Goal: Task Accomplishment & Management: Manage account settings

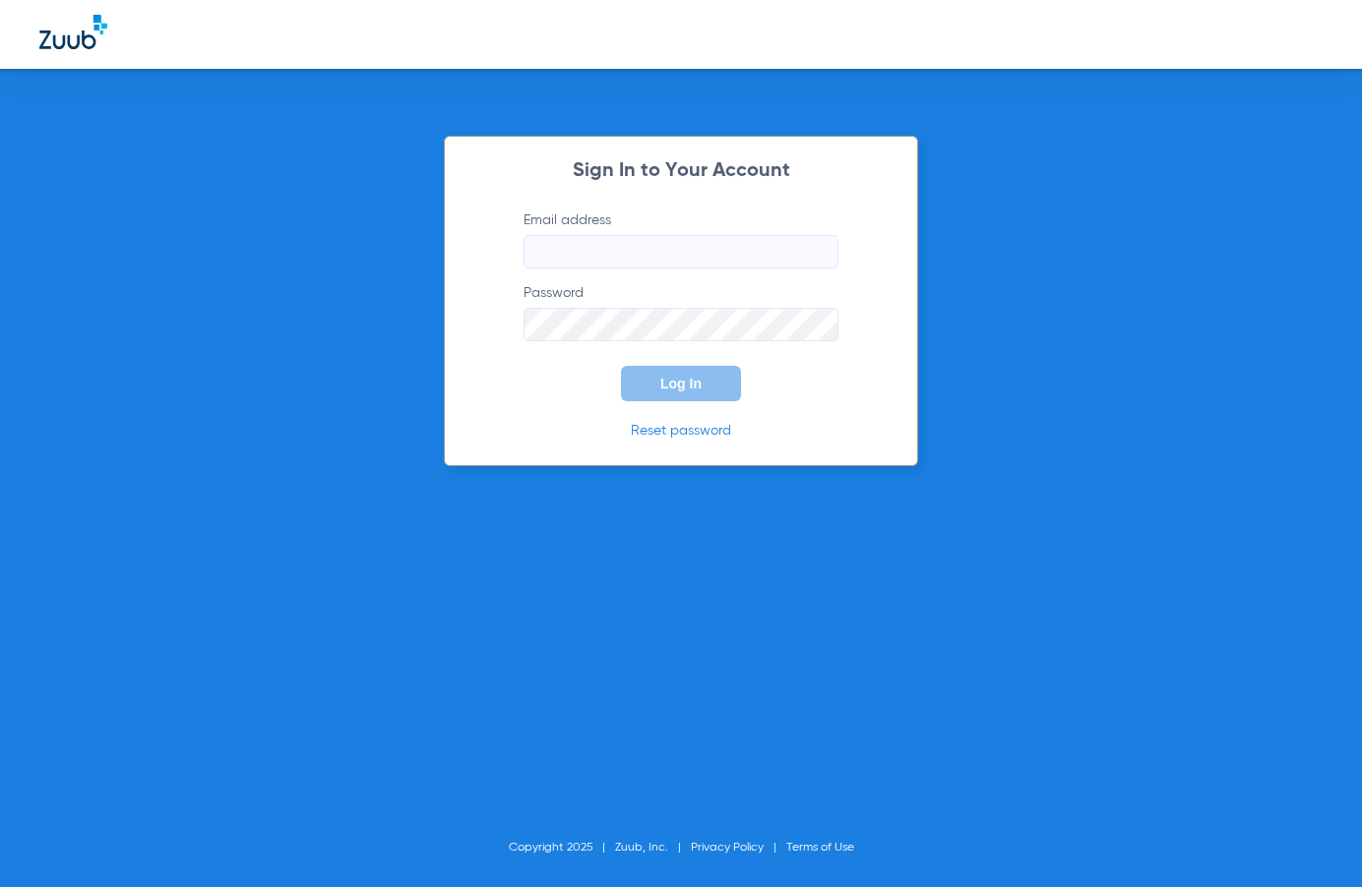
type input "marie+beta@zuub.com"
click at [665, 376] on span "Log In" at bounding box center [680, 384] width 41 height 16
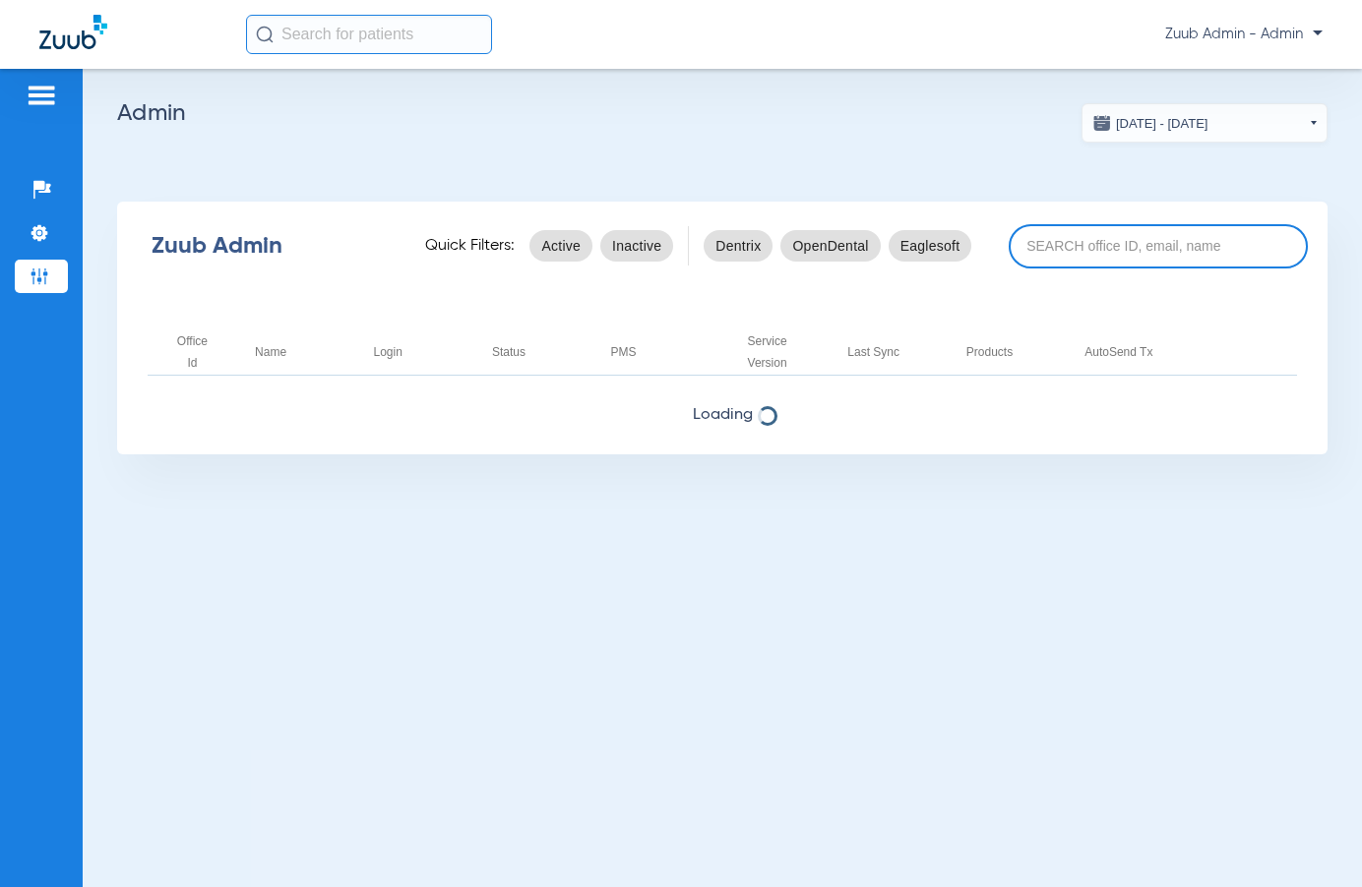
click at [1069, 250] on input at bounding box center [1157, 246] width 299 height 44
paste input "17005381"
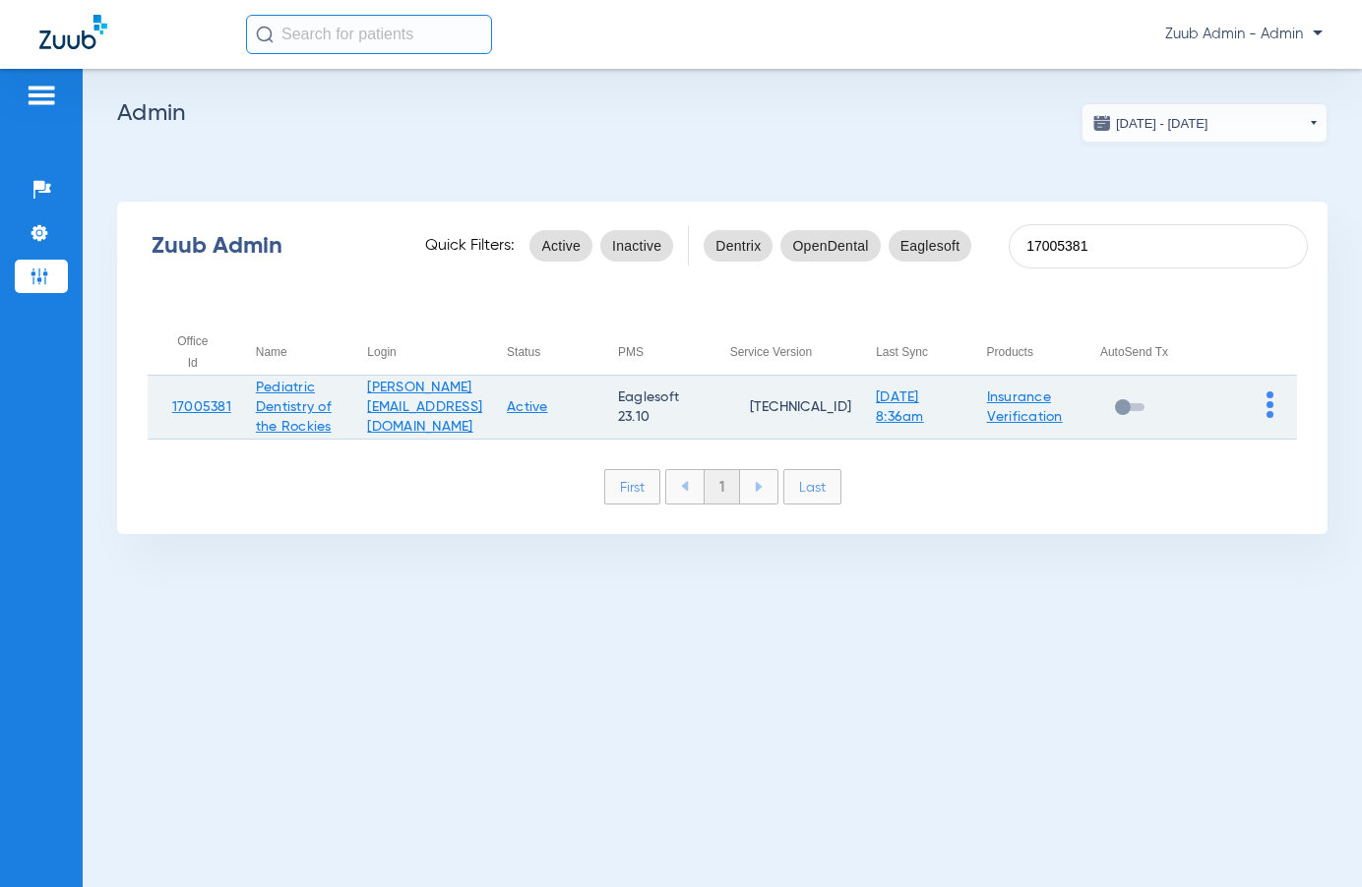
type input "17005381"
click at [1270, 401] on img at bounding box center [1269, 405] width 7 height 27
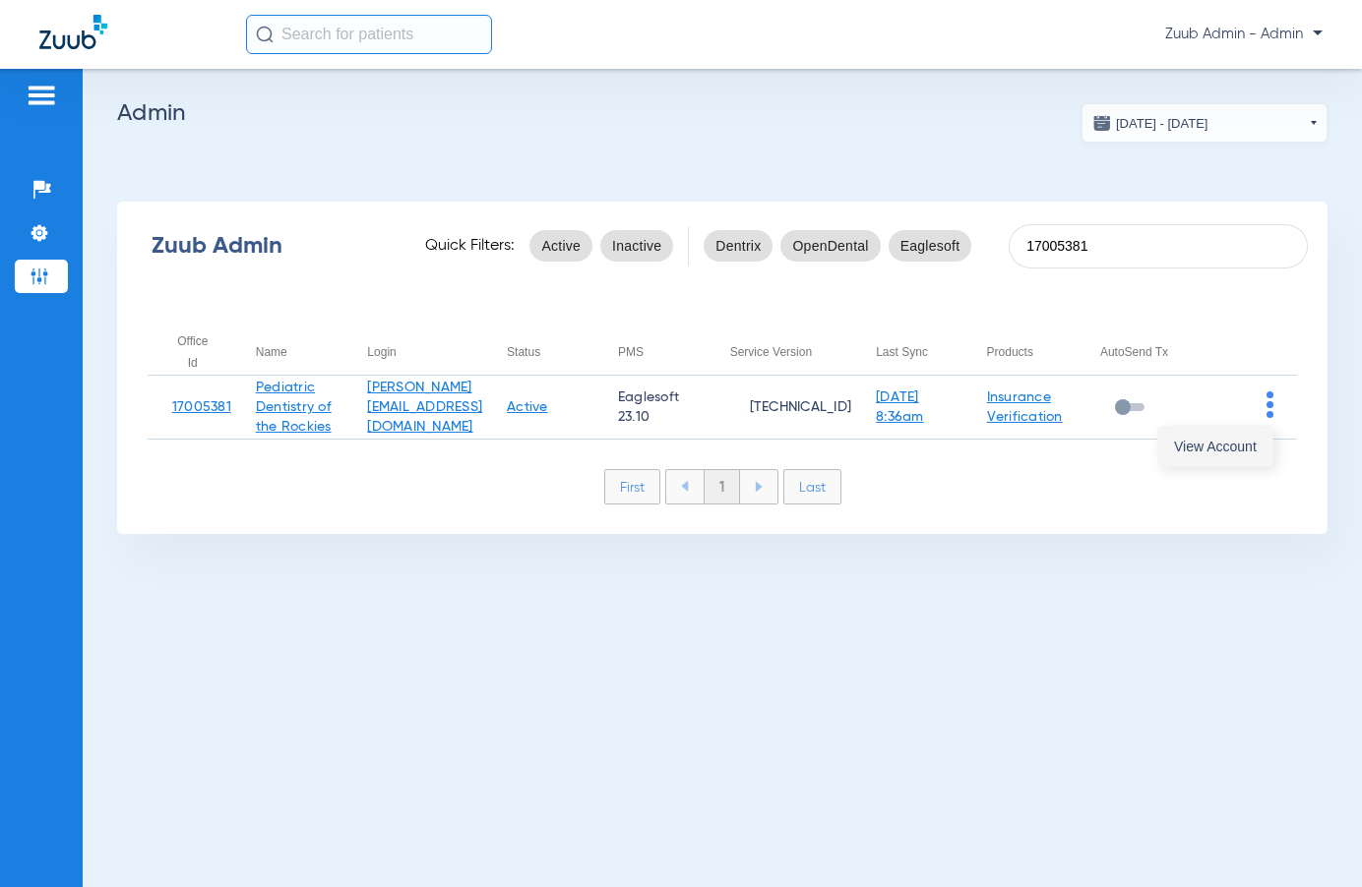
click at [1246, 441] on span "View Account" at bounding box center [1215, 447] width 83 height 14
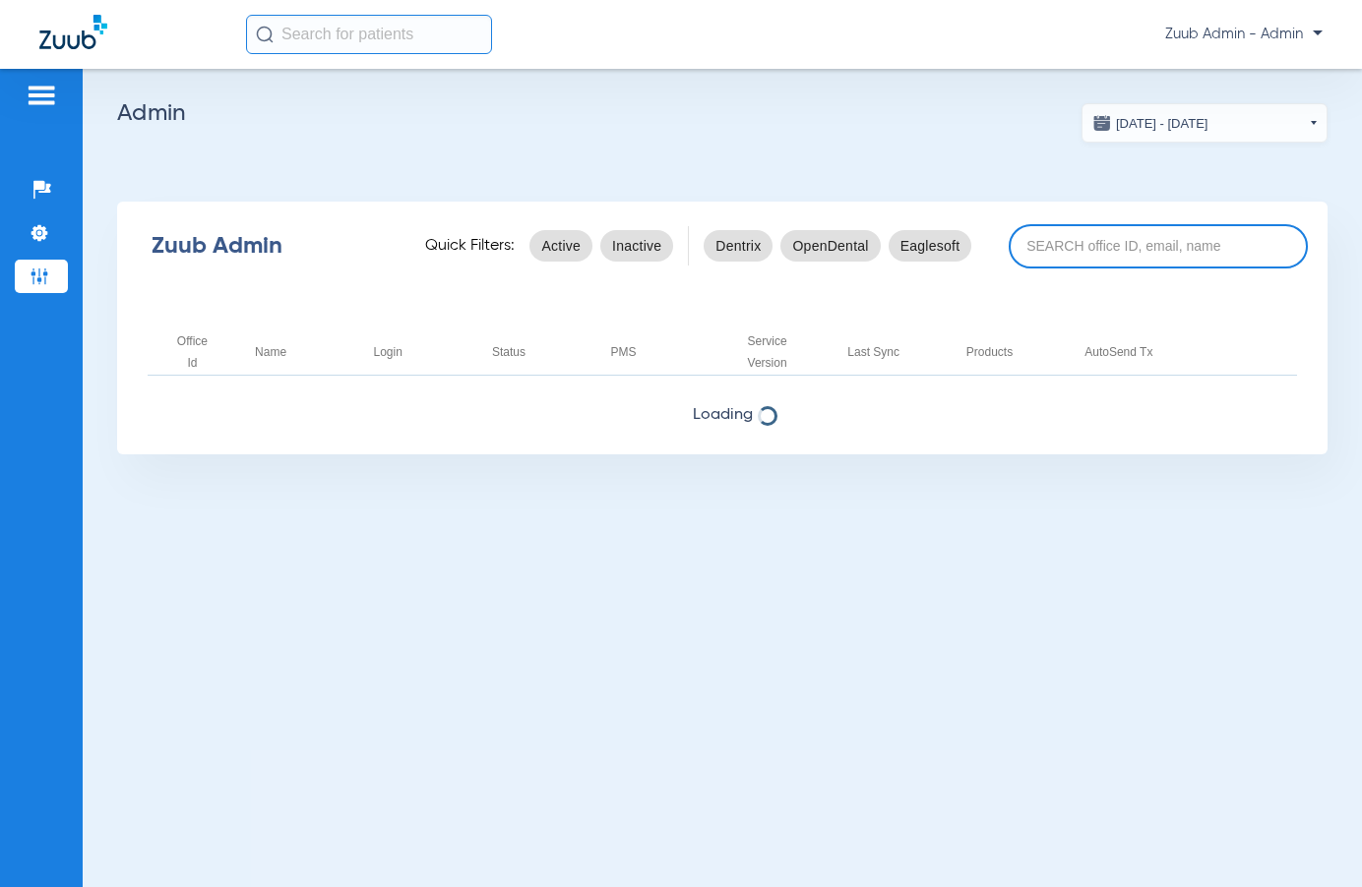
click at [1067, 245] on input at bounding box center [1157, 246] width 299 height 44
paste input "17005381"
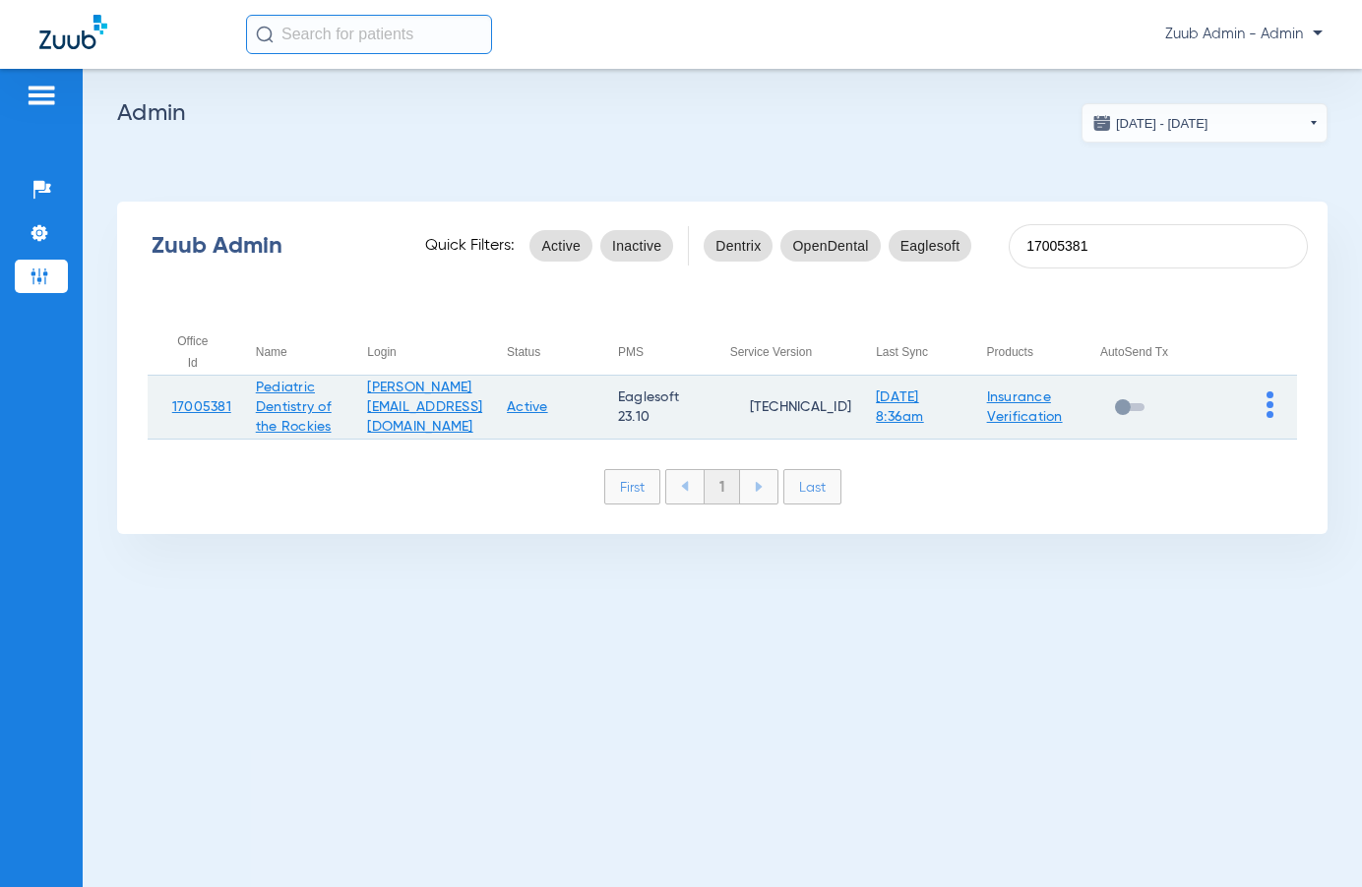
click at [548, 410] on link "Active" at bounding box center [527, 407] width 41 height 14
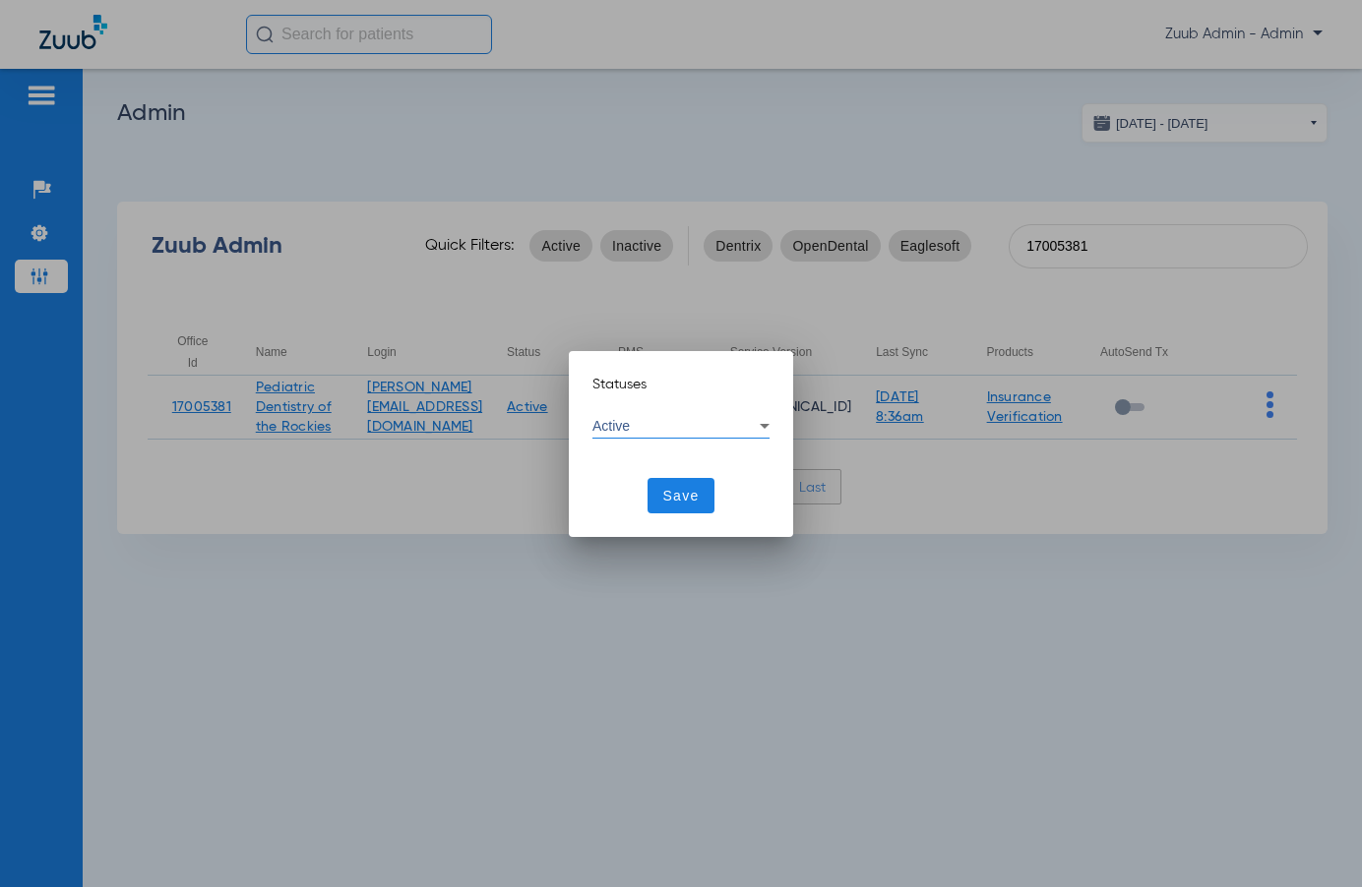
click at [648, 422] on div "Active" at bounding box center [675, 426] width 167 height 14
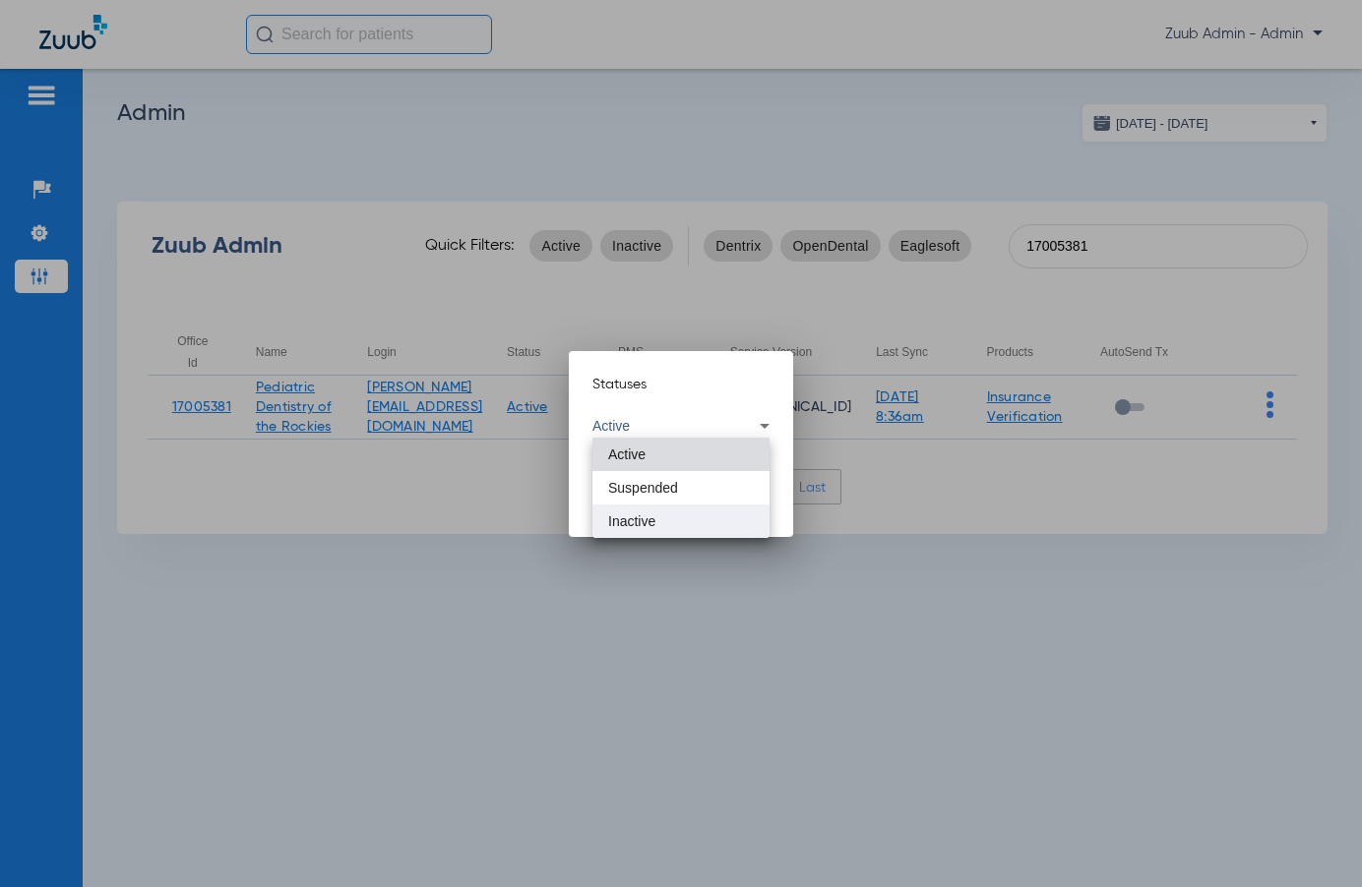
click at [647, 518] on span "Inactive" at bounding box center [631, 522] width 47 height 14
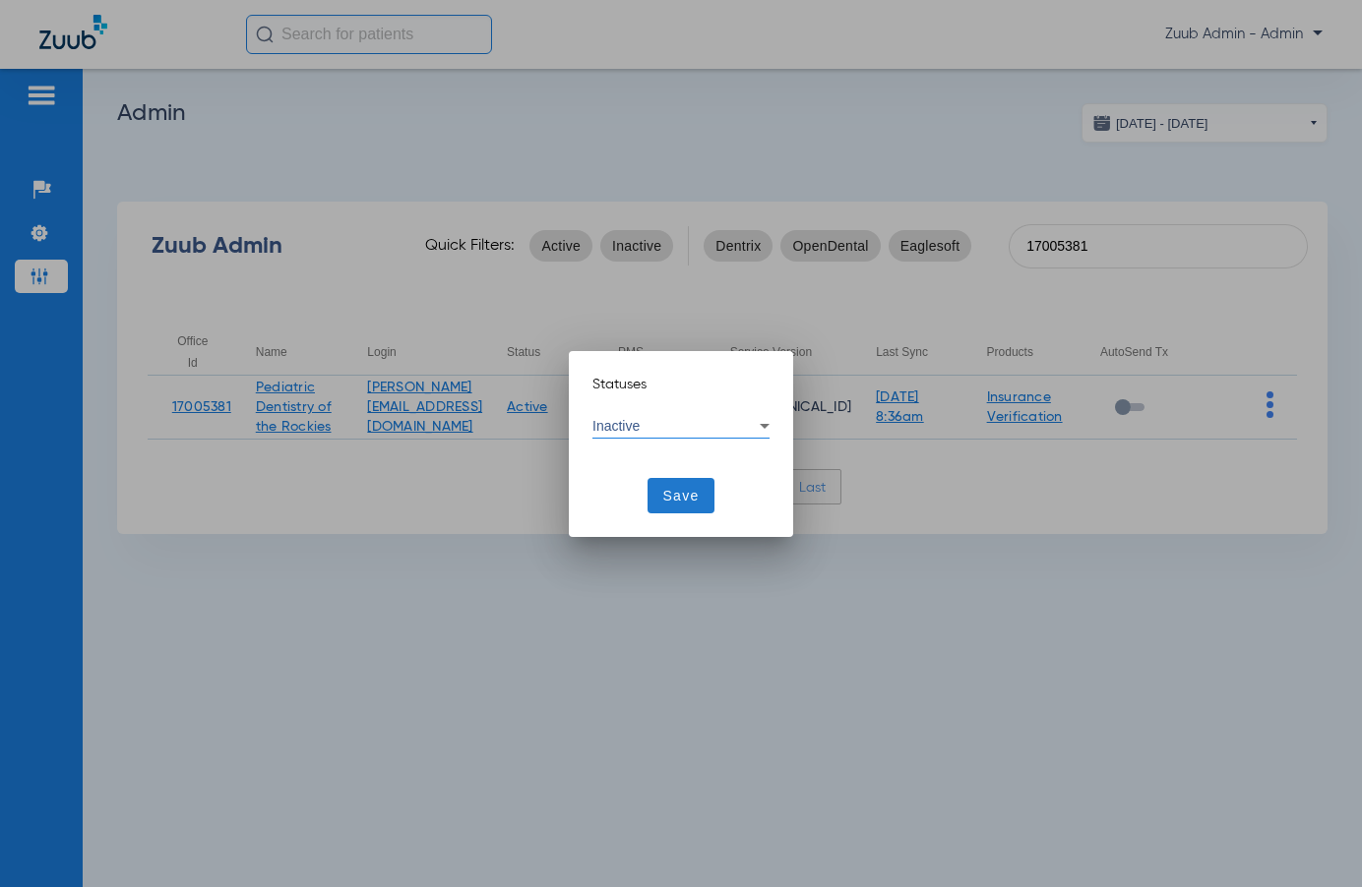
click at [672, 489] on span "Save" at bounding box center [681, 496] width 36 height 20
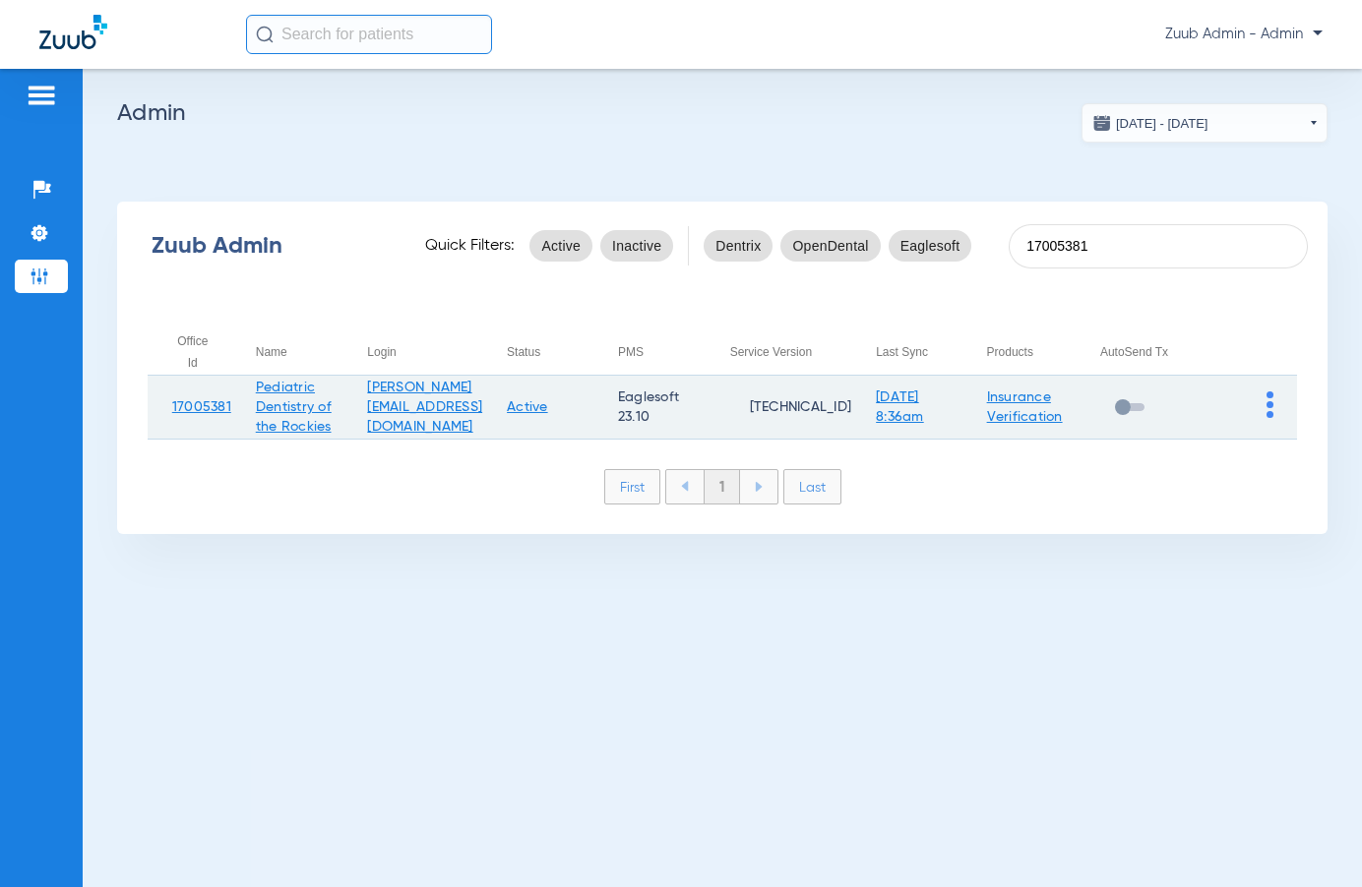
click at [548, 408] on link "Active" at bounding box center [527, 407] width 41 height 14
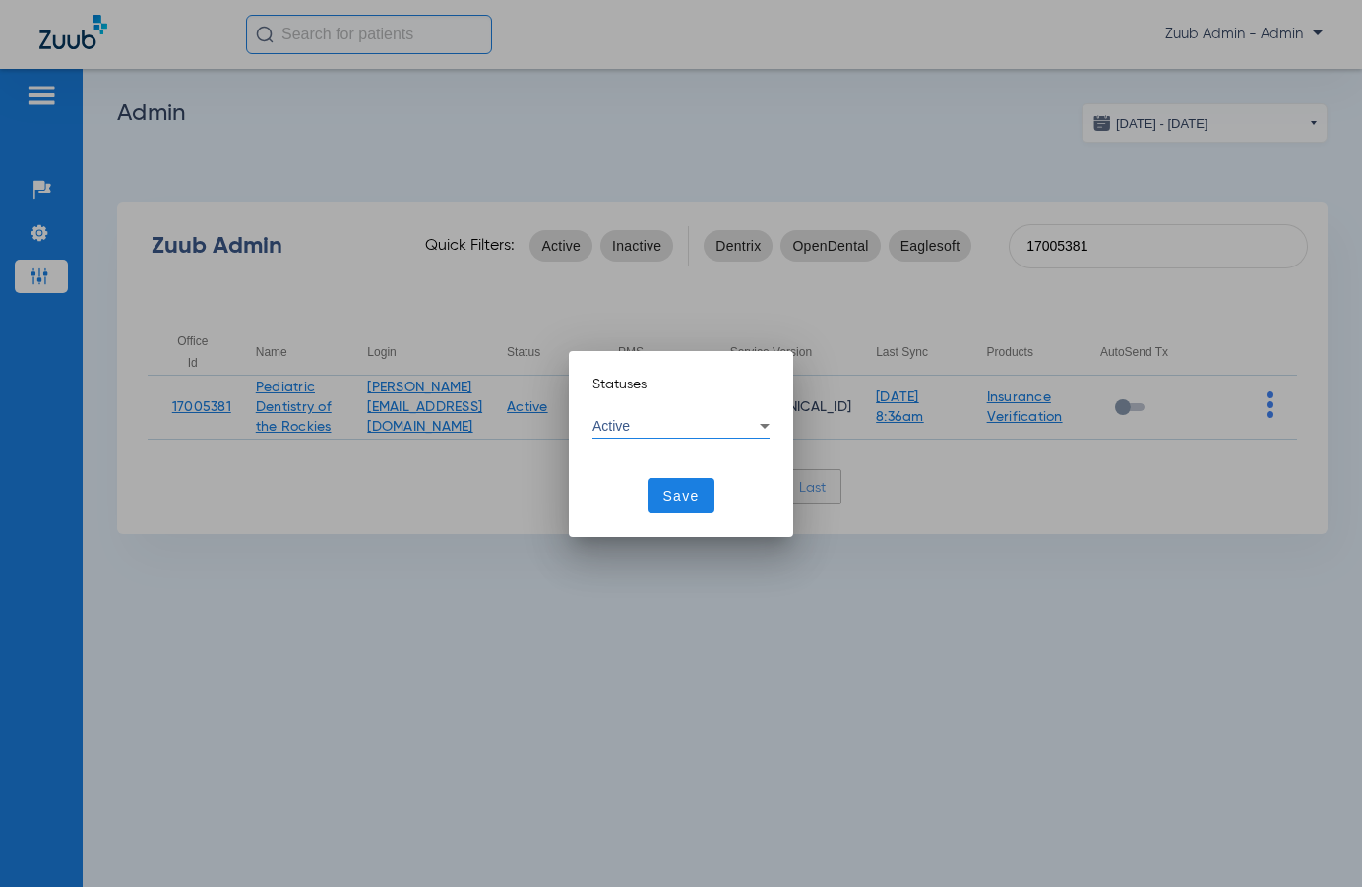
click at [679, 432] on div "Active" at bounding box center [675, 426] width 167 height 14
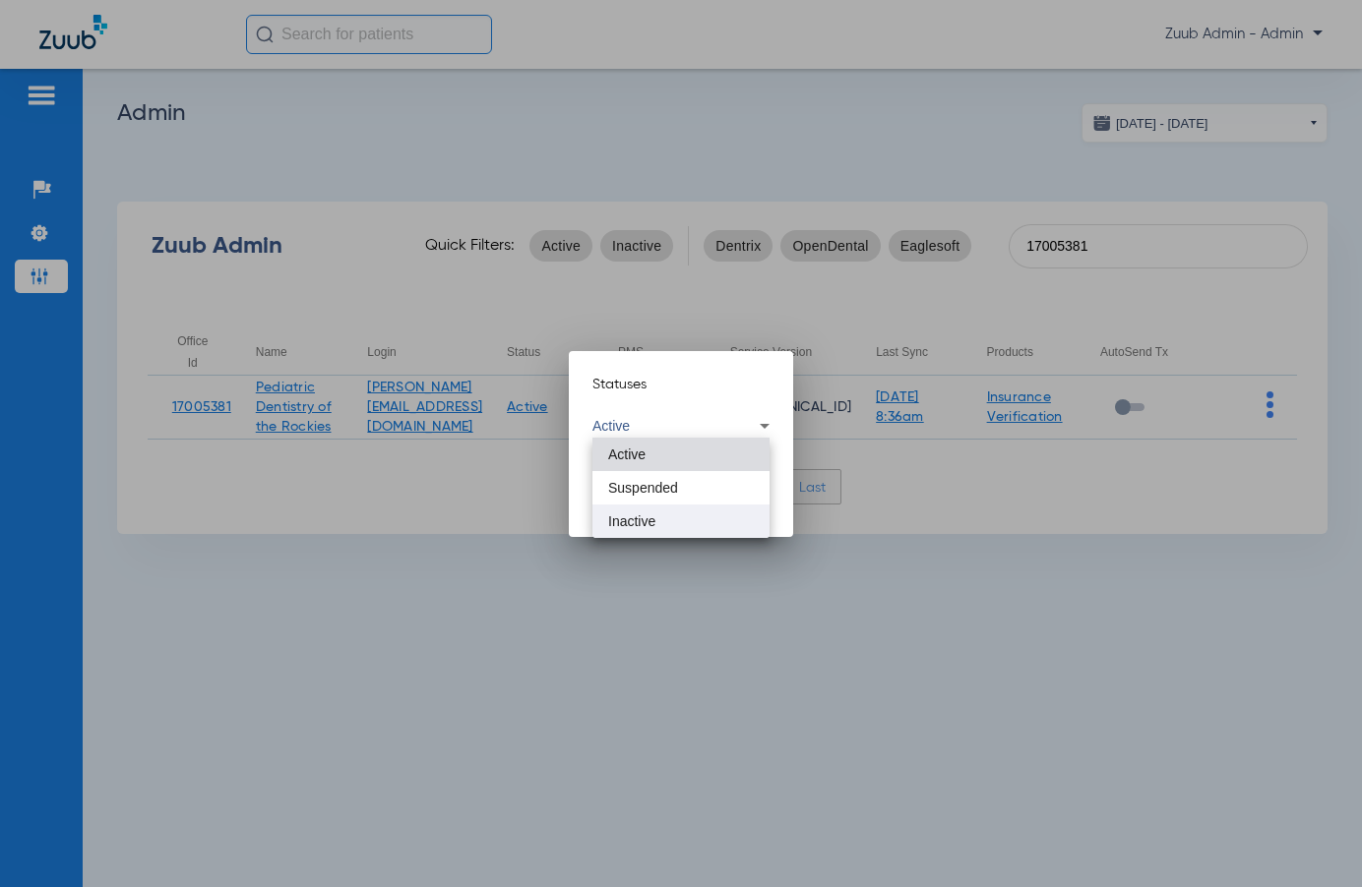
click at [649, 515] on span "Inactive" at bounding box center [631, 522] width 47 height 14
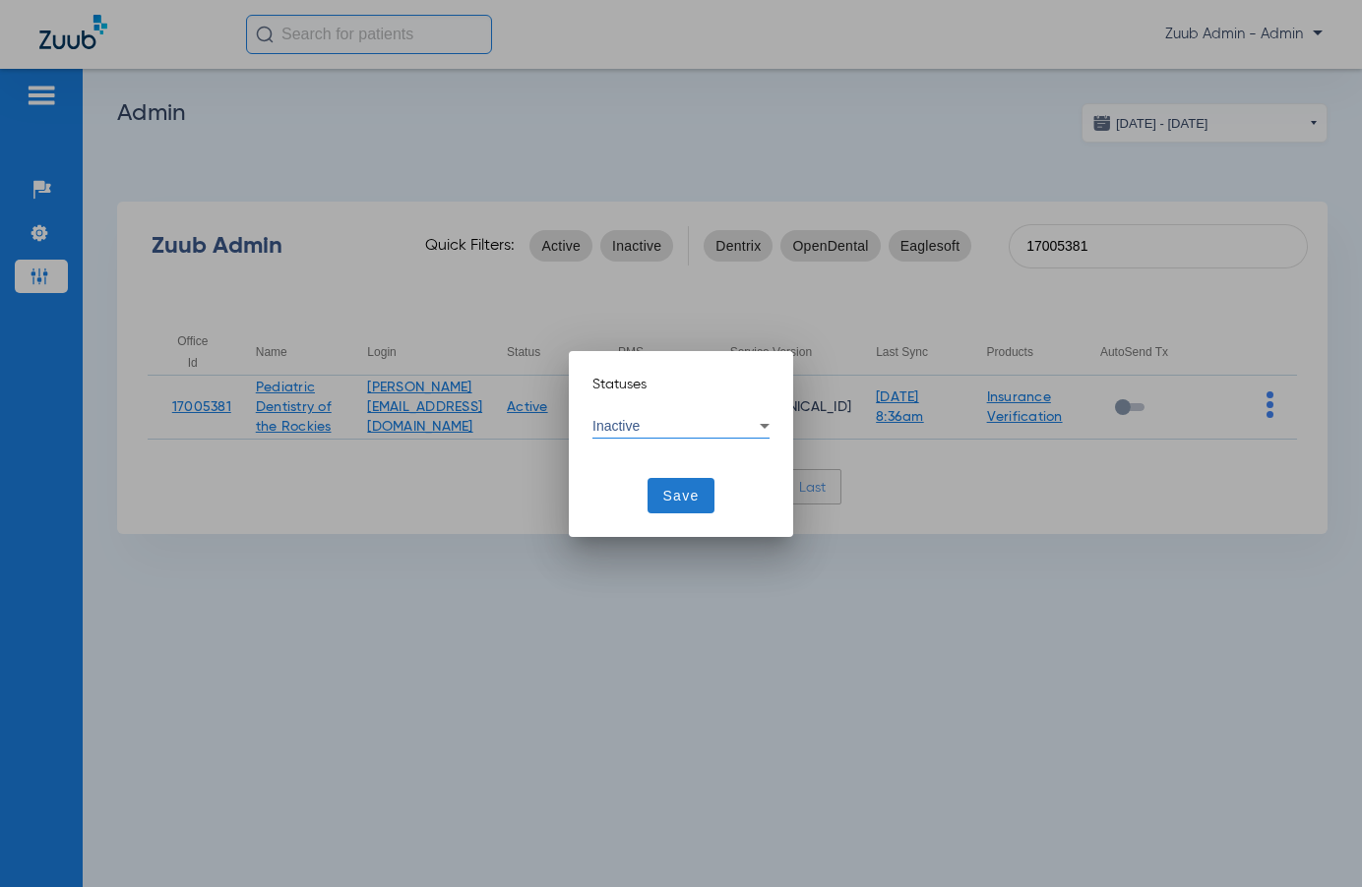
click at [695, 491] on span "Save" at bounding box center [681, 496] width 36 height 20
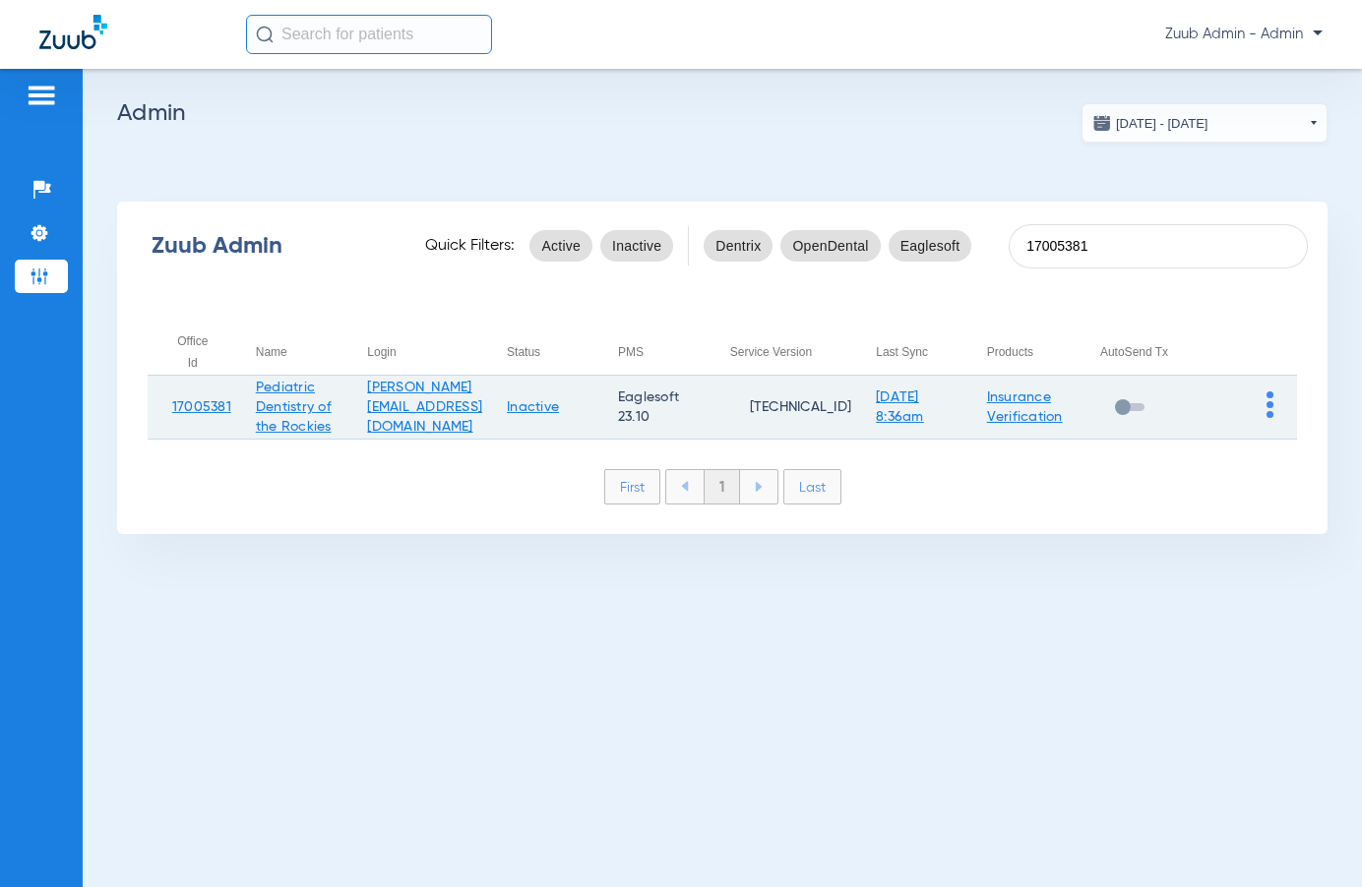
click at [1043, 407] on td "Insurance Verification" at bounding box center [1018, 408] width 113 height 64
click at [1022, 398] on link "Insurance Verification" at bounding box center [1025, 407] width 76 height 33
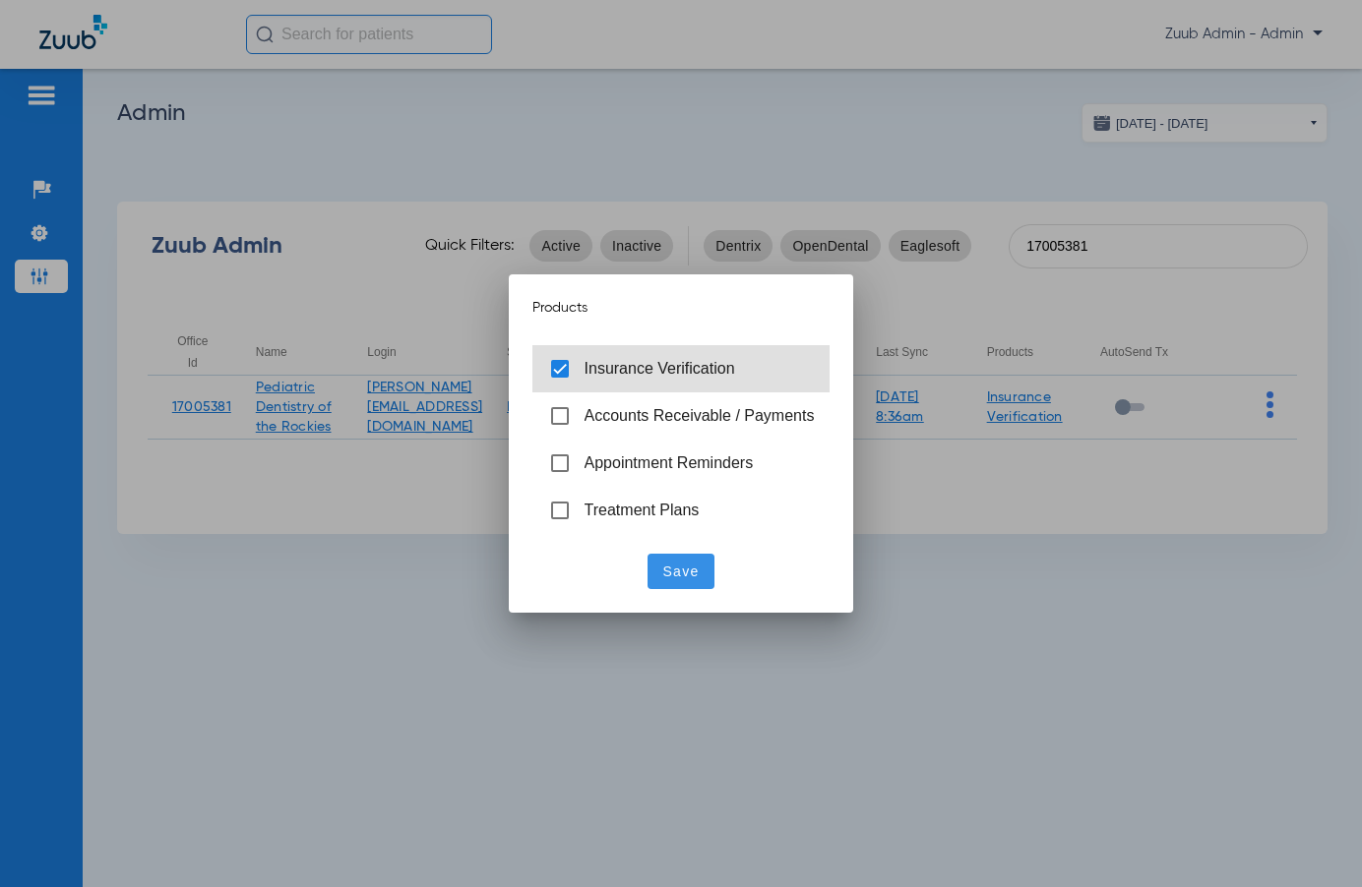
click at [562, 358] on div at bounding box center [559, 368] width 39 height 39
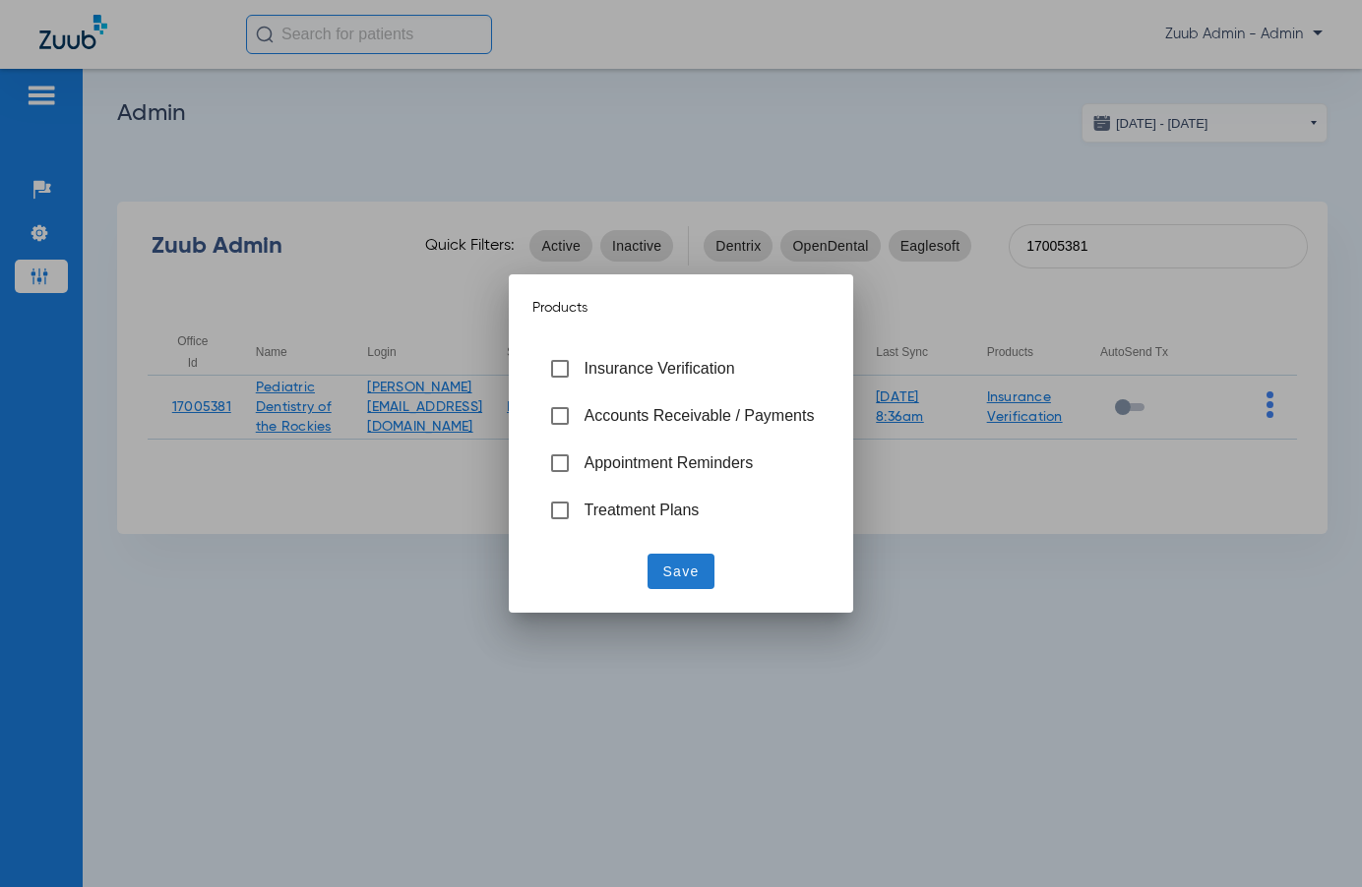
click at [678, 576] on span "Save" at bounding box center [681, 572] width 36 height 20
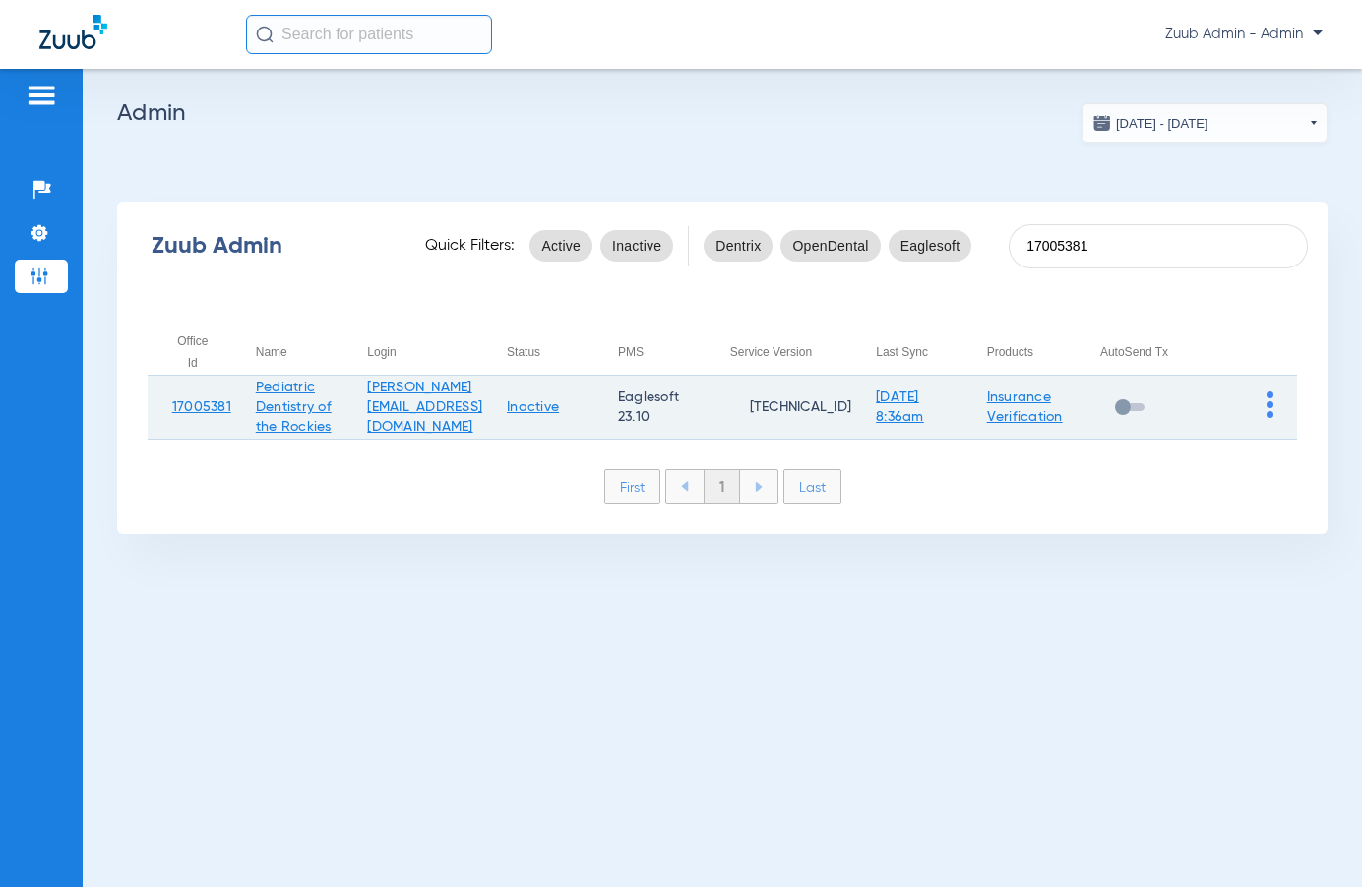
click at [1046, 413] on link "Insurance Verification" at bounding box center [1025, 407] width 76 height 33
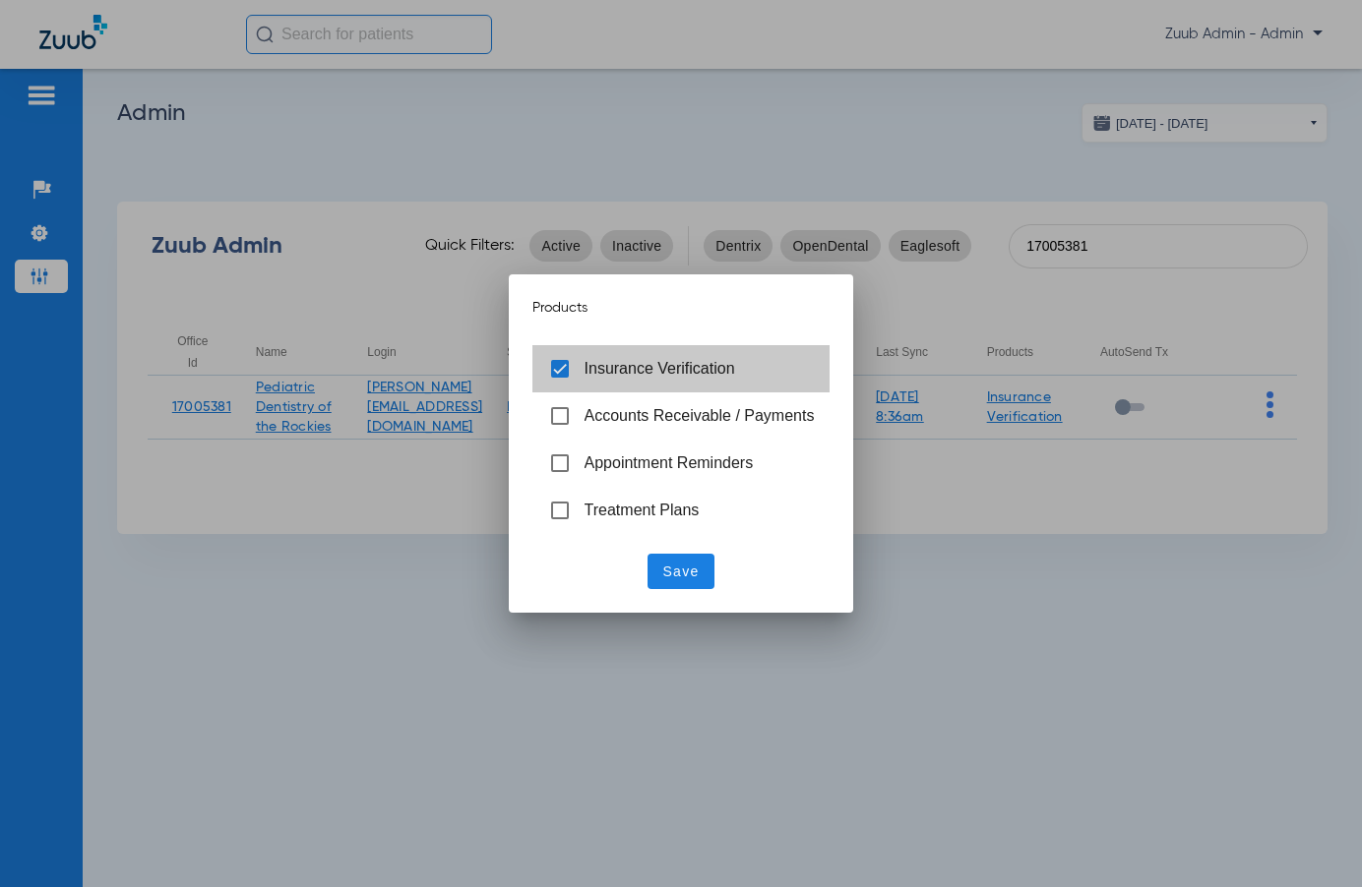
click at [556, 373] on div at bounding box center [559, 368] width 39 height 39
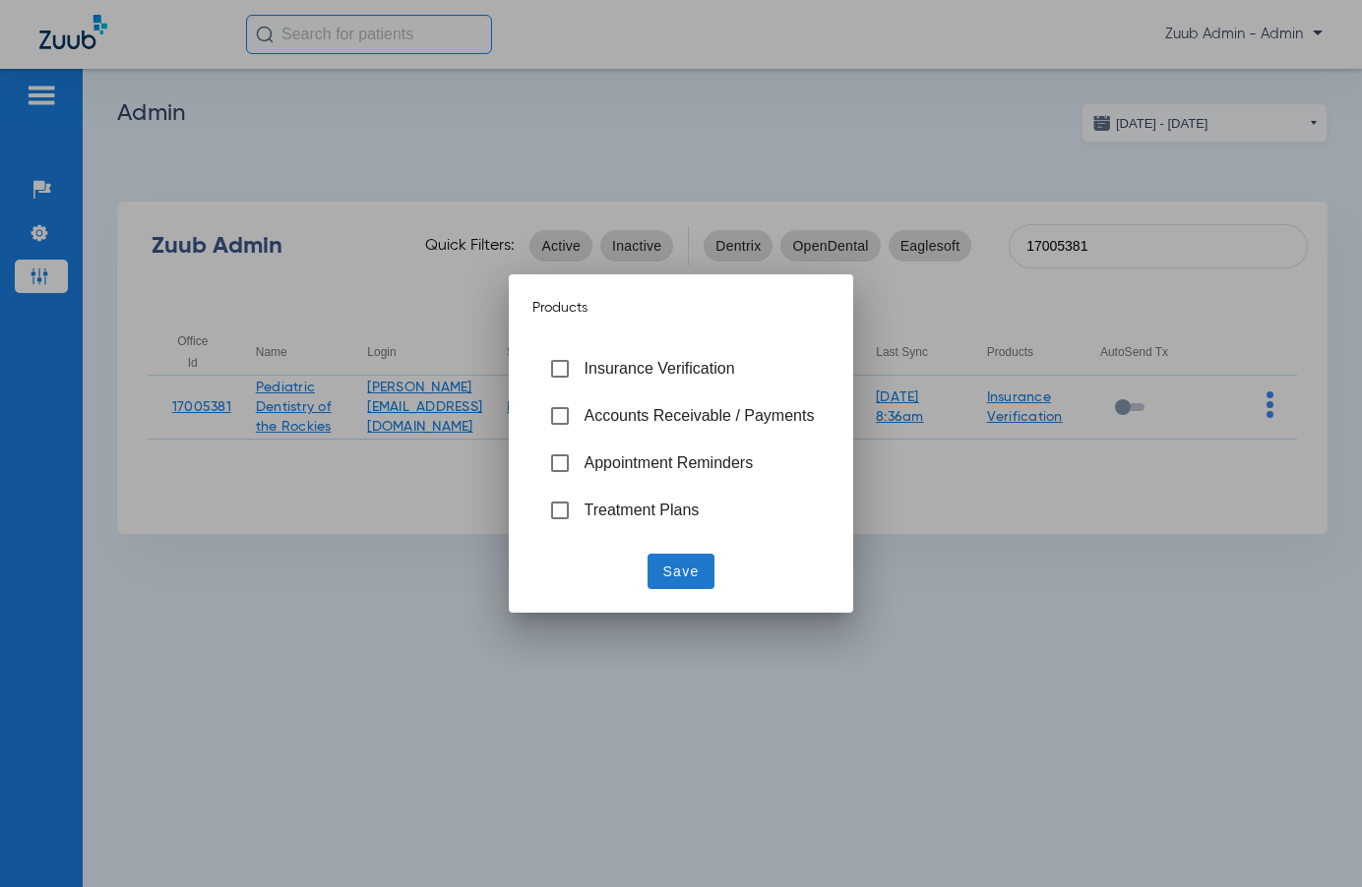
click at [679, 568] on span "Save" at bounding box center [681, 572] width 36 height 20
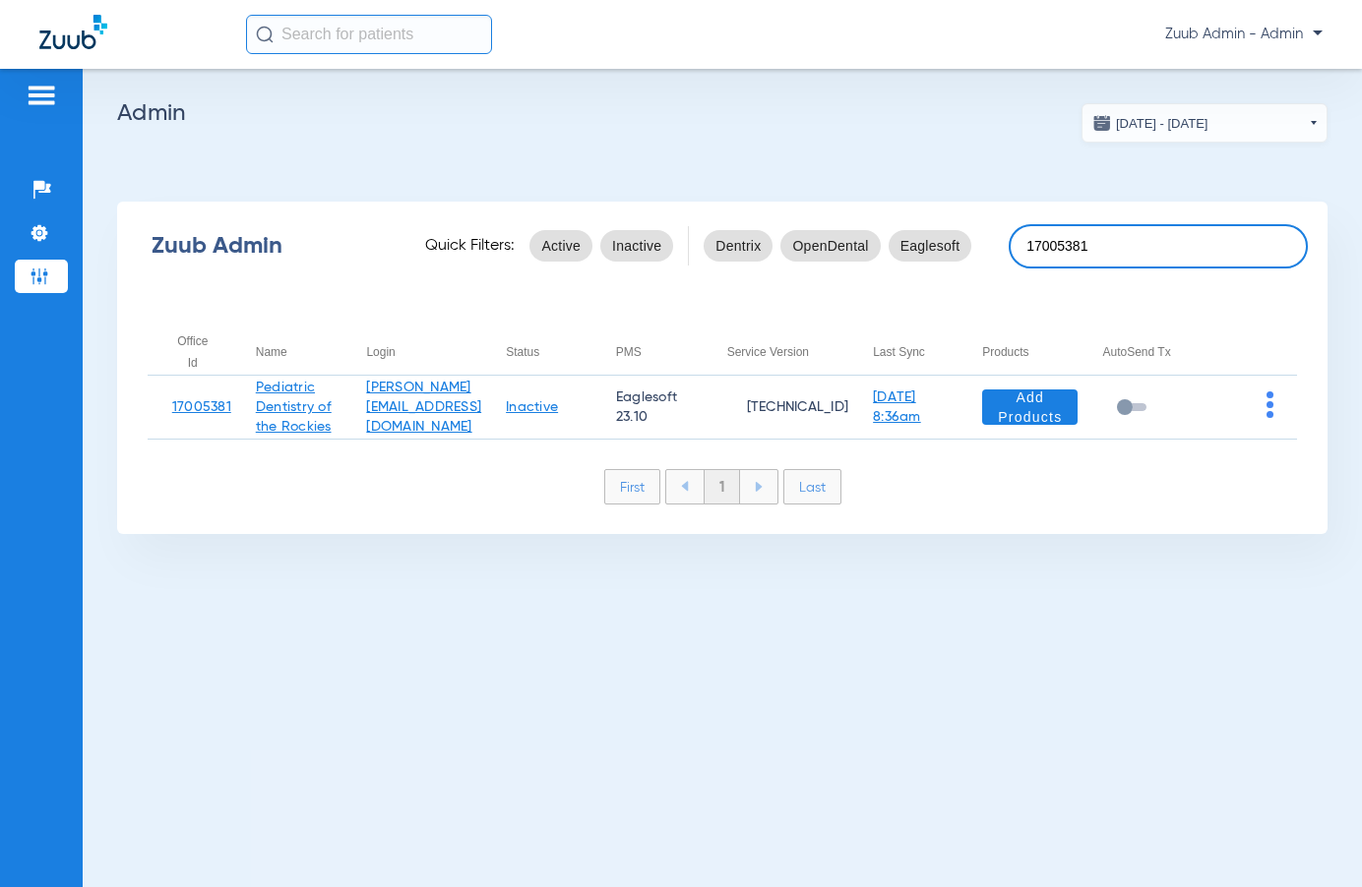
click at [1122, 249] on input "17005381" at bounding box center [1157, 246] width 299 height 44
paste input "6794"
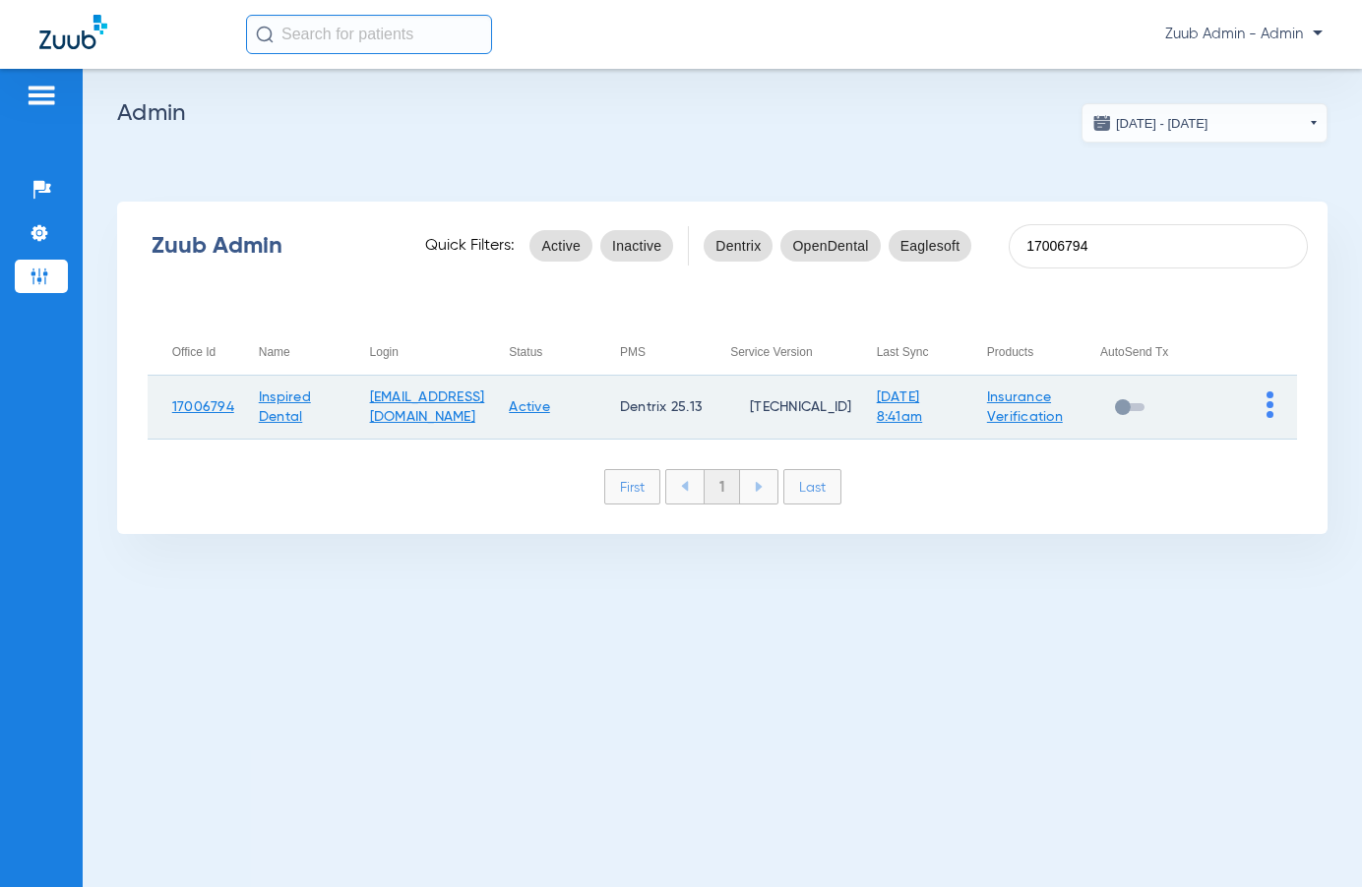
type input "17006794"
click at [1270, 399] on img at bounding box center [1269, 405] width 7 height 27
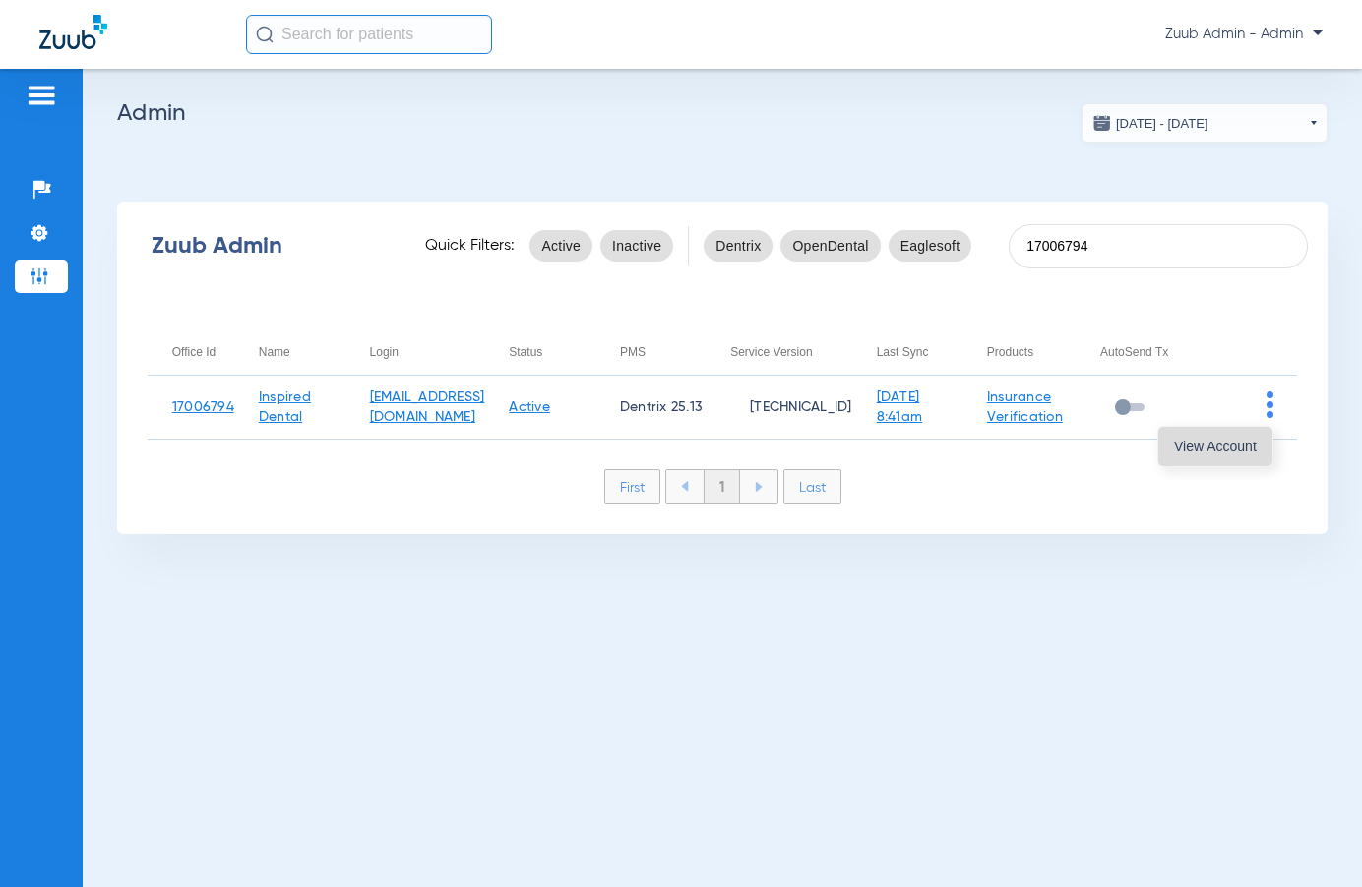
click at [1241, 440] on span "View Account" at bounding box center [1215, 447] width 83 height 14
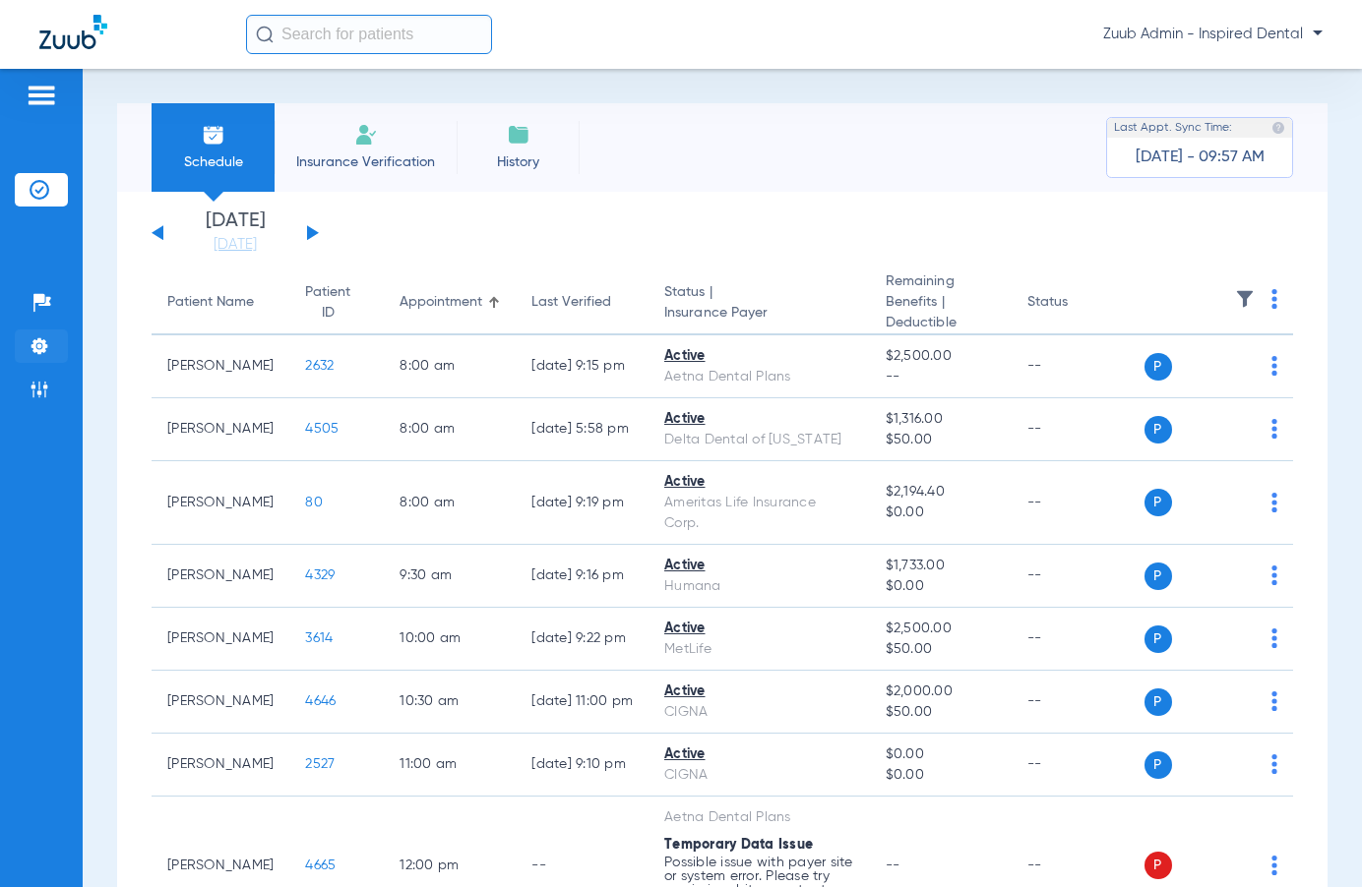
click at [43, 342] on img at bounding box center [40, 346] width 20 height 20
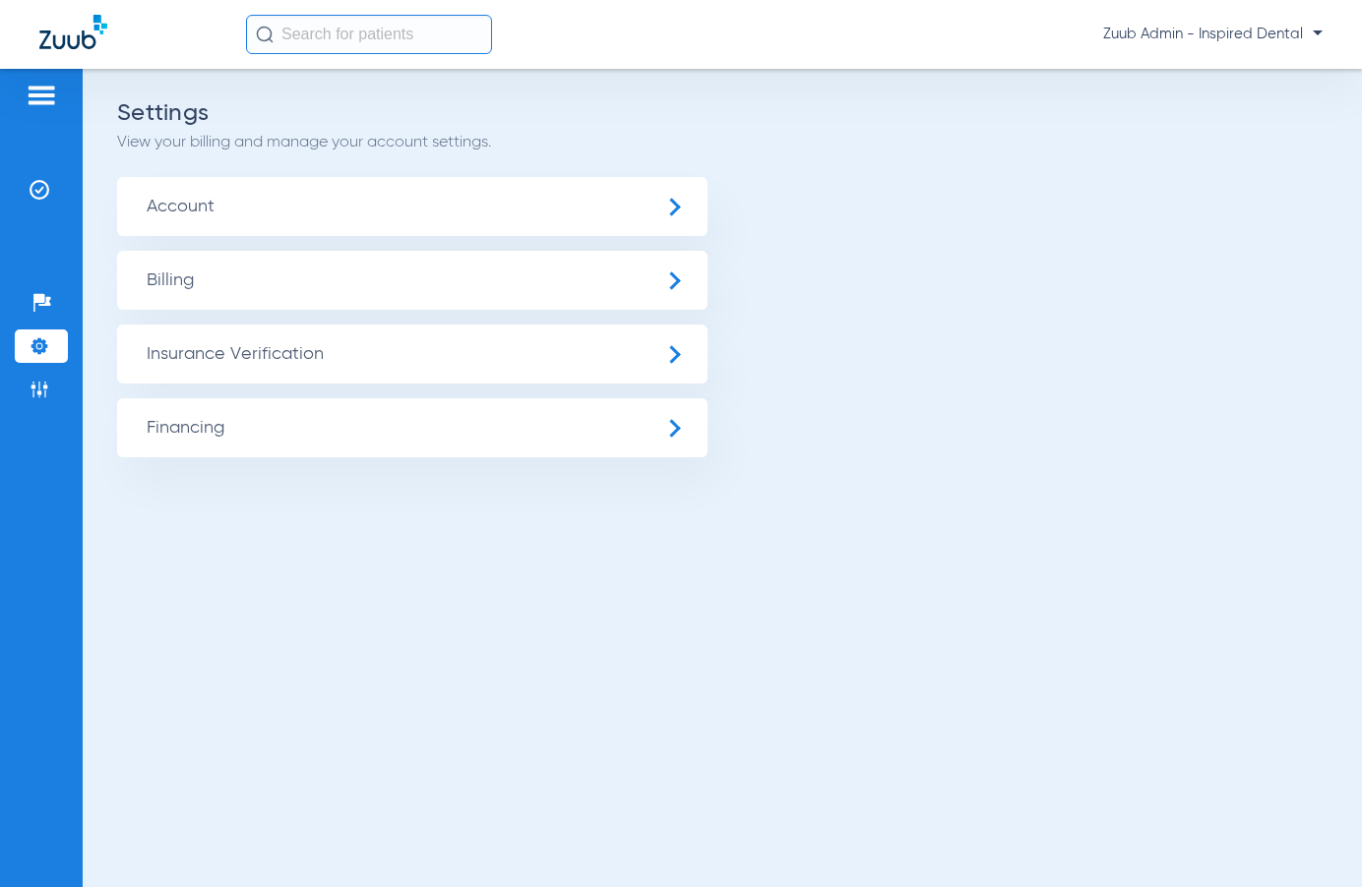
click at [252, 357] on span "Insurance Verification" at bounding box center [412, 354] width 590 height 59
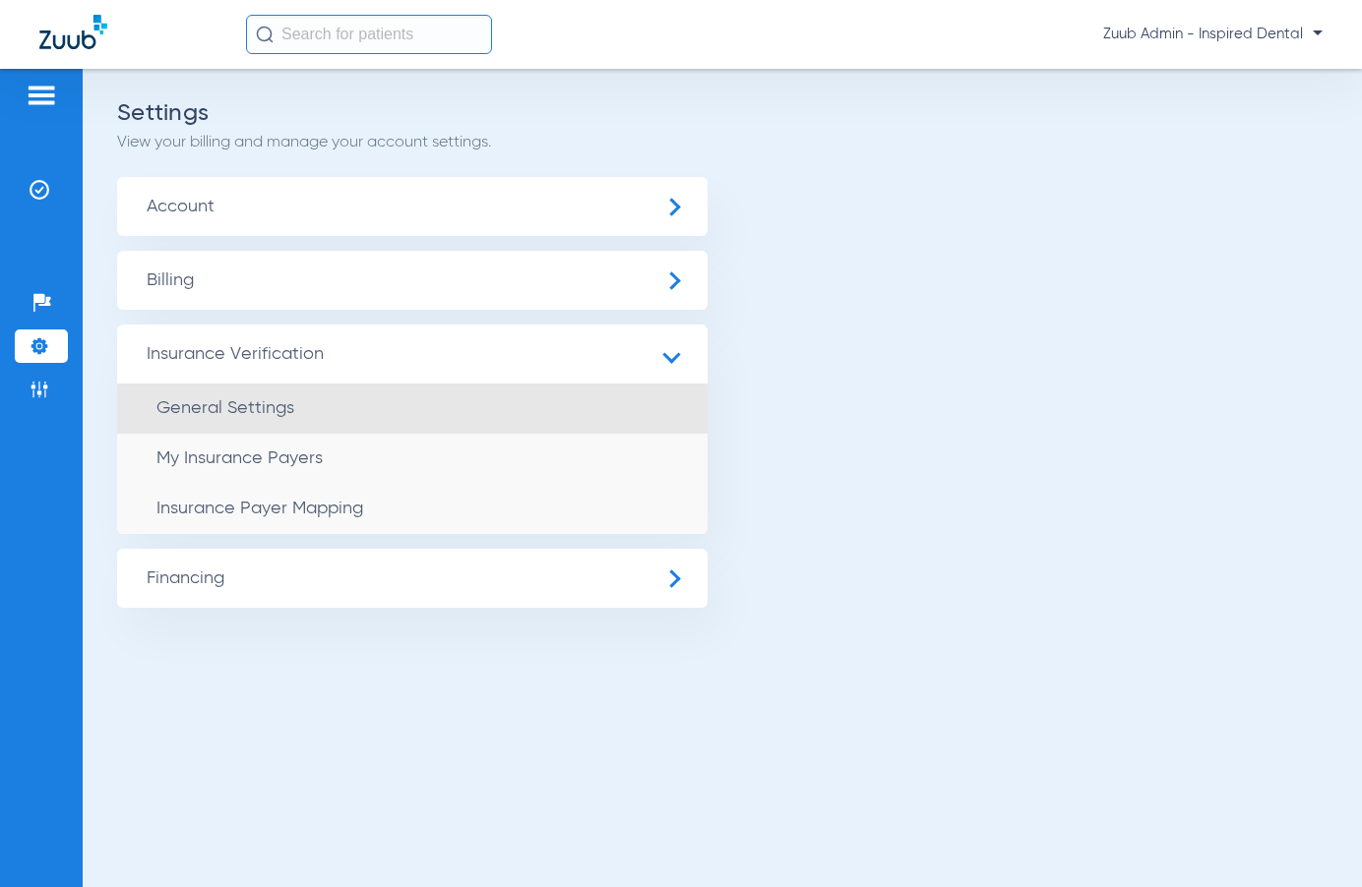
click at [275, 400] on span "General Settings" at bounding box center [225, 408] width 138 height 18
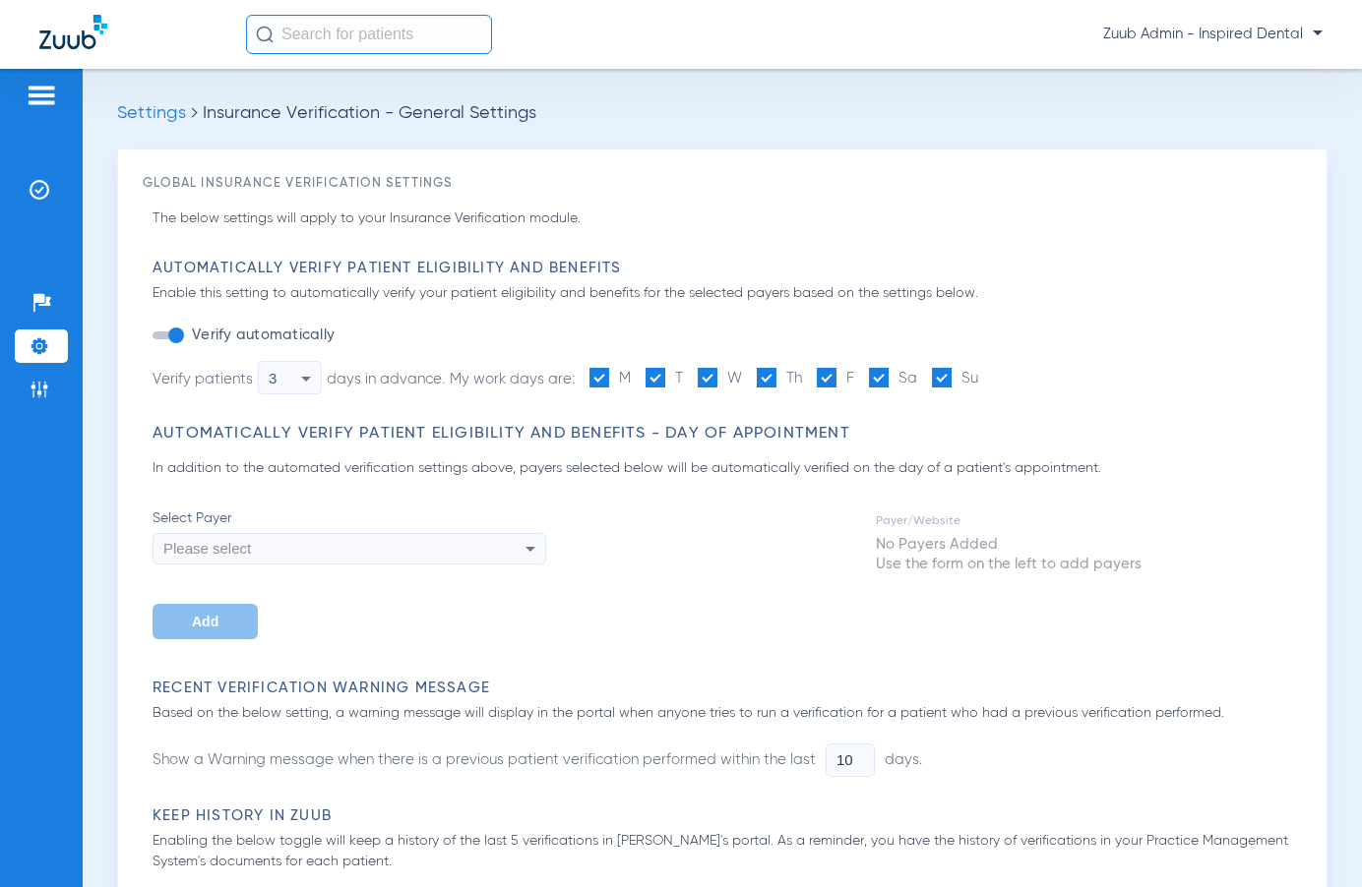
type input "7"
click at [53, 346] on li "Settings" at bounding box center [41, 346] width 53 height 33
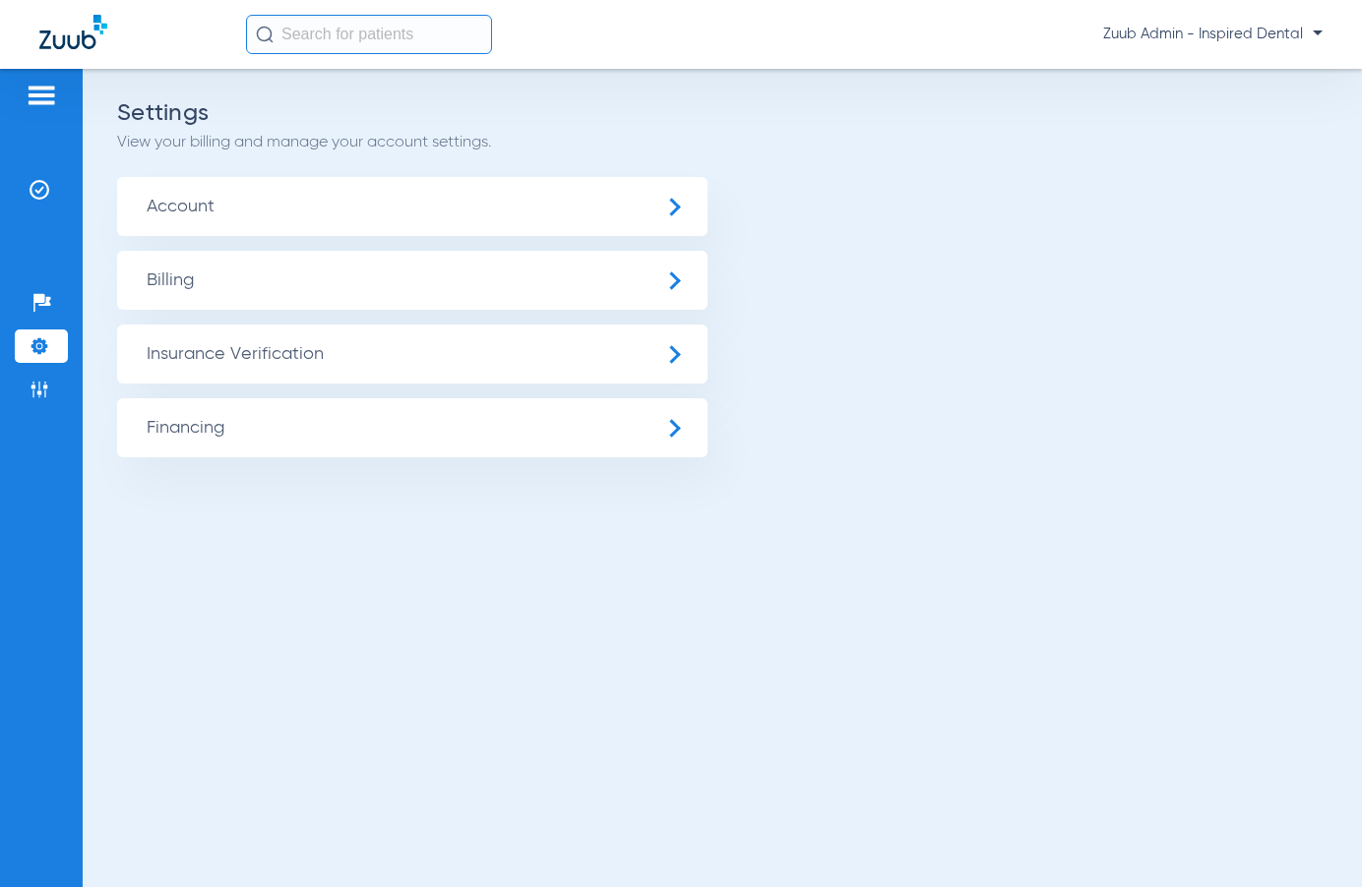
click at [246, 362] on span "Insurance Verification" at bounding box center [412, 354] width 590 height 59
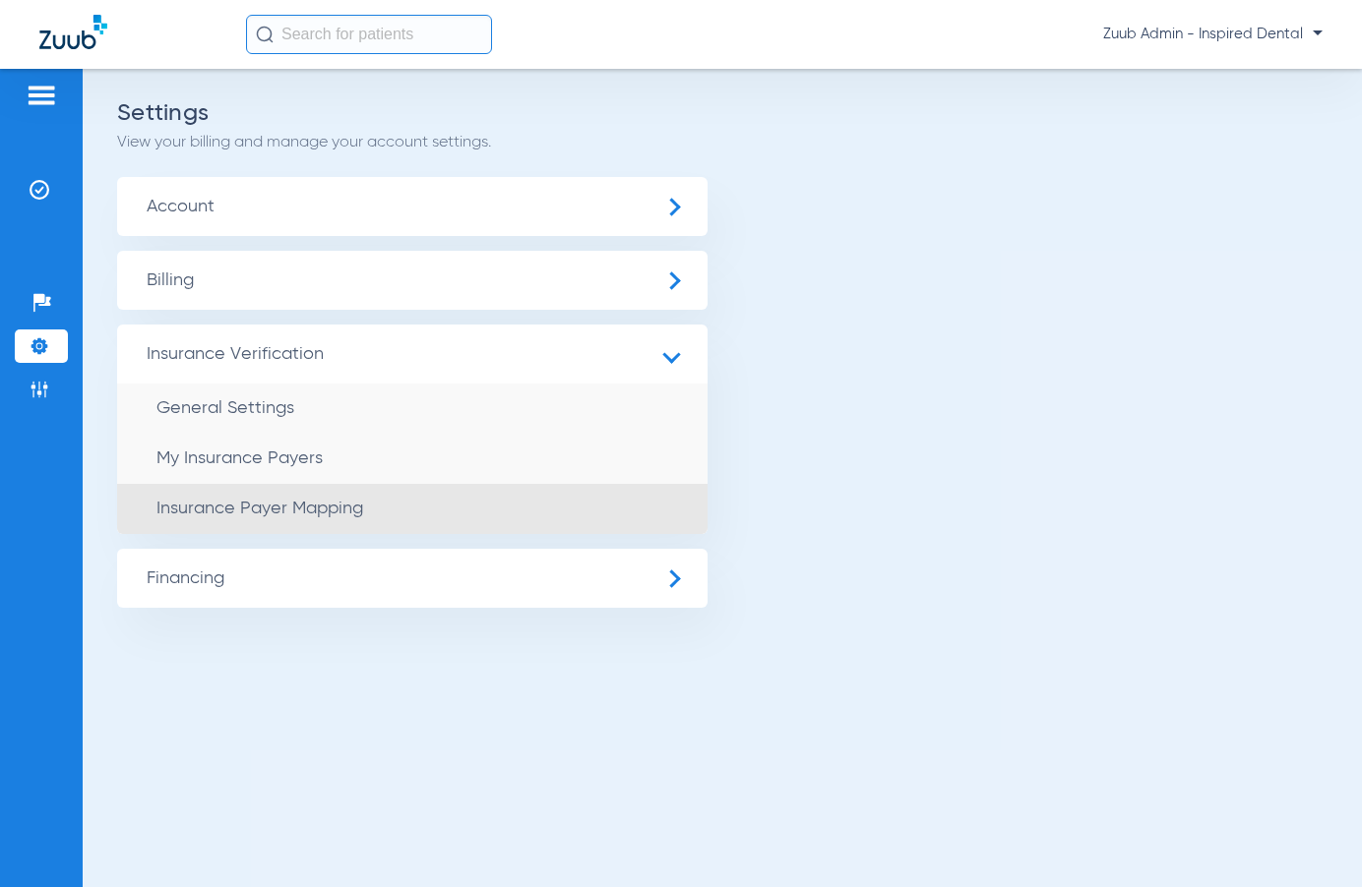
click at [392, 502] on li "Insurance Payer Mapping" at bounding box center [412, 509] width 590 height 50
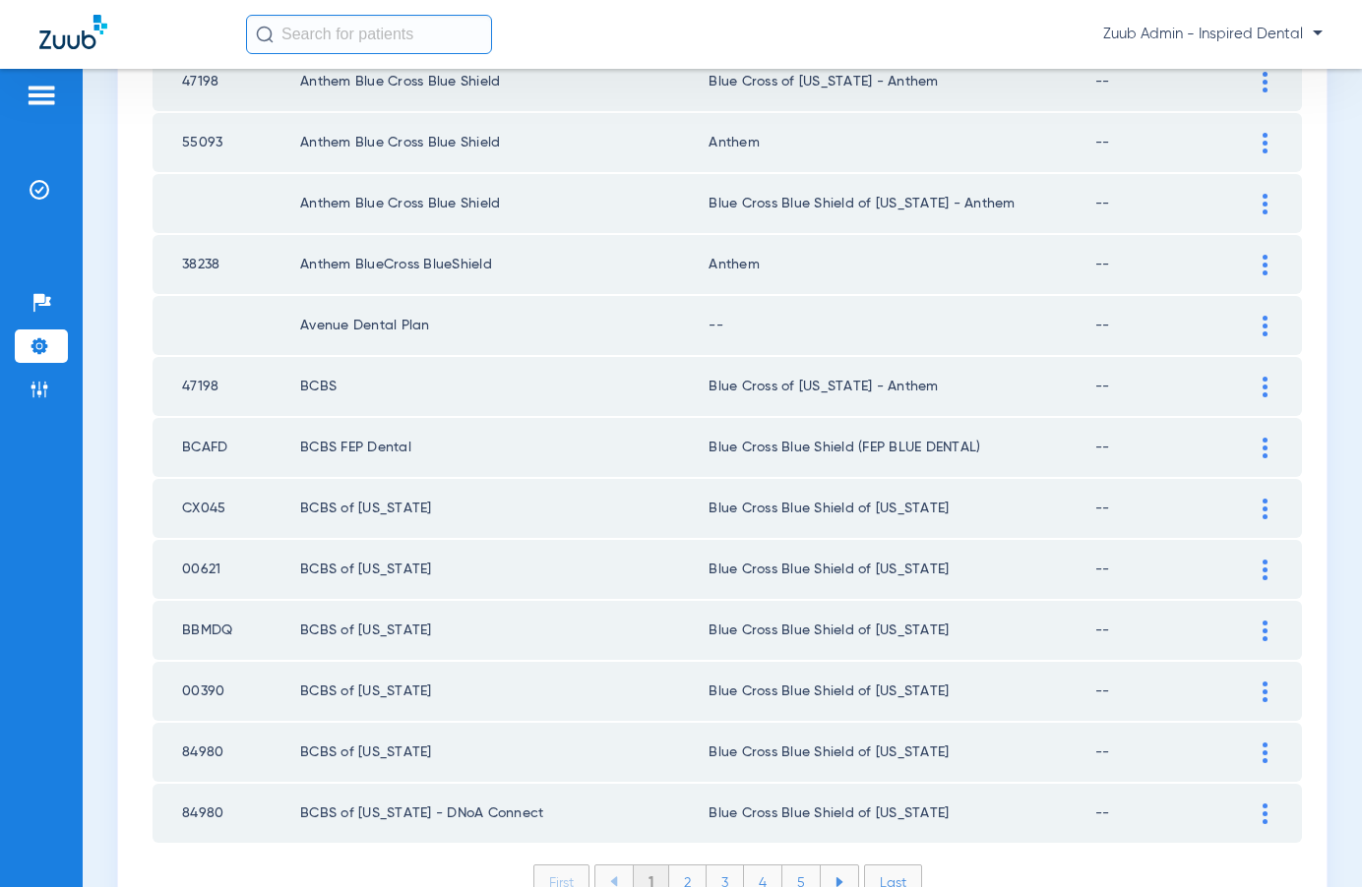
scroll to position [2689, 0]
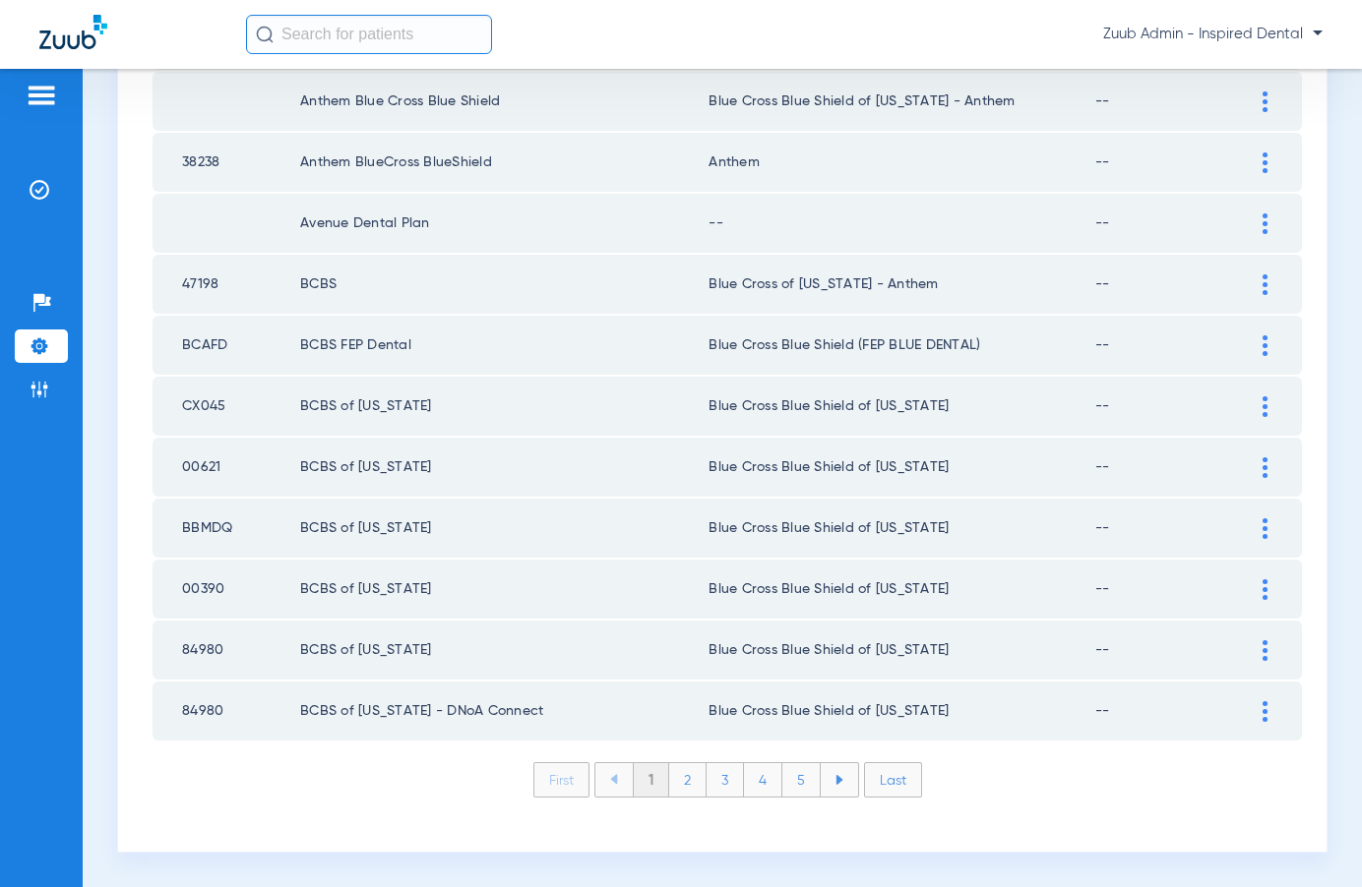
click at [886, 785] on li "Last" at bounding box center [893, 779] width 58 height 35
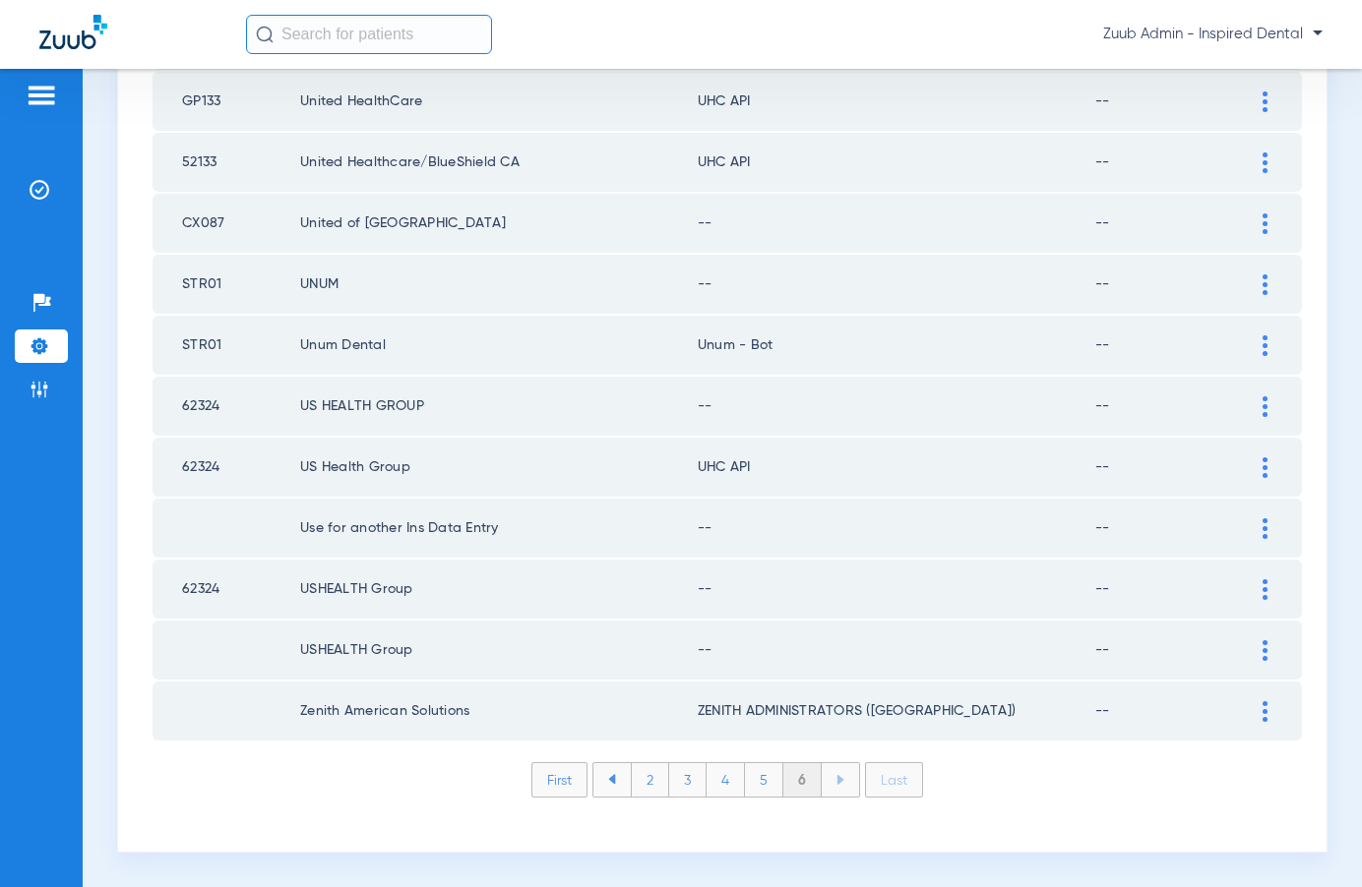
scroll to position [1530, 0]
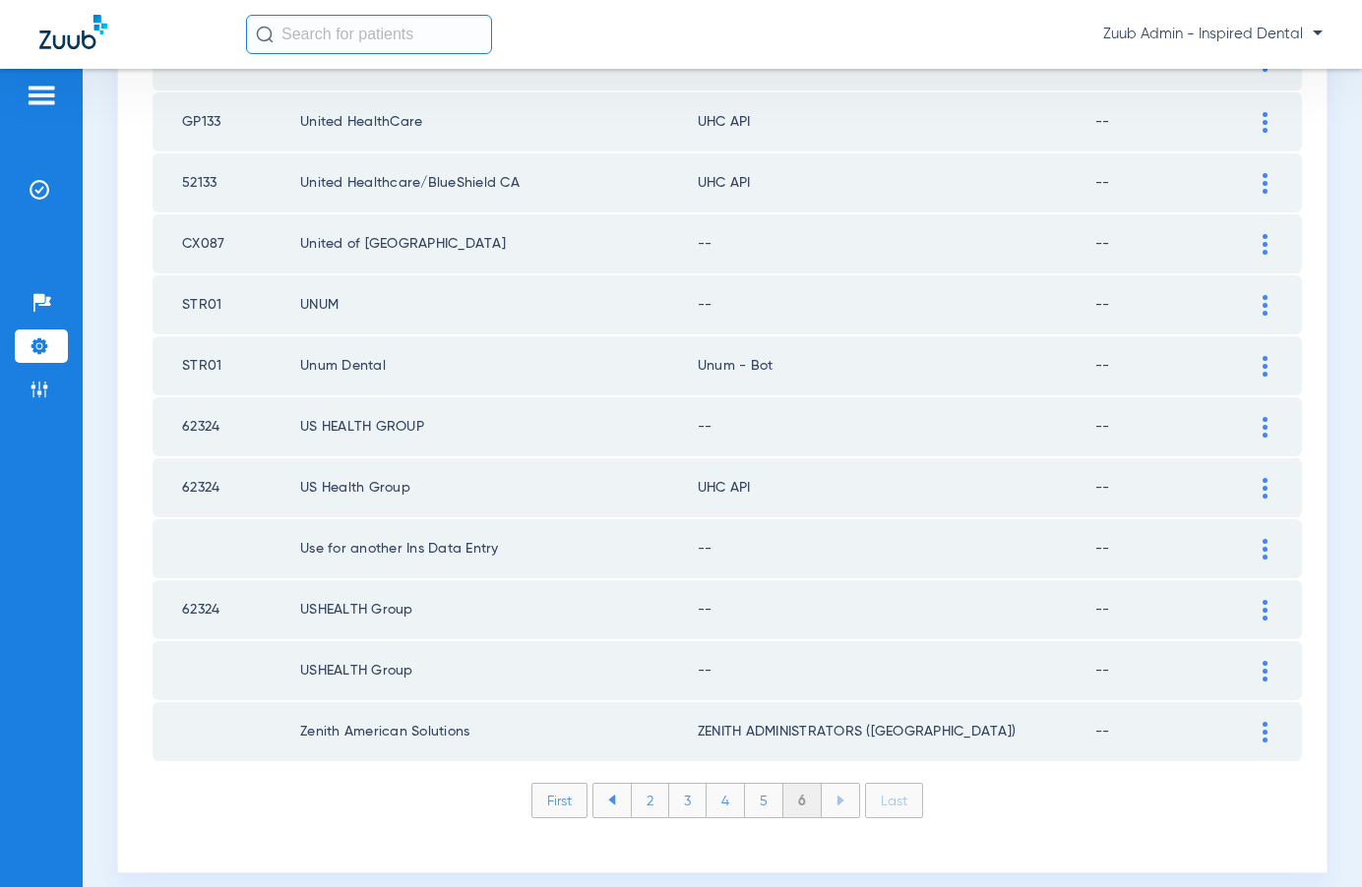
click at [1265, 665] on img at bounding box center [1264, 671] width 5 height 21
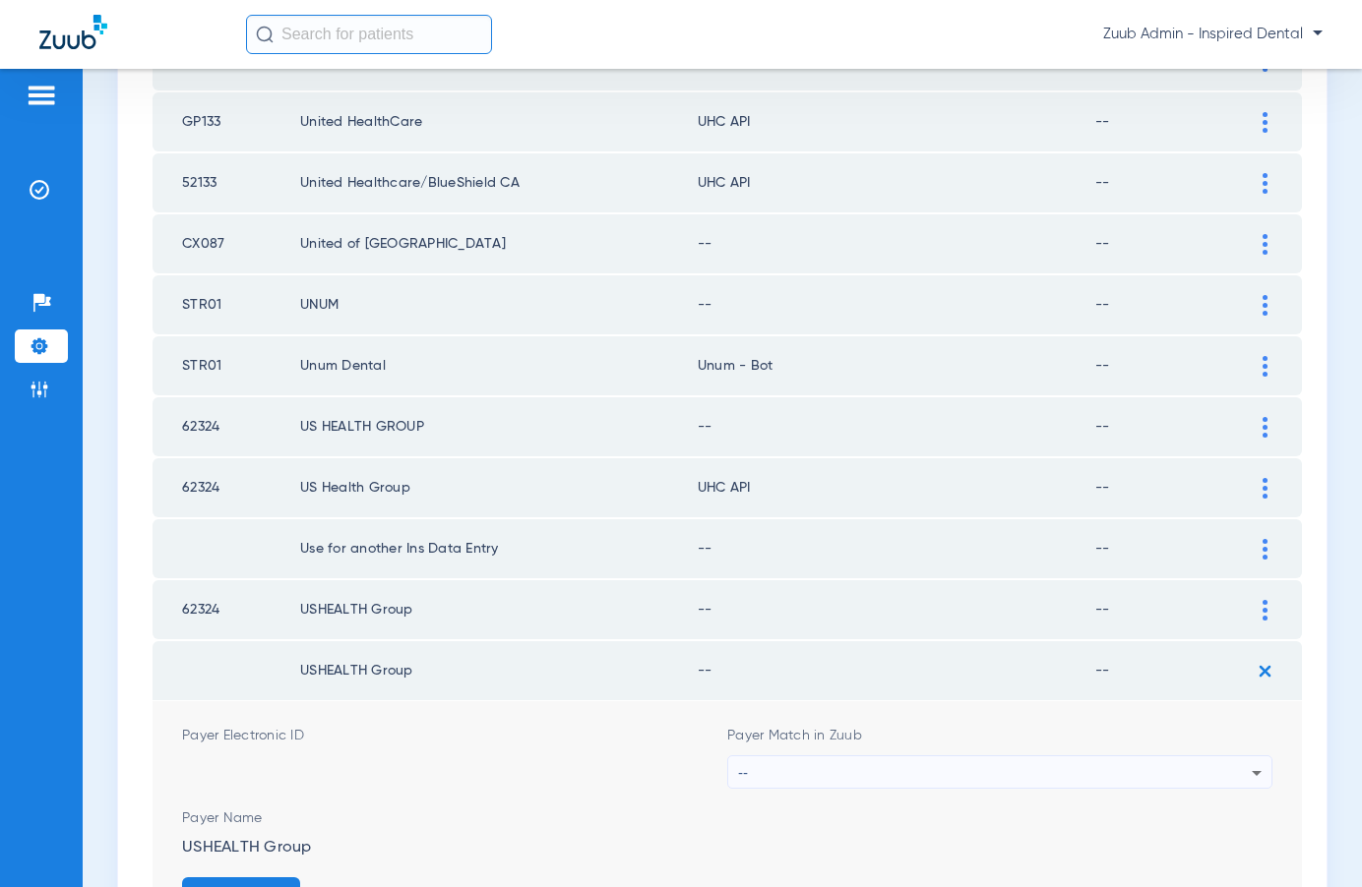
scroll to position [1511, 0]
click at [1129, 762] on div "--" at bounding box center [995, 771] width 514 height 33
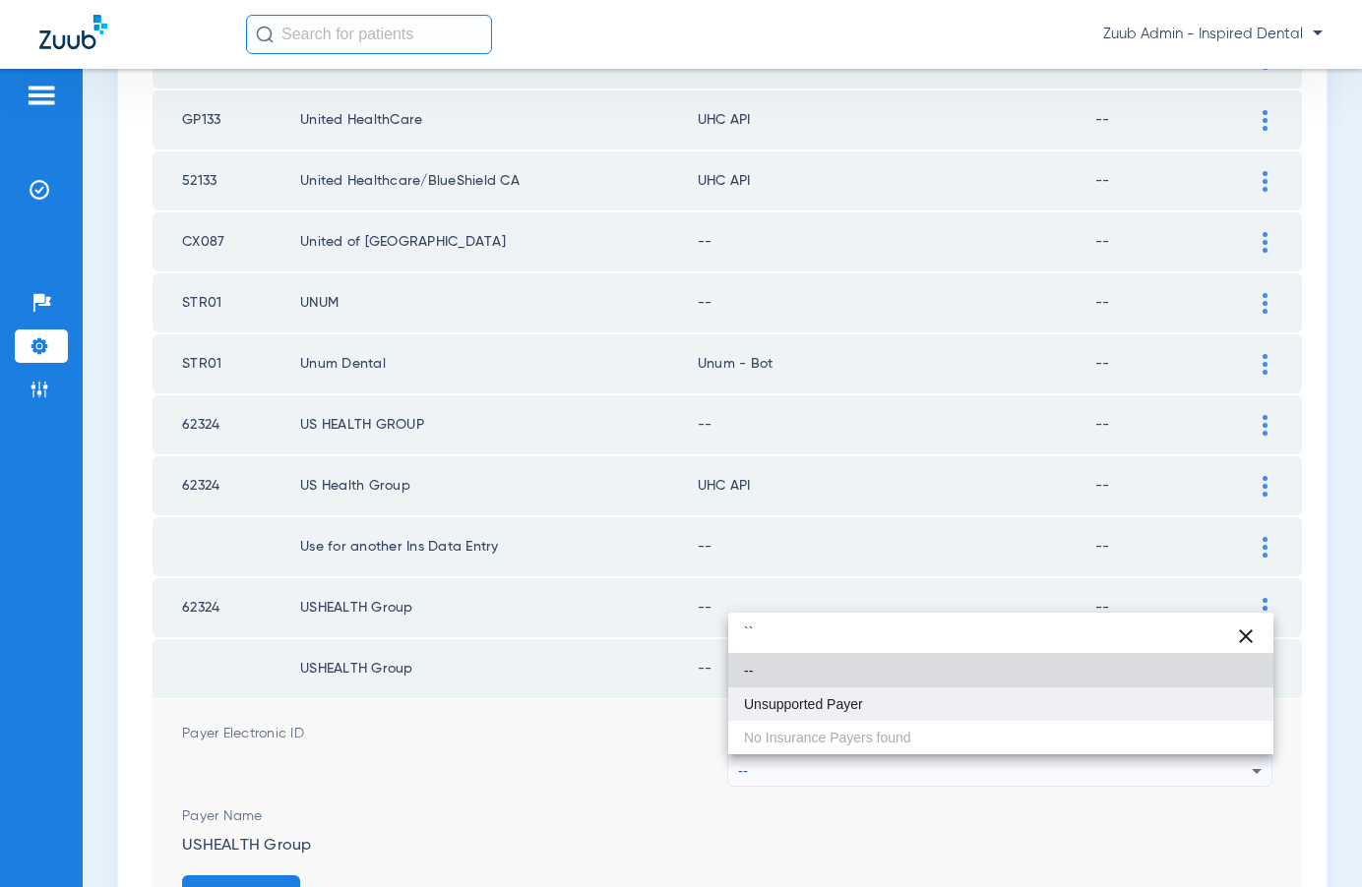
type input "``"
click at [845, 698] on span "Unsupported Payer" at bounding box center [803, 705] width 119 height 14
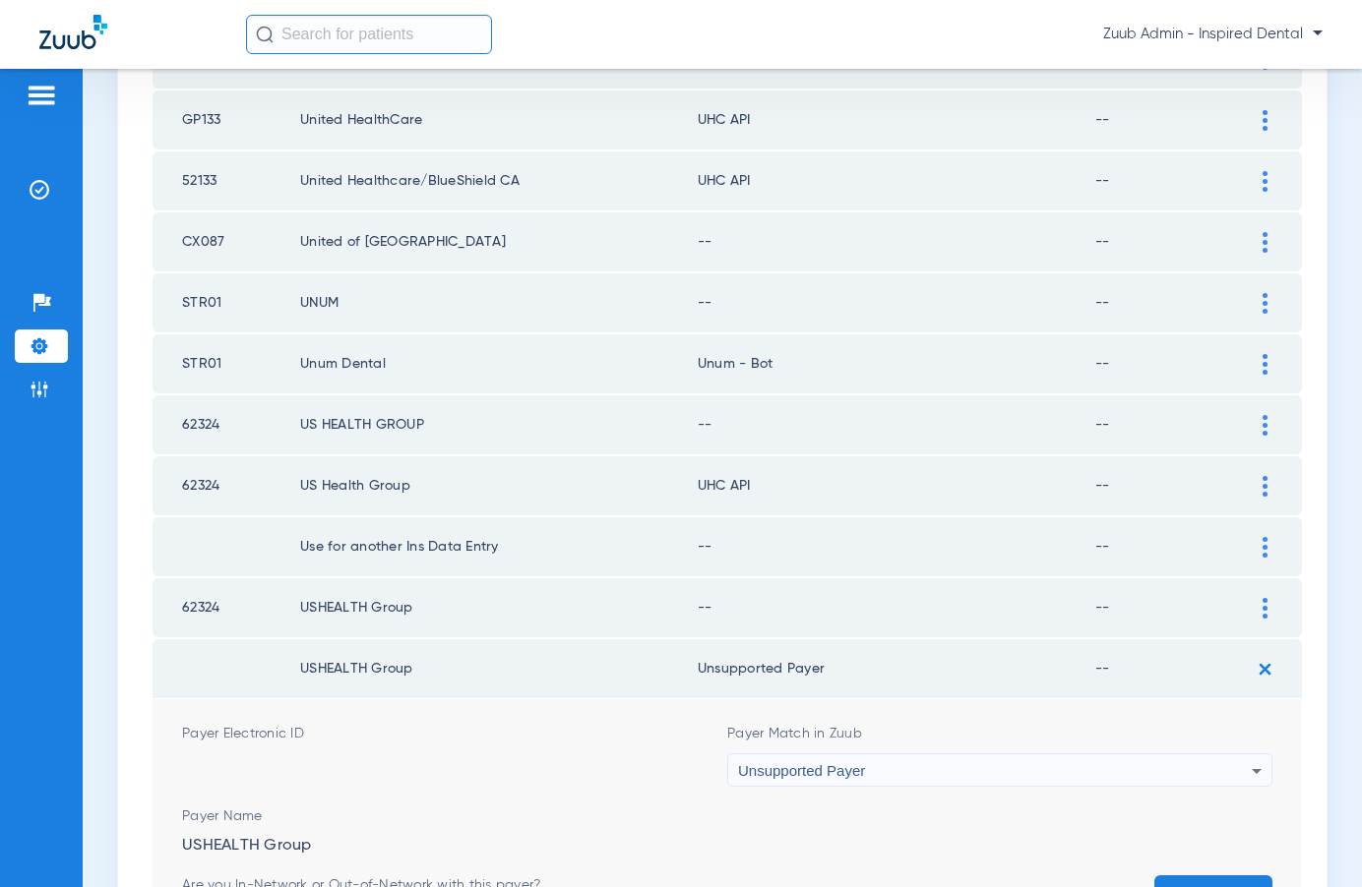
click at [1172, 876] on button "Save" at bounding box center [1213, 893] width 118 height 35
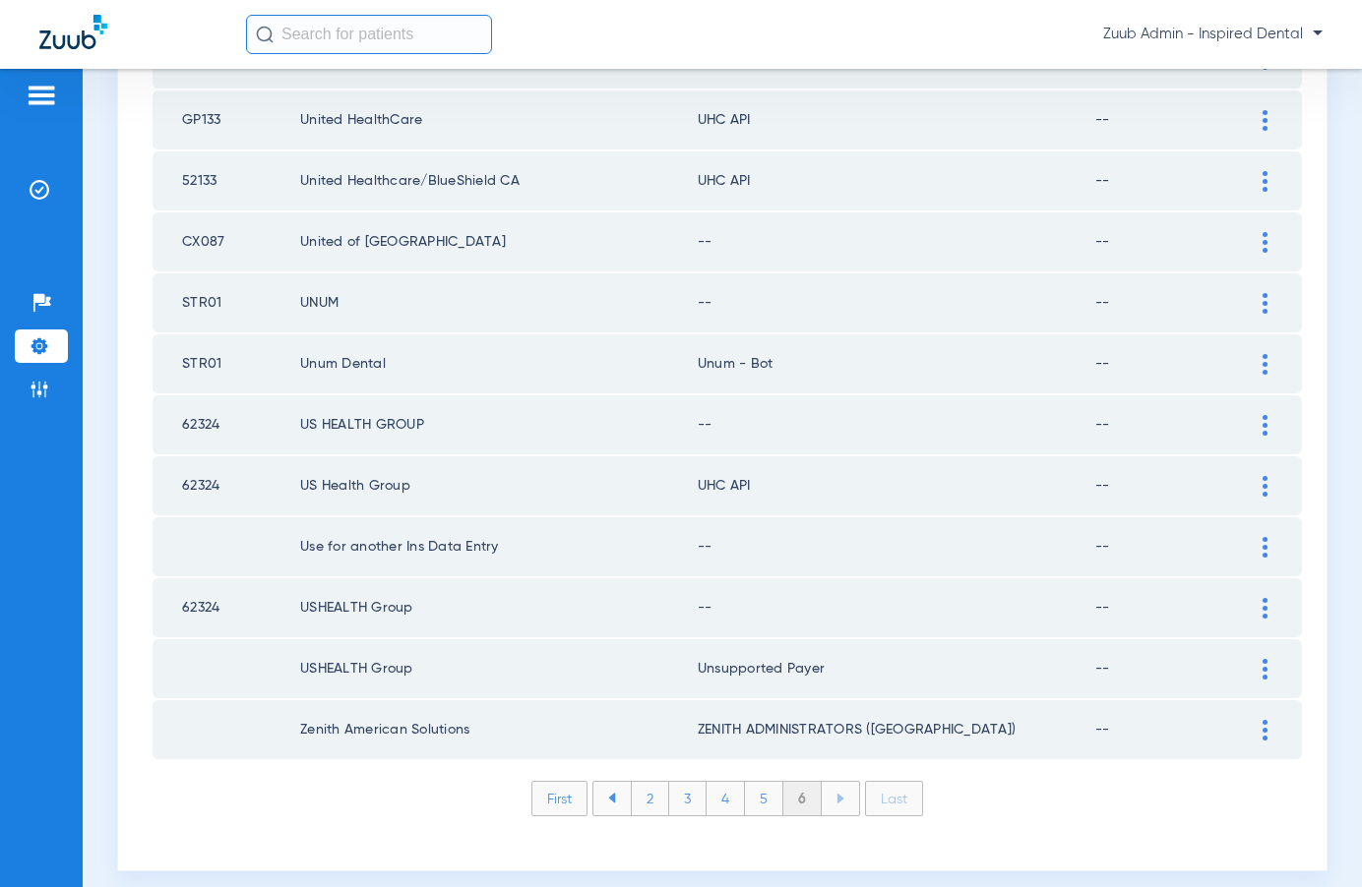
click at [1262, 606] on img at bounding box center [1264, 608] width 5 height 21
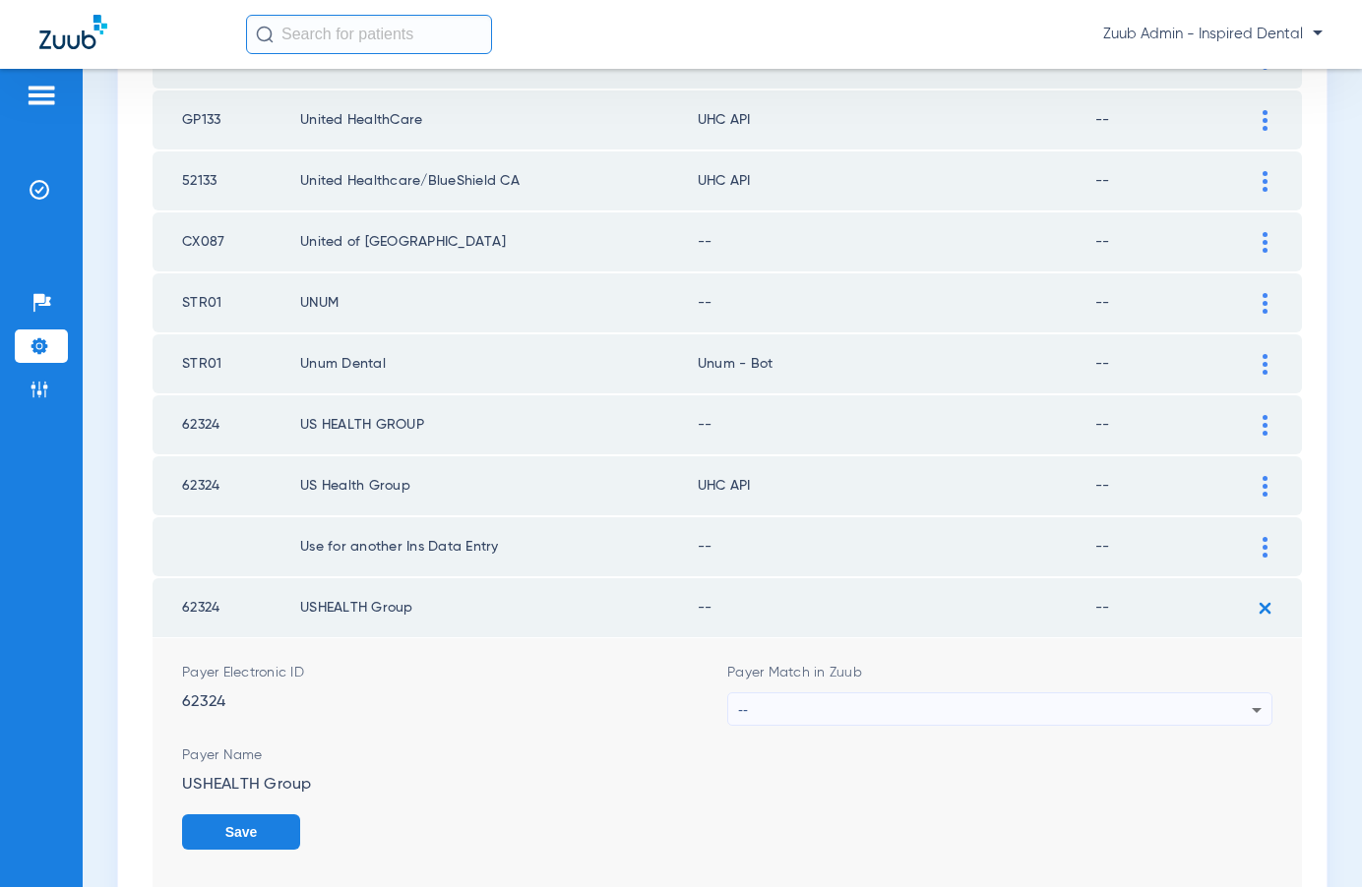
click at [1185, 705] on div "--" at bounding box center [995, 710] width 514 height 33
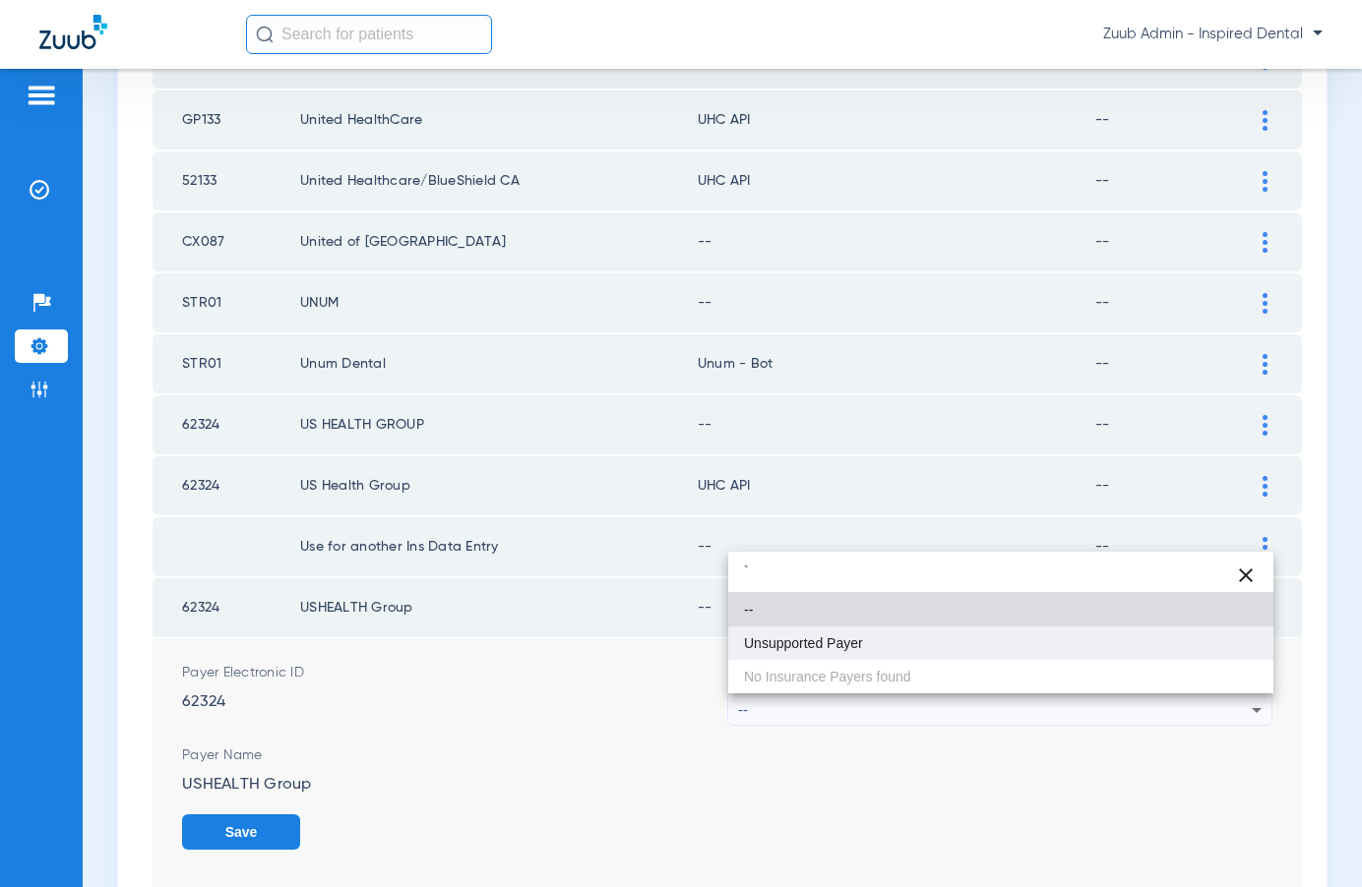
type input "`"
drag, startPoint x: 929, startPoint y: 644, endPoint x: 952, endPoint y: 648, distance: 23.9
click at [933, 644] on mat-option "Unsupported Payer" at bounding box center [1000, 643] width 545 height 33
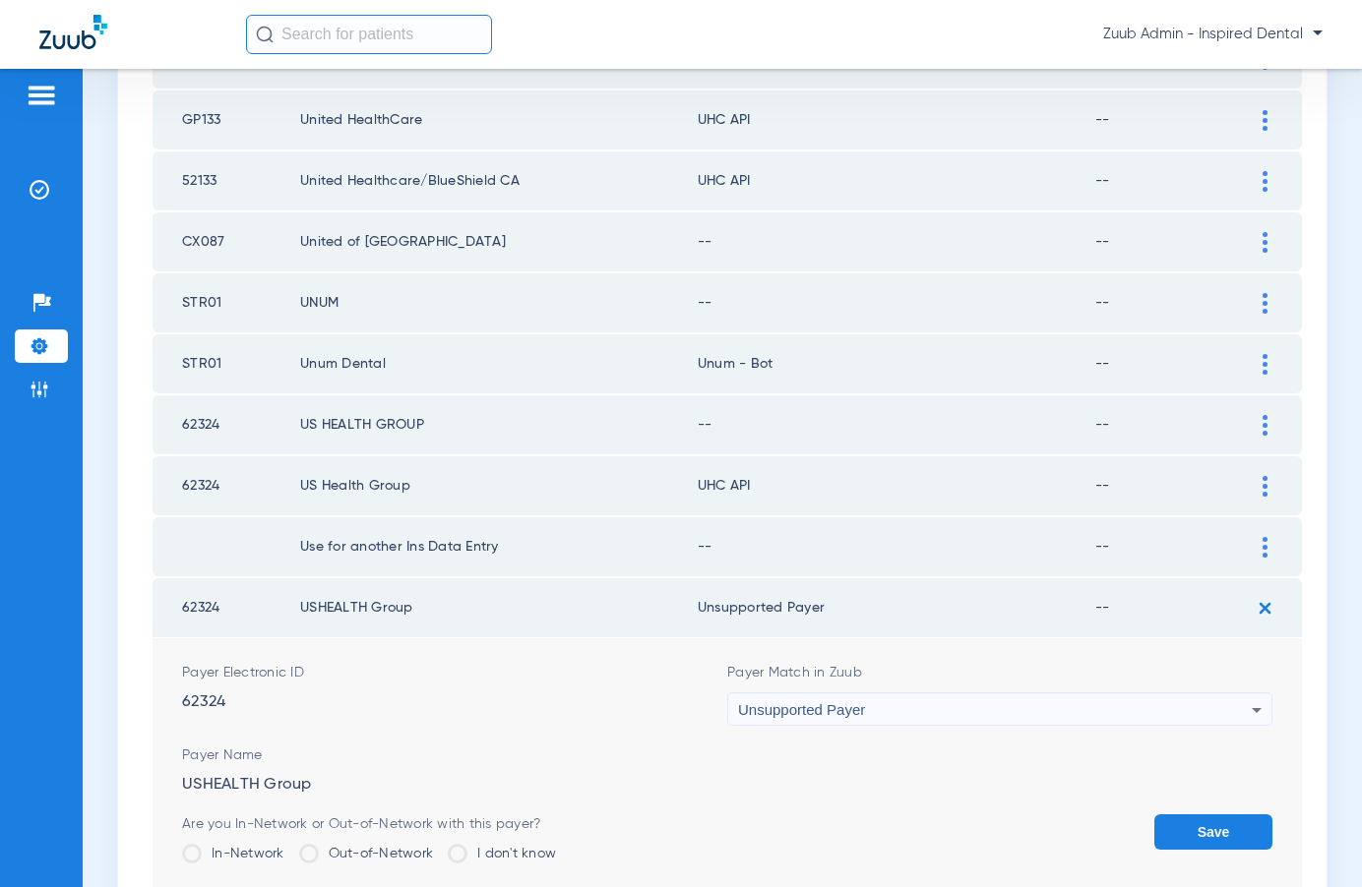
click at [1192, 823] on button "Save" at bounding box center [1213, 832] width 118 height 35
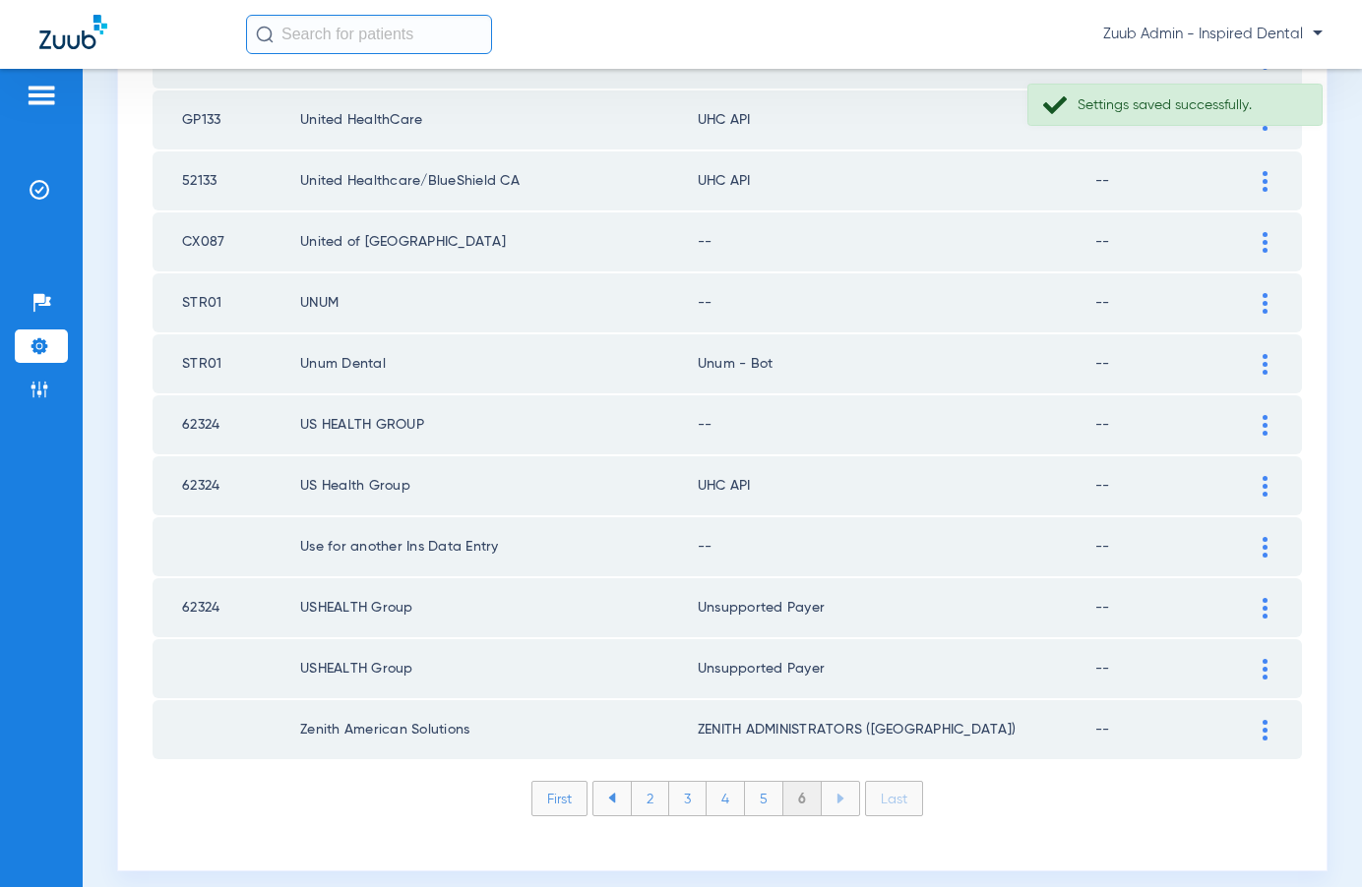
click at [1266, 547] on img at bounding box center [1264, 547] width 5 height 21
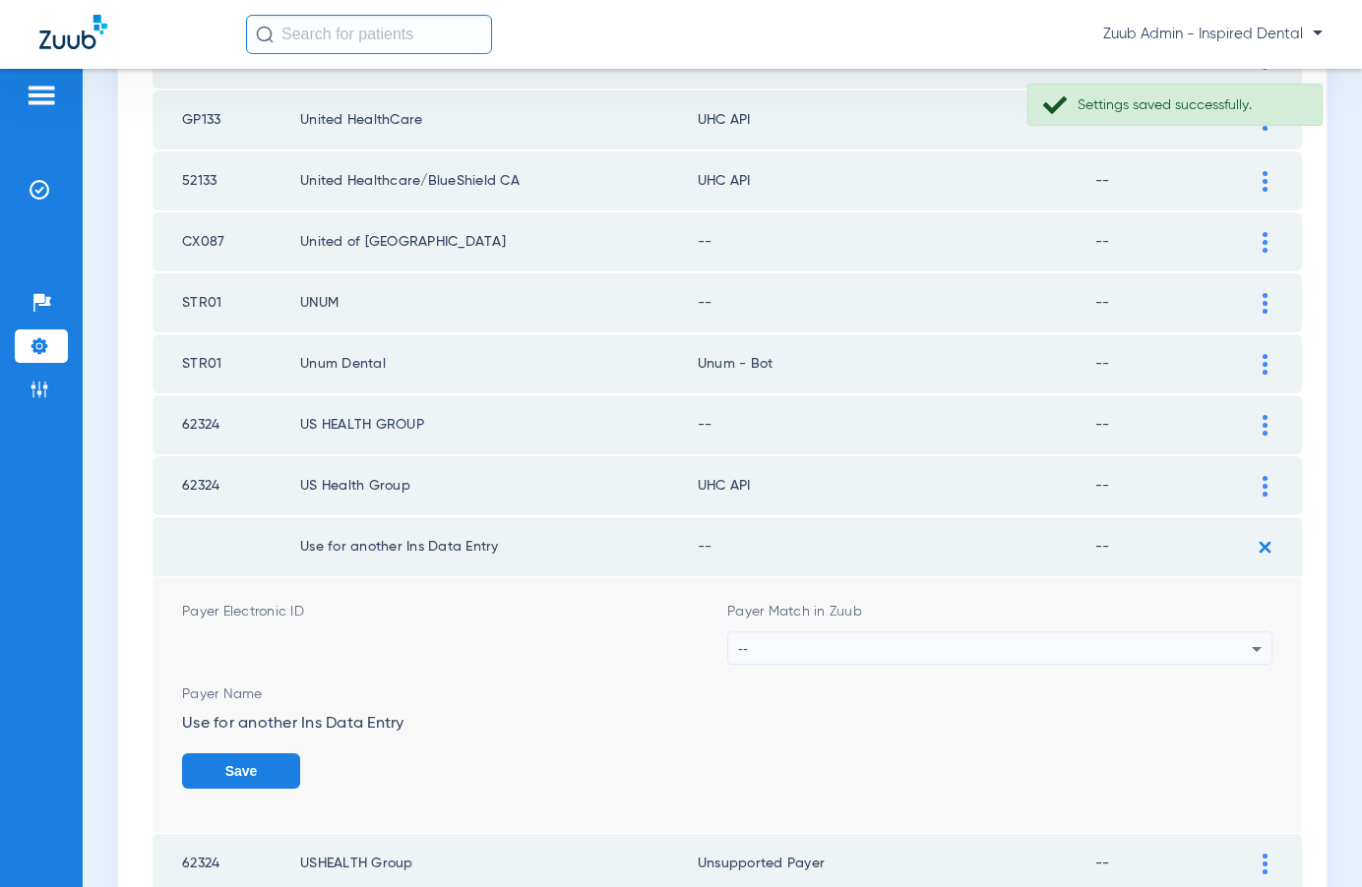
click at [1062, 636] on div "--" at bounding box center [995, 649] width 514 height 33
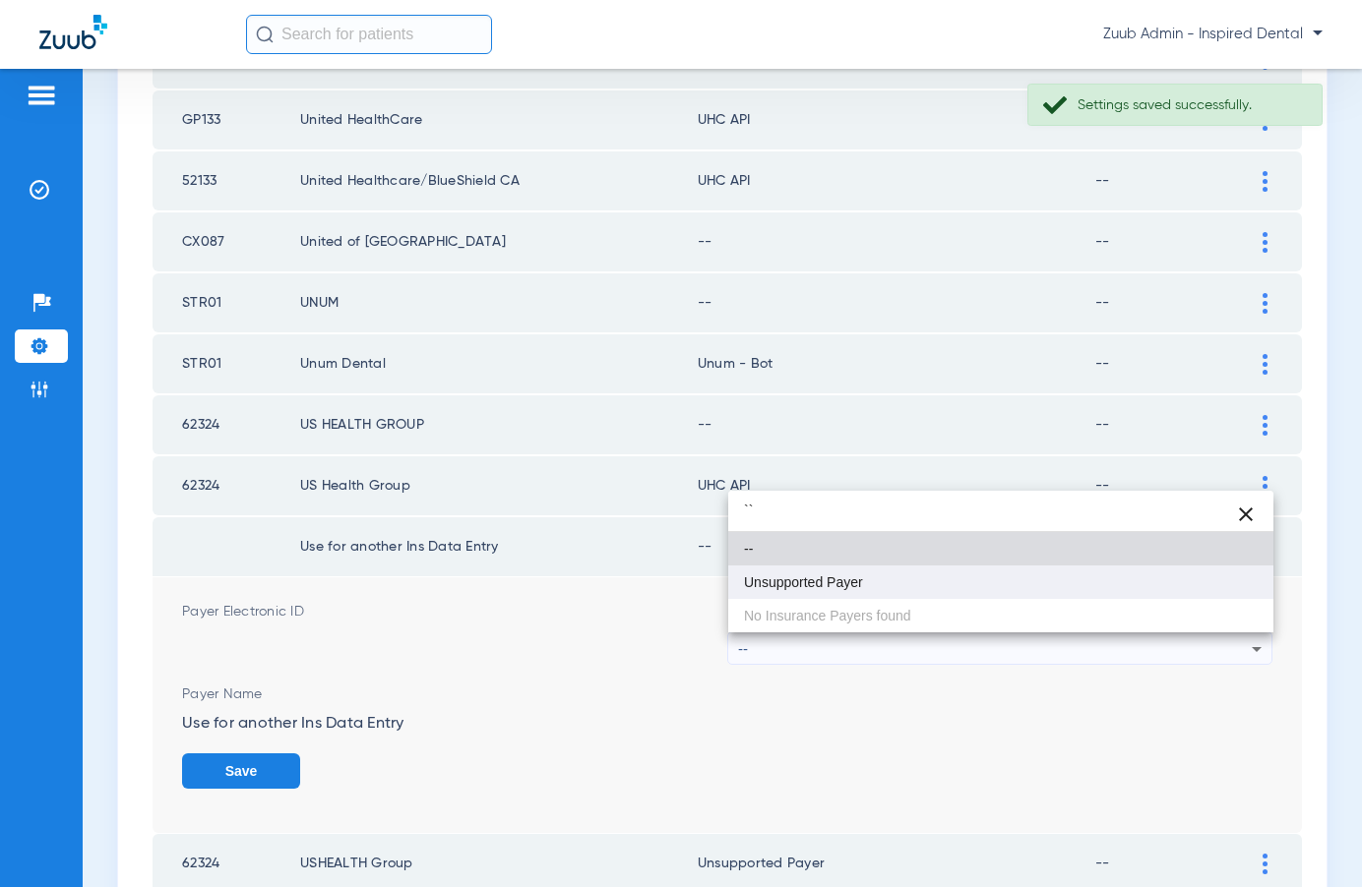
type input "``"
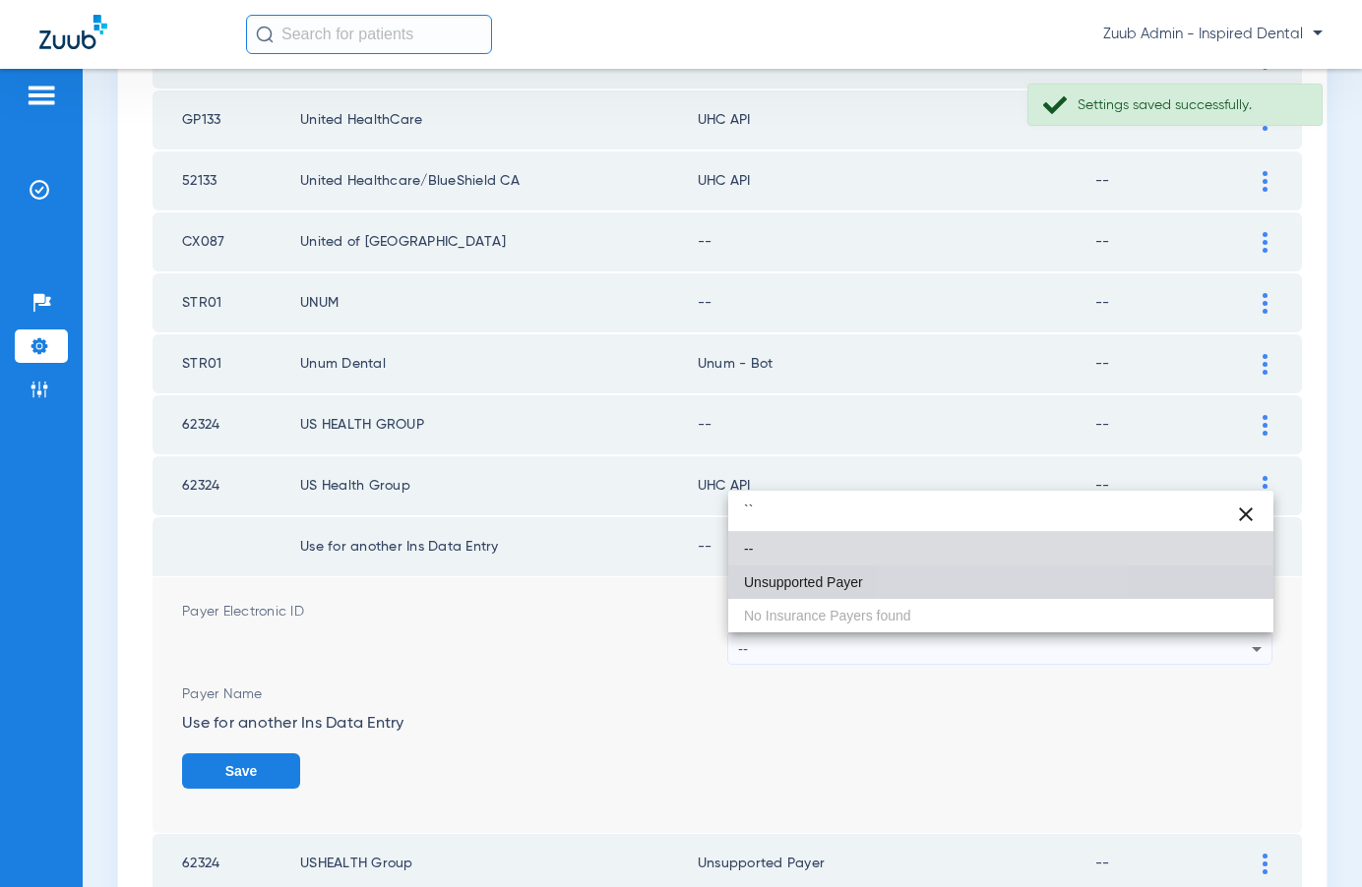
click at [950, 592] on mat-option "Unsupported Payer" at bounding box center [1000, 582] width 545 height 33
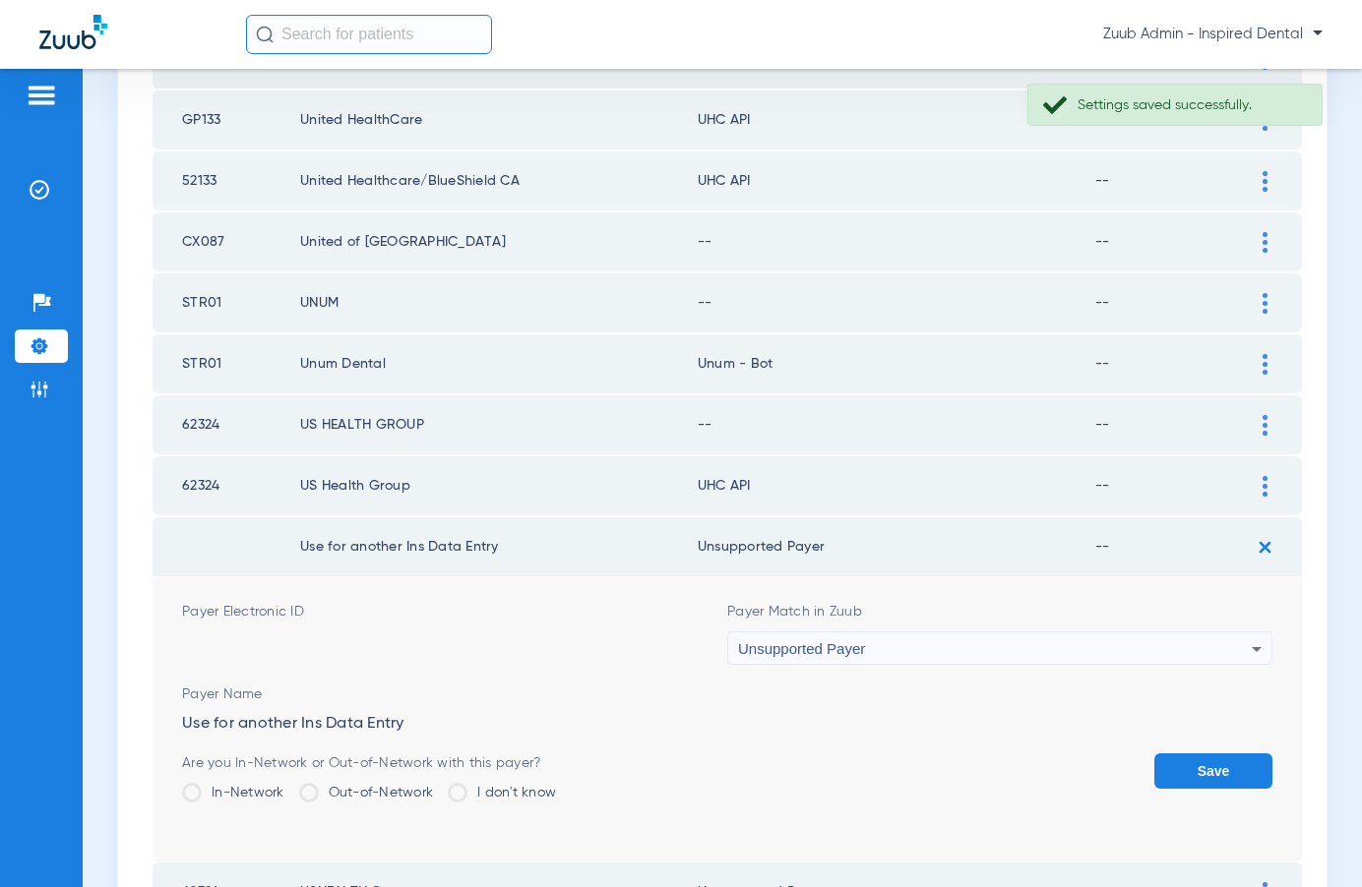
click at [1185, 776] on button "Save" at bounding box center [1213, 771] width 118 height 35
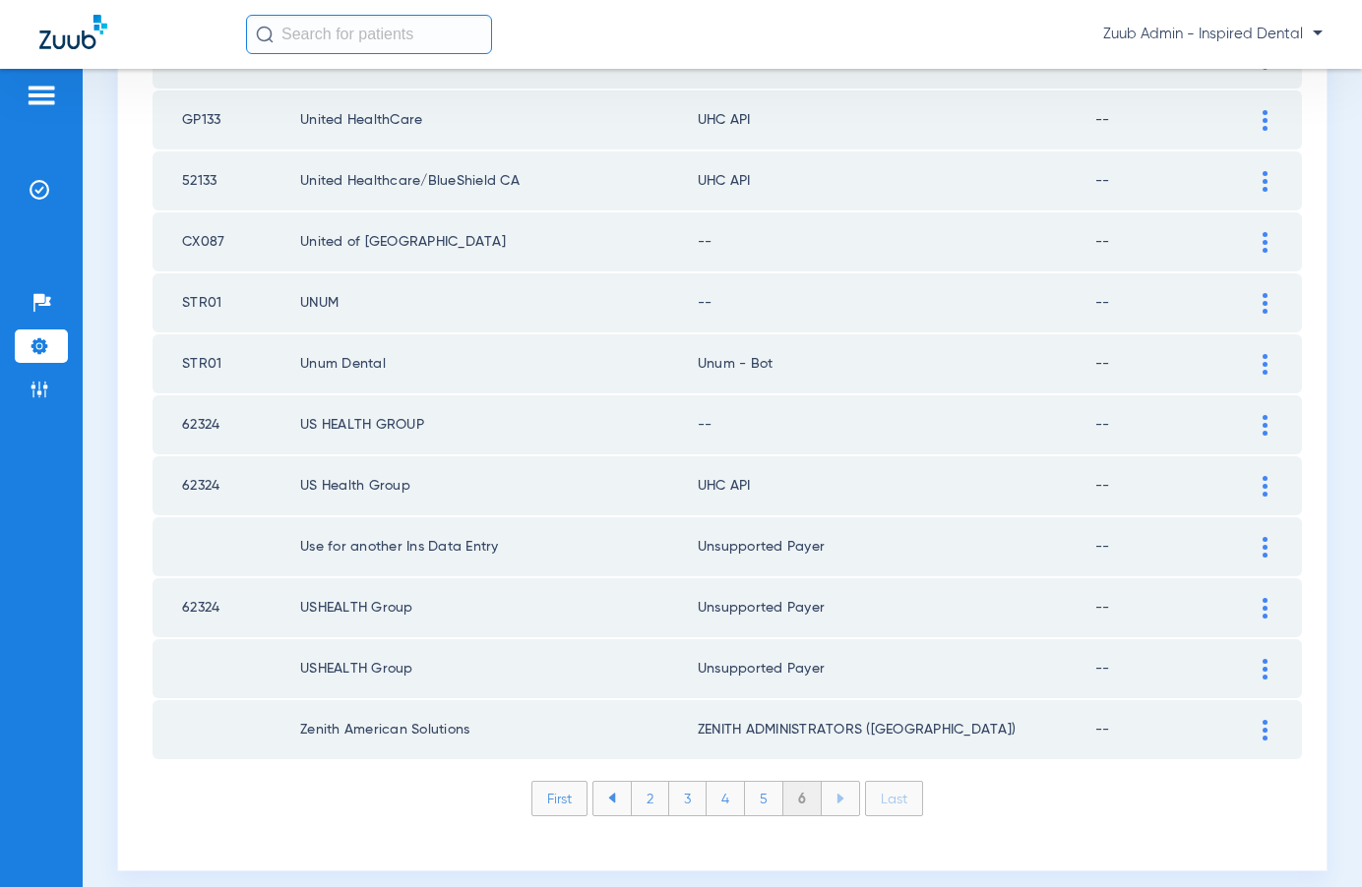
click at [1254, 422] on div at bounding box center [1264, 425] width 34 height 21
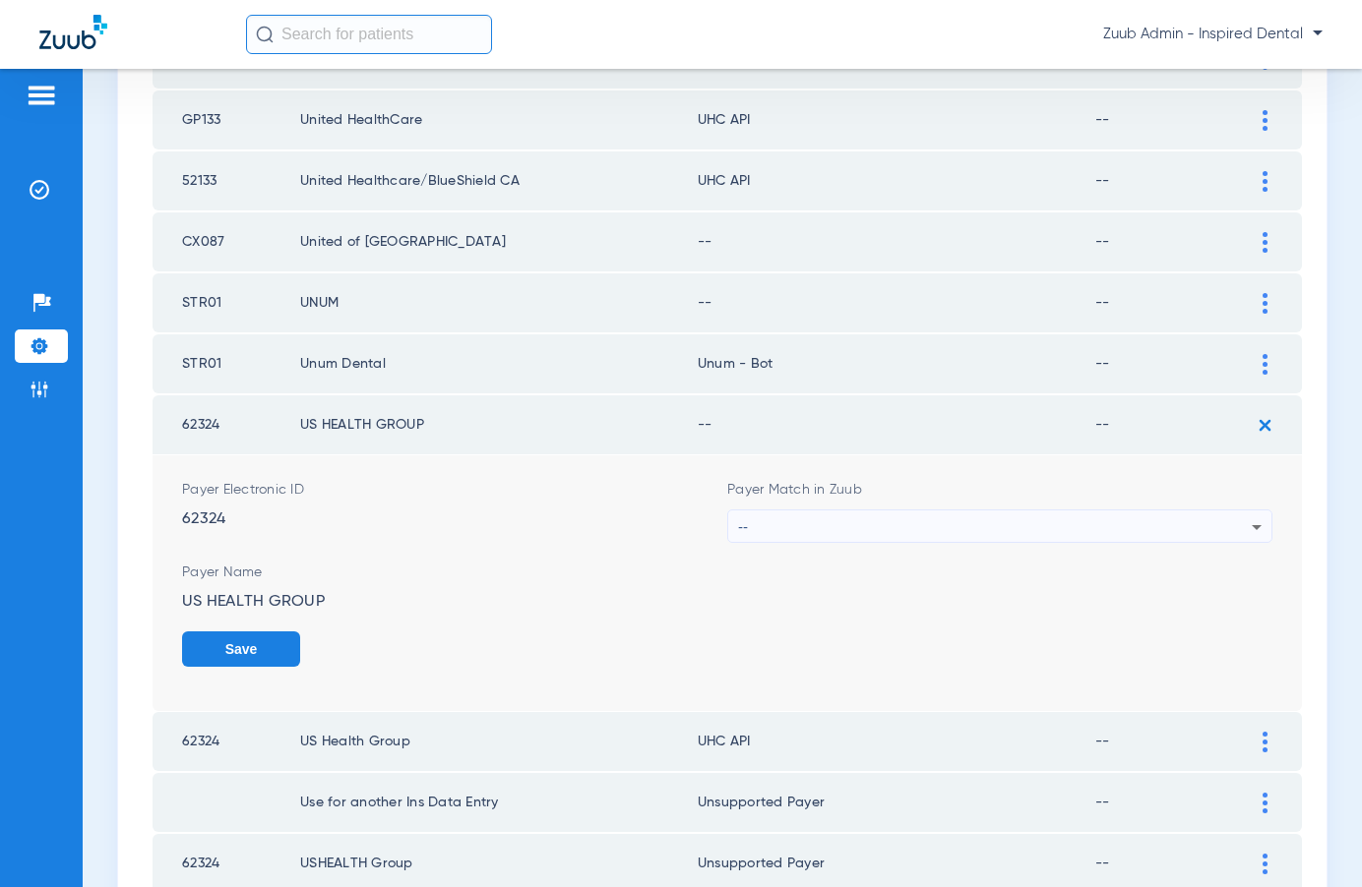
click at [1054, 519] on div "--" at bounding box center [995, 527] width 514 height 33
click at [886, 530] on div "--" at bounding box center [995, 527] width 514 height 33
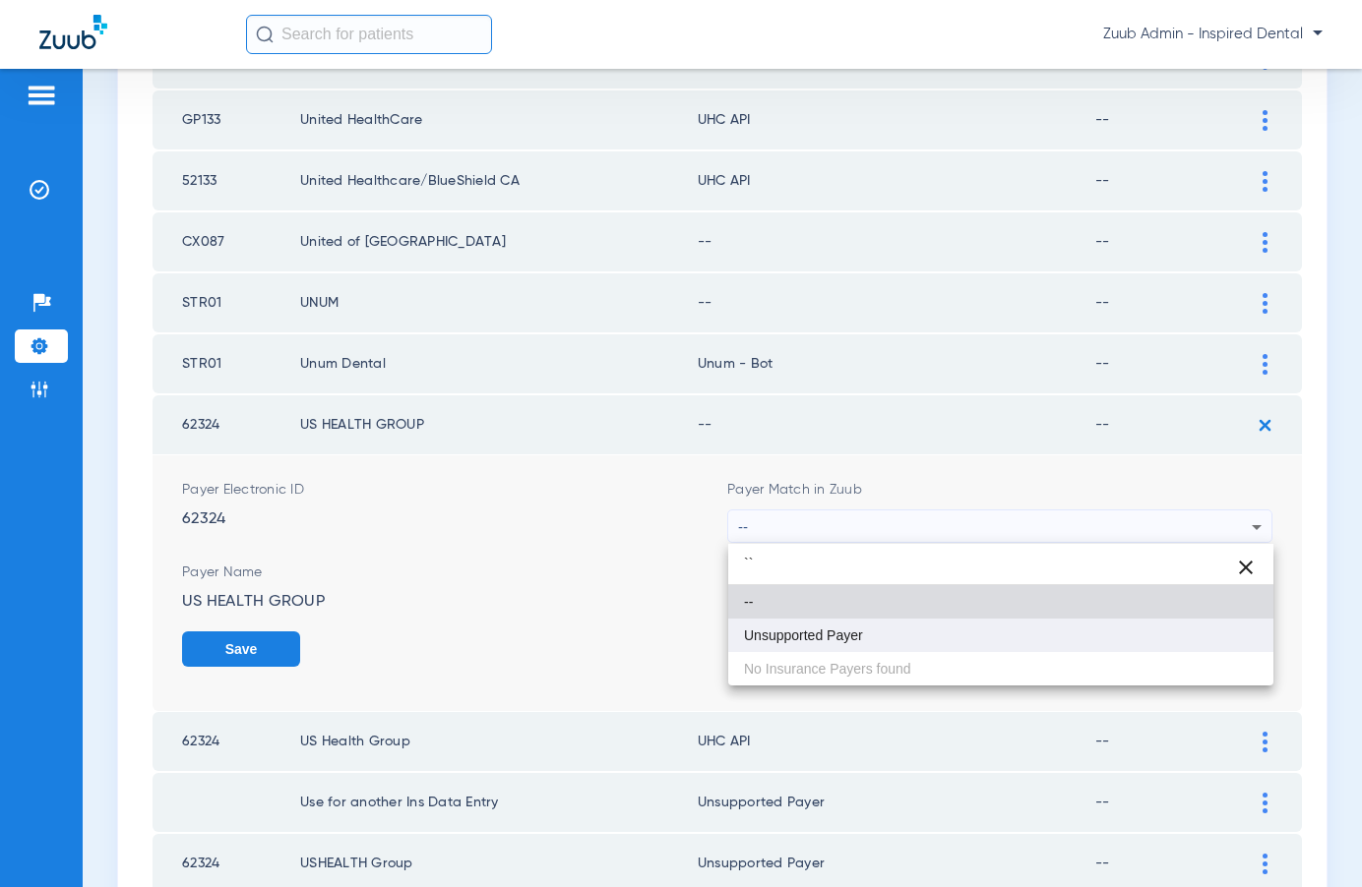
type input "``"
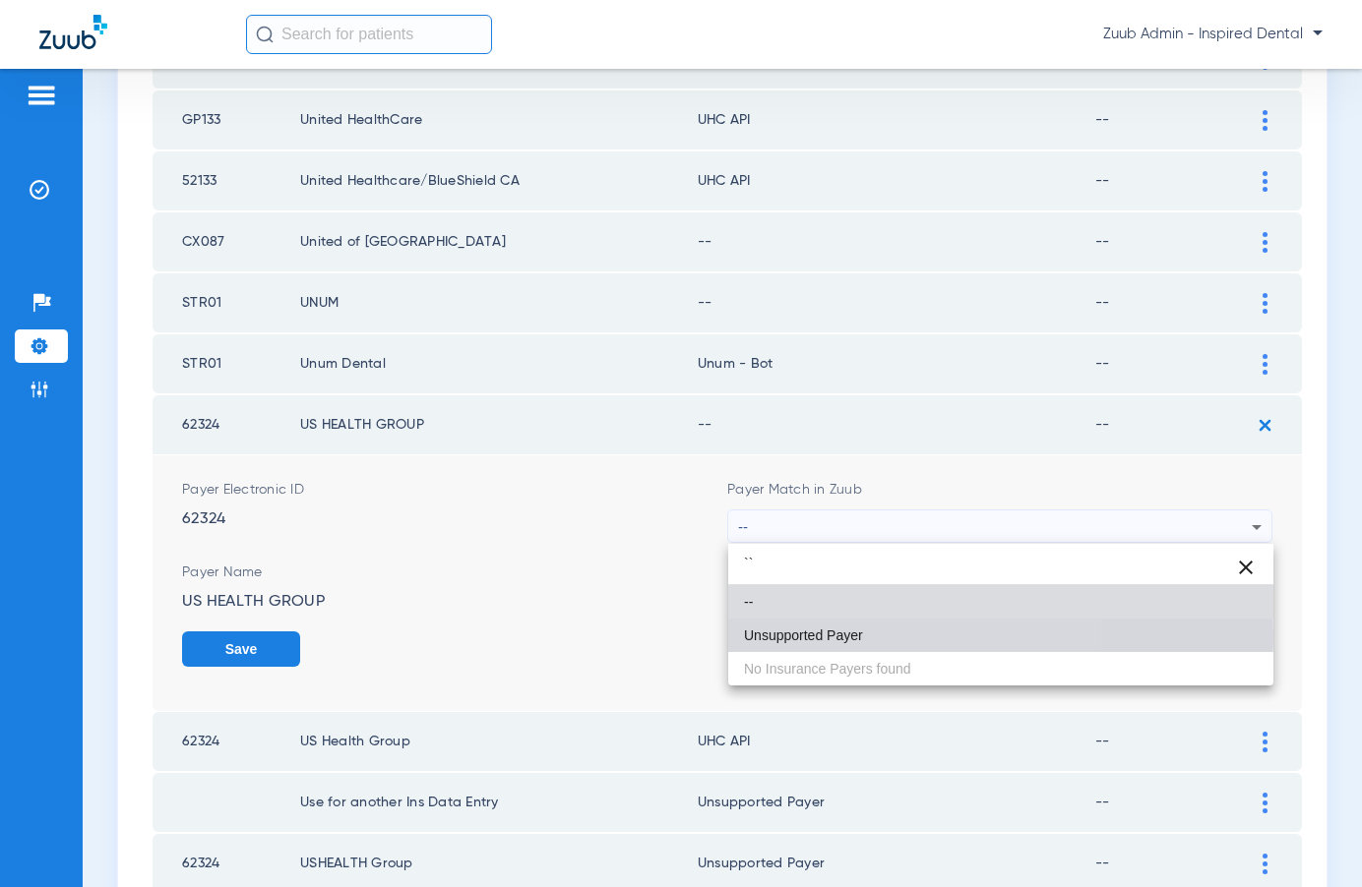
click at [812, 637] on span "Unsupported Payer" at bounding box center [803, 636] width 119 height 14
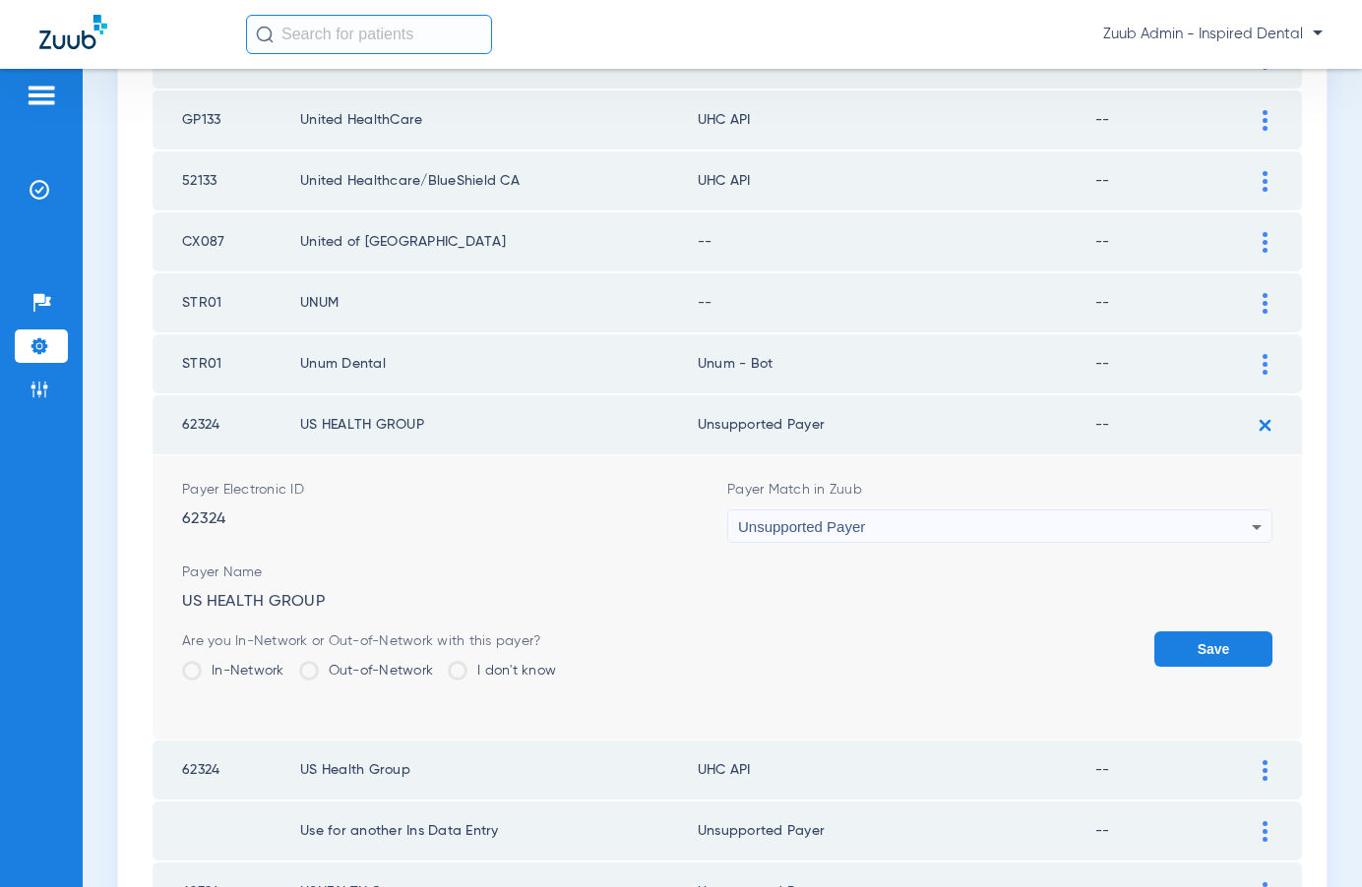
click at [1206, 638] on button "Save" at bounding box center [1213, 649] width 118 height 35
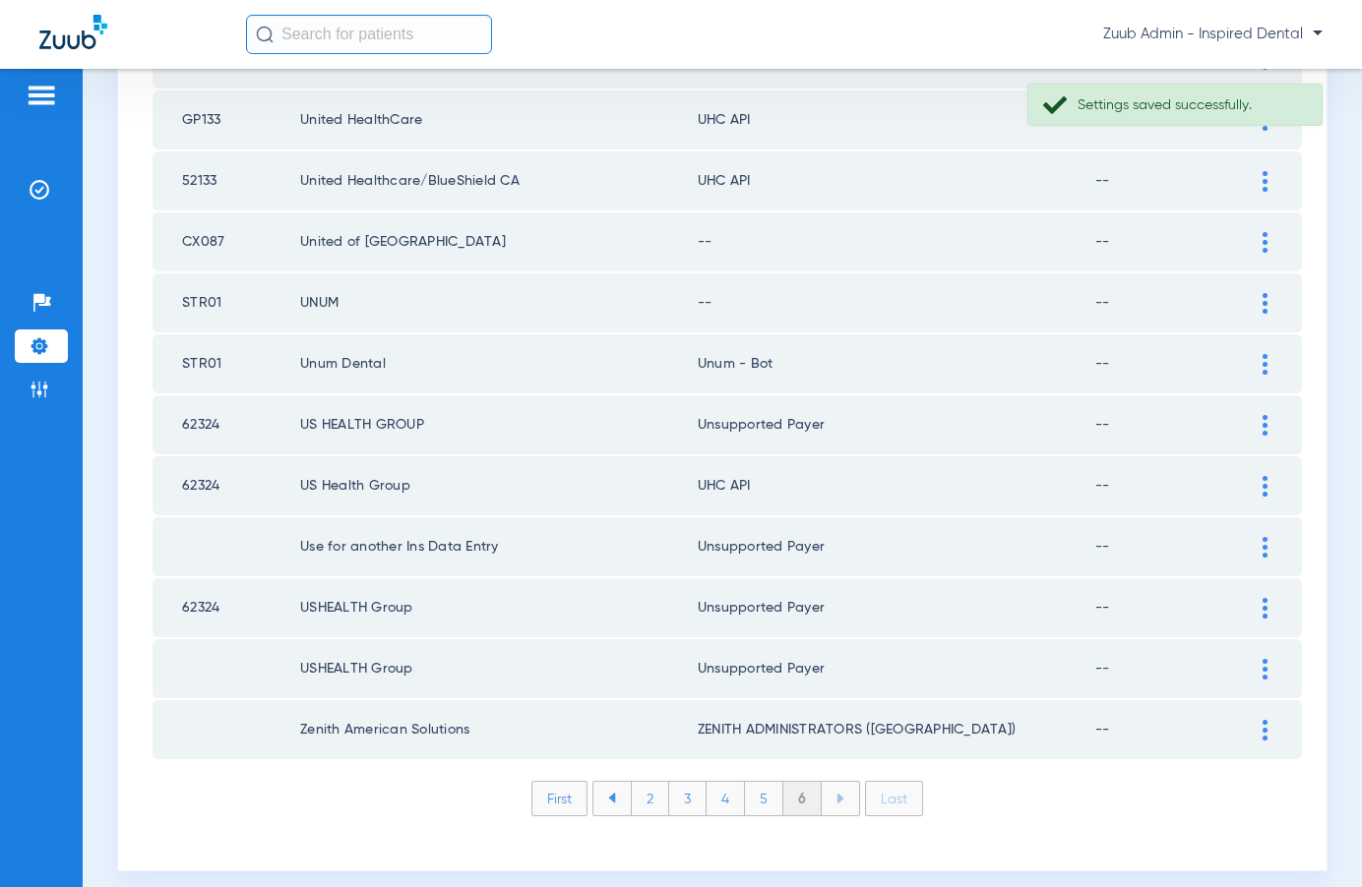
click at [1257, 303] on div at bounding box center [1264, 303] width 34 height 21
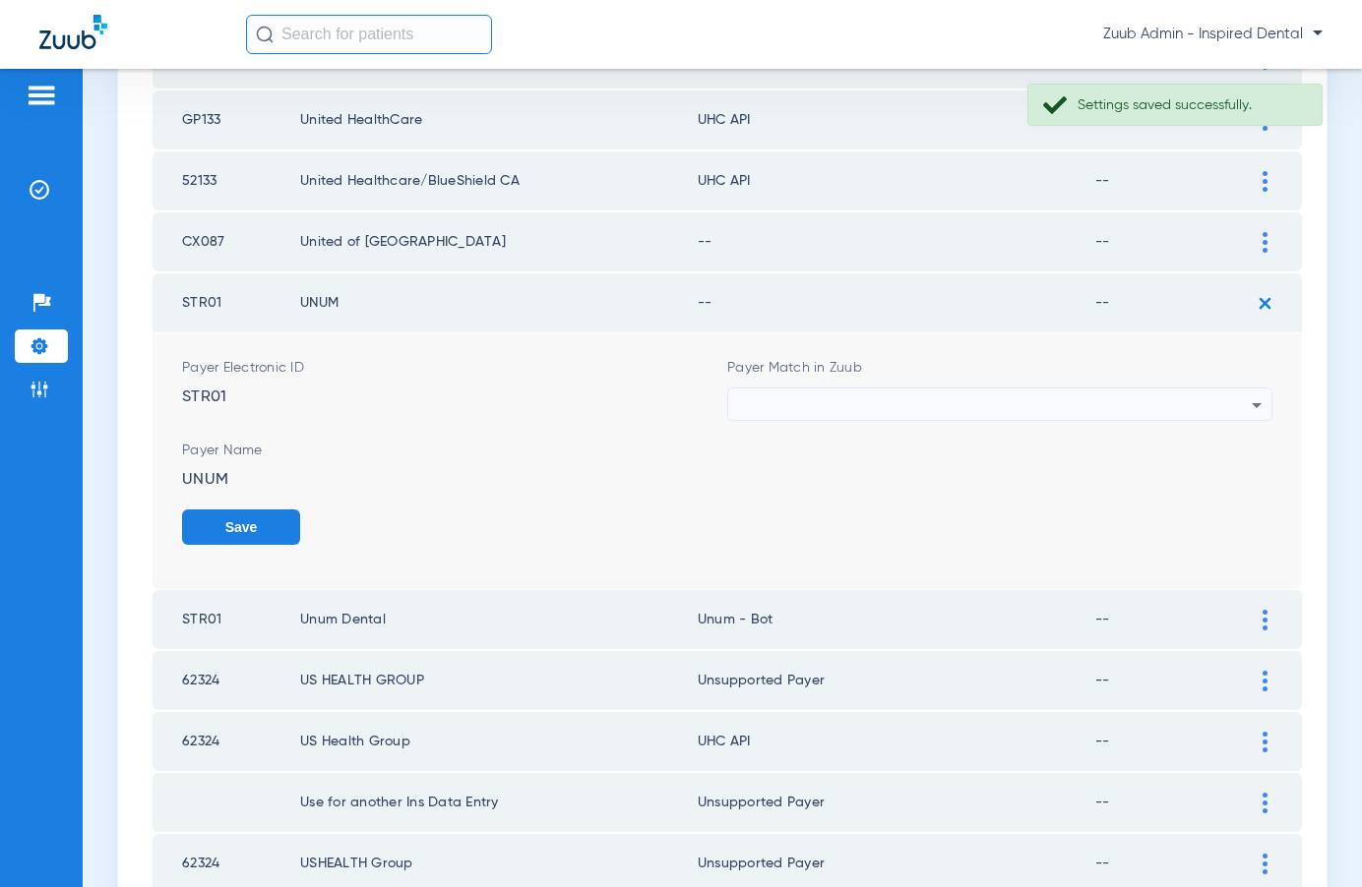
click at [1089, 400] on div at bounding box center [995, 405] width 514 height 33
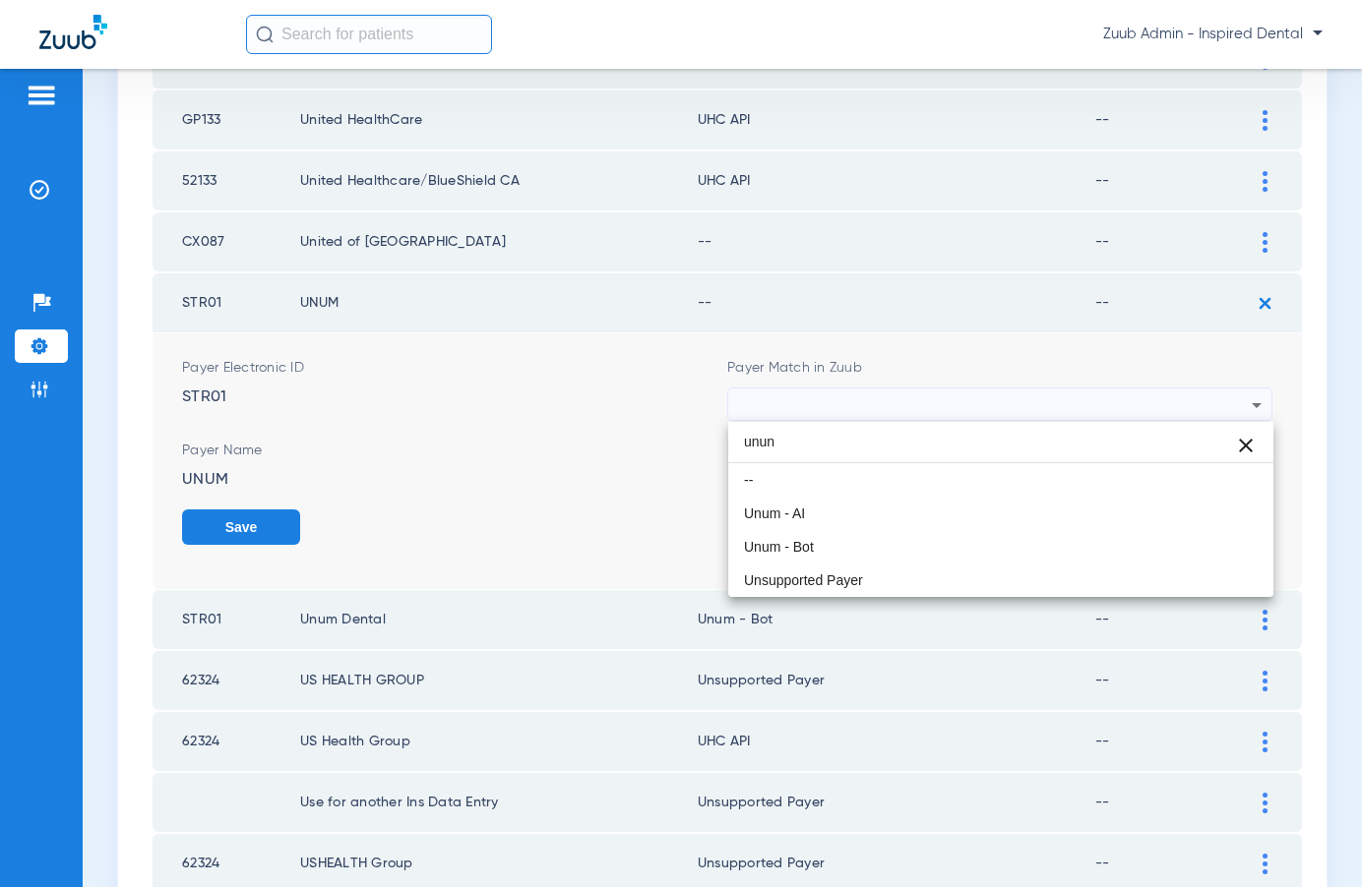
scroll to position [0, 0]
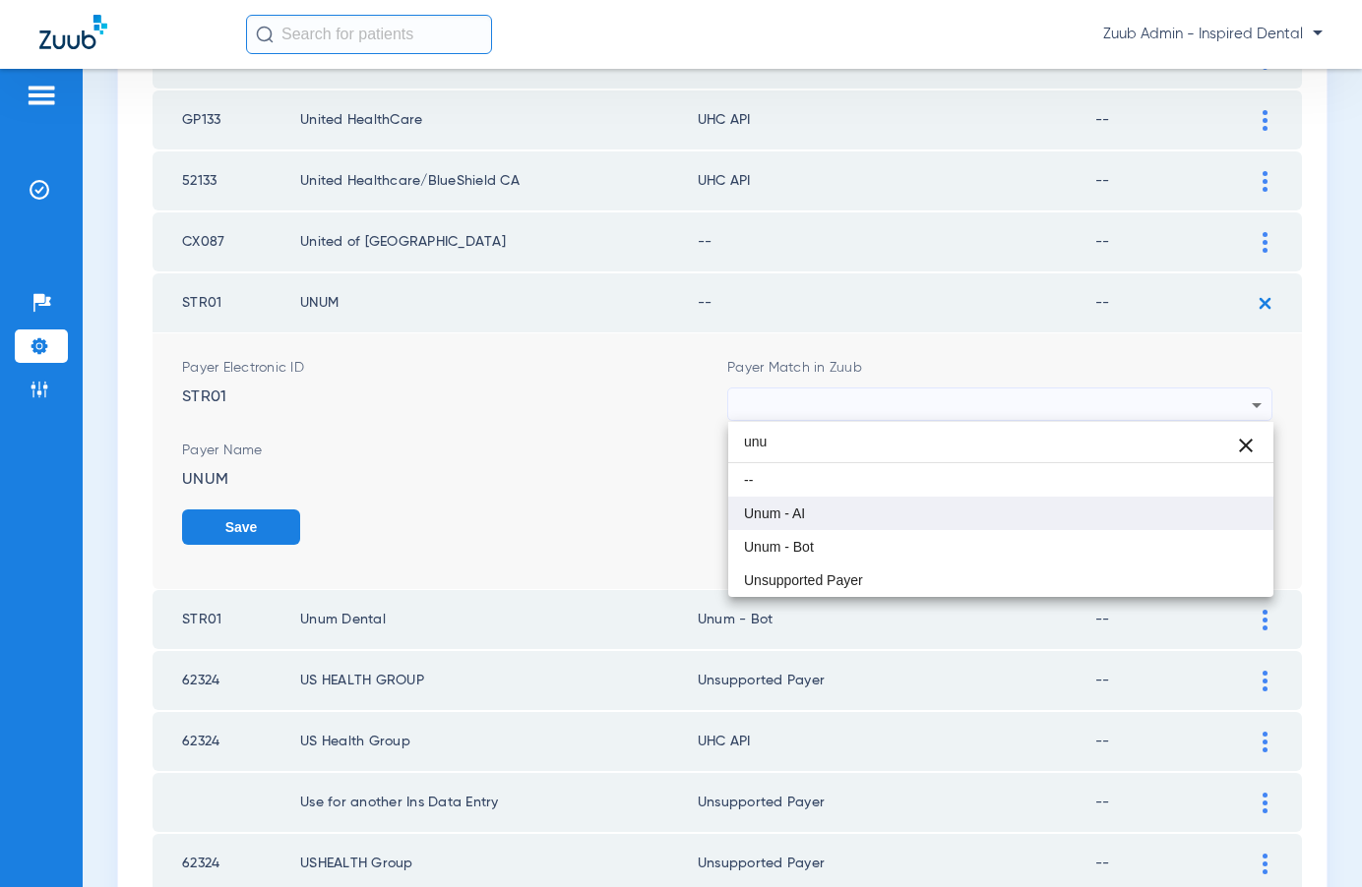
type input "unu"
click at [783, 504] on mat-option "Unum - AI" at bounding box center [1000, 513] width 545 height 33
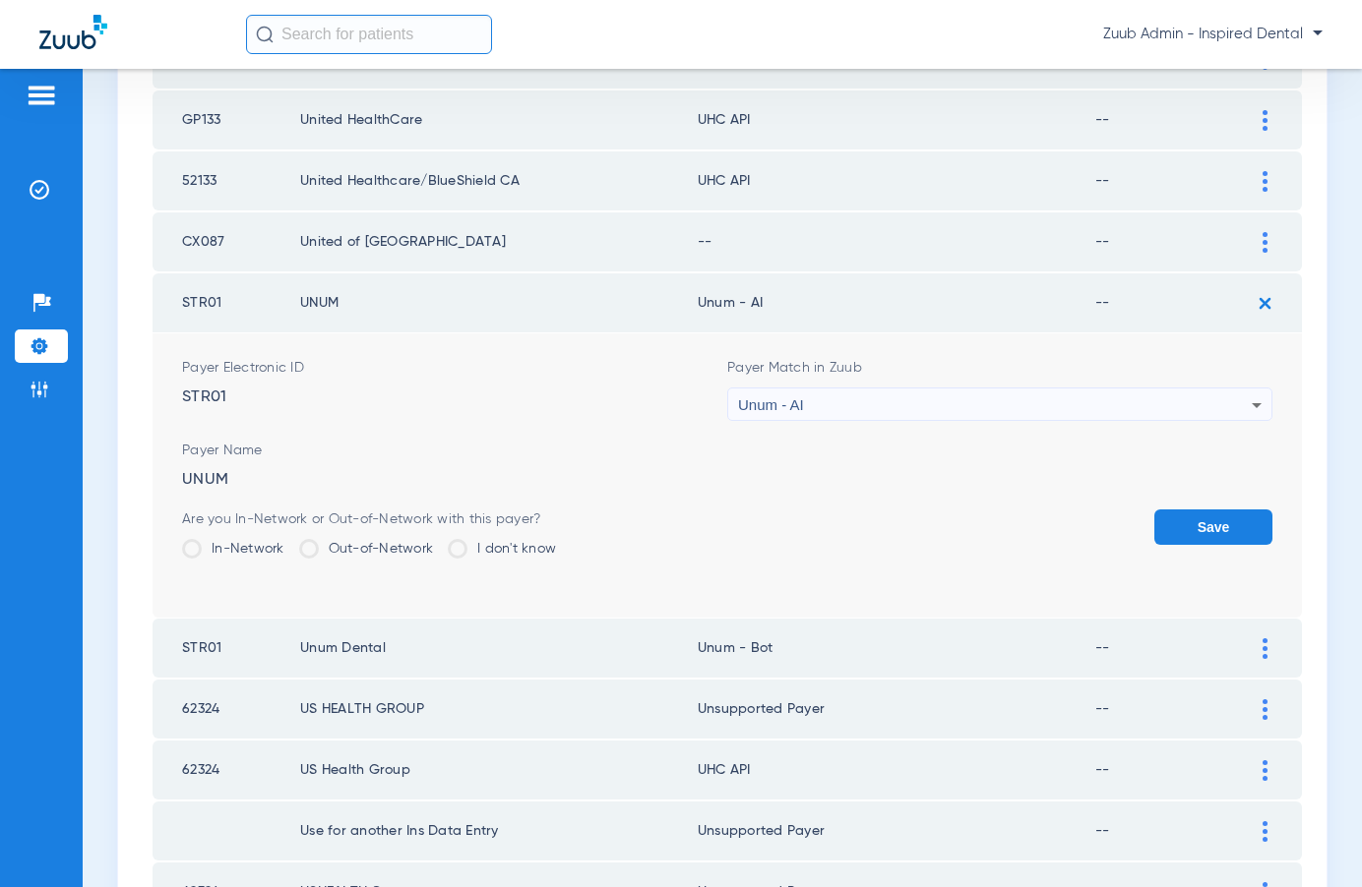
click at [1206, 530] on button "Save" at bounding box center [1213, 527] width 118 height 35
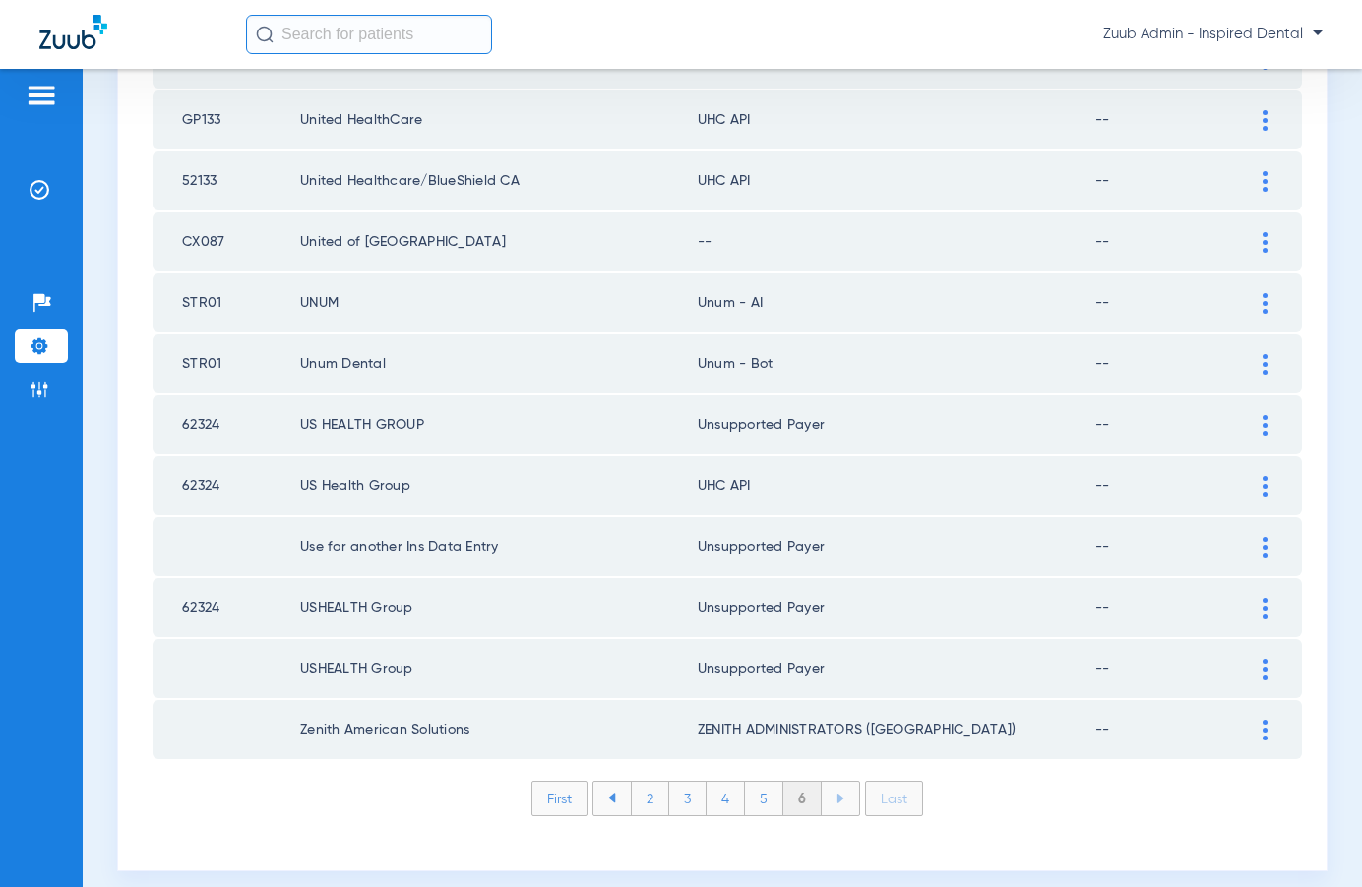
click at [1263, 240] on img at bounding box center [1264, 242] width 5 height 21
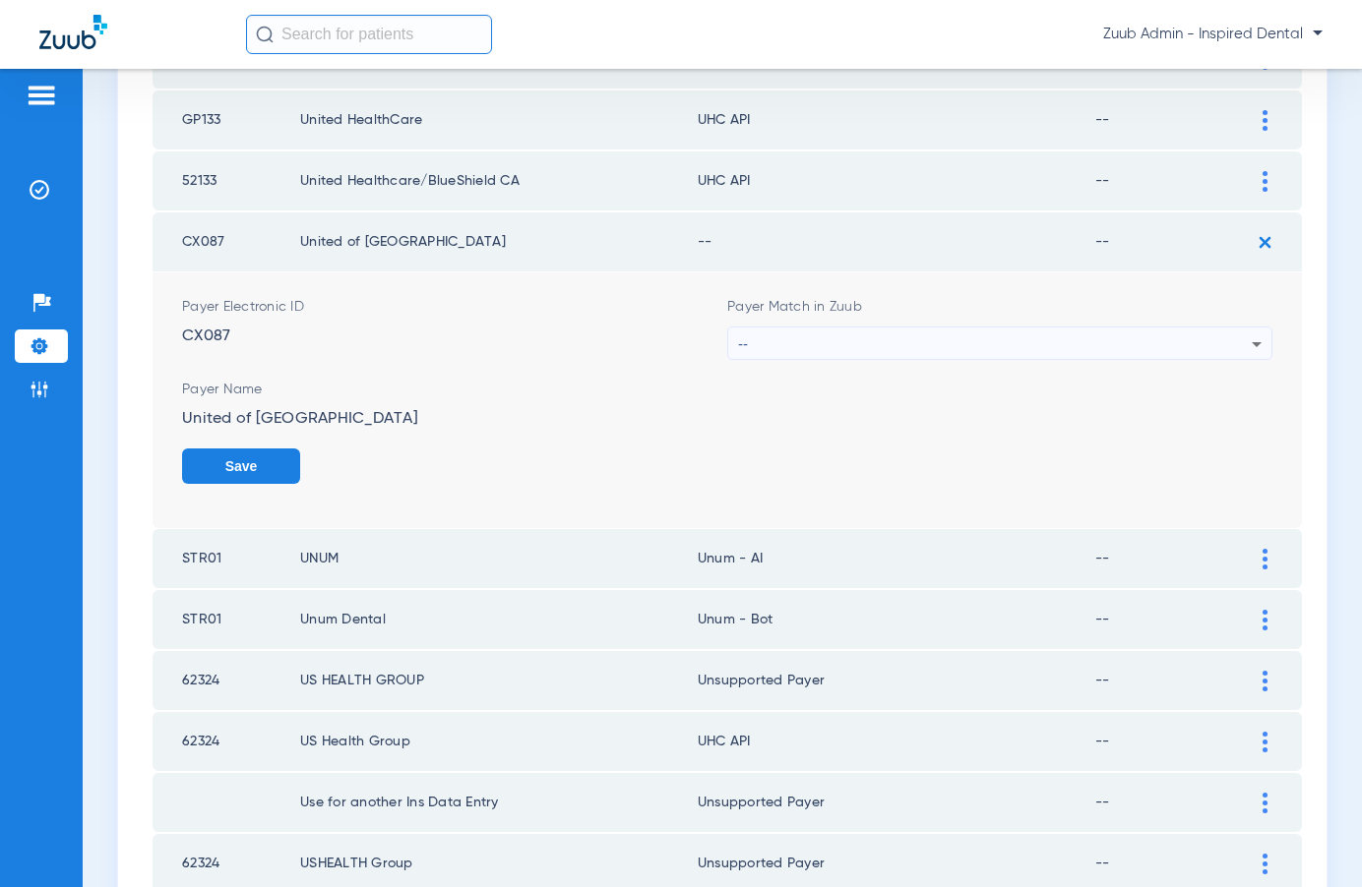
click at [1138, 346] on div "--" at bounding box center [995, 344] width 514 height 33
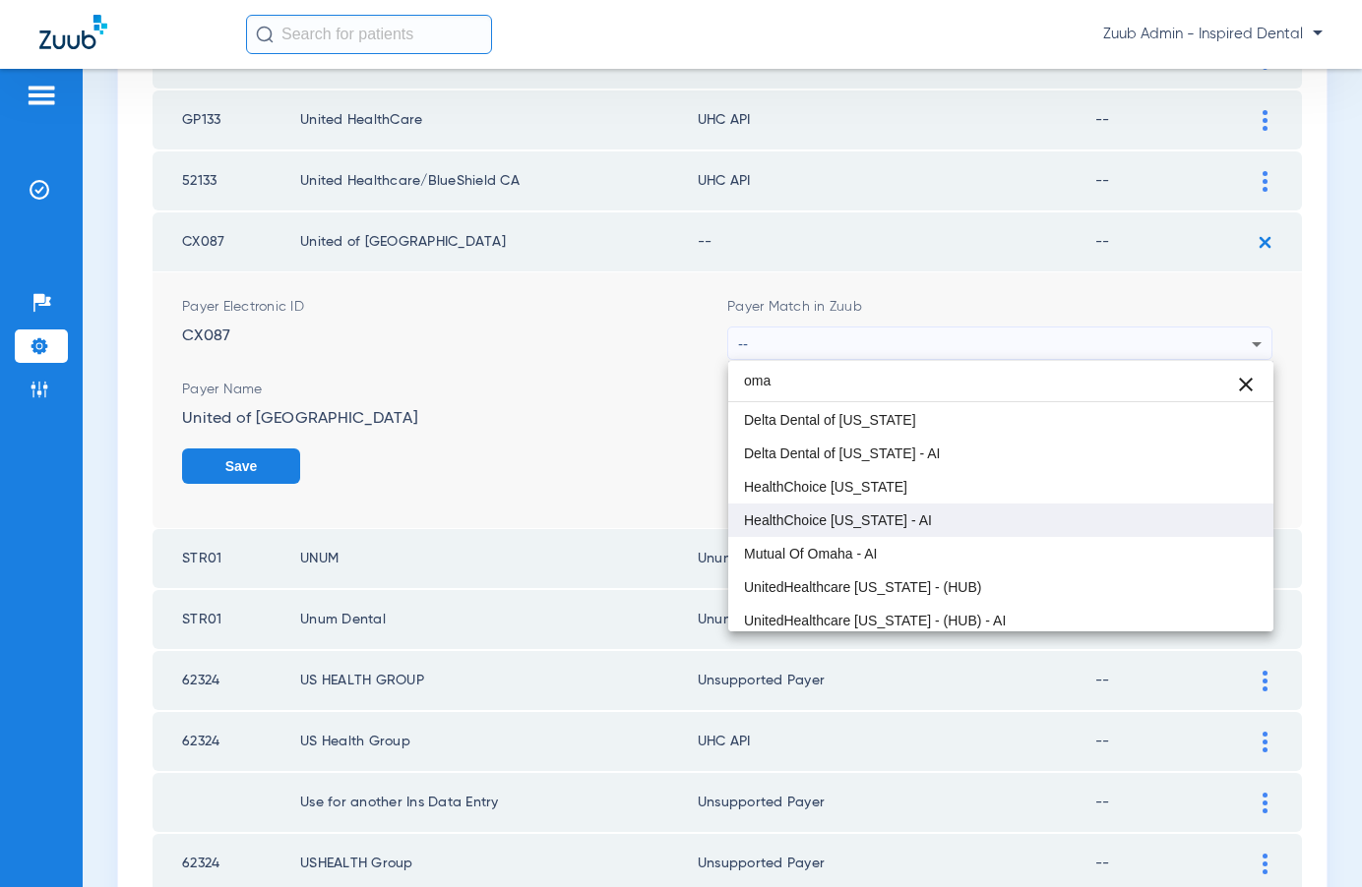
scroll to position [105, 0]
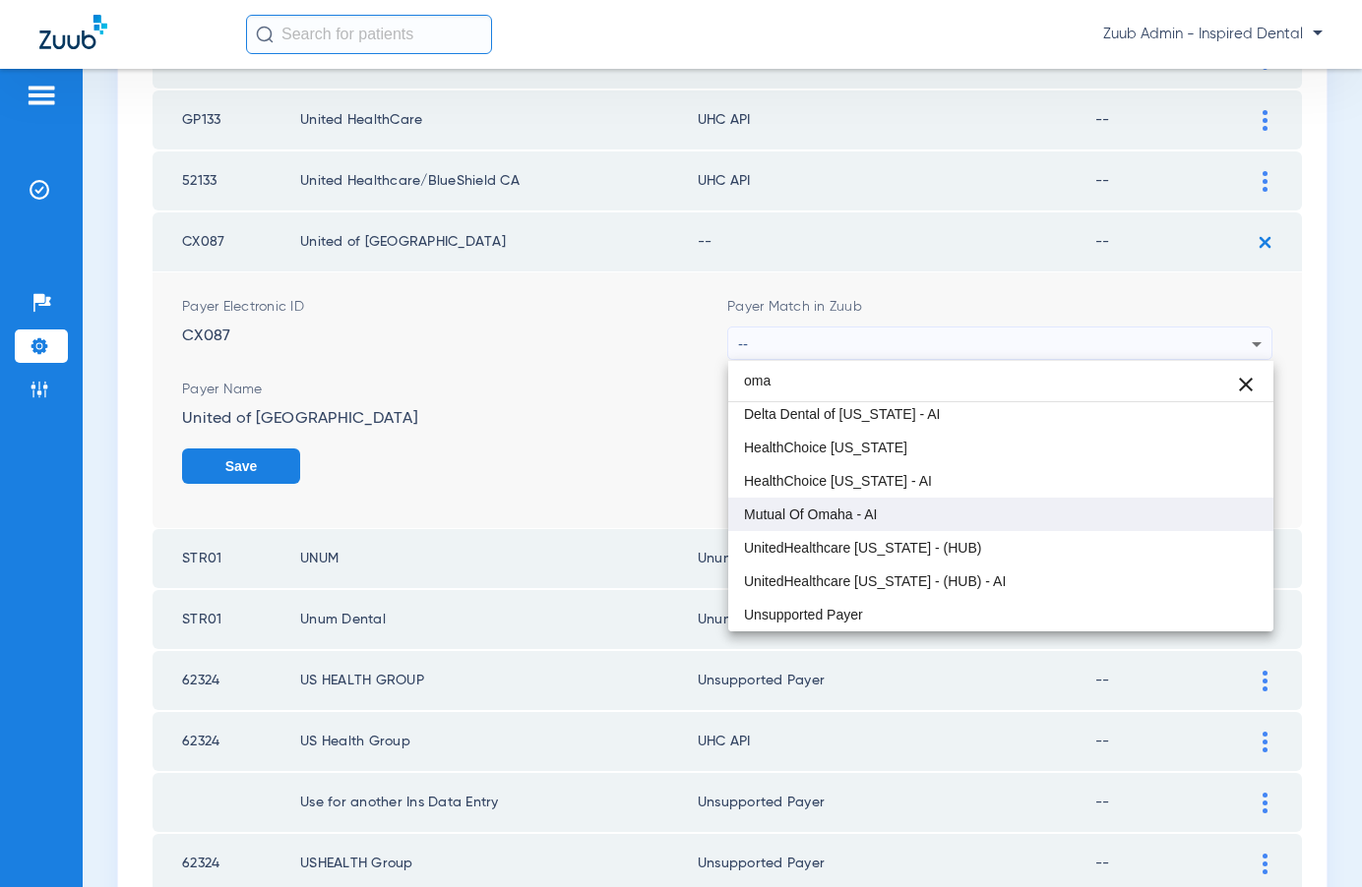
type input "oma"
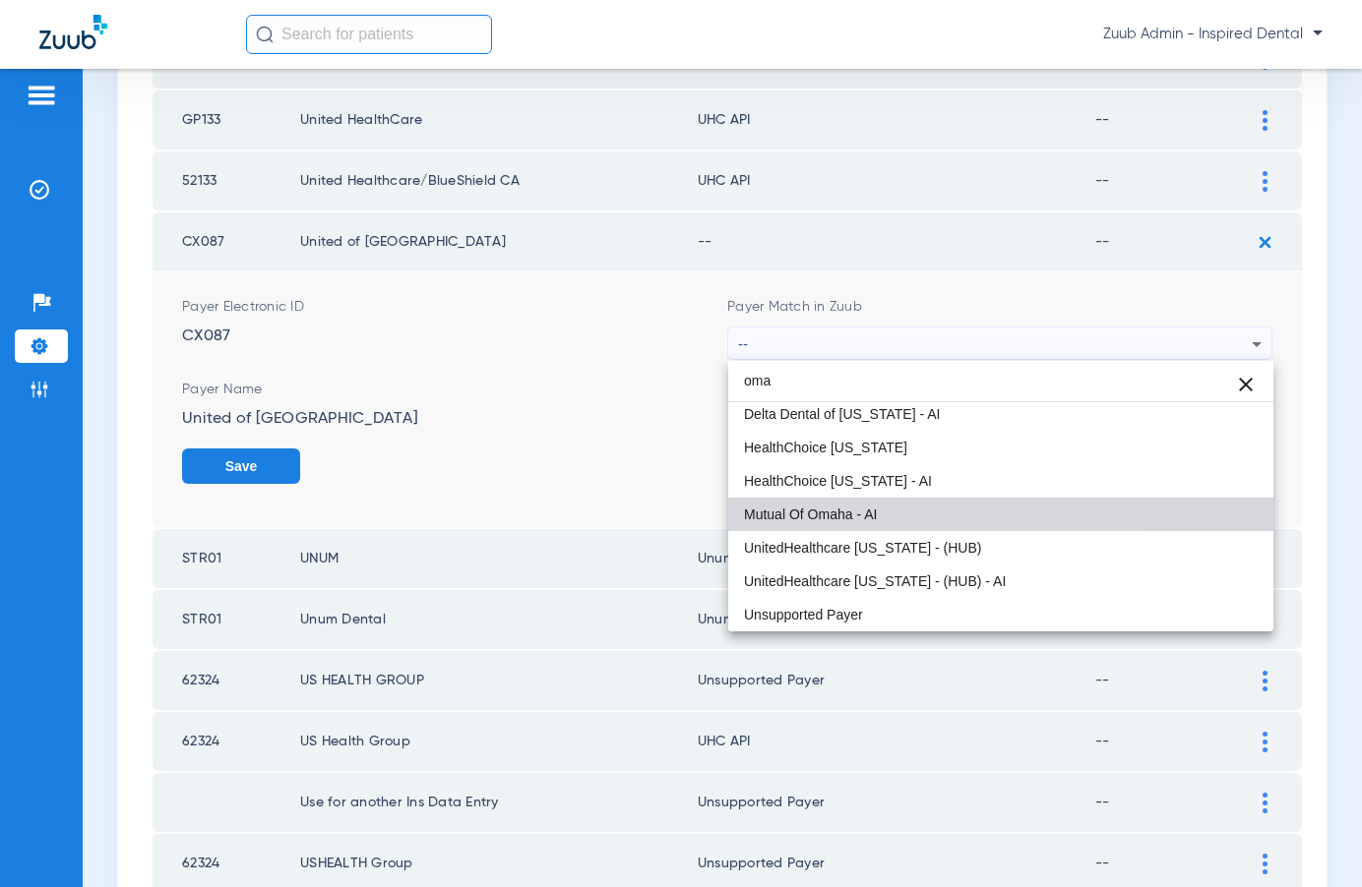
click at [833, 519] on span "Mutual Of Omaha - AI" at bounding box center [810, 515] width 133 height 14
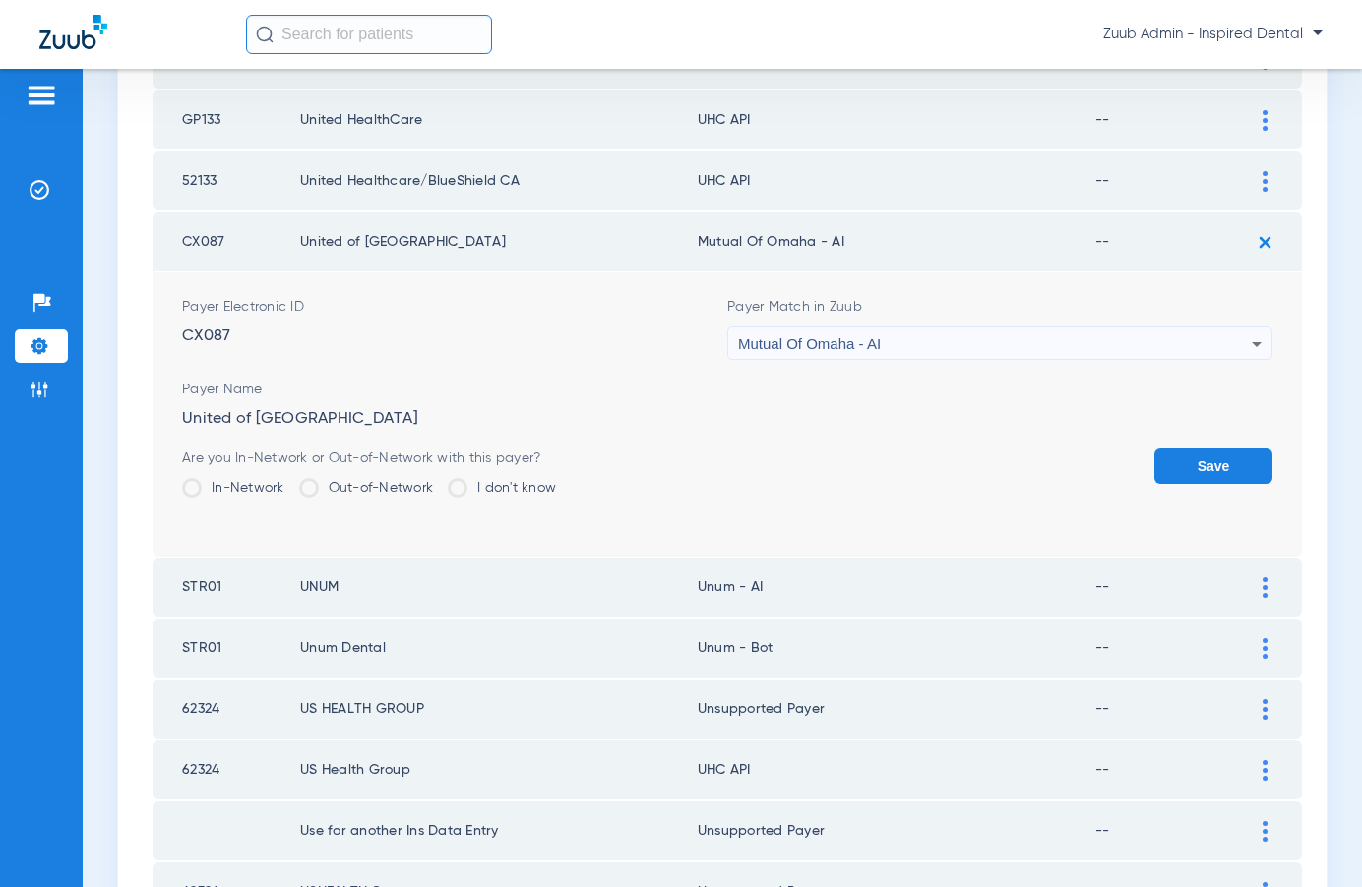
click at [1216, 466] on button "Save" at bounding box center [1213, 466] width 118 height 35
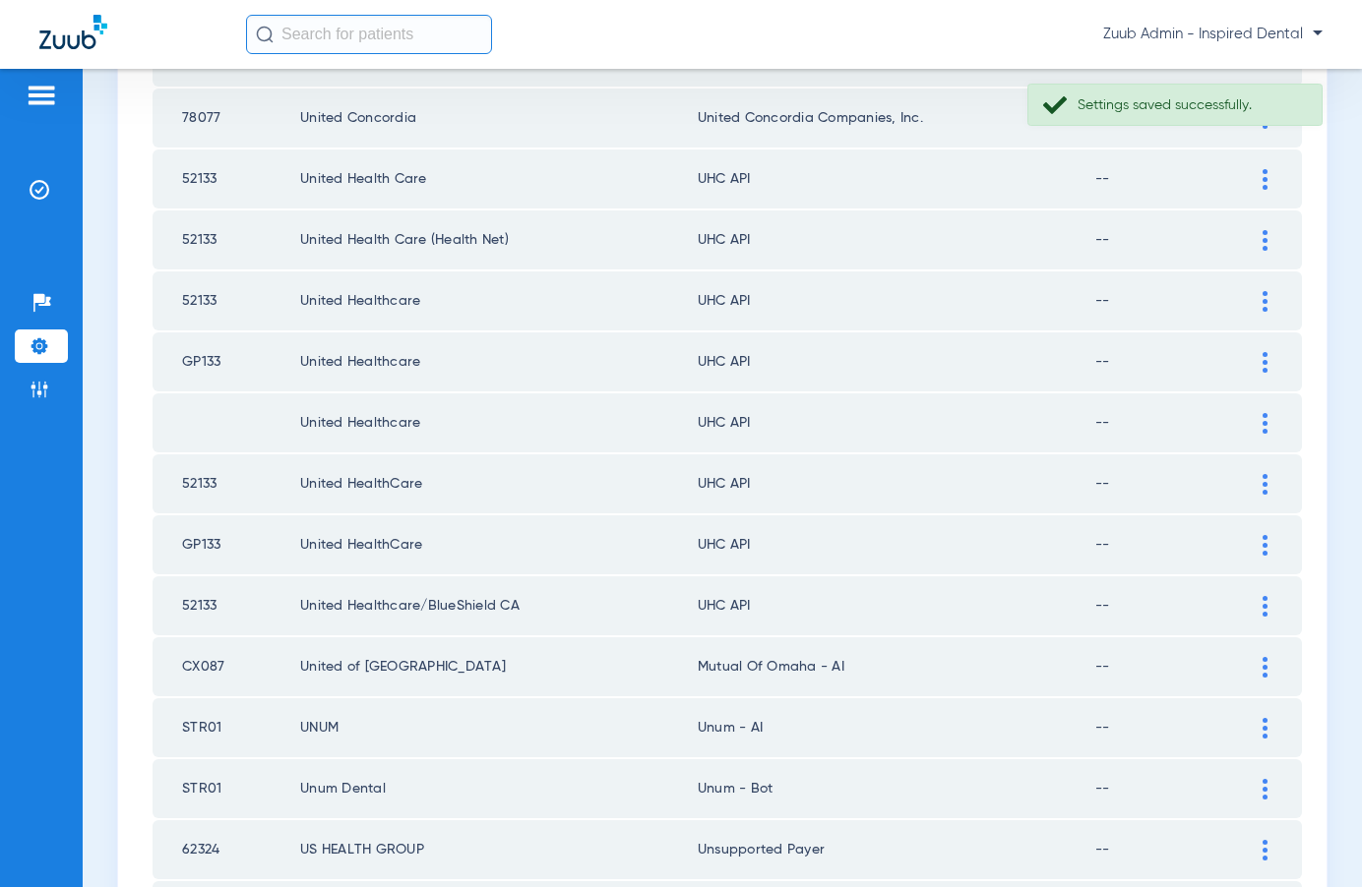
scroll to position [1085, 0]
click at [1267, 604] on div at bounding box center [1264, 607] width 34 height 21
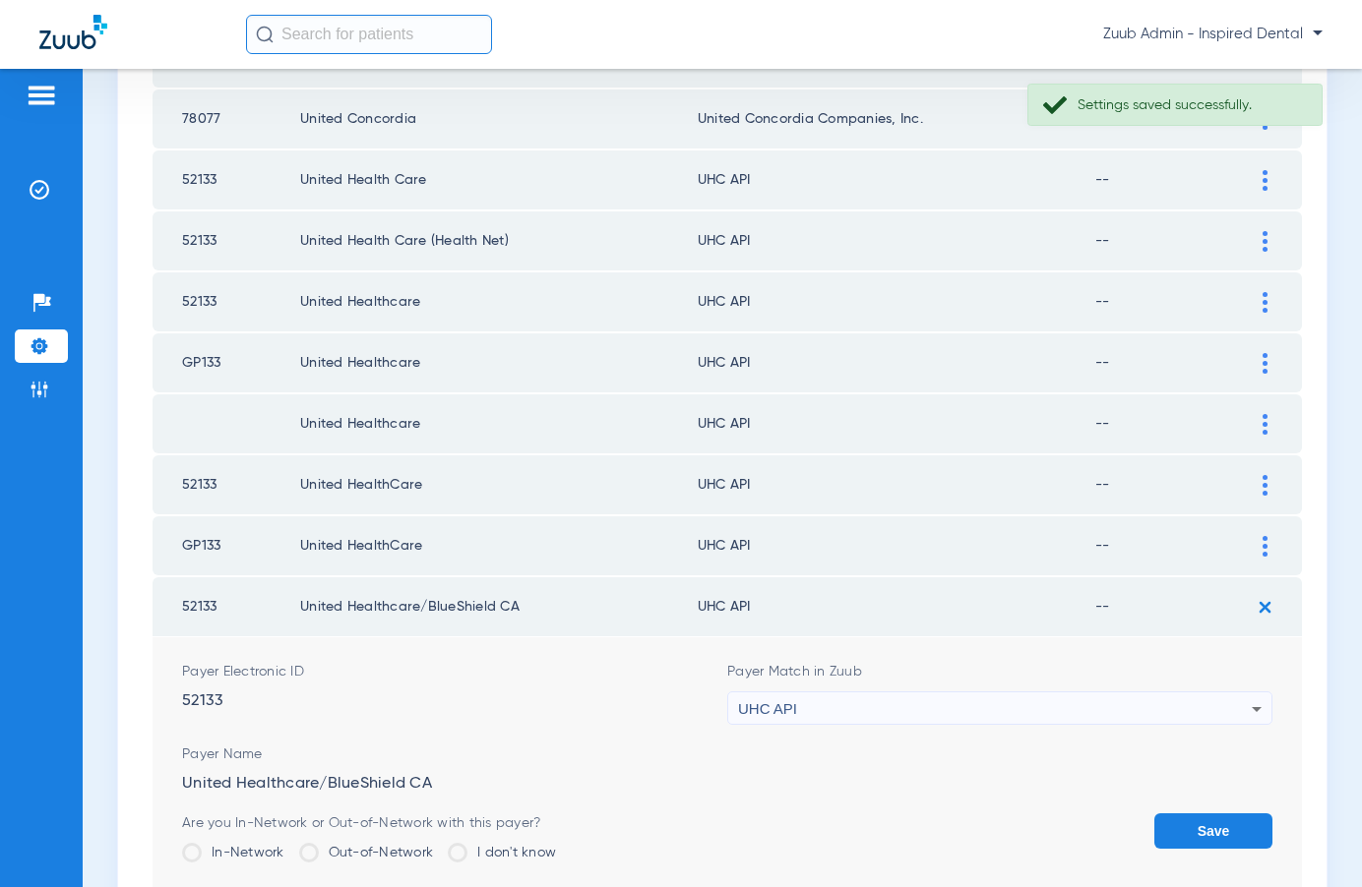
click at [1111, 703] on div "UHC API" at bounding box center [995, 709] width 514 height 33
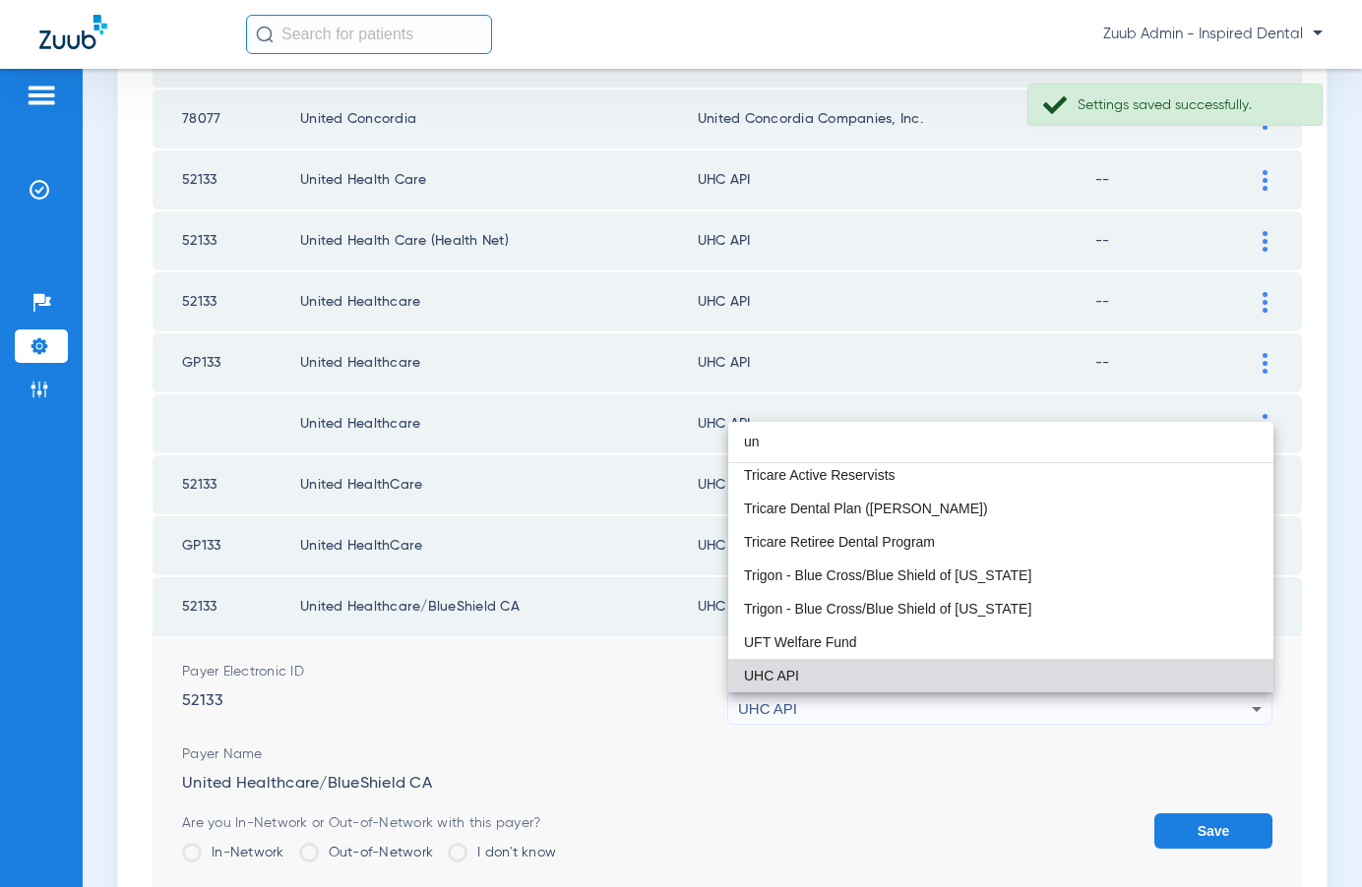
scroll to position [41, 0]
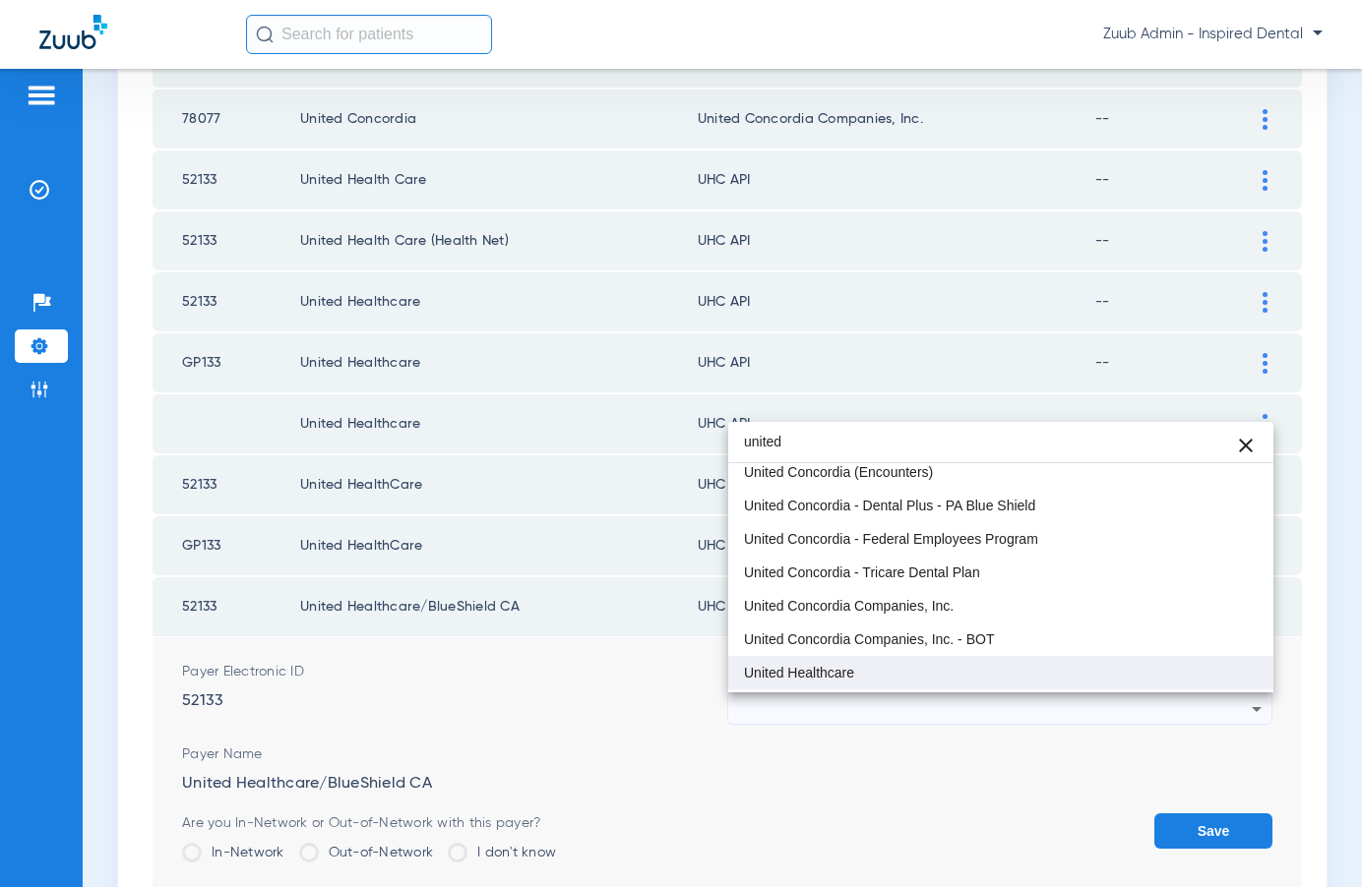
type input "united"
click at [808, 672] on span "United Healthcare" at bounding box center [799, 673] width 110 height 14
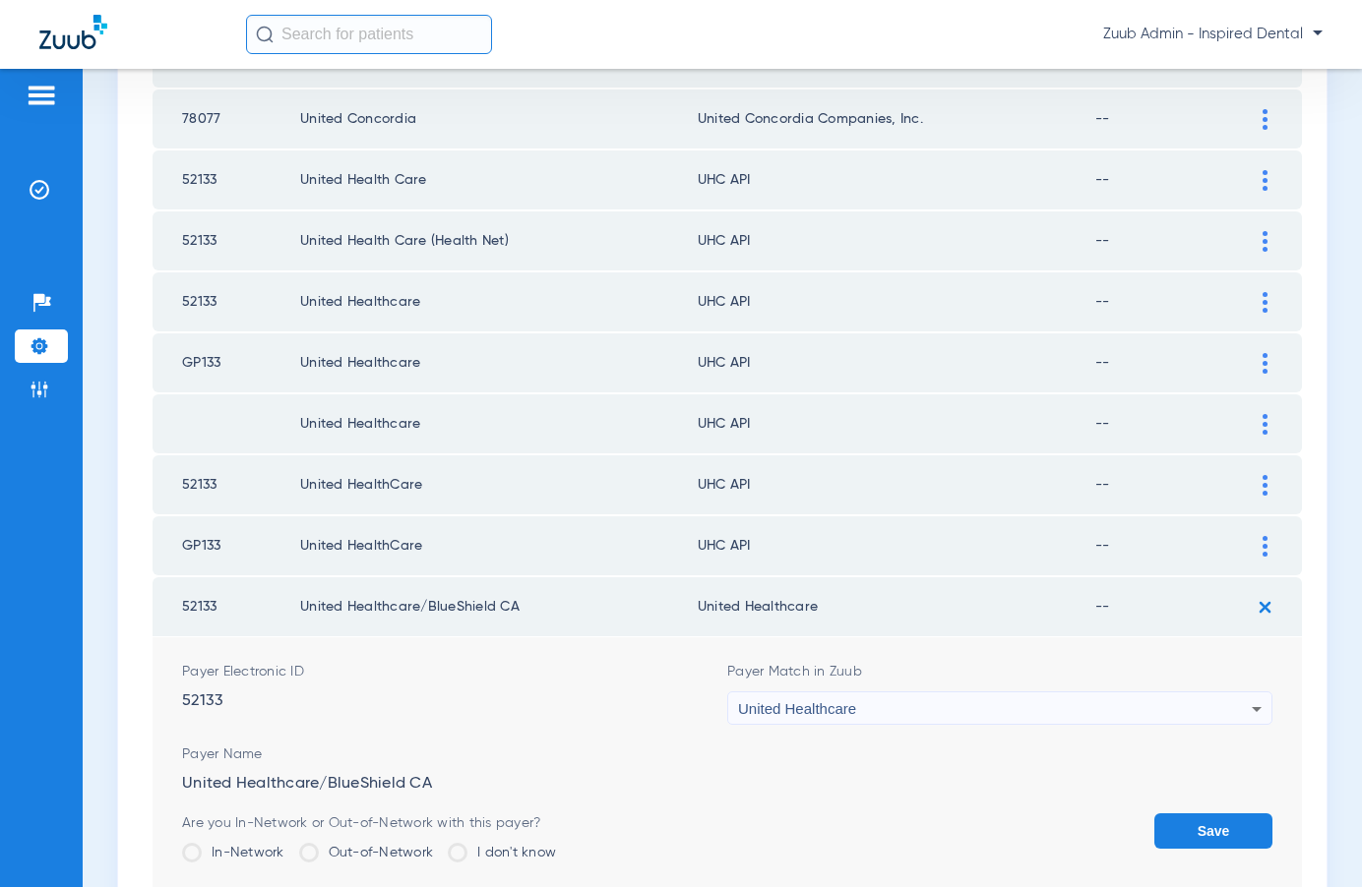
click at [1203, 827] on button "Save" at bounding box center [1213, 831] width 118 height 35
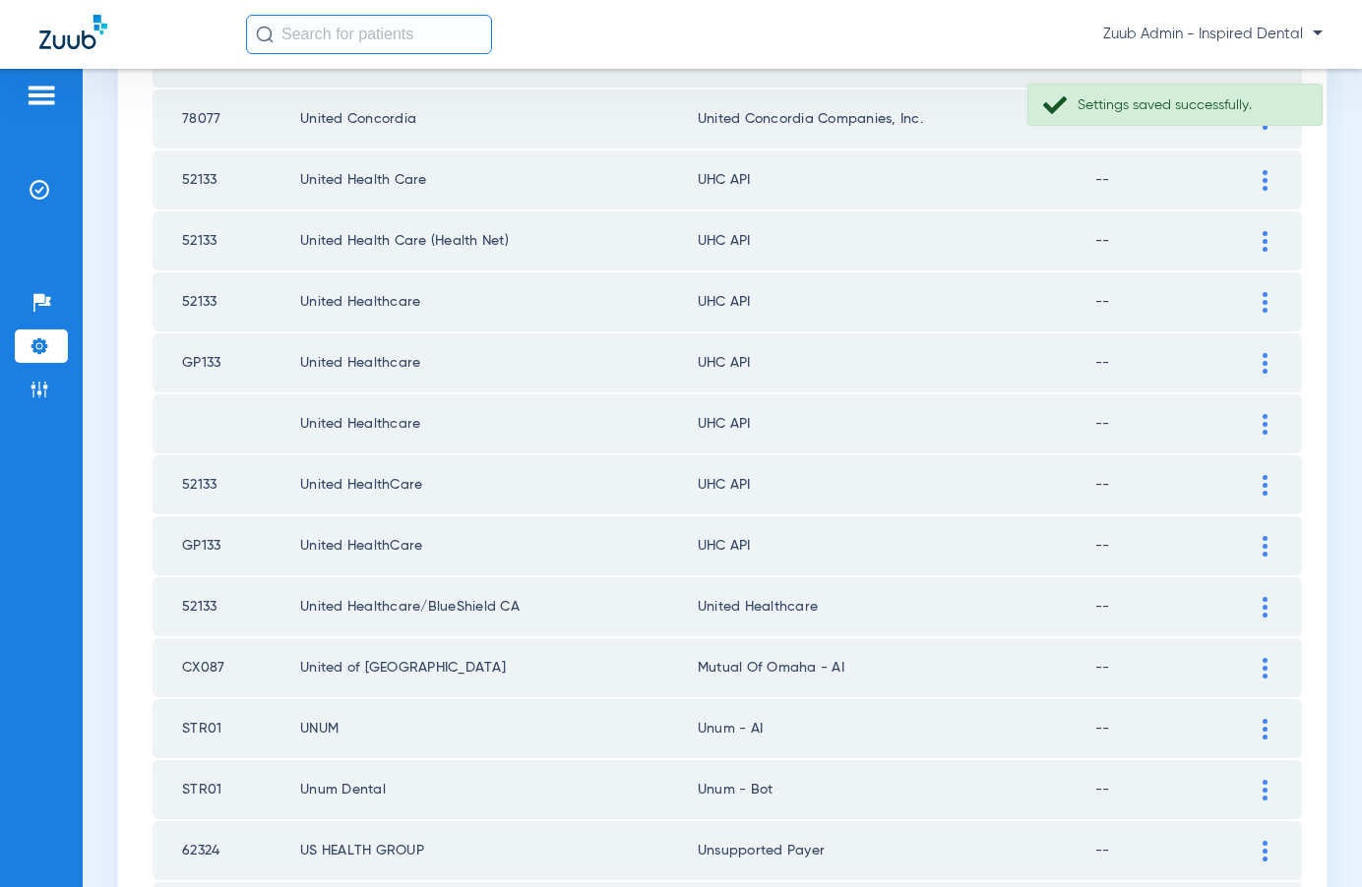
click at [1257, 544] on div at bounding box center [1264, 546] width 34 height 21
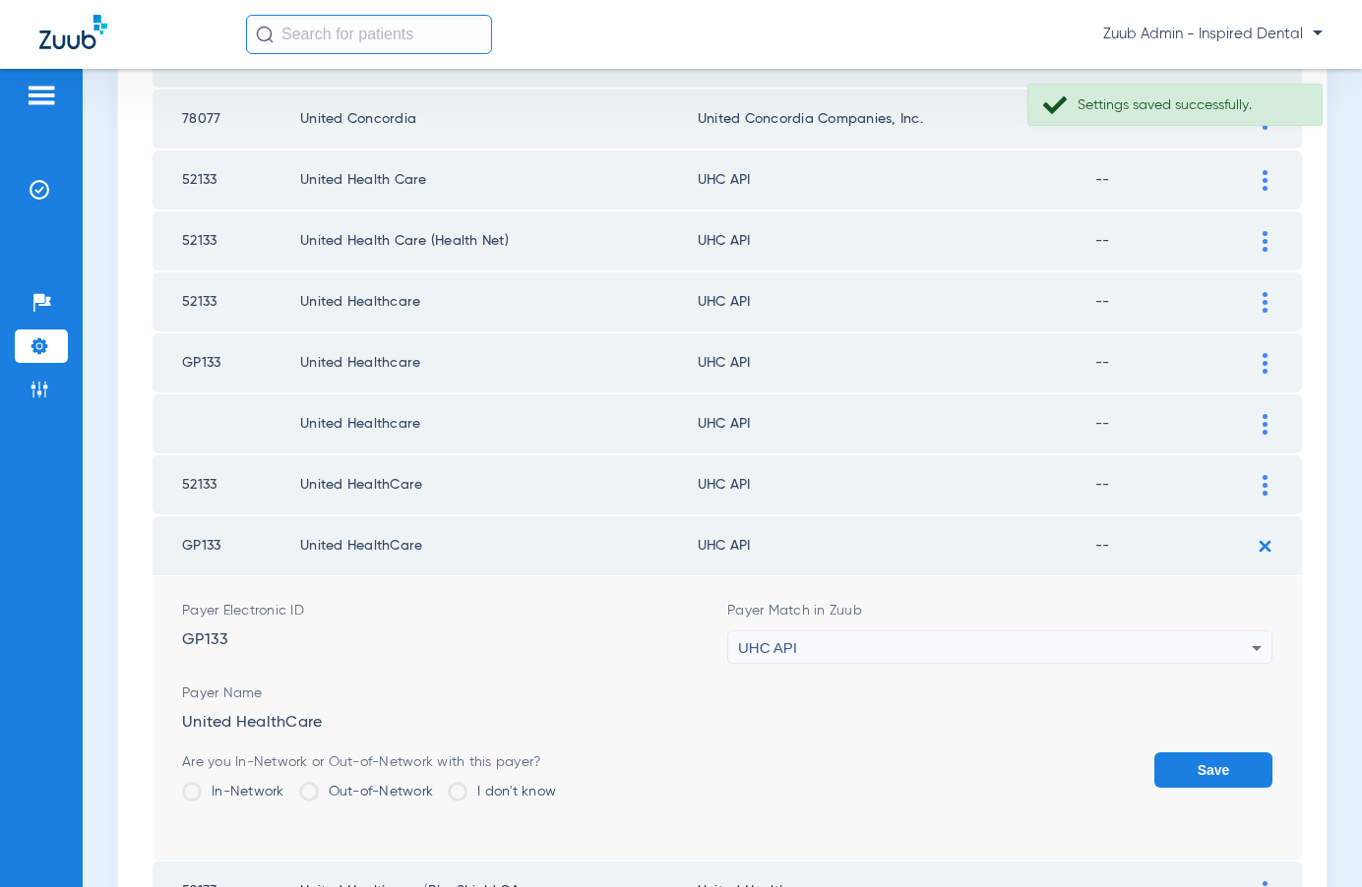
click at [927, 642] on div "UHC API" at bounding box center [995, 648] width 514 height 33
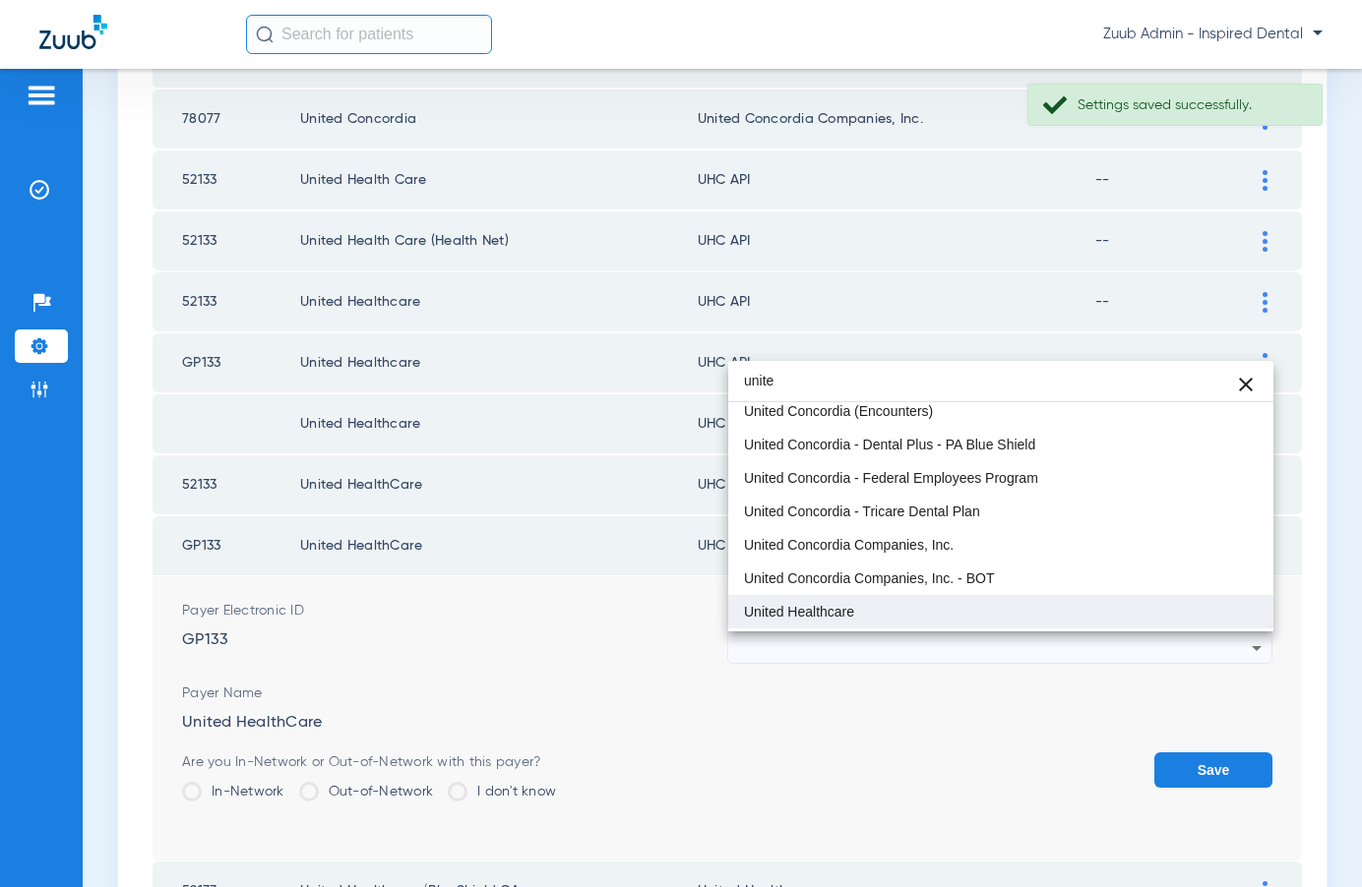
type input "unite"
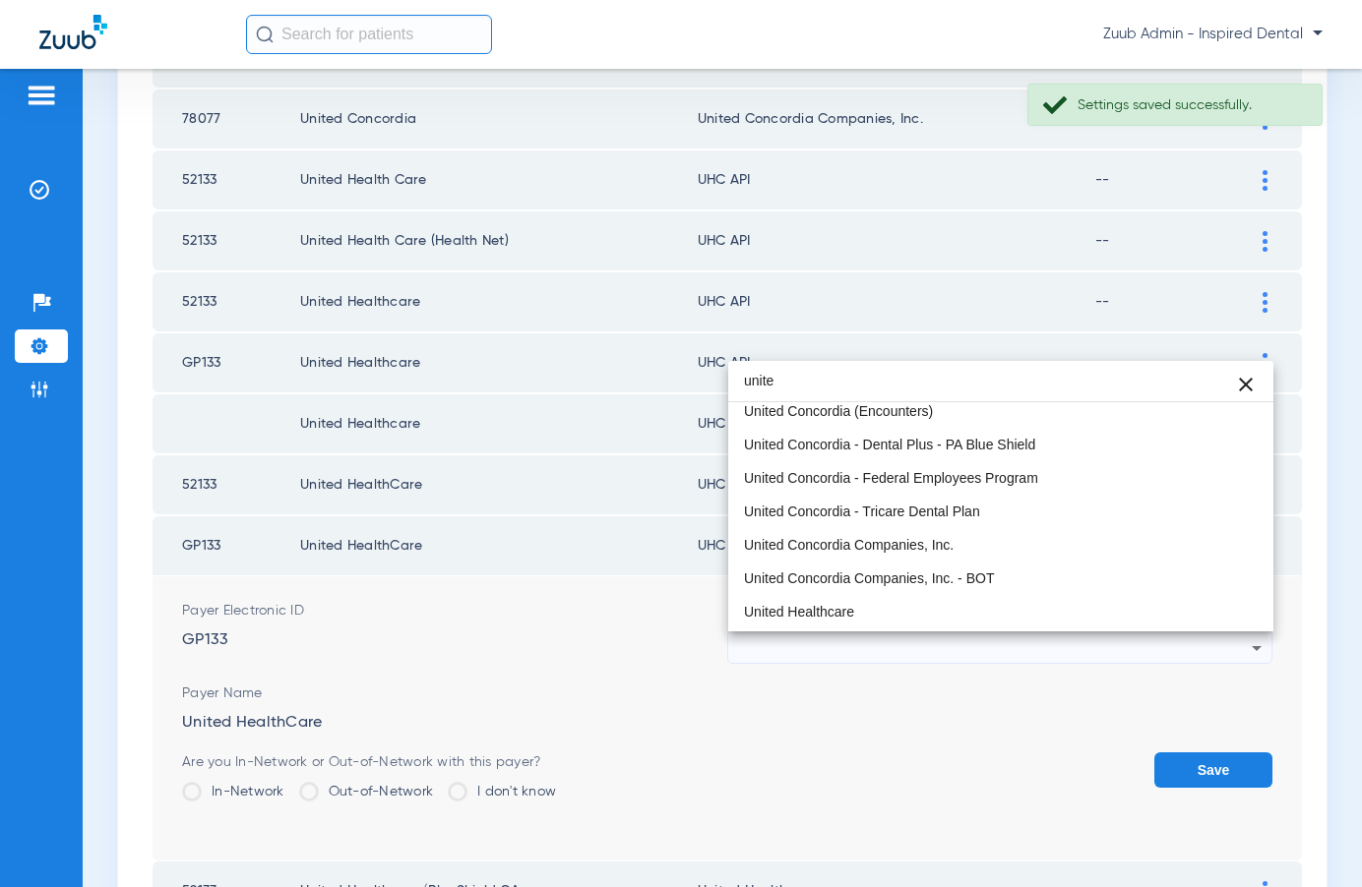
drag, startPoint x: 835, startPoint y: 611, endPoint x: 858, endPoint y: 625, distance: 26.5
click at [839, 612] on span "United Healthcare" at bounding box center [799, 612] width 110 height 14
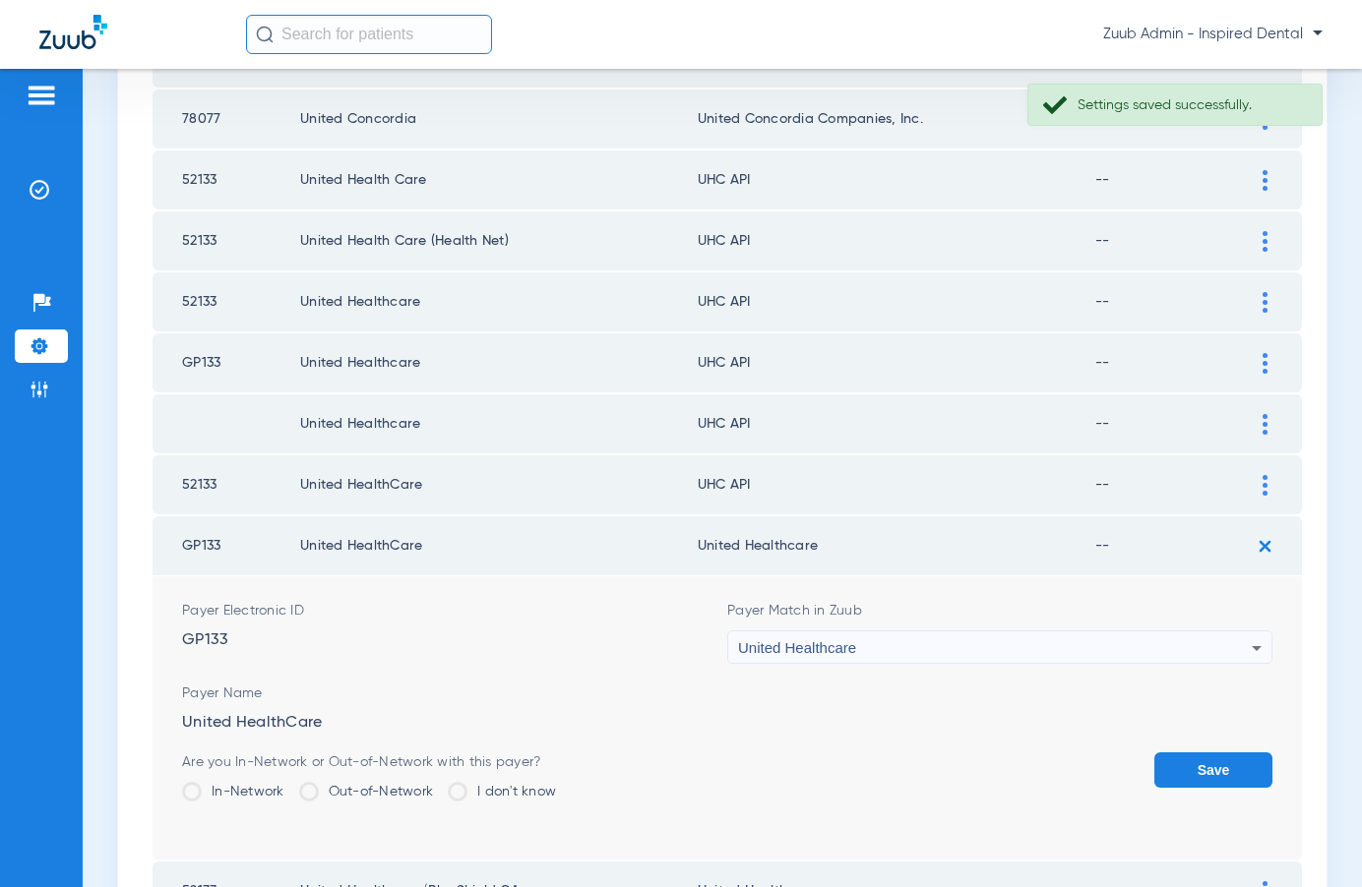
click at [1175, 769] on button "Save" at bounding box center [1213, 770] width 118 height 35
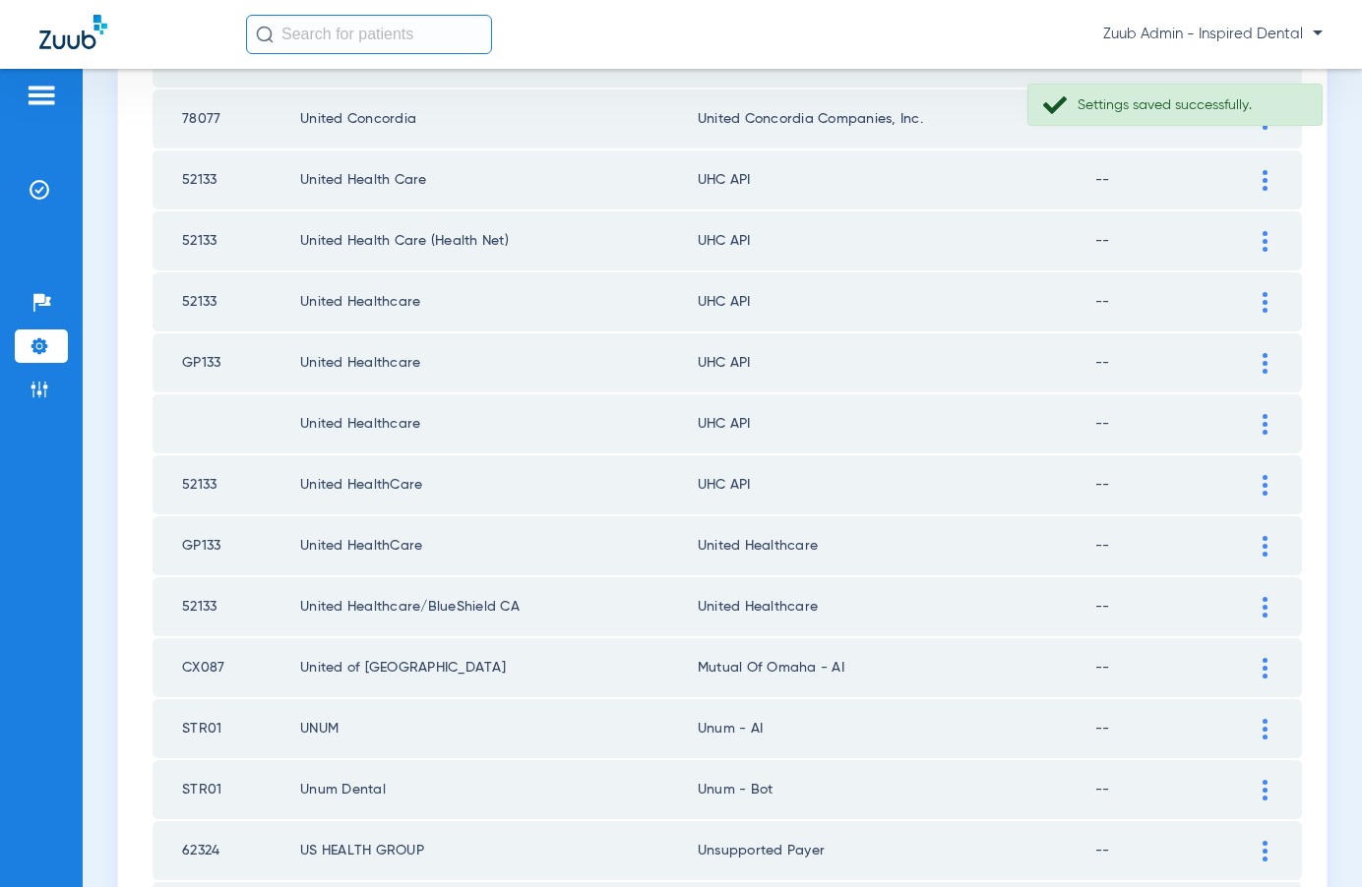
drag, startPoint x: 814, startPoint y: 543, endPoint x: 706, endPoint y: 545, distance: 107.3
click at [706, 545] on td "United Healthcare" at bounding box center [896, 546] width 397 height 59
copy td "United Healthcare"
drag, startPoint x: 1267, startPoint y: 481, endPoint x: 1166, endPoint y: 479, distance: 101.4
click at [1265, 481] on div at bounding box center [1264, 485] width 34 height 21
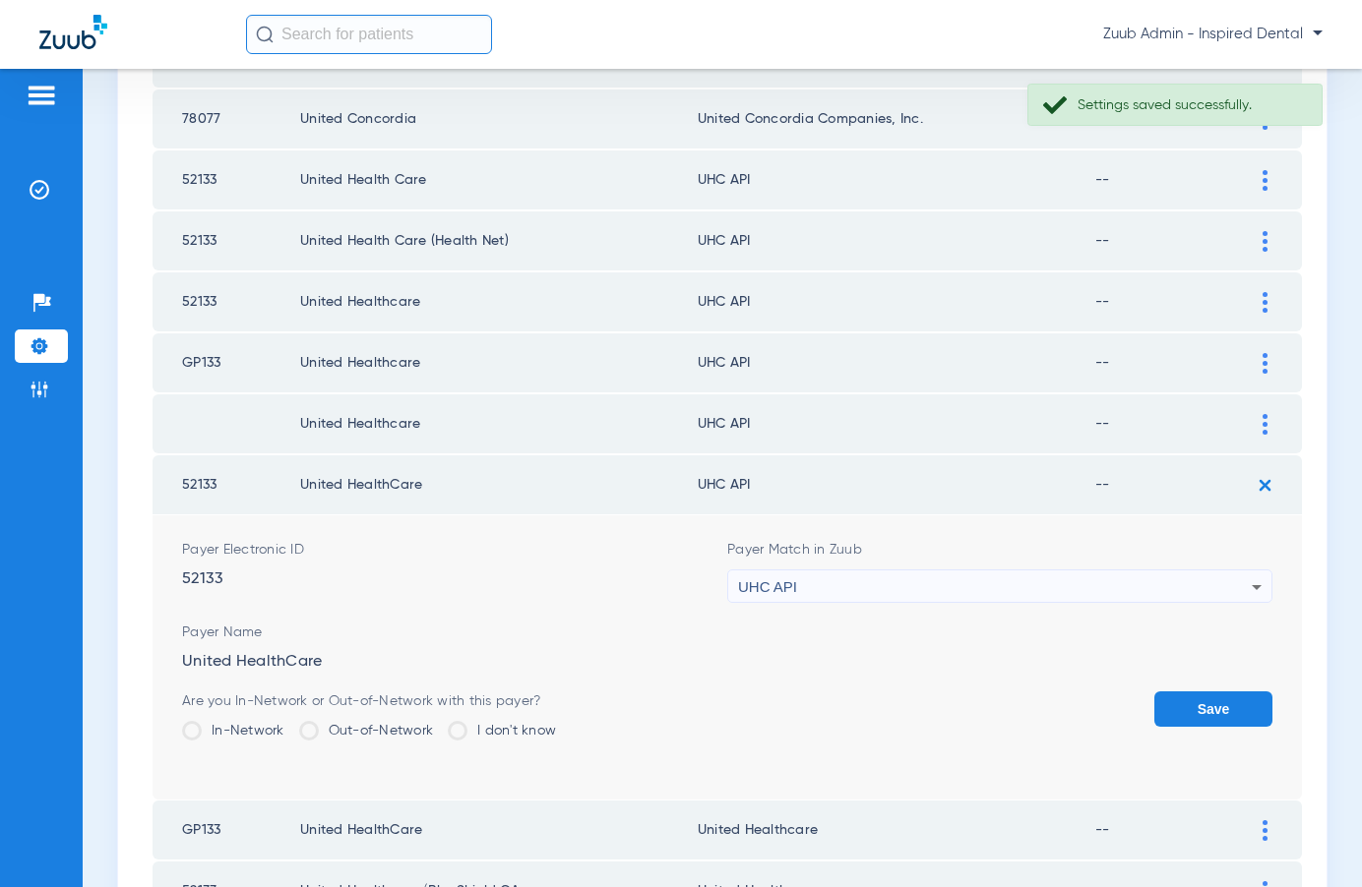
click at [1039, 578] on div "UHC API" at bounding box center [995, 587] width 514 height 33
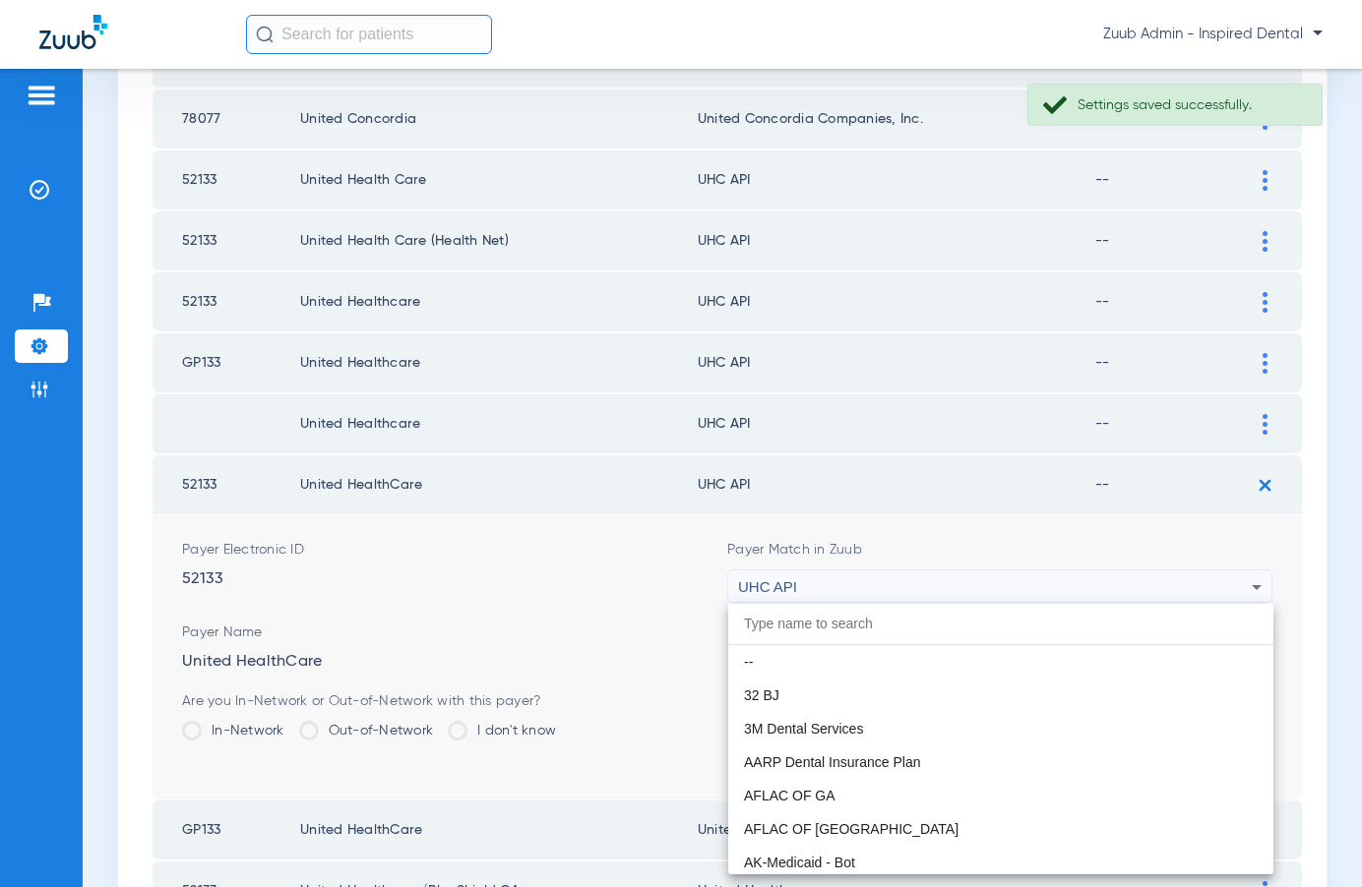
scroll to position [12080, 0]
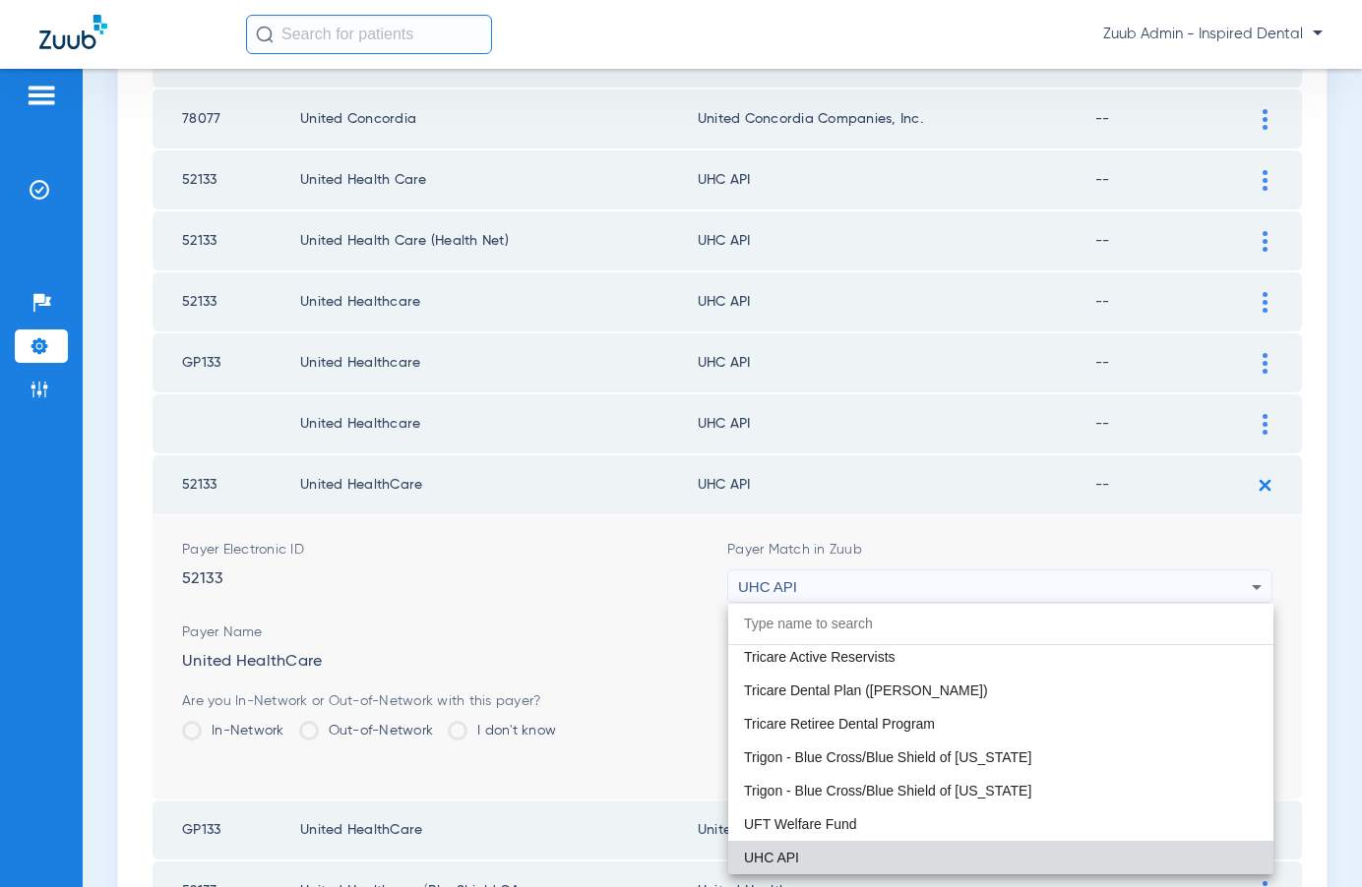
paste input "United Healthcare"
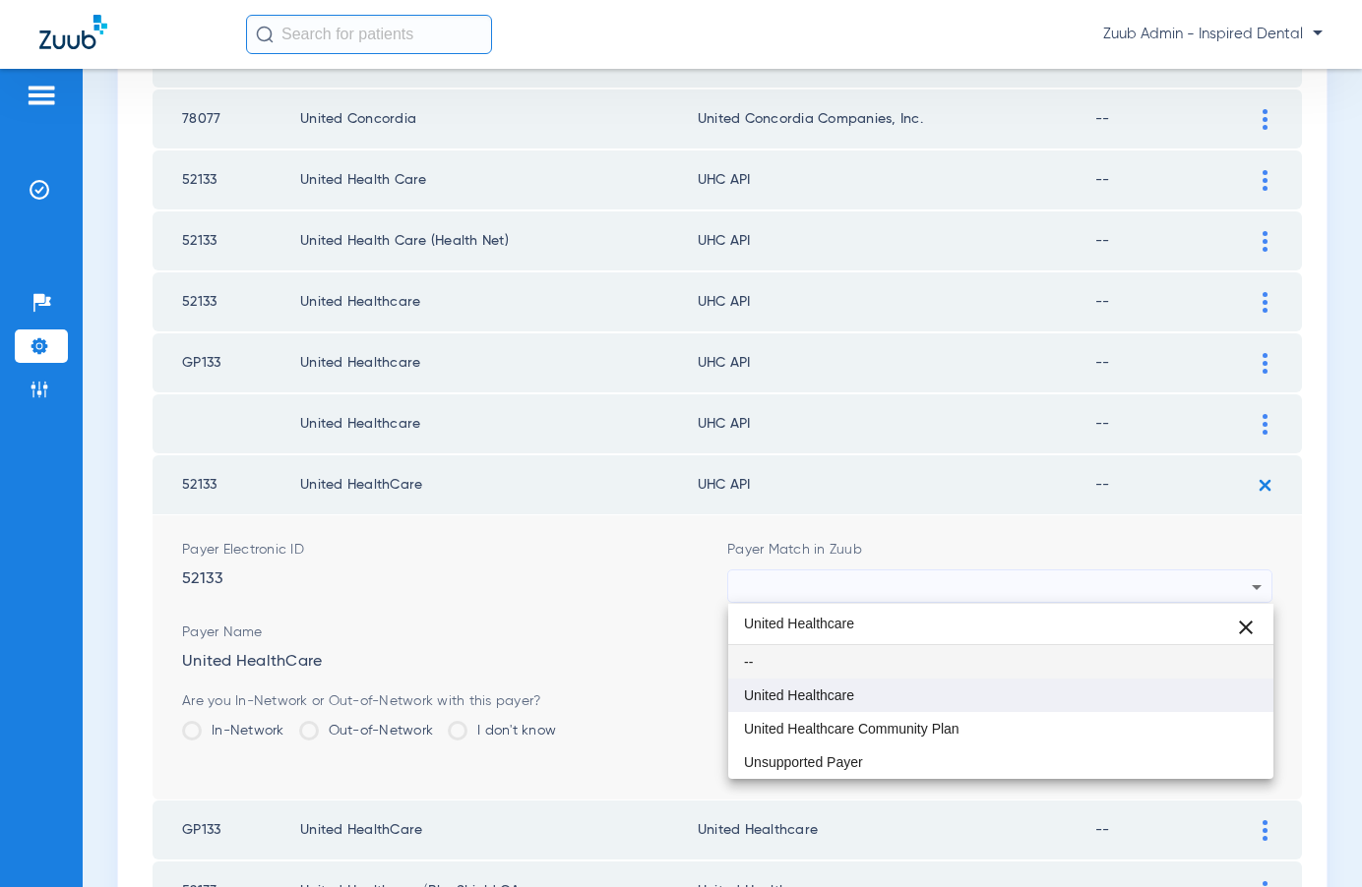
type input "United Healthcare"
click at [790, 689] on span "United Healthcare" at bounding box center [799, 696] width 110 height 14
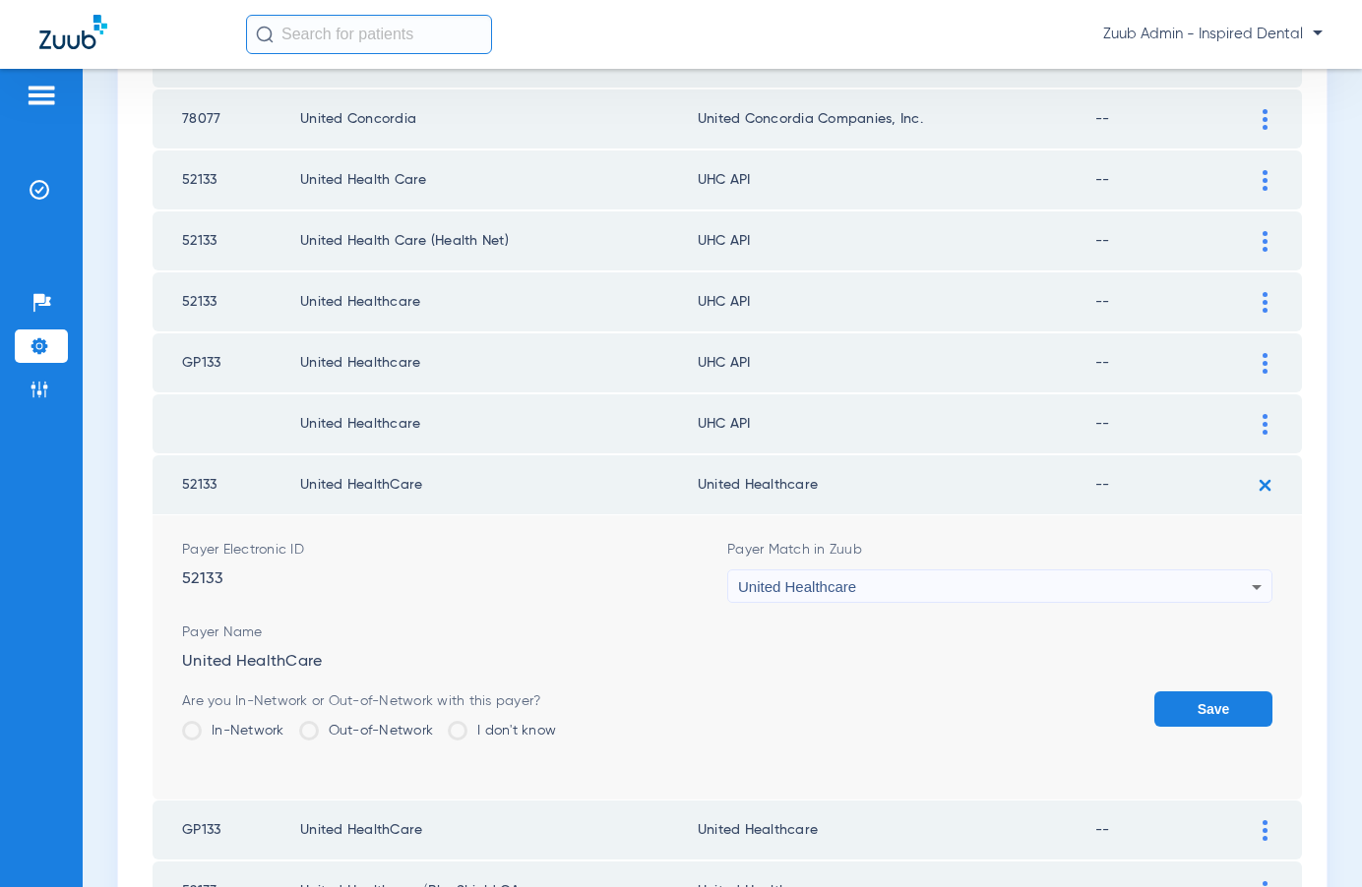
click at [1192, 716] on button "Save" at bounding box center [1213, 709] width 118 height 35
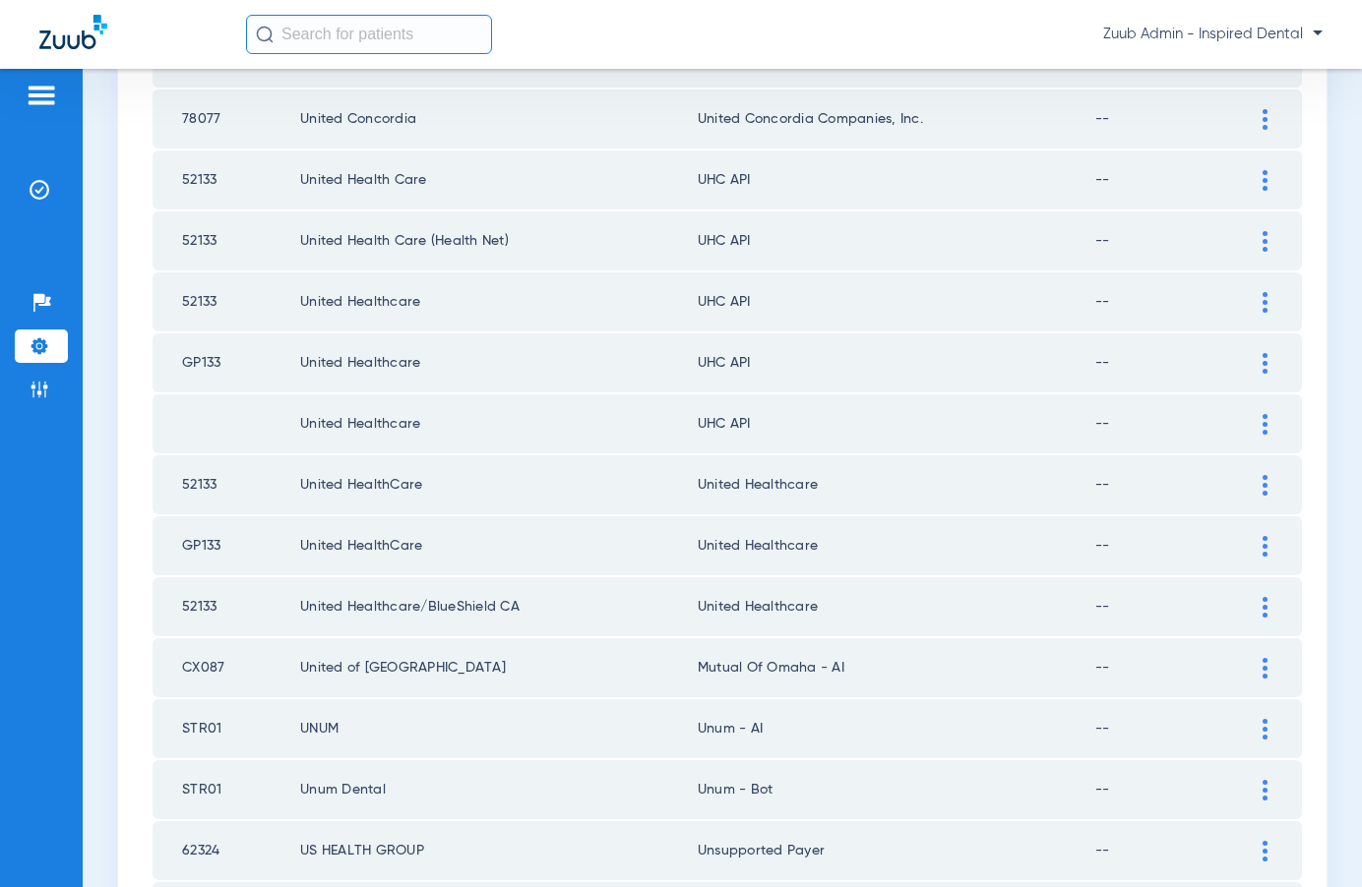
click at [1262, 425] on img at bounding box center [1264, 424] width 5 height 21
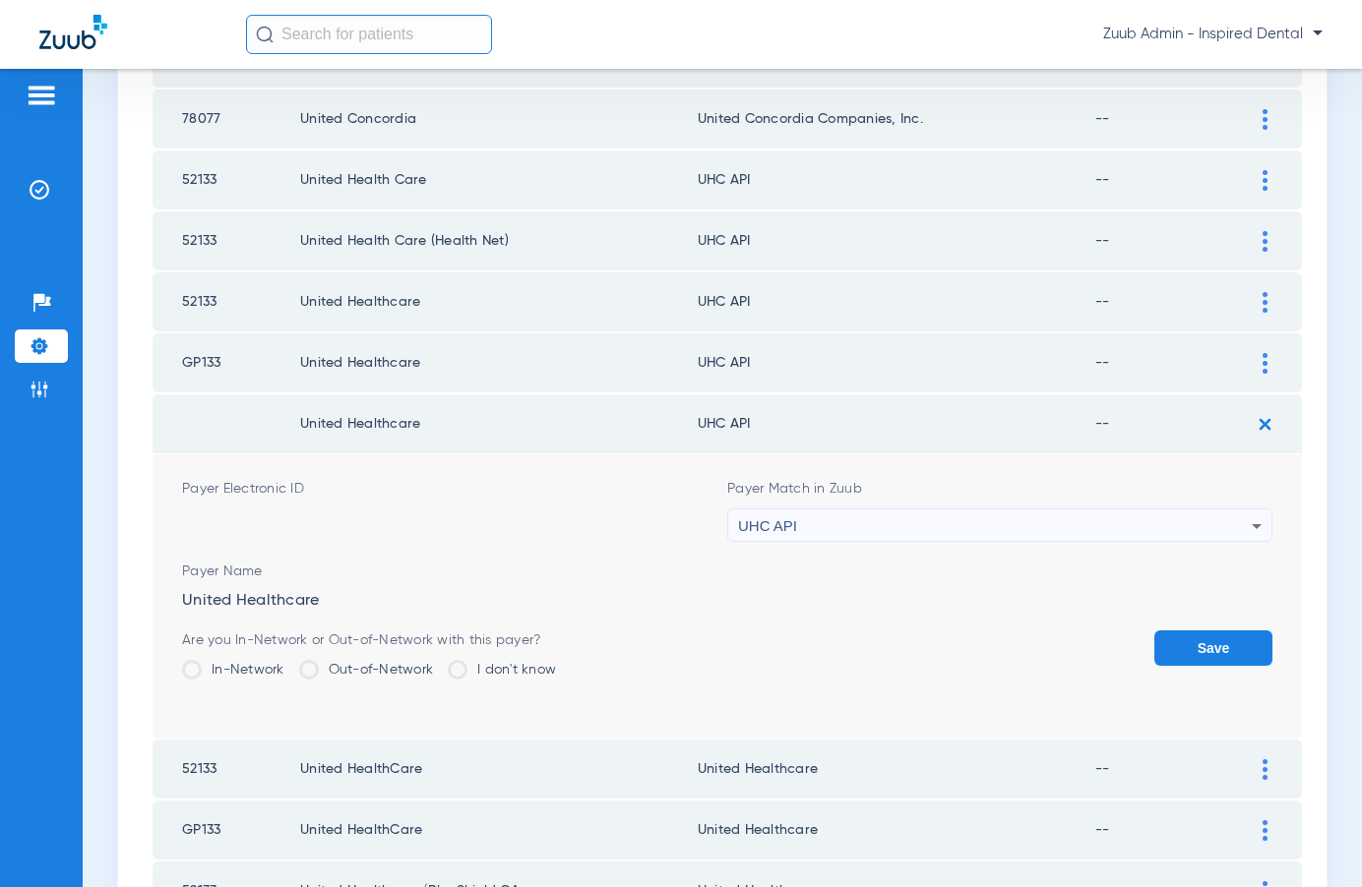
click at [1134, 523] on div "UHC API" at bounding box center [995, 526] width 514 height 33
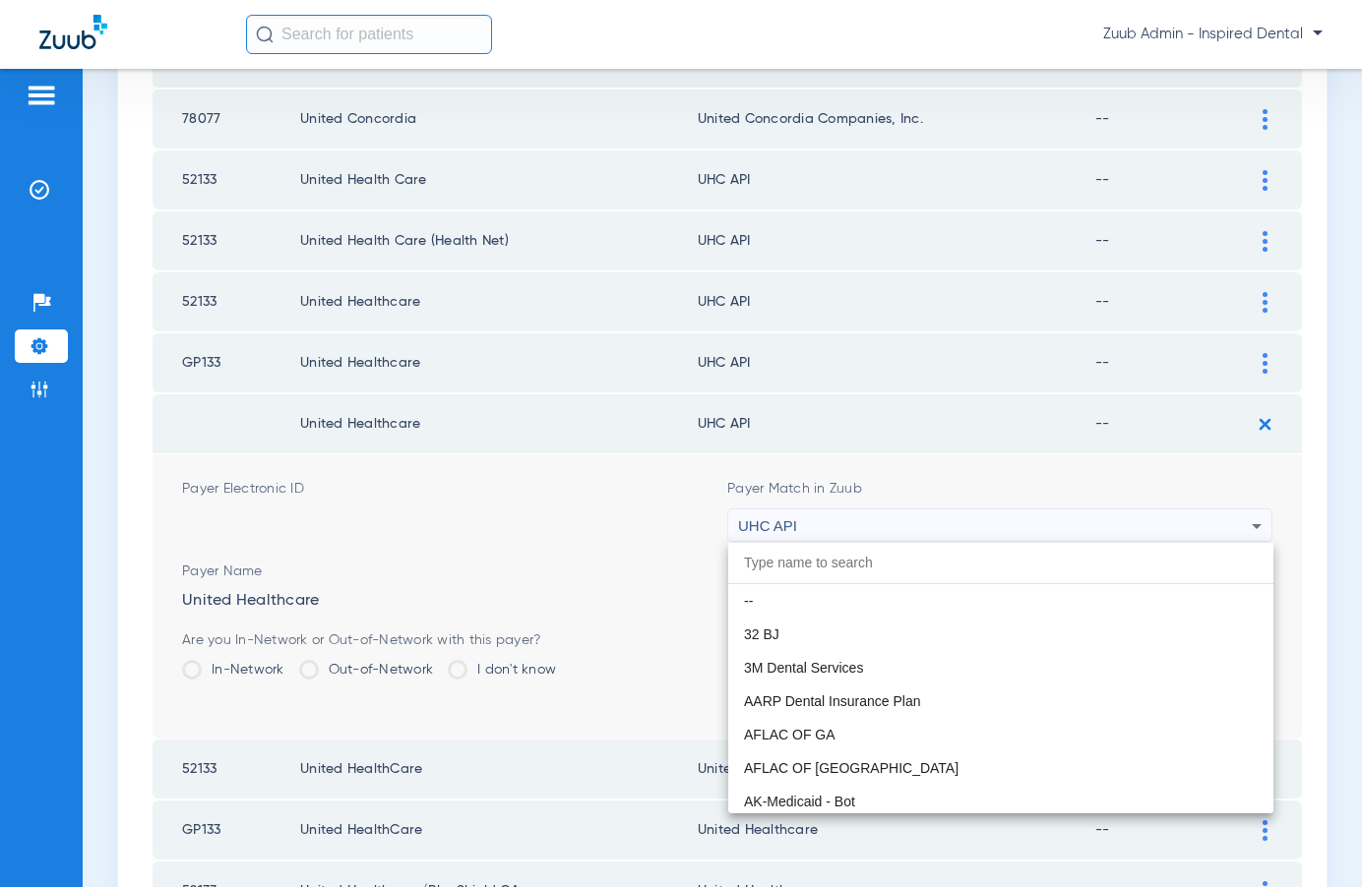
scroll to position [12080, 0]
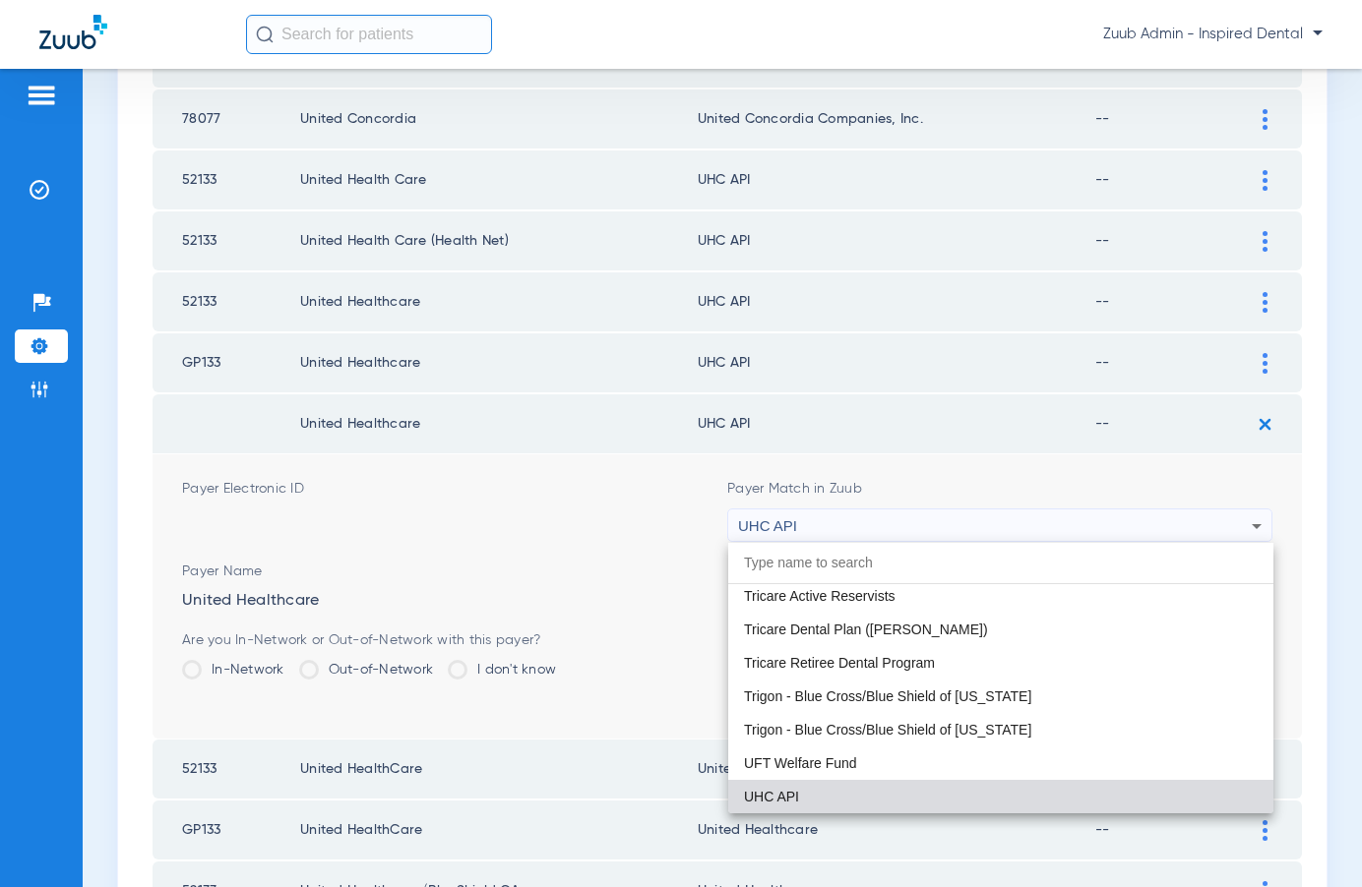
paste input "United Healthcare"
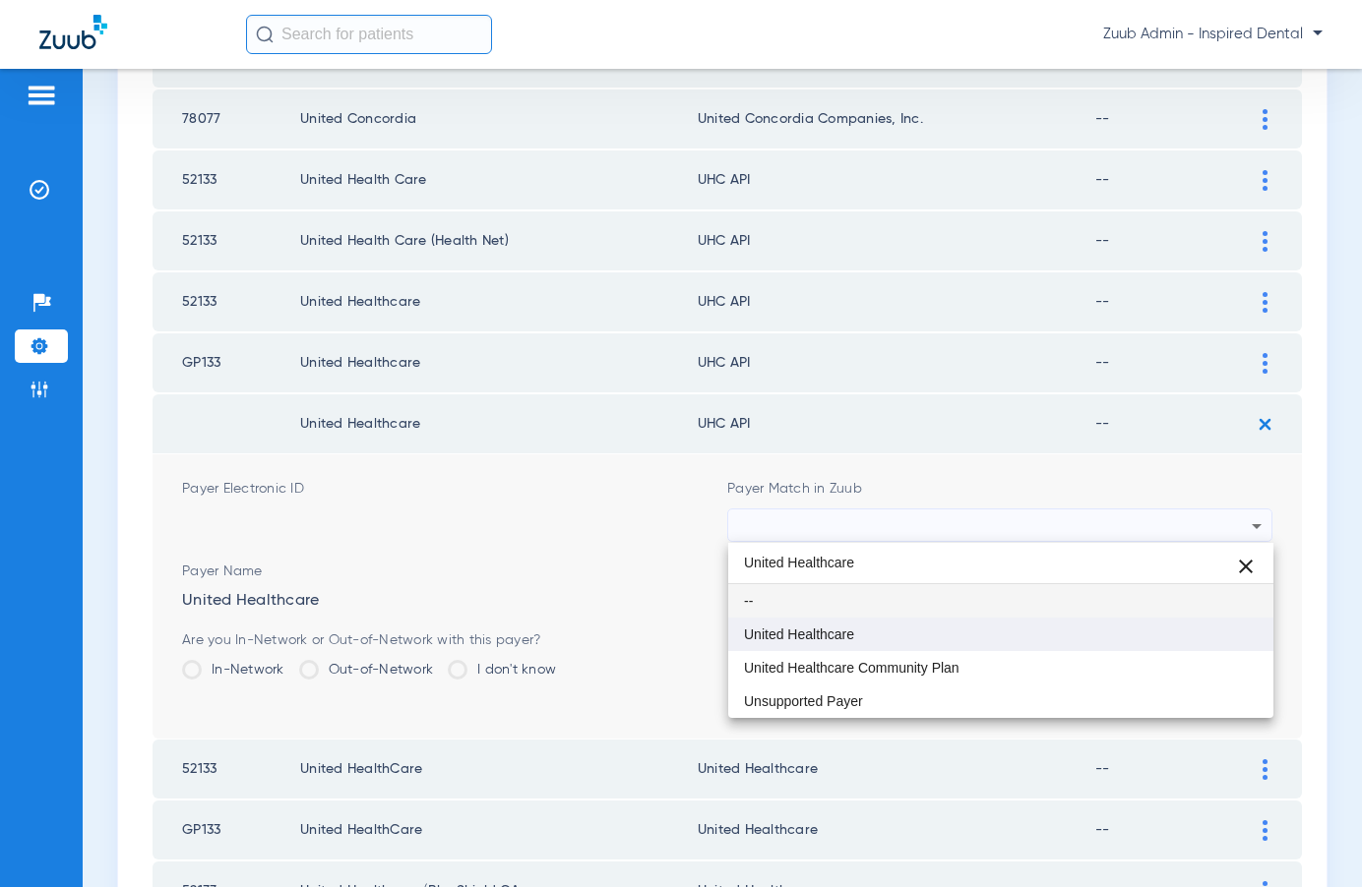
type input "United Healthcare"
drag, startPoint x: 806, startPoint y: 623, endPoint x: 821, endPoint y: 623, distance: 15.7
click at [806, 623] on mat-option "United Healthcare" at bounding box center [1000, 634] width 545 height 33
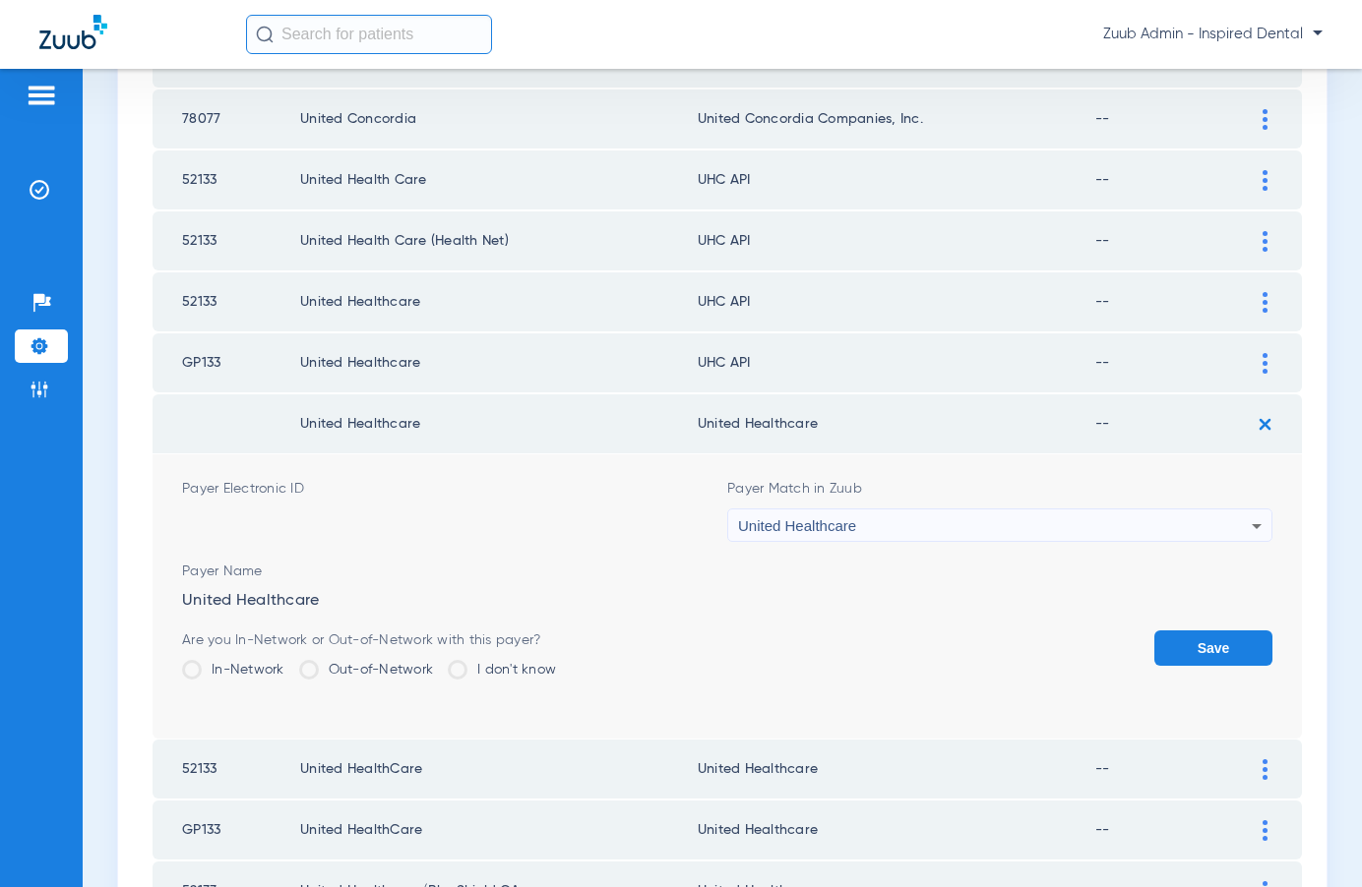
drag, startPoint x: 1218, startPoint y: 600, endPoint x: 1216, endPoint y: 614, distance: 13.9
click at [1218, 600] on div "Payer Name United Healthcare" at bounding box center [727, 586] width 1090 height 49
click at [1208, 647] on button "Save" at bounding box center [1213, 648] width 118 height 35
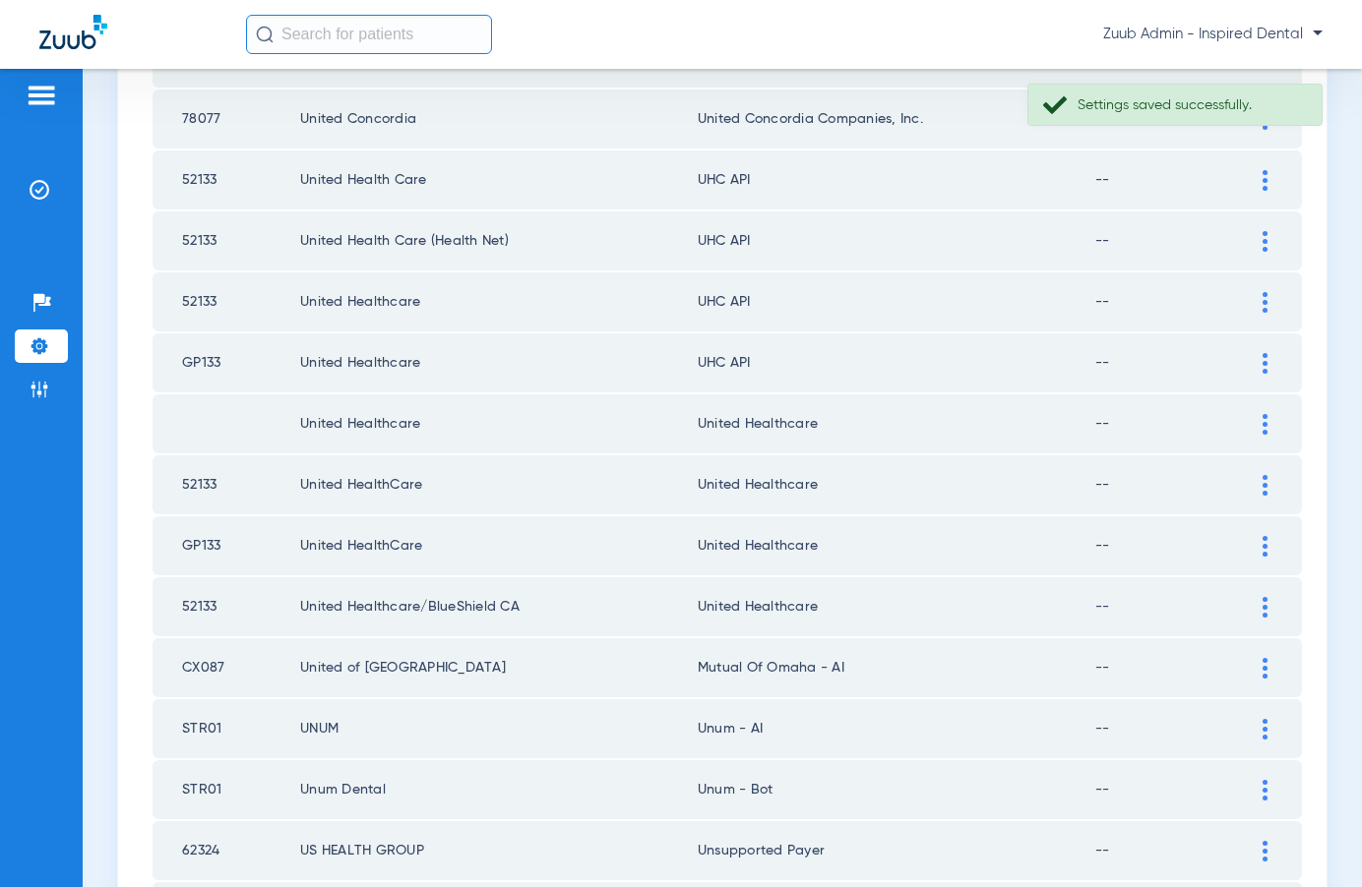
click at [1262, 358] on img at bounding box center [1264, 363] width 5 height 21
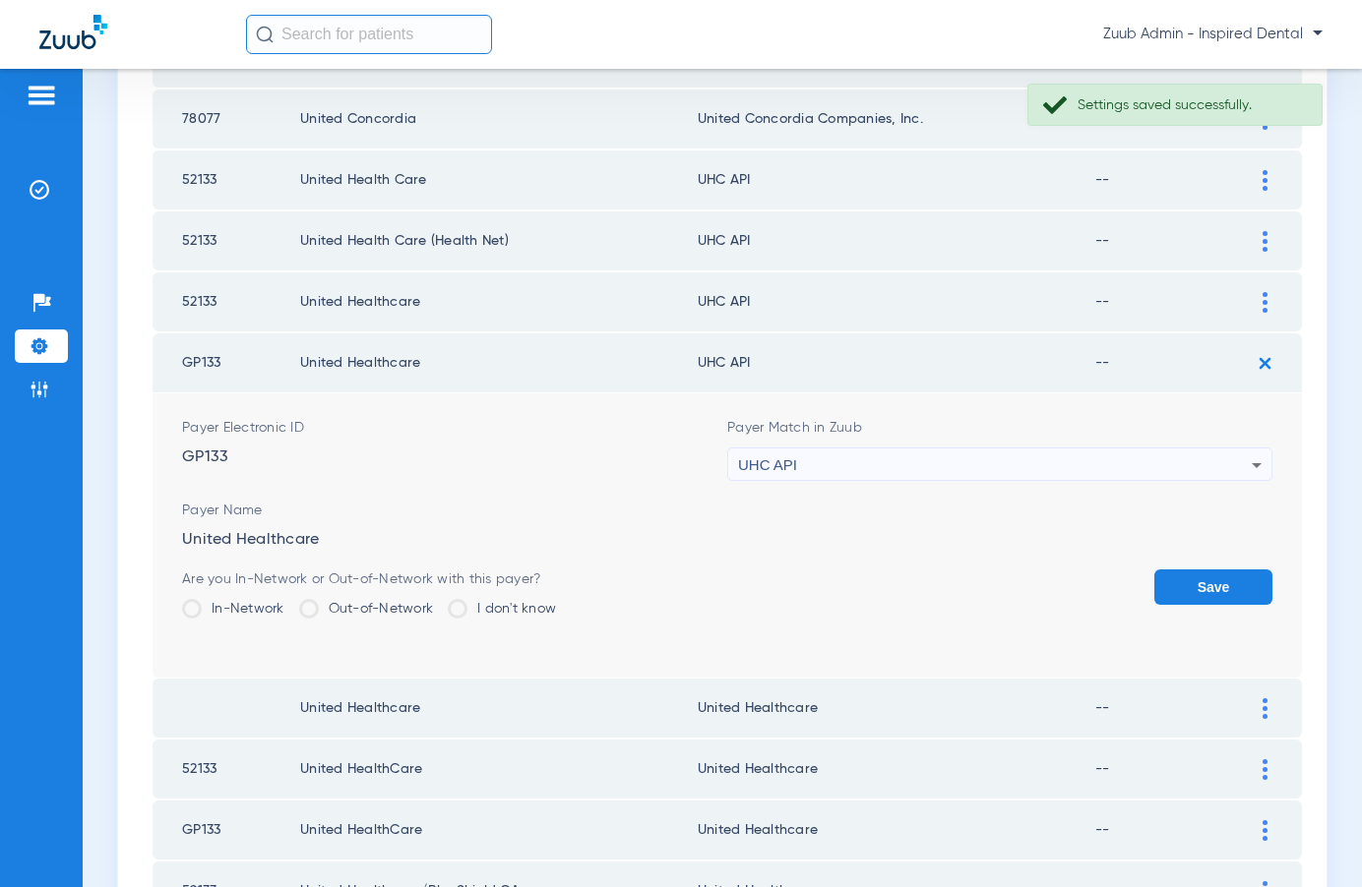
click at [1000, 463] on div "UHC API" at bounding box center [995, 465] width 514 height 33
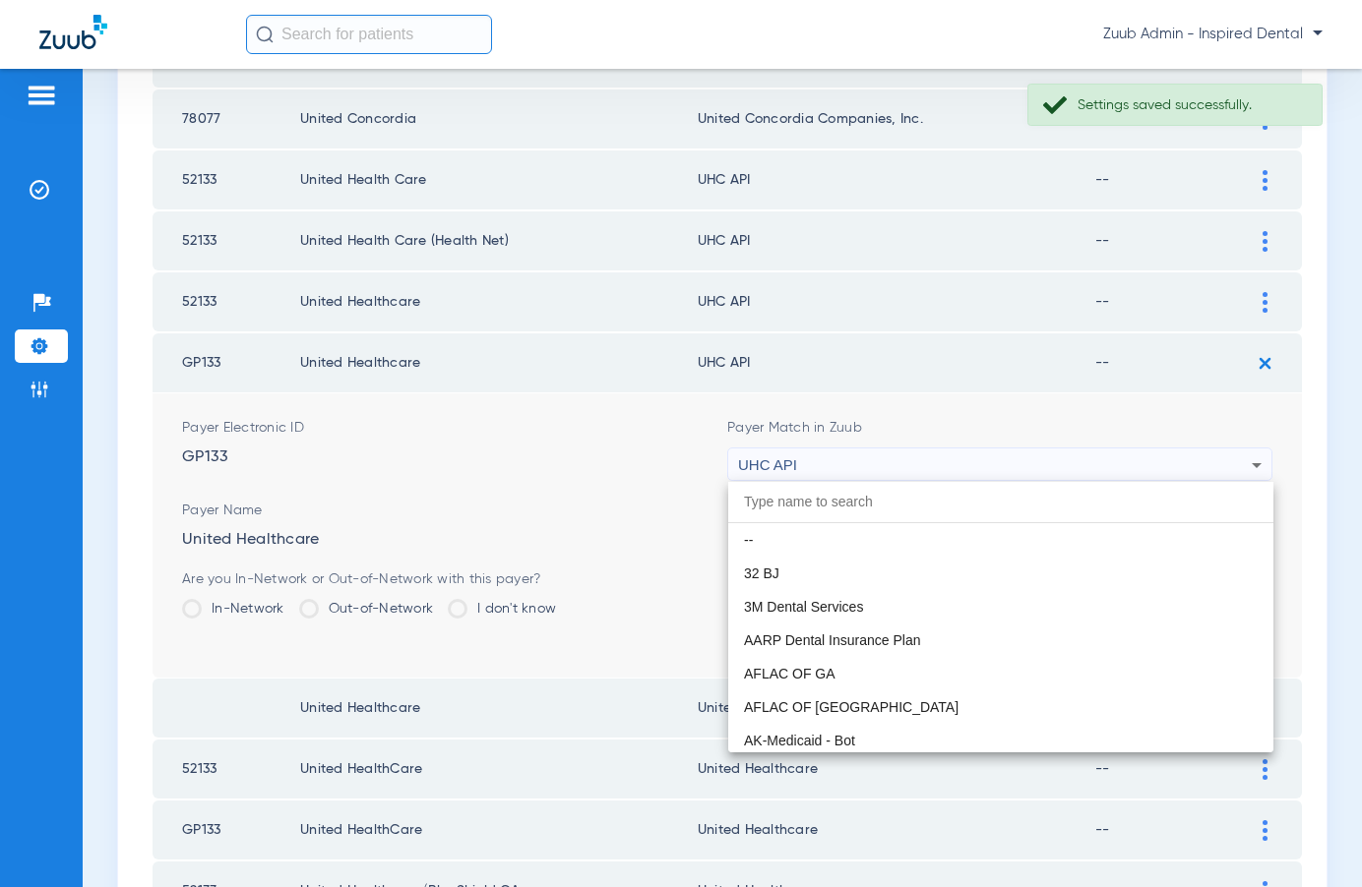
scroll to position [12080, 0]
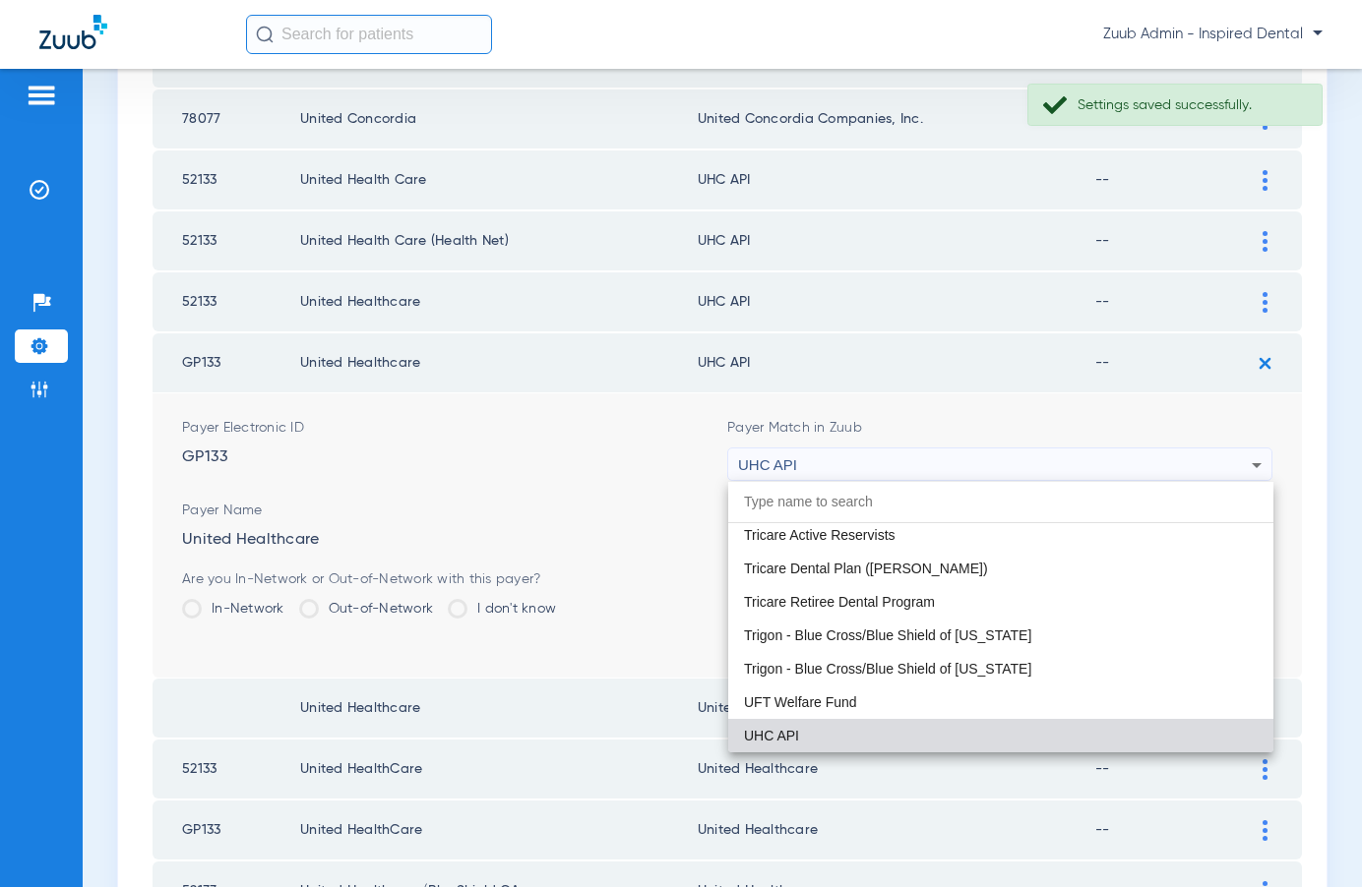
paste input "United Healthcare"
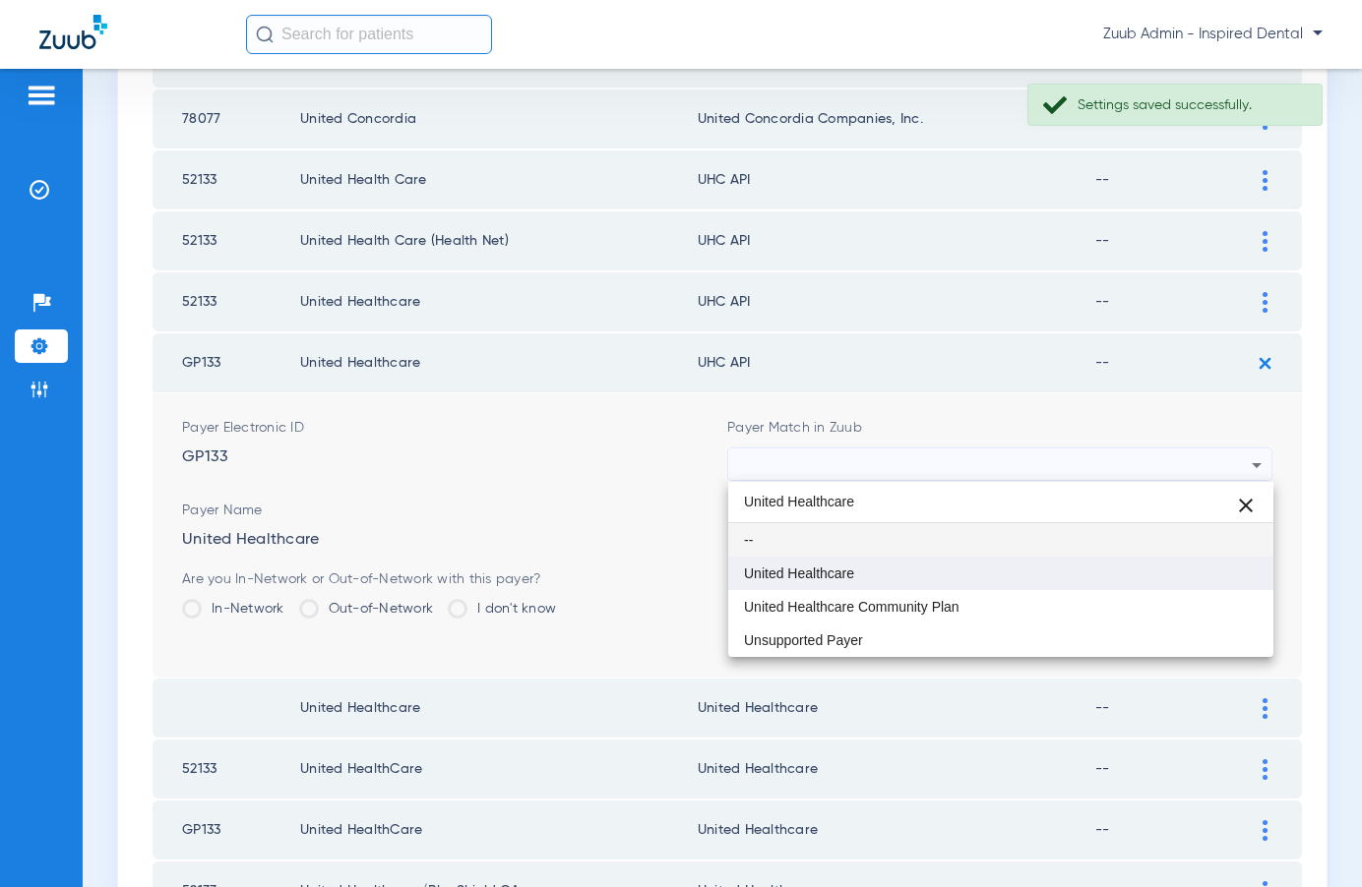
type input "United Healthcare"
click at [871, 565] on mat-option "United Healthcare" at bounding box center [1000, 573] width 545 height 33
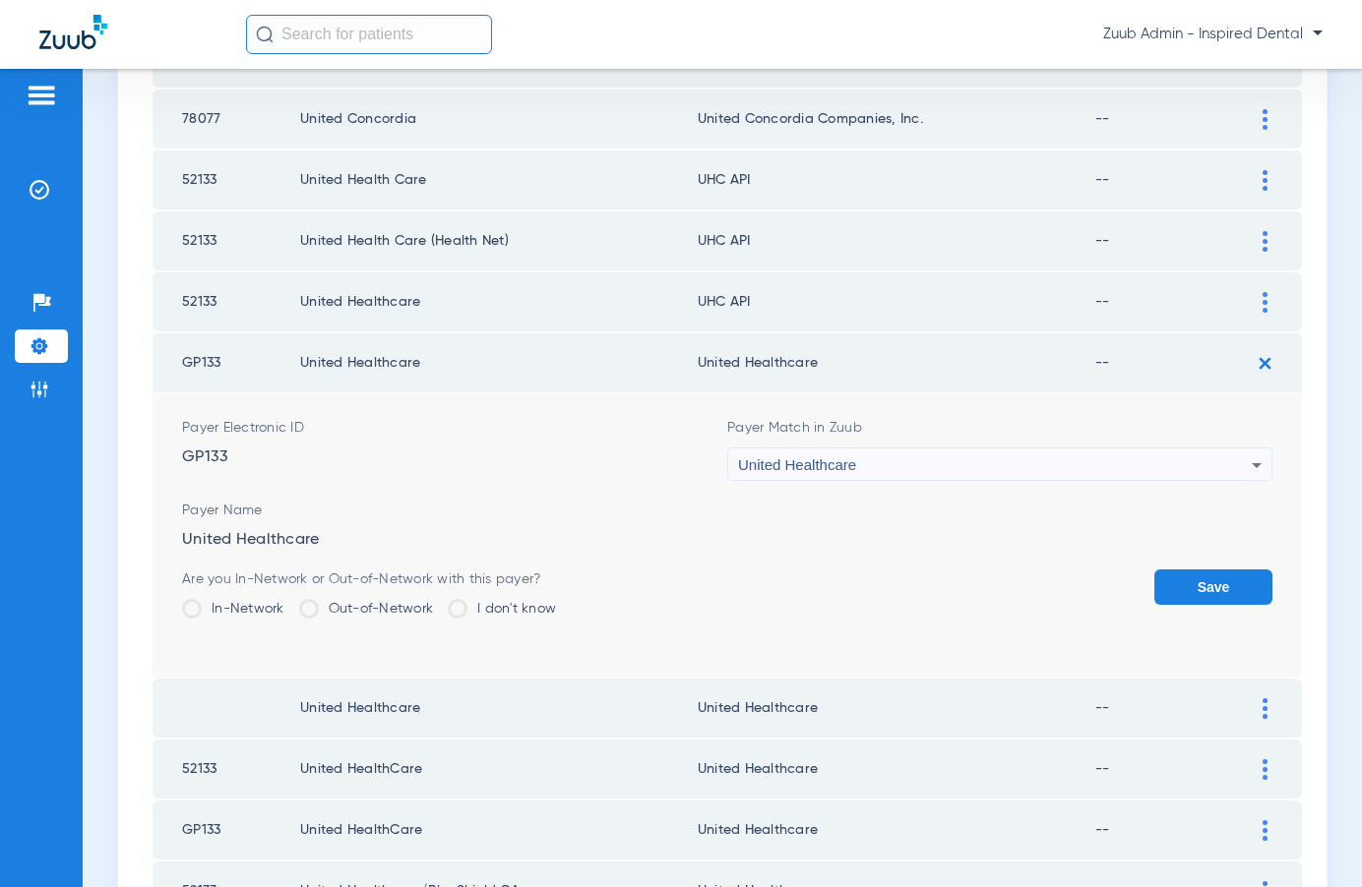
drag, startPoint x: 1182, startPoint y: 582, endPoint x: 1194, endPoint y: 505, distance: 78.8
click at [1181, 581] on button "Save" at bounding box center [1213, 587] width 118 height 35
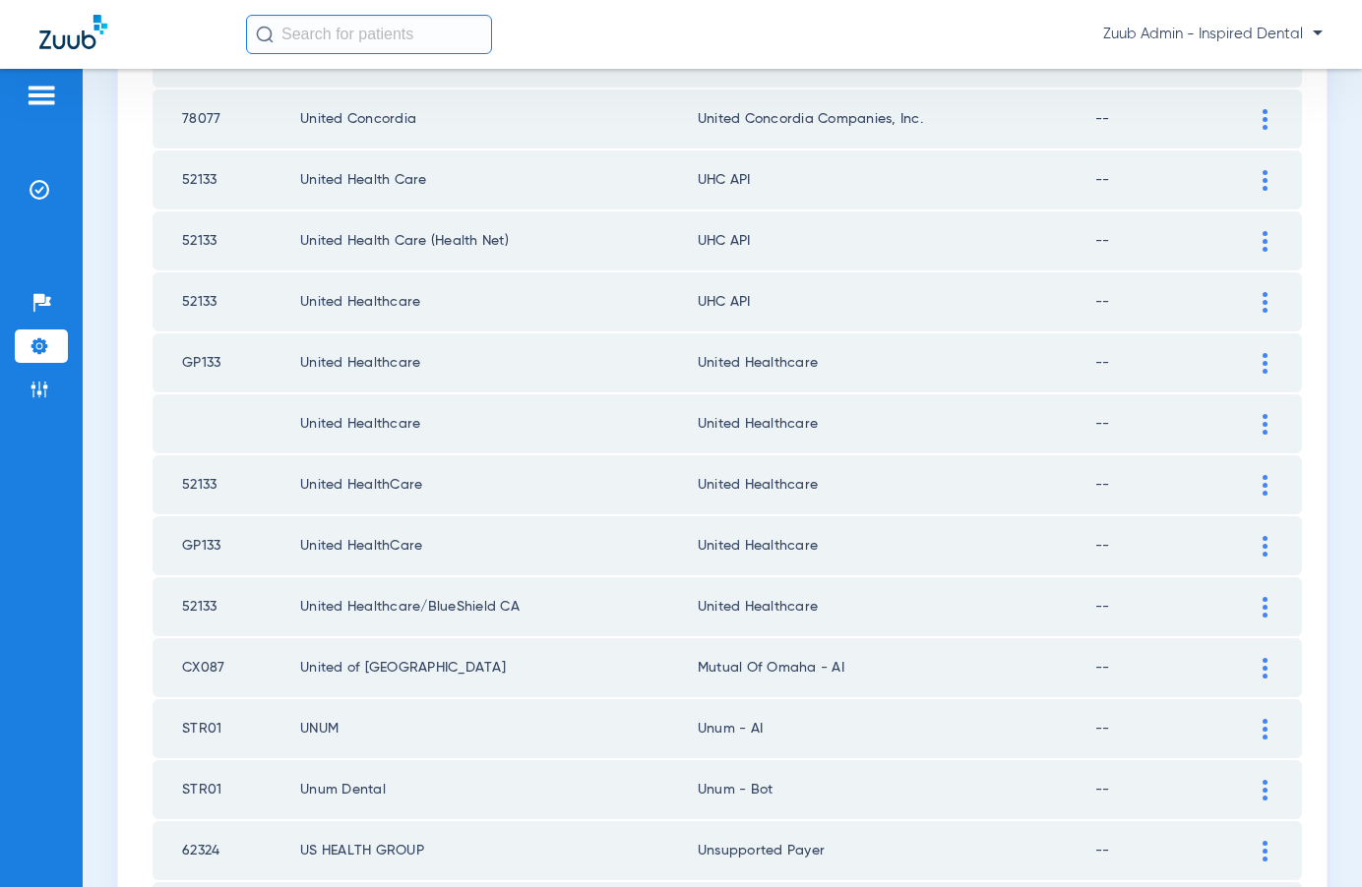
click at [1264, 299] on img at bounding box center [1264, 302] width 5 height 21
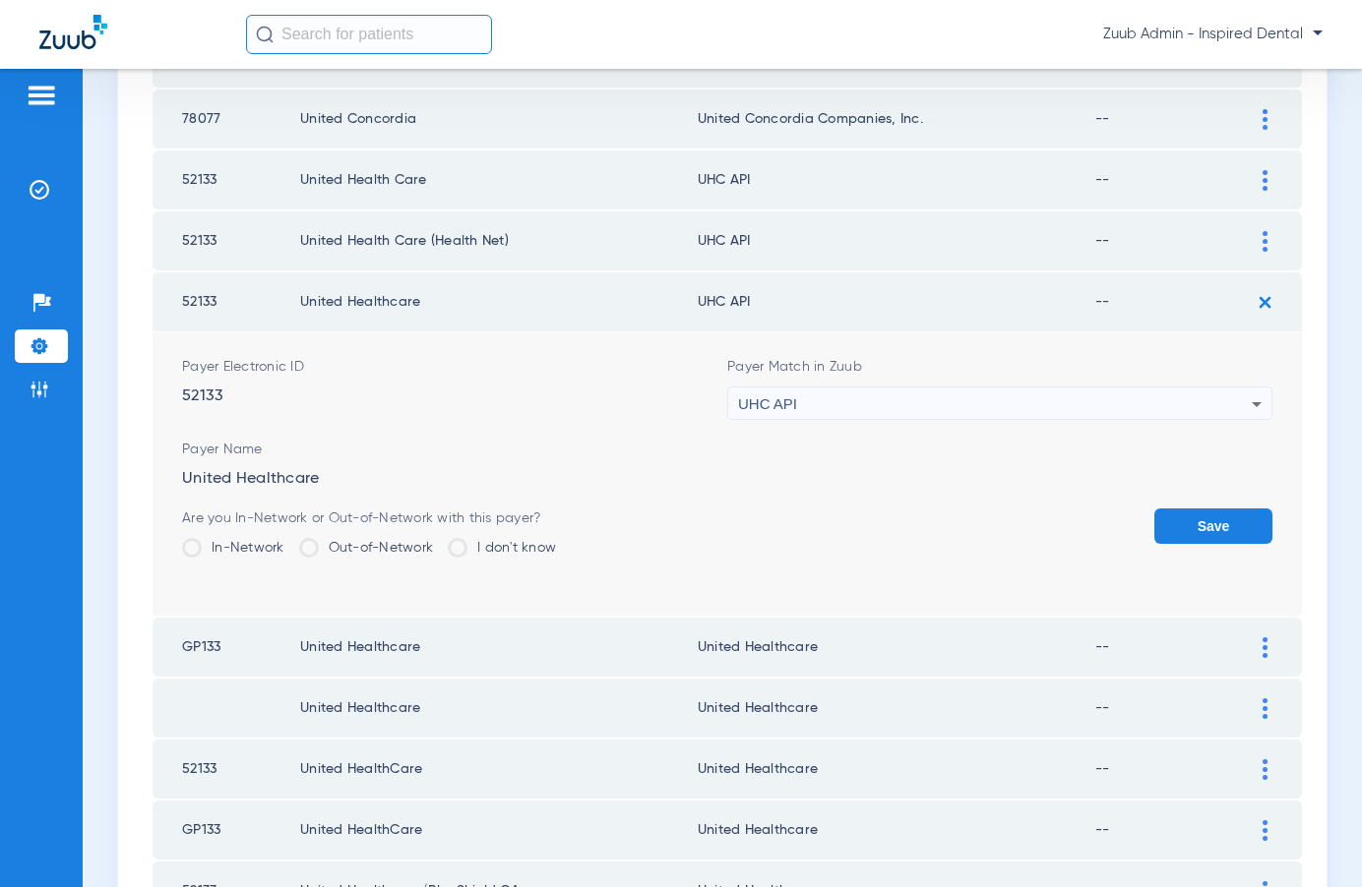
click at [962, 405] on div "UHC API" at bounding box center [995, 404] width 514 height 33
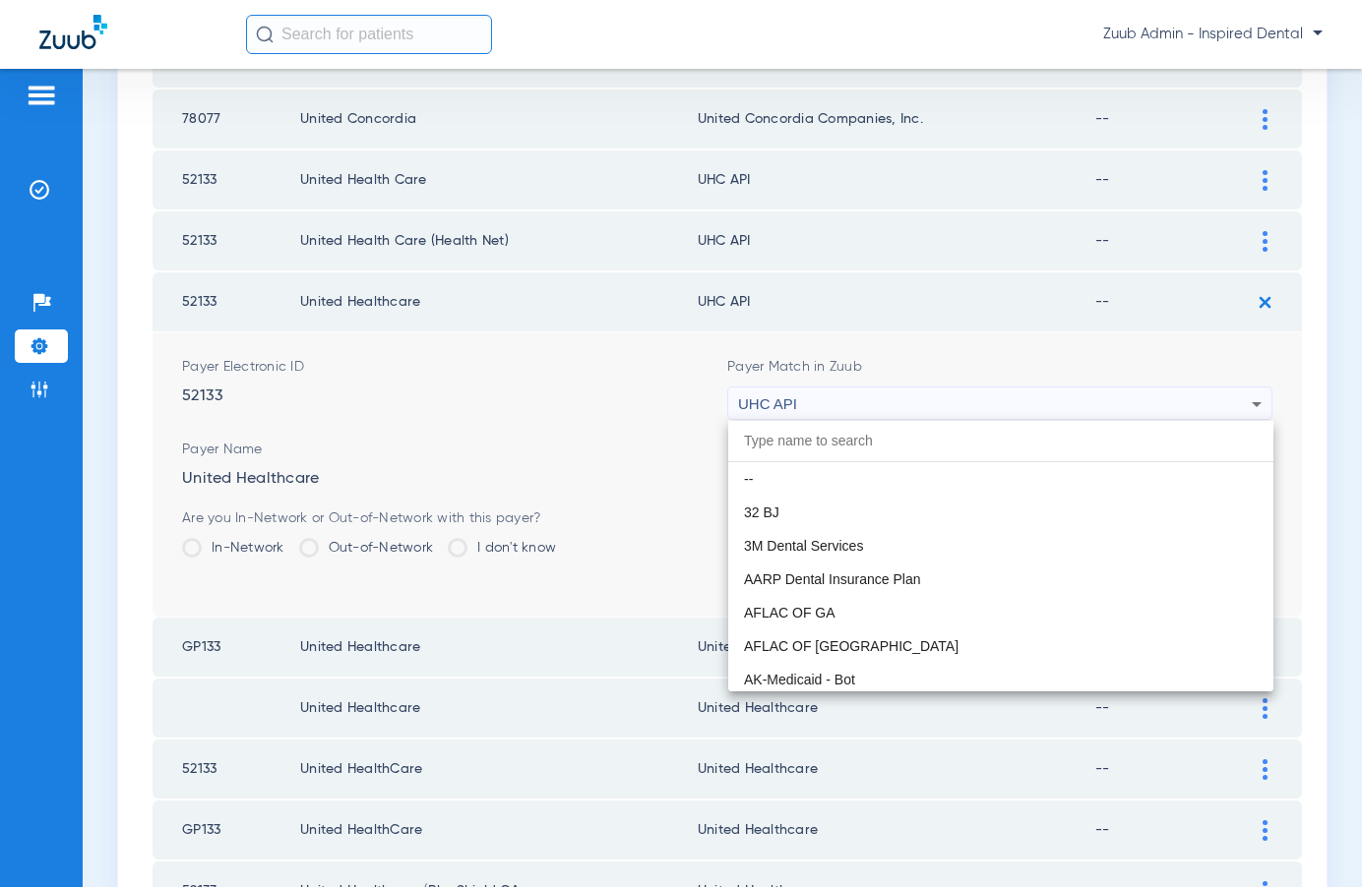
scroll to position [12080, 0]
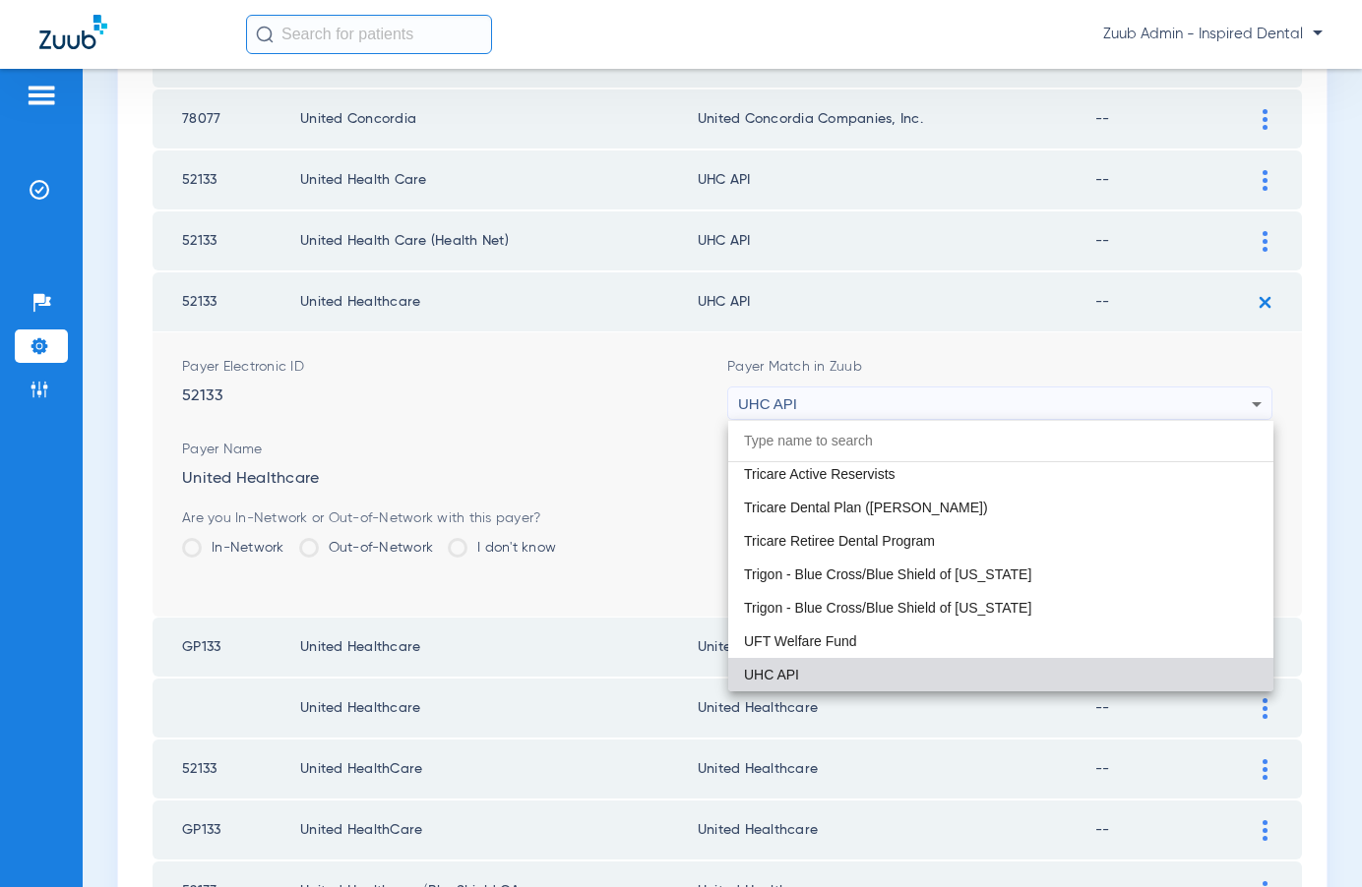
paste input "United Healthcare"
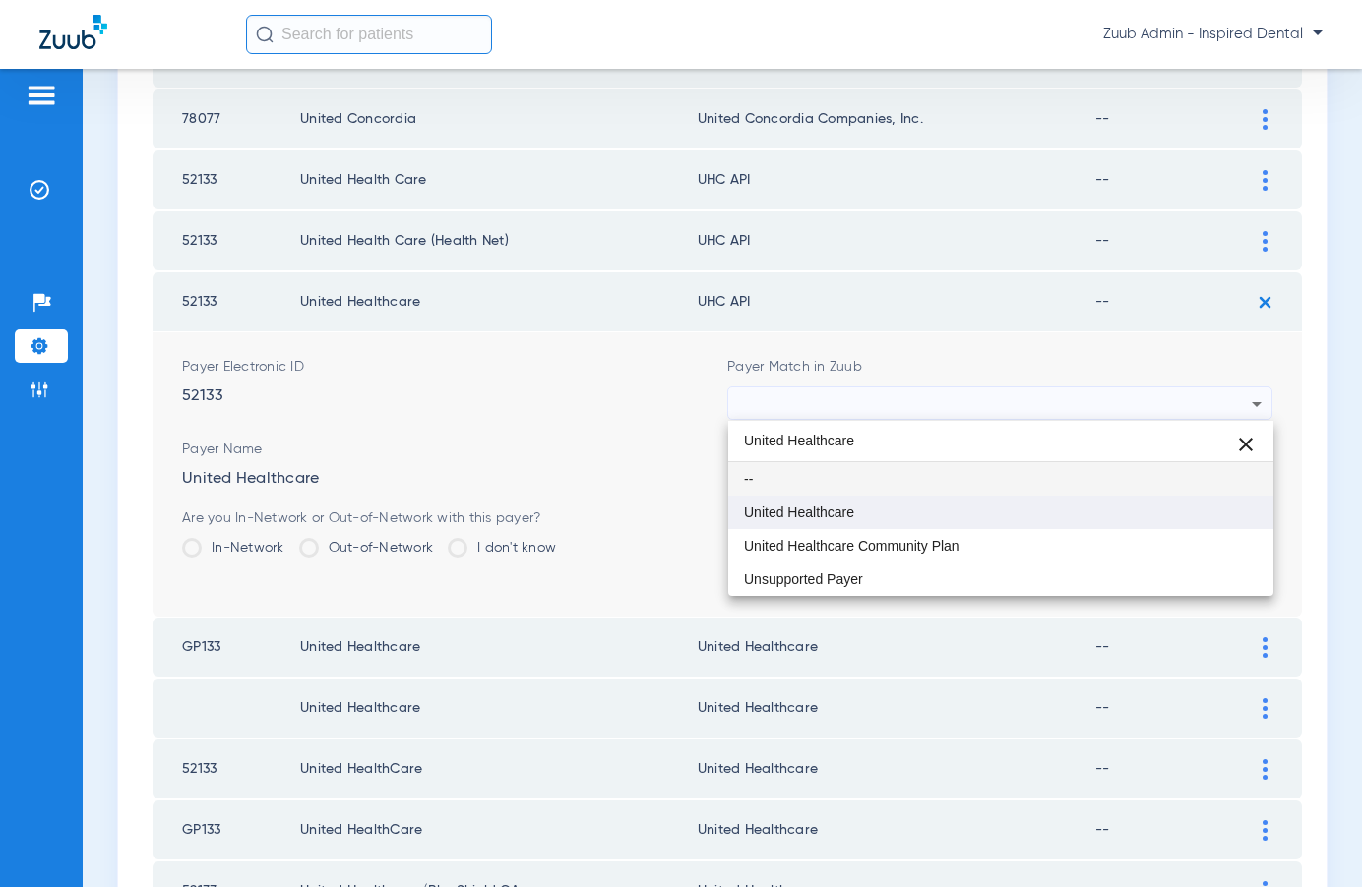
type input "United Healthcare"
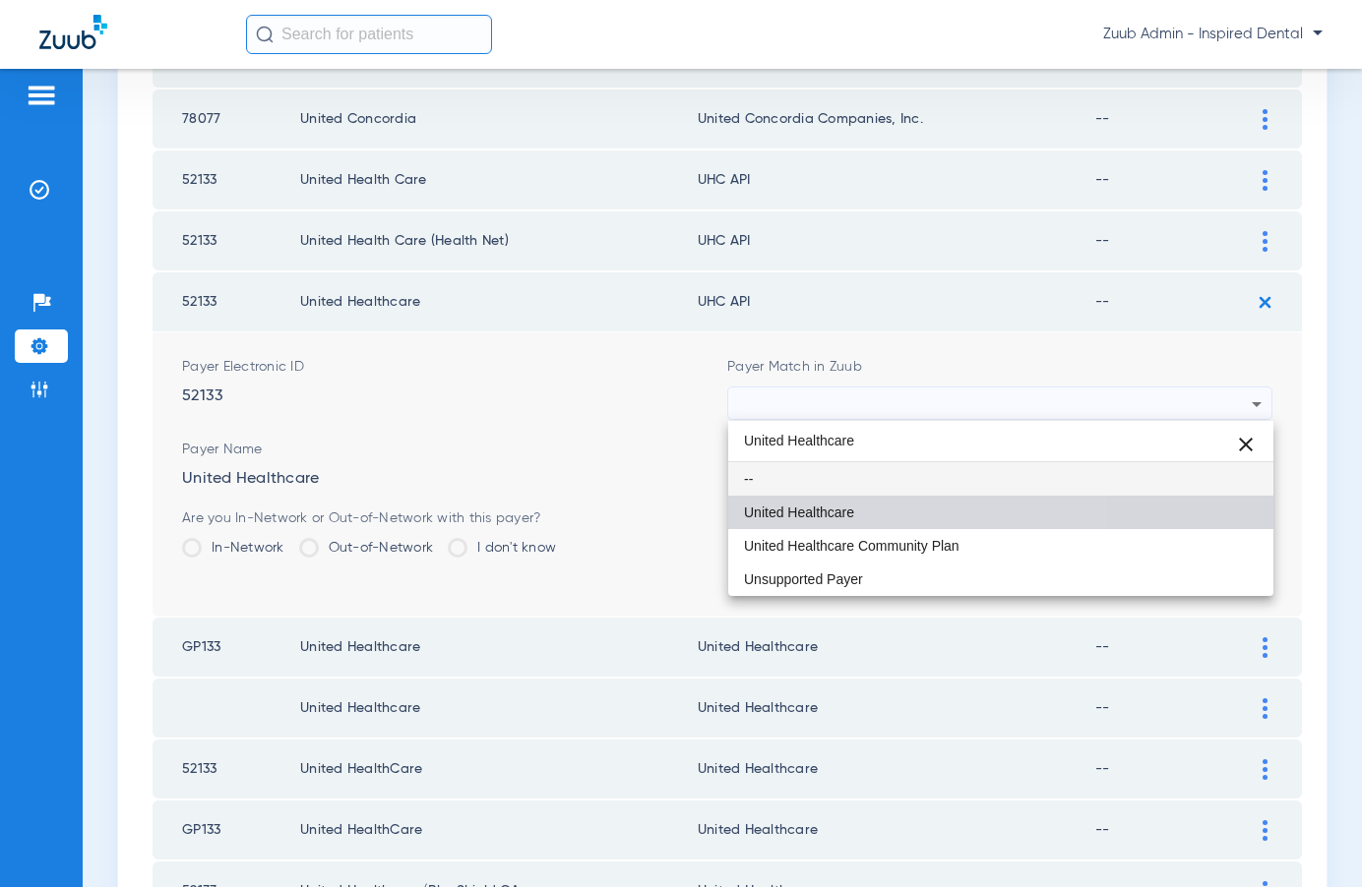
click at [815, 506] on span "United Healthcare" at bounding box center [799, 513] width 110 height 14
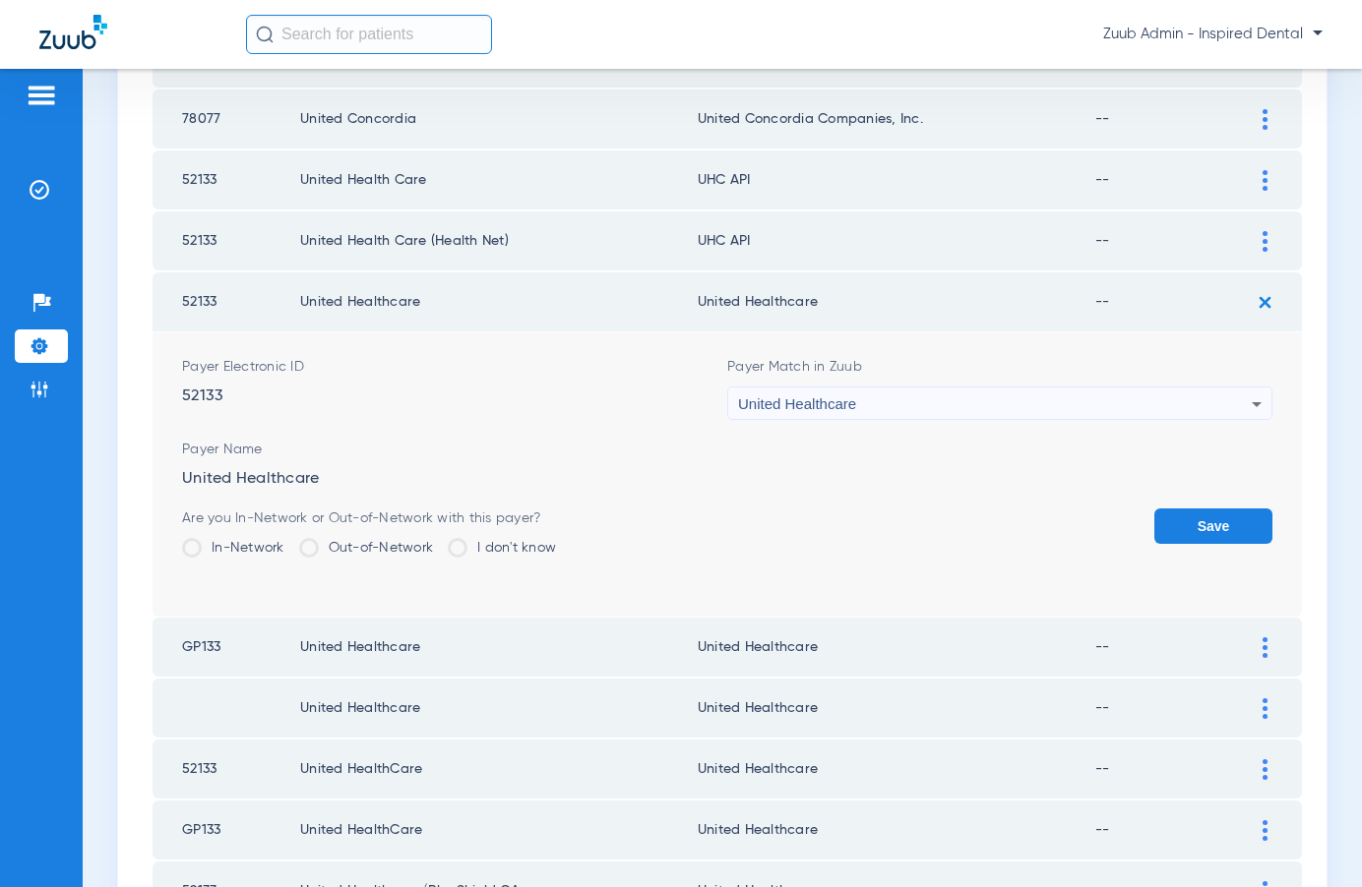
drag, startPoint x: 1183, startPoint y: 523, endPoint x: 1205, endPoint y: 347, distance: 177.6
click at [1183, 522] on button "Save" at bounding box center [1213, 526] width 118 height 35
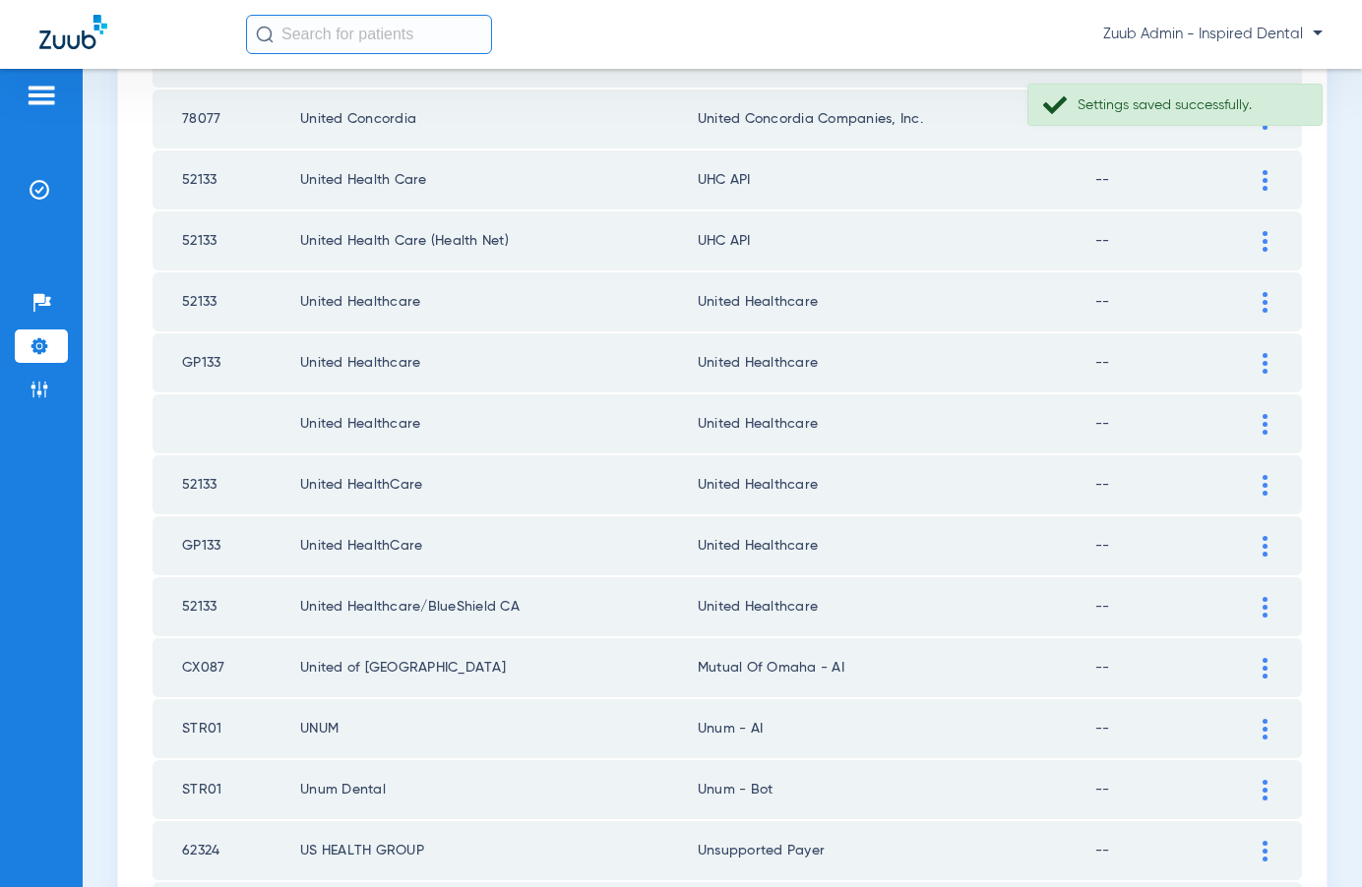
click at [1256, 237] on div at bounding box center [1264, 241] width 34 height 21
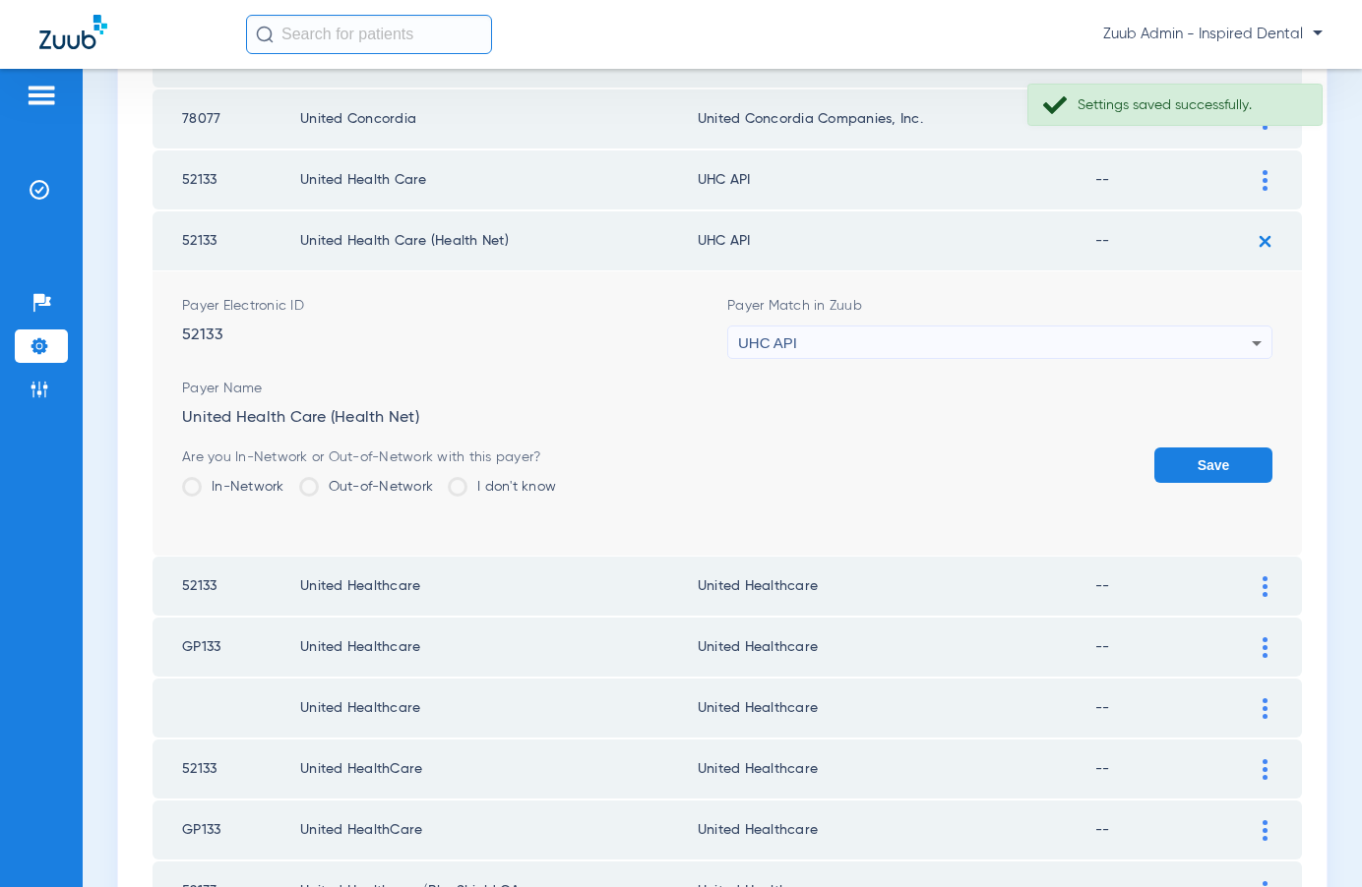
click at [1062, 347] on div "UHC API" at bounding box center [995, 343] width 514 height 33
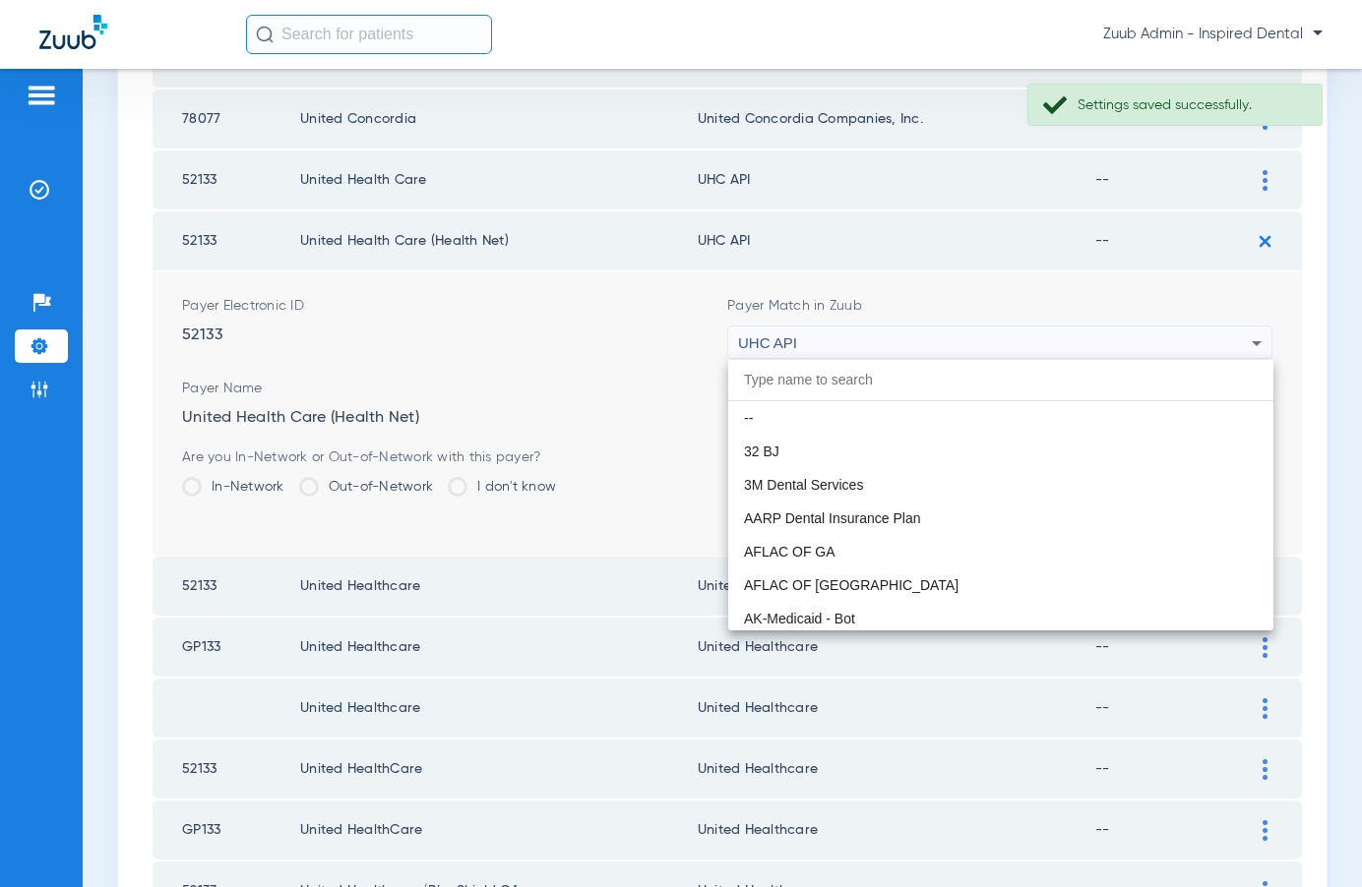
scroll to position [12080, 0]
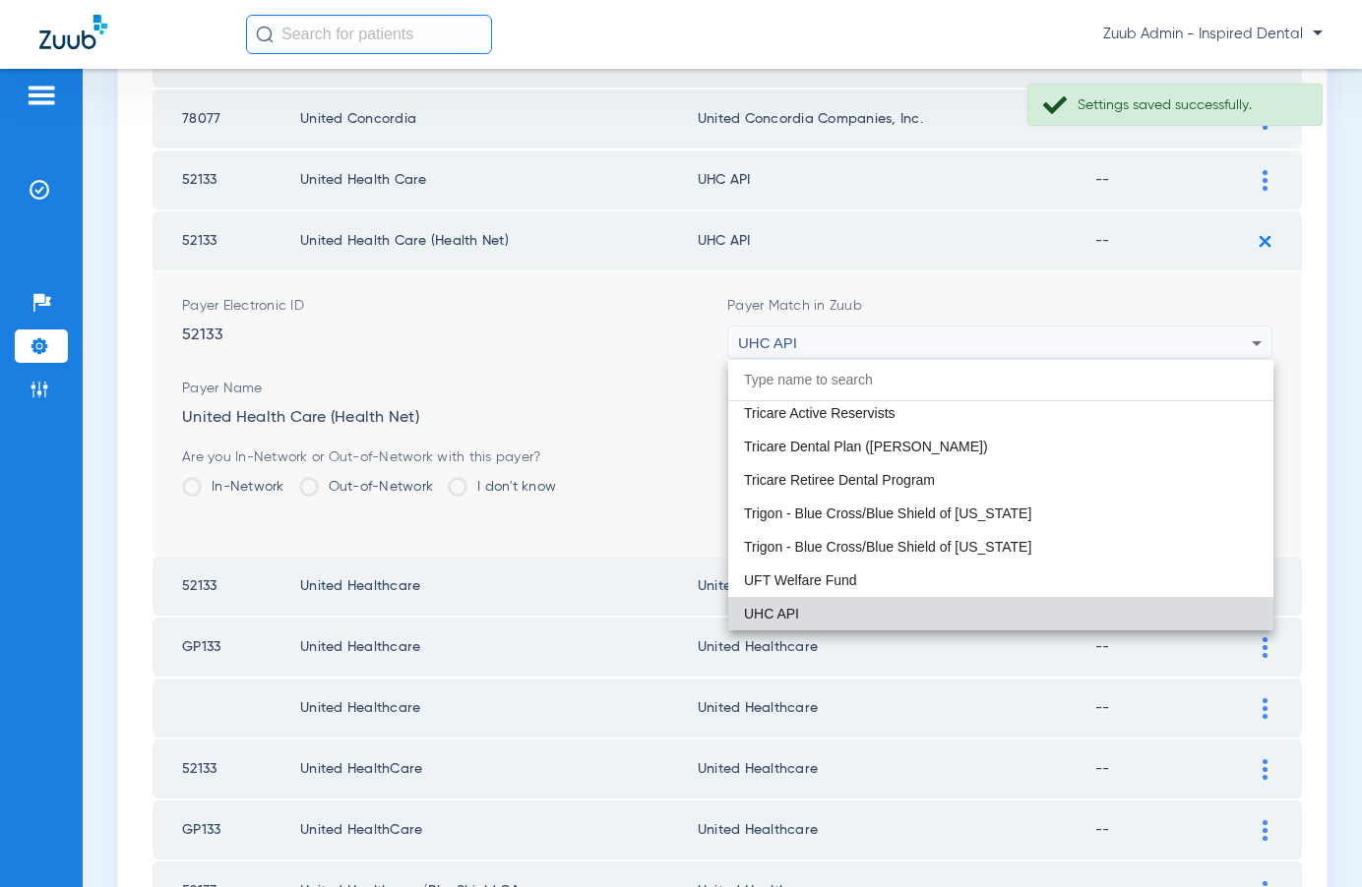
paste input "United Healthcare"
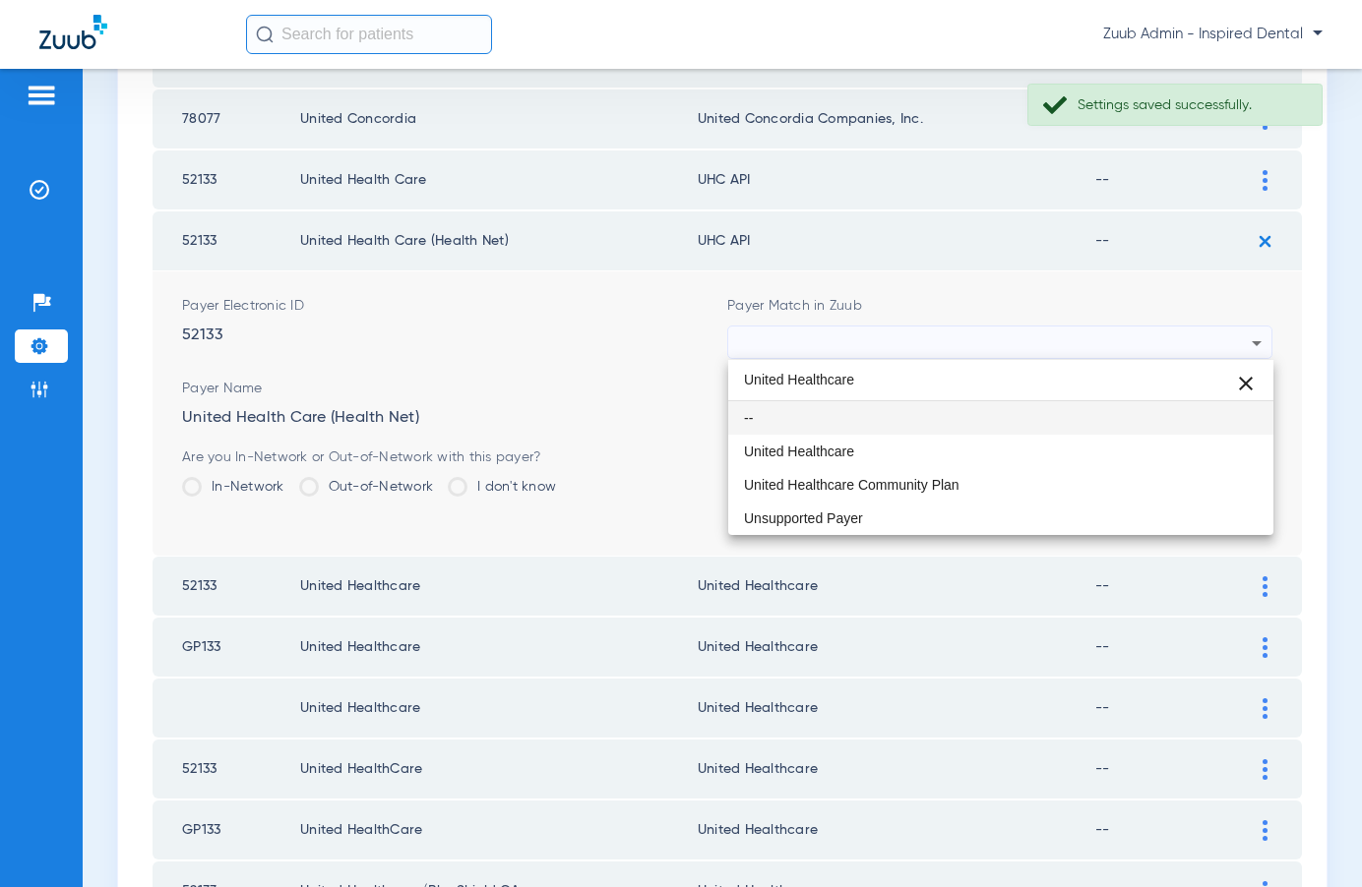
scroll to position [0, 0]
type input "United Healthcare"
drag, startPoint x: 881, startPoint y: 454, endPoint x: 1076, endPoint y: 455, distance: 195.8
click at [881, 454] on mat-option "United Healthcare" at bounding box center [1000, 451] width 545 height 33
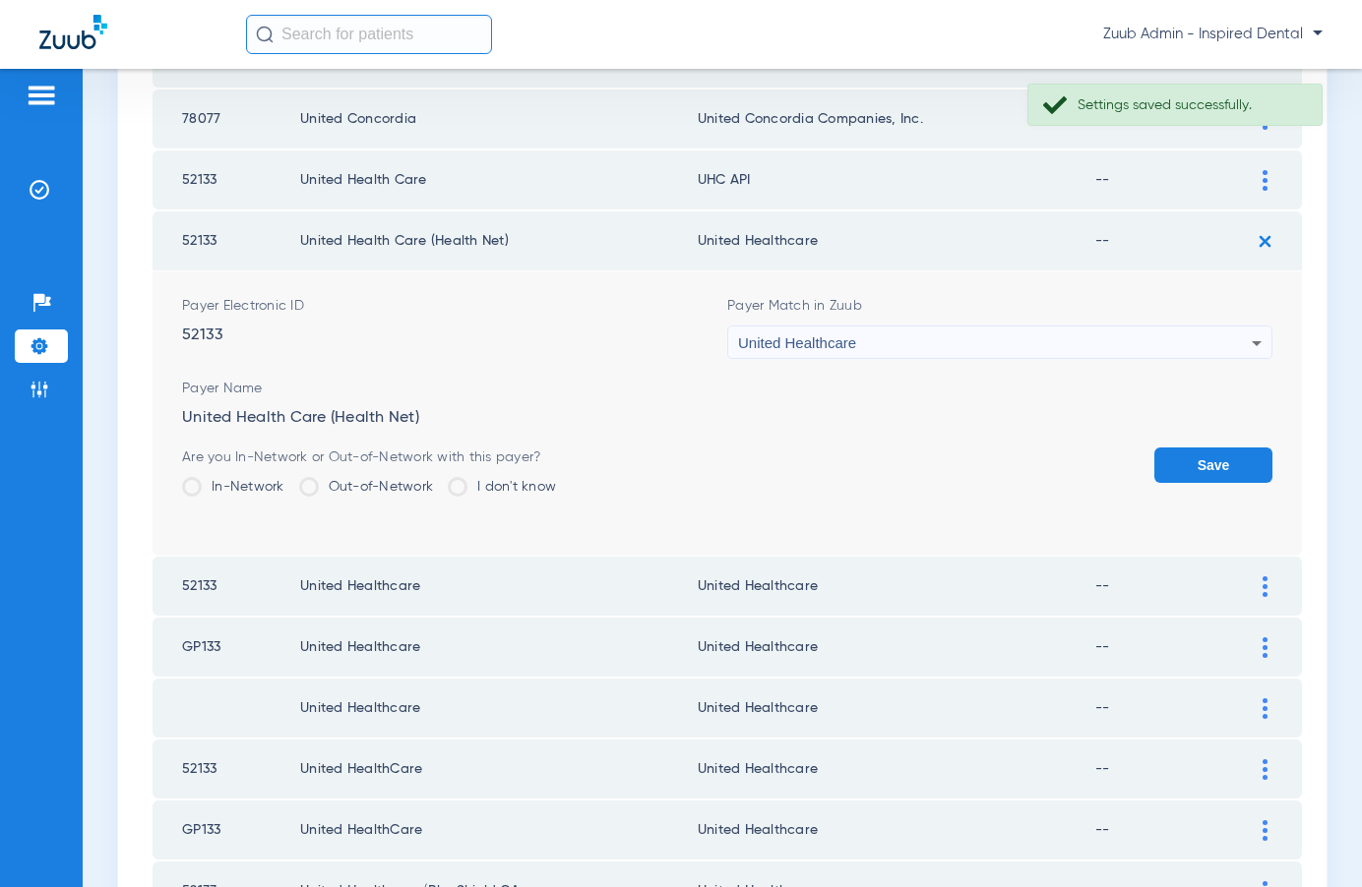
click at [1198, 459] on button "Save" at bounding box center [1213, 465] width 118 height 35
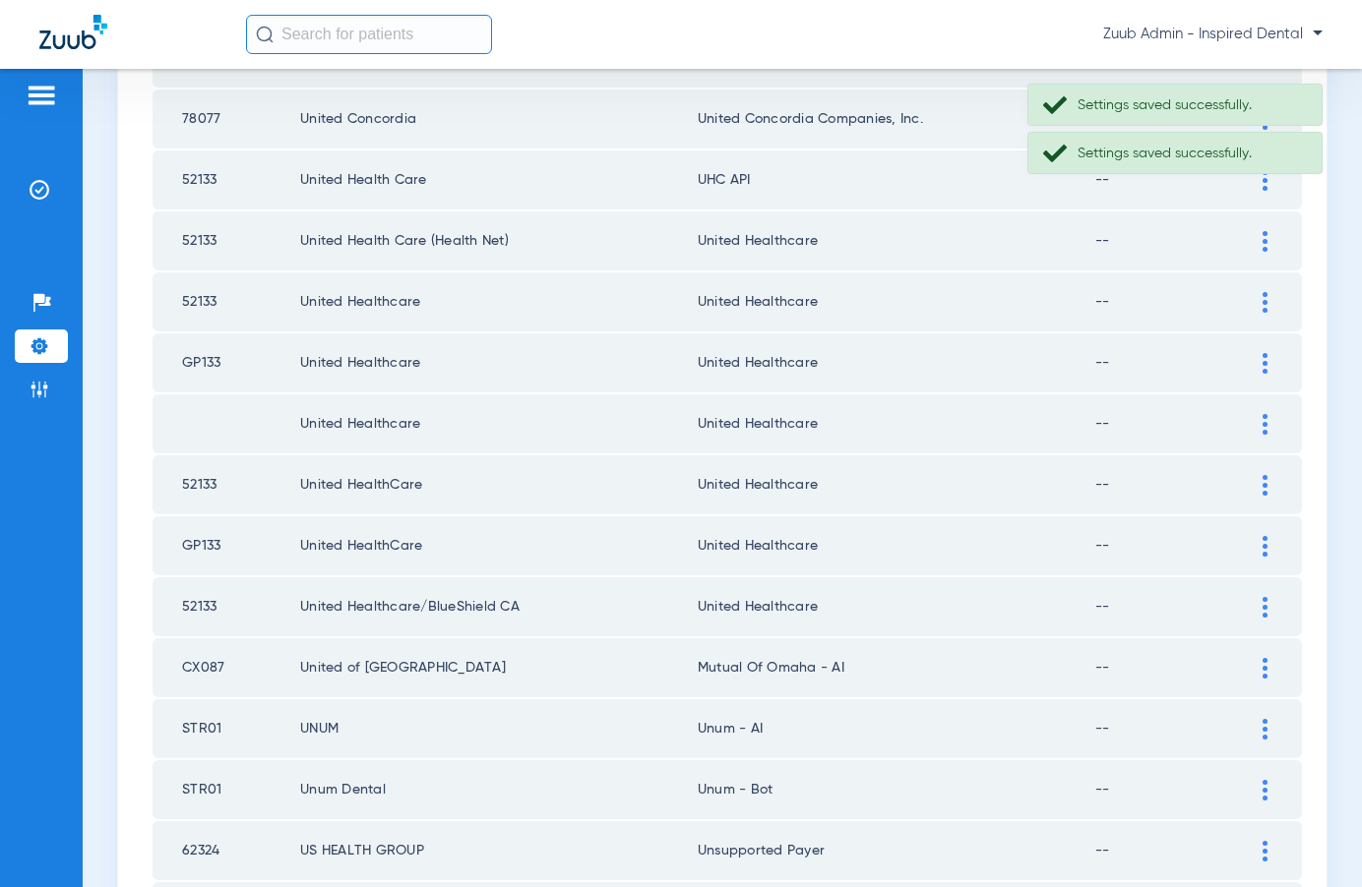
click at [1260, 182] on div at bounding box center [1264, 180] width 34 height 21
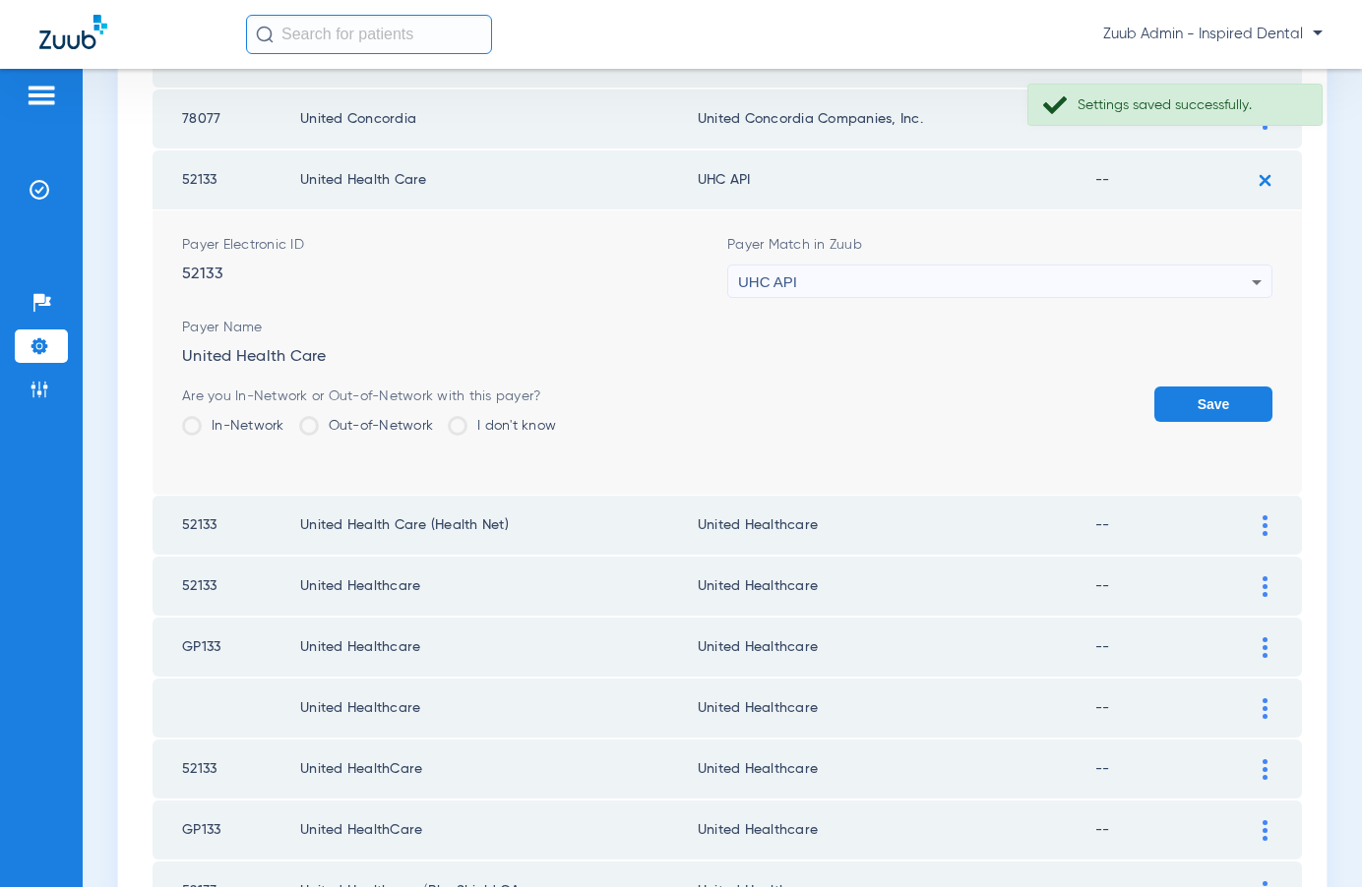
click at [1023, 285] on div "UHC API" at bounding box center [995, 282] width 514 height 33
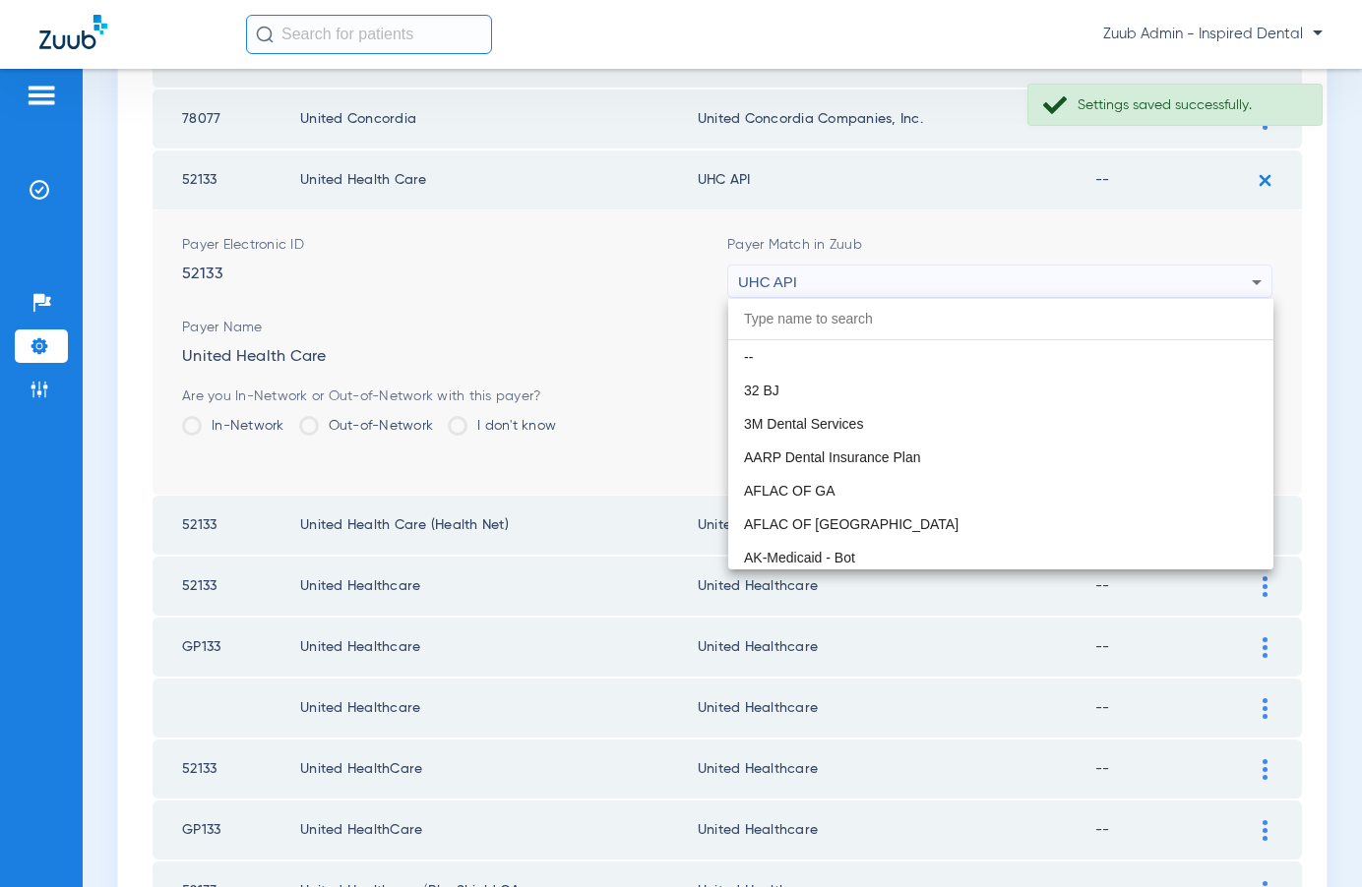
scroll to position [12080, 0]
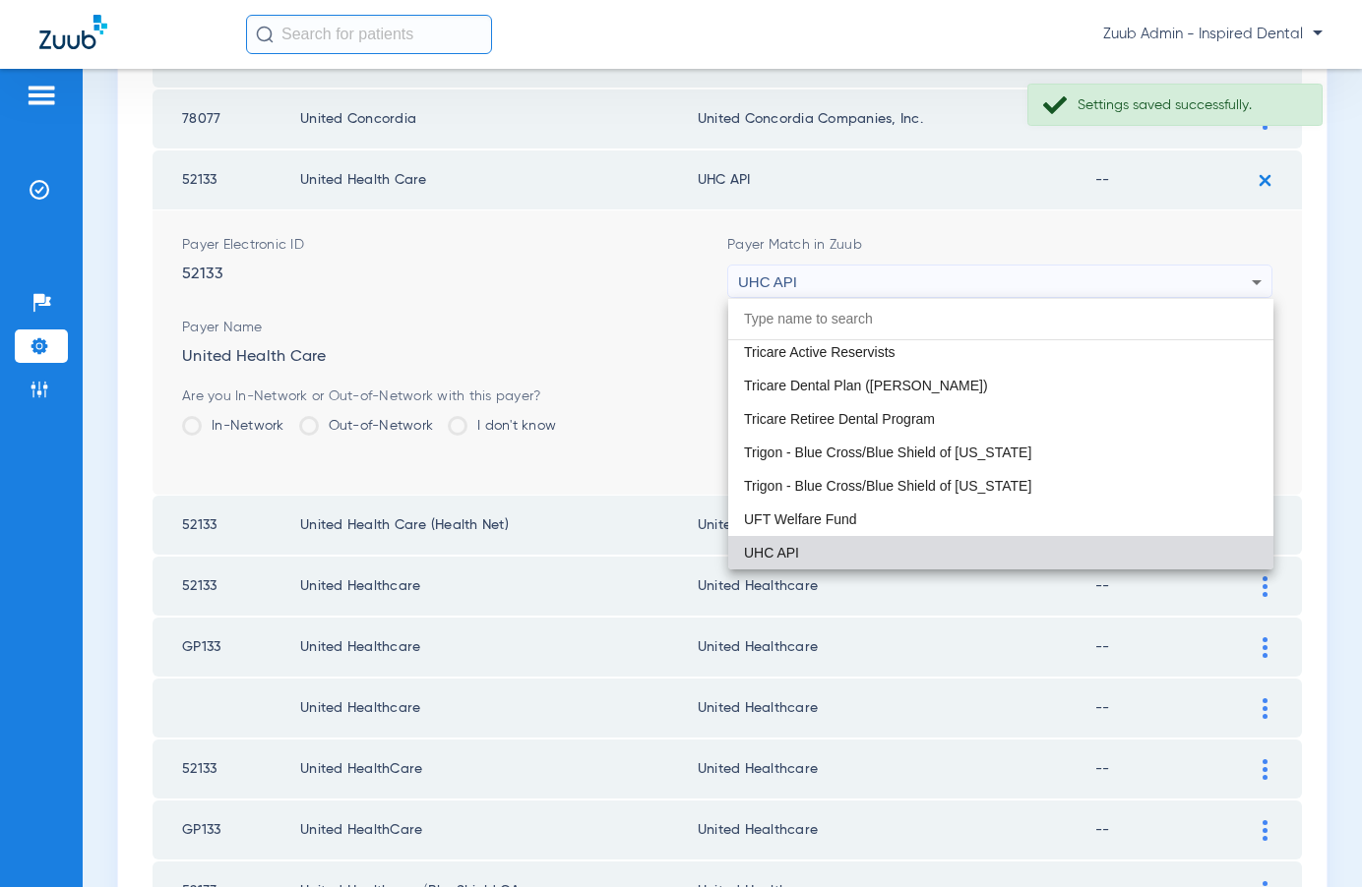
paste input "United Healthcare"
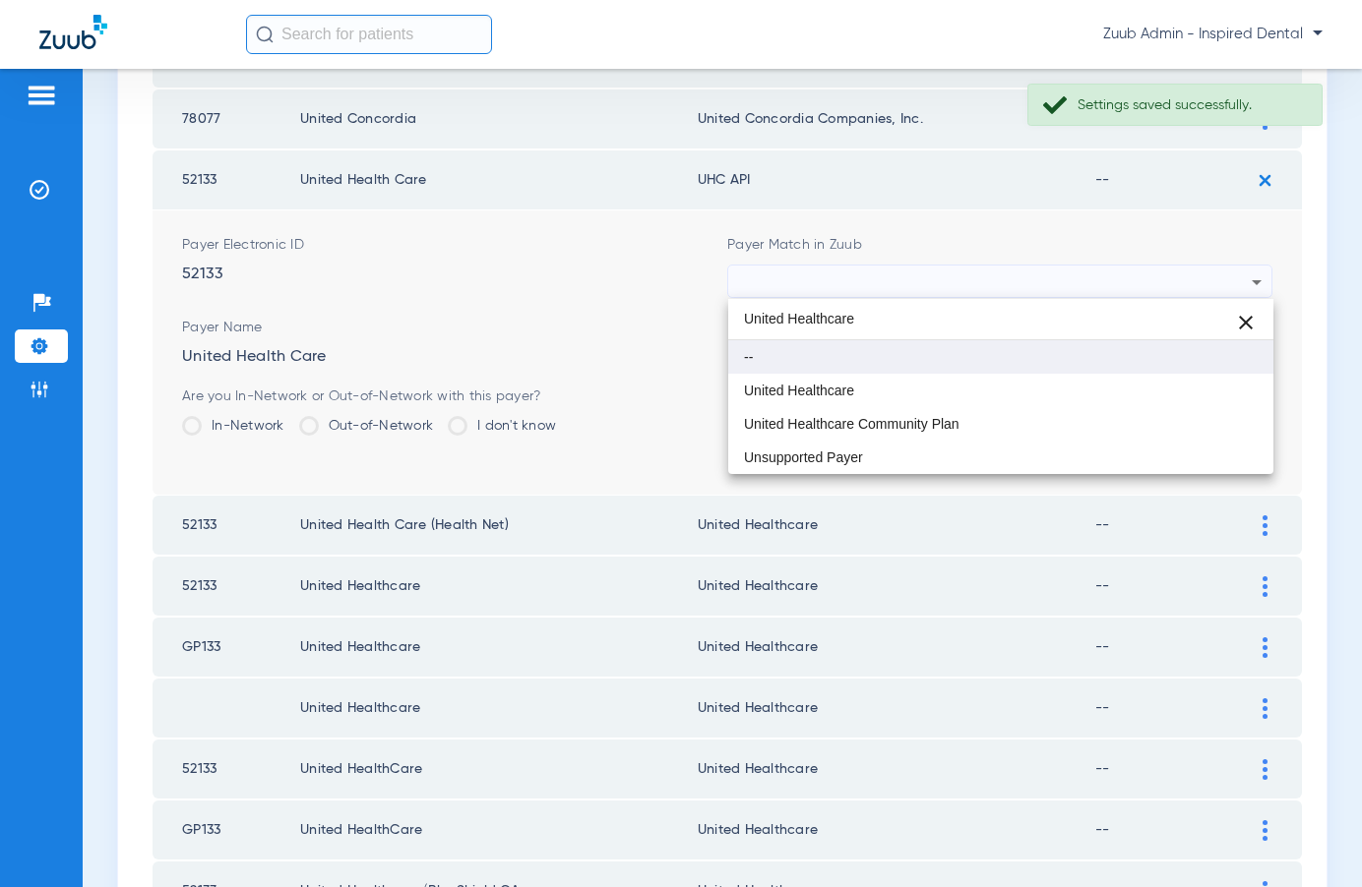
scroll to position [0, 0]
type input "United Healthcare"
click at [835, 384] on span "United Healthcare" at bounding box center [799, 391] width 110 height 14
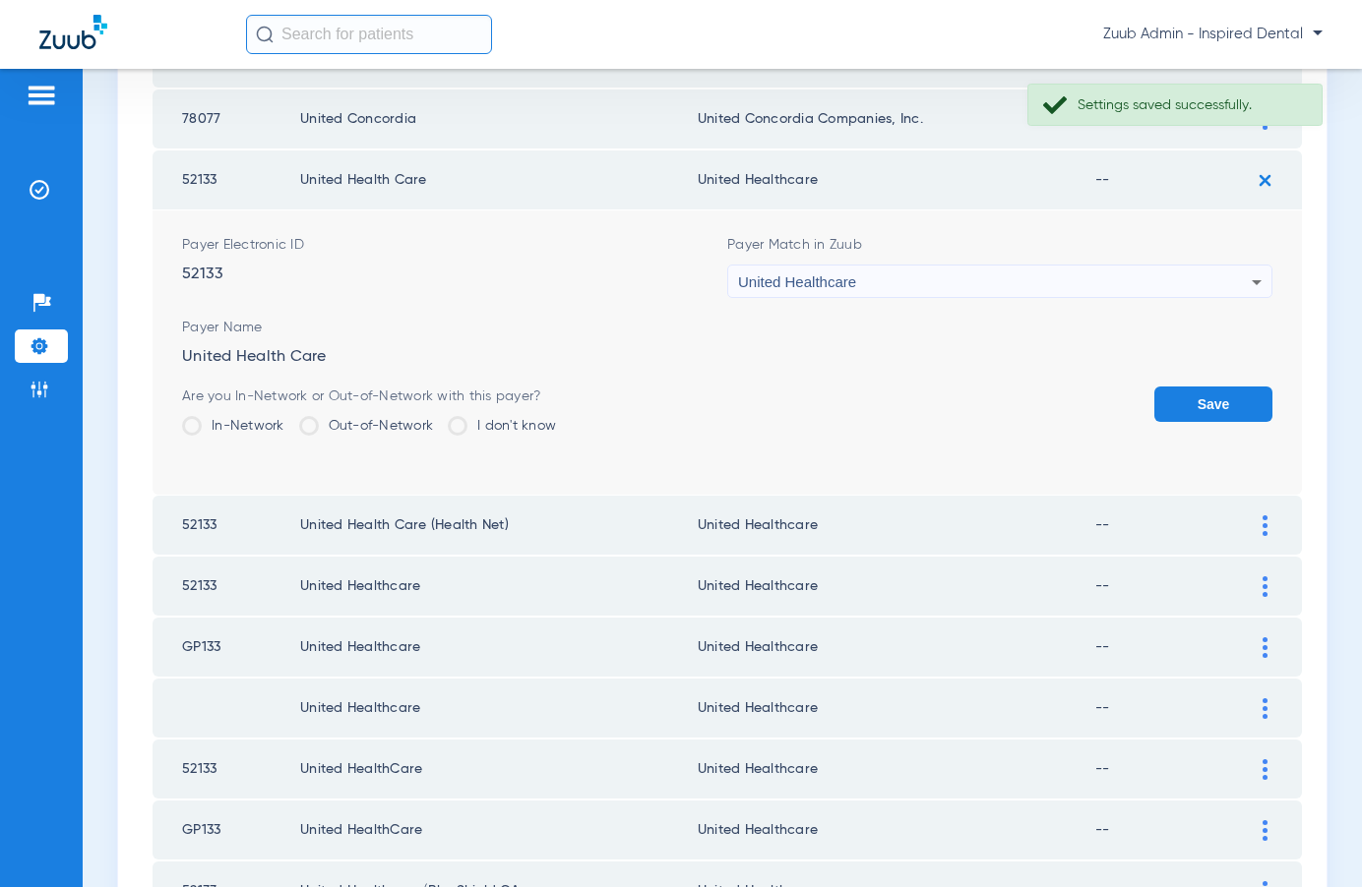
click at [1181, 399] on button "Save" at bounding box center [1213, 404] width 118 height 35
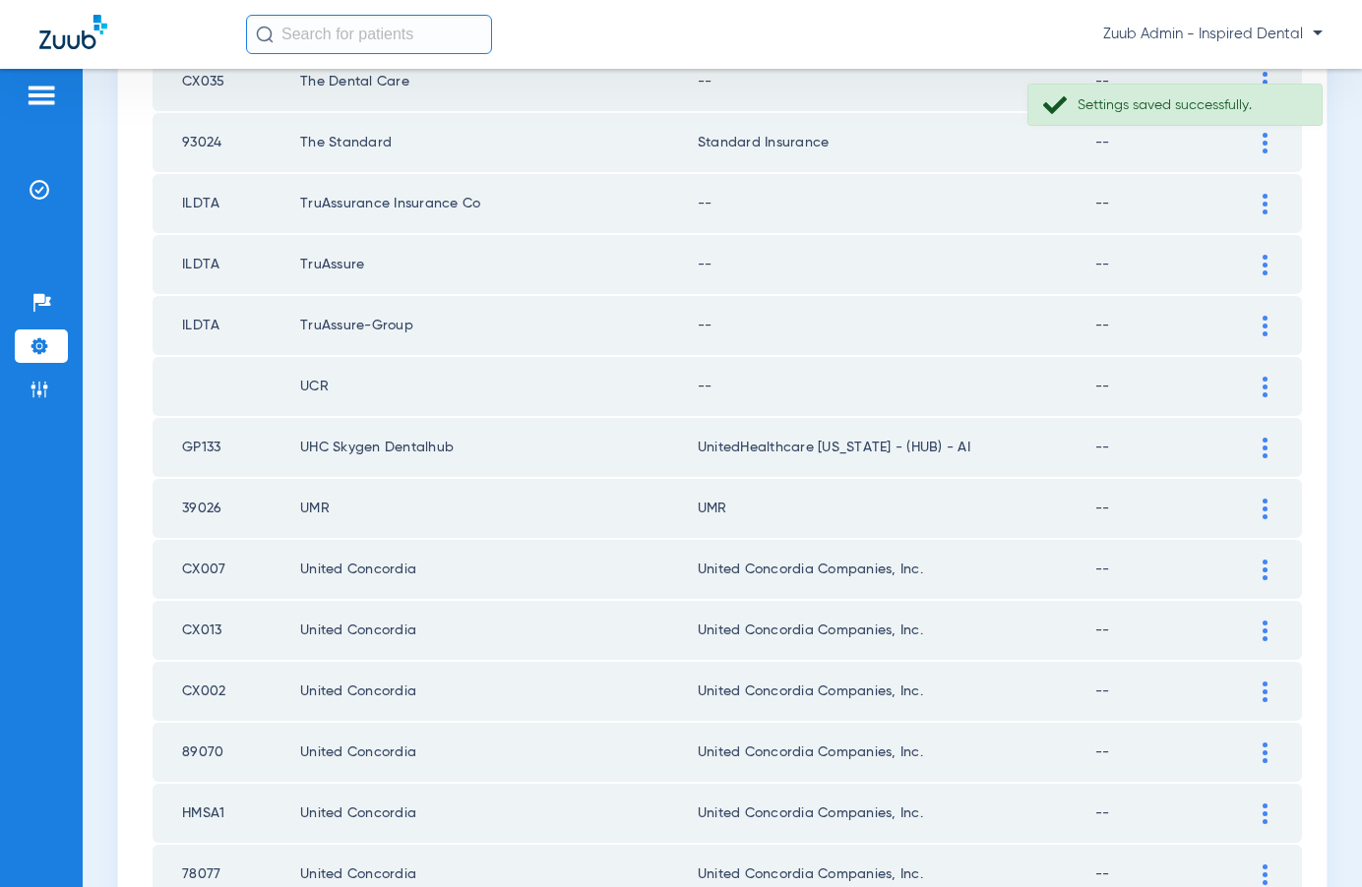
scroll to position [373, 0]
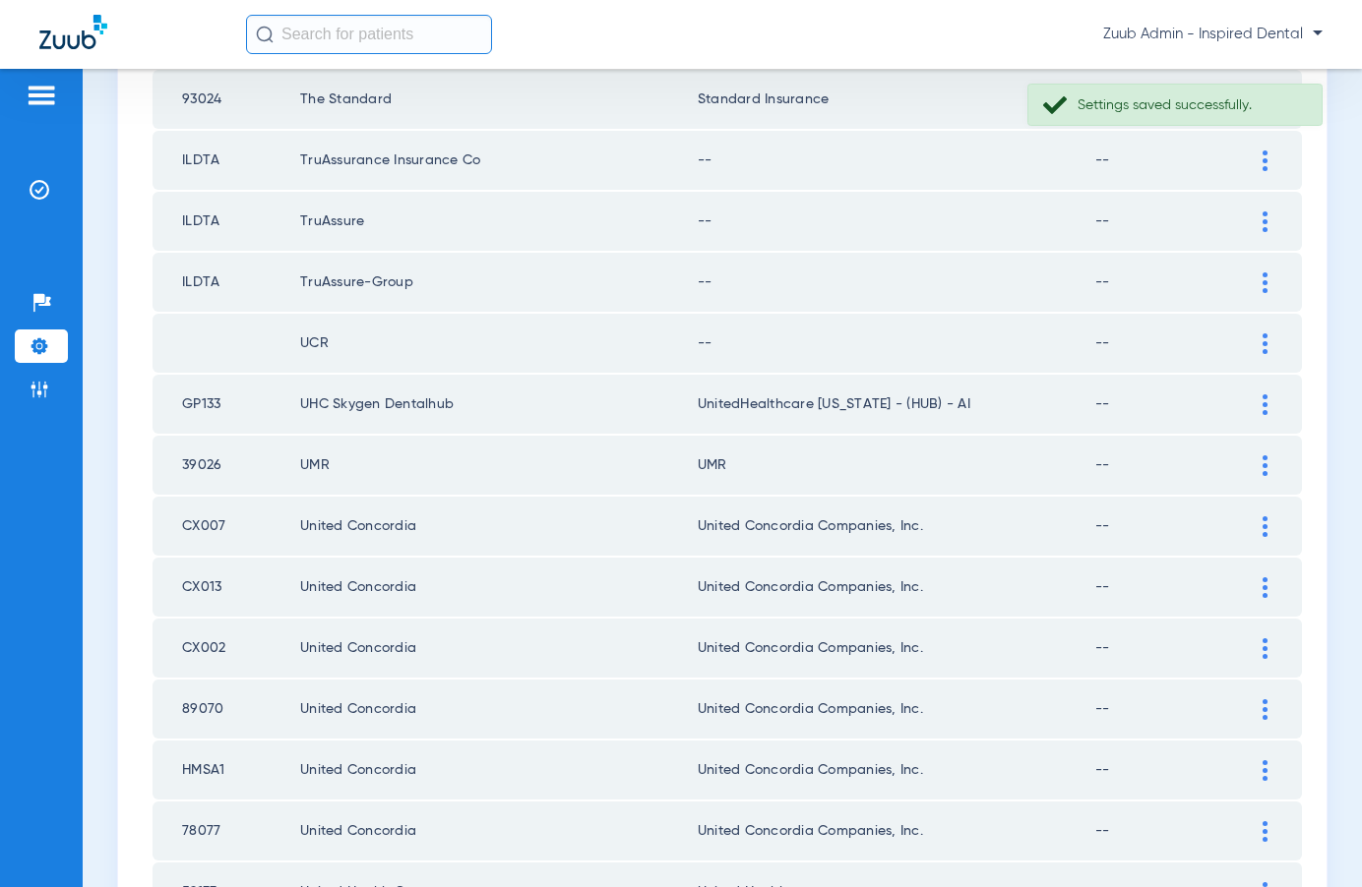
click at [1259, 345] on div at bounding box center [1264, 344] width 34 height 21
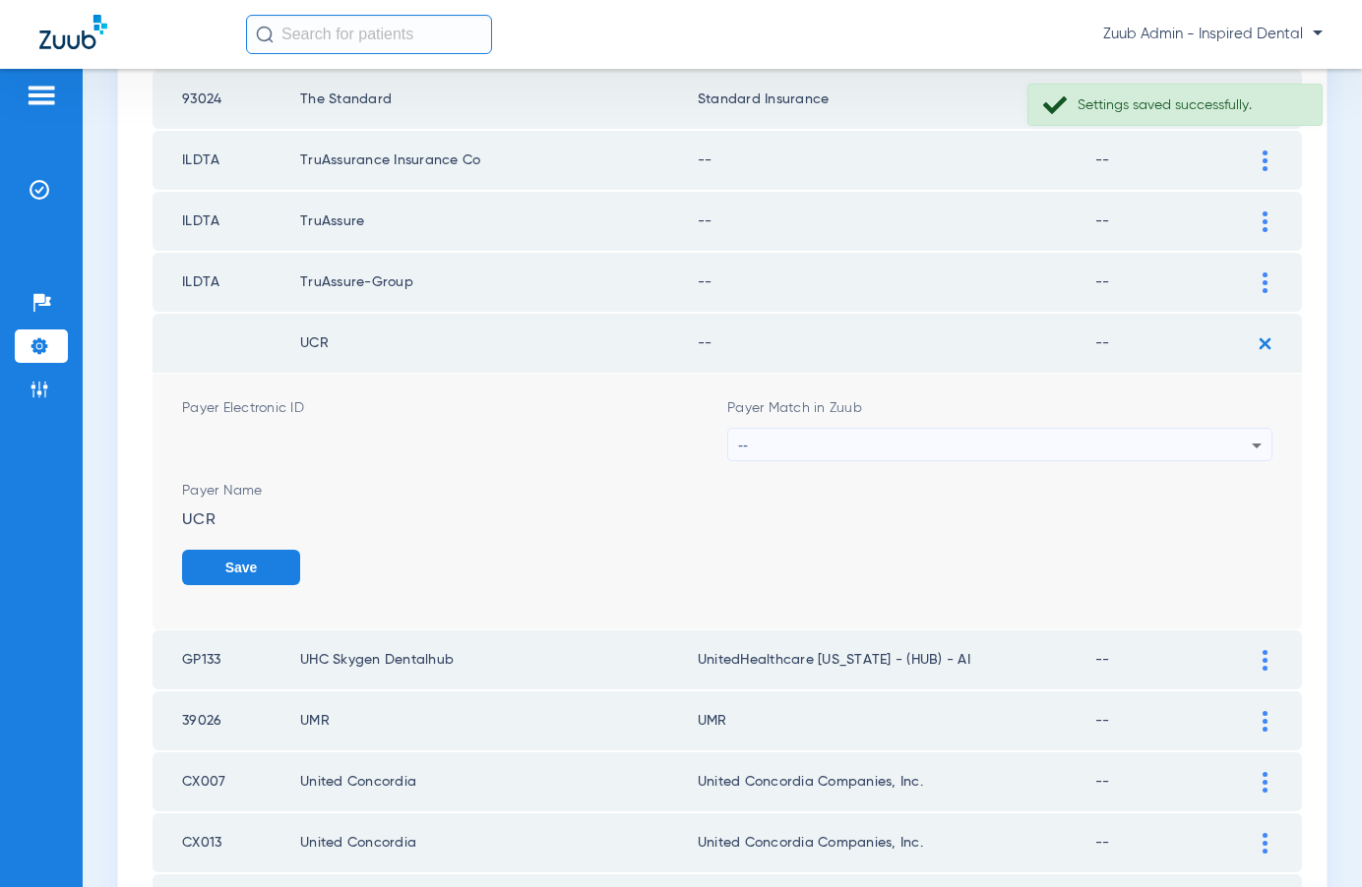
click at [1097, 420] on div "Payer Match in Zuub --" at bounding box center [999, 429] width 545 height 63
click at [1103, 440] on div "--" at bounding box center [995, 445] width 514 height 33
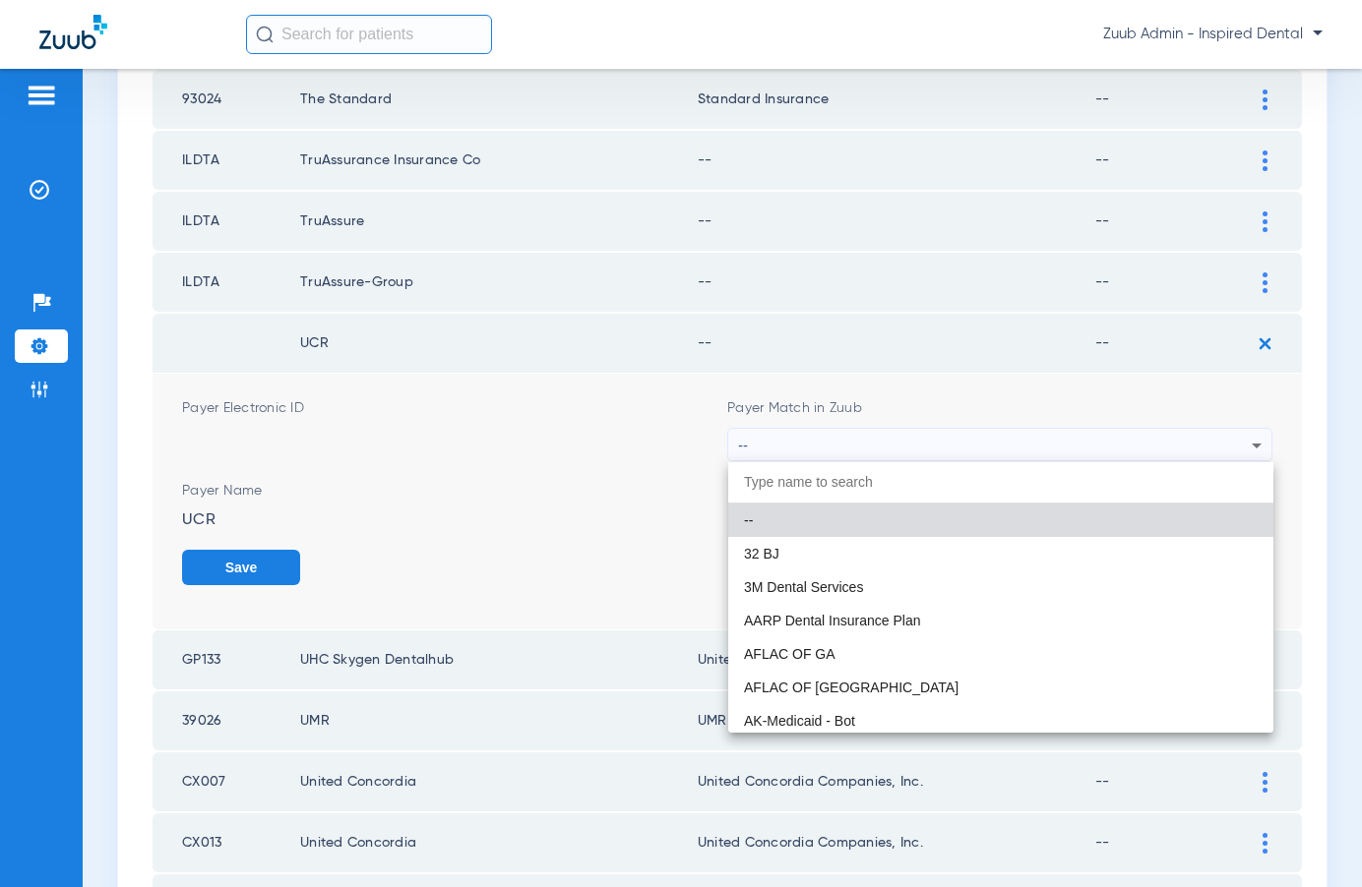
paste input "United Healthcare"
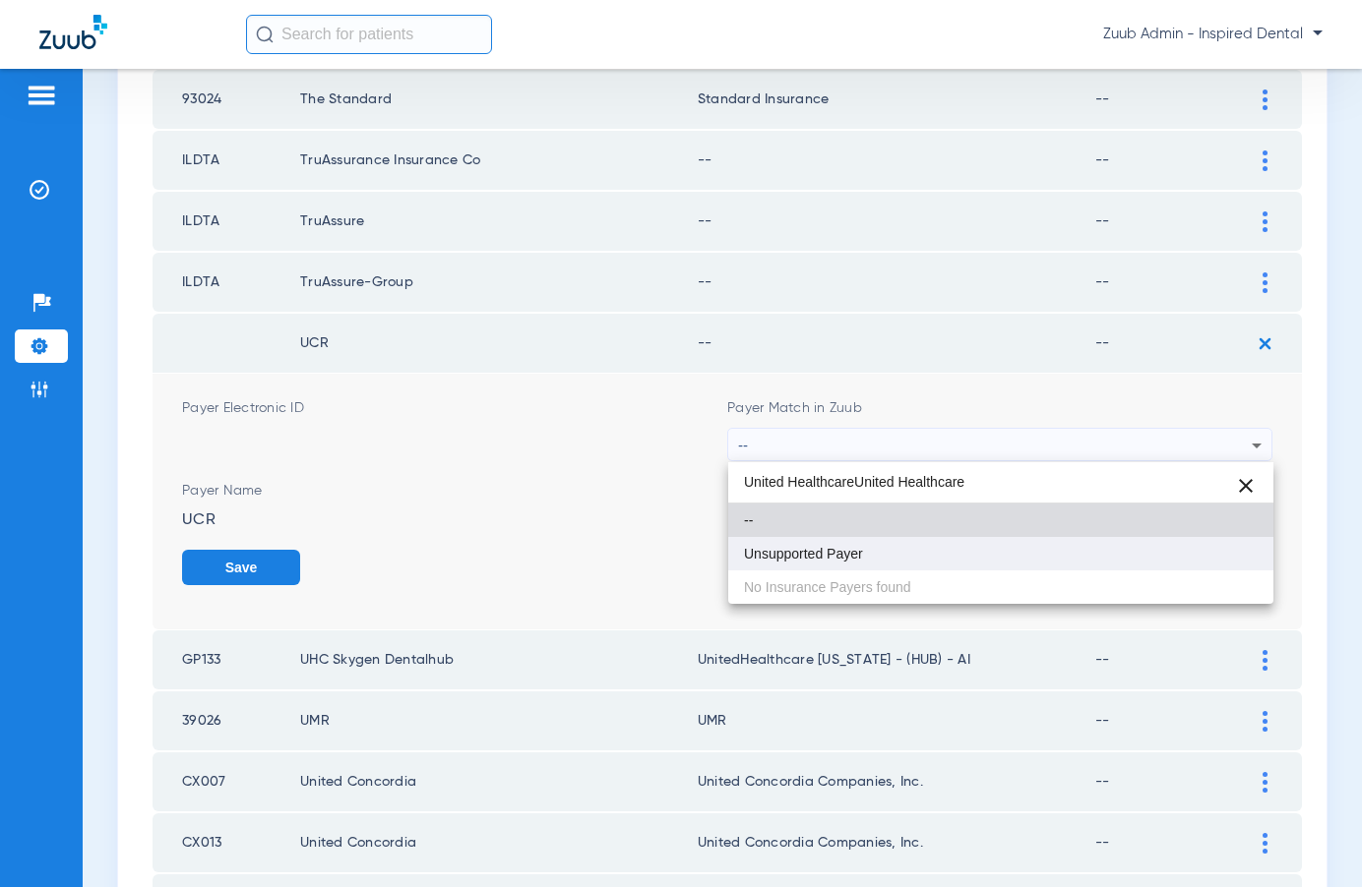
type input "United HealthcareUnited Healthcare"
click at [864, 548] on mat-option "Unsupported Payer" at bounding box center [1000, 553] width 545 height 33
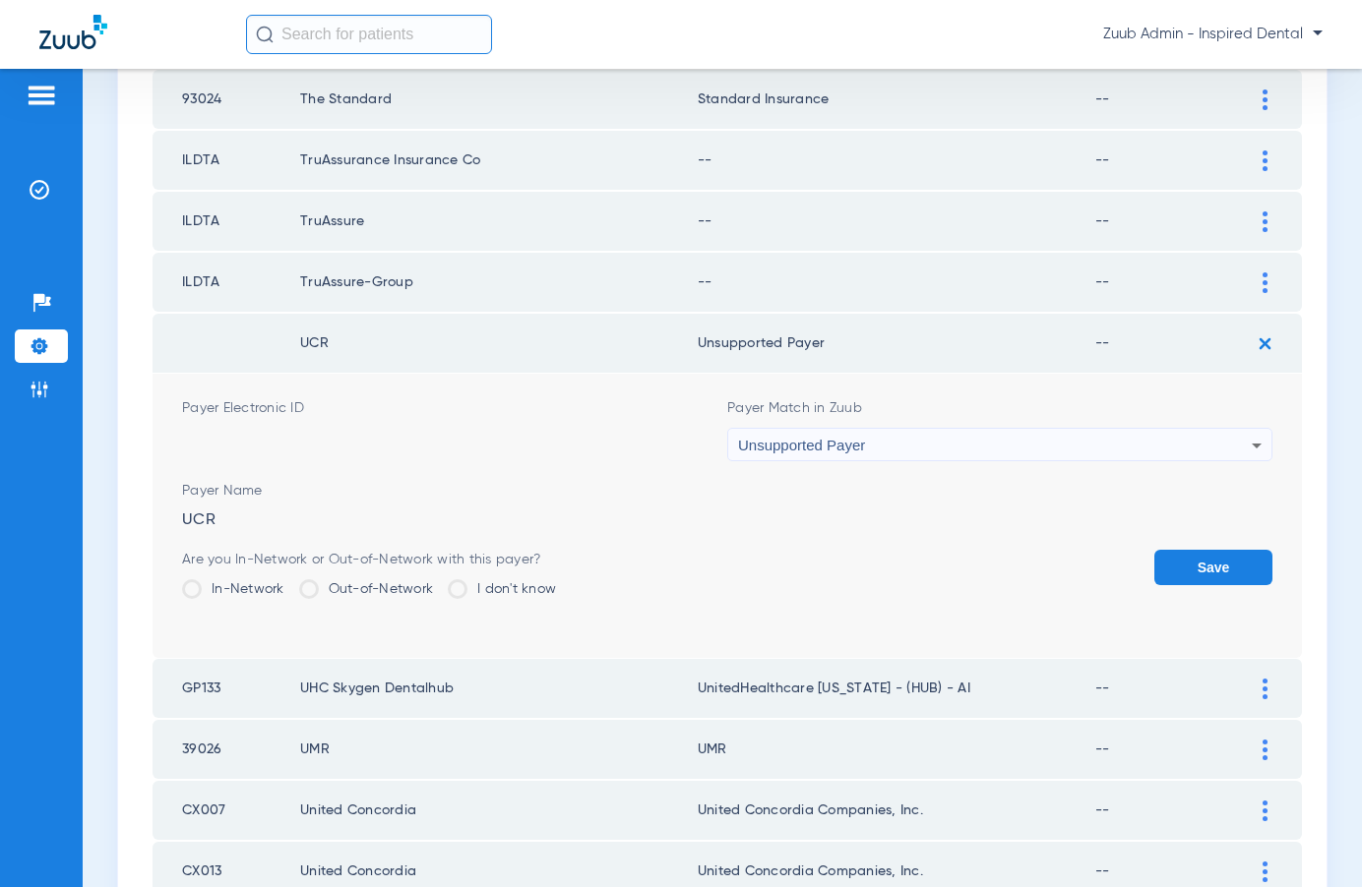
click at [1192, 566] on button "Save" at bounding box center [1213, 567] width 118 height 35
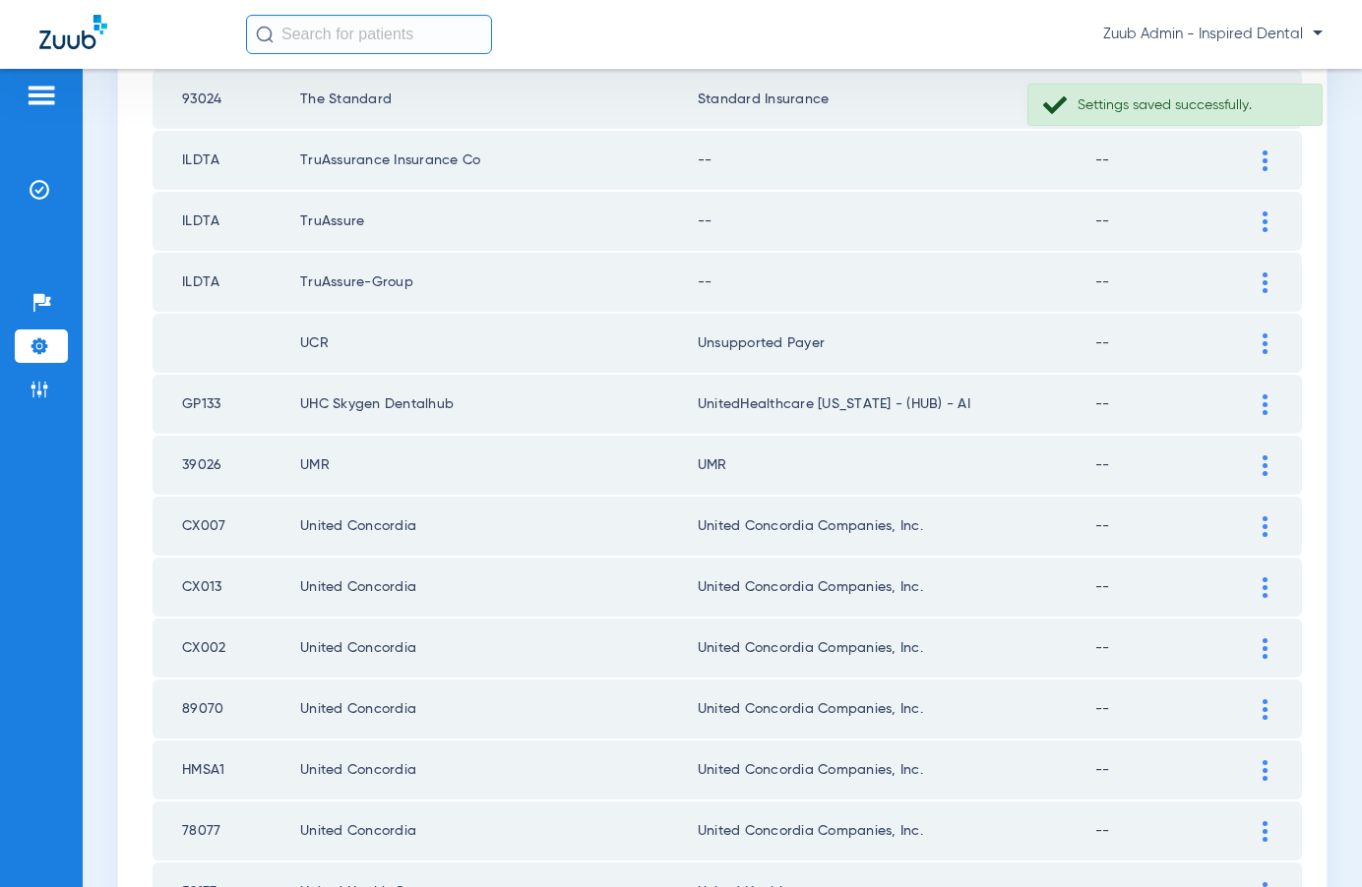
click at [1260, 280] on div at bounding box center [1264, 283] width 34 height 21
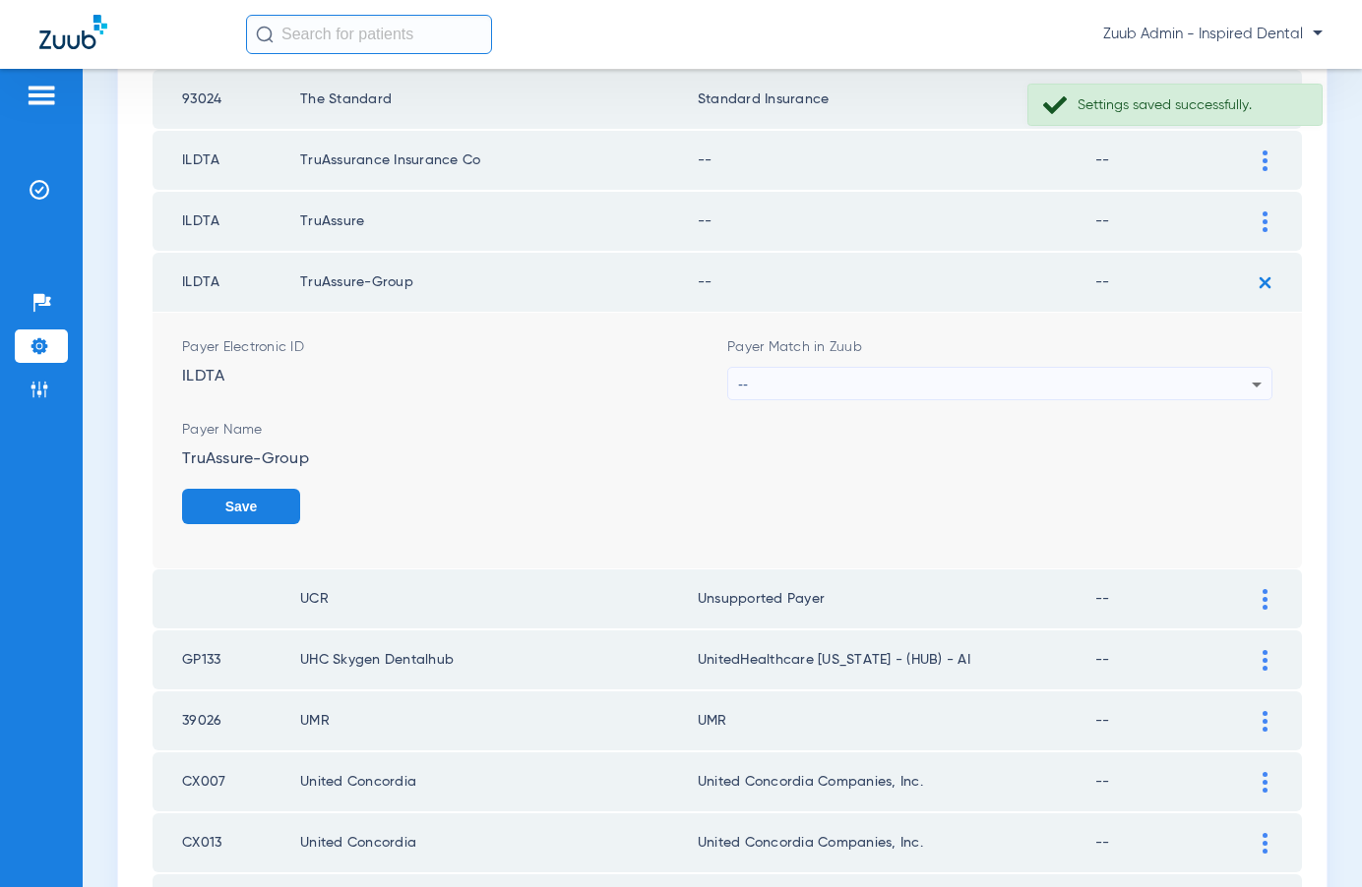
click at [1037, 391] on div "--" at bounding box center [995, 384] width 514 height 33
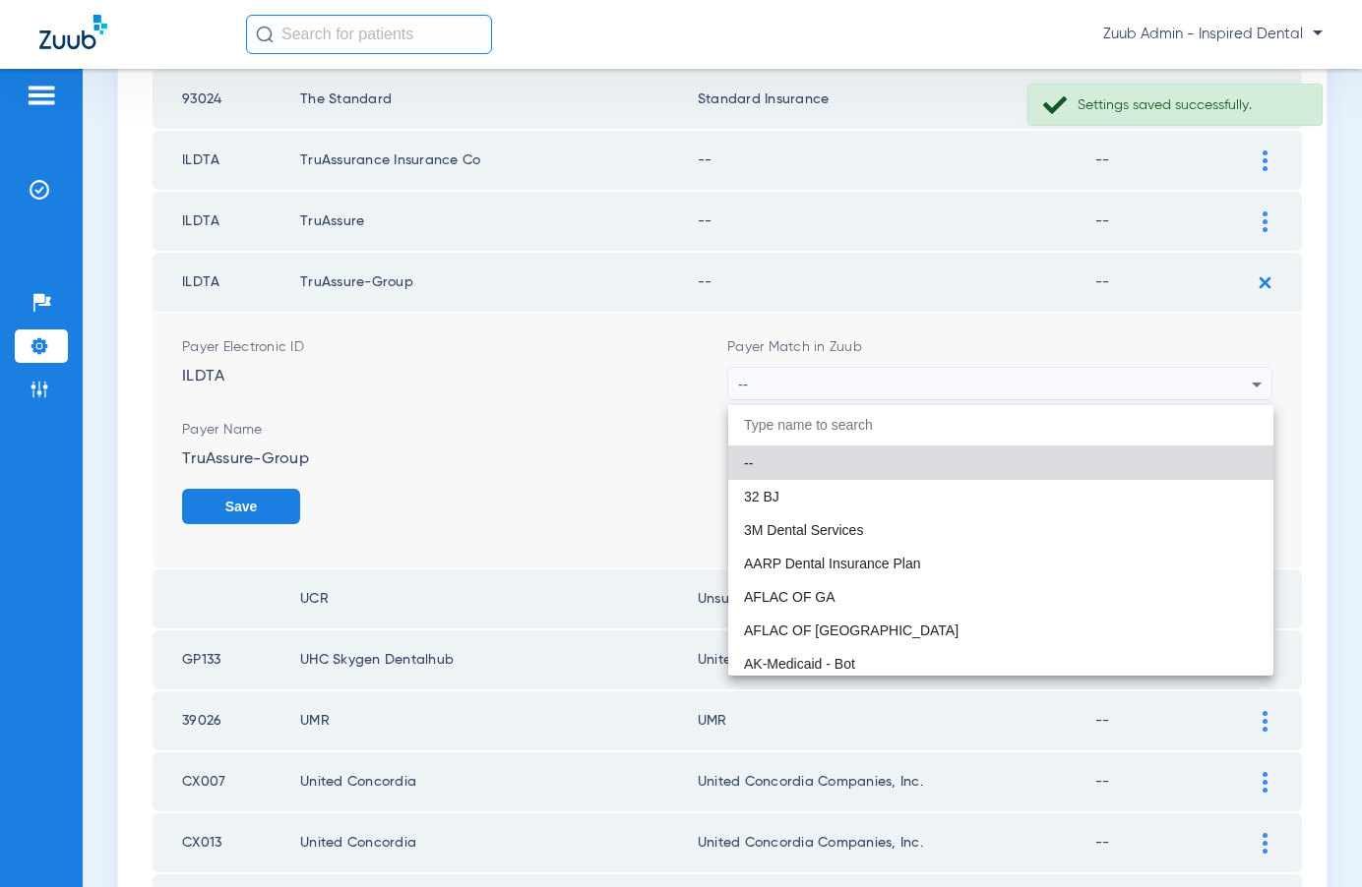
scroll to position [369, 0]
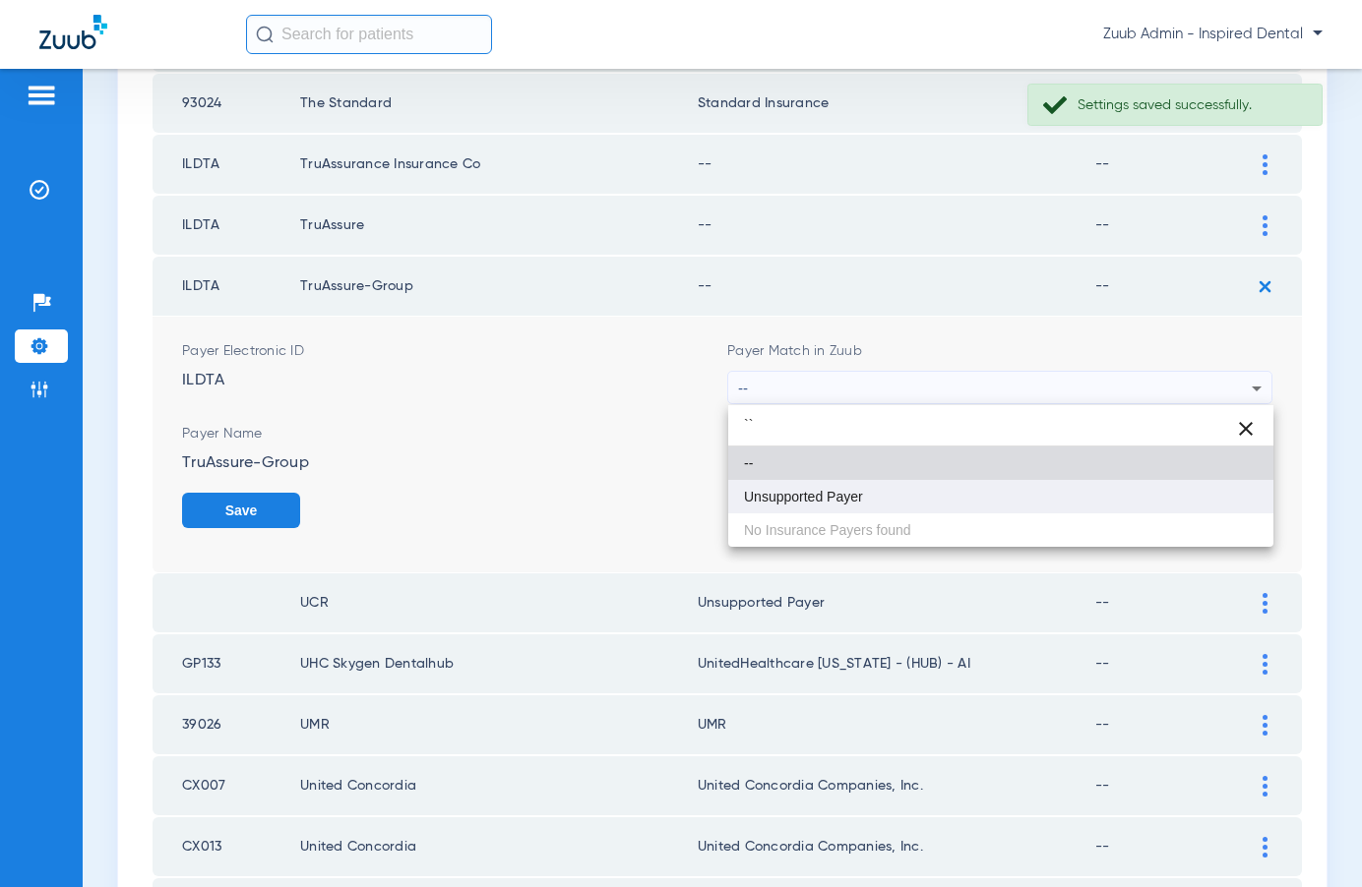
type input "``"
click at [768, 492] on span "Unsupported Payer" at bounding box center [803, 497] width 119 height 14
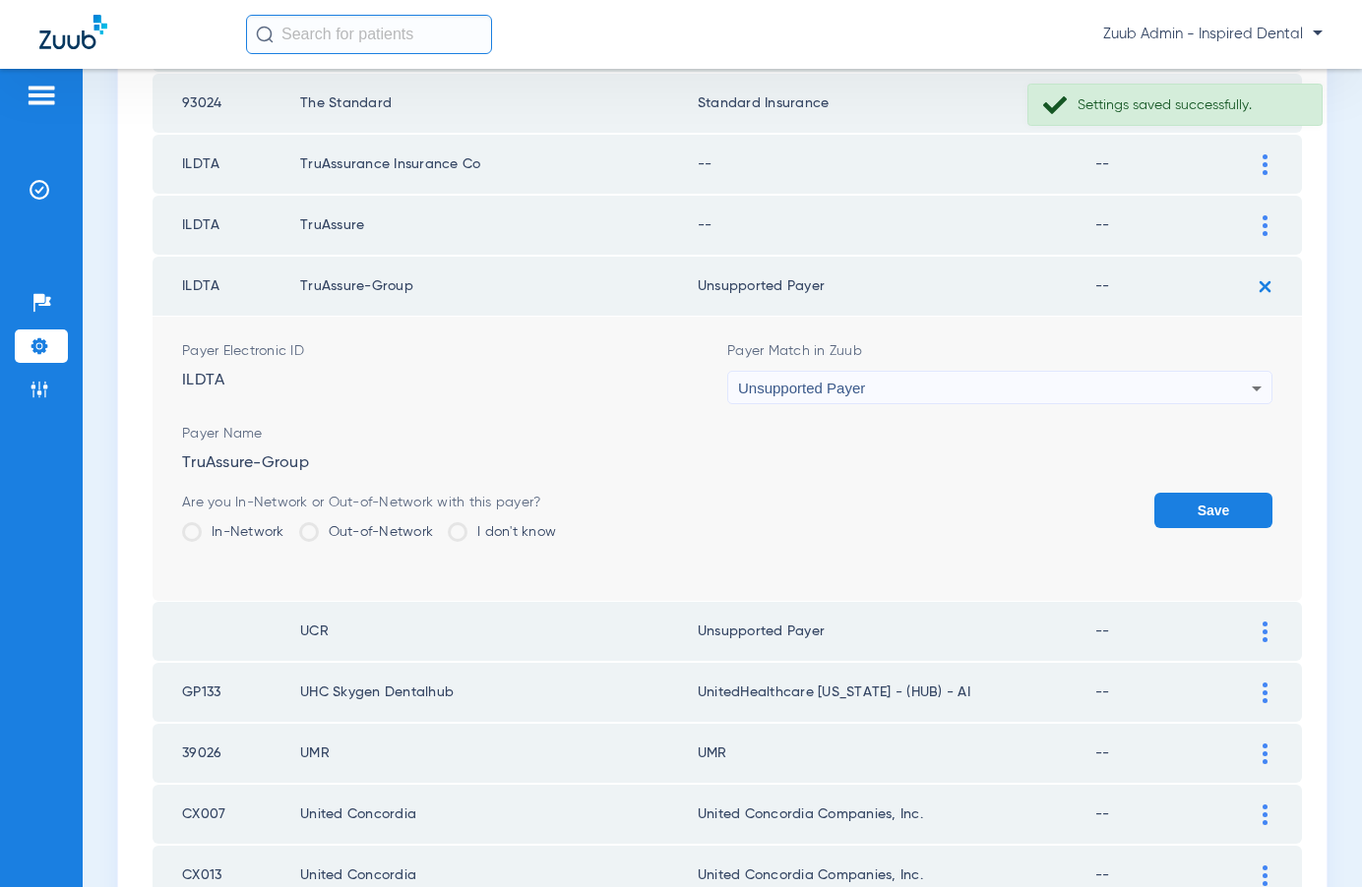
drag, startPoint x: 1182, startPoint y: 499, endPoint x: 1217, endPoint y: 358, distance: 145.1
click at [1182, 495] on button "Save" at bounding box center [1213, 510] width 118 height 35
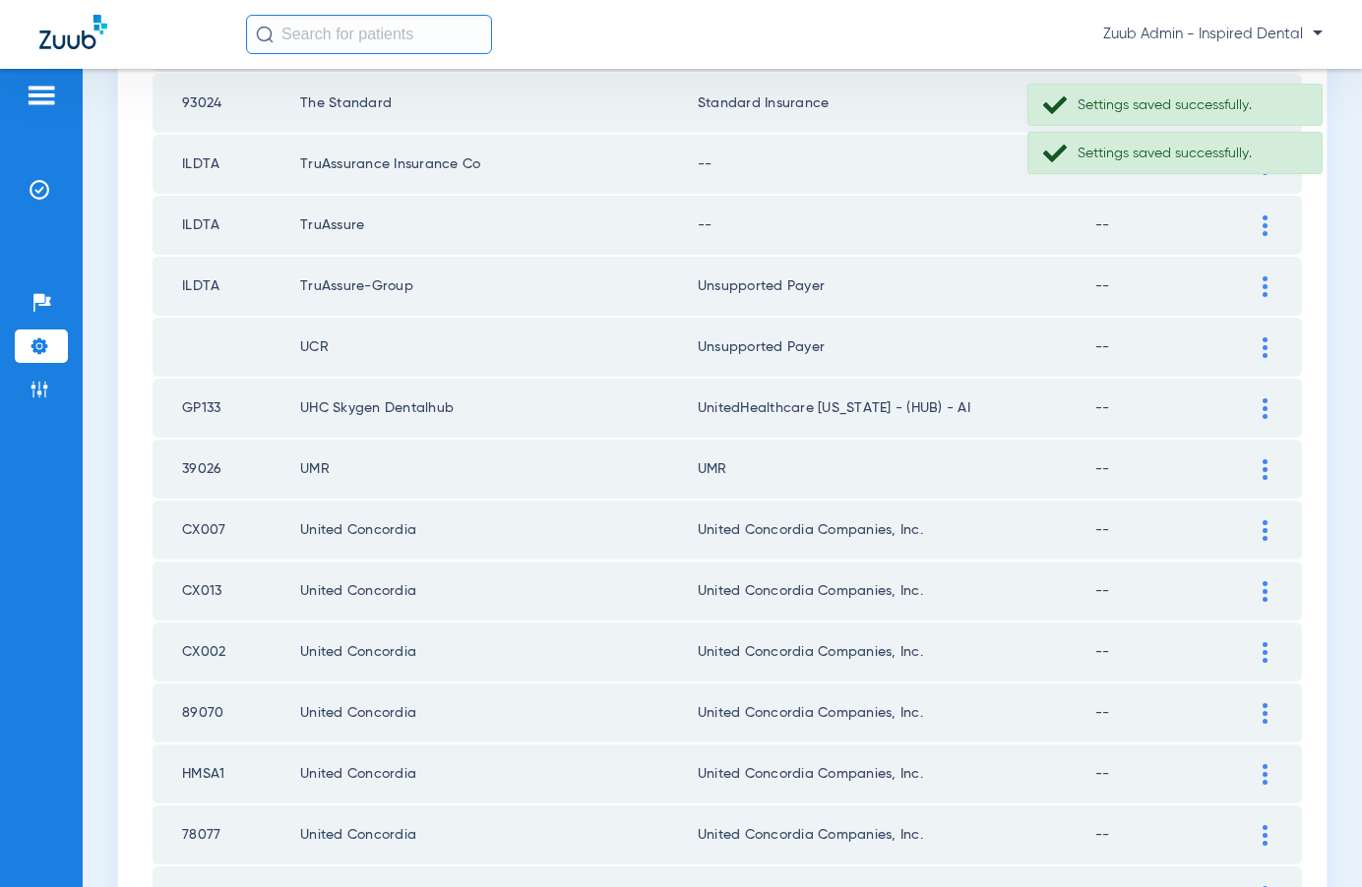
click at [1263, 217] on img at bounding box center [1264, 225] width 5 height 21
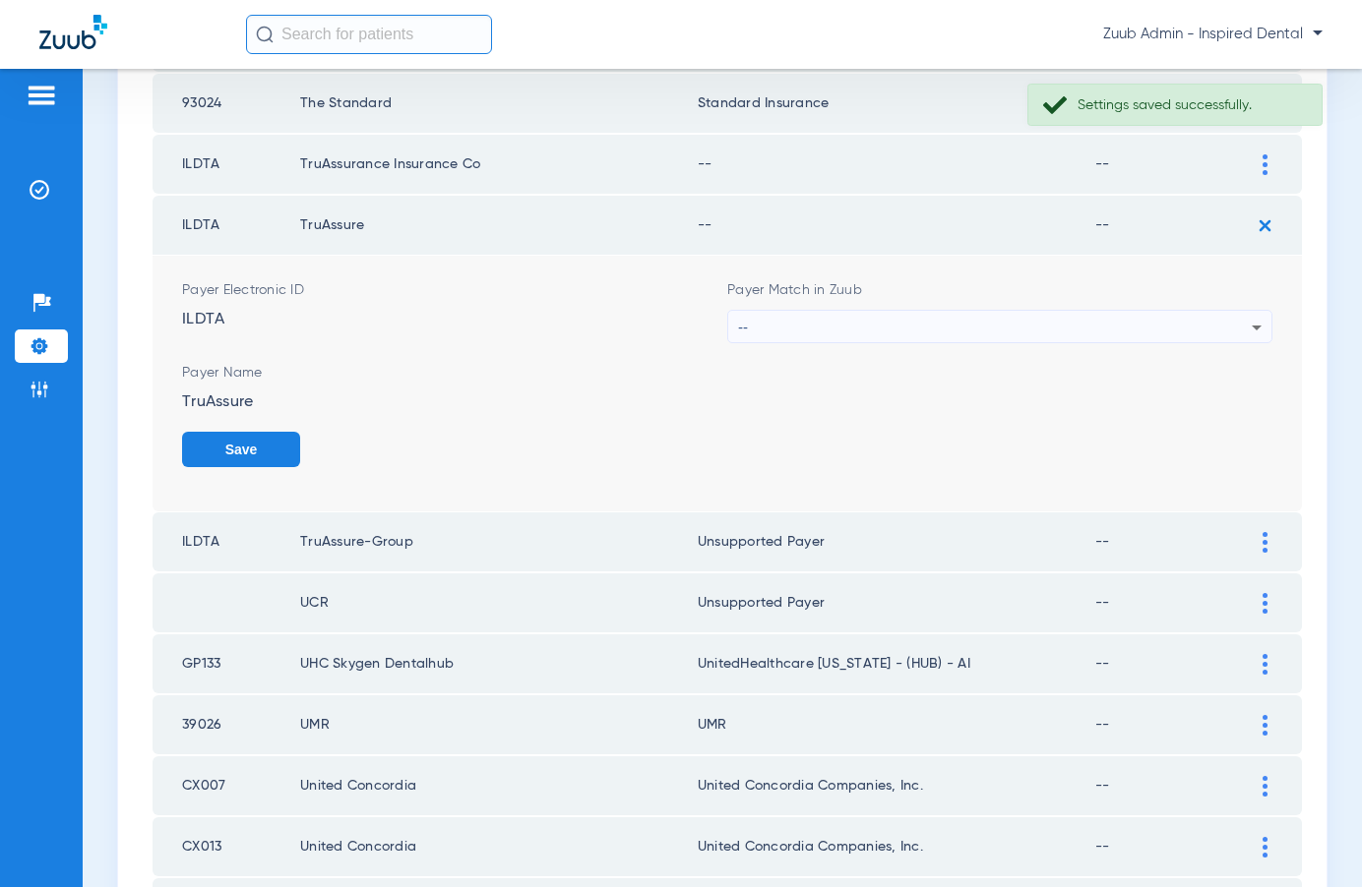
click at [1012, 333] on div "--" at bounding box center [995, 327] width 514 height 33
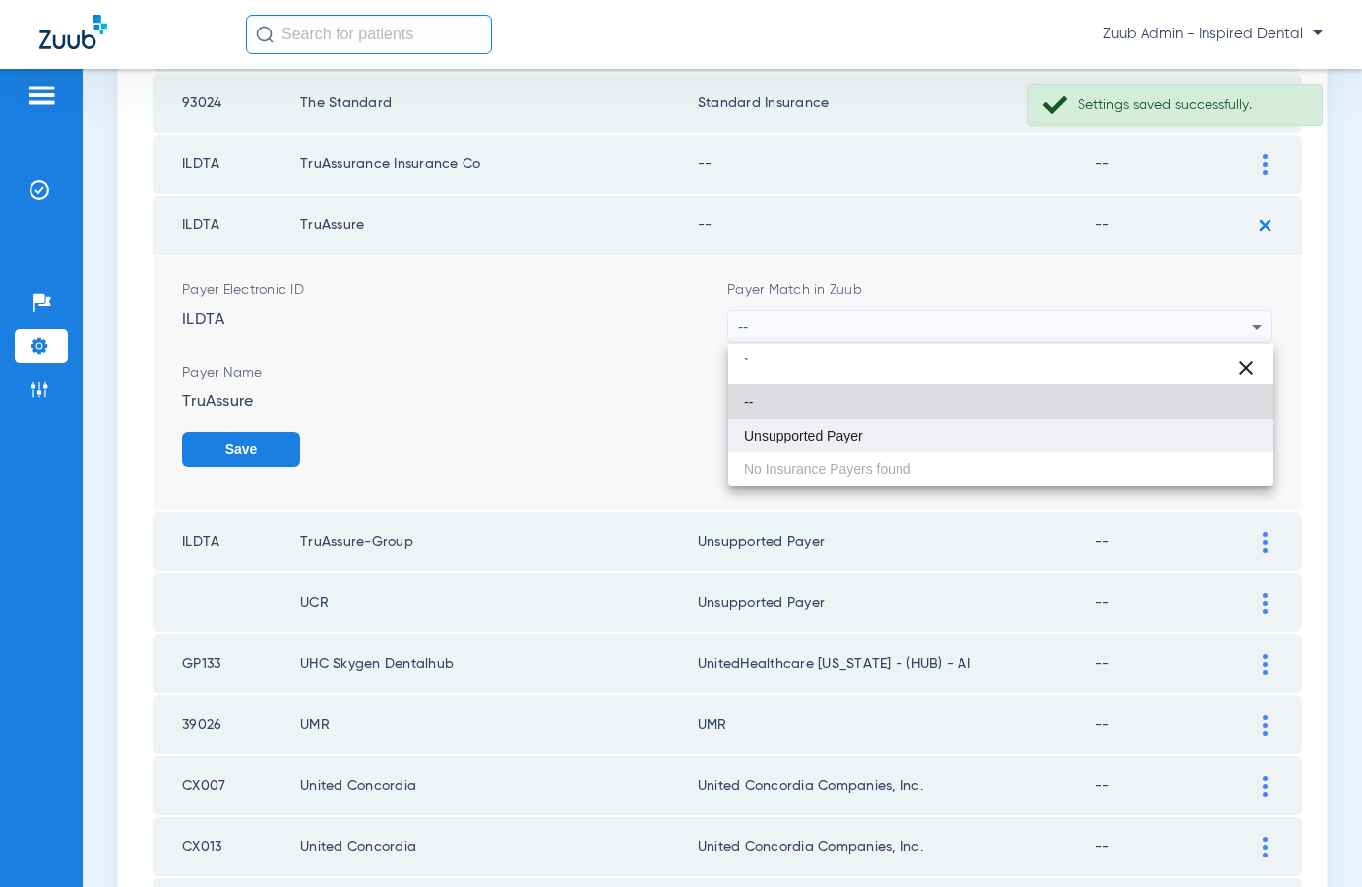
type input "`"
click at [856, 438] on span "Unsupported Payer" at bounding box center [803, 436] width 119 height 14
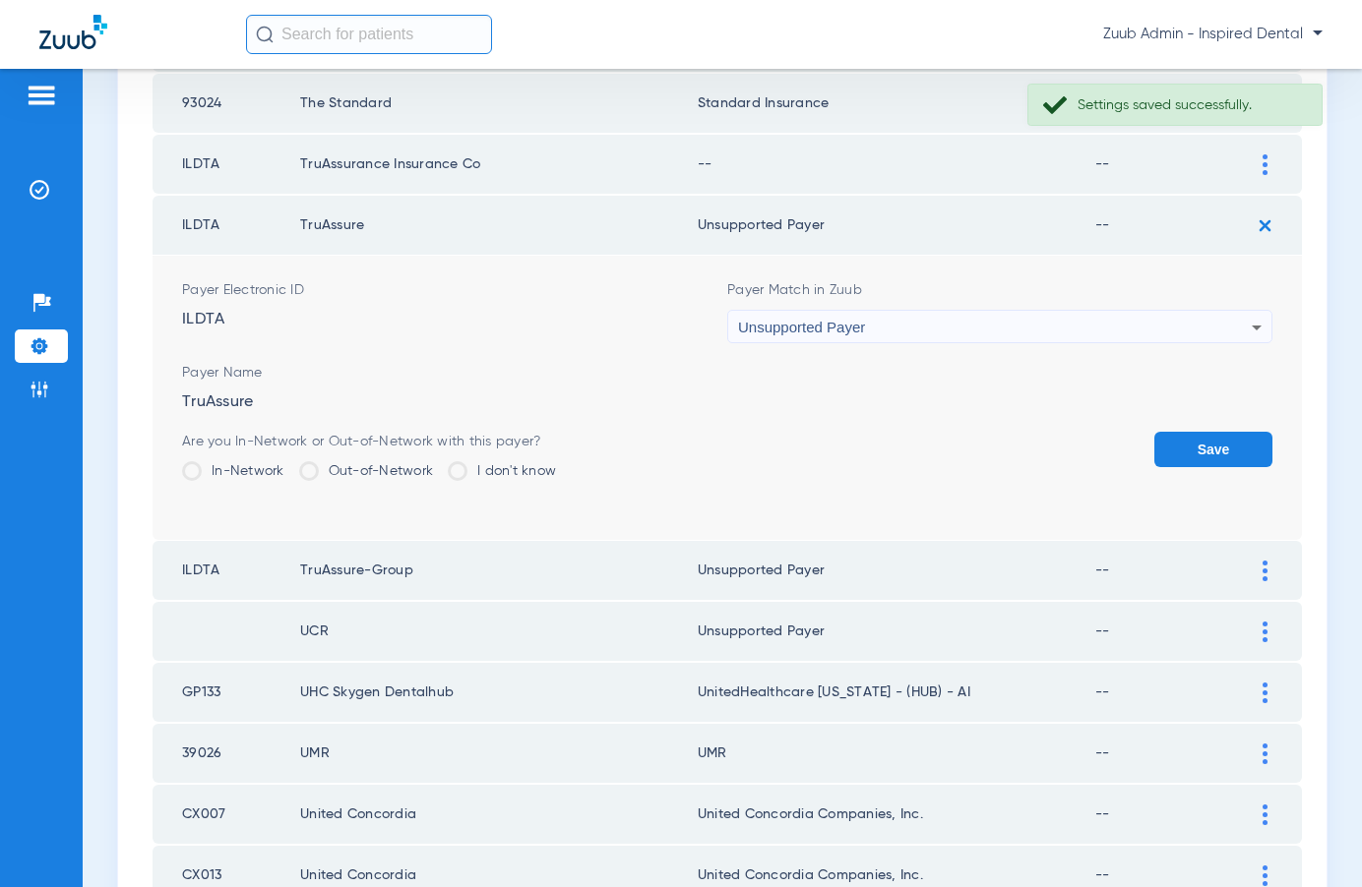
drag, startPoint x: 1180, startPoint y: 454, endPoint x: 1241, endPoint y: 275, distance: 188.2
click at [1180, 452] on button "Save" at bounding box center [1213, 449] width 118 height 35
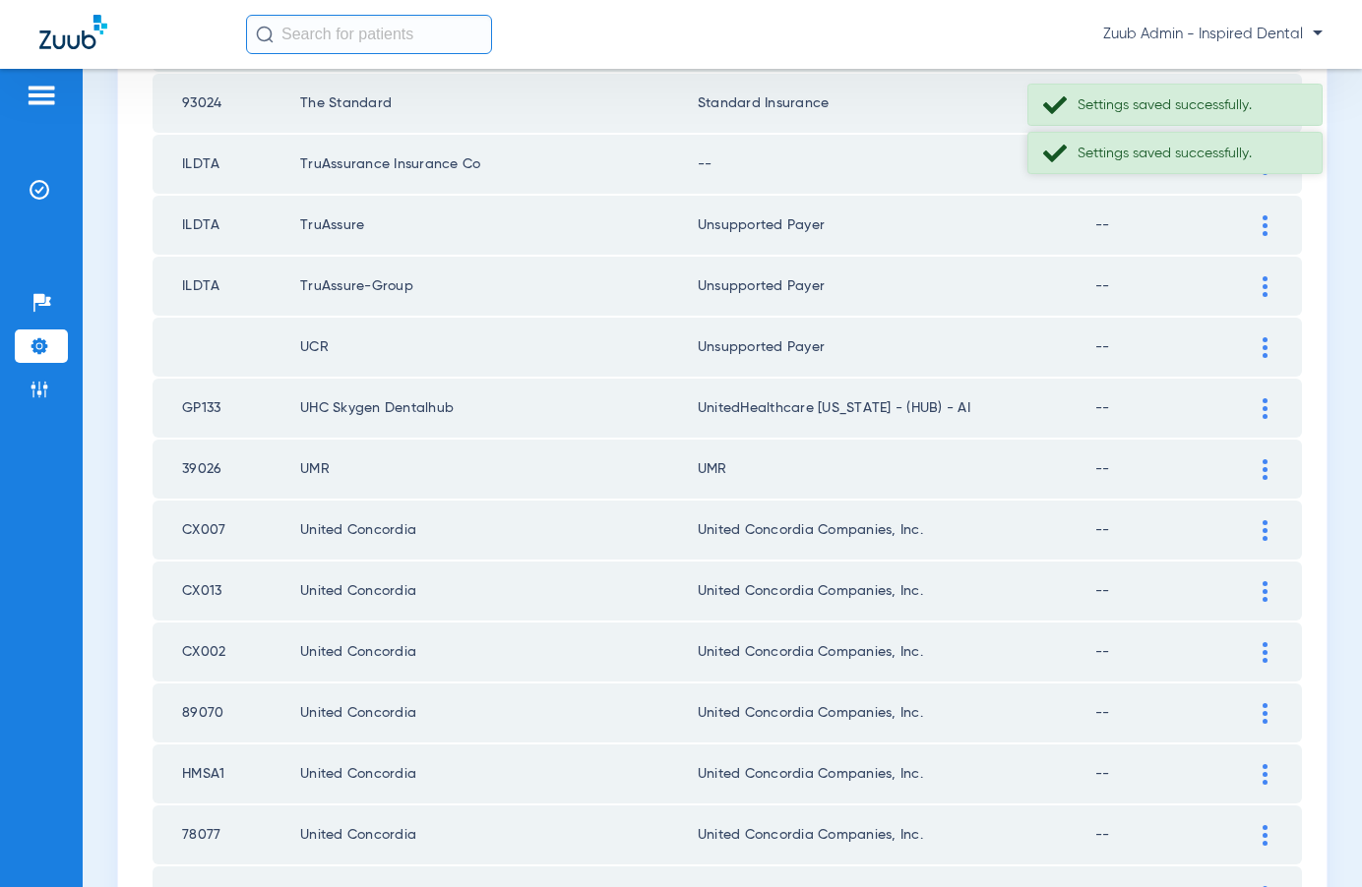
click at [1270, 162] on div "Settings saved successfully." at bounding box center [1190, 154] width 227 height 20
click at [1262, 171] on img at bounding box center [1264, 164] width 5 height 21
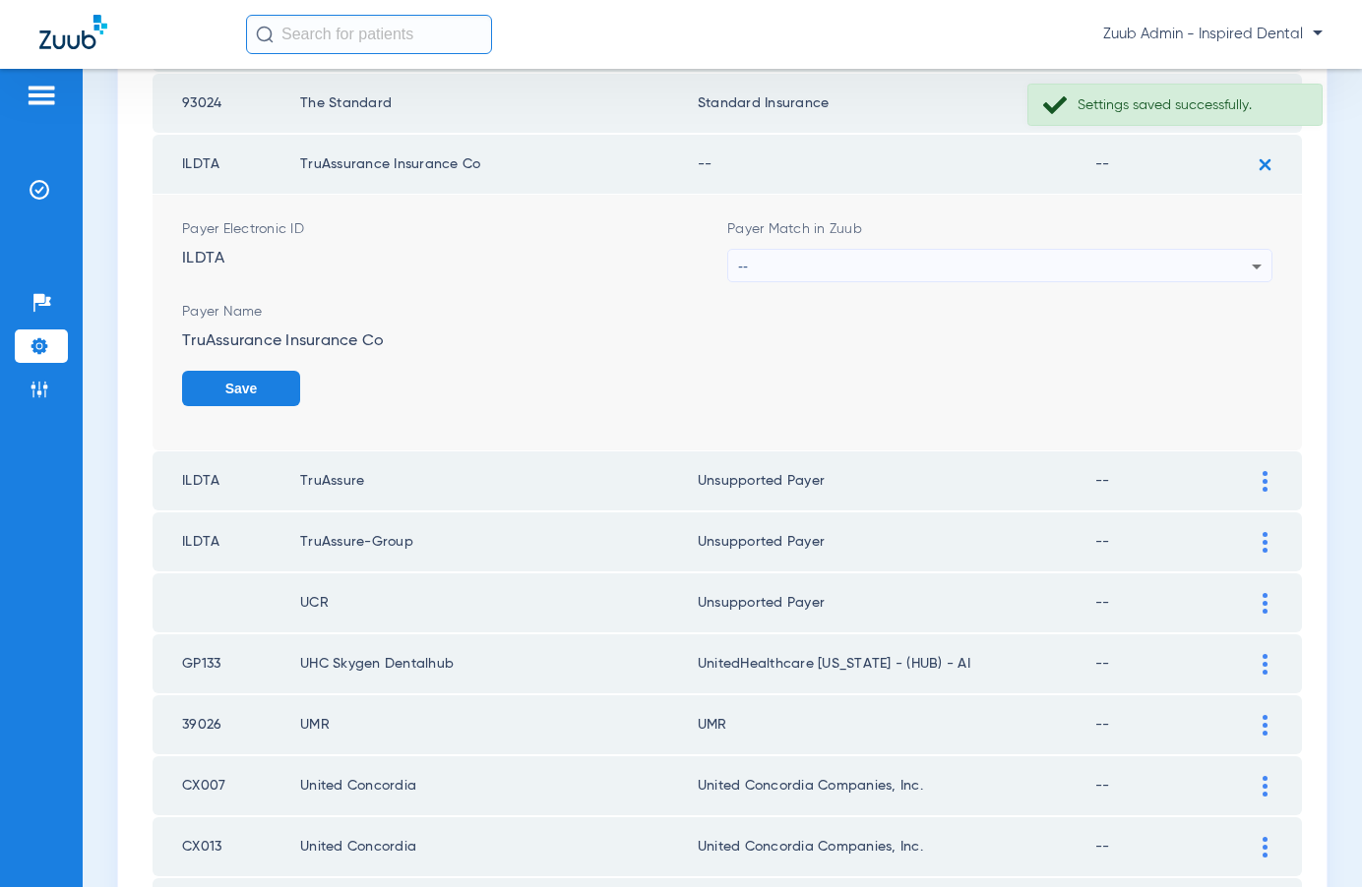
click at [1014, 260] on div "--" at bounding box center [995, 266] width 514 height 33
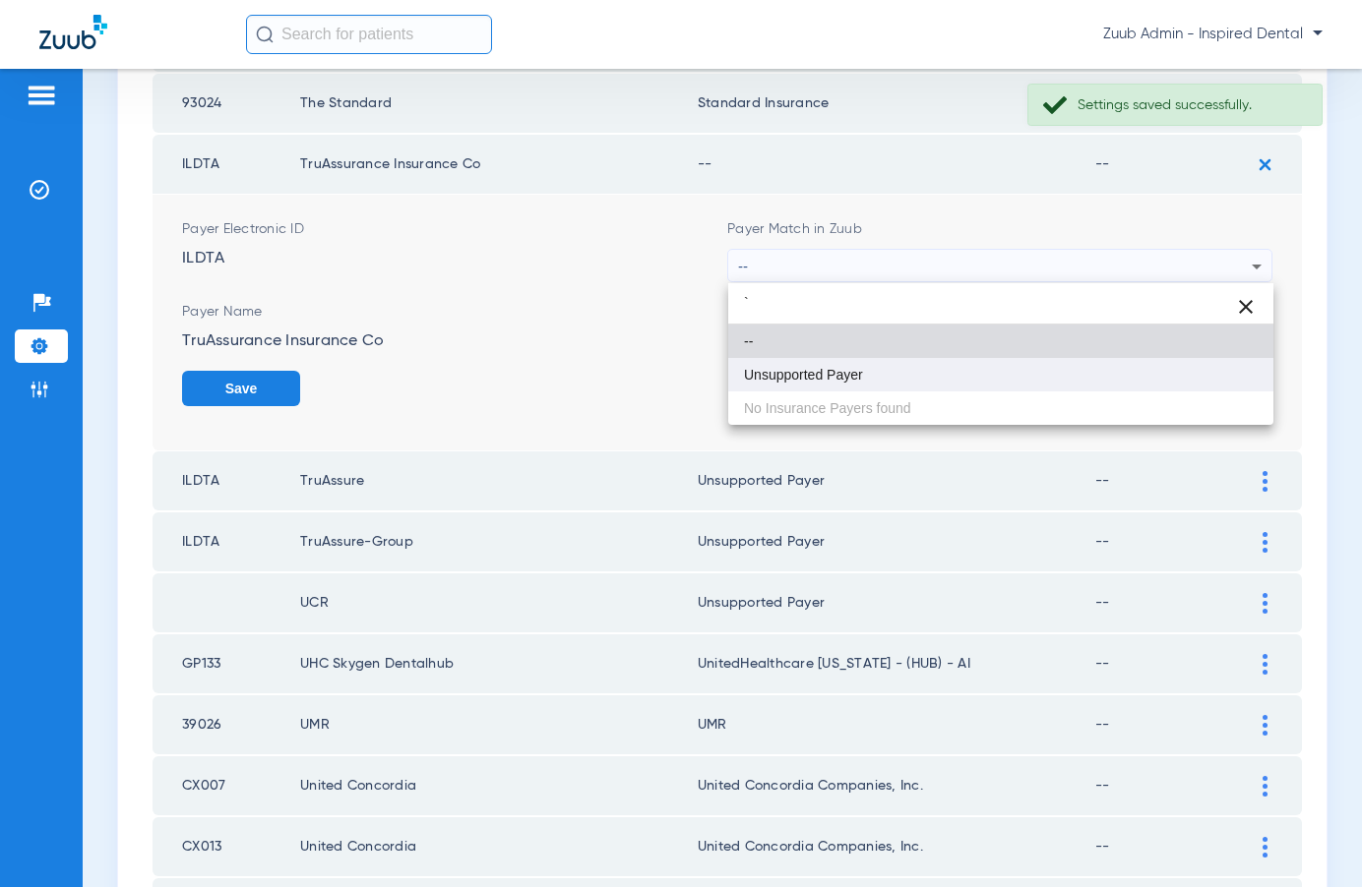
type input "`"
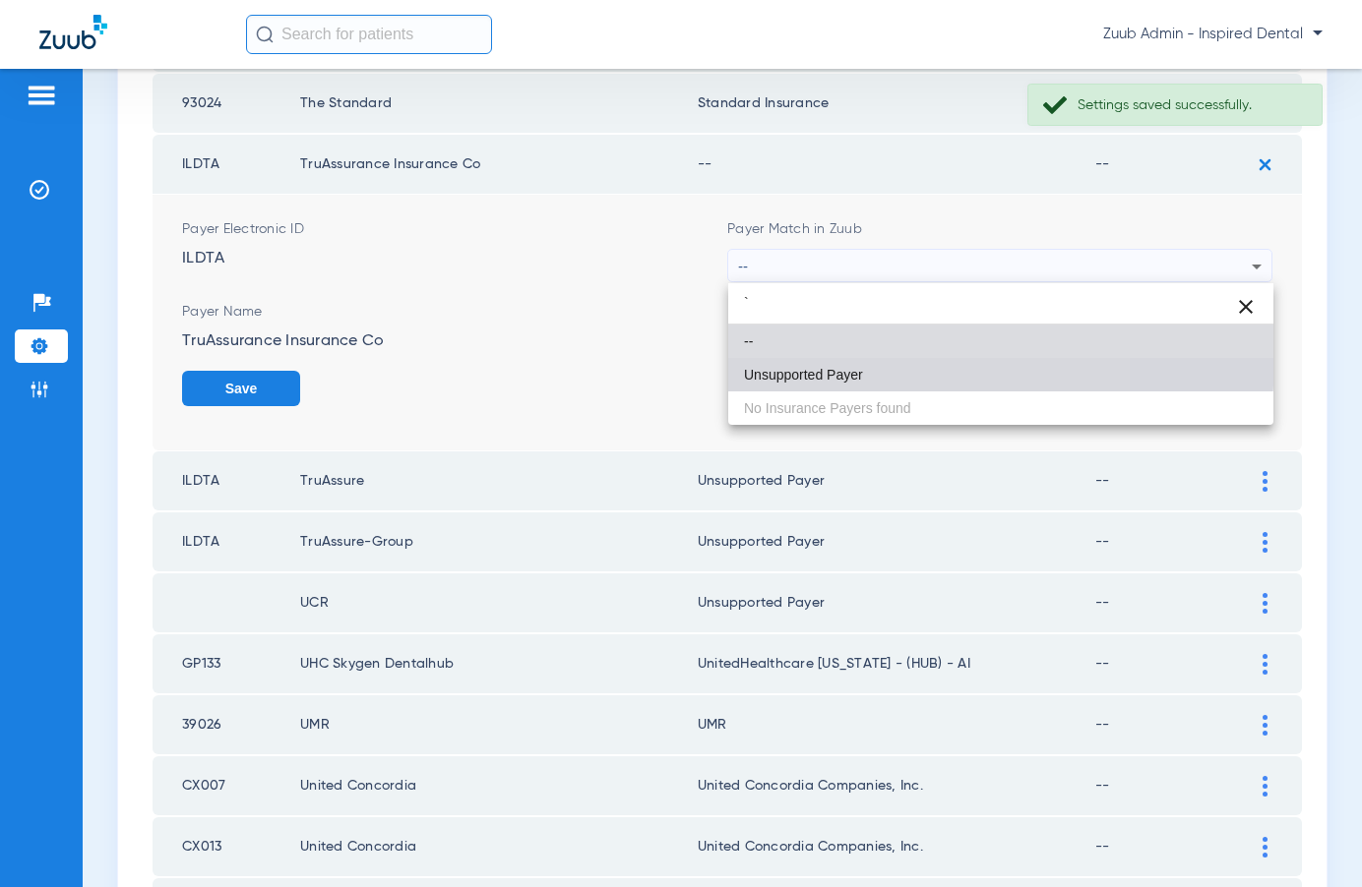
click at [826, 358] on mat-option "Unsupported Payer" at bounding box center [1000, 374] width 545 height 33
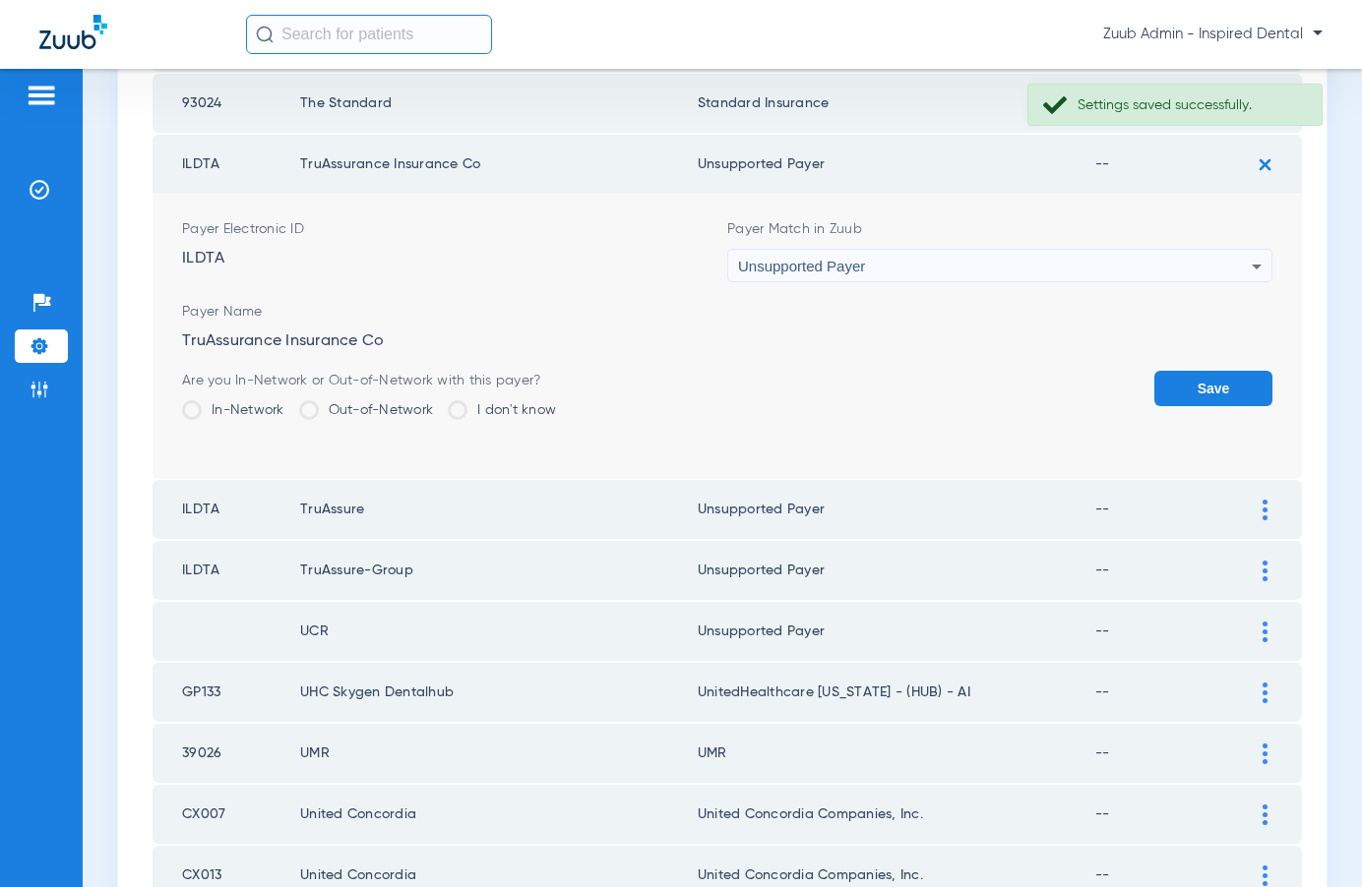
click at [1204, 388] on button "Save" at bounding box center [1213, 388] width 118 height 35
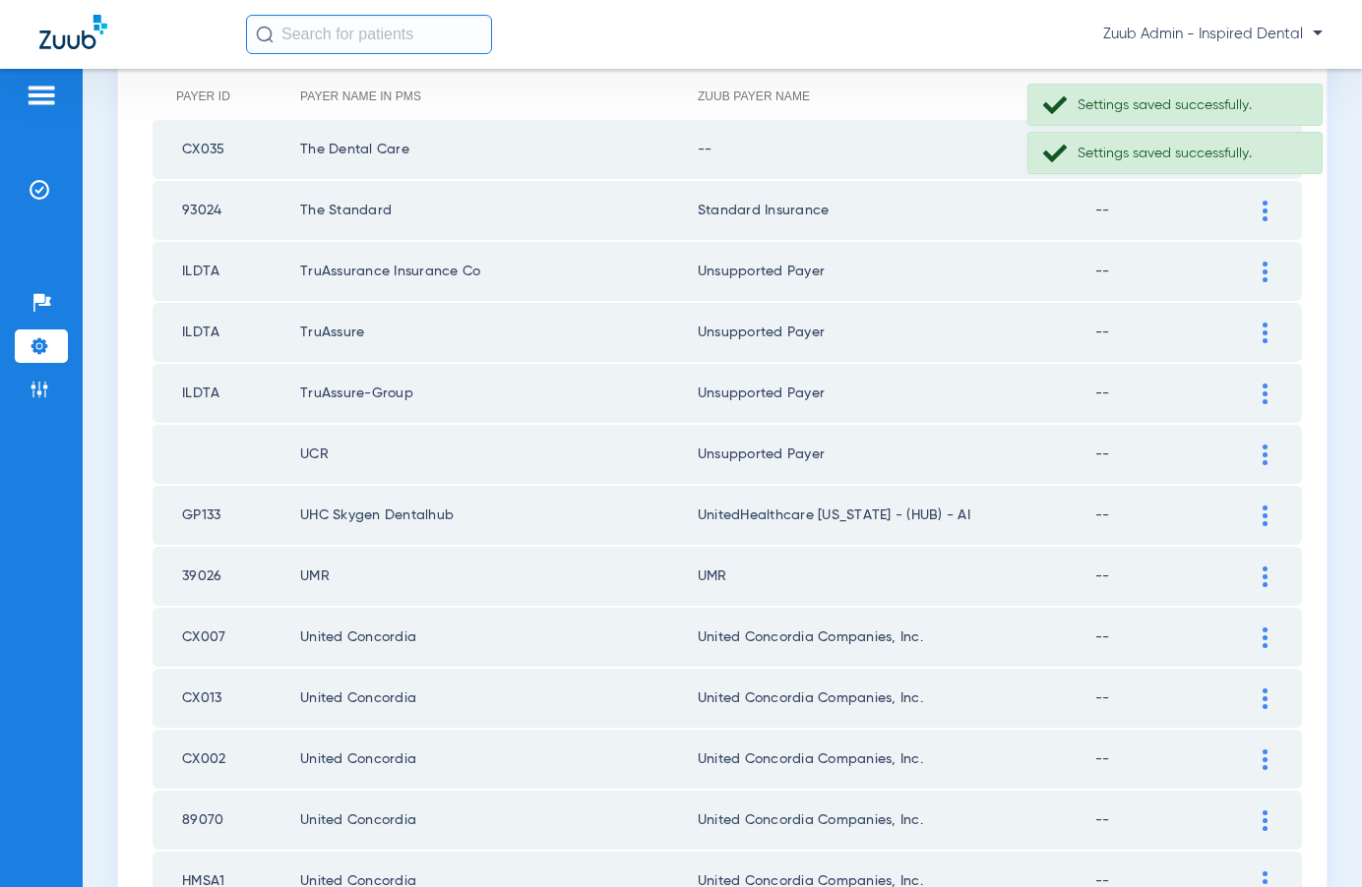
scroll to position [0, 0]
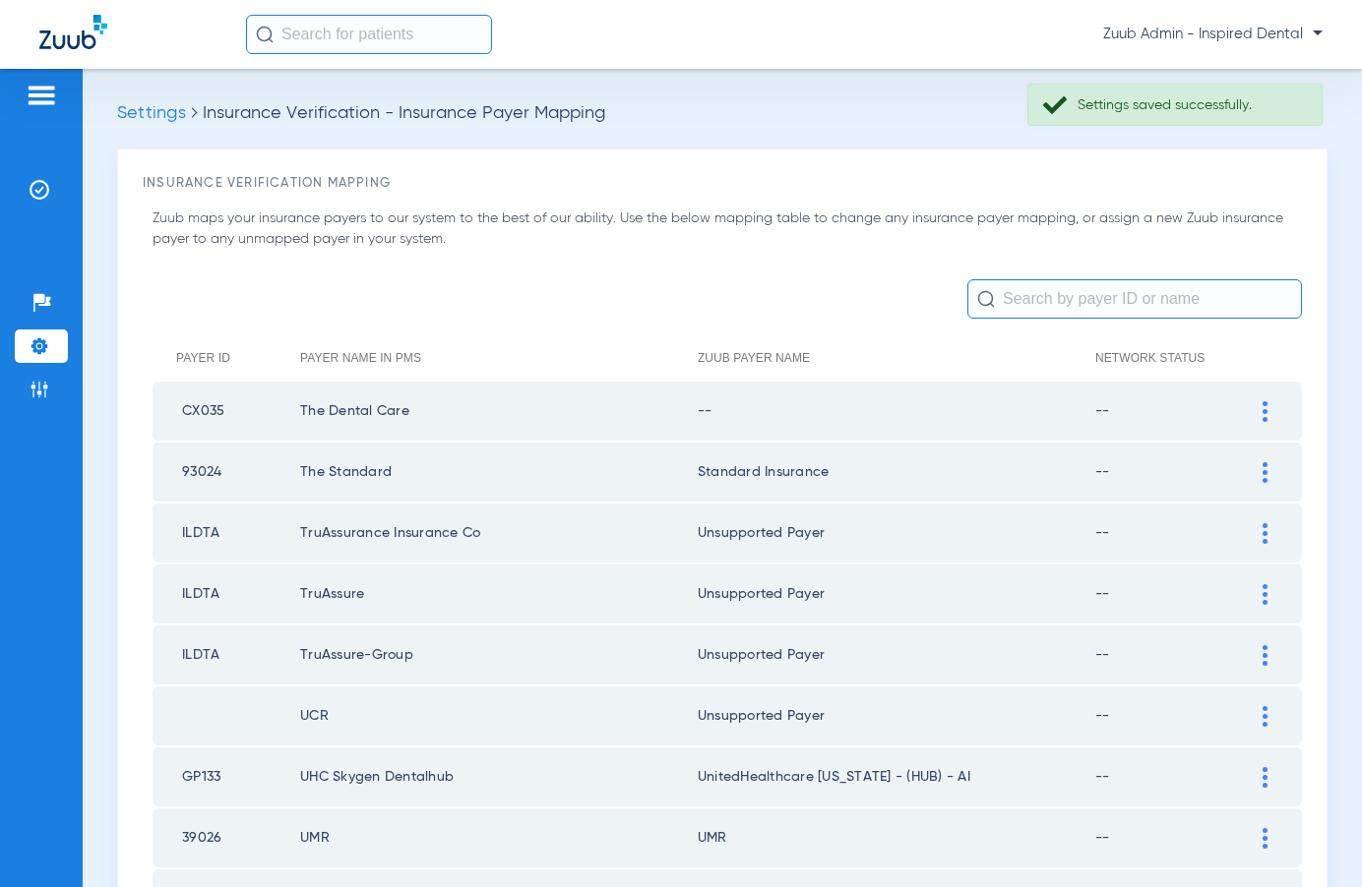
click at [1265, 409] on img at bounding box center [1264, 411] width 5 height 21
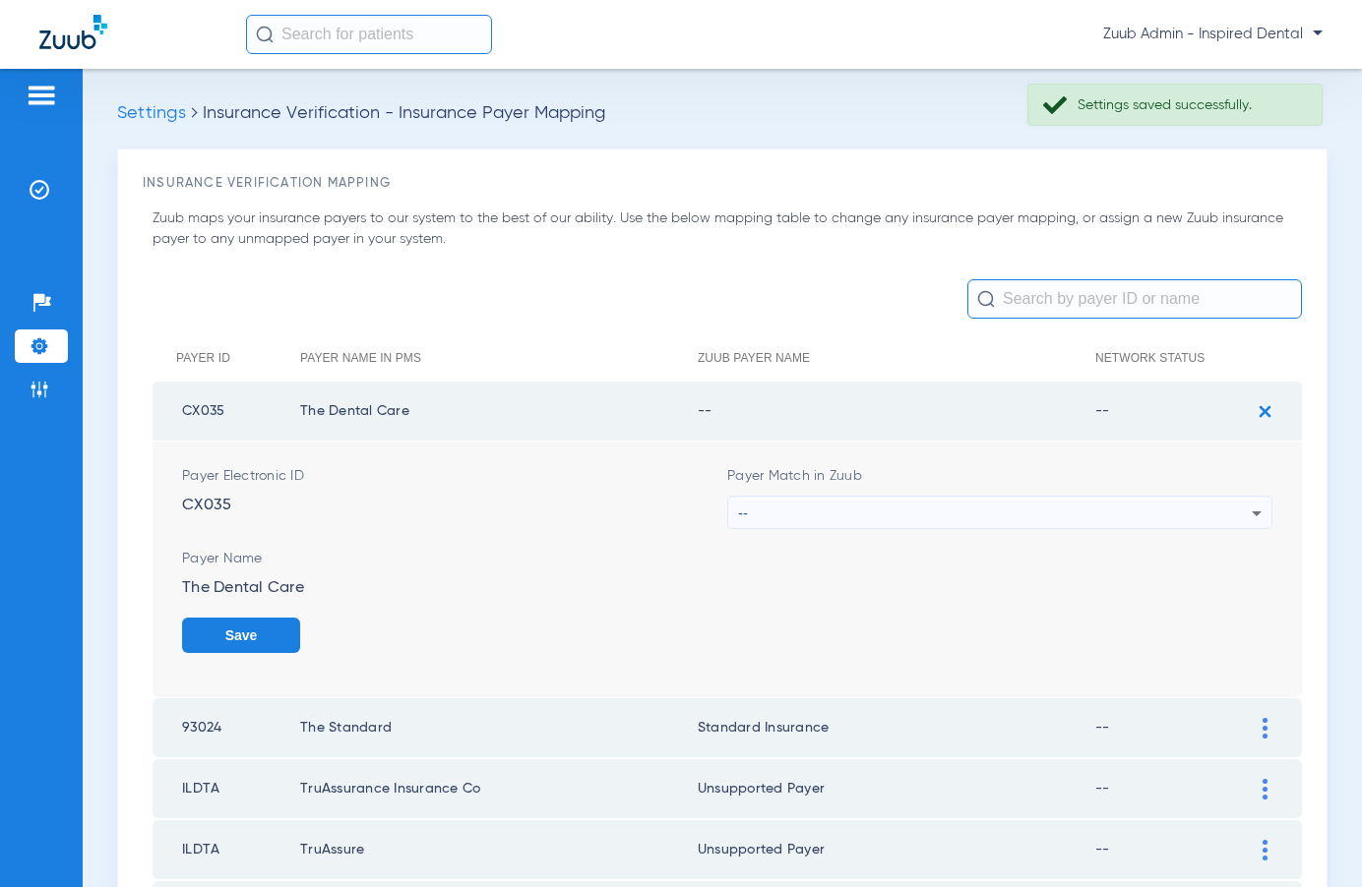
click at [1040, 505] on div "--" at bounding box center [995, 513] width 514 height 33
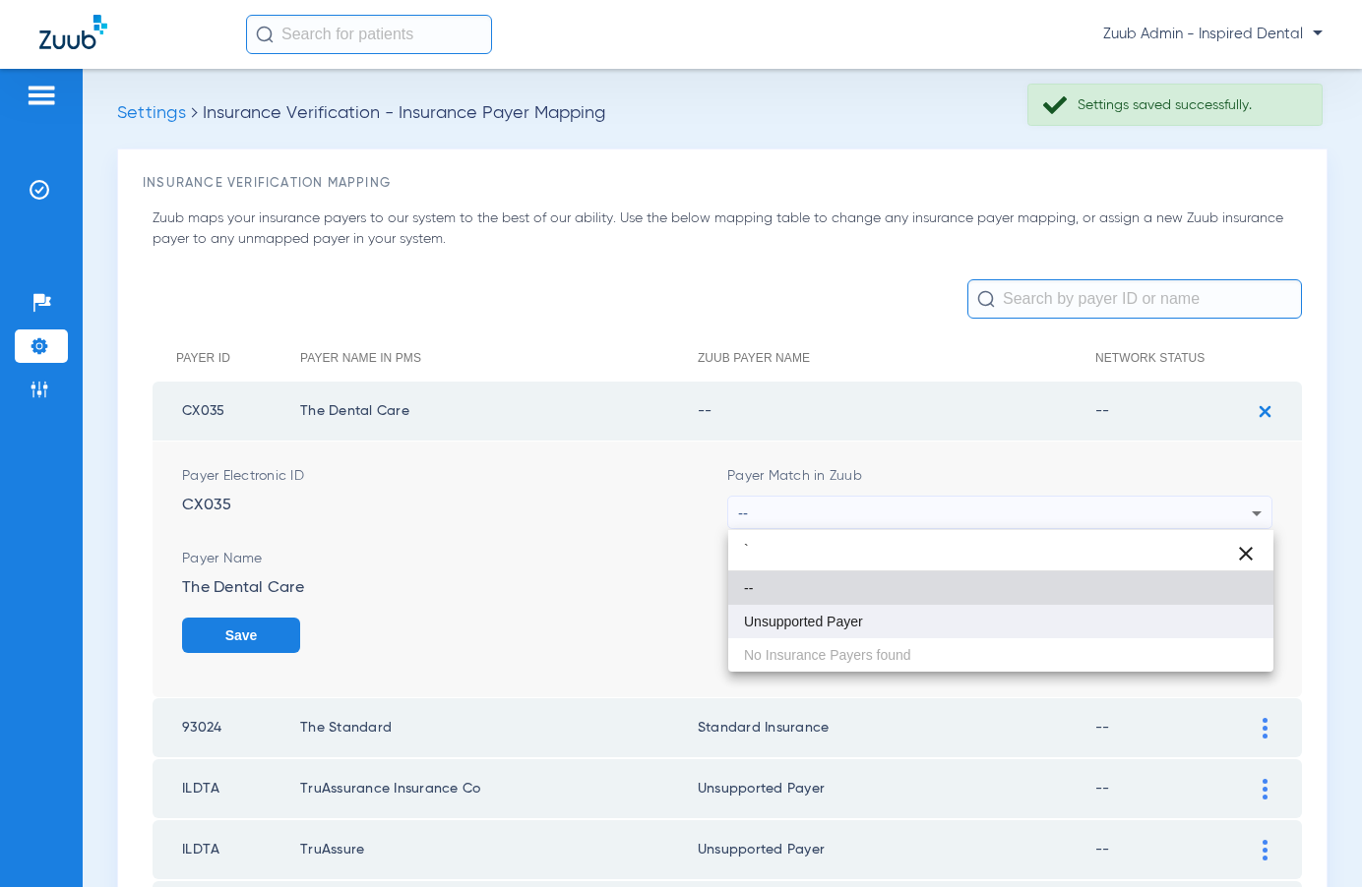
type input "`"
drag, startPoint x: 891, startPoint y: 609, endPoint x: 901, endPoint y: 612, distance: 10.3
click at [892, 609] on mat-option "Unsupported Payer" at bounding box center [1000, 621] width 545 height 33
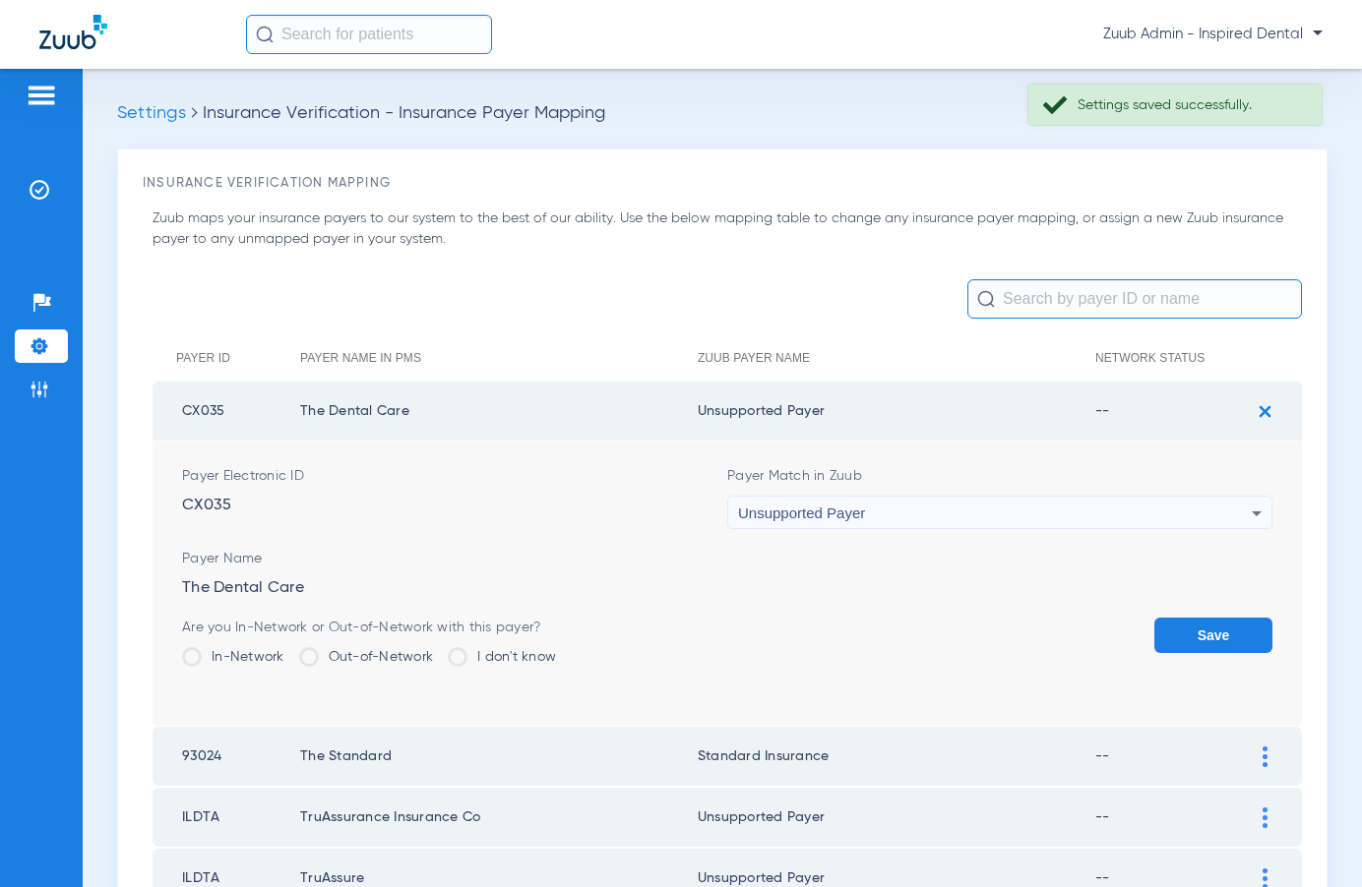
click at [1195, 618] on button "Save" at bounding box center [1213, 635] width 118 height 35
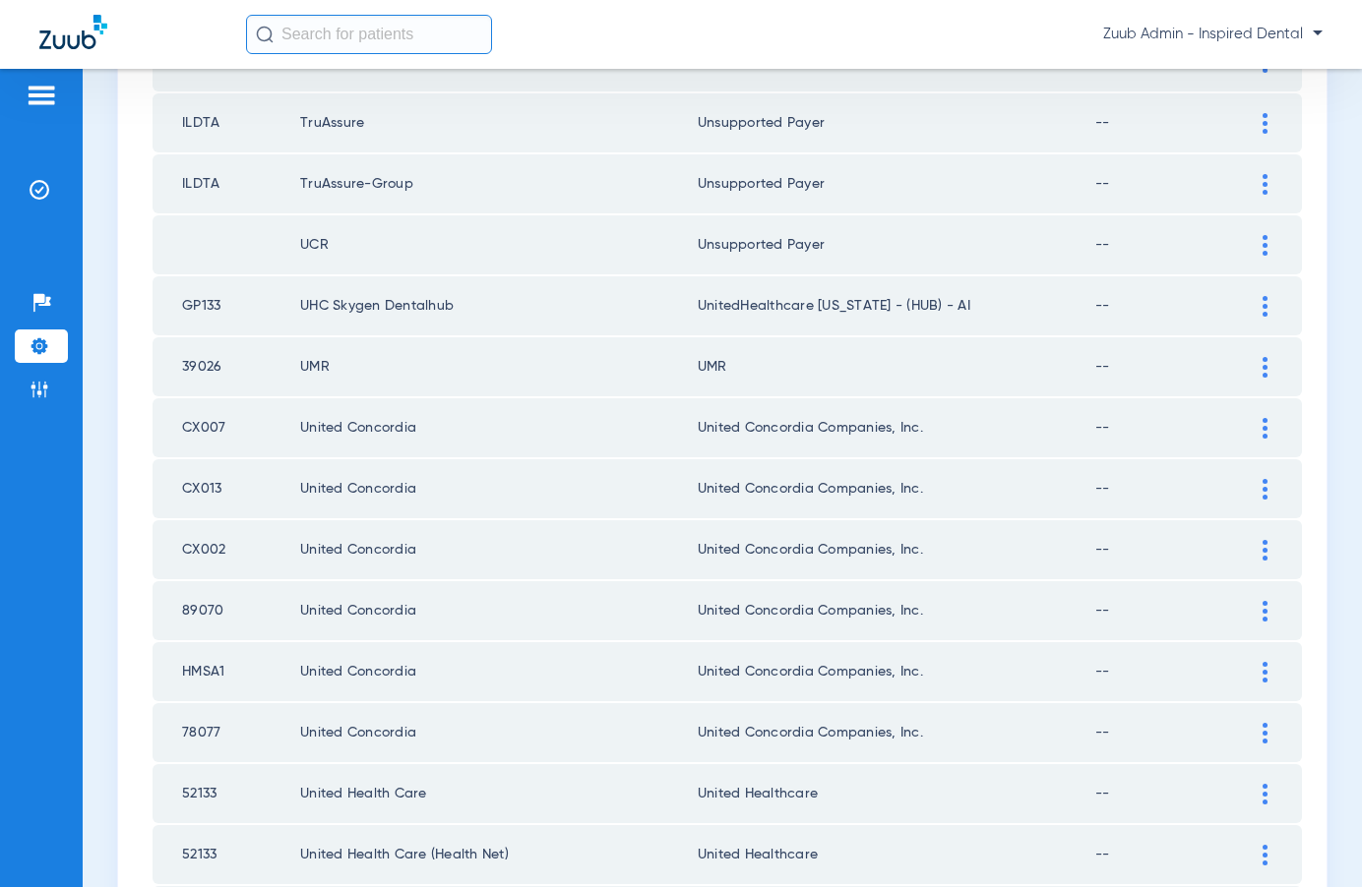
scroll to position [1530, 0]
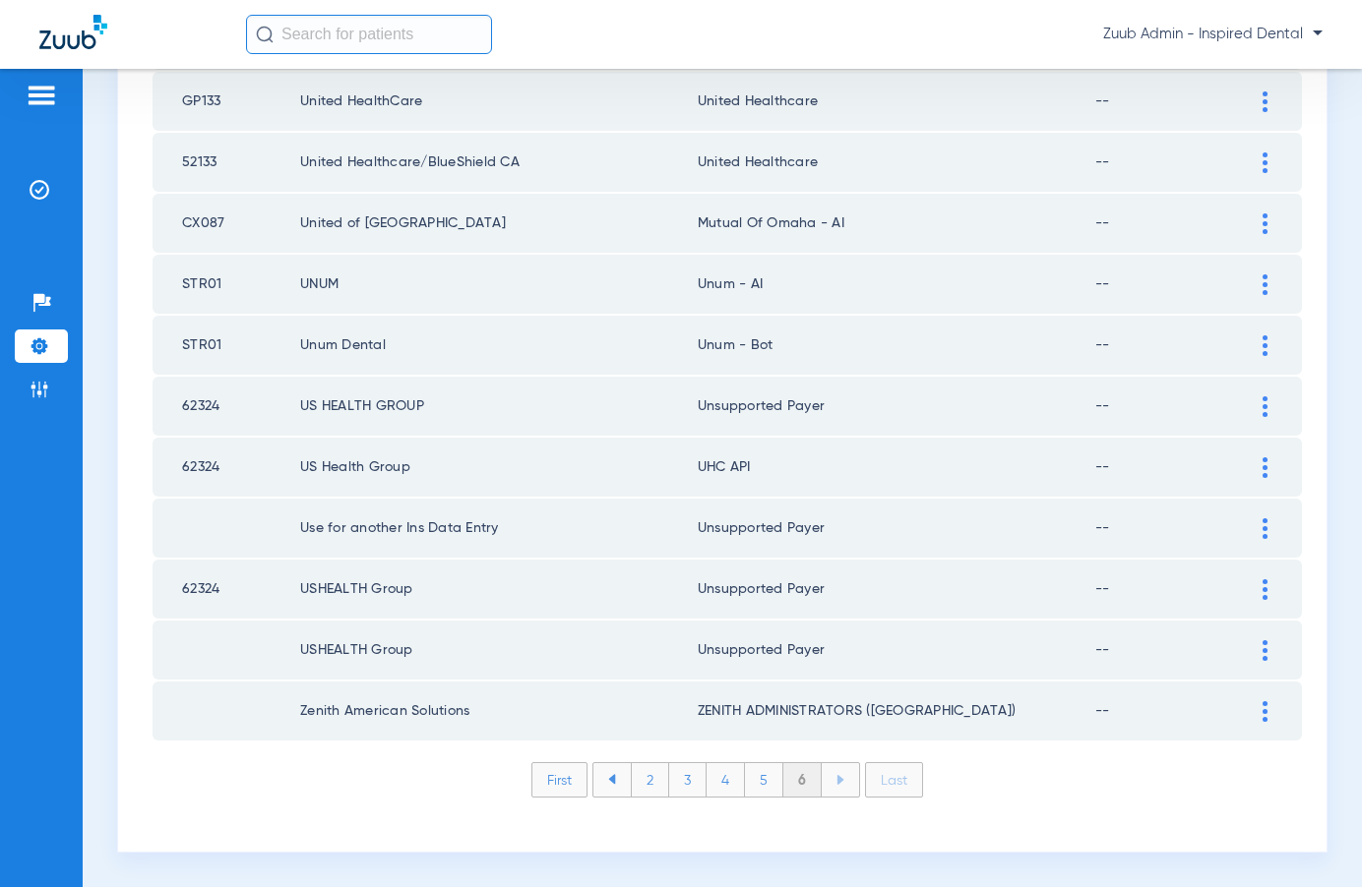
click at [767, 780] on li "5" at bounding box center [764, 779] width 38 height 33
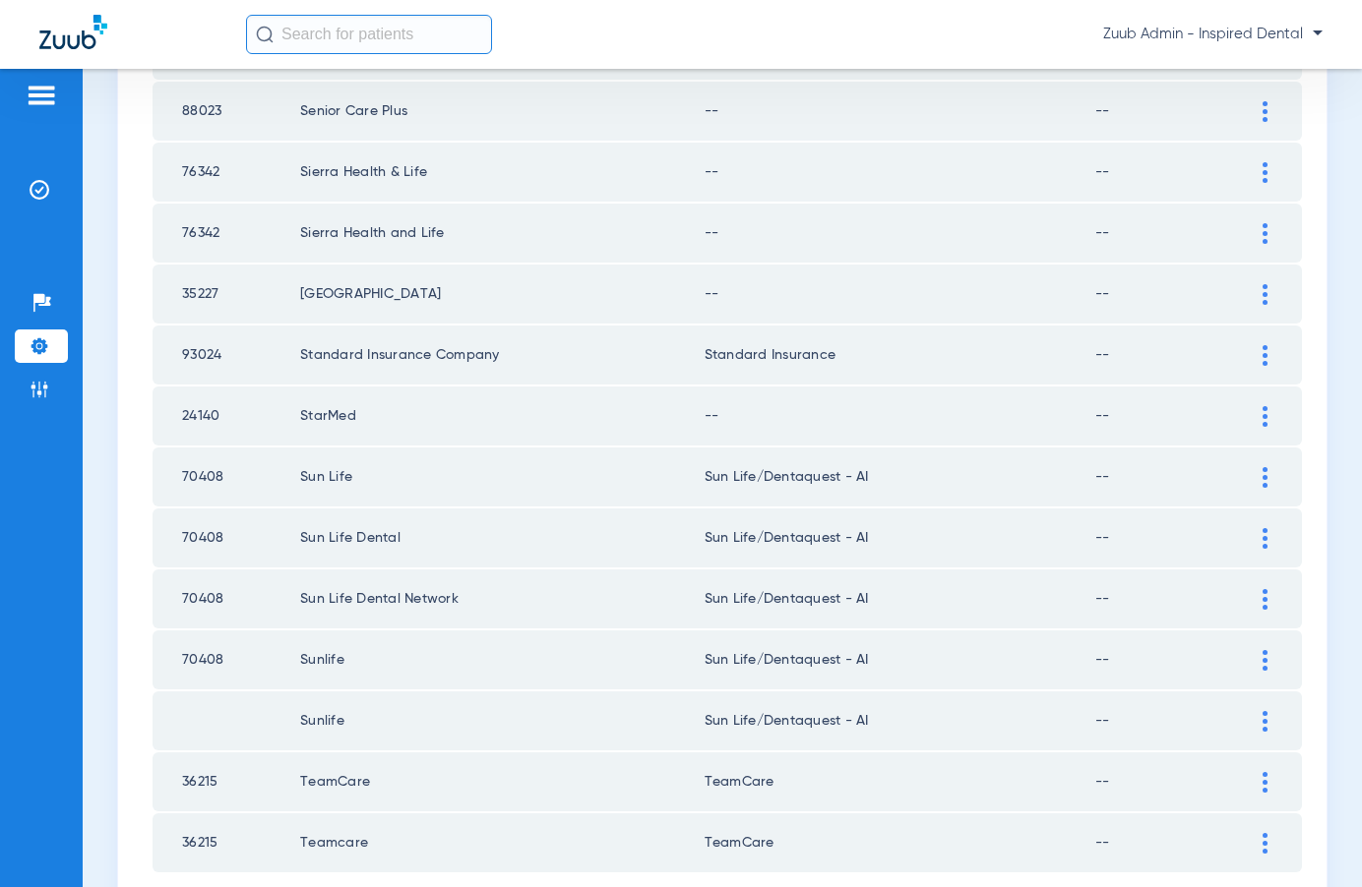
scroll to position [2554, 0]
click at [1259, 418] on div at bounding box center [1264, 419] width 34 height 21
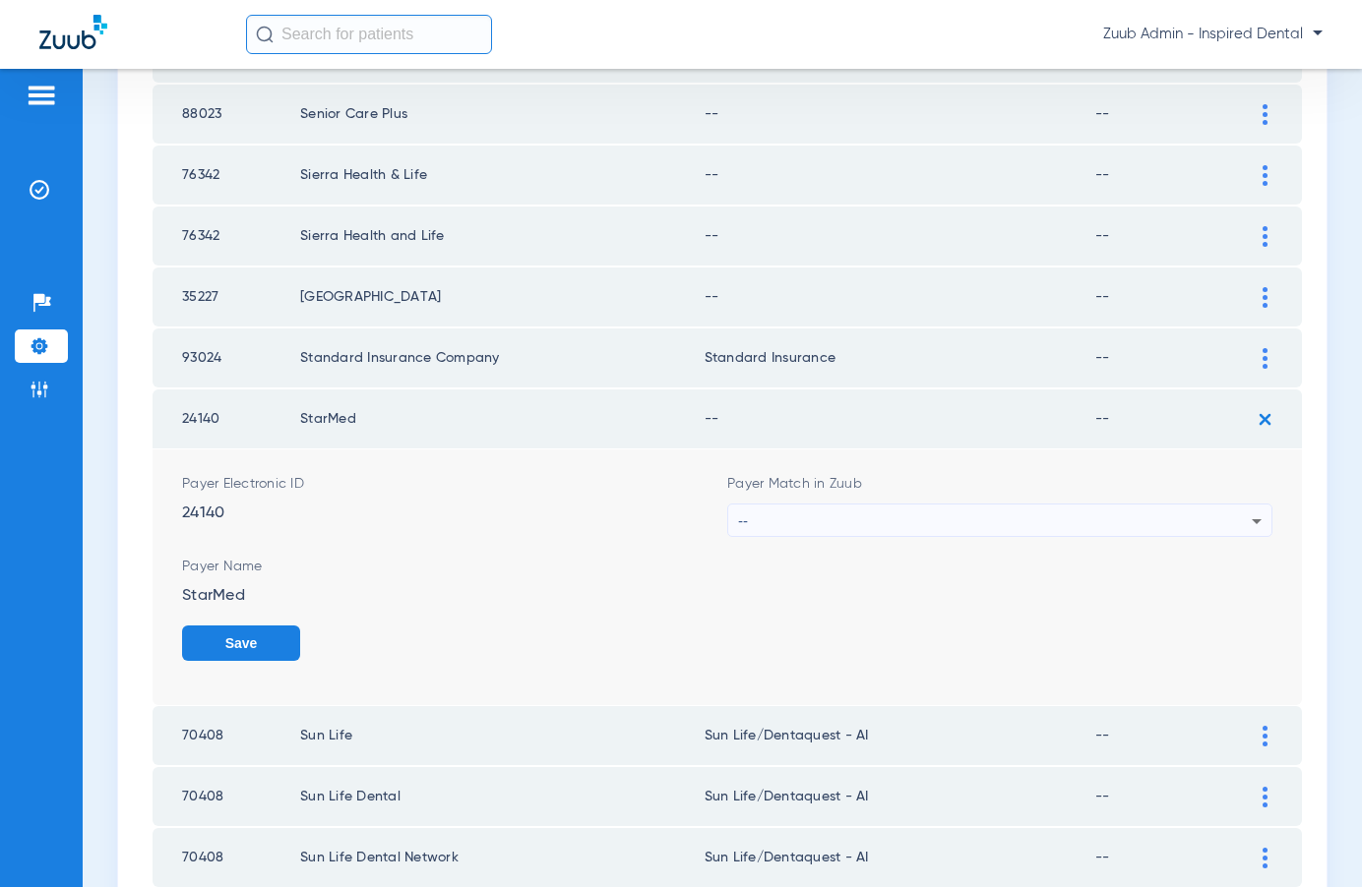
click at [1088, 508] on div "--" at bounding box center [995, 521] width 514 height 33
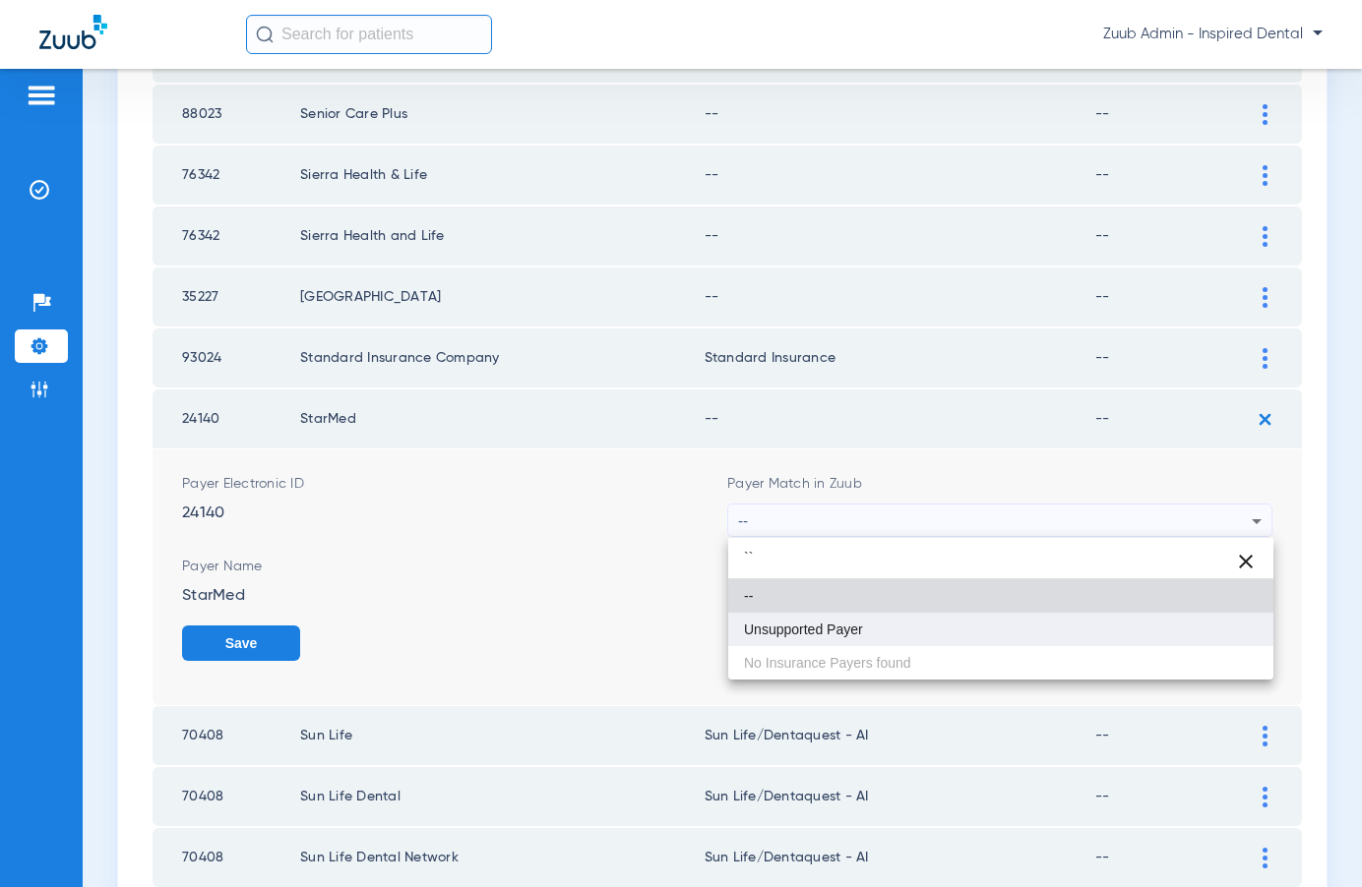
type input "``"
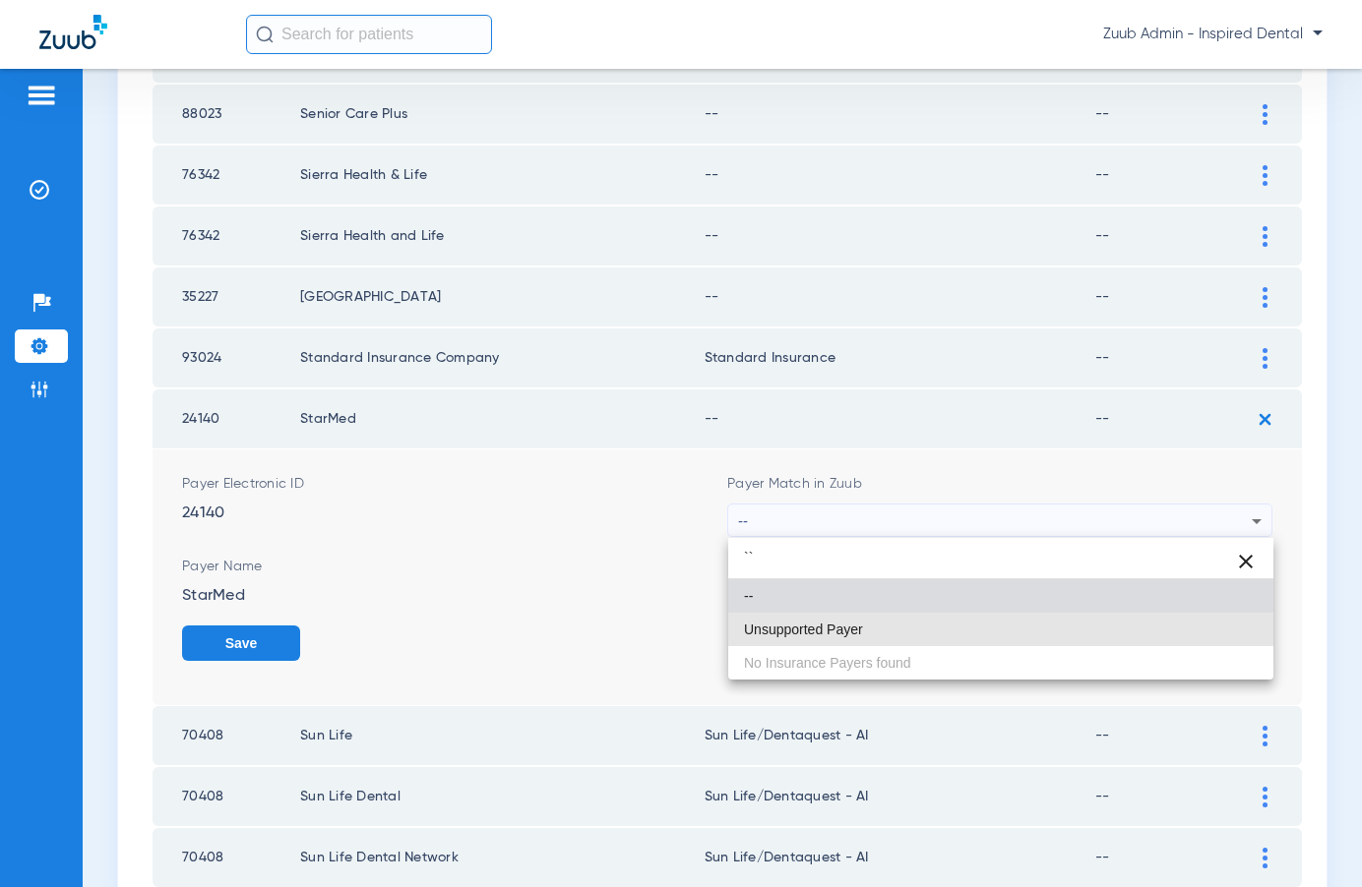
drag, startPoint x: 869, startPoint y: 624, endPoint x: 965, endPoint y: 638, distance: 97.4
click at [871, 624] on mat-option "Unsupported Payer" at bounding box center [1000, 629] width 545 height 33
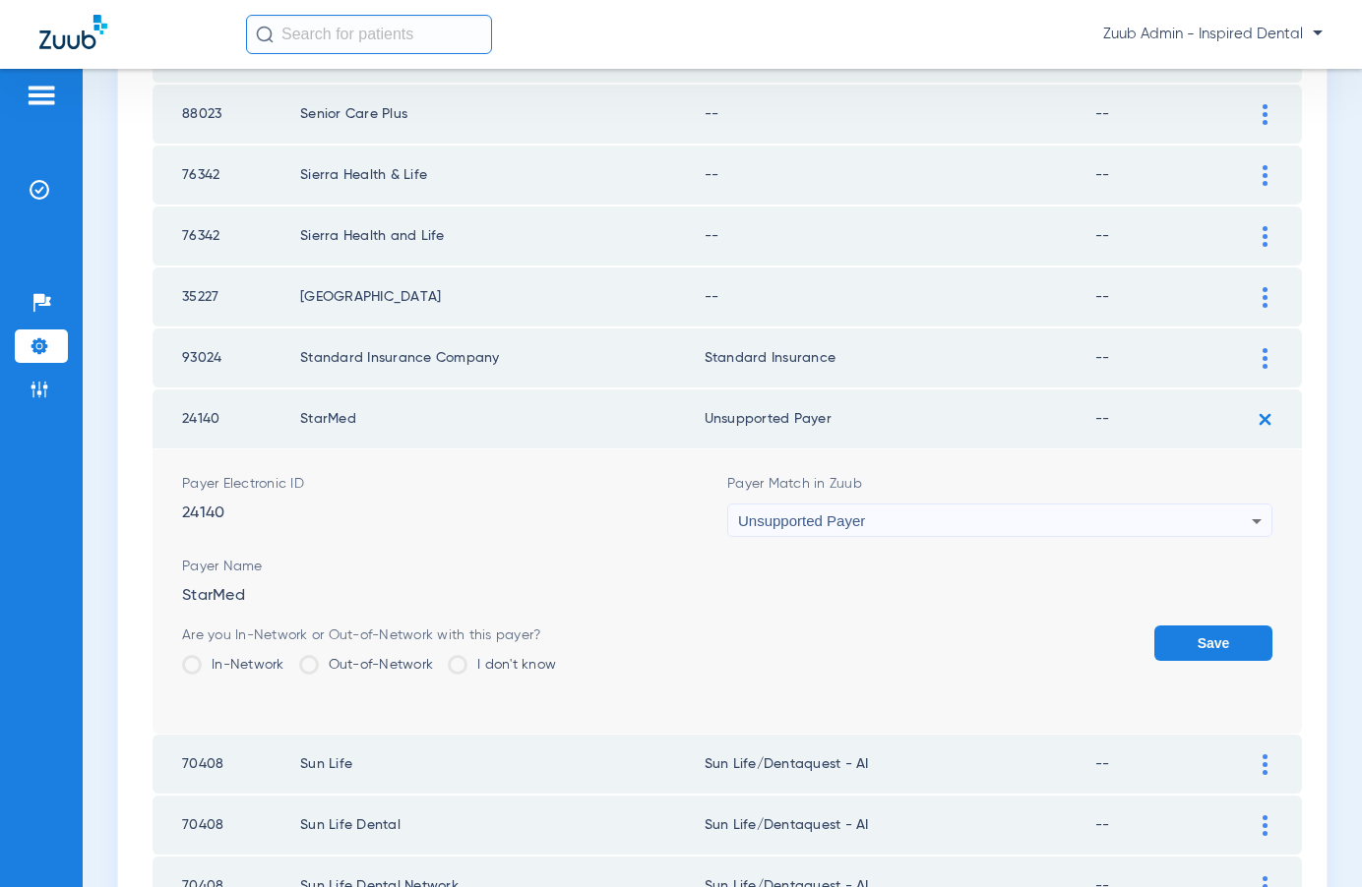
click at [1185, 644] on button "Save" at bounding box center [1213, 643] width 118 height 35
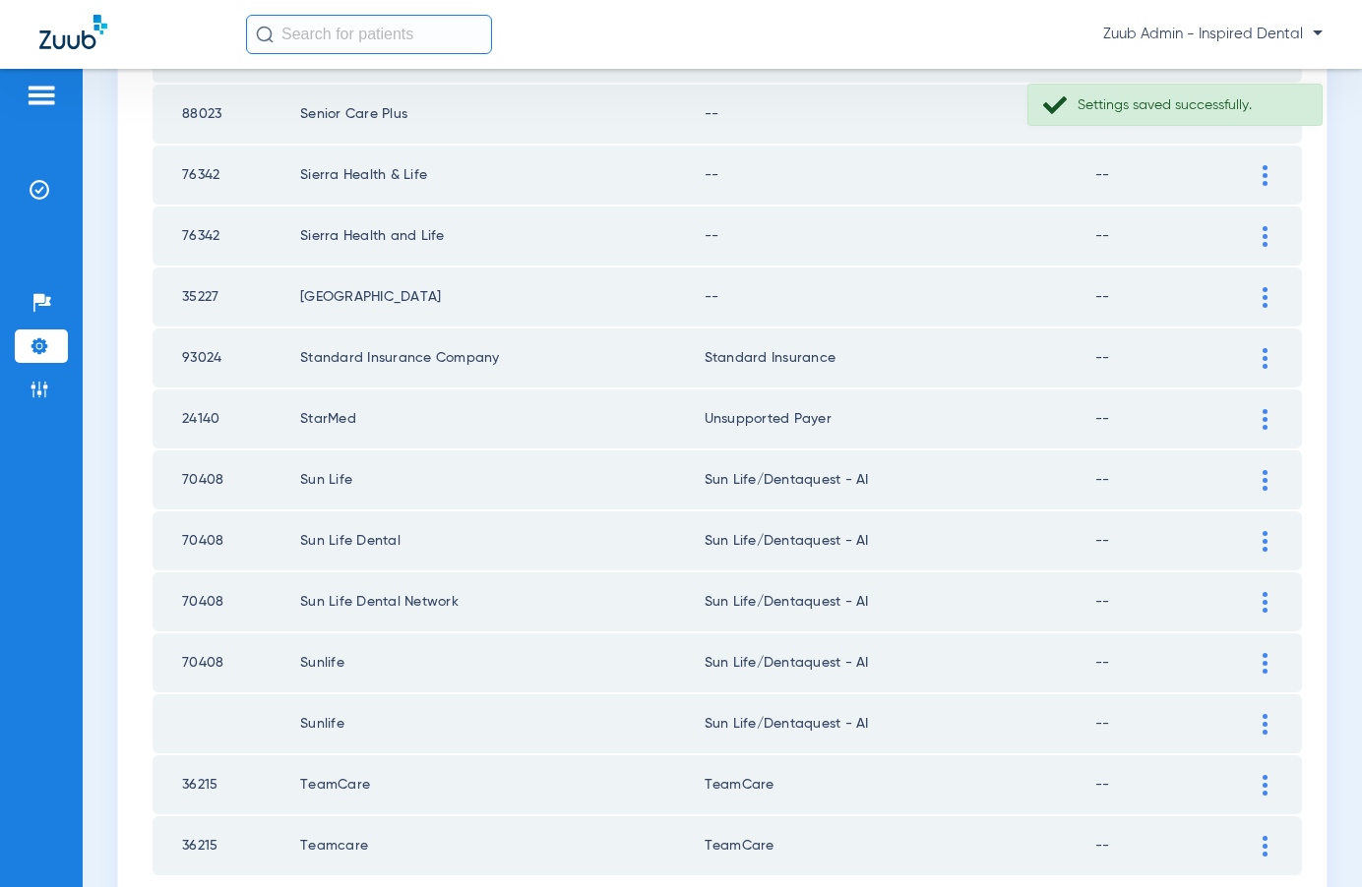
click at [1262, 291] on img at bounding box center [1264, 297] width 5 height 21
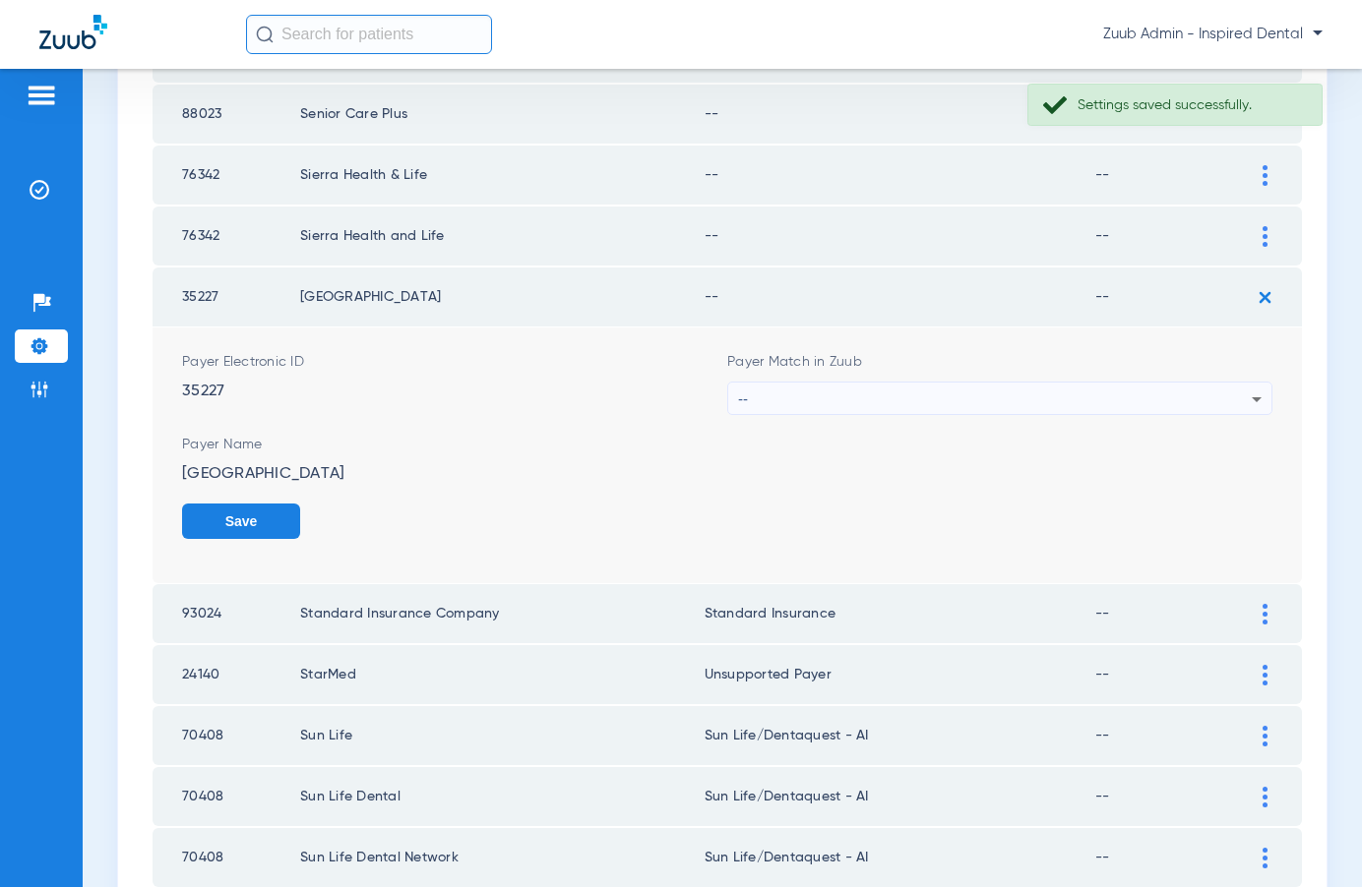
click at [878, 393] on div "--" at bounding box center [995, 399] width 514 height 33
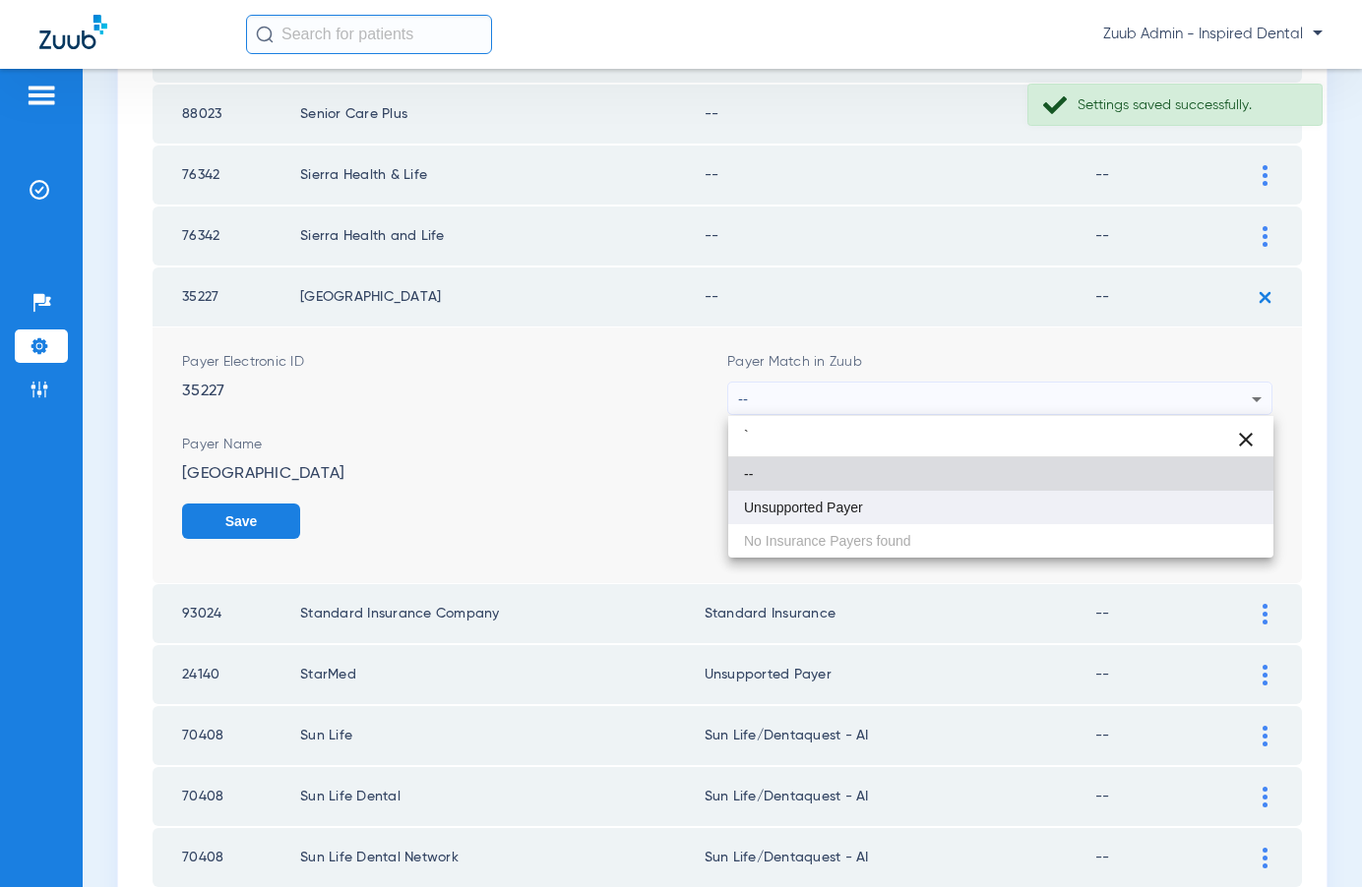
type input "`"
click at [792, 505] on span "Unsupported Payer" at bounding box center [803, 508] width 119 height 14
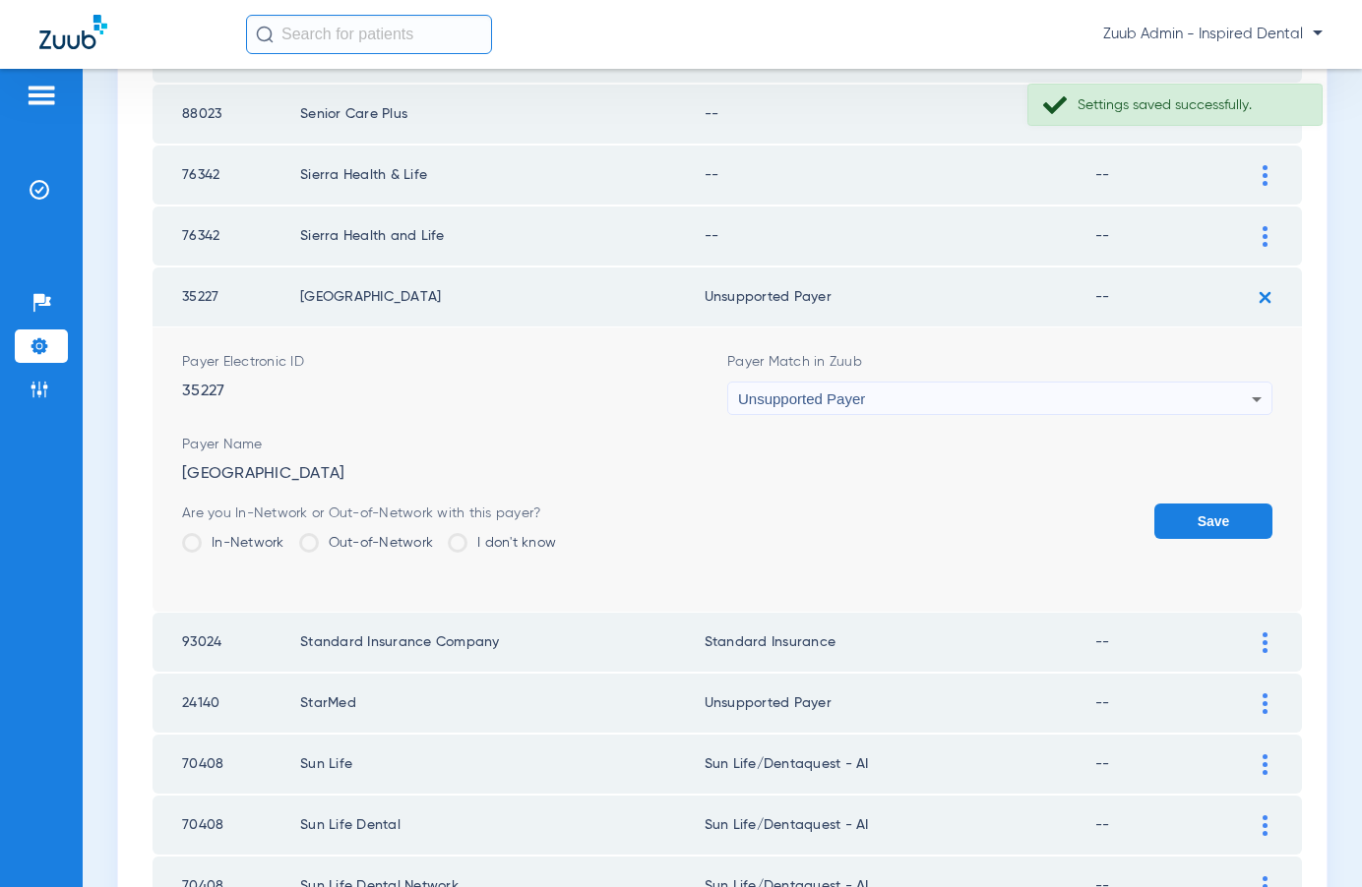
drag, startPoint x: 1201, startPoint y: 520, endPoint x: 1227, endPoint y: 457, distance: 68.0
click at [1205, 510] on button "Save" at bounding box center [1213, 521] width 118 height 35
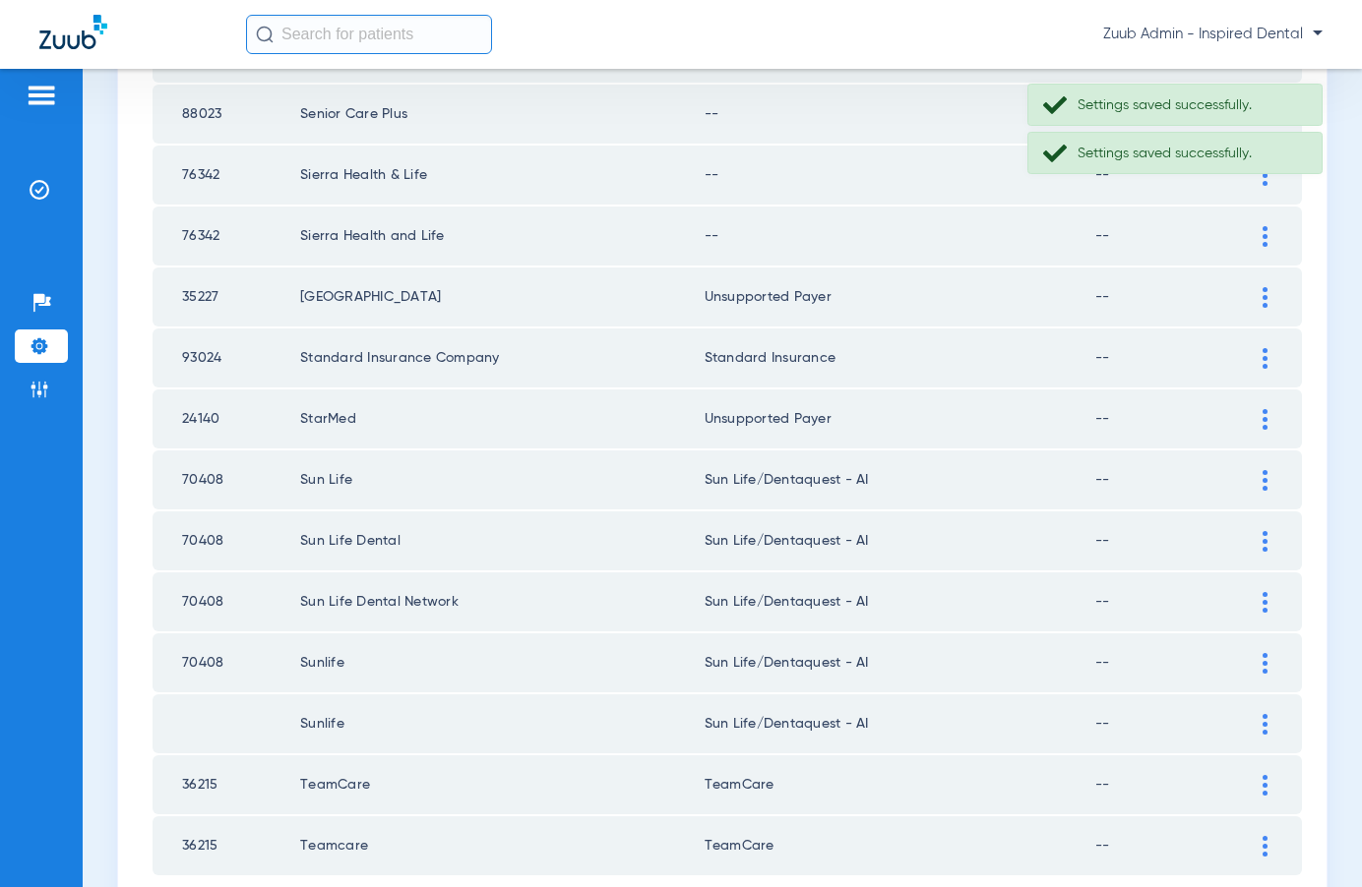
click at [1254, 242] on div at bounding box center [1264, 236] width 34 height 21
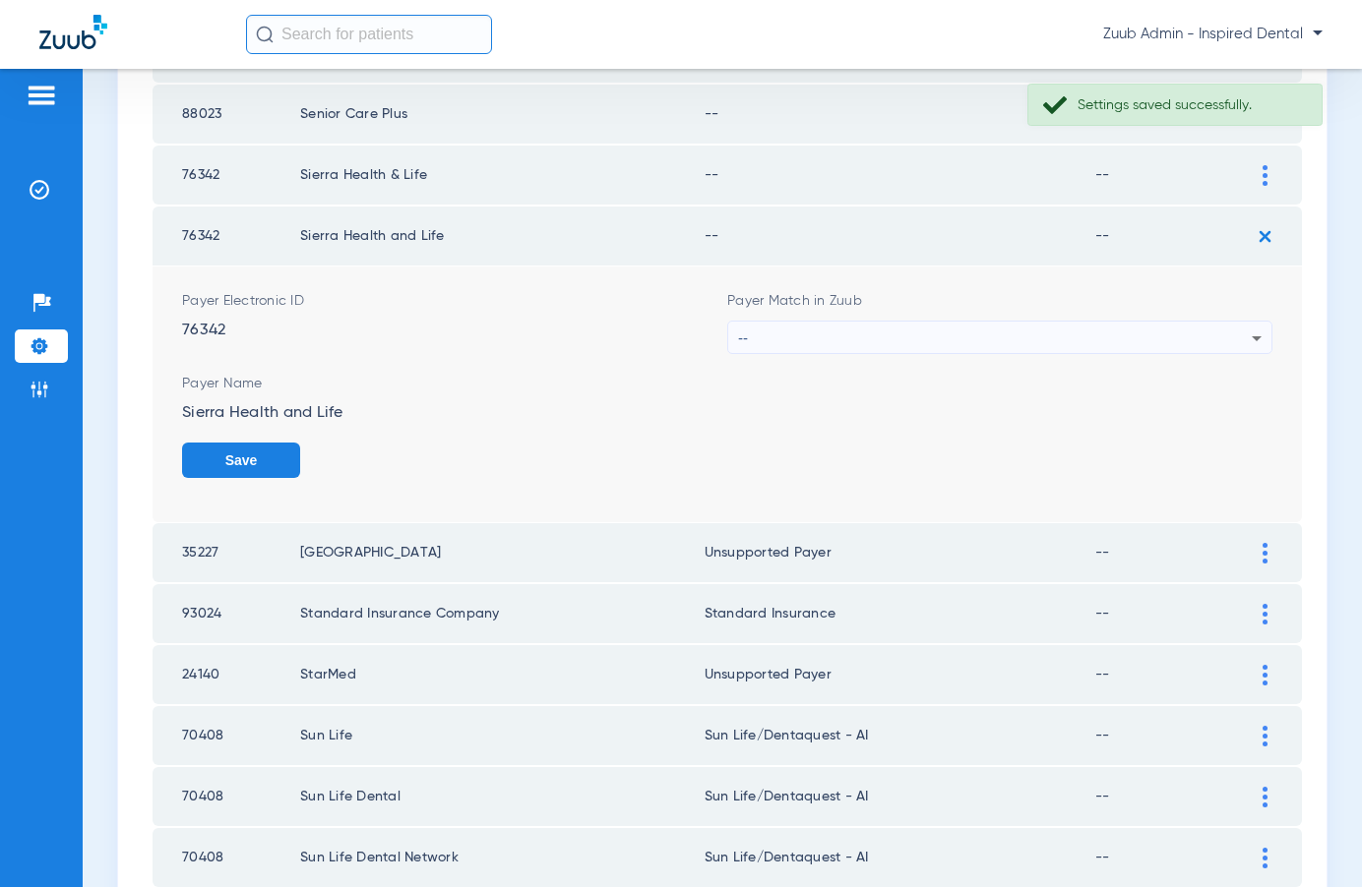
click at [870, 327] on div "--" at bounding box center [995, 338] width 514 height 33
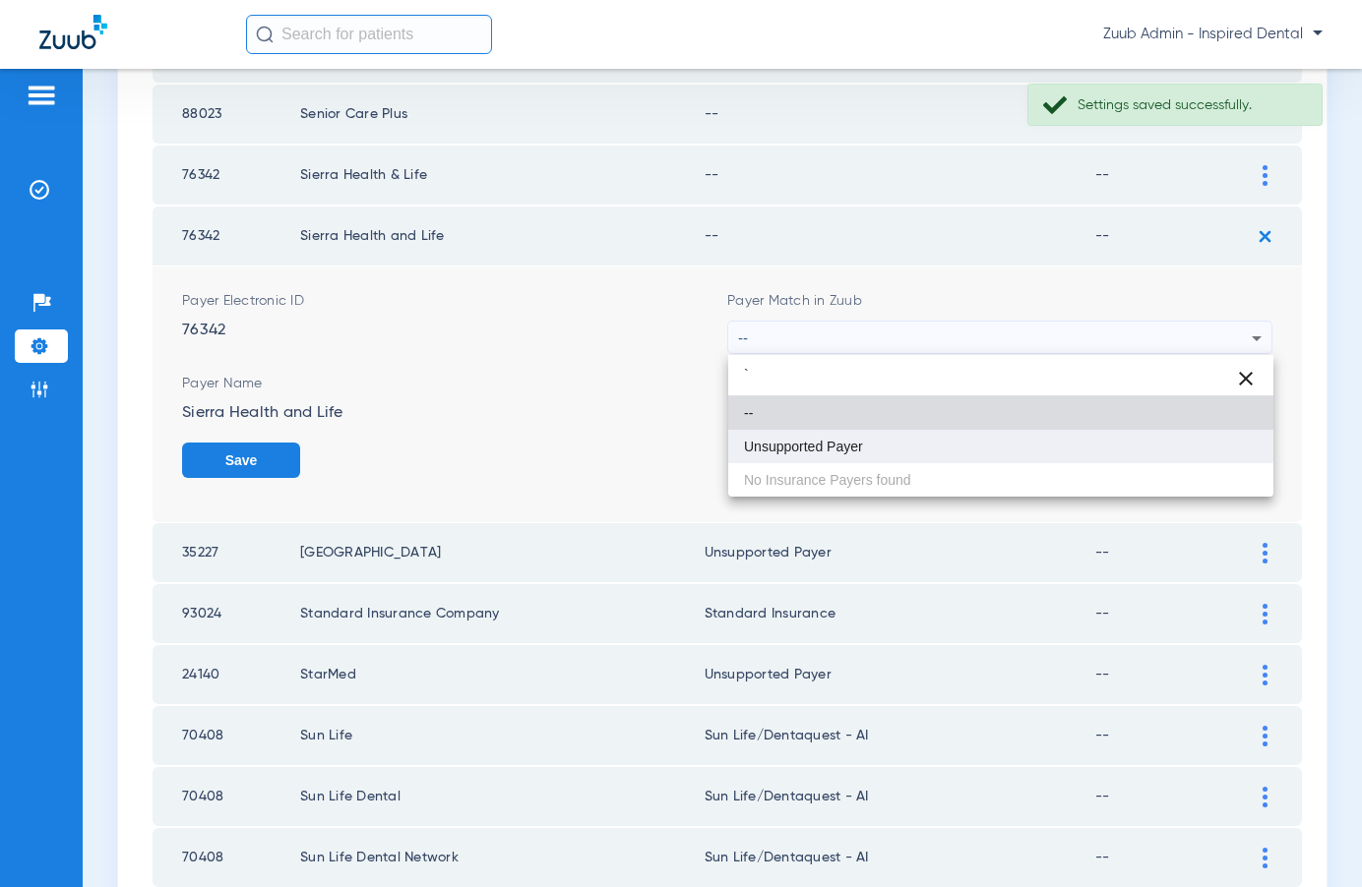
type input "`"
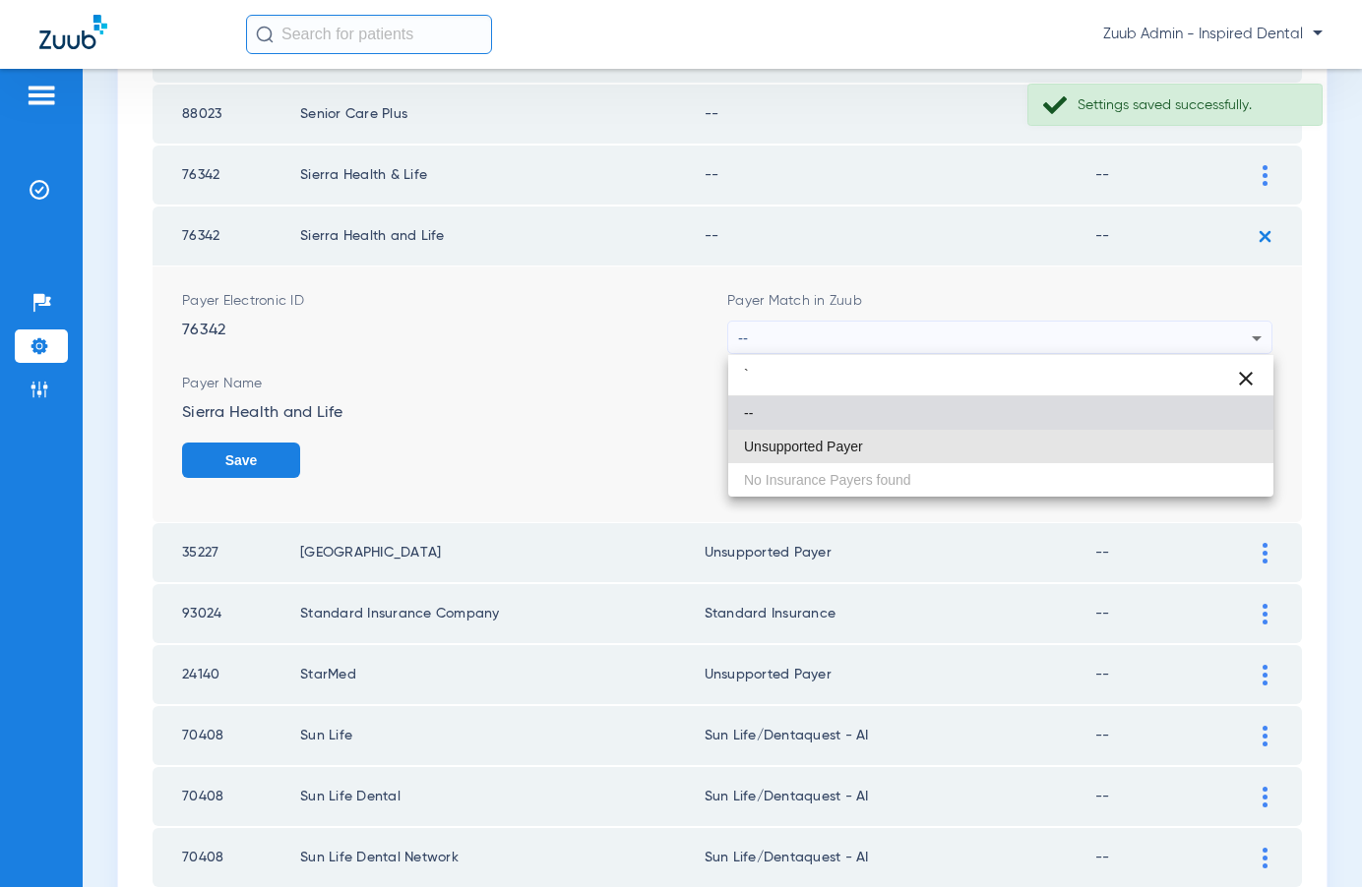
drag, startPoint x: 796, startPoint y: 455, endPoint x: 919, endPoint y: 456, distance: 123.0
click at [797, 455] on mat-option "Unsupported Payer" at bounding box center [1000, 446] width 545 height 33
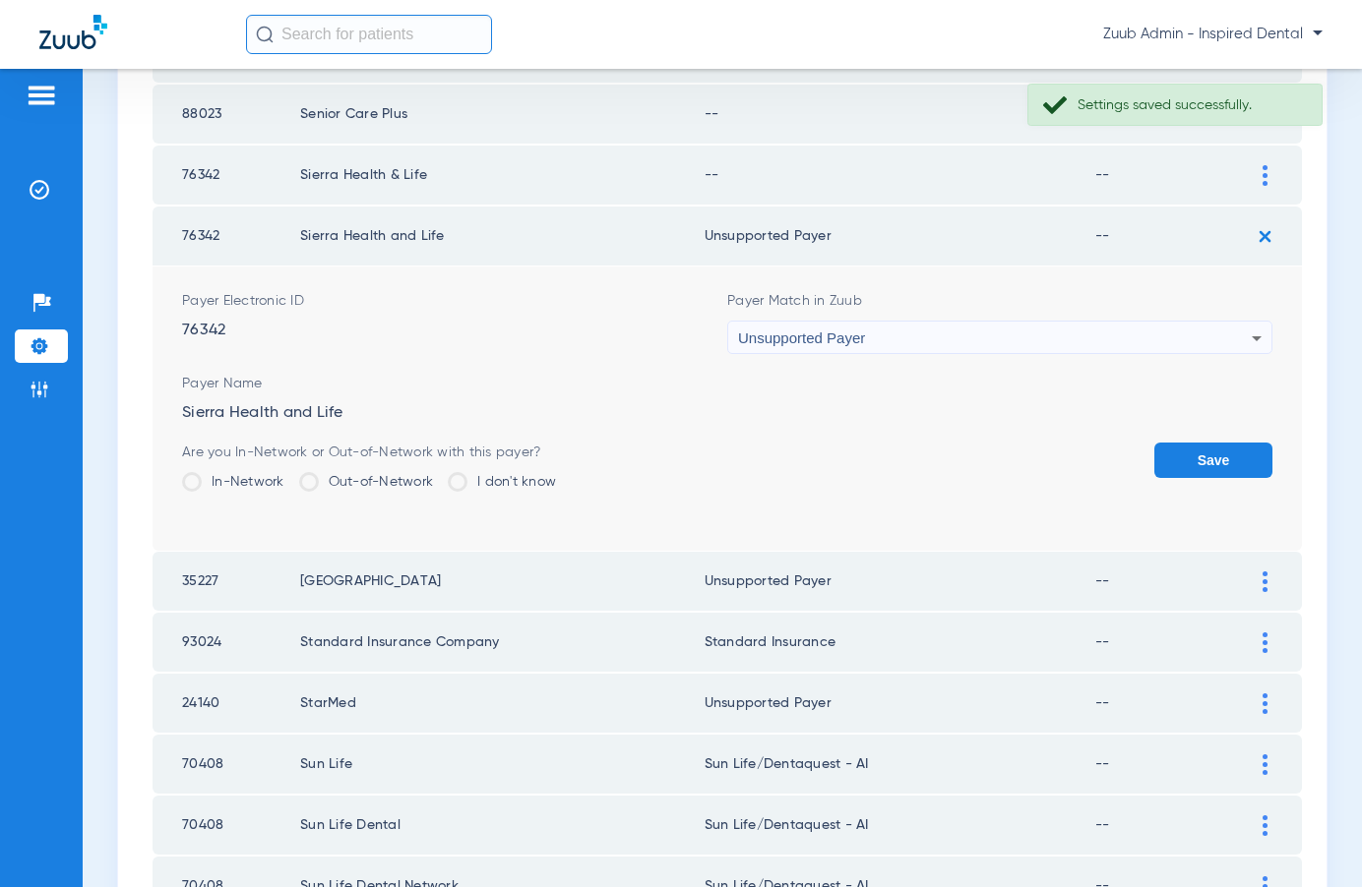
click at [1217, 458] on button "Save" at bounding box center [1213, 460] width 118 height 35
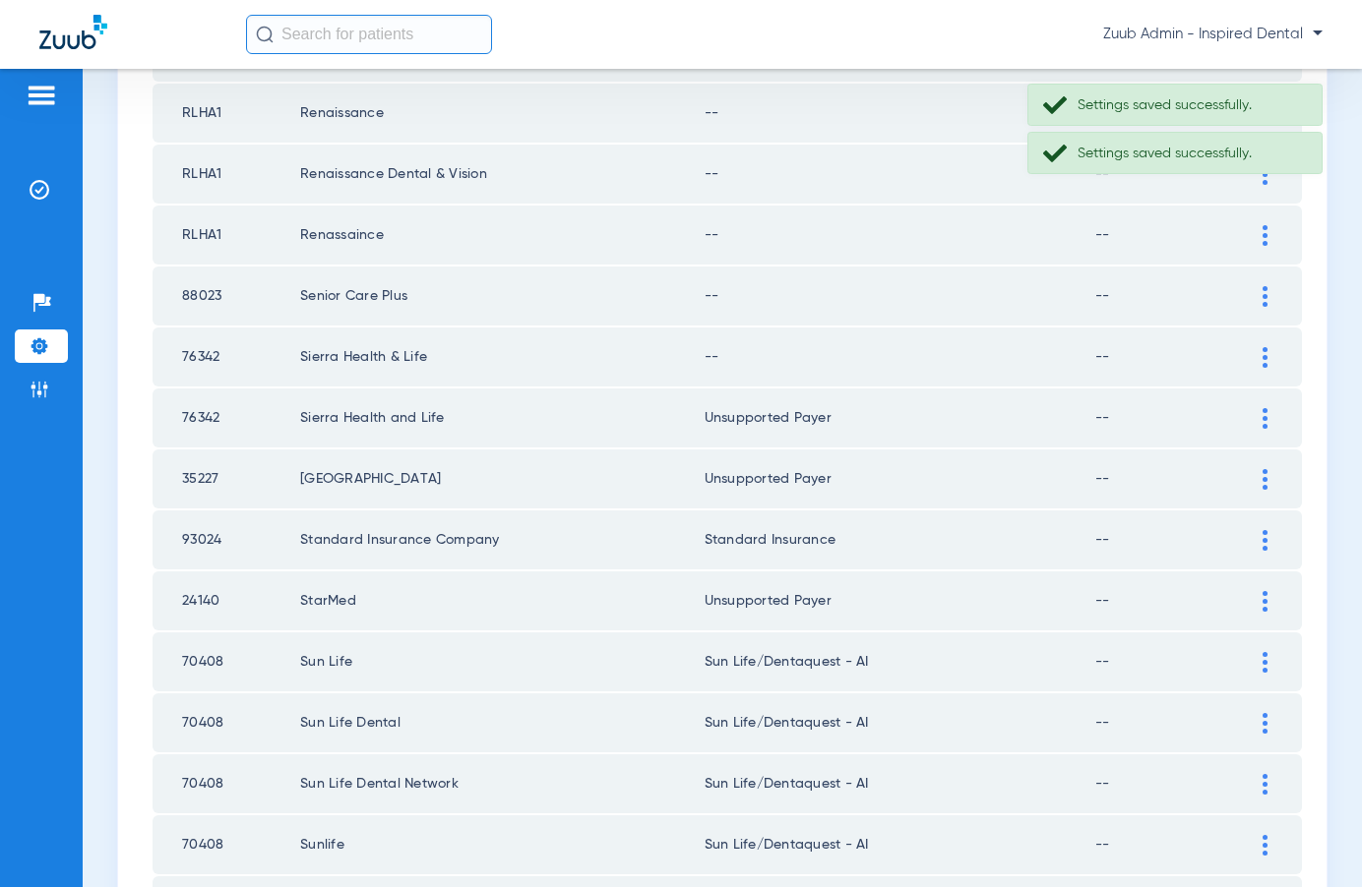
scroll to position [2360, 0]
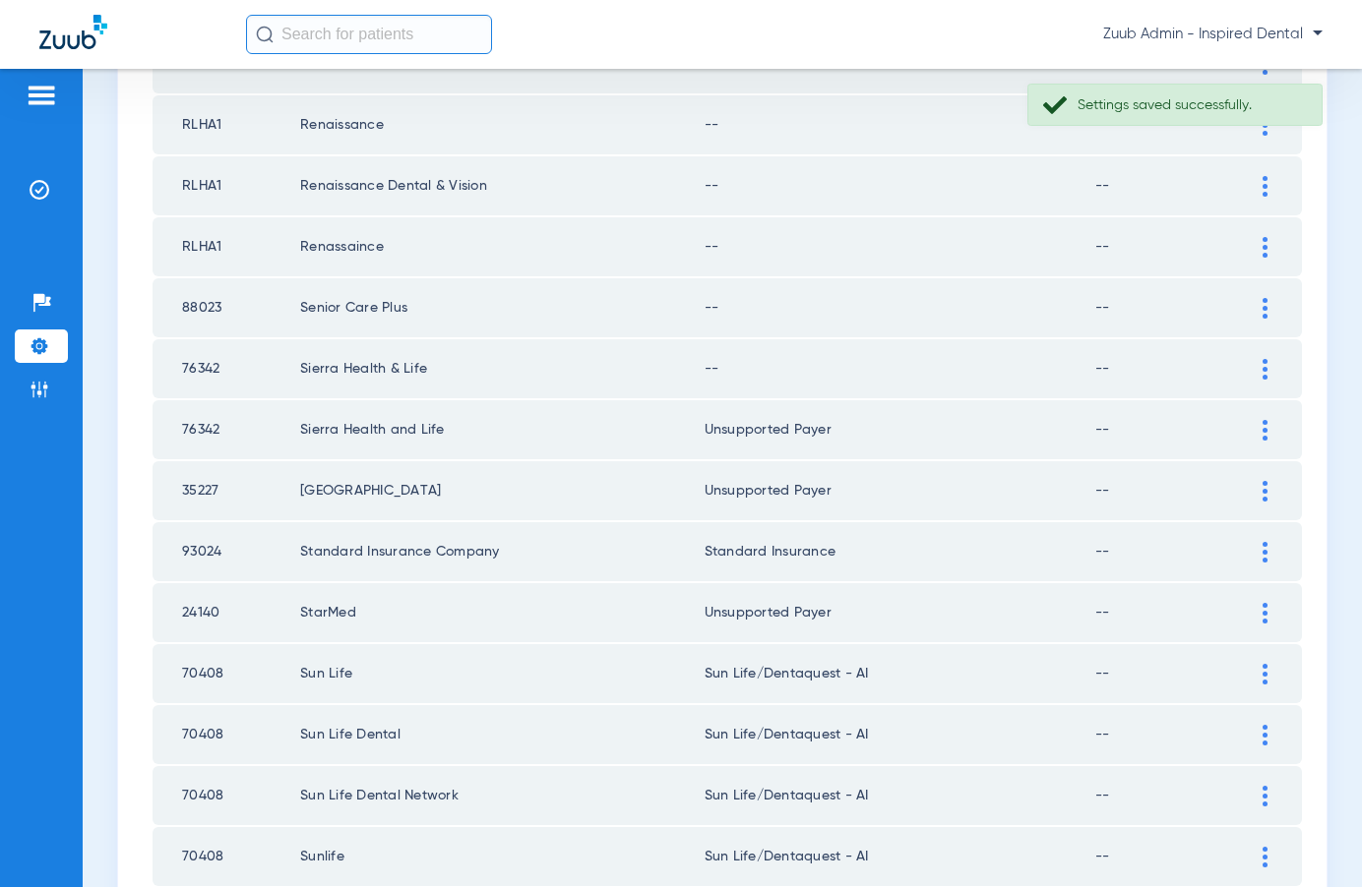
click at [1262, 365] on img at bounding box center [1264, 369] width 5 height 21
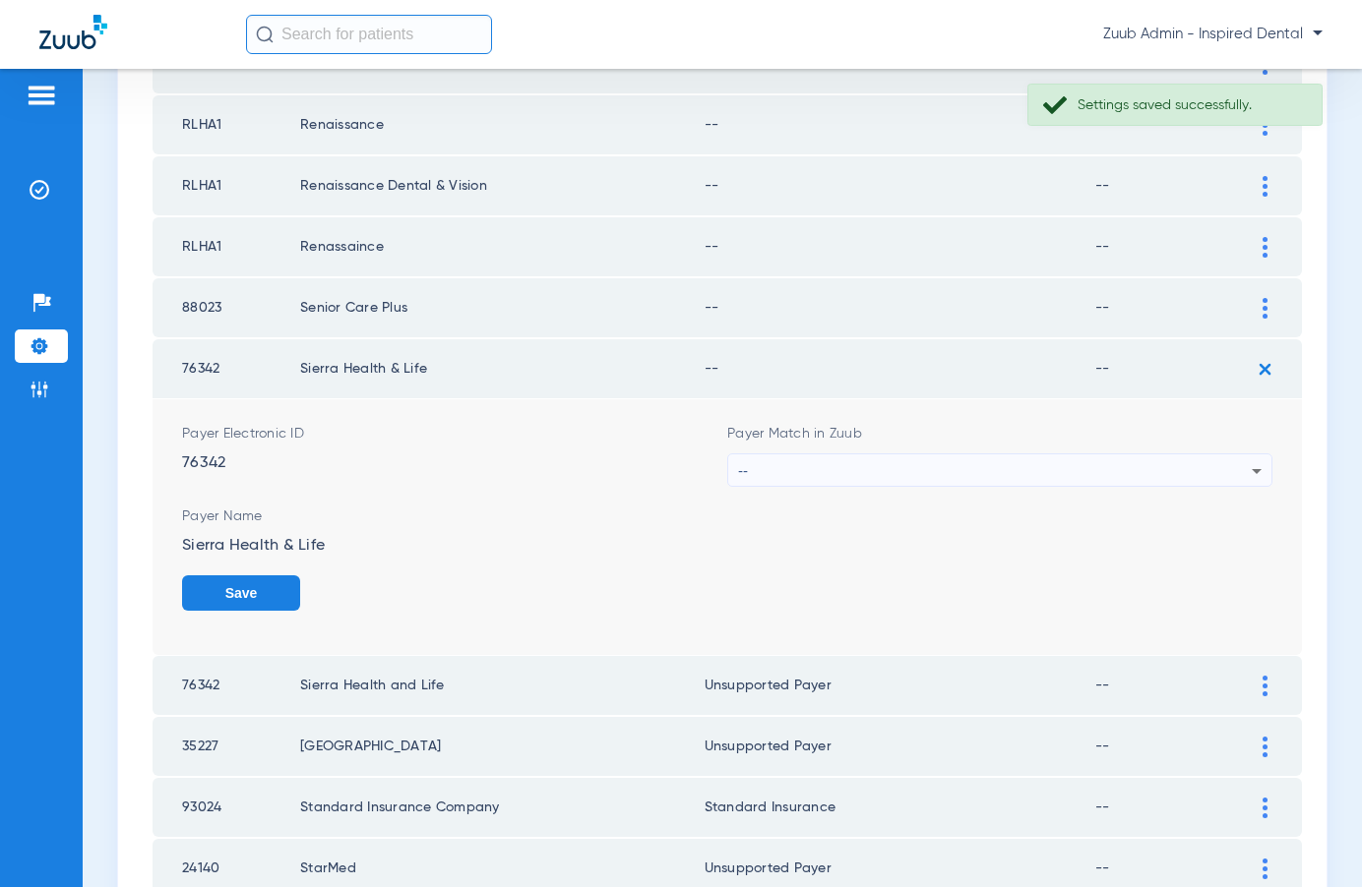
click at [1043, 458] on div "--" at bounding box center [995, 471] width 514 height 33
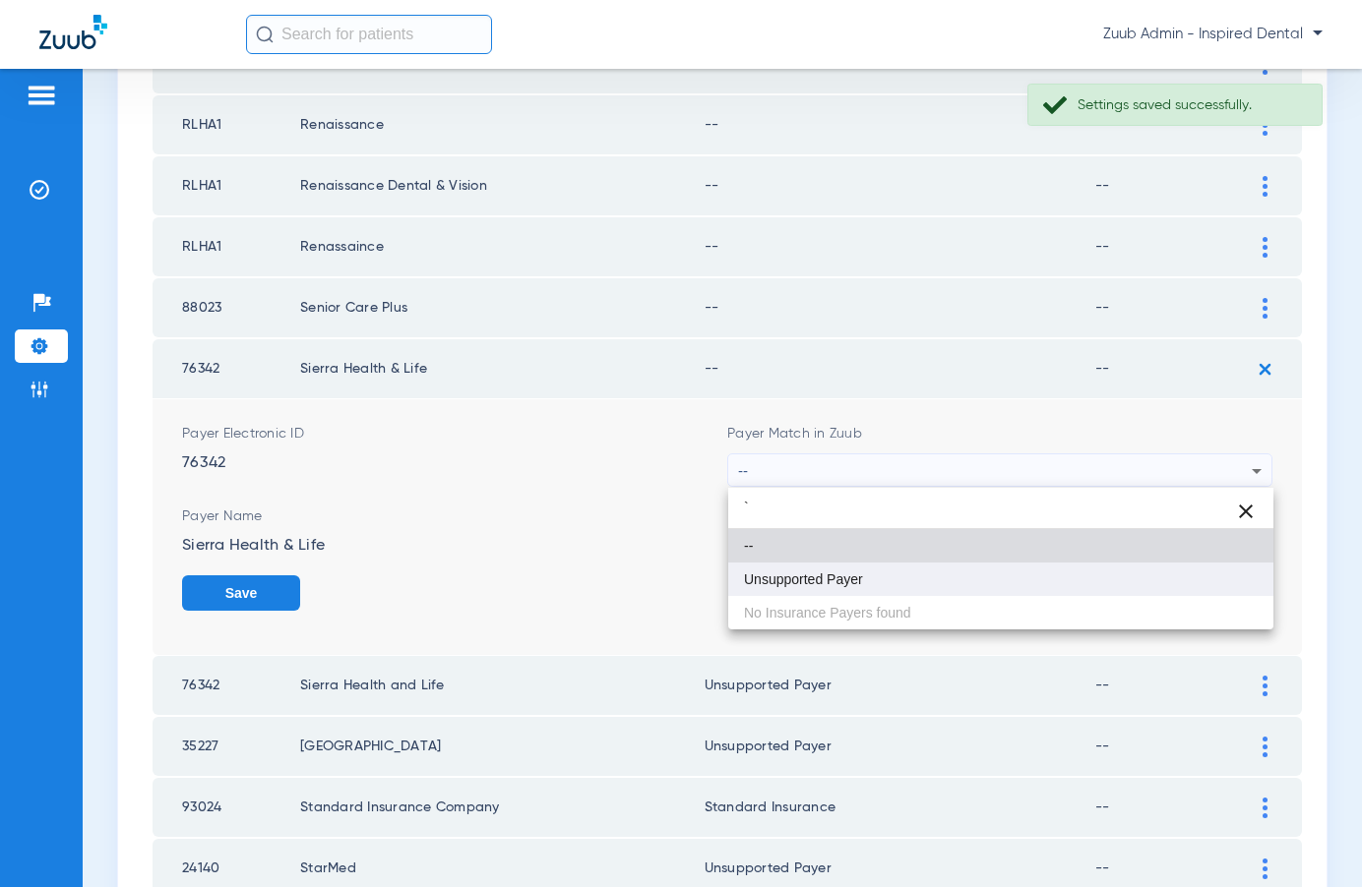
type input "`"
drag, startPoint x: 837, startPoint y: 583, endPoint x: 911, endPoint y: 584, distance: 73.8
click at [841, 581] on span "Unsupported Payer" at bounding box center [803, 580] width 119 height 14
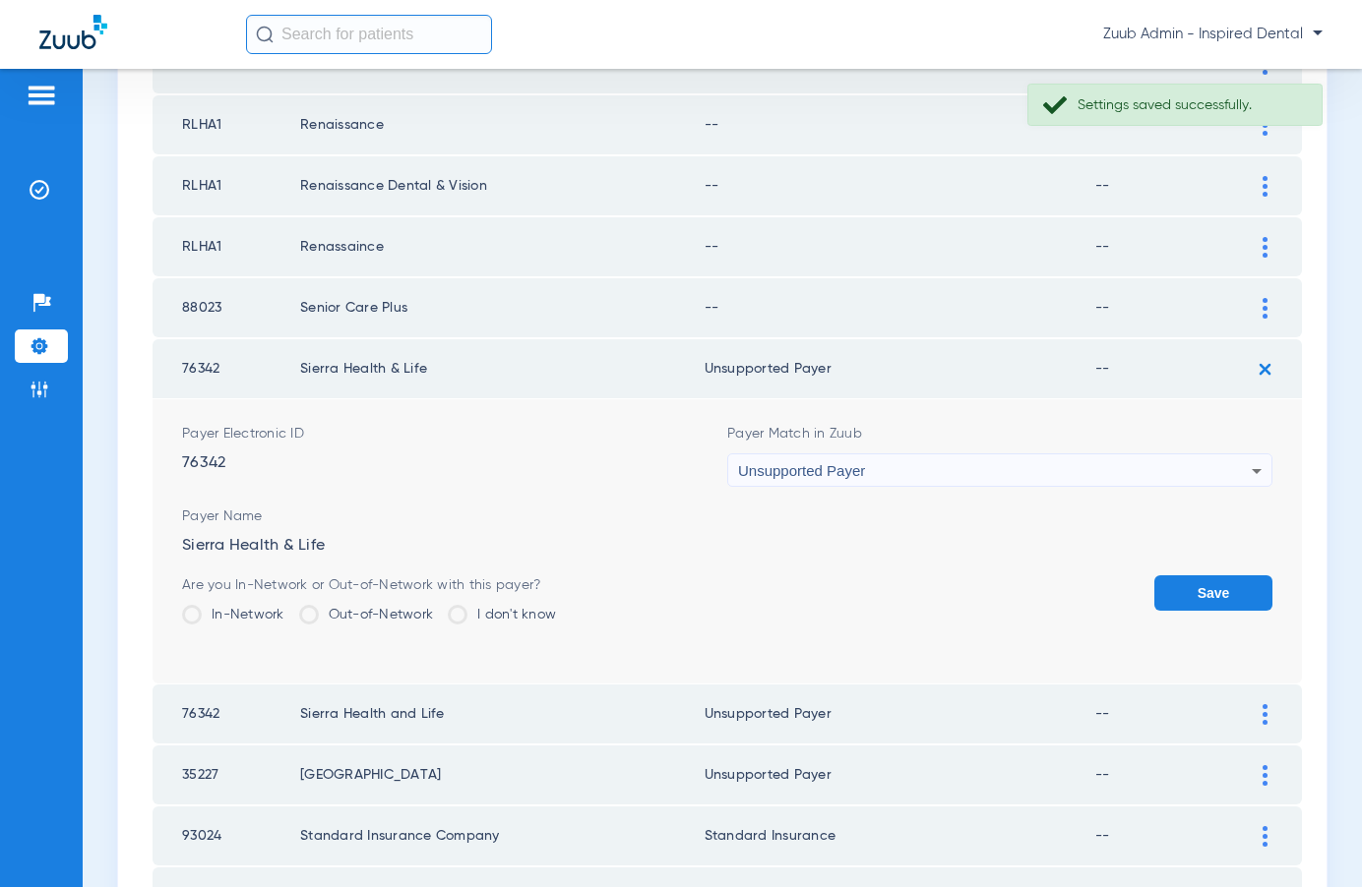
drag, startPoint x: 1205, startPoint y: 597, endPoint x: 1141, endPoint y: 589, distance: 64.4
click at [1192, 596] on button "Save" at bounding box center [1213, 593] width 118 height 35
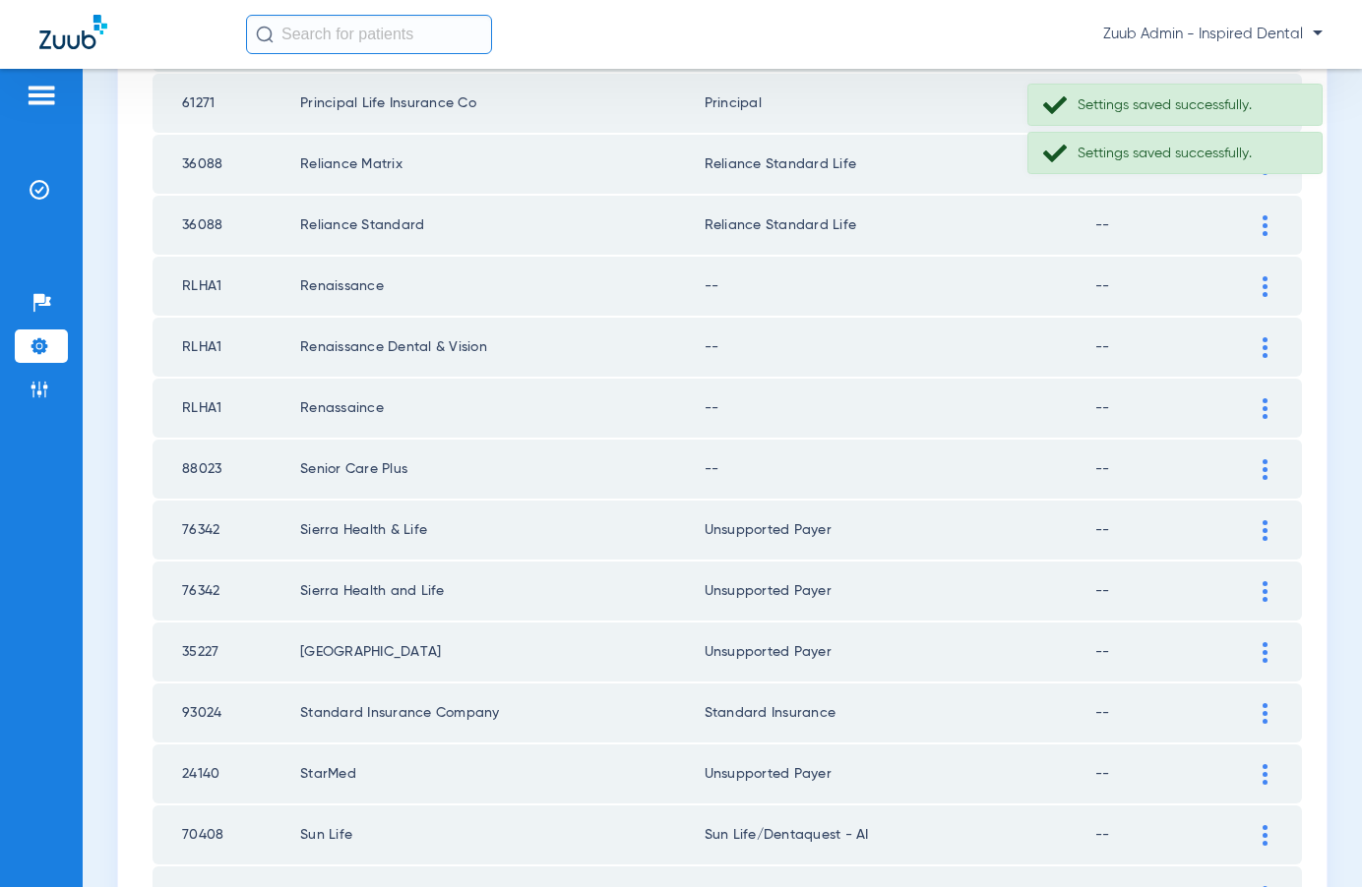
scroll to position [2195, 0]
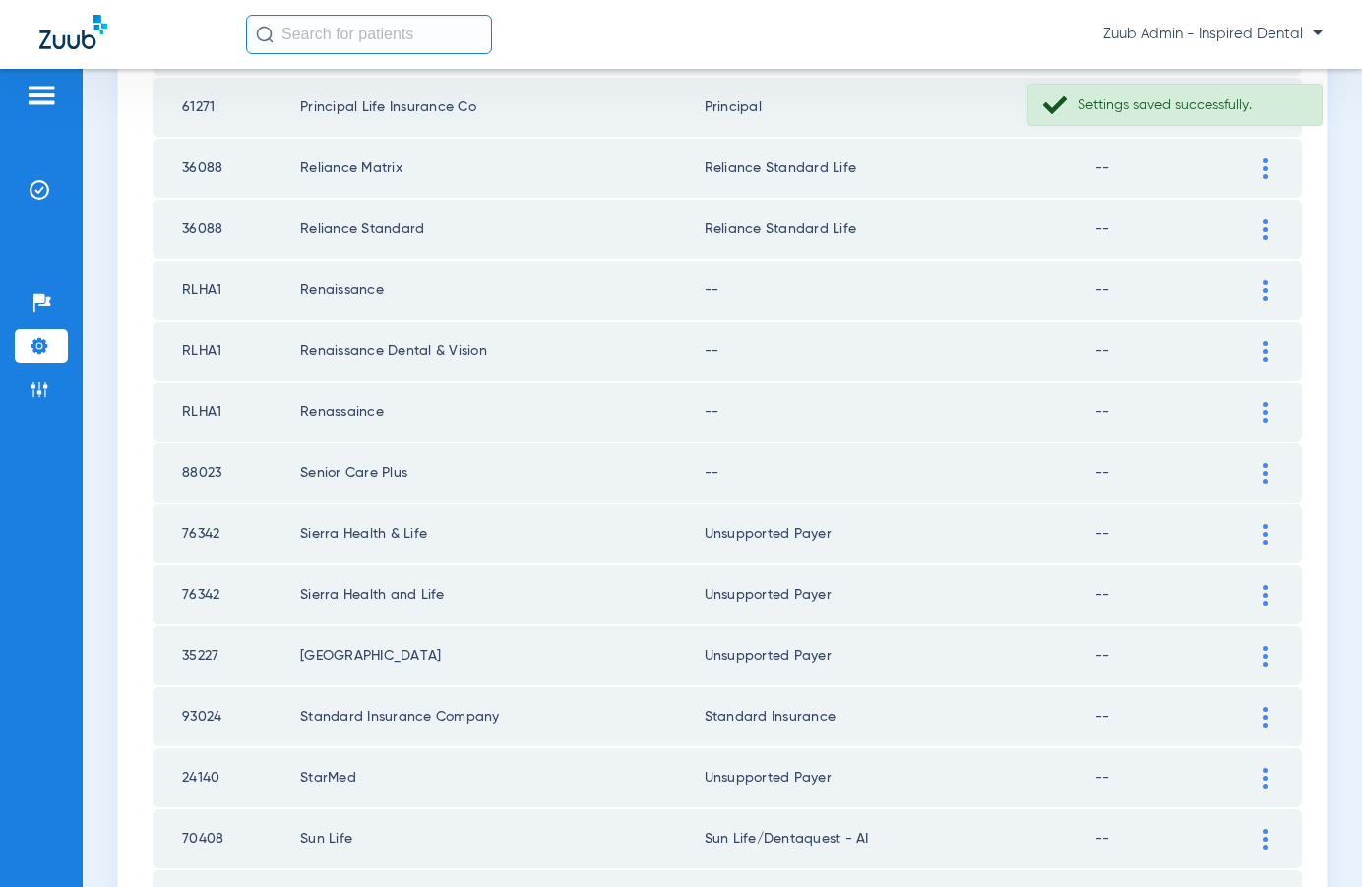
click at [1259, 471] on div at bounding box center [1264, 473] width 34 height 21
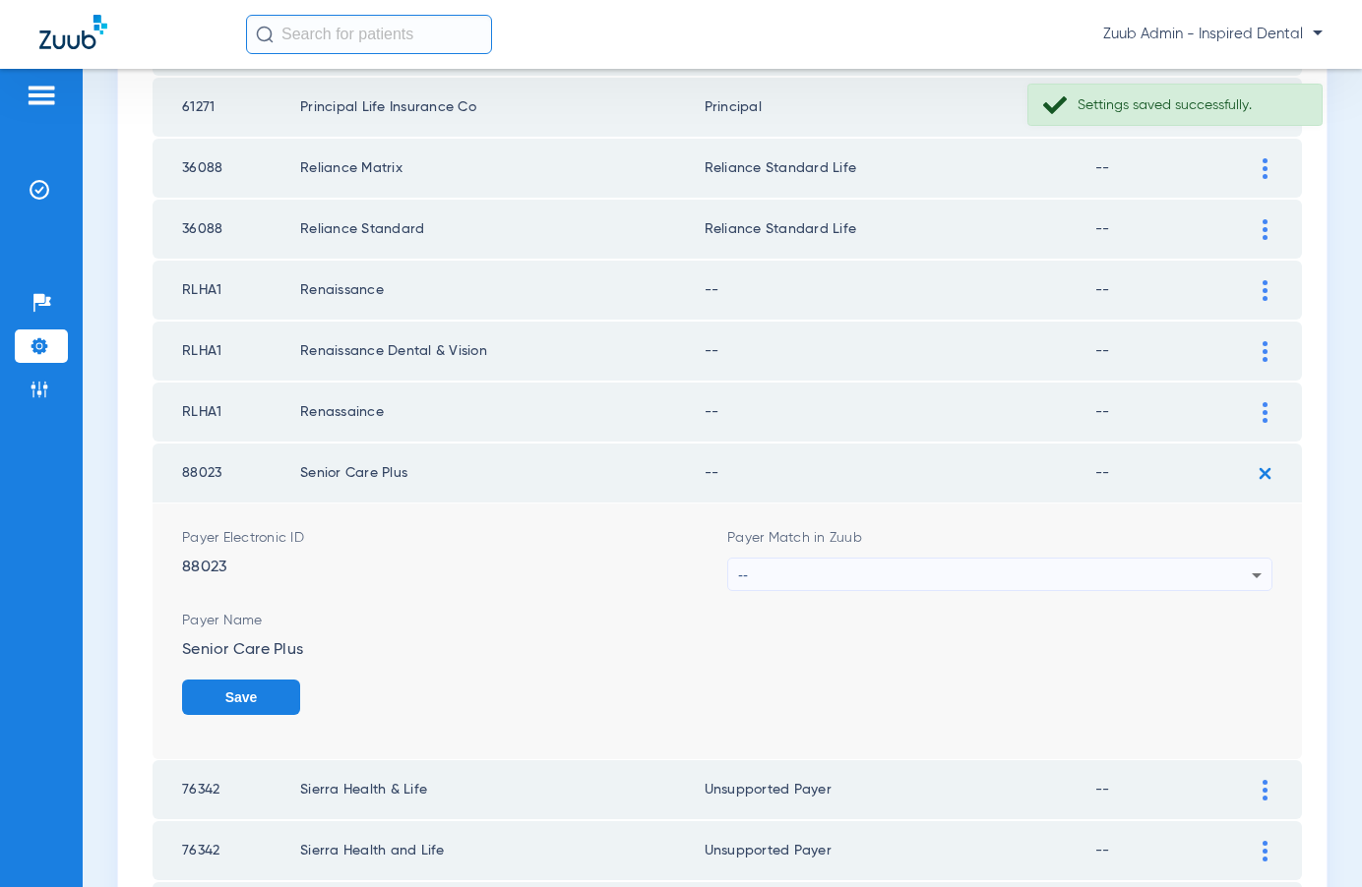
click at [1141, 561] on div "--" at bounding box center [995, 575] width 514 height 33
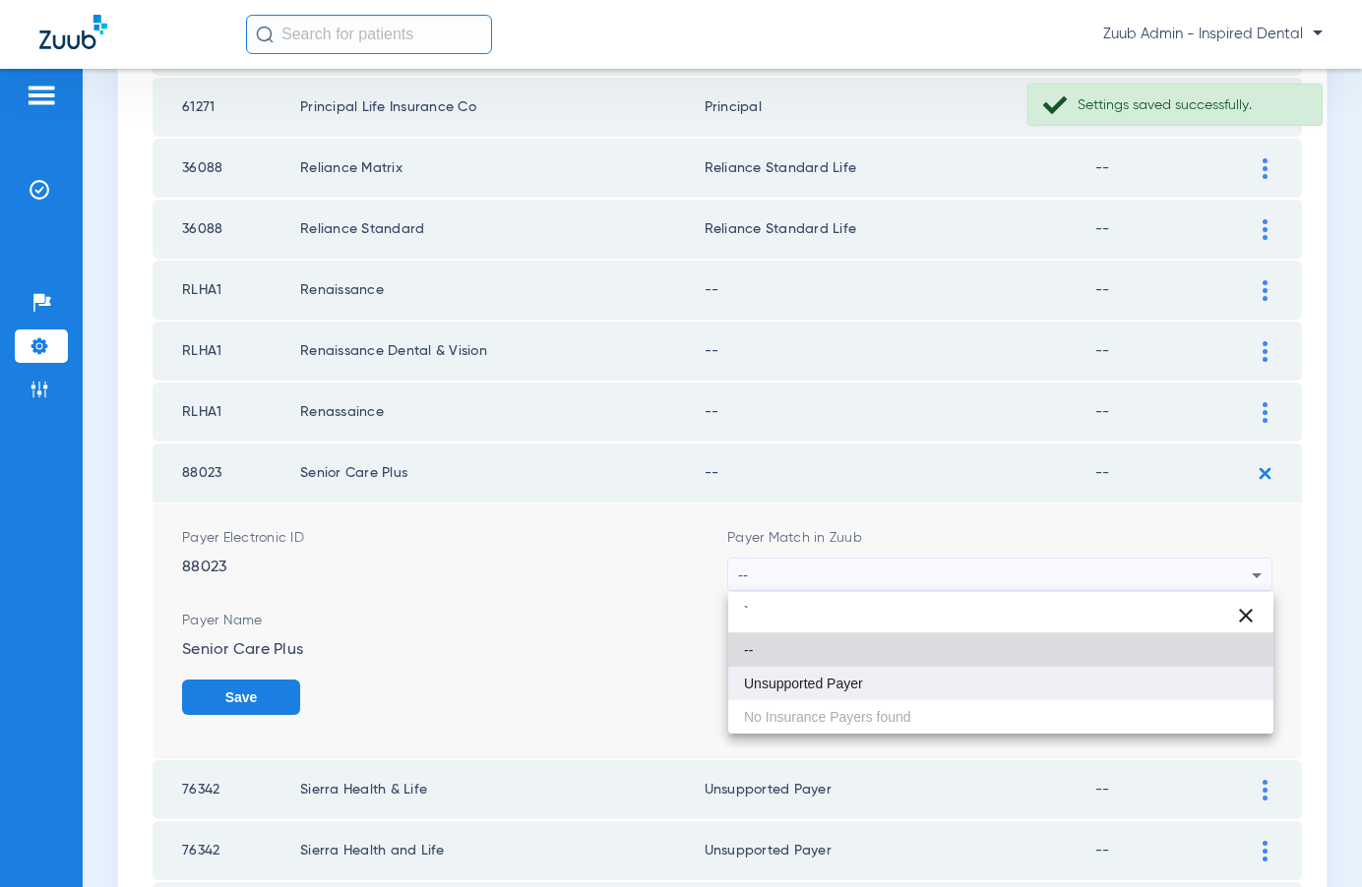
type input "`"
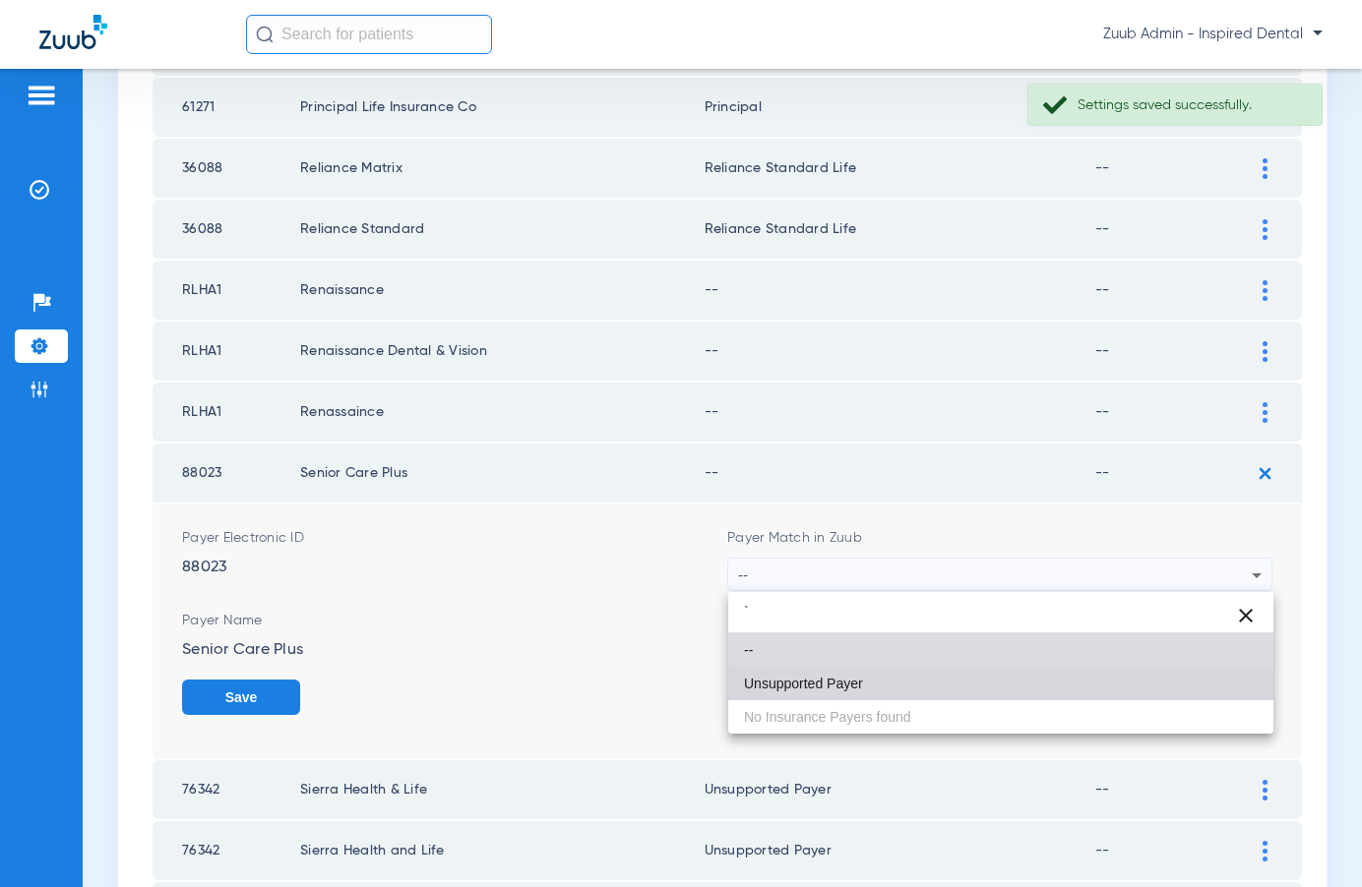
click at [894, 680] on mat-option "Unsupported Payer" at bounding box center [1000, 683] width 545 height 33
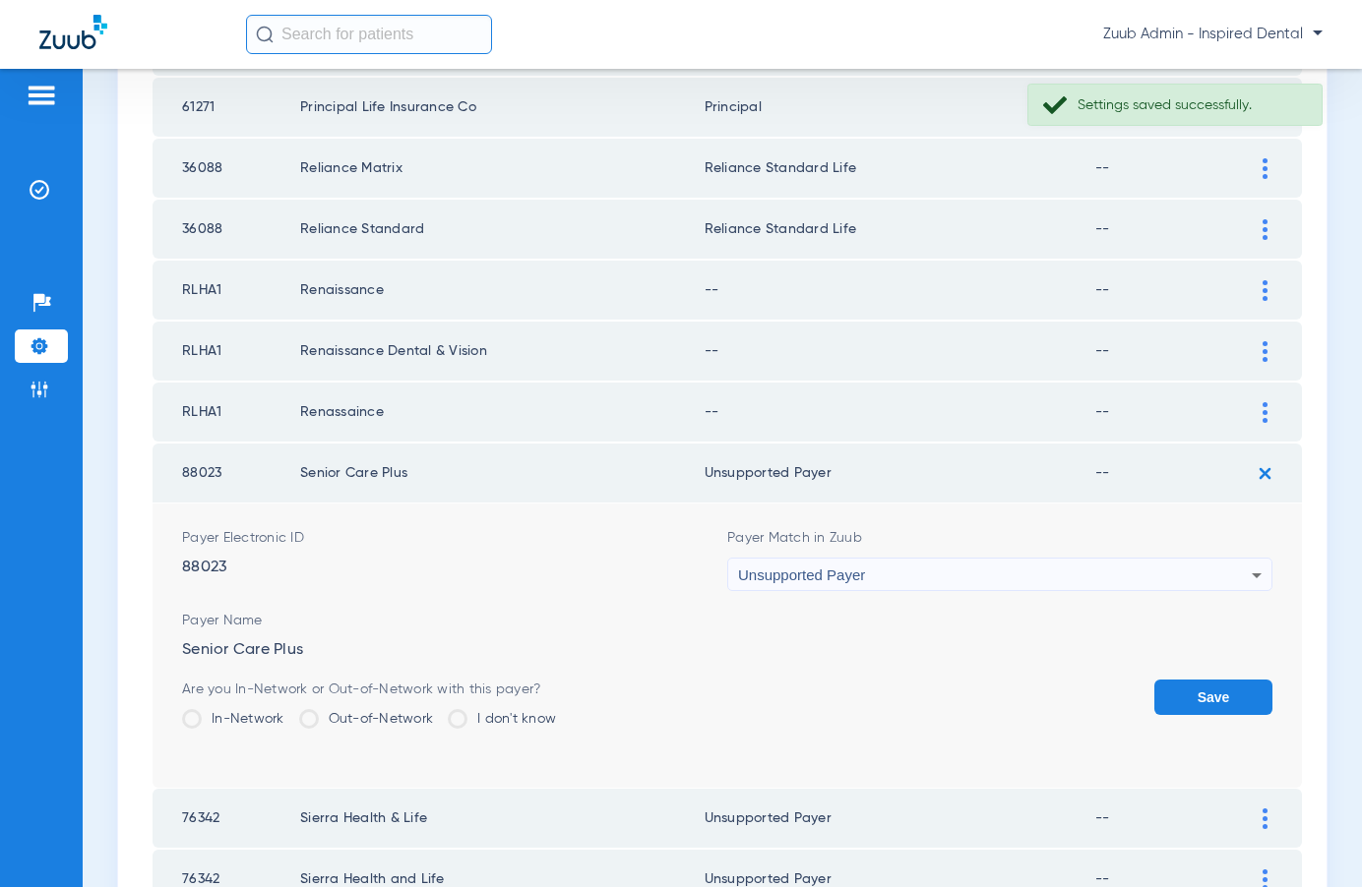
drag, startPoint x: 1199, startPoint y: 710, endPoint x: 1193, endPoint y: 694, distance: 17.7
click at [1198, 709] on button "Save" at bounding box center [1213, 697] width 118 height 35
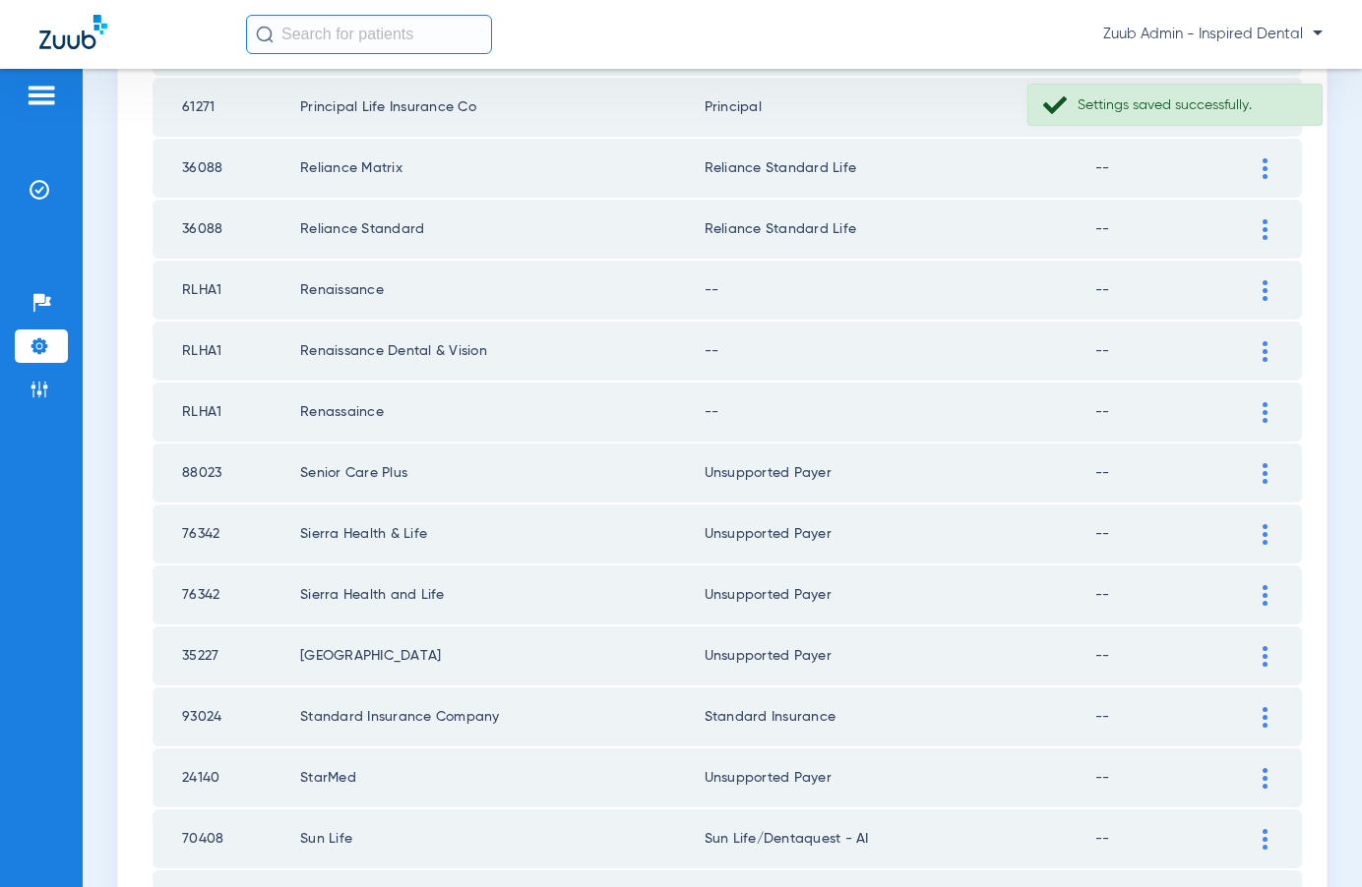
click at [1262, 407] on img at bounding box center [1264, 412] width 5 height 21
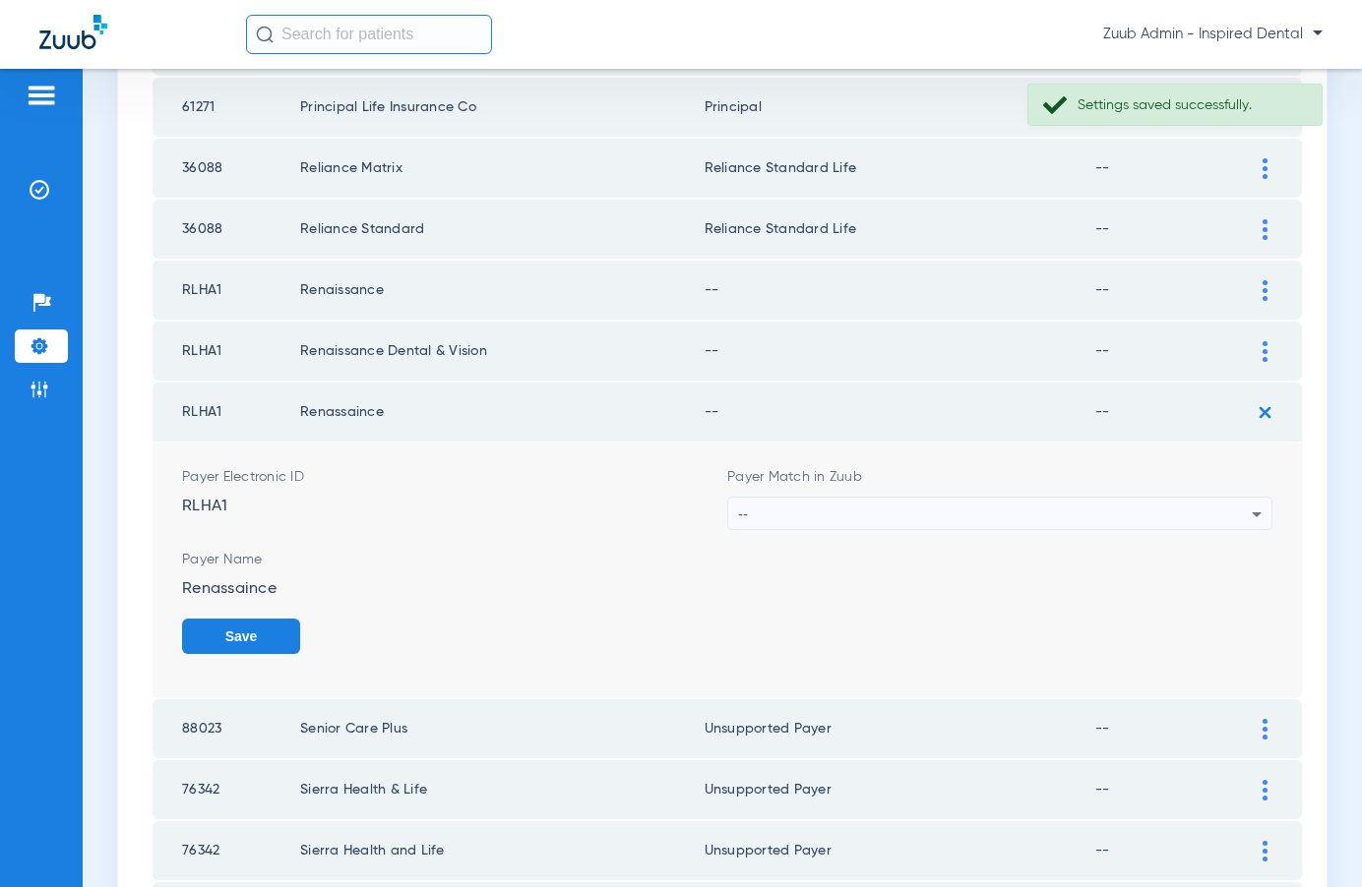
click at [1101, 505] on div "--" at bounding box center [995, 514] width 514 height 33
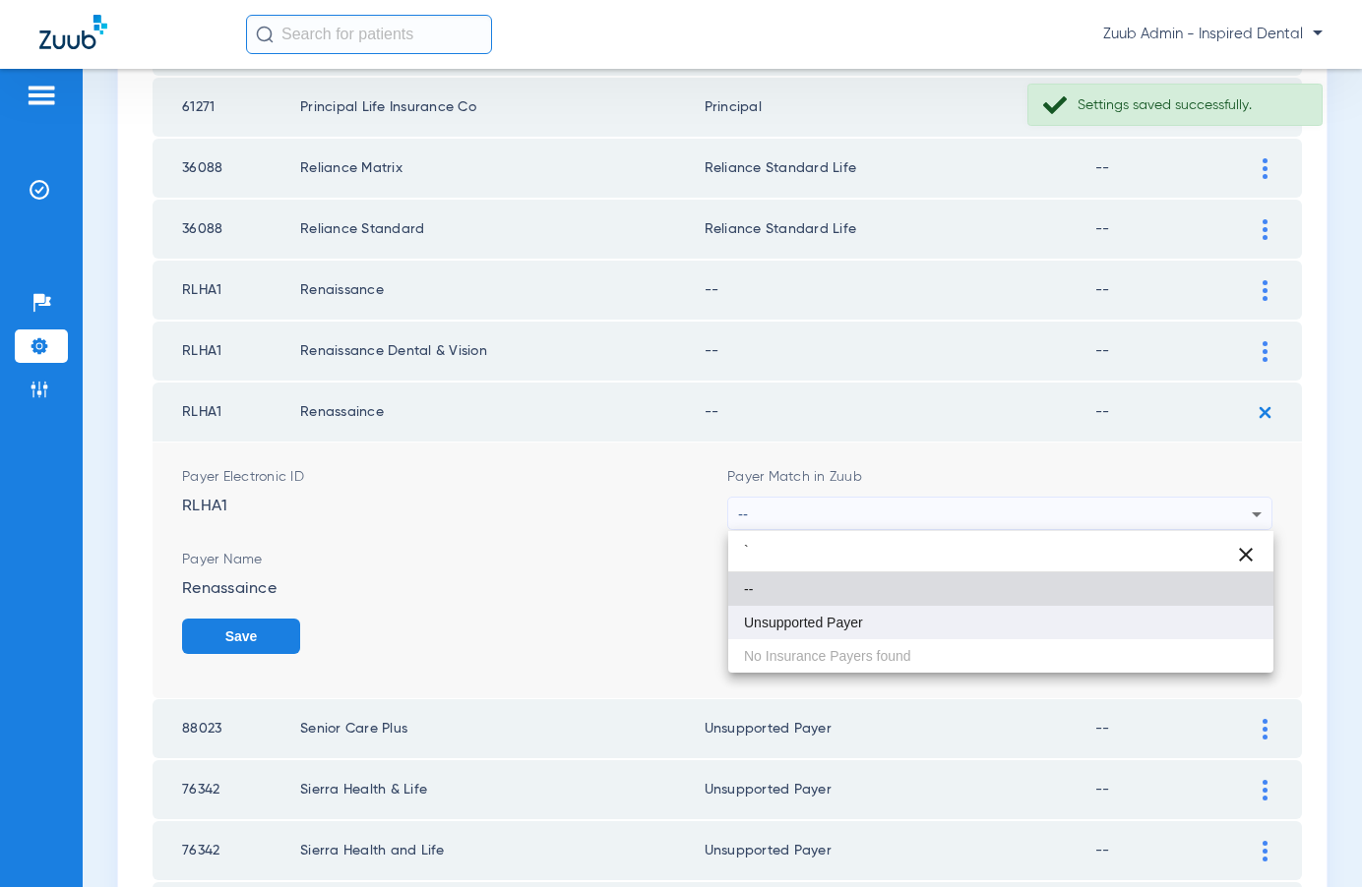
type input "`"
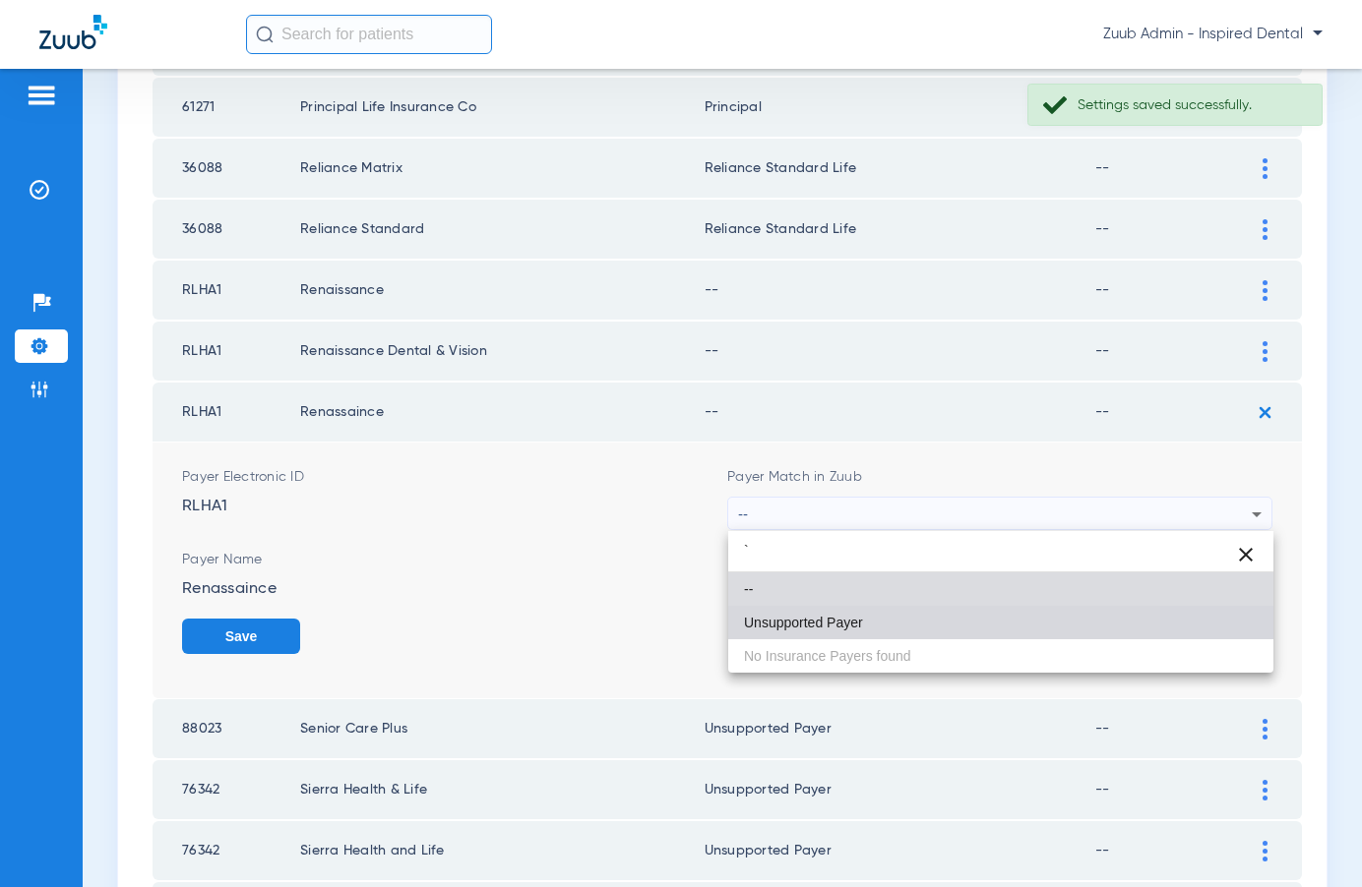
click at [841, 627] on span "Unsupported Payer" at bounding box center [803, 623] width 119 height 14
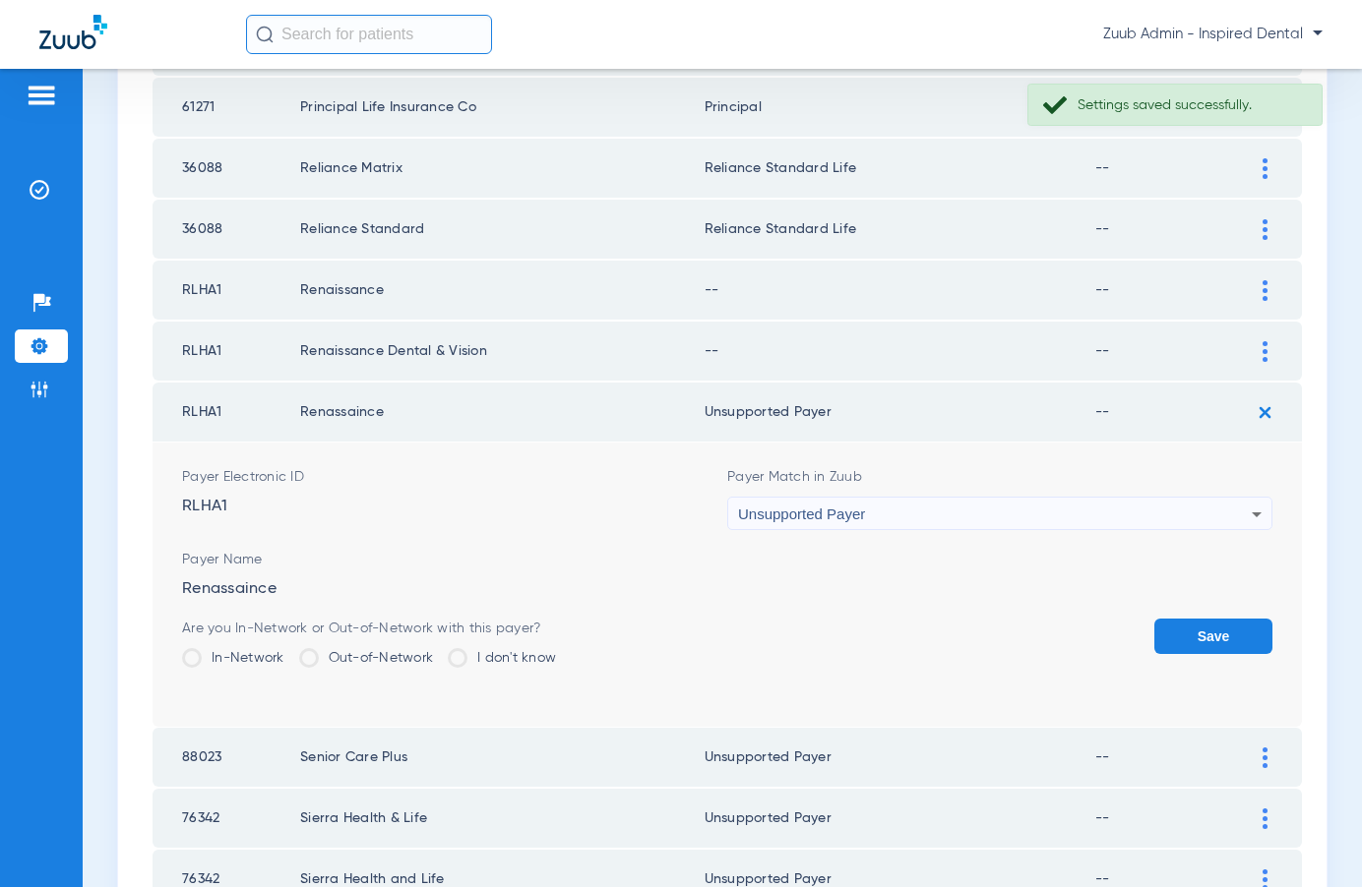
click at [1190, 636] on button "Save" at bounding box center [1213, 636] width 118 height 35
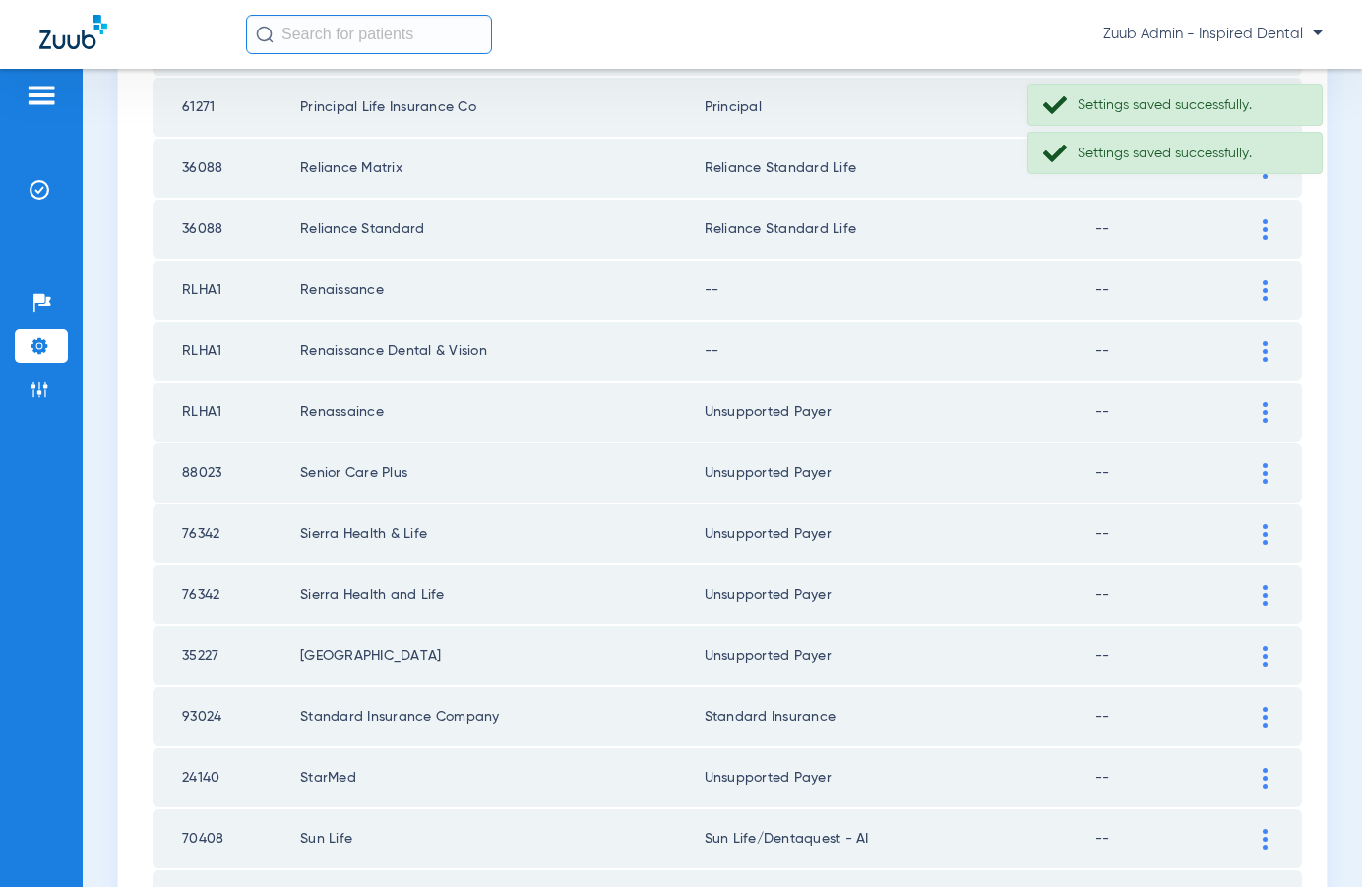
click at [1263, 348] on img at bounding box center [1264, 351] width 5 height 21
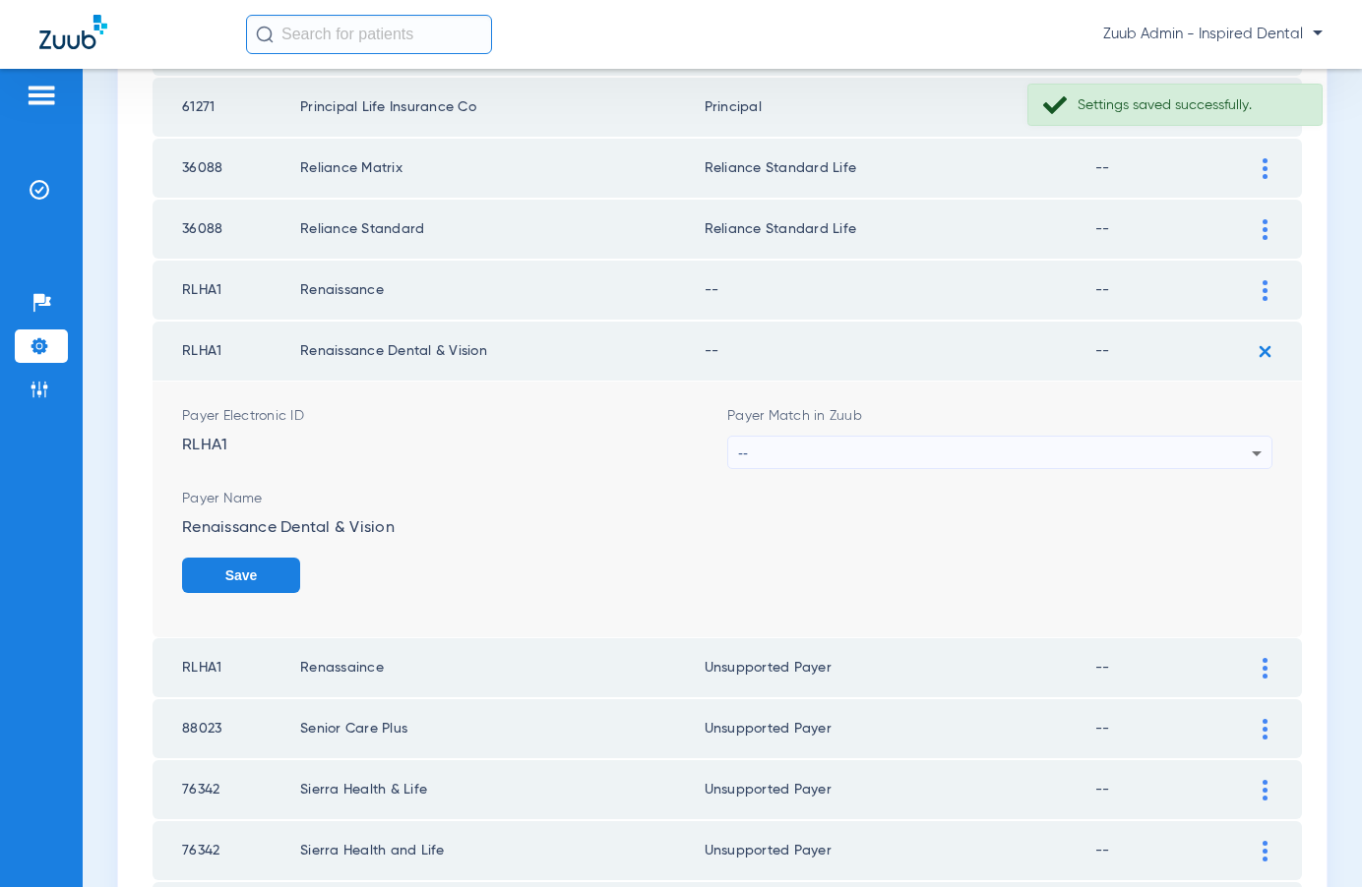
click at [954, 445] on div "--" at bounding box center [995, 453] width 514 height 33
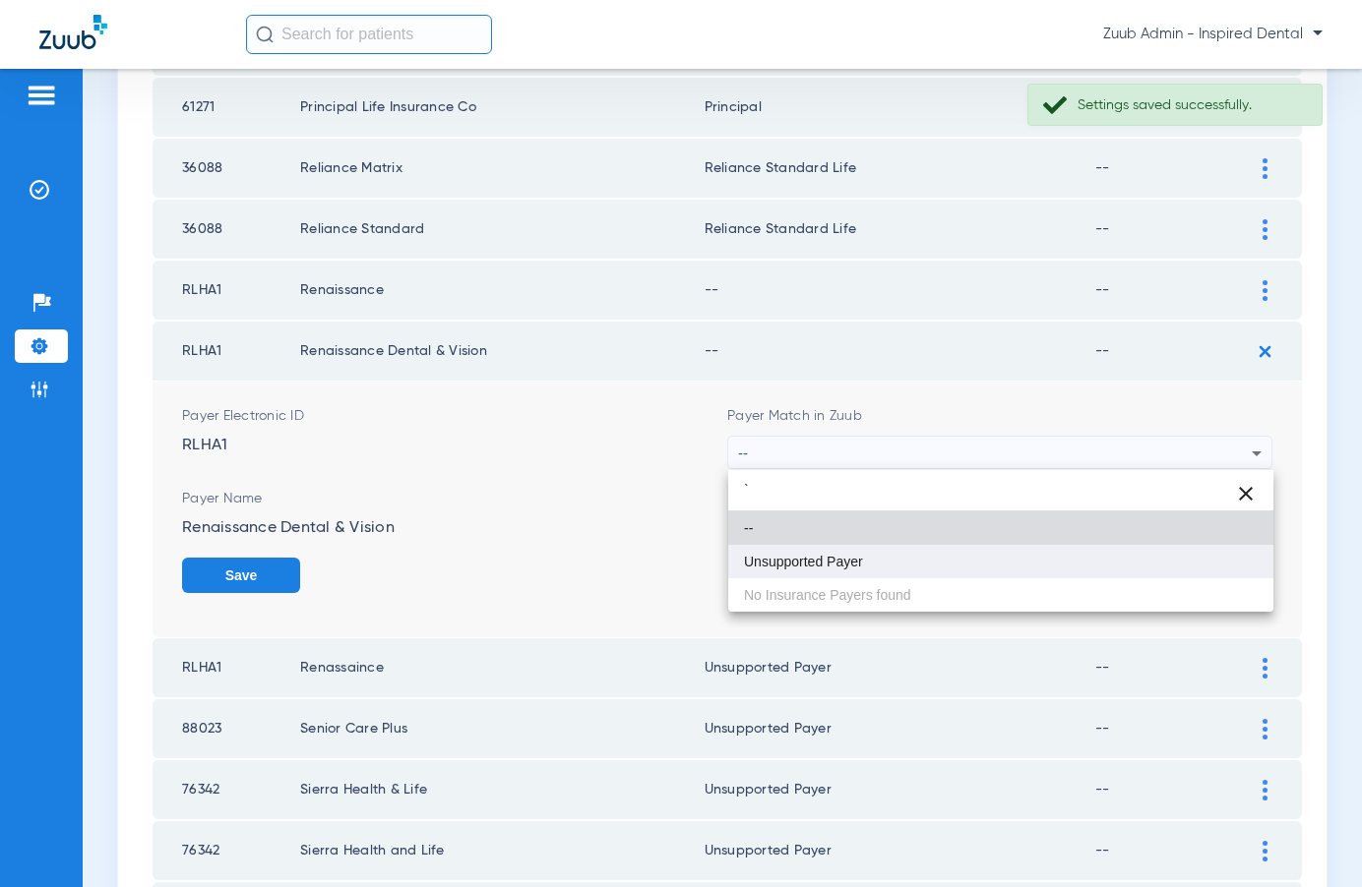
type input "`"
click at [858, 568] on span "Unsupported Payer" at bounding box center [803, 562] width 119 height 14
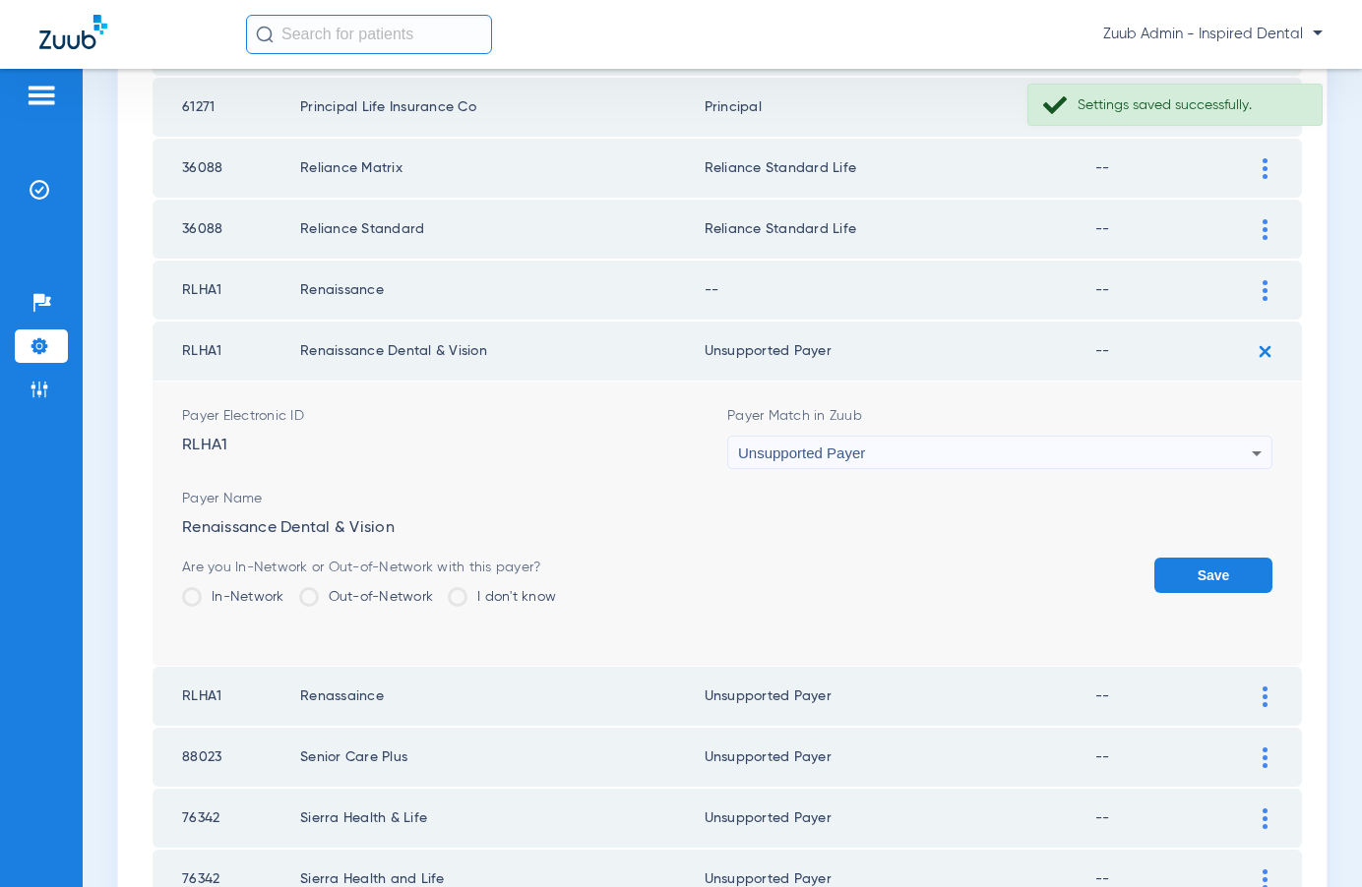
click at [1199, 516] on div "Payer Name Renaissance Dental & Vision" at bounding box center [727, 513] width 1090 height 49
click at [1197, 570] on button "Save" at bounding box center [1213, 575] width 118 height 35
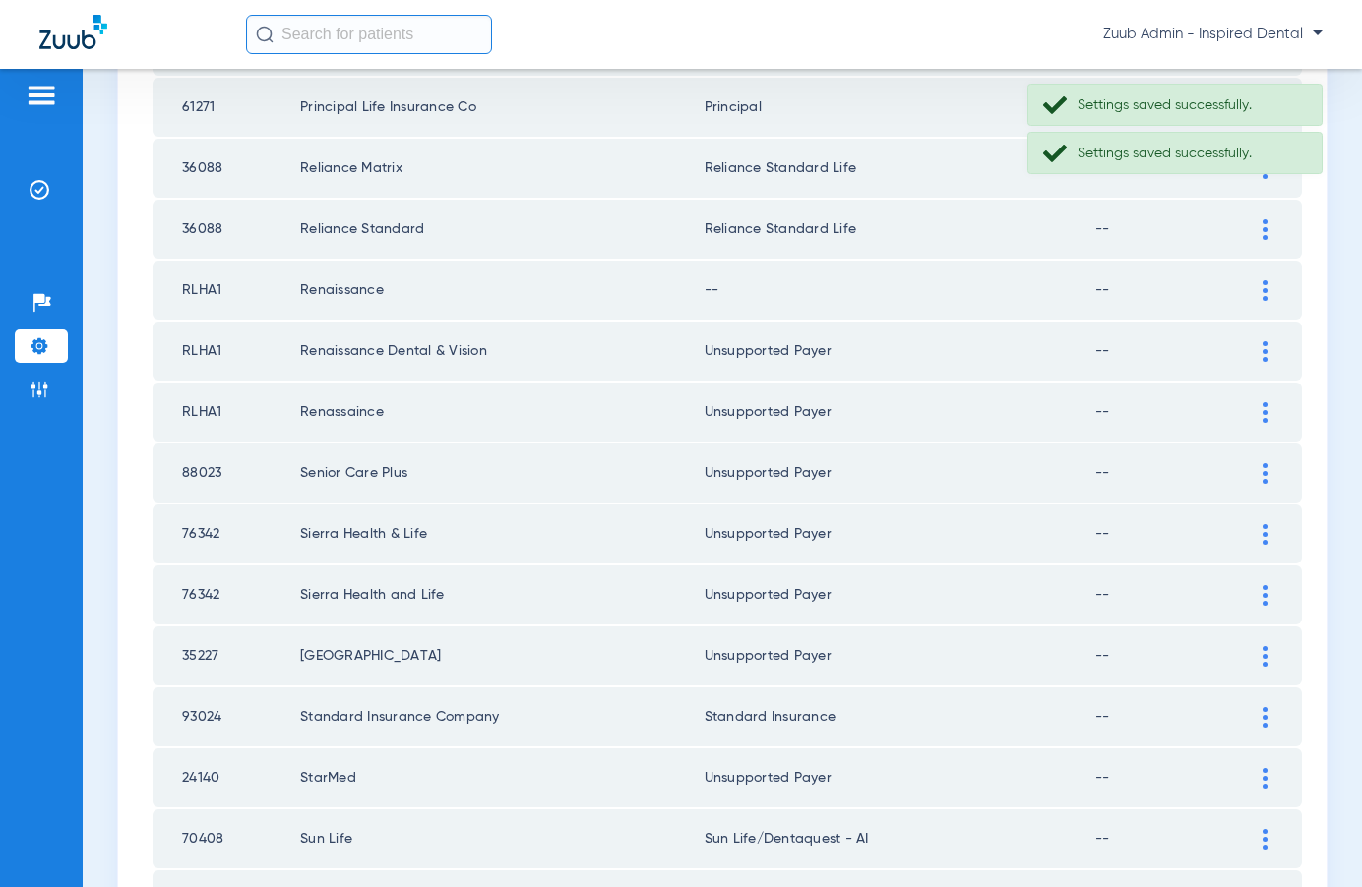
click at [1264, 289] on img at bounding box center [1264, 290] width 5 height 21
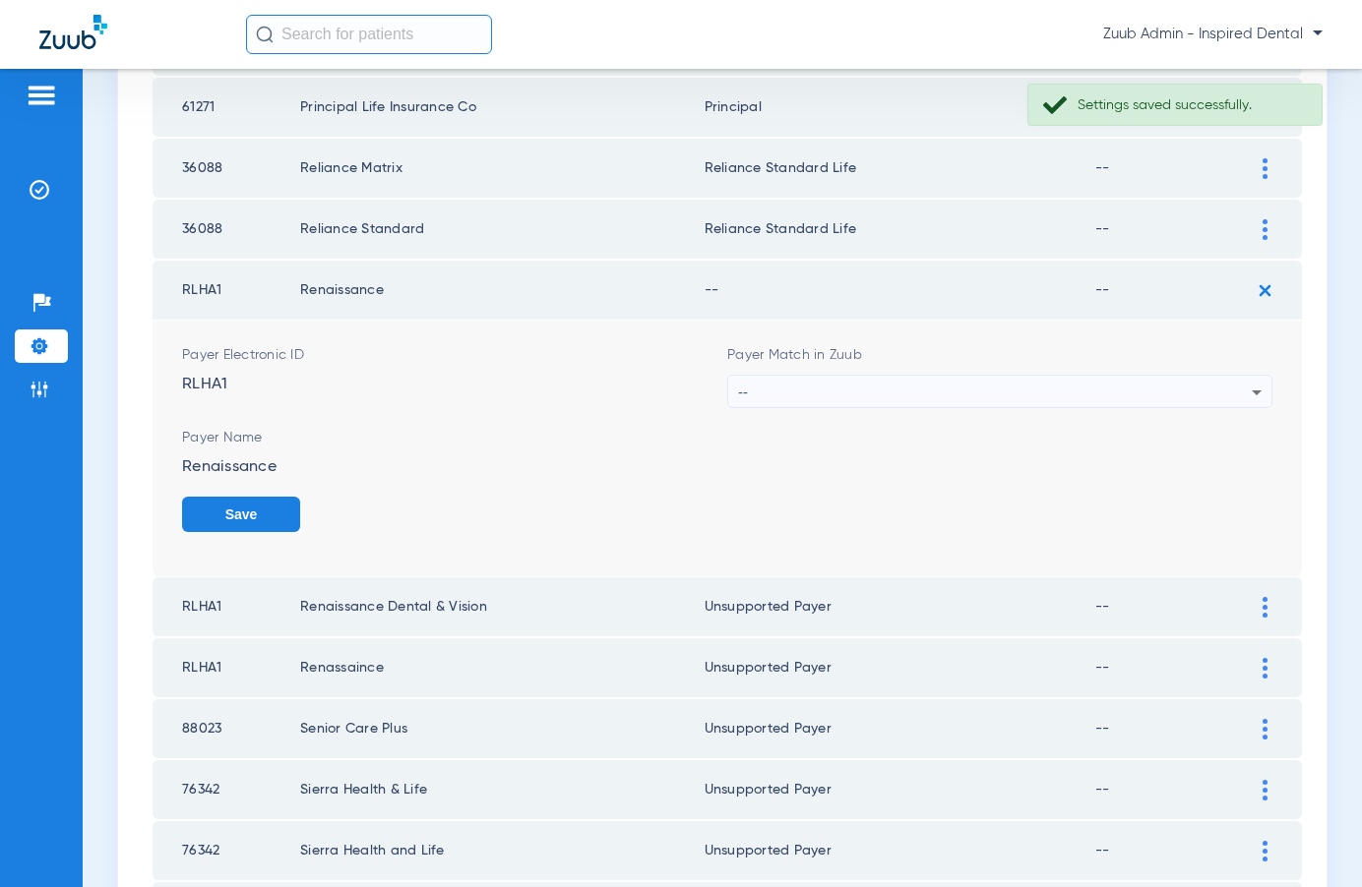
click at [1016, 390] on div "--" at bounding box center [995, 392] width 514 height 33
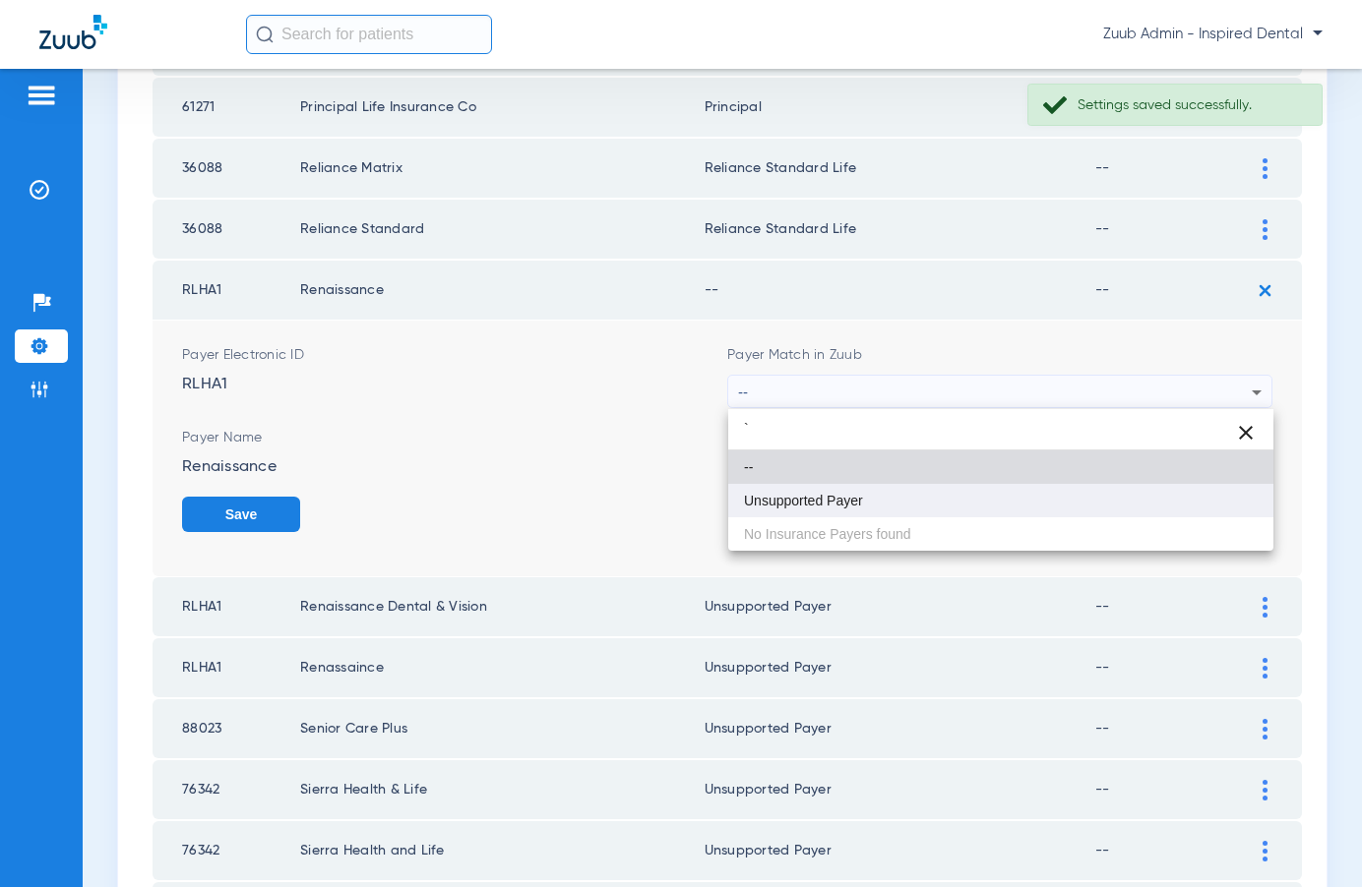
type input "`"
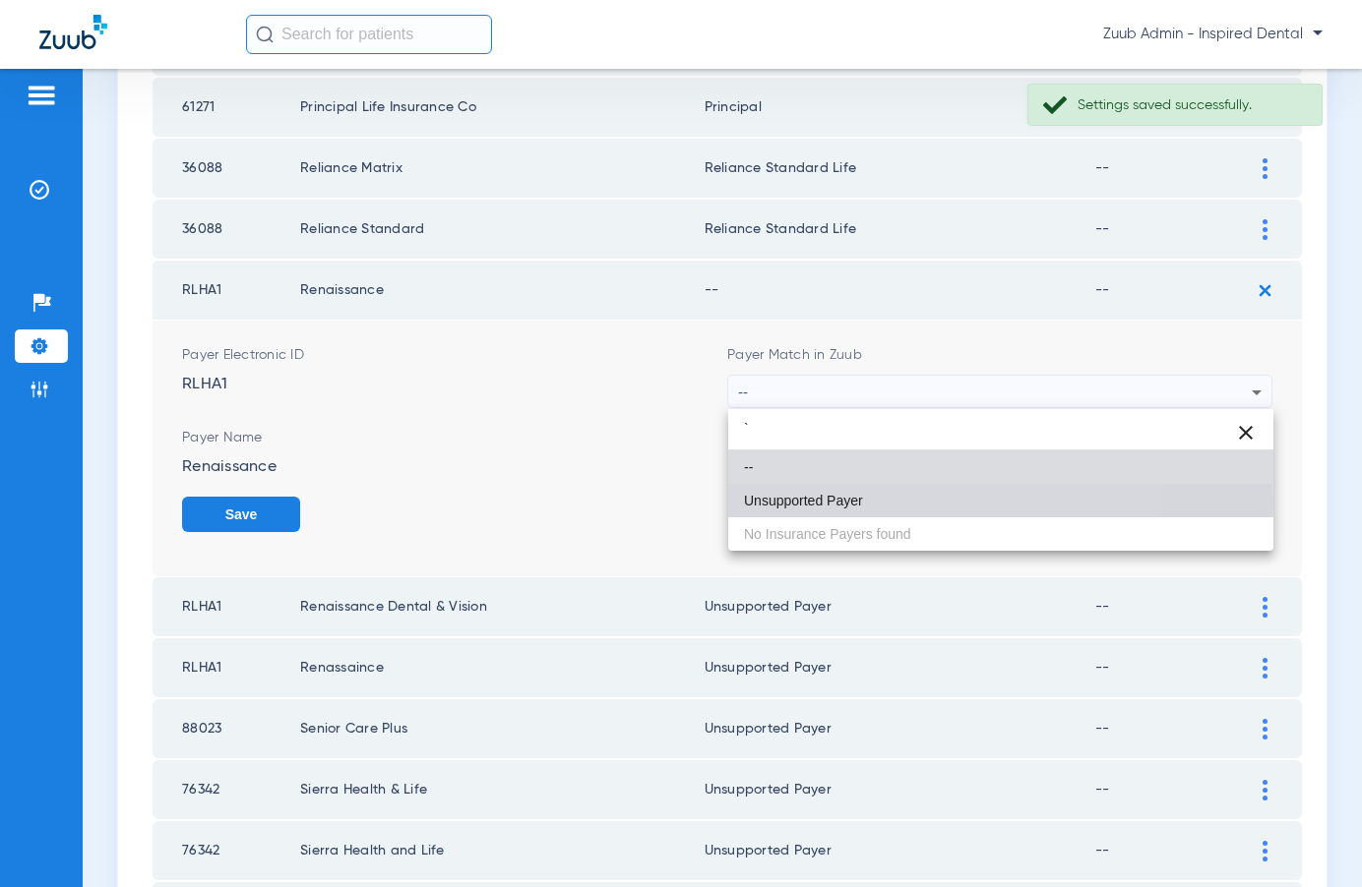
click at [842, 503] on span "Unsupported Payer" at bounding box center [803, 501] width 119 height 14
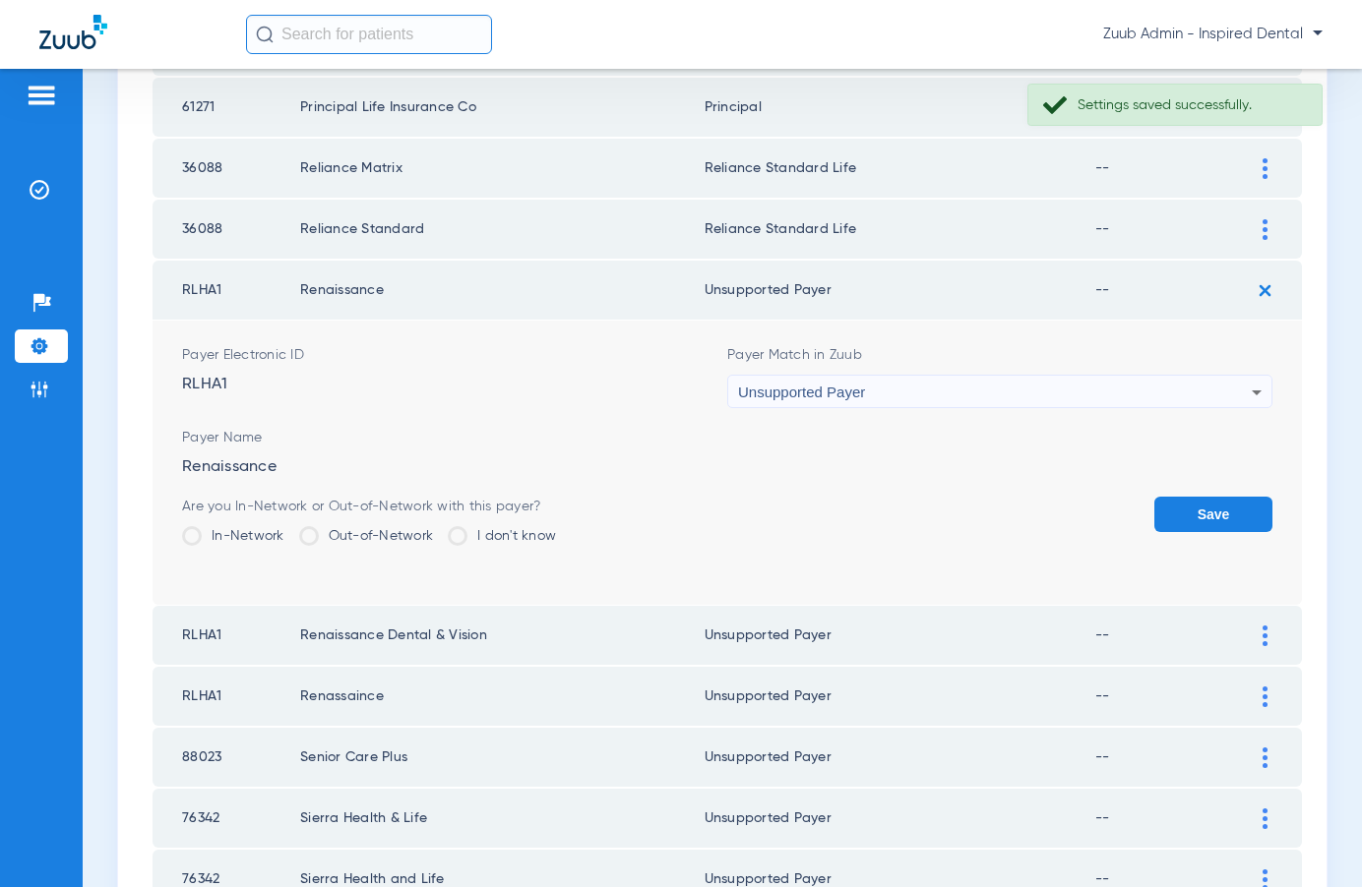
click at [1185, 513] on button "Save" at bounding box center [1213, 514] width 118 height 35
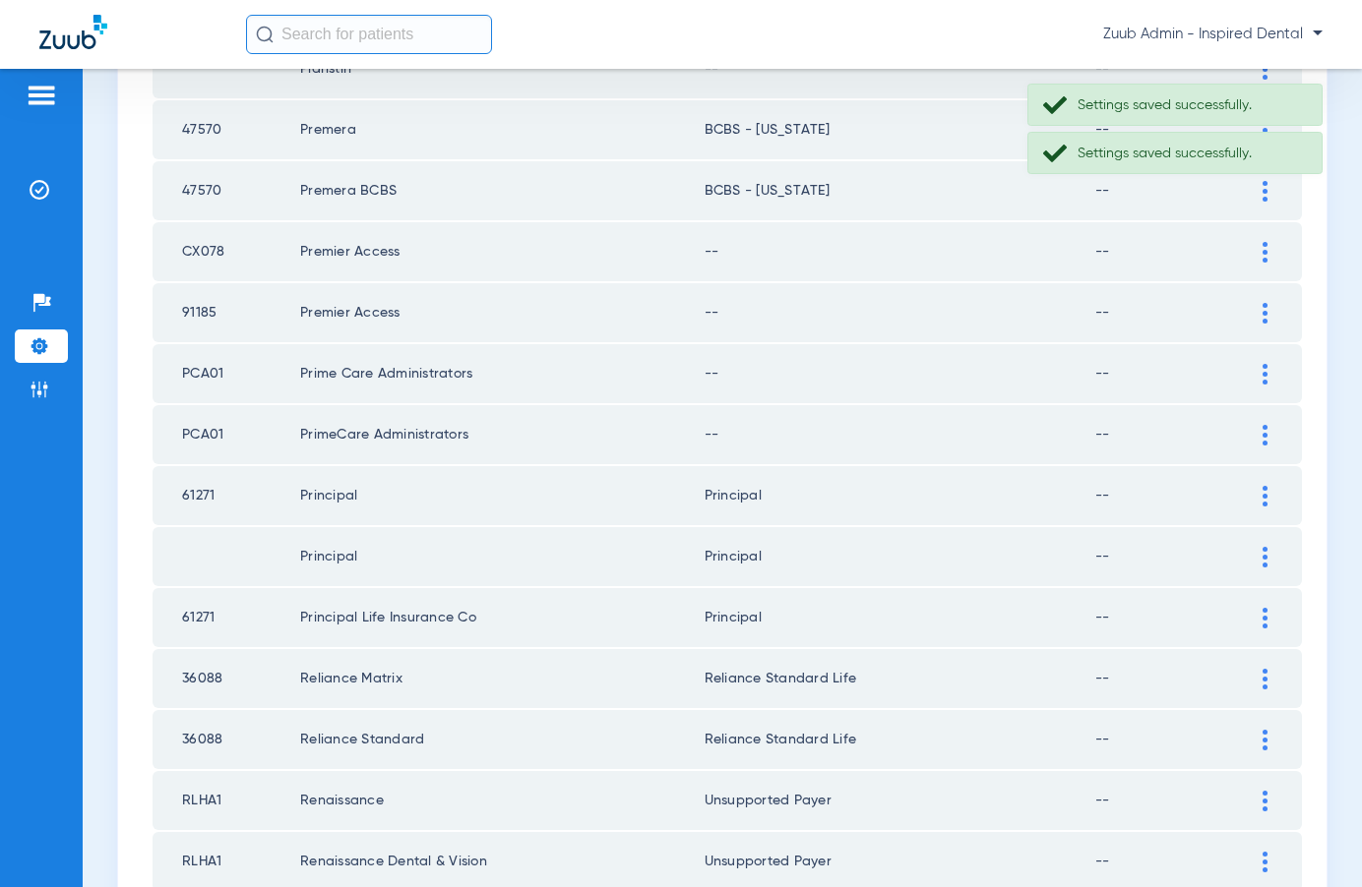
scroll to position [1680, 0]
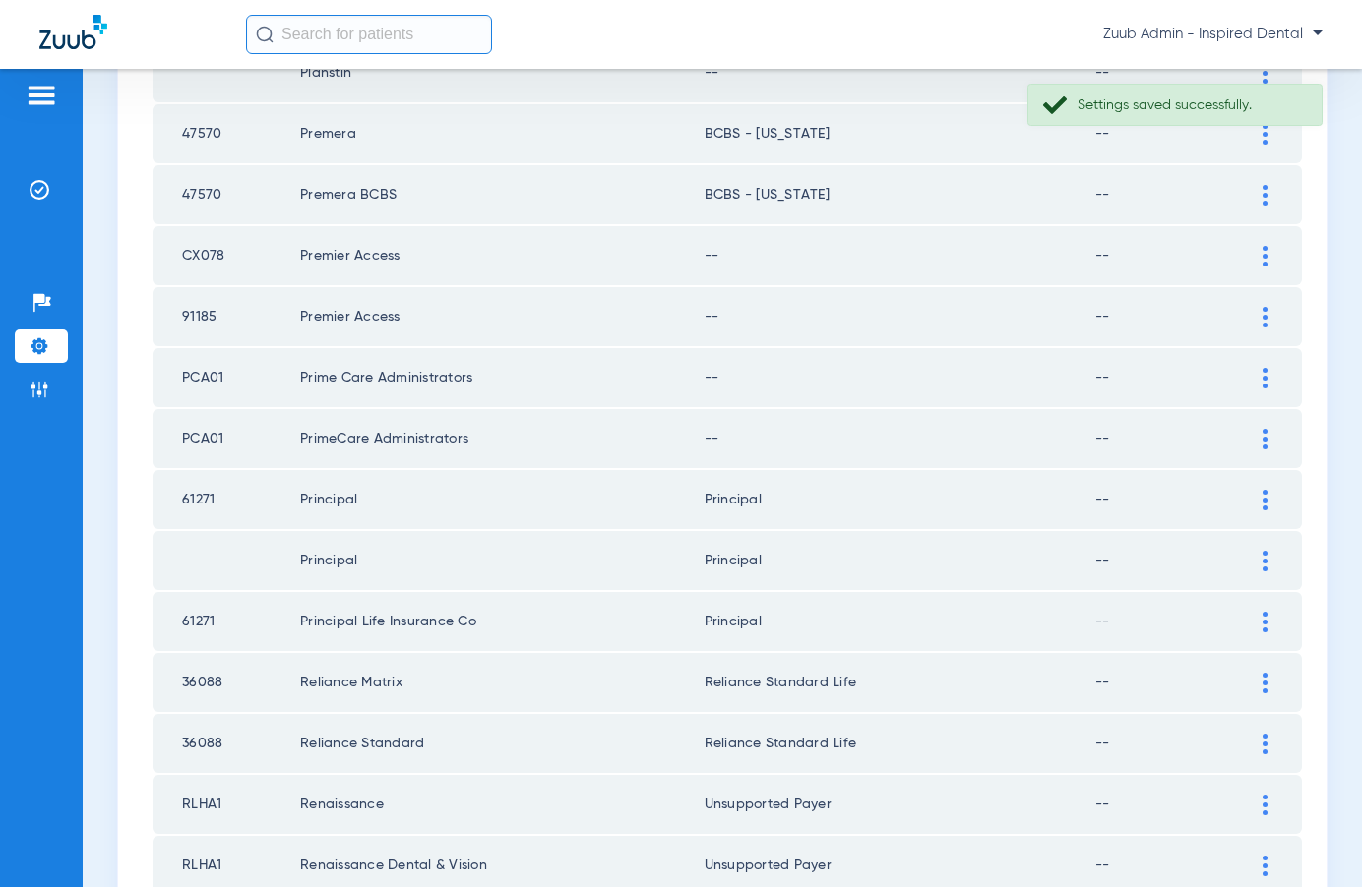
click at [1260, 439] on div at bounding box center [1264, 439] width 34 height 21
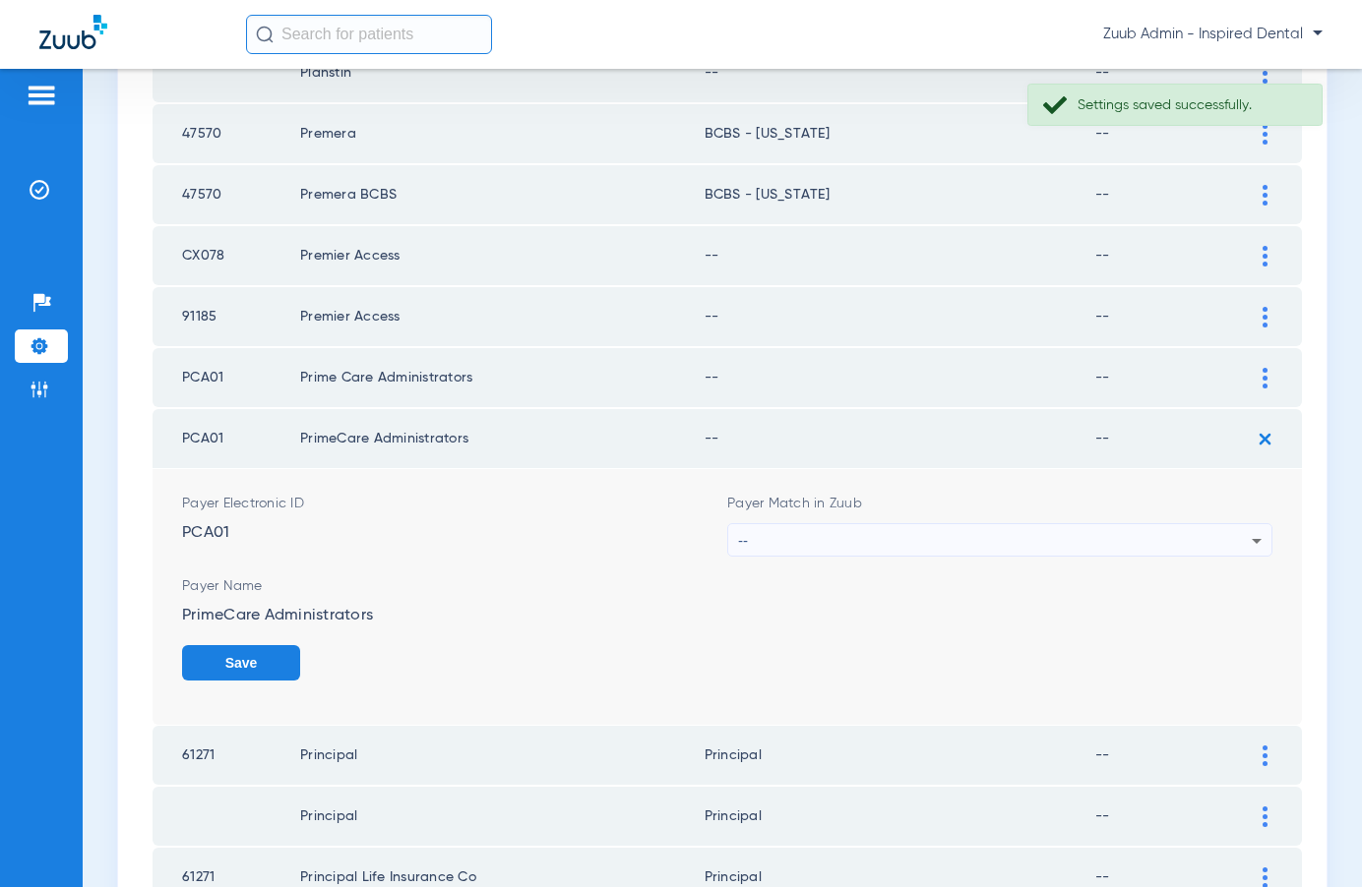
click at [918, 528] on div "--" at bounding box center [995, 540] width 514 height 33
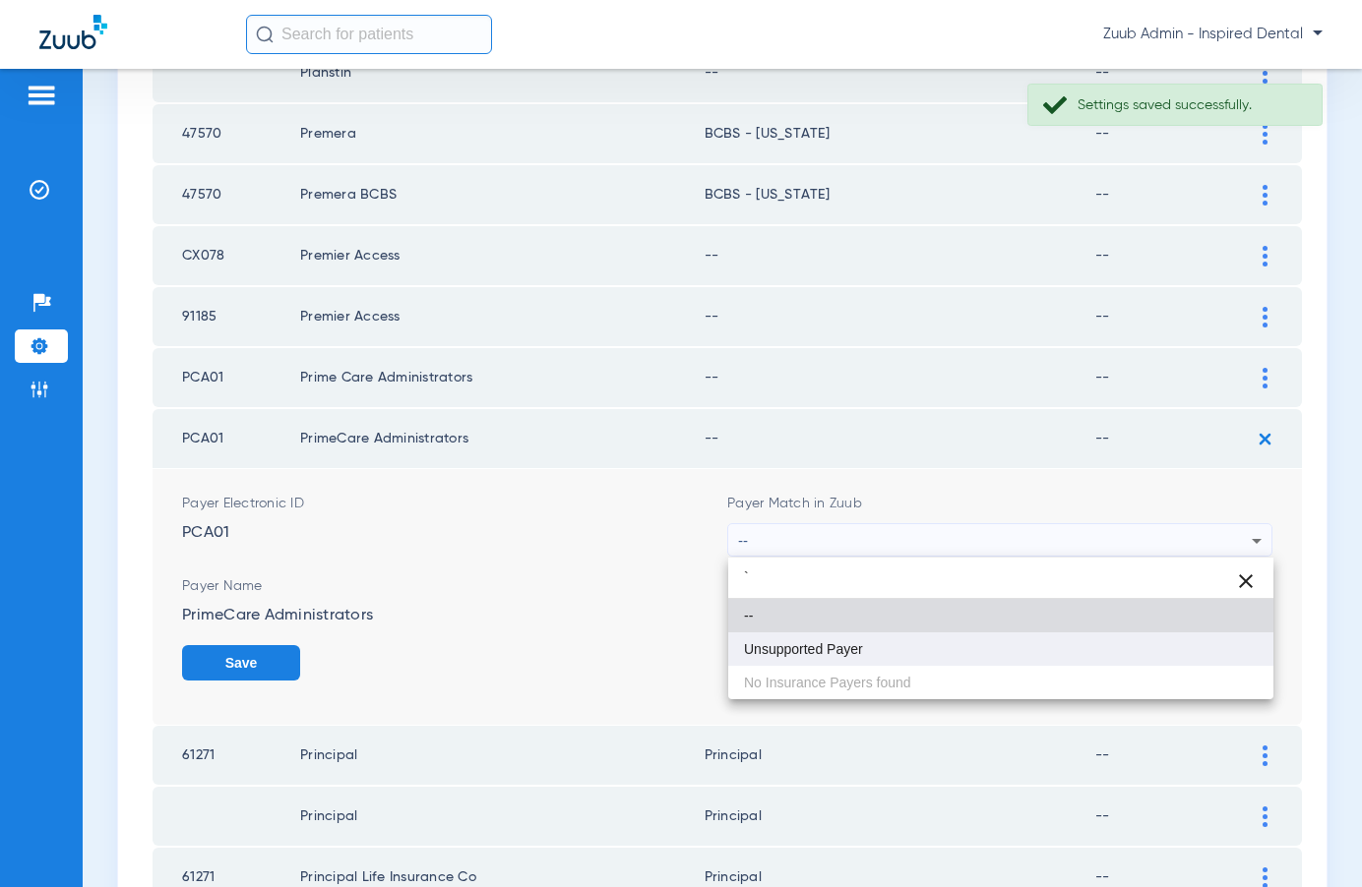
type input "`"
click at [830, 637] on mat-option "Unsupported Payer" at bounding box center [1000, 649] width 545 height 33
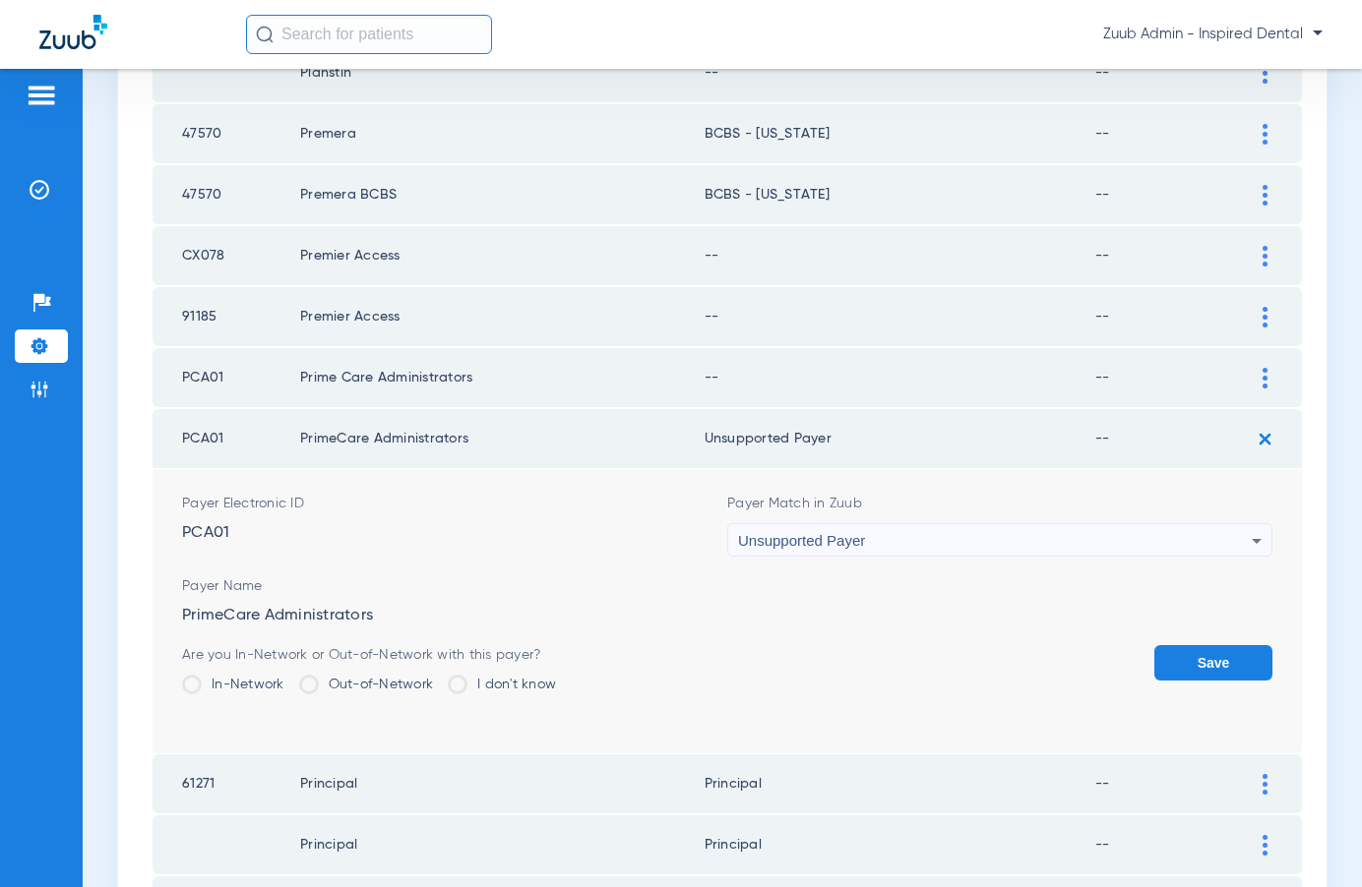
click at [1208, 655] on button "Save" at bounding box center [1213, 662] width 118 height 35
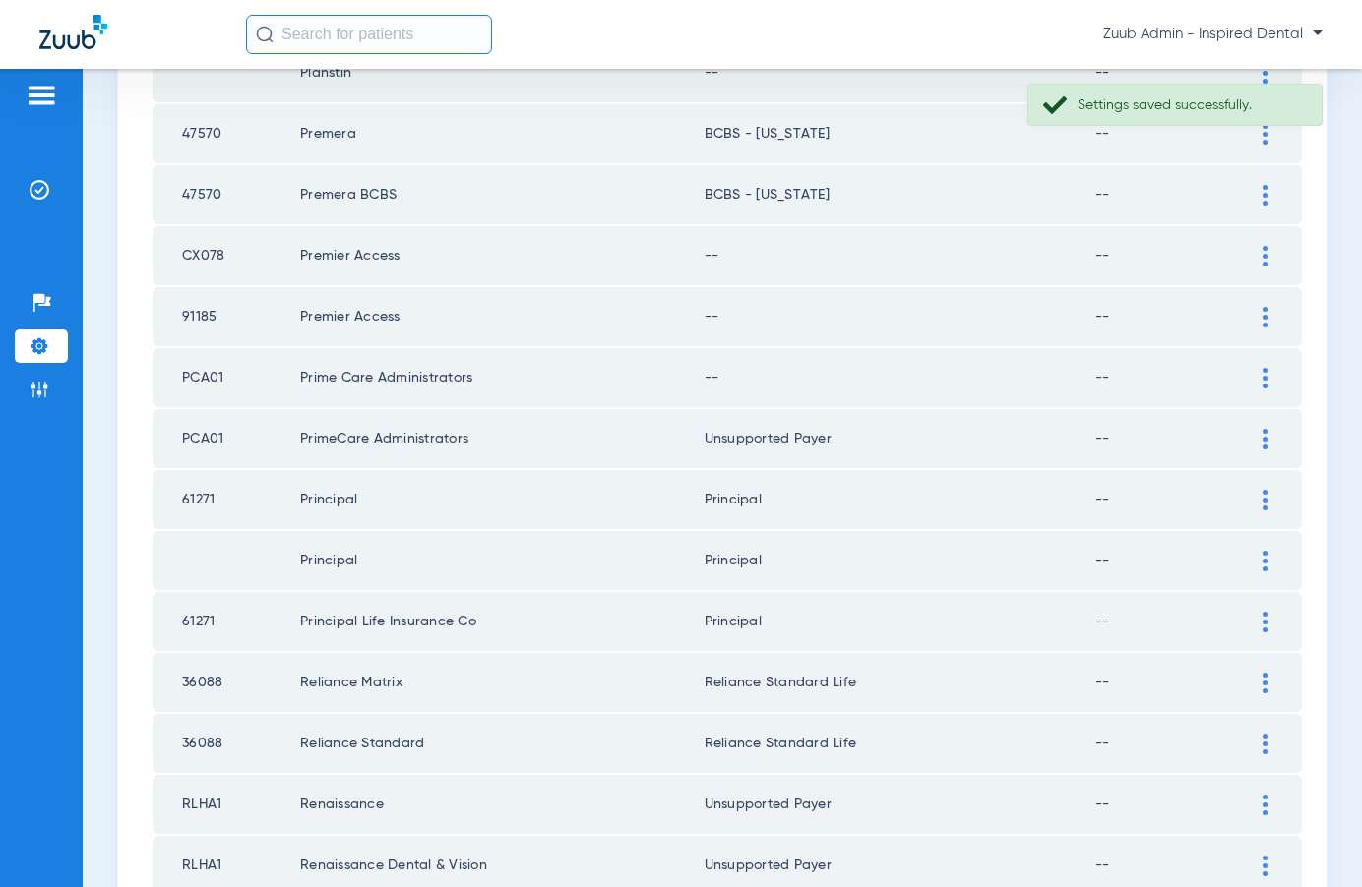
click at [1257, 376] on div at bounding box center [1264, 378] width 34 height 21
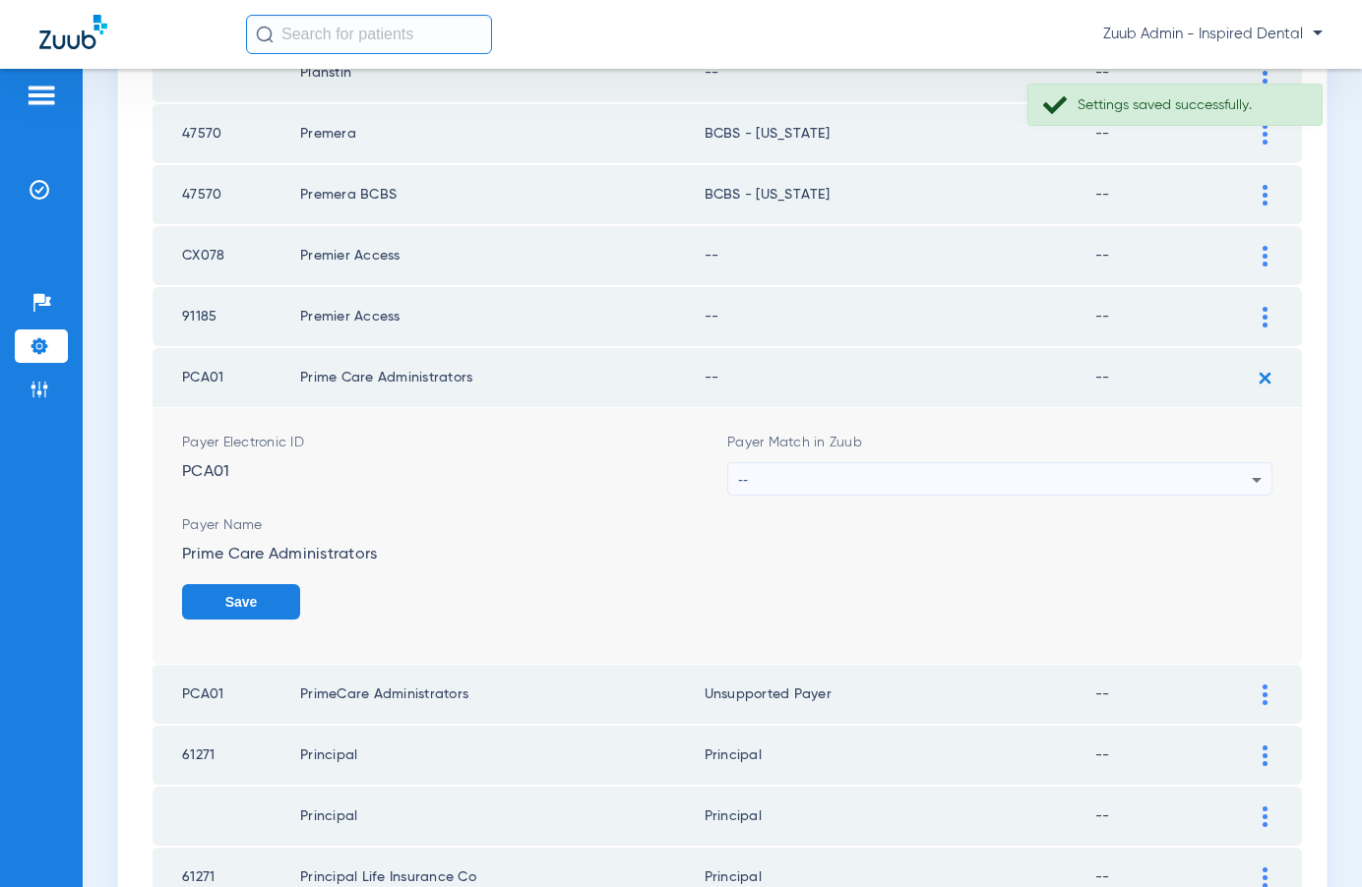
click at [921, 466] on div "--" at bounding box center [995, 479] width 514 height 33
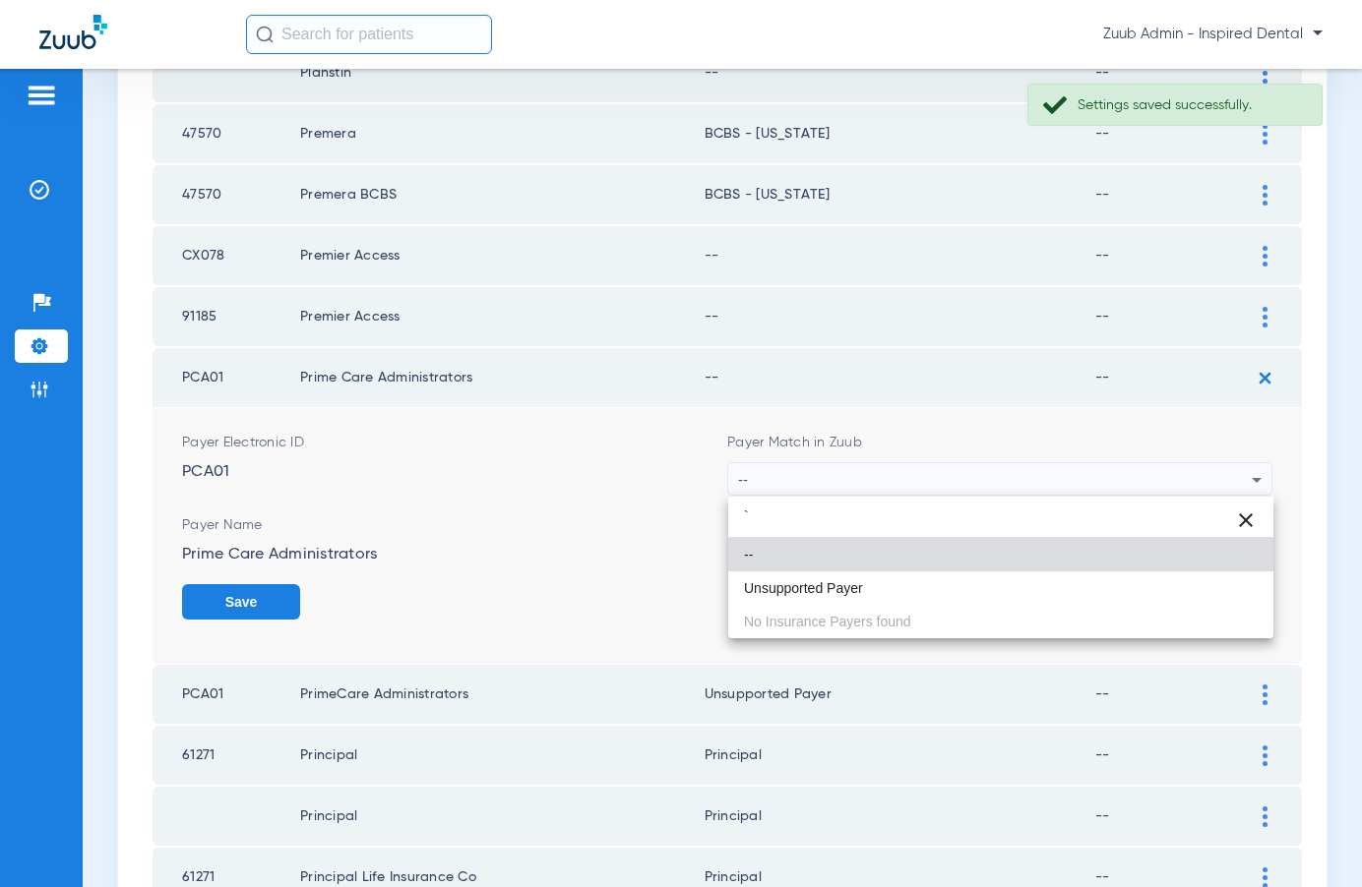
type input "`"
click at [858, 568] on mat-option "--" at bounding box center [1000, 554] width 545 height 33
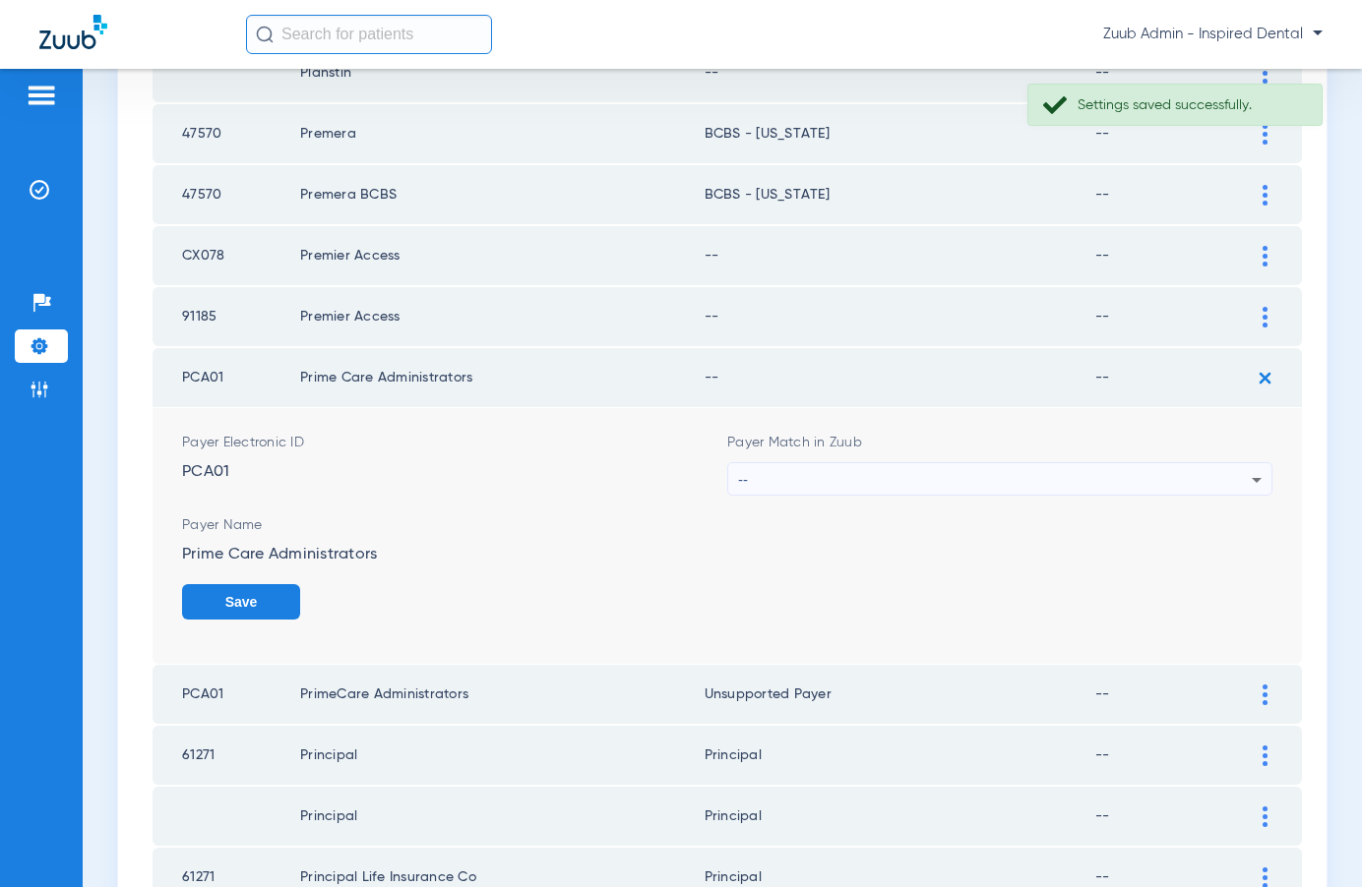
click at [938, 476] on div "--" at bounding box center [995, 479] width 514 height 33
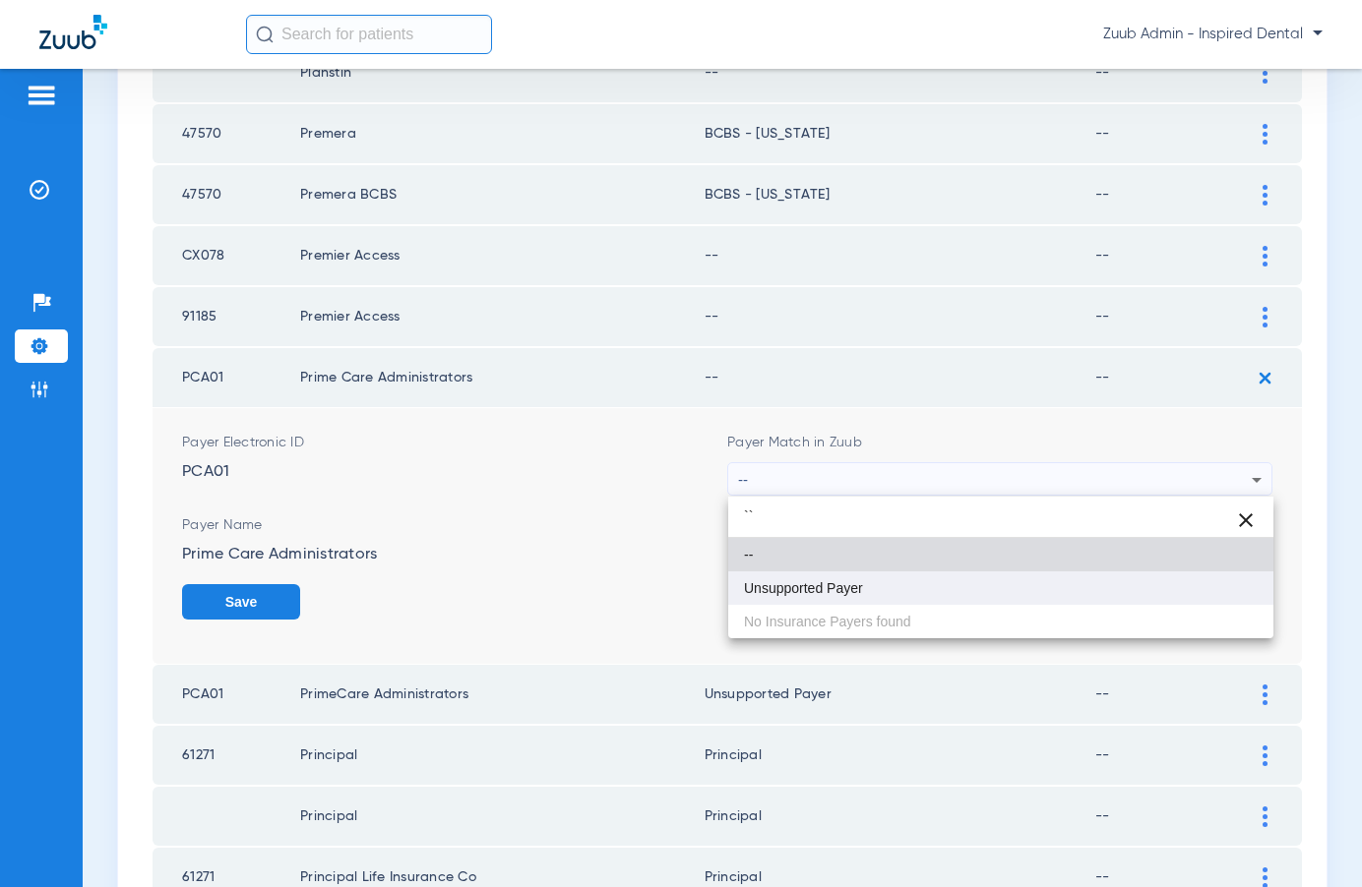
type input "``"
click at [820, 585] on span "Unsupported Payer" at bounding box center [803, 588] width 119 height 14
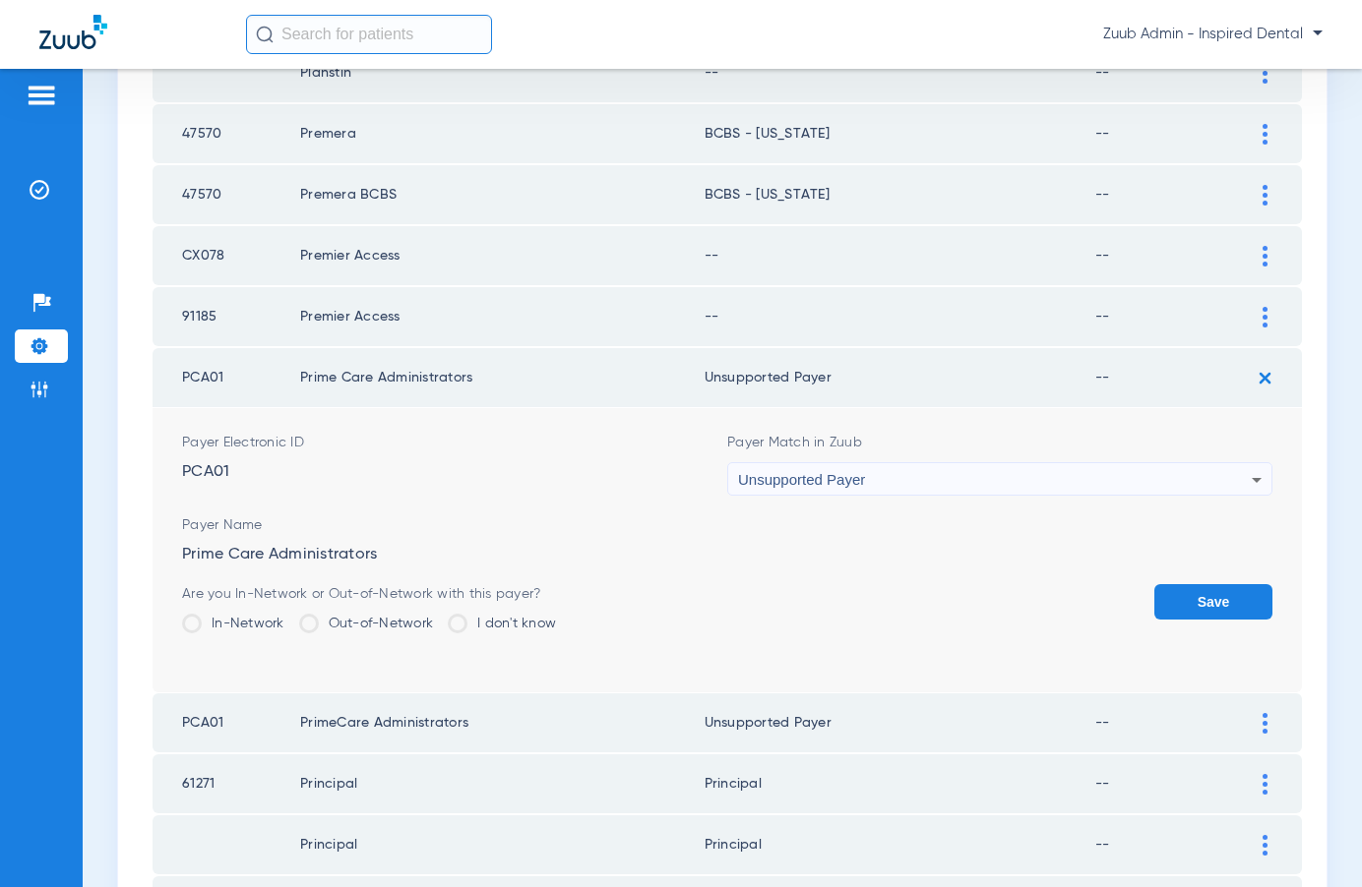
click at [1201, 594] on button "Save" at bounding box center [1213, 601] width 118 height 35
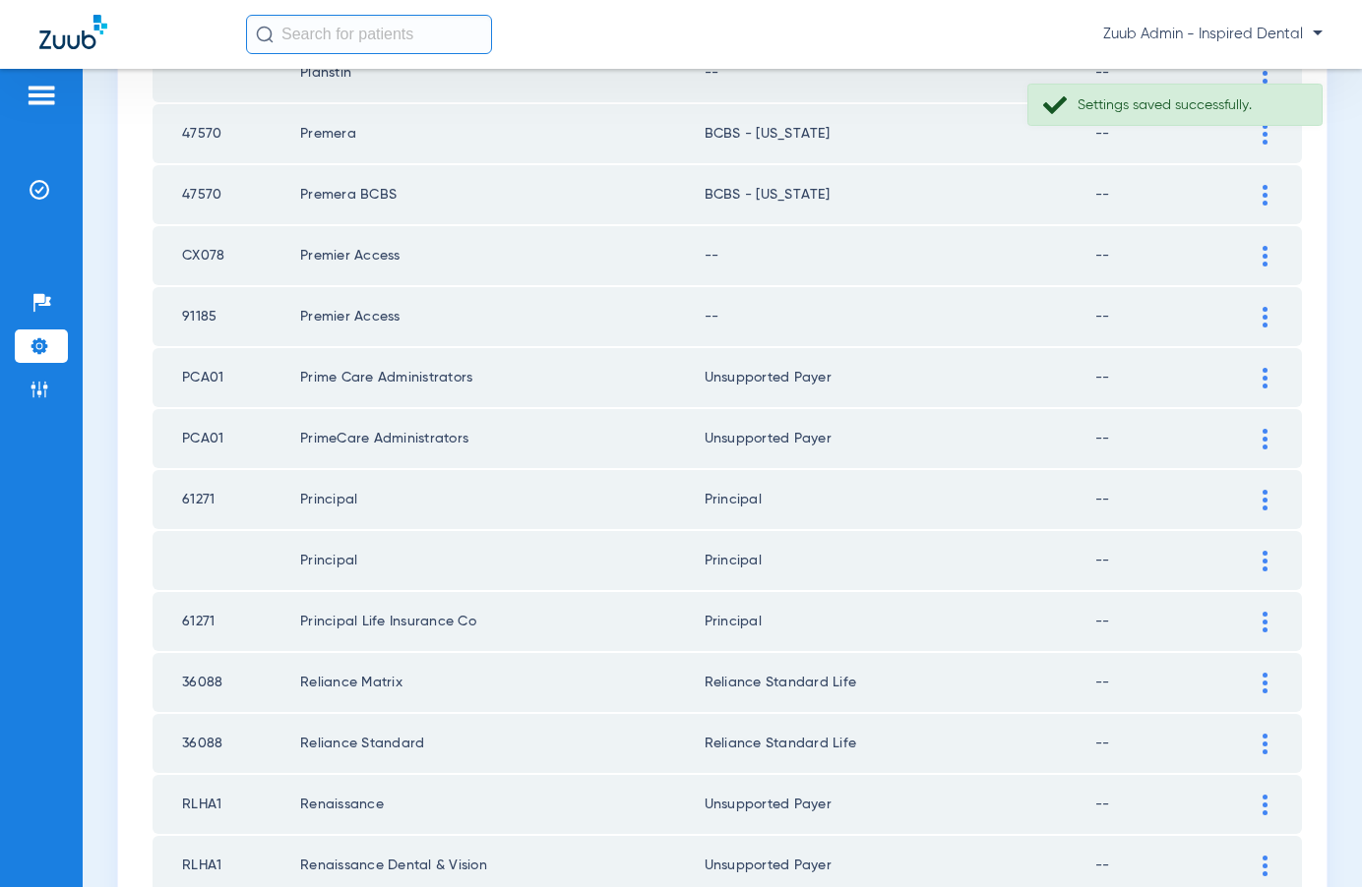
click at [1257, 307] on div at bounding box center [1264, 317] width 34 height 21
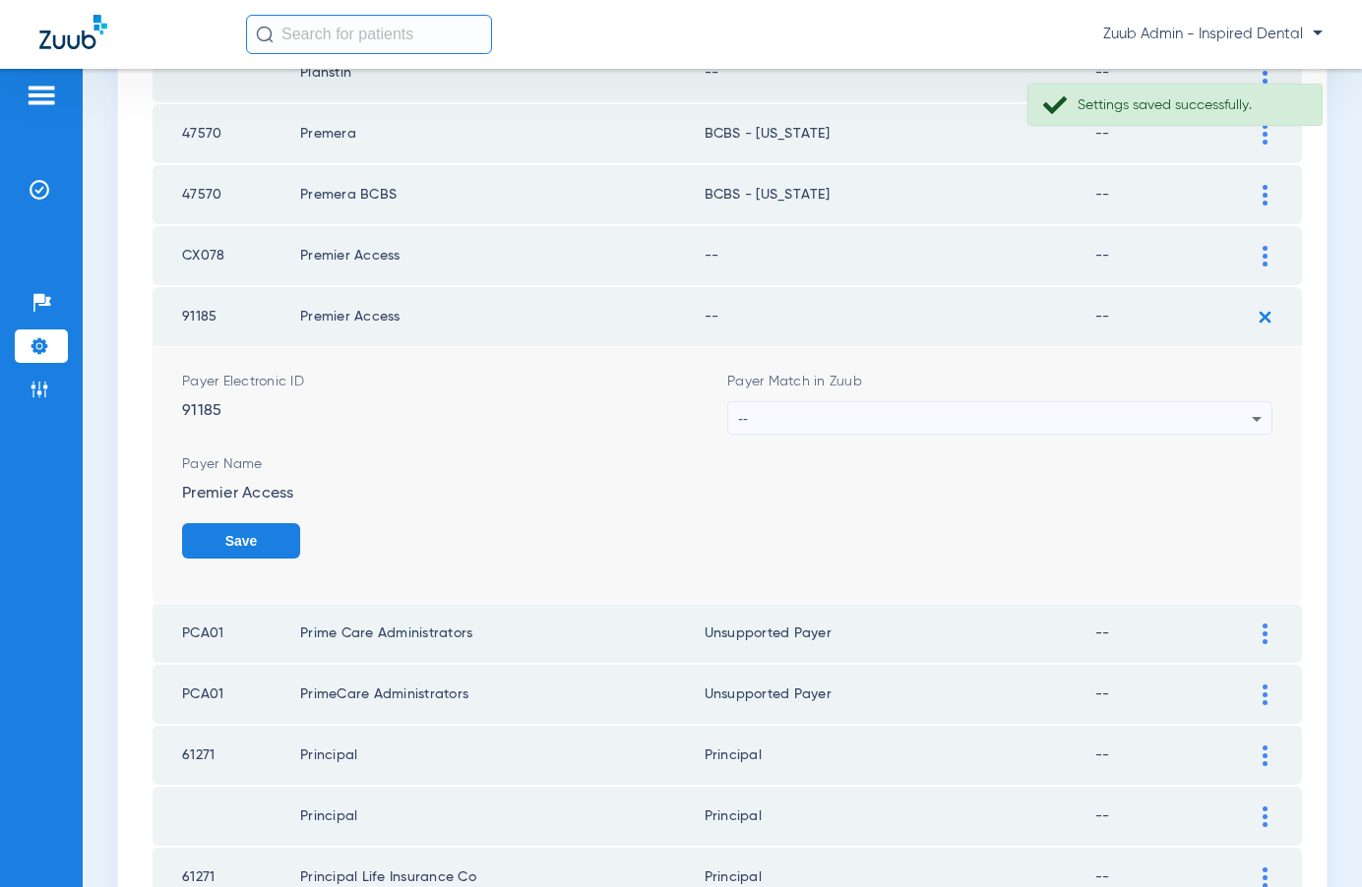
click at [1026, 419] on div "--" at bounding box center [995, 418] width 514 height 33
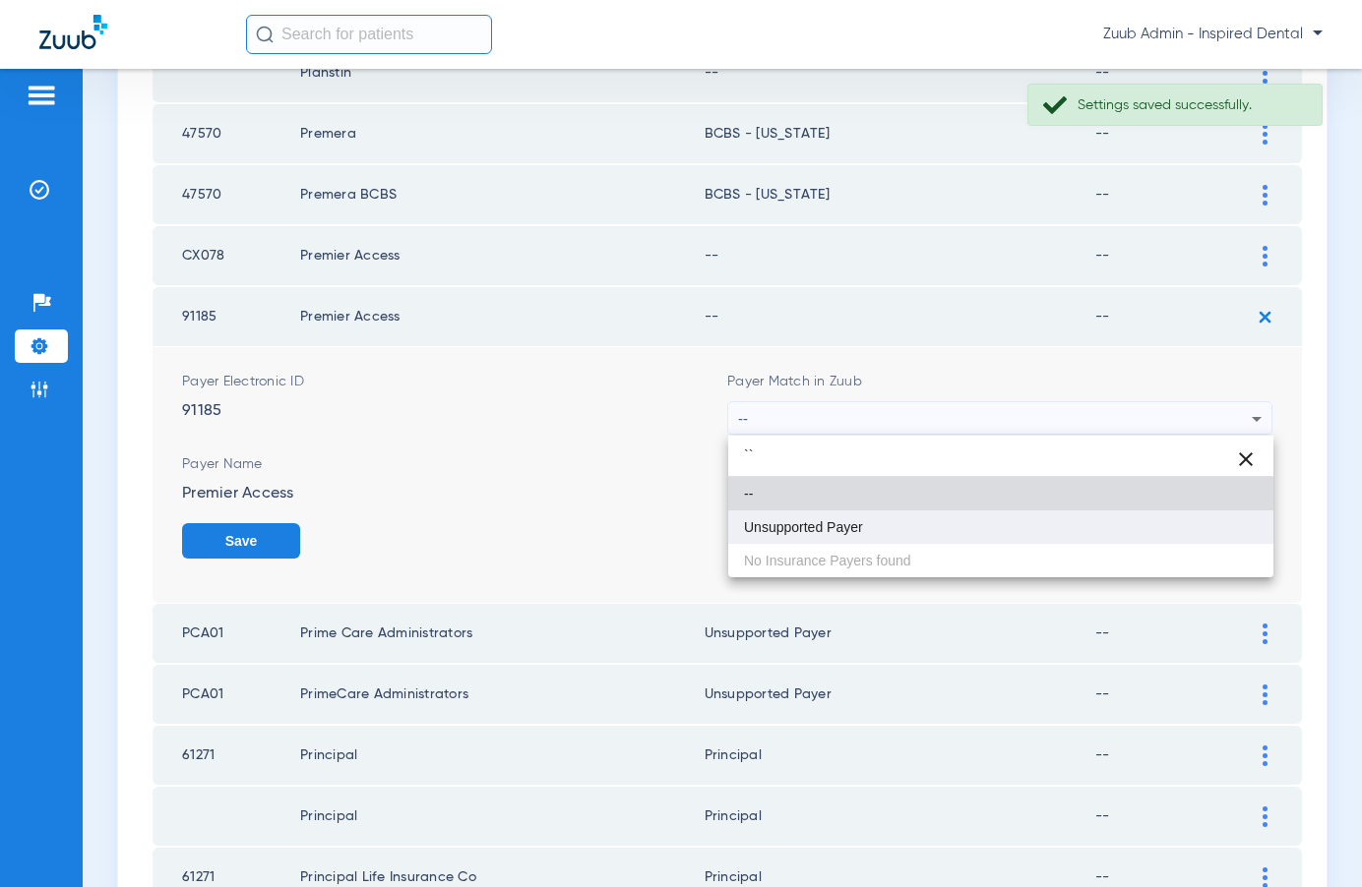
type input "``"
click at [854, 521] on span "Unsupported Payer" at bounding box center [803, 527] width 119 height 14
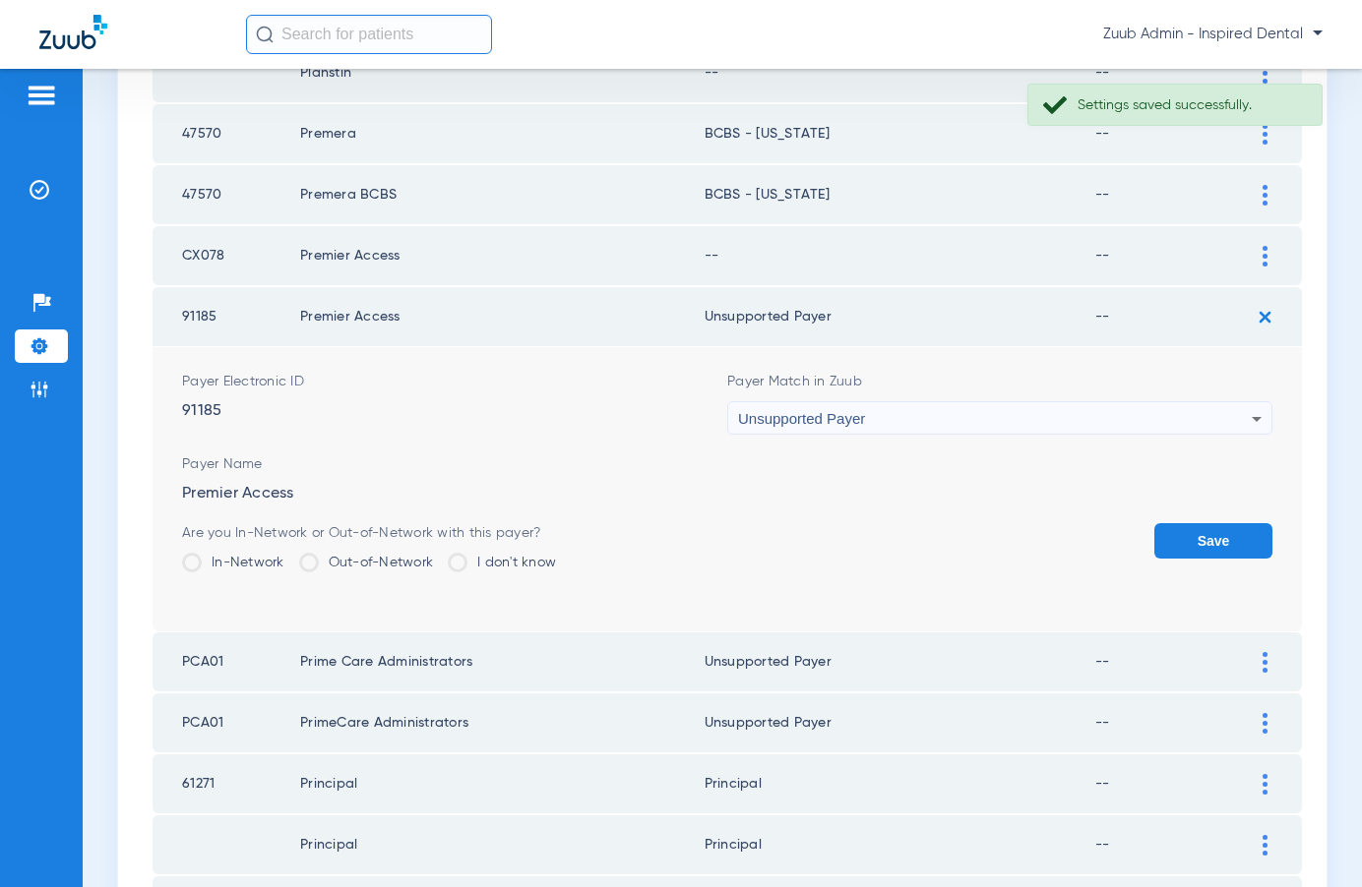
click at [1206, 538] on button "Save" at bounding box center [1213, 540] width 118 height 35
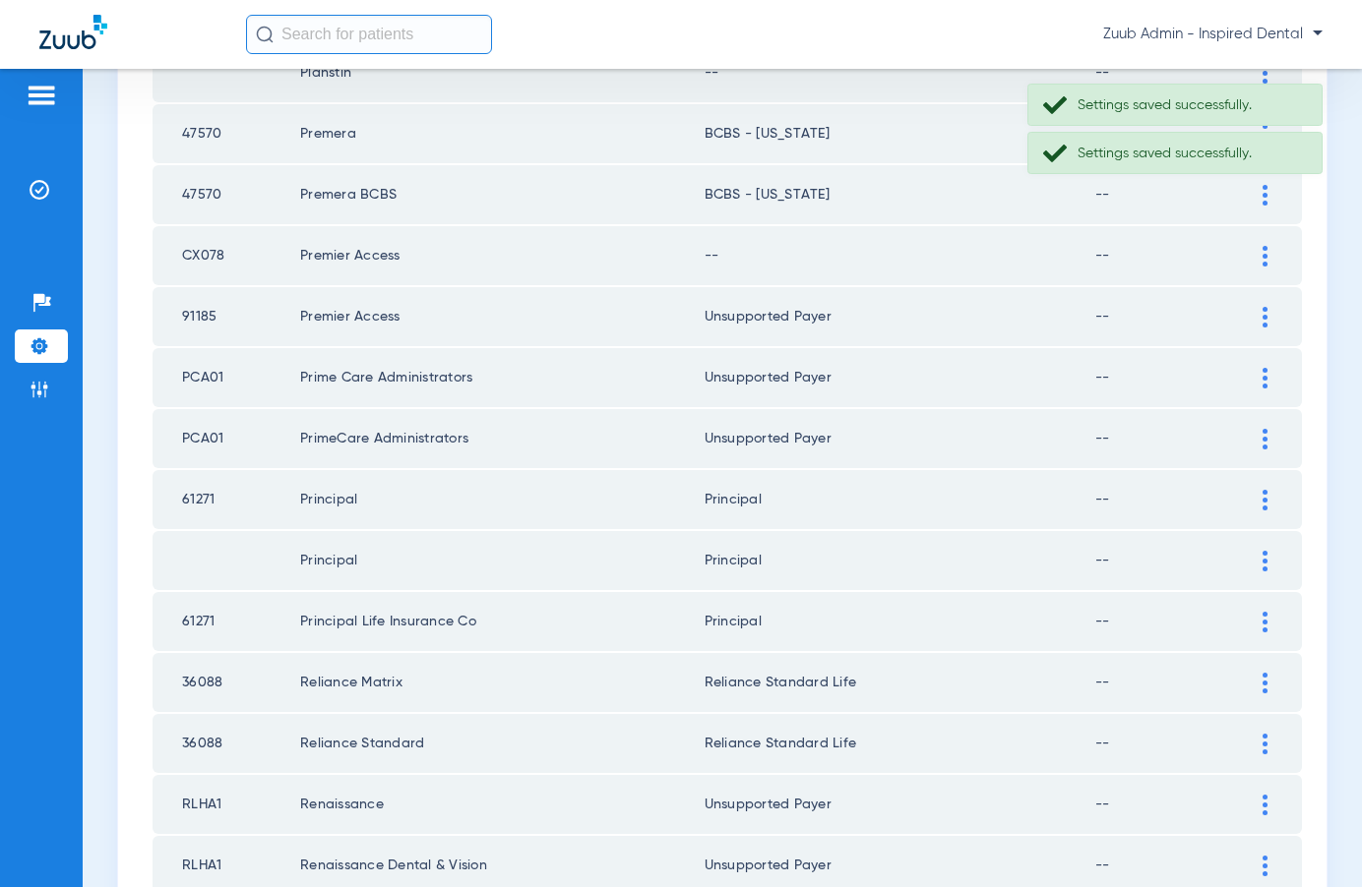
click at [1263, 262] on img at bounding box center [1264, 256] width 5 height 21
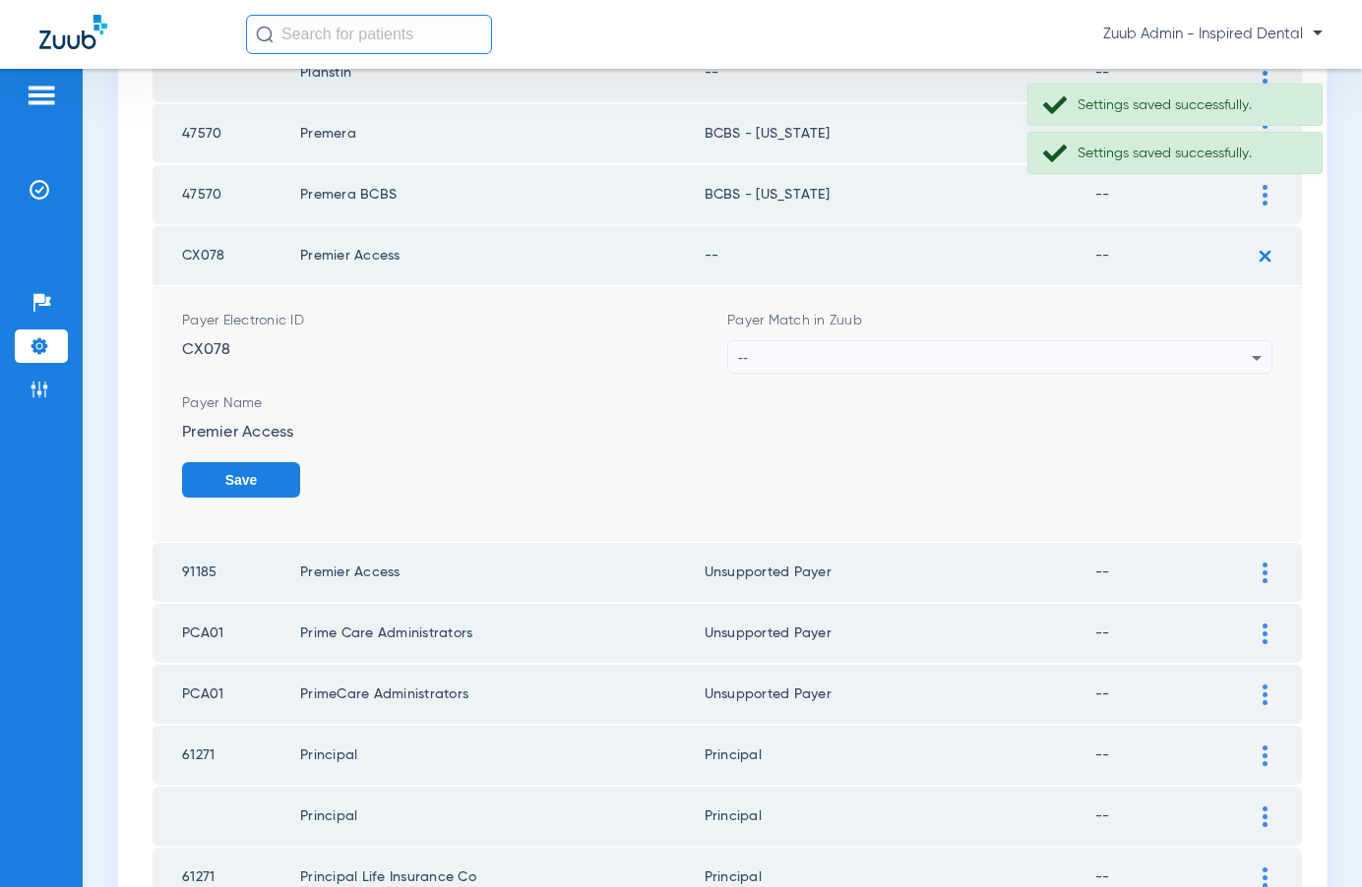
click at [941, 358] on div "--" at bounding box center [995, 357] width 514 height 33
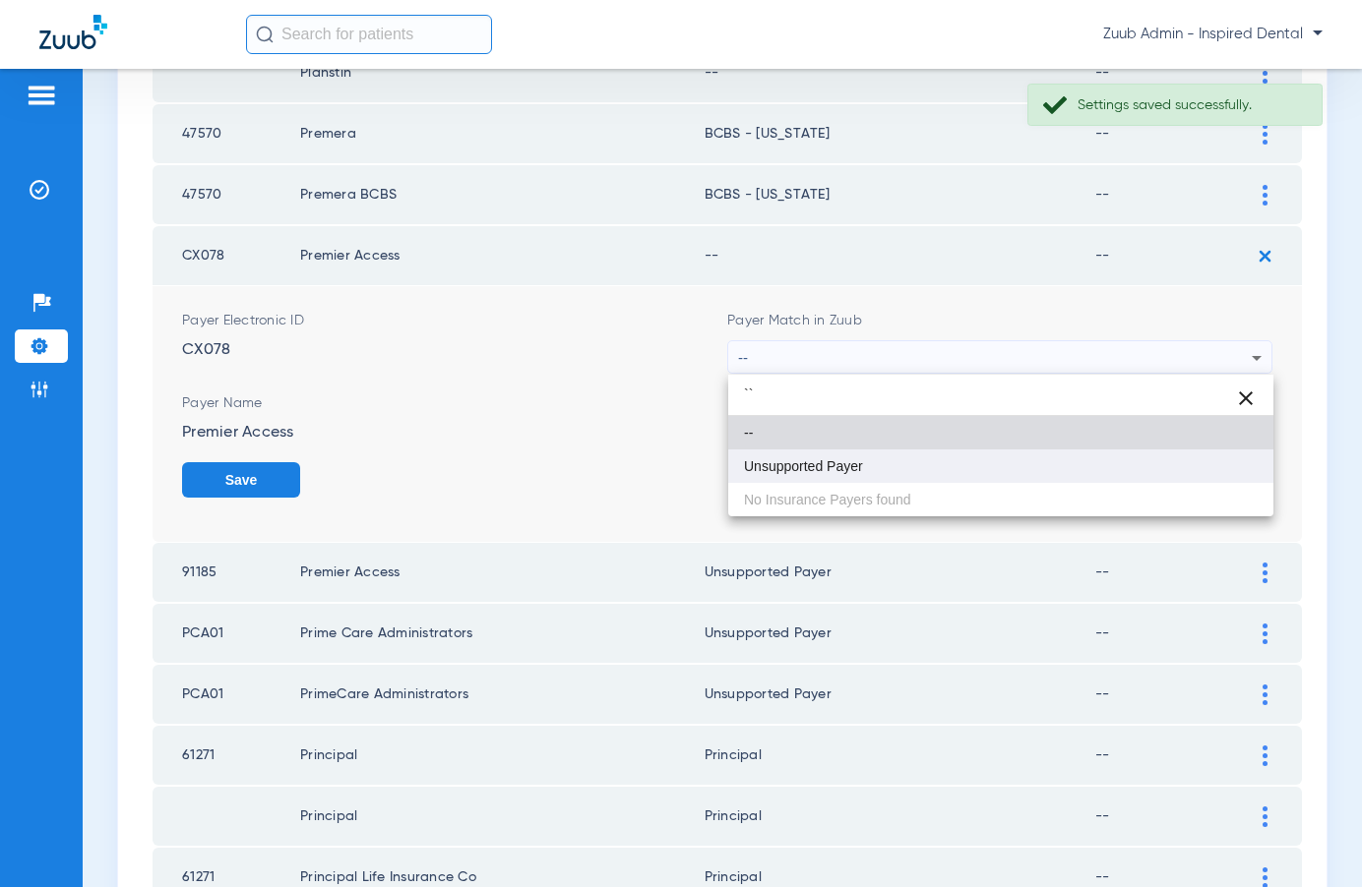
type input "``"
click at [876, 457] on mat-option "Unsupported Payer" at bounding box center [1000, 466] width 545 height 33
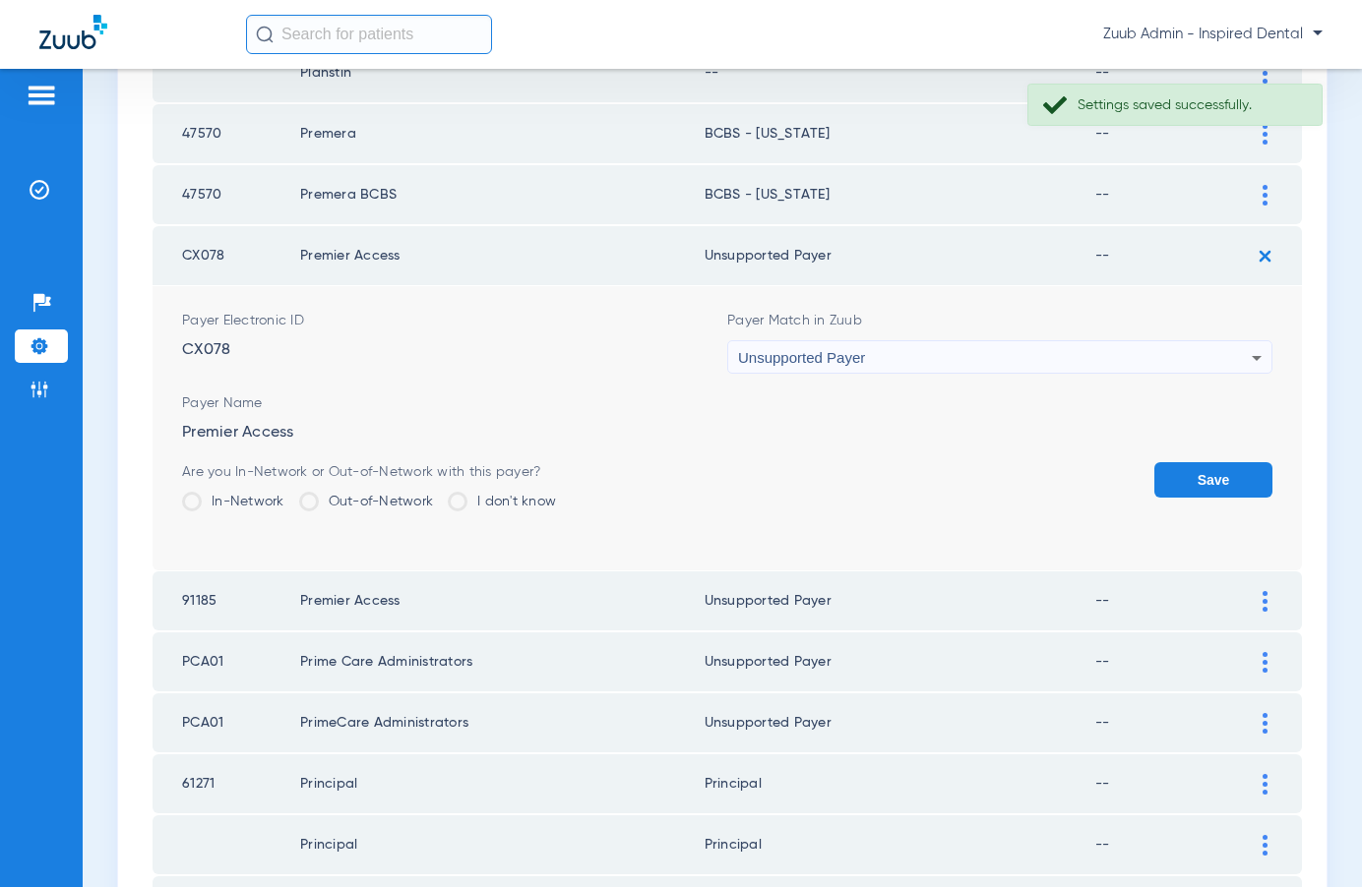
click at [1188, 473] on button "Save" at bounding box center [1213, 479] width 118 height 35
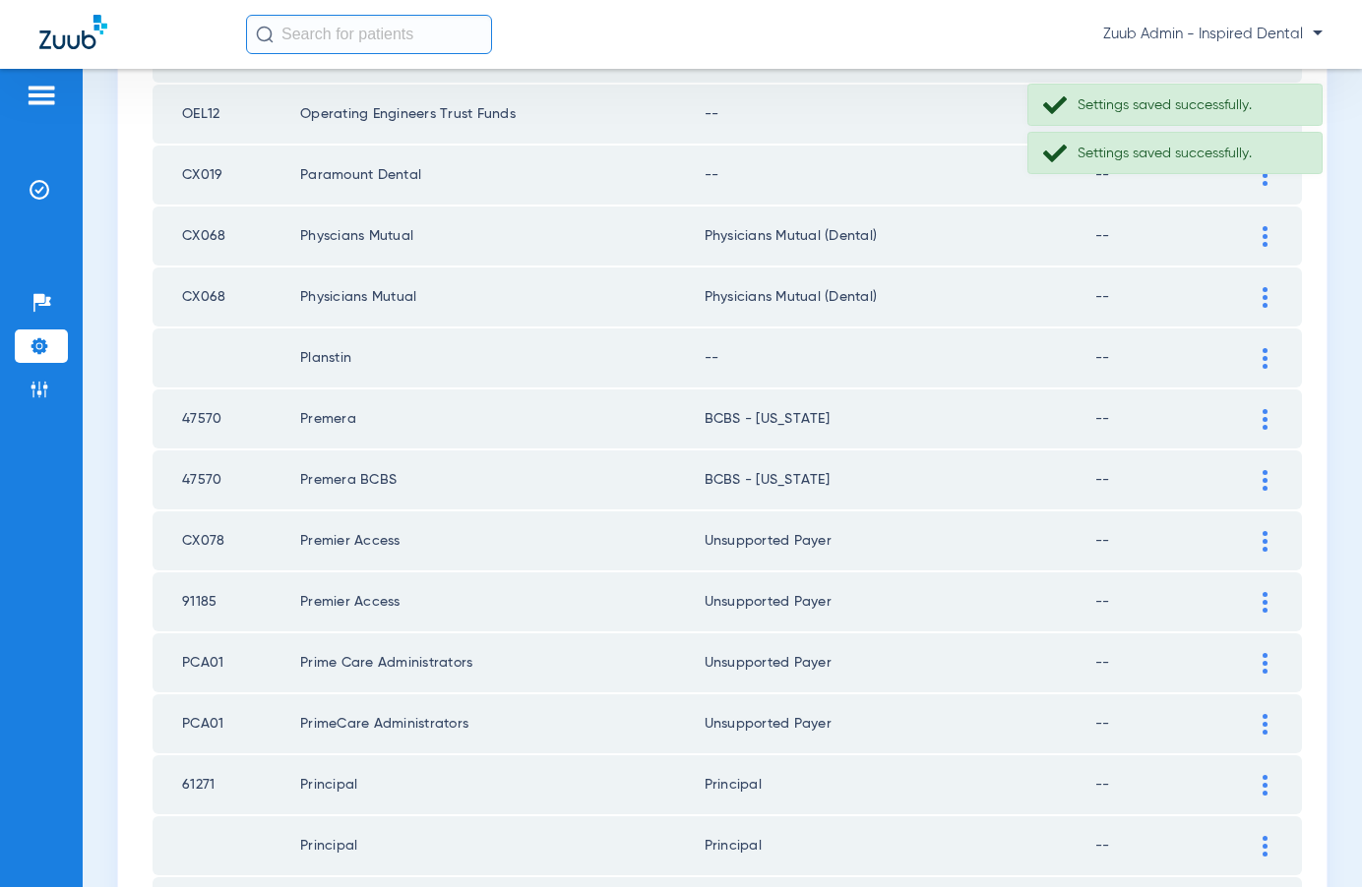
scroll to position [1334, 0]
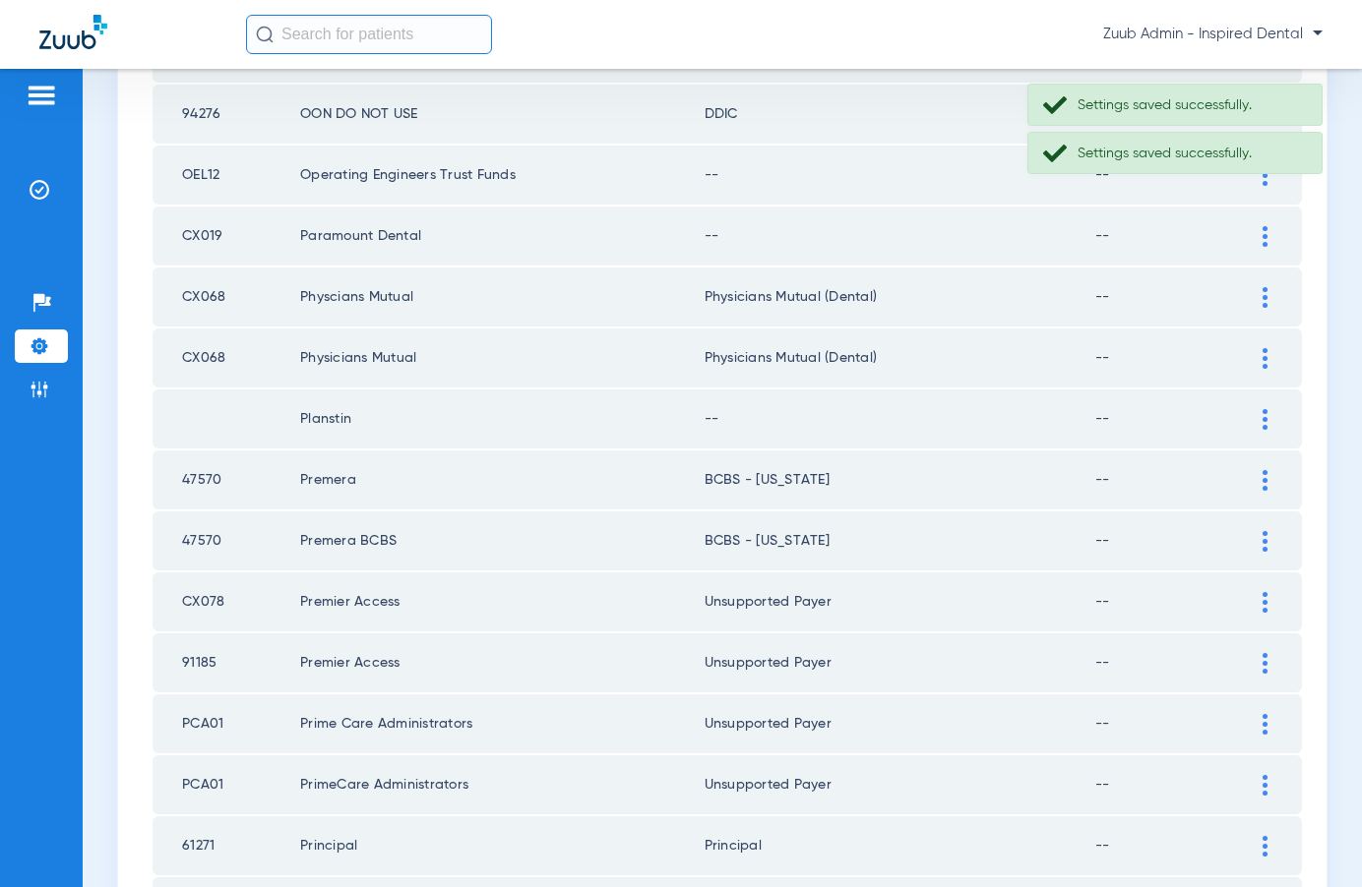
click at [1262, 428] on img at bounding box center [1264, 419] width 5 height 21
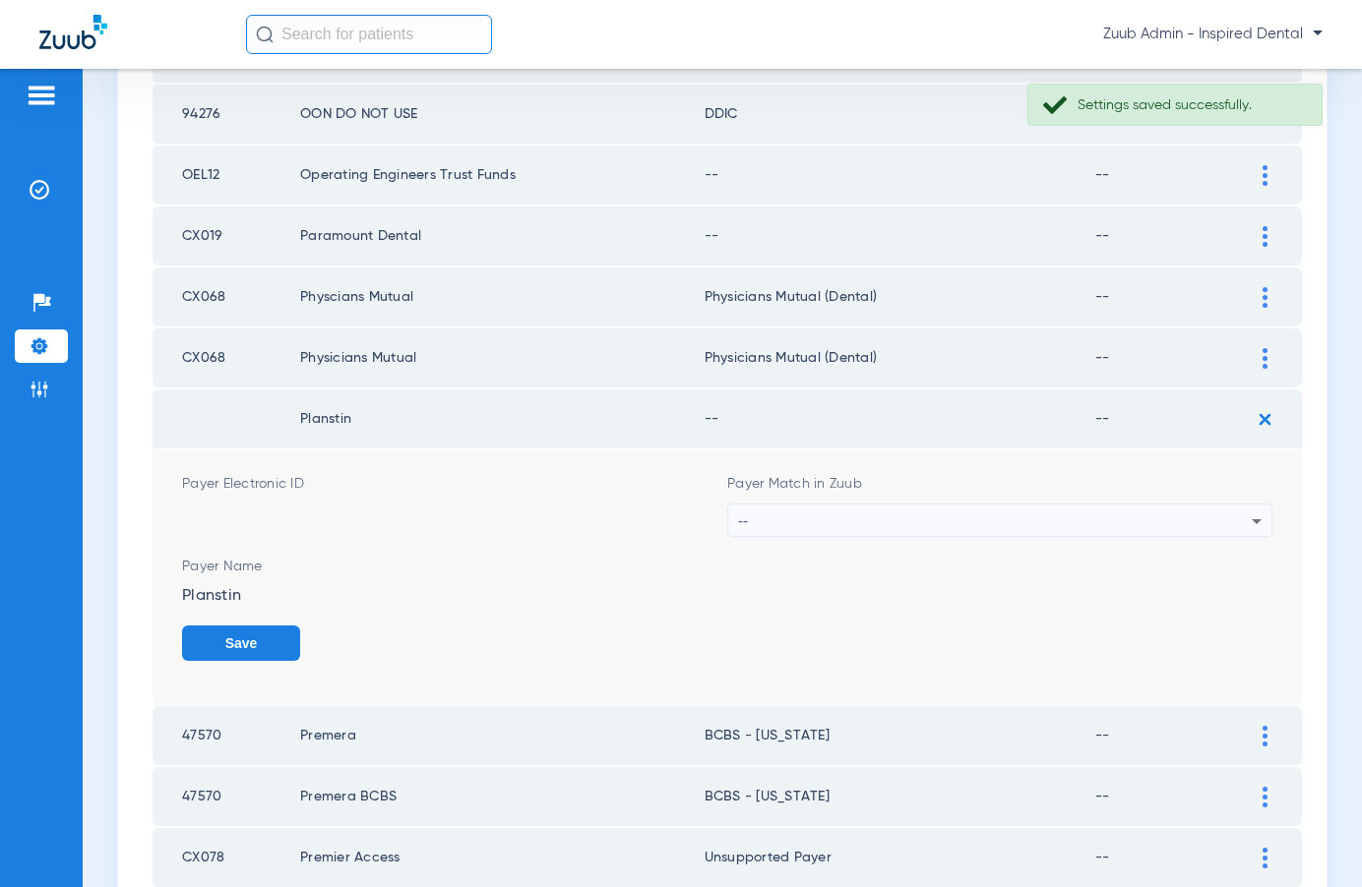
click at [1029, 515] on div "--" at bounding box center [995, 521] width 514 height 33
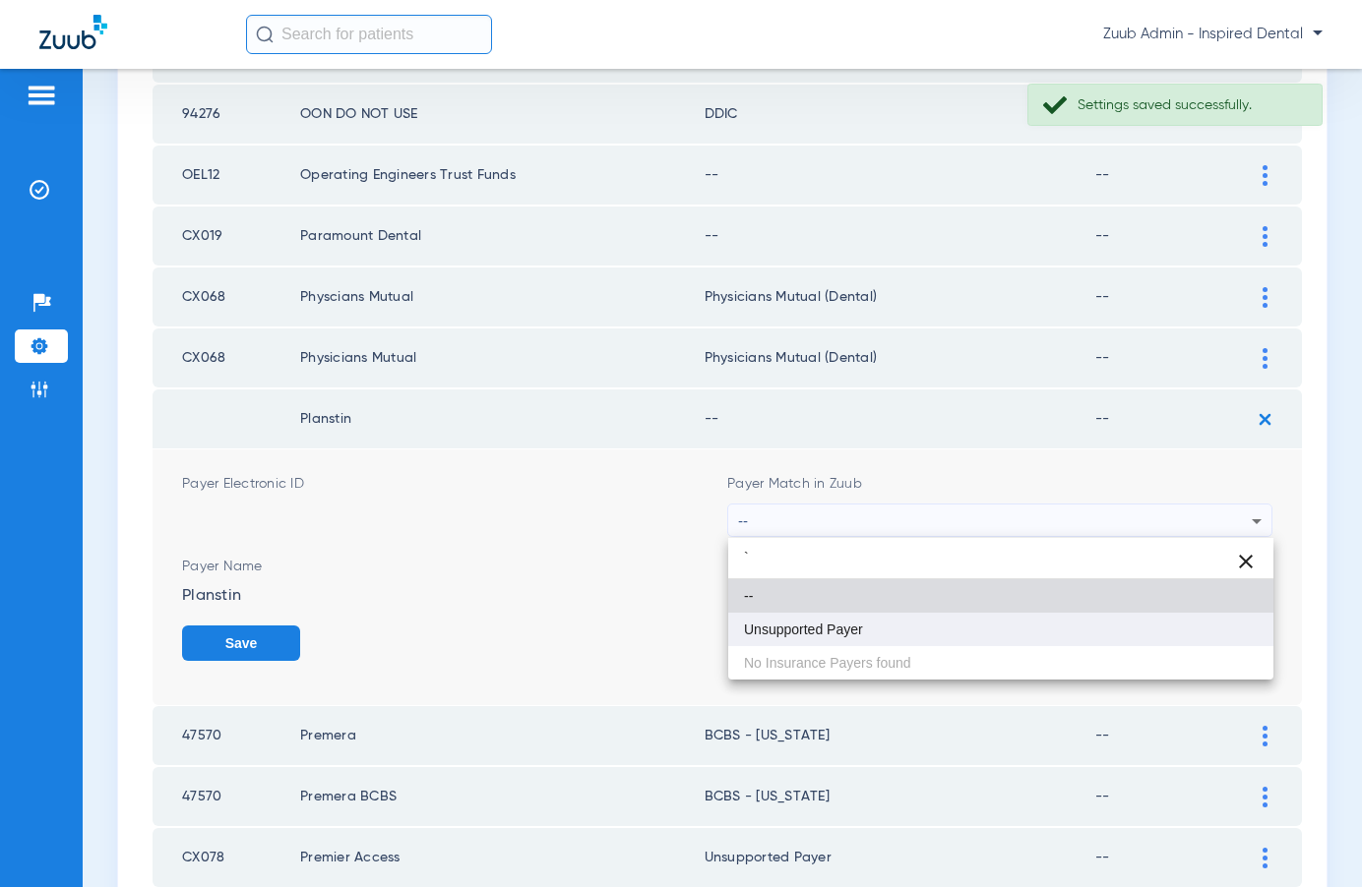
type input "`"
click at [904, 613] on mat-option "Unsupported Payer" at bounding box center [1000, 629] width 545 height 33
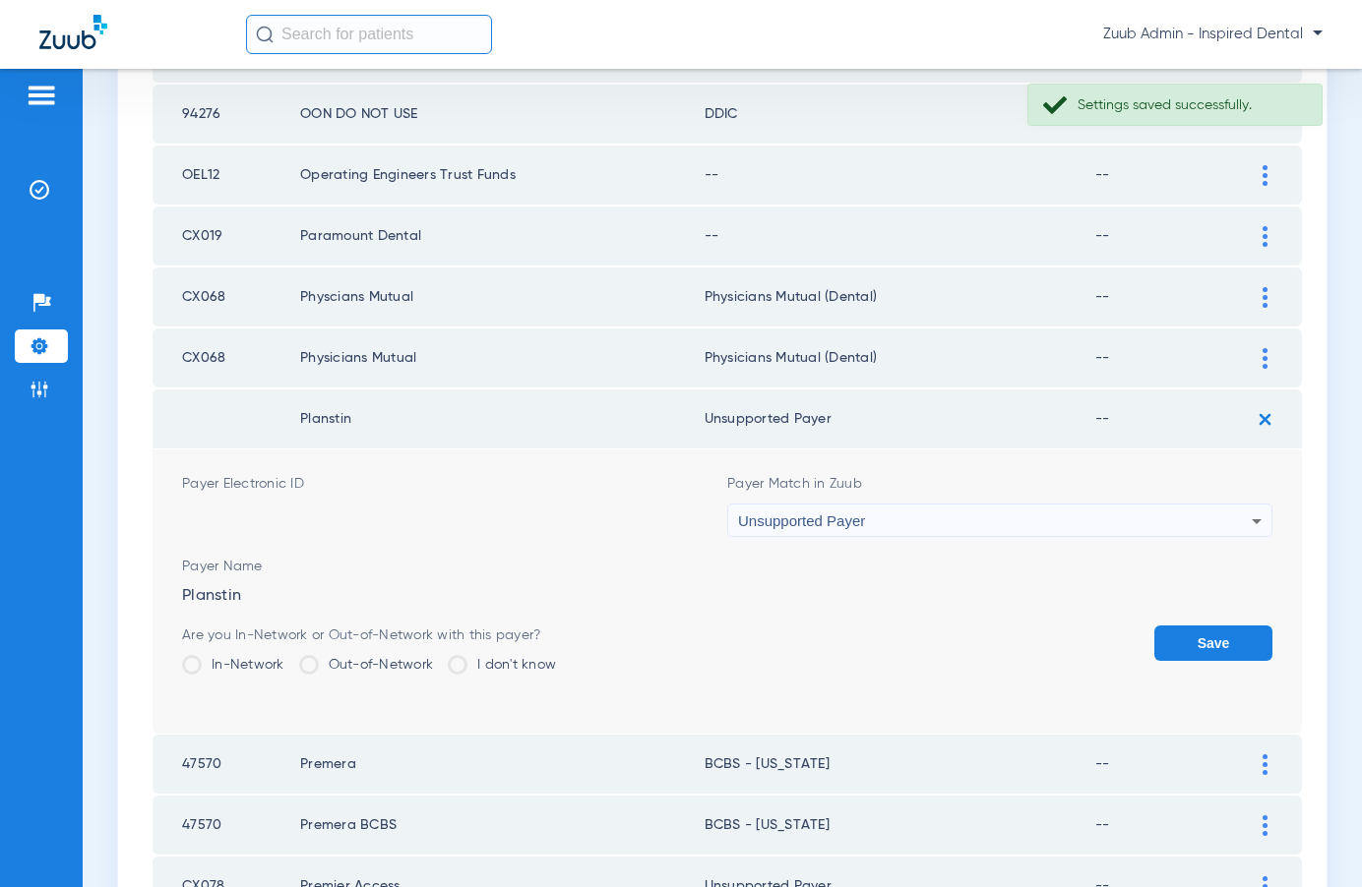
click at [1185, 640] on button "Save" at bounding box center [1213, 643] width 118 height 35
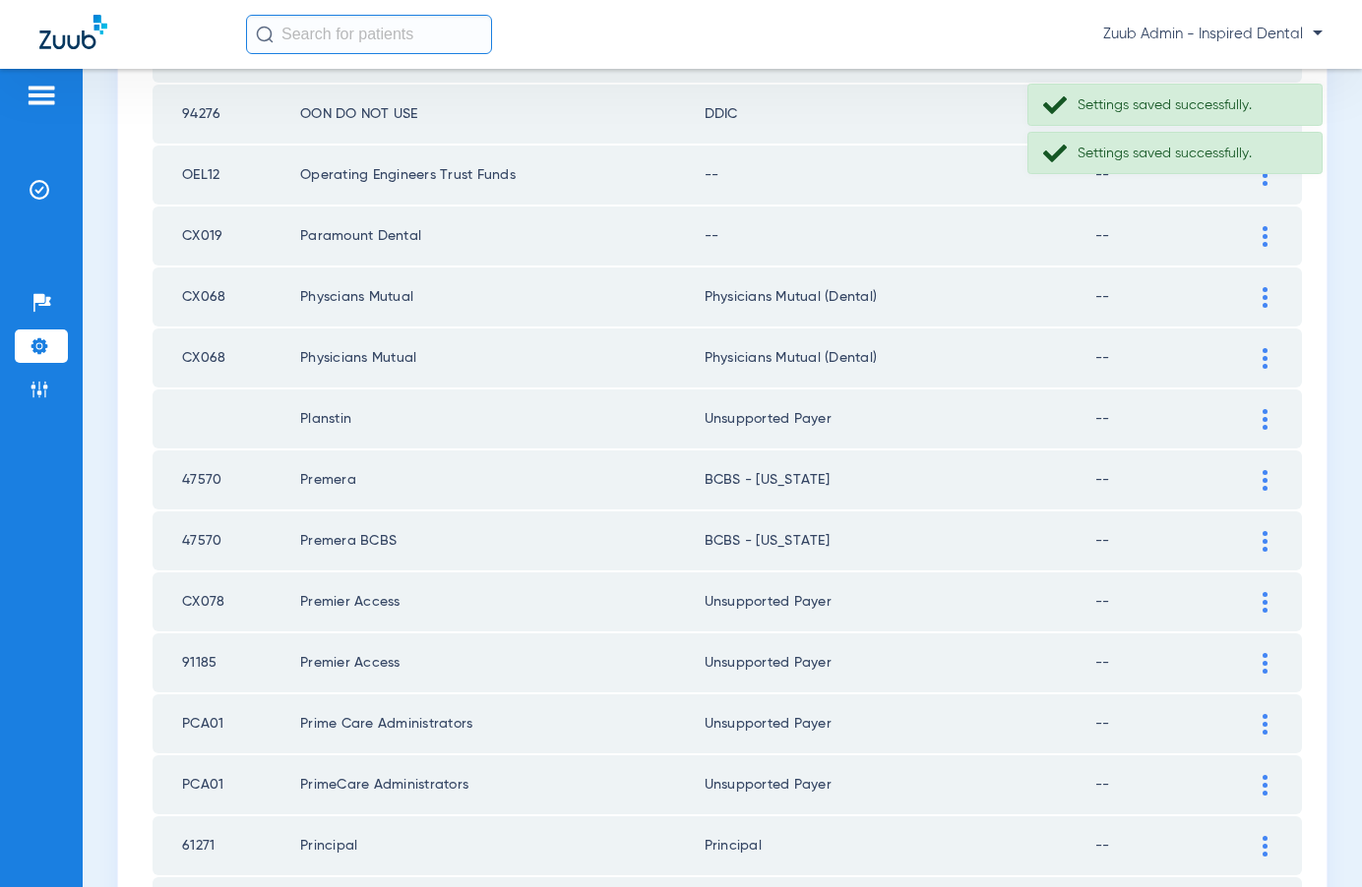
click at [1262, 236] on img at bounding box center [1264, 236] width 5 height 21
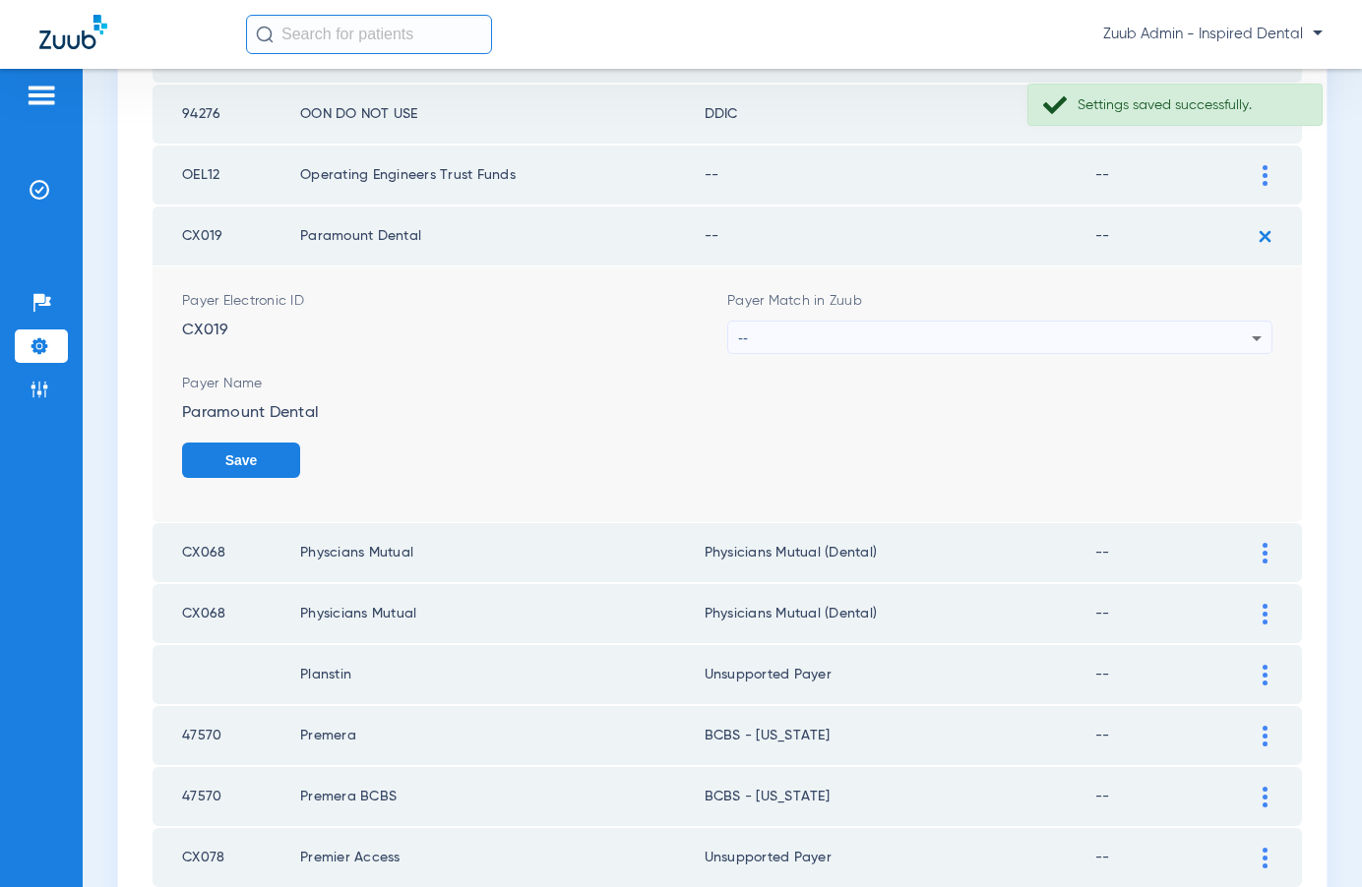
click at [918, 331] on div "--" at bounding box center [995, 338] width 514 height 33
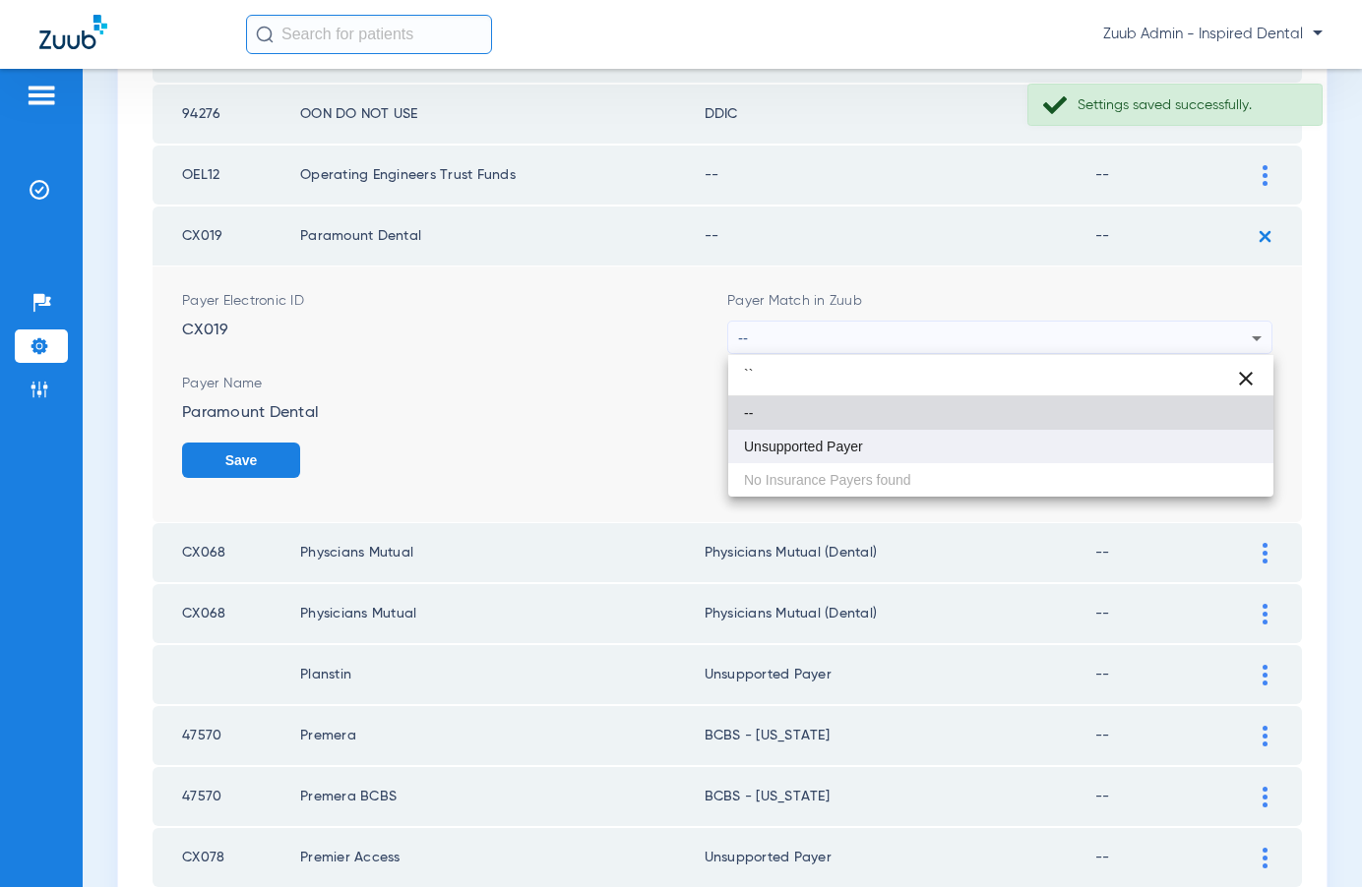
type input "``"
click at [864, 446] on mat-option "Unsupported Payer" at bounding box center [1000, 446] width 545 height 33
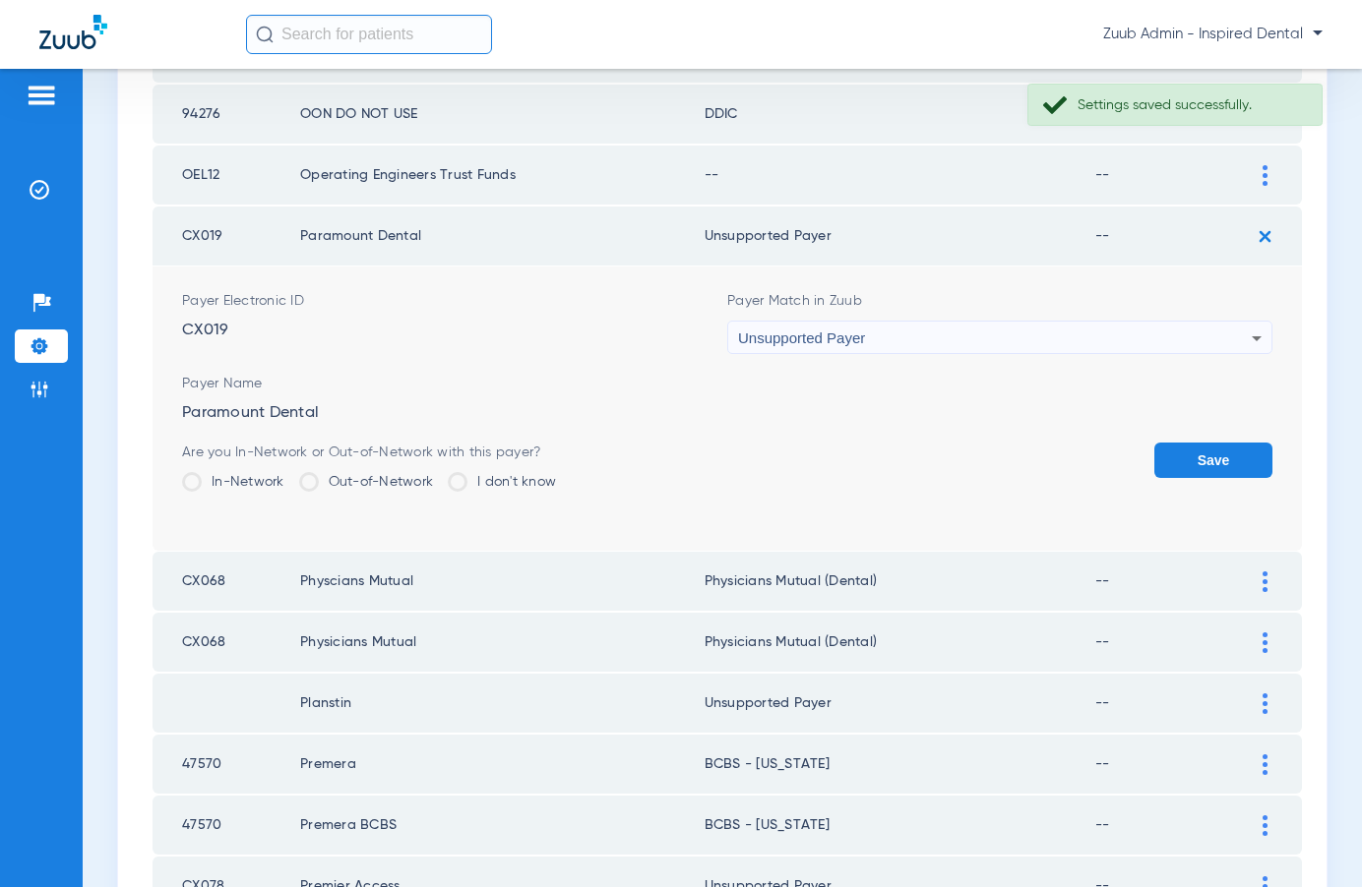
click at [1212, 466] on button "Save" at bounding box center [1213, 460] width 118 height 35
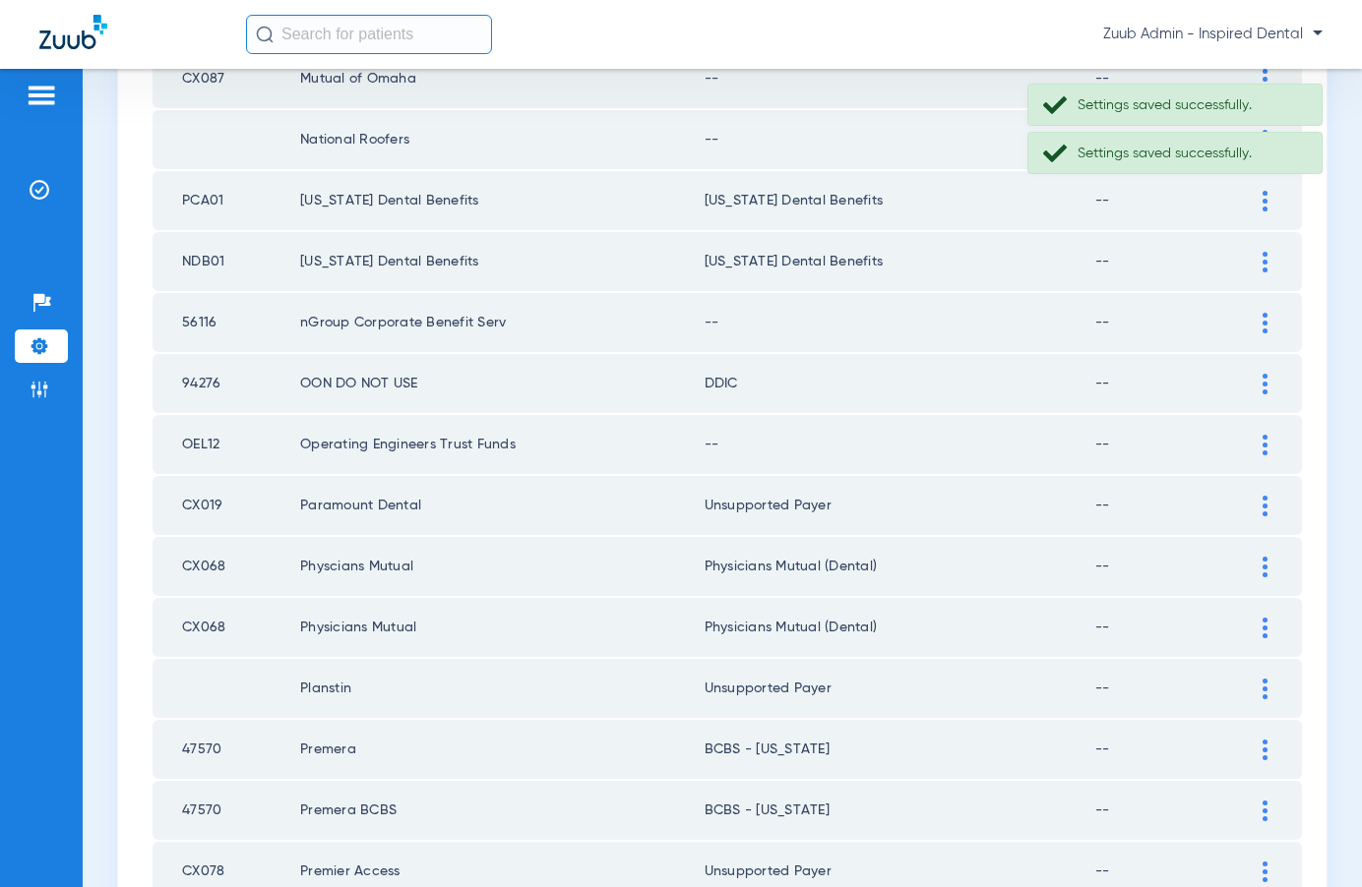
scroll to position [1066, 0]
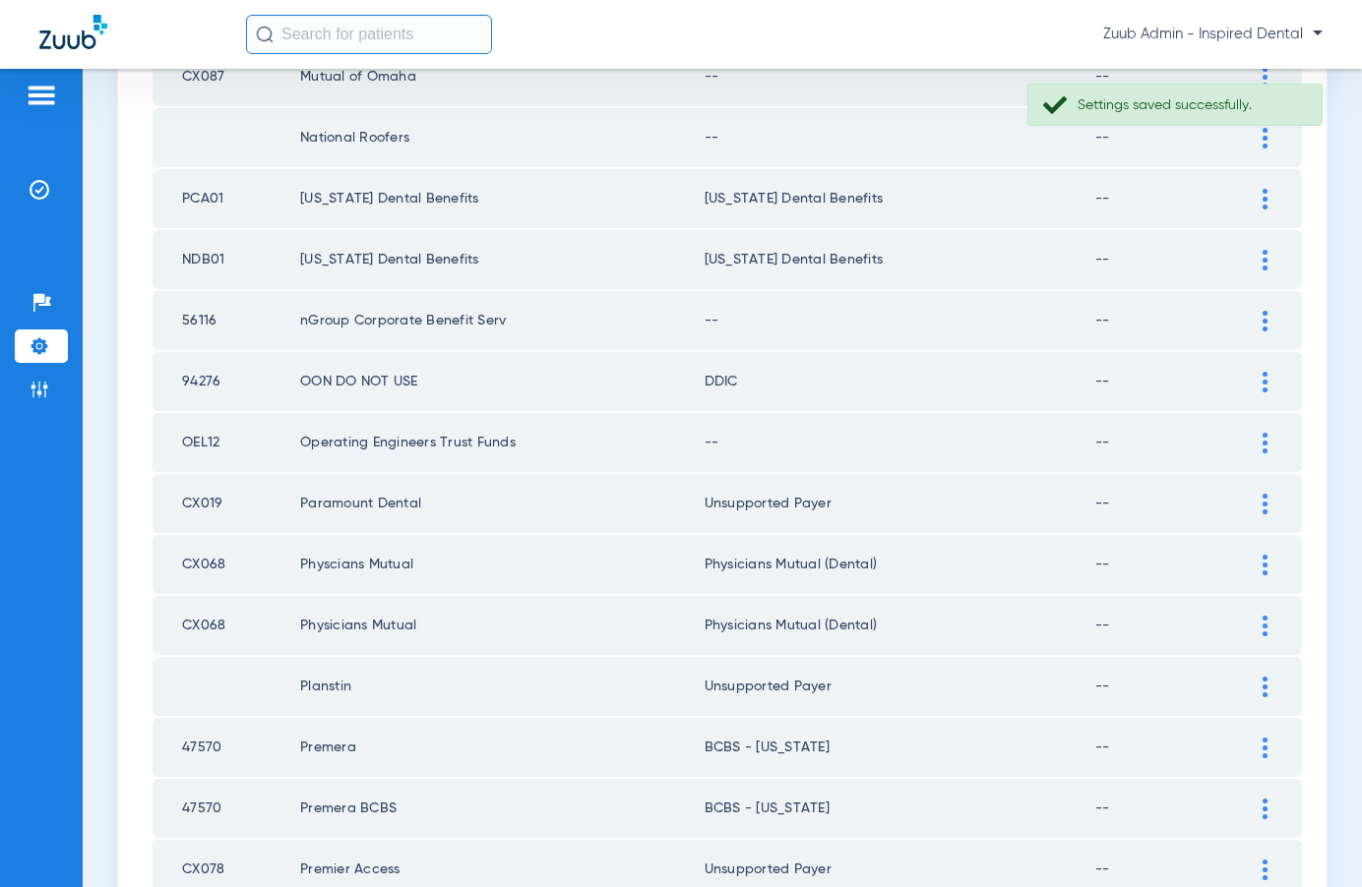
click at [1259, 436] on div at bounding box center [1264, 443] width 34 height 21
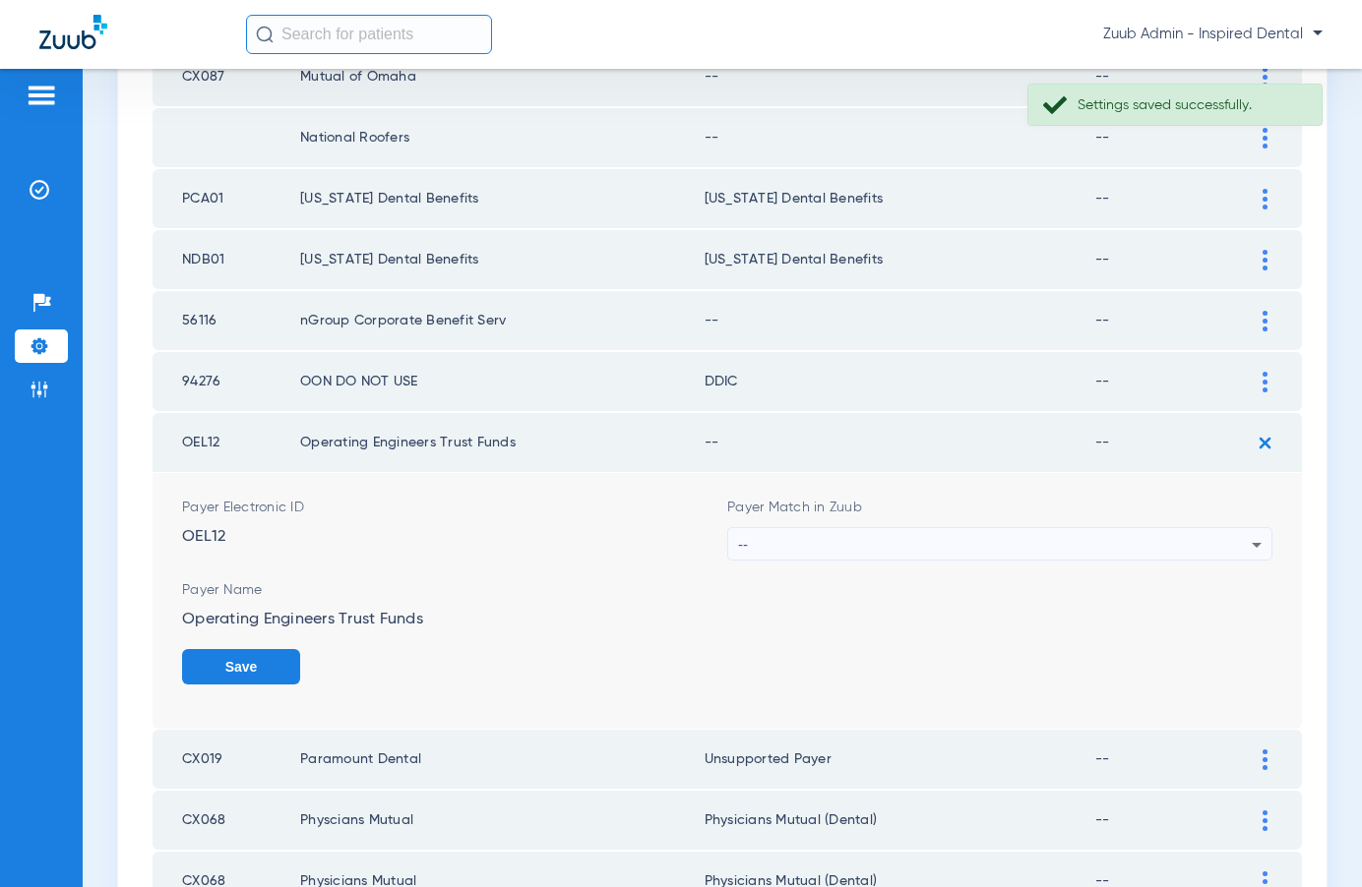
click at [873, 529] on div "--" at bounding box center [995, 544] width 514 height 33
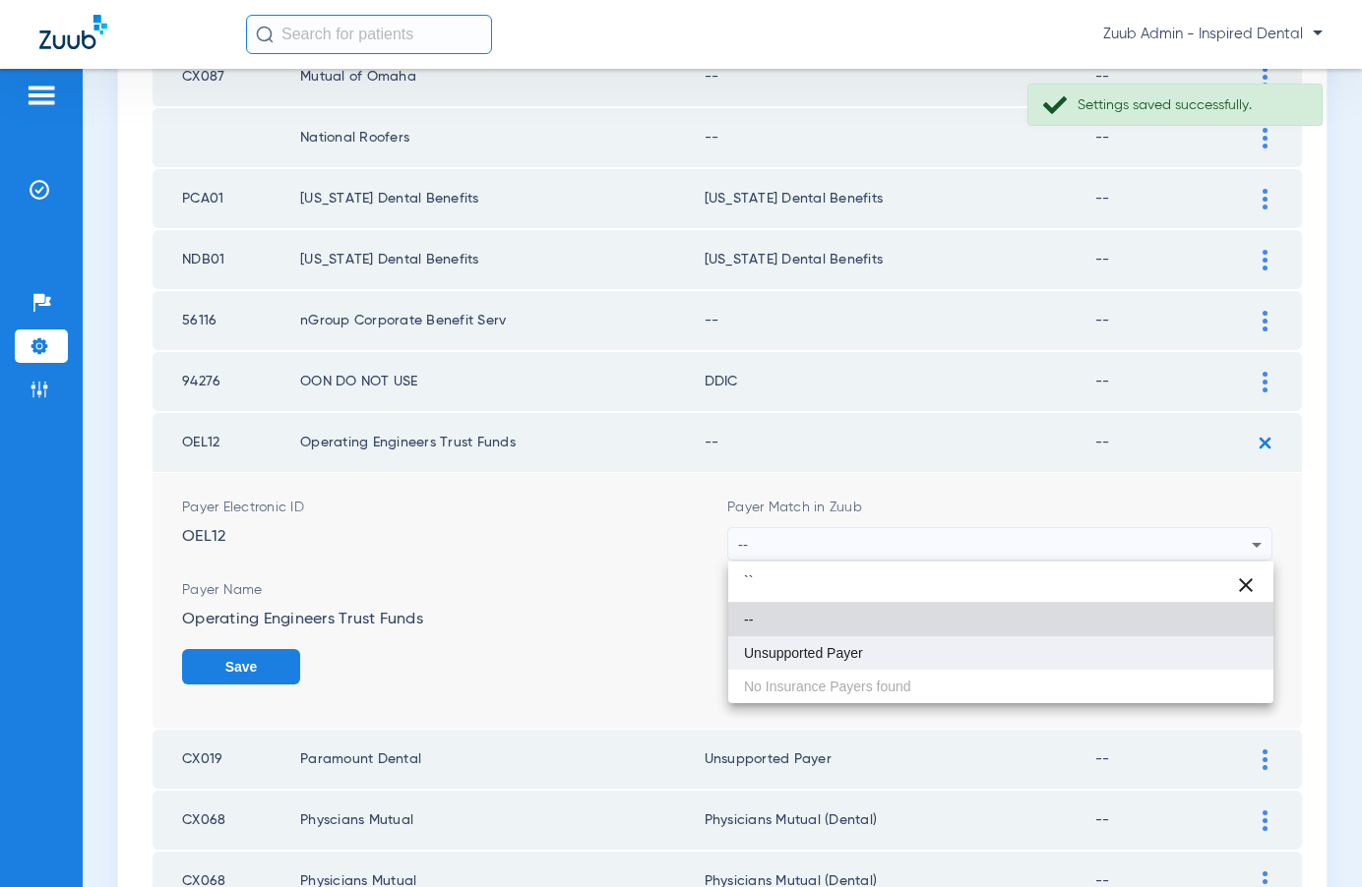
type input "``"
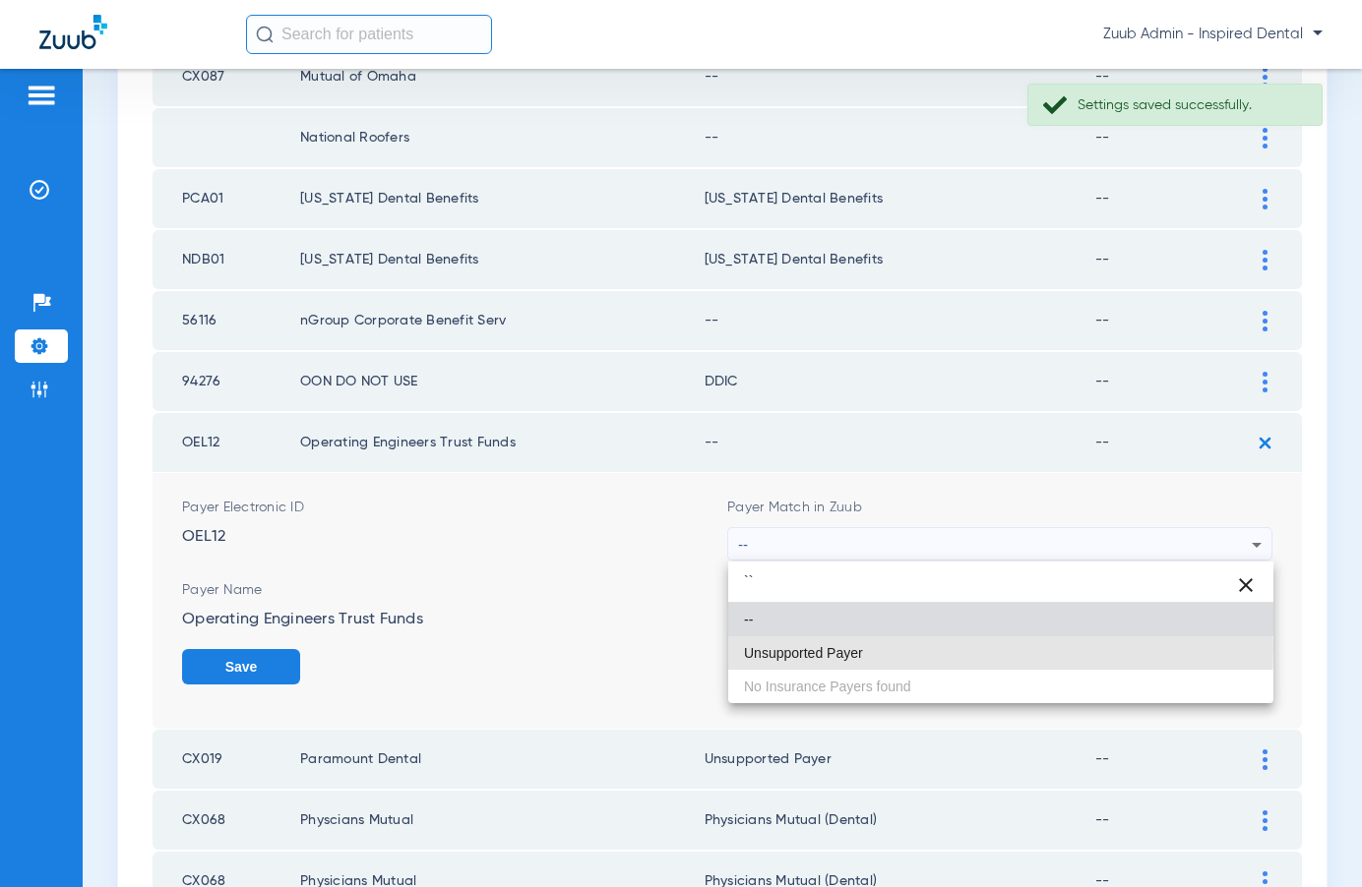
drag, startPoint x: 823, startPoint y: 649, endPoint x: 899, endPoint y: 602, distance: 89.3
click at [825, 647] on span "Unsupported Payer" at bounding box center [803, 653] width 119 height 14
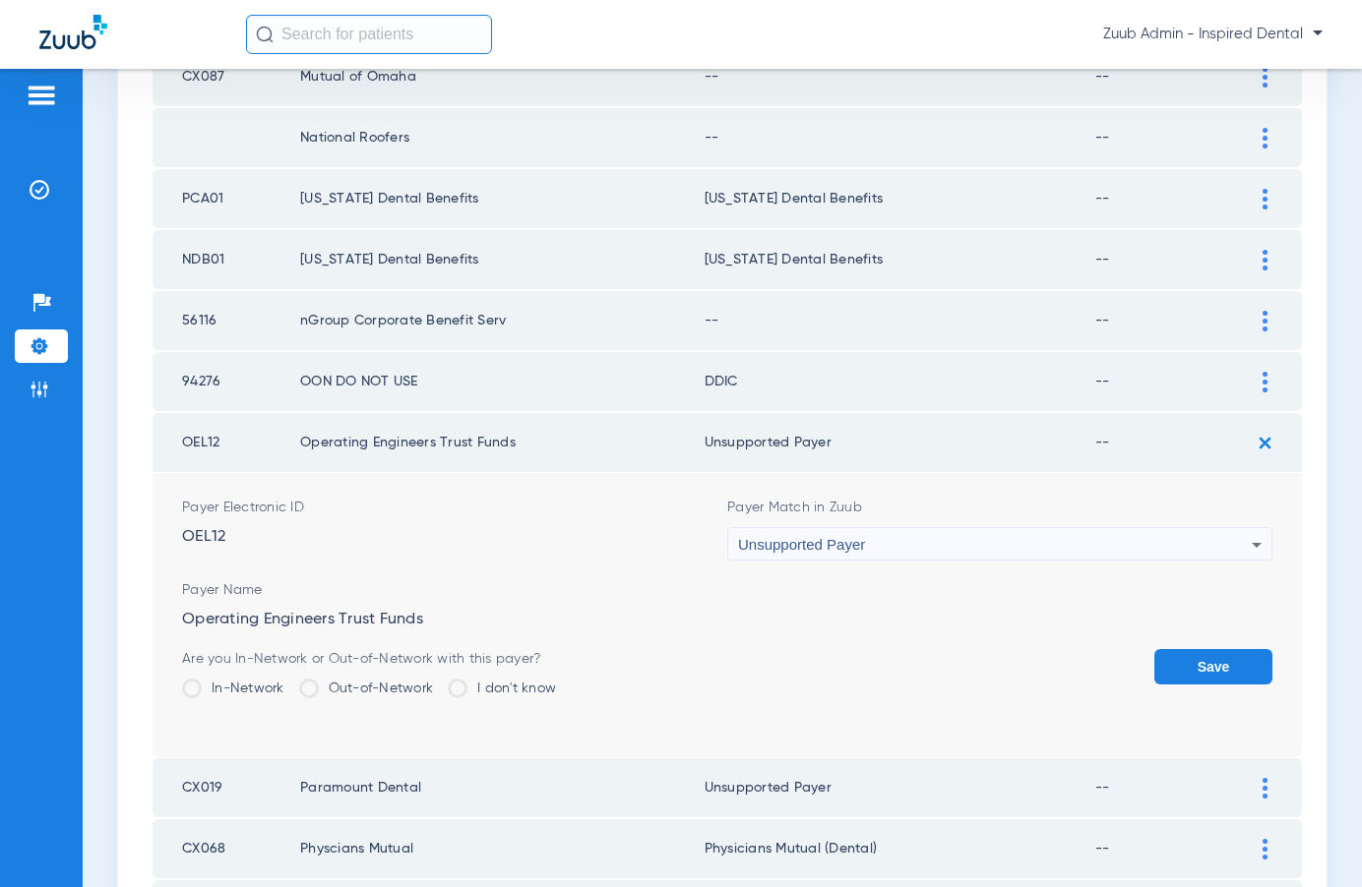
drag, startPoint x: 1193, startPoint y: 668, endPoint x: 1187, endPoint y: 562, distance: 106.4
click at [1192, 664] on button "Save" at bounding box center [1213, 666] width 118 height 35
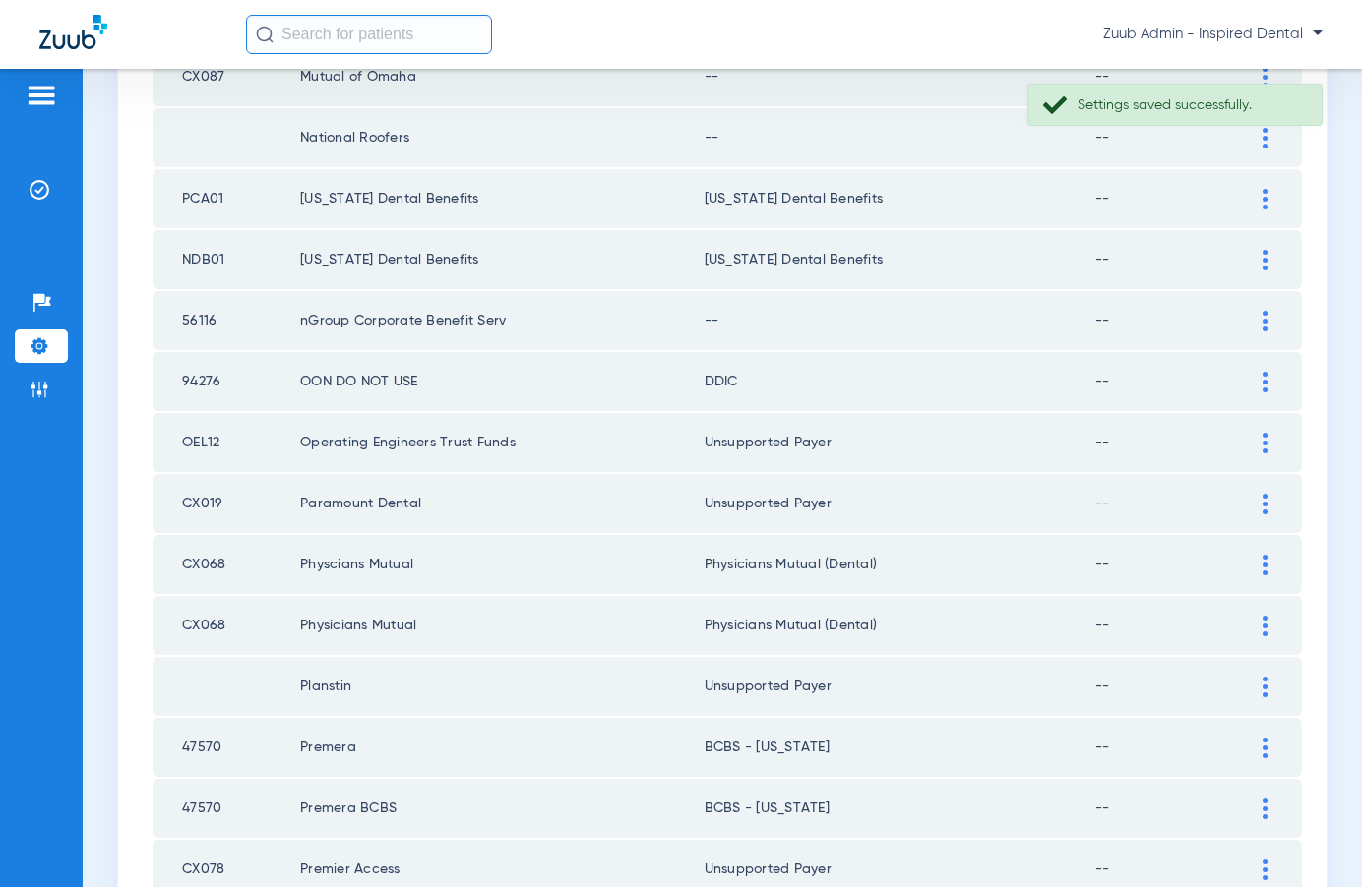
click at [1257, 374] on div at bounding box center [1264, 382] width 34 height 21
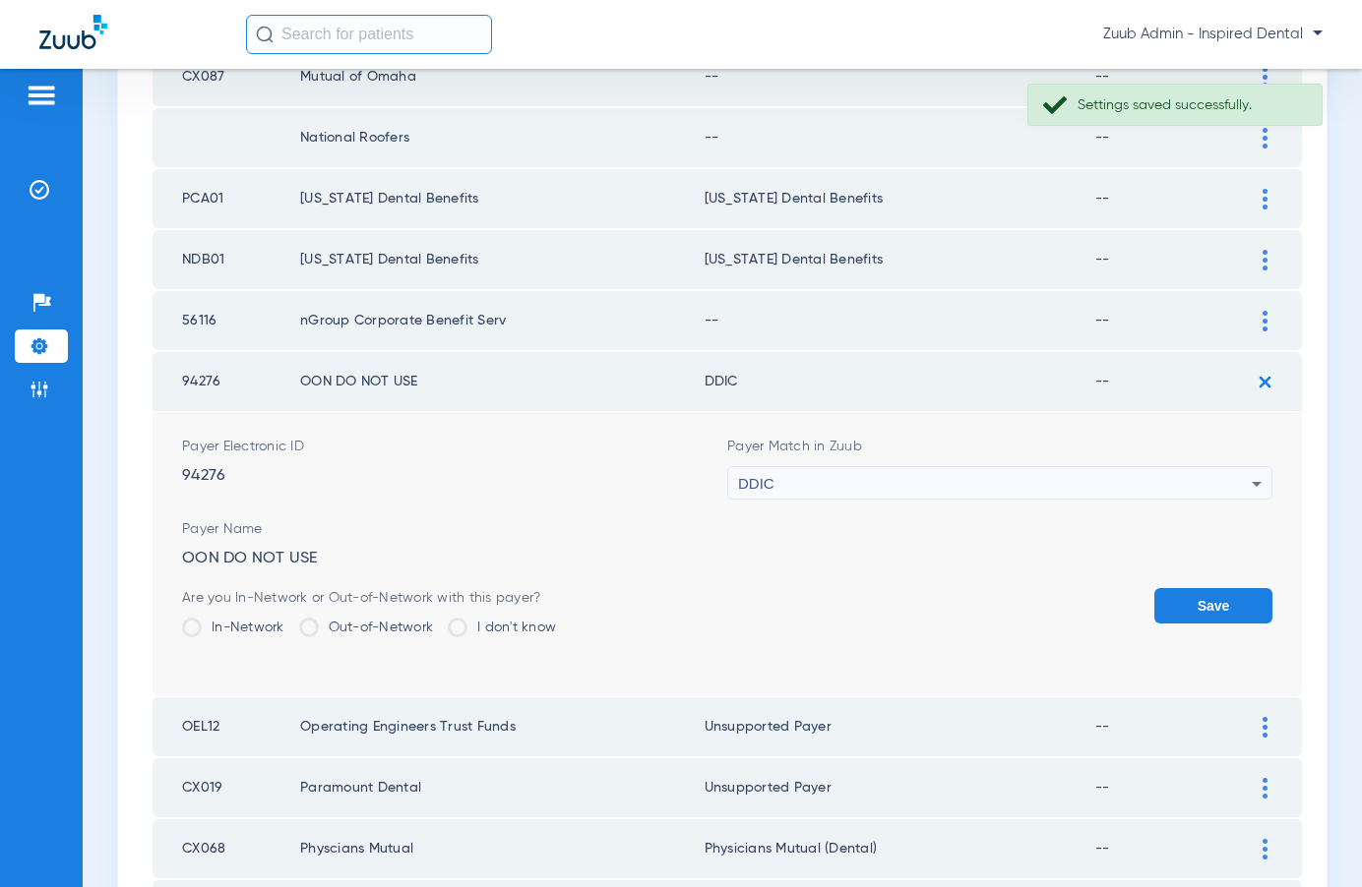
click at [945, 477] on div "DDIC" at bounding box center [995, 483] width 514 height 33
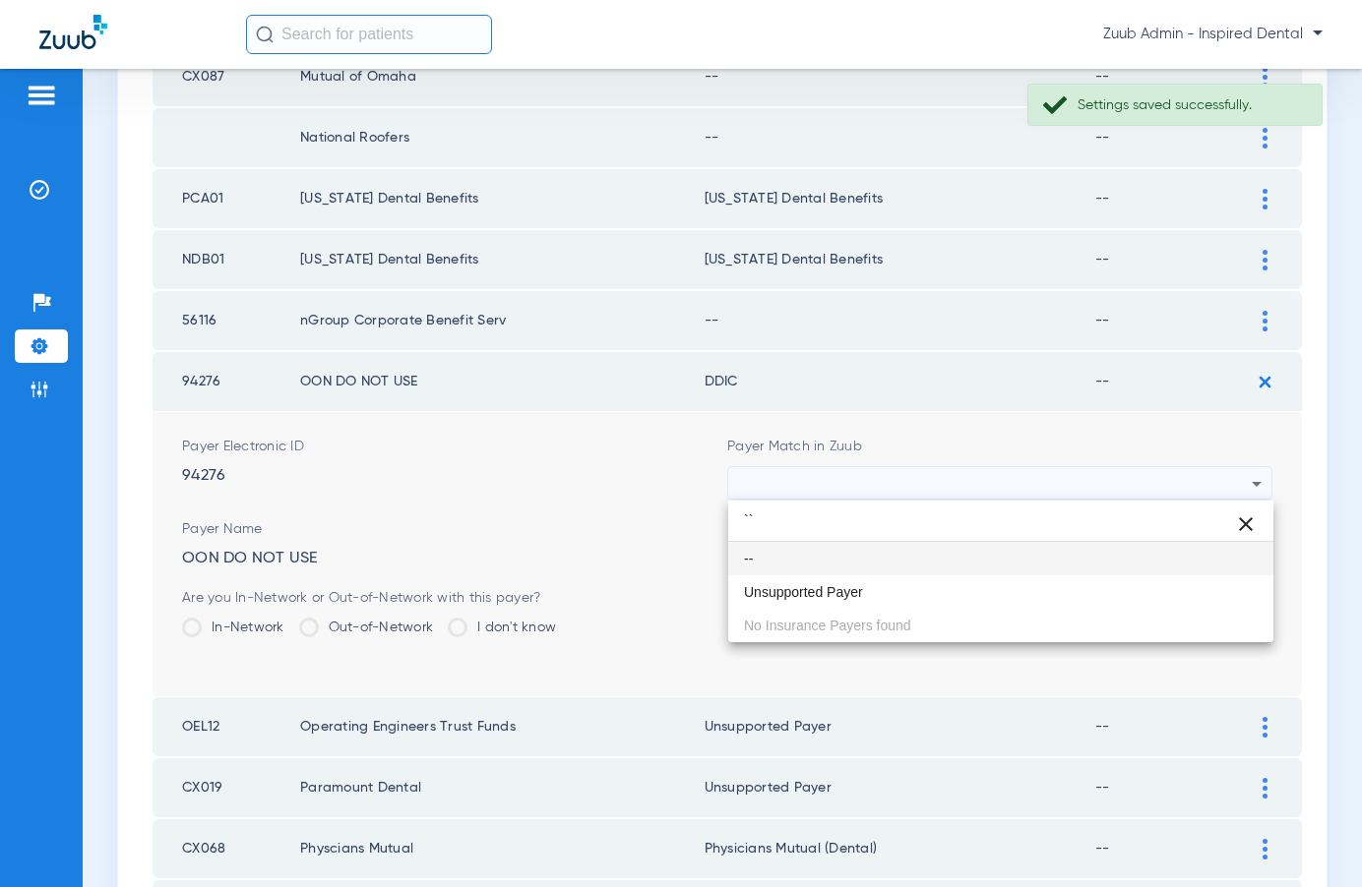
scroll to position [0, 0]
type input "``"
click at [886, 587] on mat-option "Unsupported Payer" at bounding box center [1000, 592] width 545 height 33
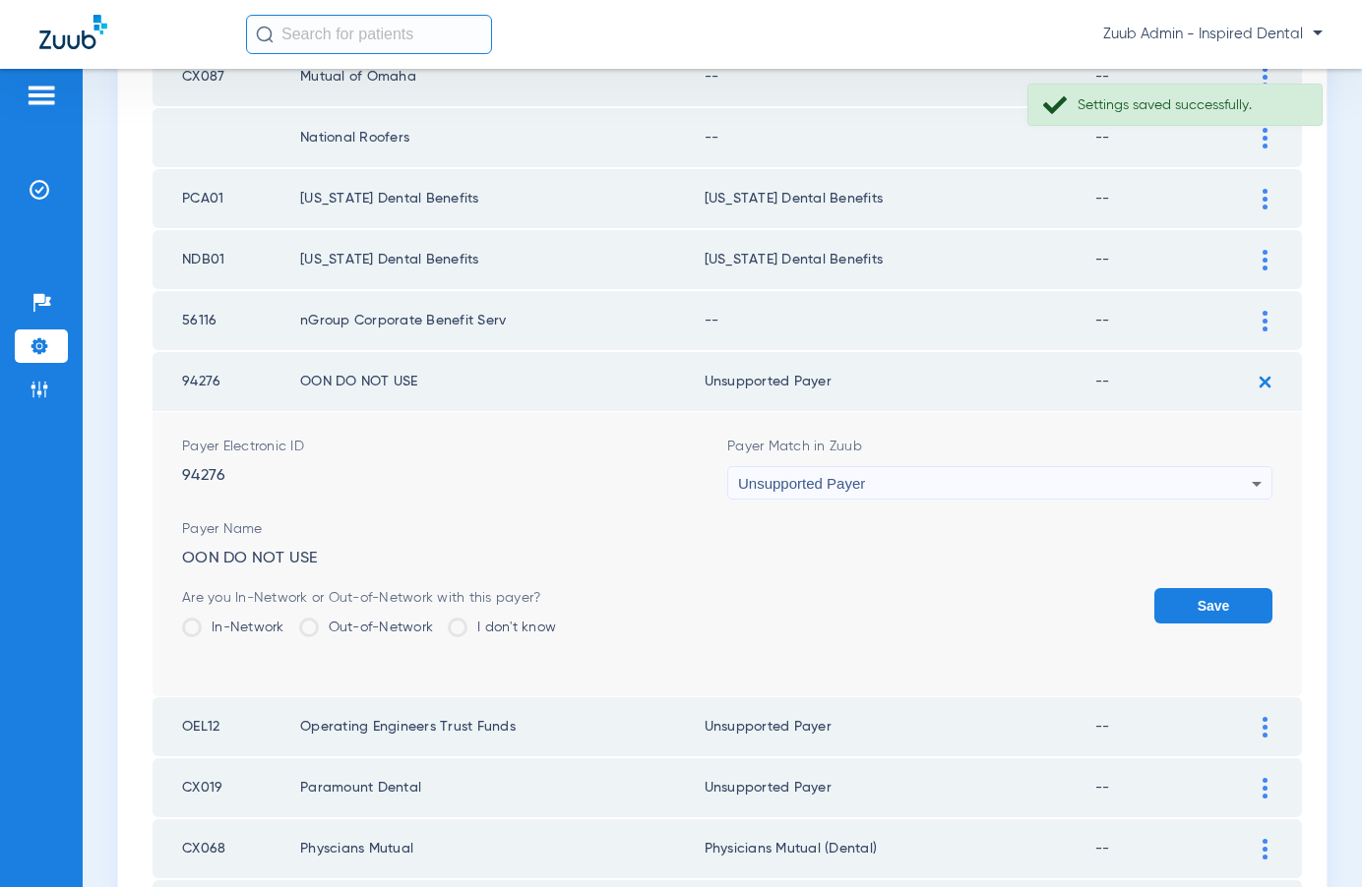
drag, startPoint x: 1186, startPoint y: 599, endPoint x: 1129, endPoint y: 577, distance: 61.0
click at [1184, 598] on button "Save" at bounding box center [1213, 605] width 118 height 35
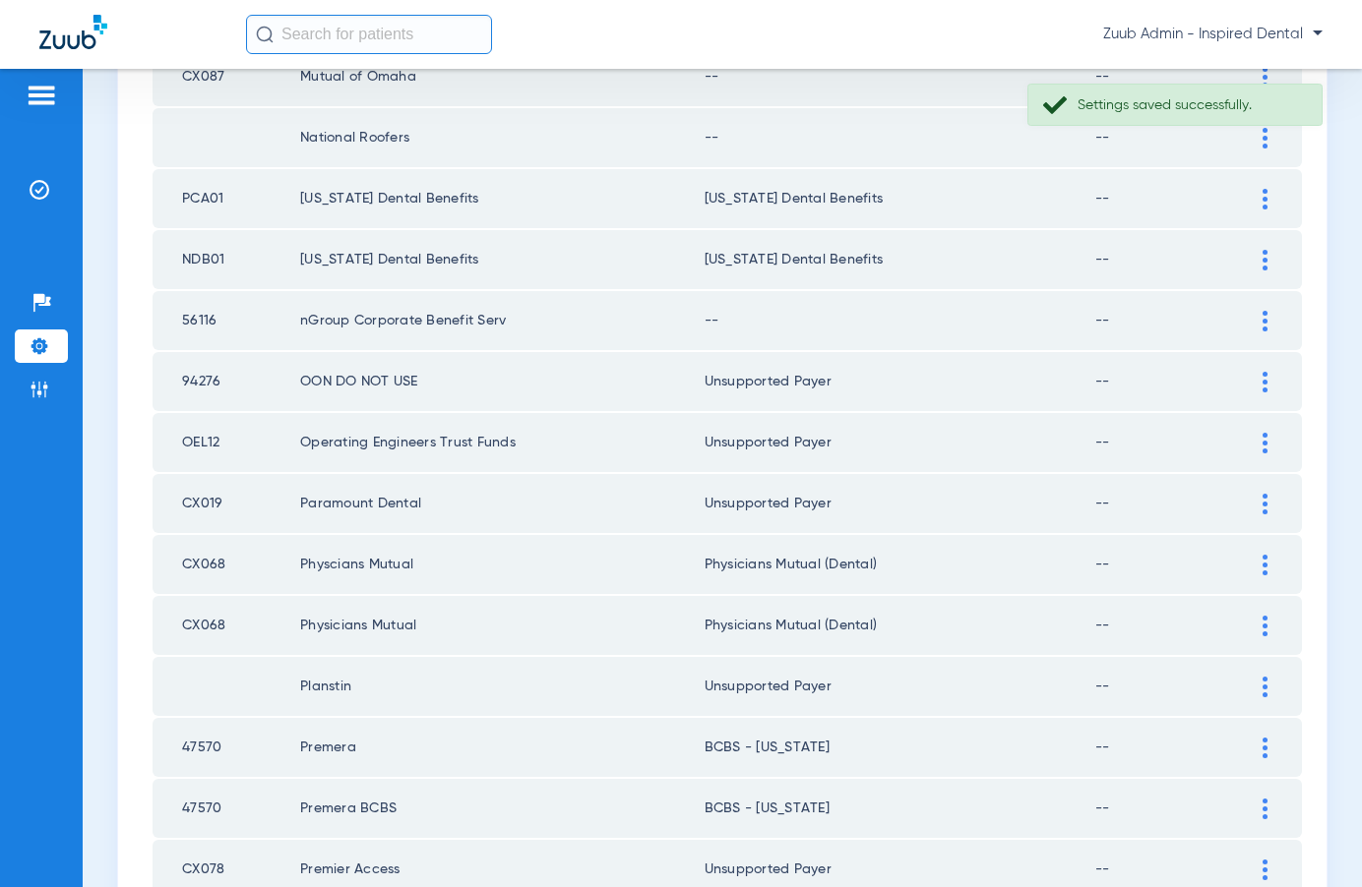
click at [1258, 320] on div at bounding box center [1264, 321] width 34 height 21
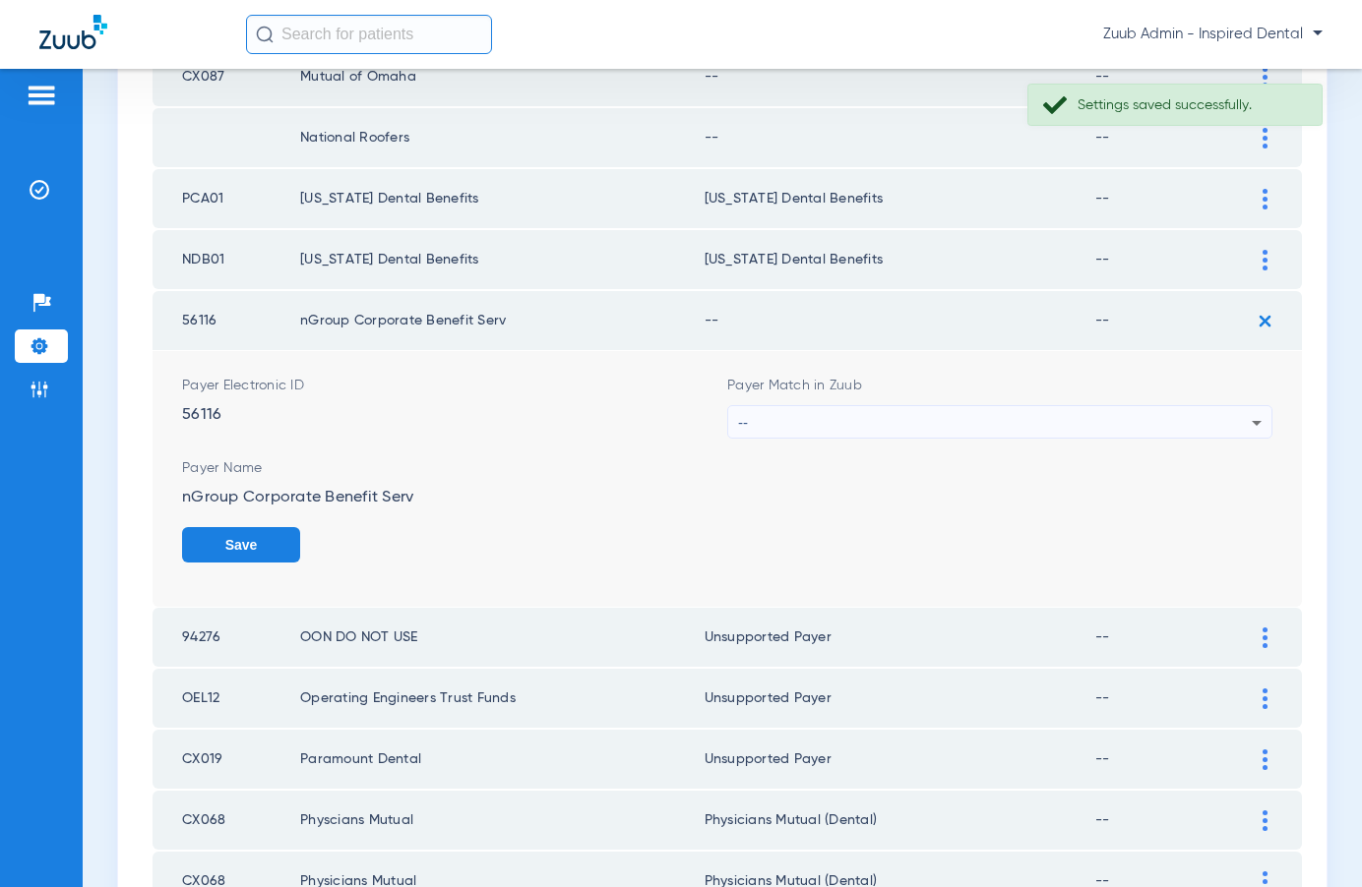
click at [998, 420] on div "--" at bounding box center [995, 422] width 514 height 33
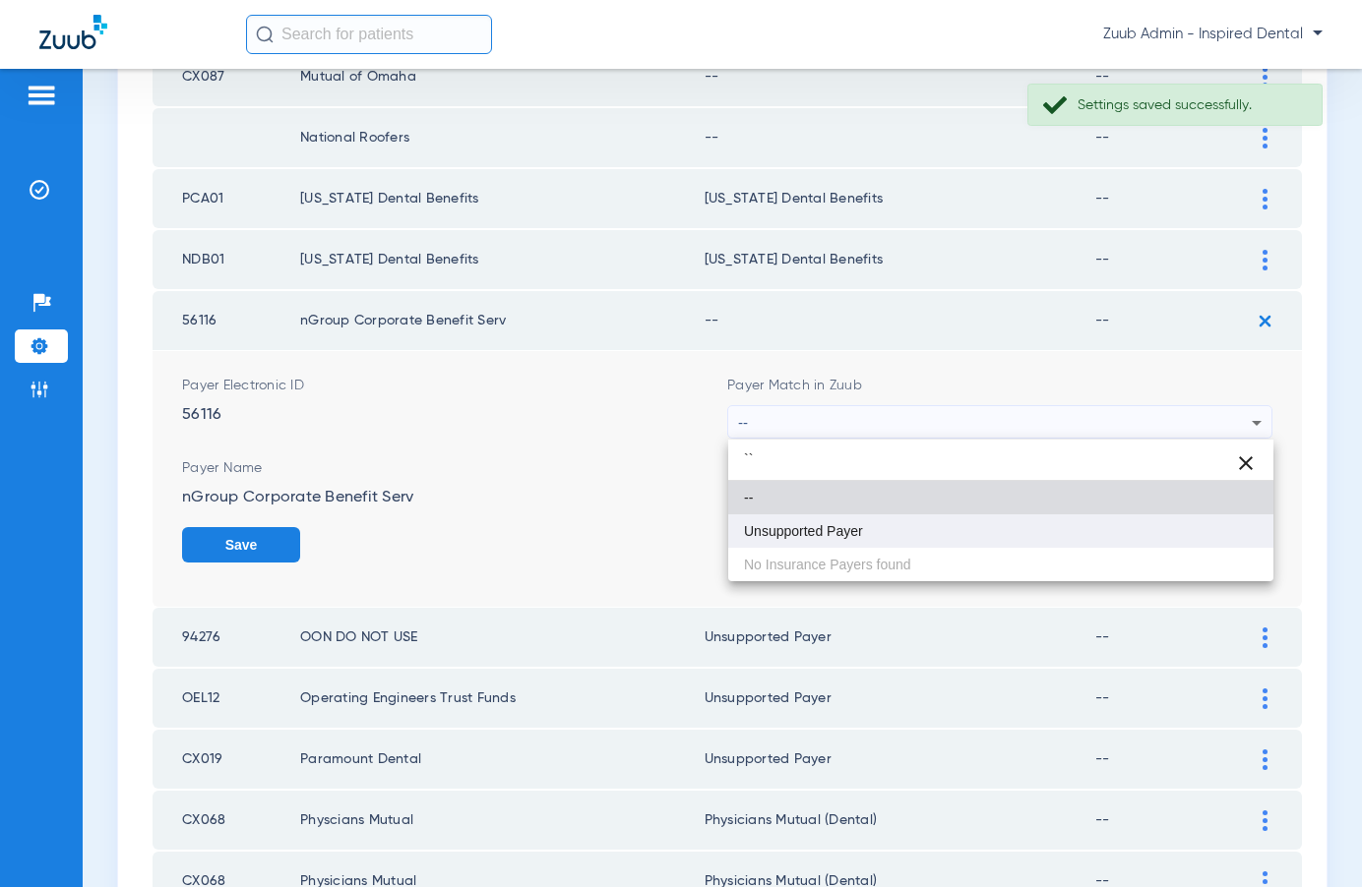
type input "``"
drag, startPoint x: 904, startPoint y: 529, endPoint x: 930, endPoint y: 526, distance: 25.7
click at [904, 529] on mat-option "Unsupported Payer" at bounding box center [1000, 531] width 545 height 33
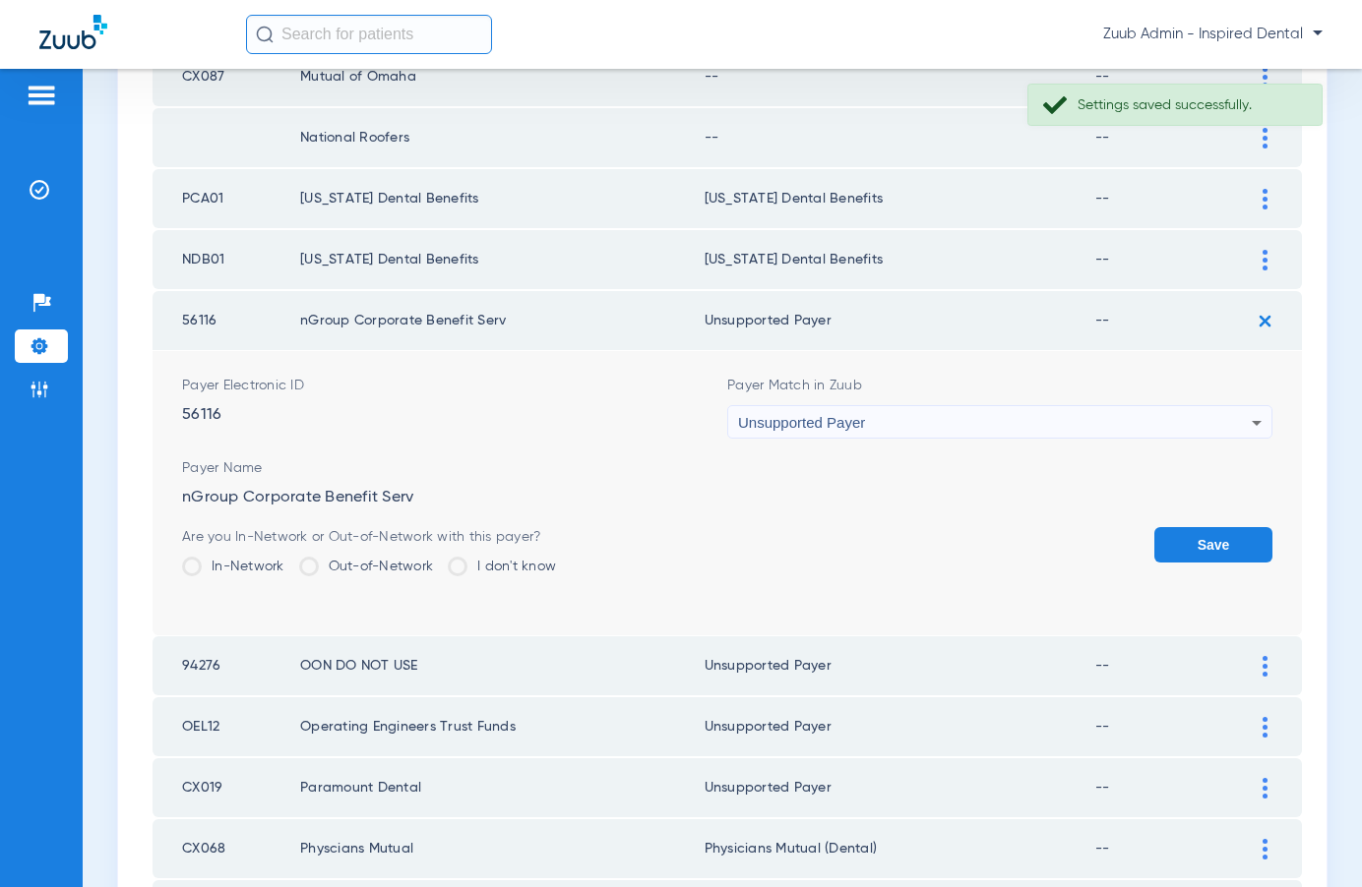
drag, startPoint x: 1227, startPoint y: 553, endPoint x: 1191, endPoint y: 543, distance: 36.8
click at [1223, 552] on button "Save" at bounding box center [1213, 544] width 118 height 35
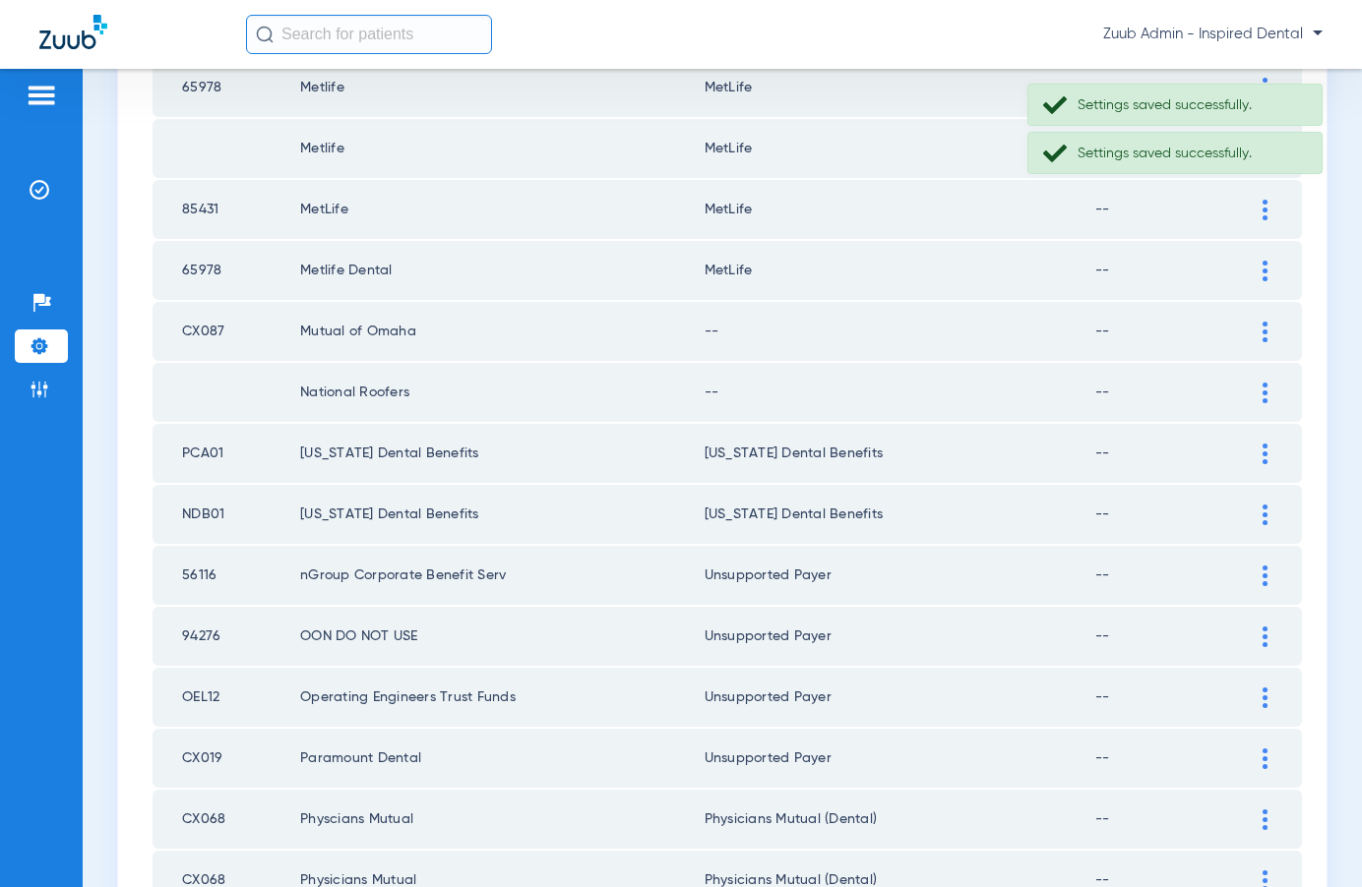
scroll to position [766, 0]
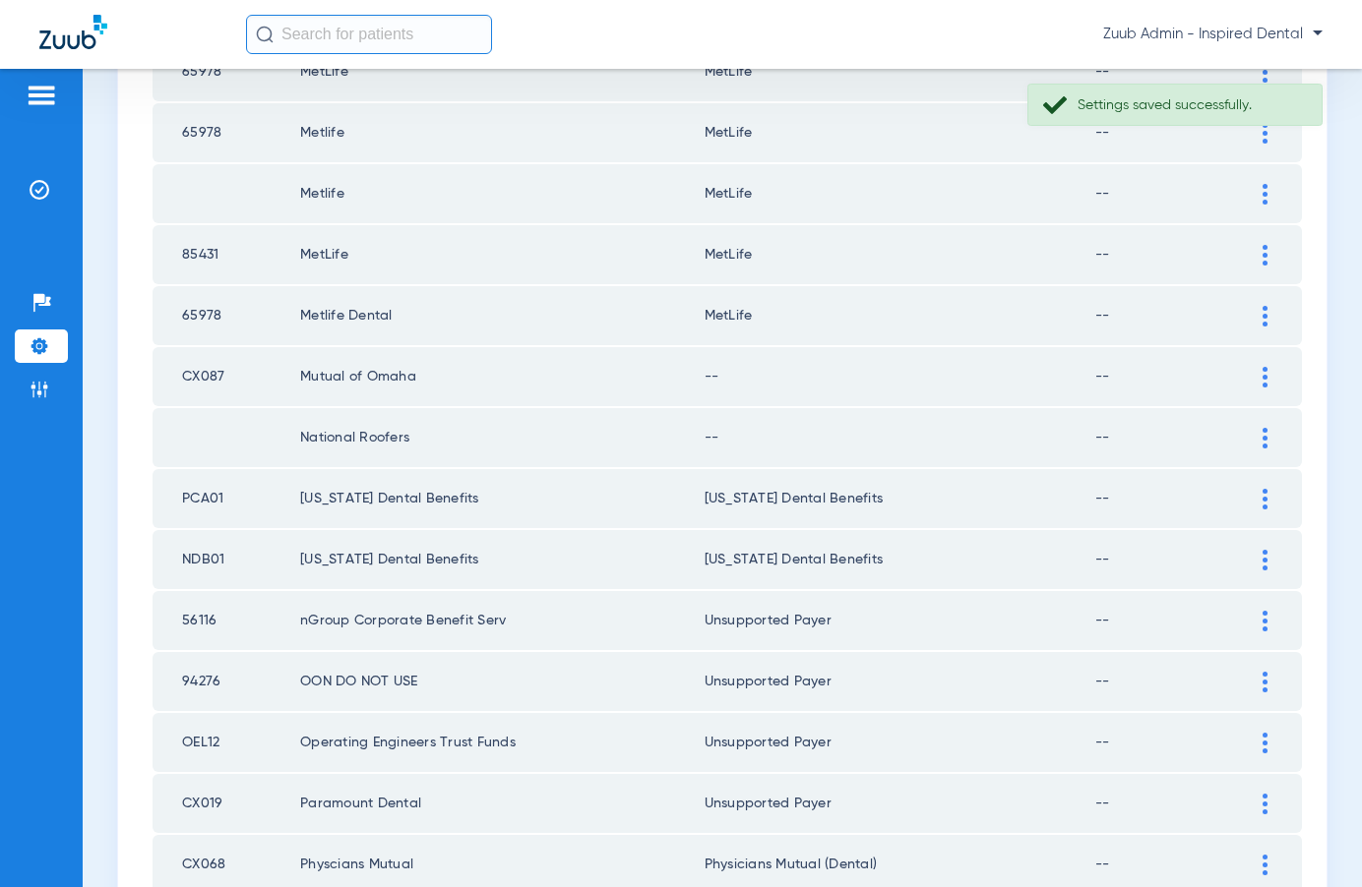
click at [1265, 432] on img at bounding box center [1264, 438] width 5 height 21
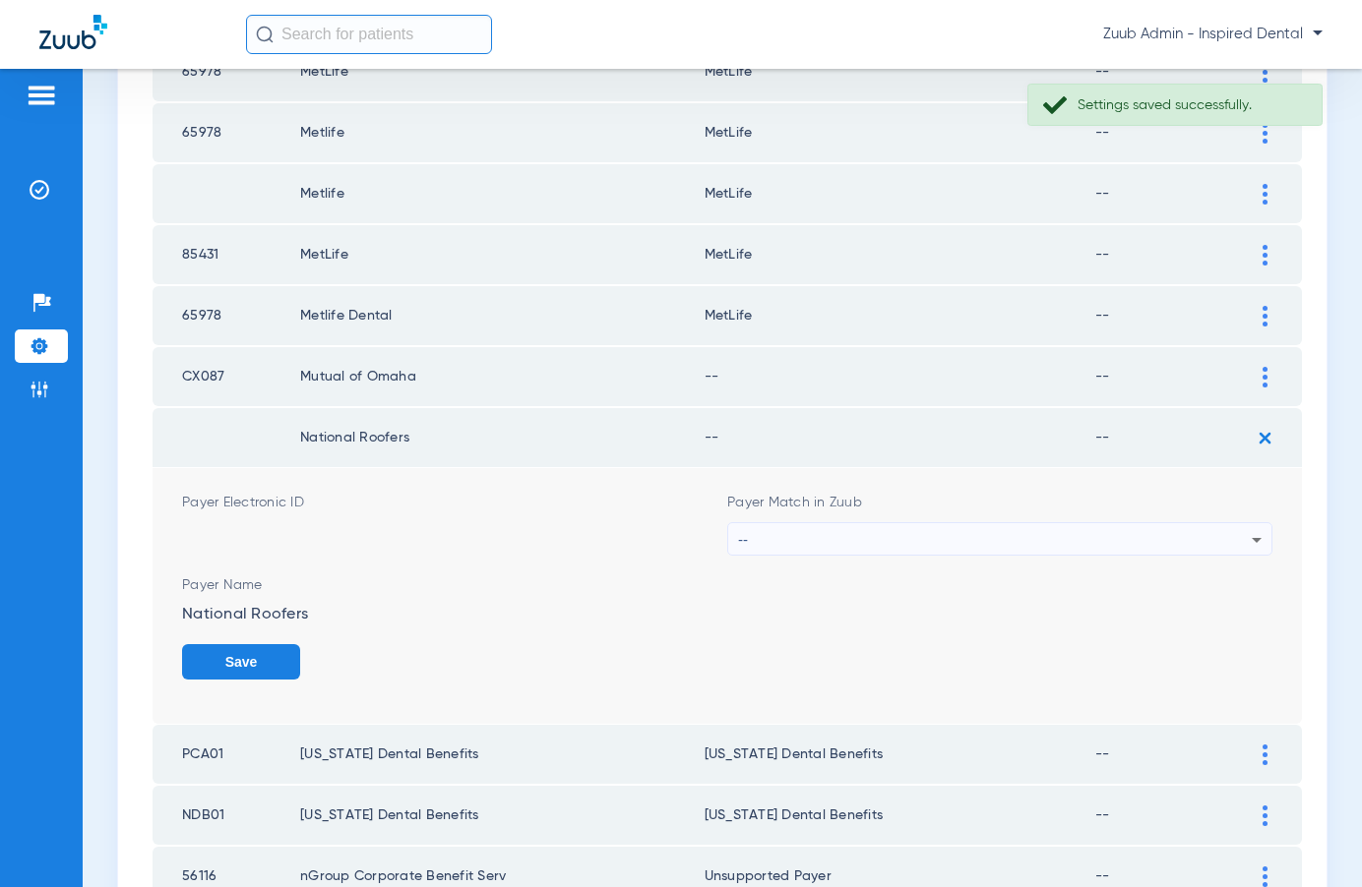
click at [973, 537] on div "--" at bounding box center [995, 539] width 514 height 33
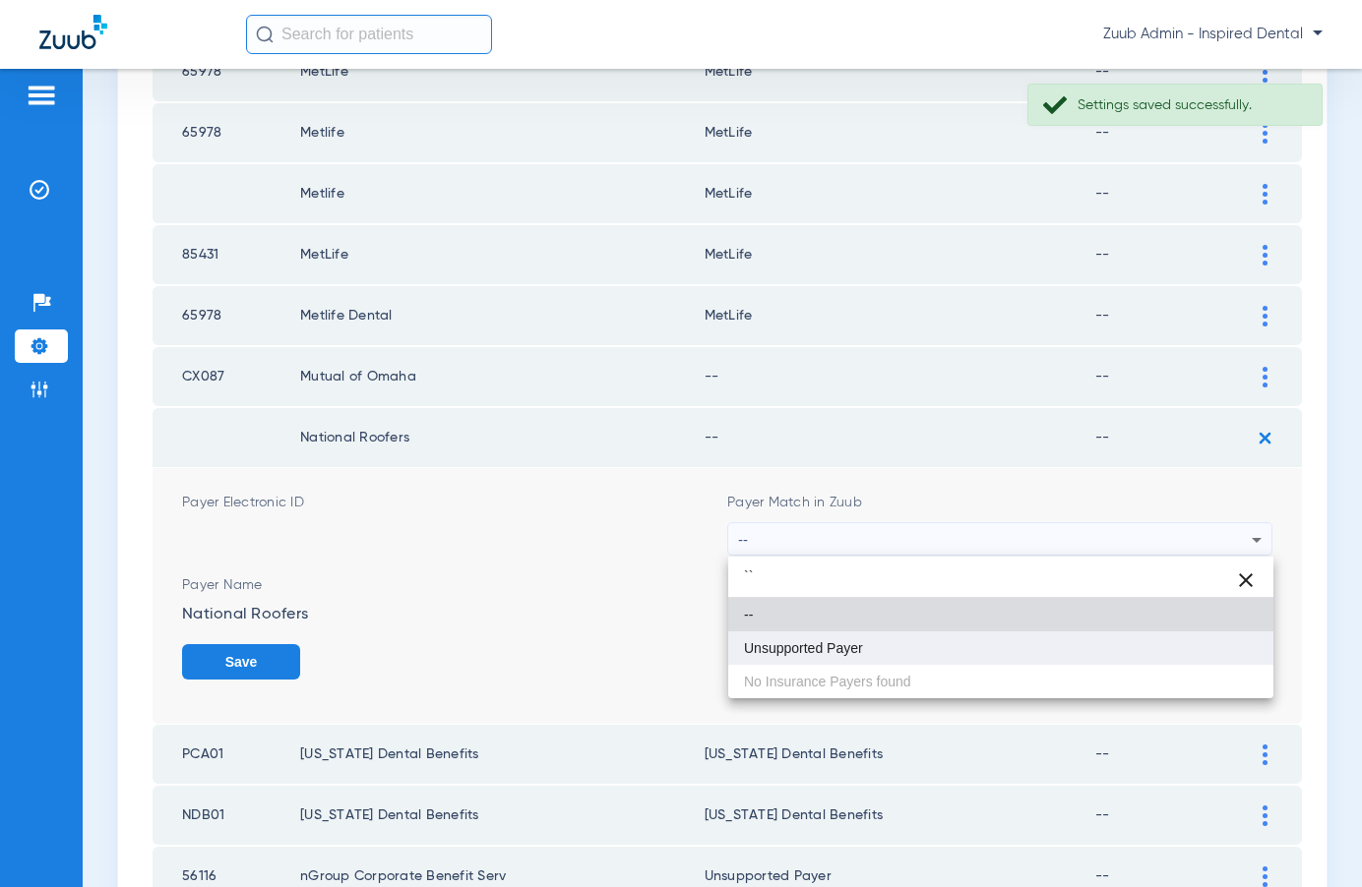
type input "``"
drag, startPoint x: 839, startPoint y: 637, endPoint x: 868, endPoint y: 634, distance: 28.7
click at [840, 636] on mat-option "Unsupported Payer" at bounding box center [1000, 648] width 545 height 33
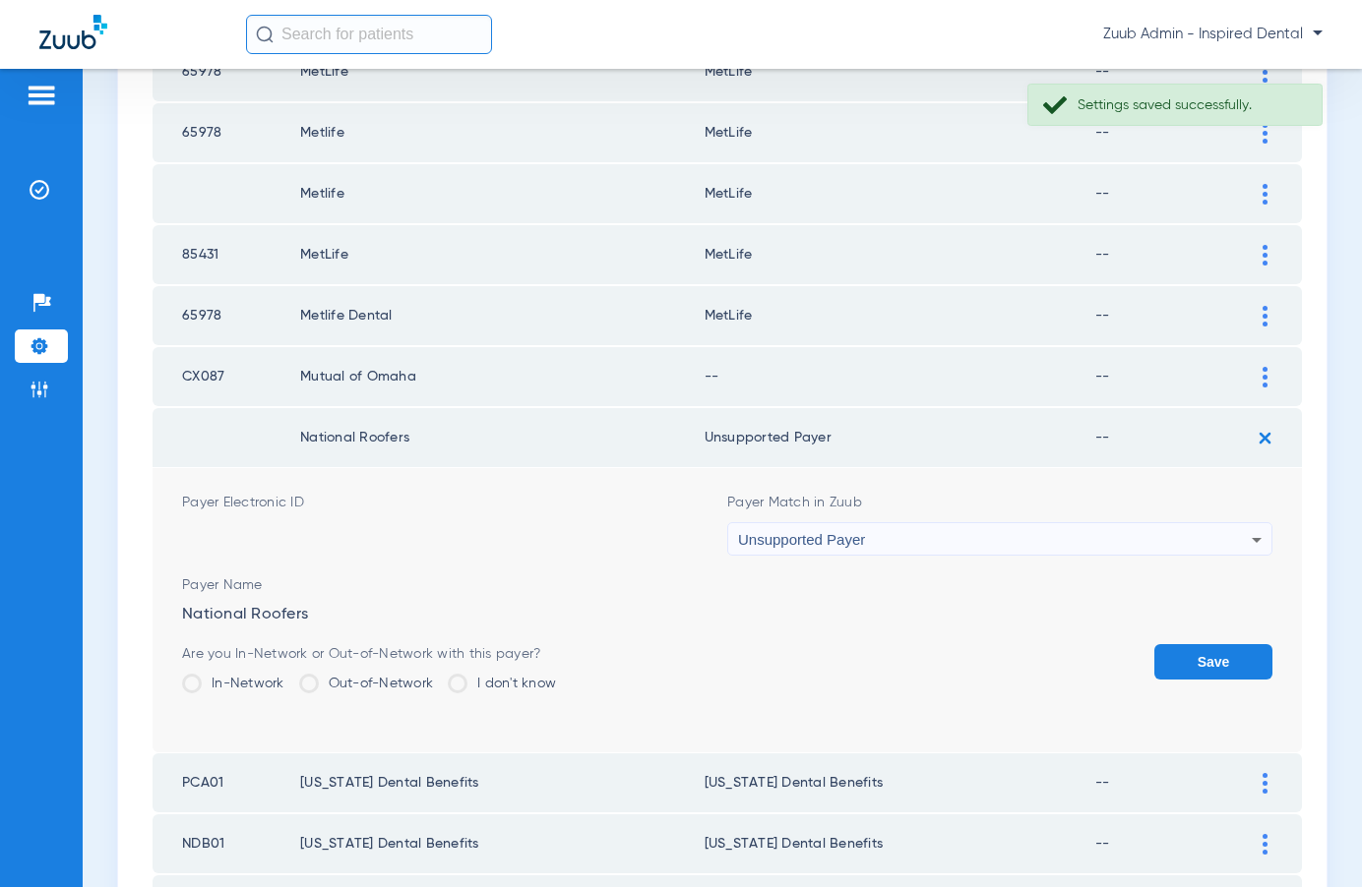
drag, startPoint x: 1195, startPoint y: 658, endPoint x: 1190, endPoint y: 631, distance: 28.0
click at [1195, 657] on button "Save" at bounding box center [1213, 661] width 118 height 35
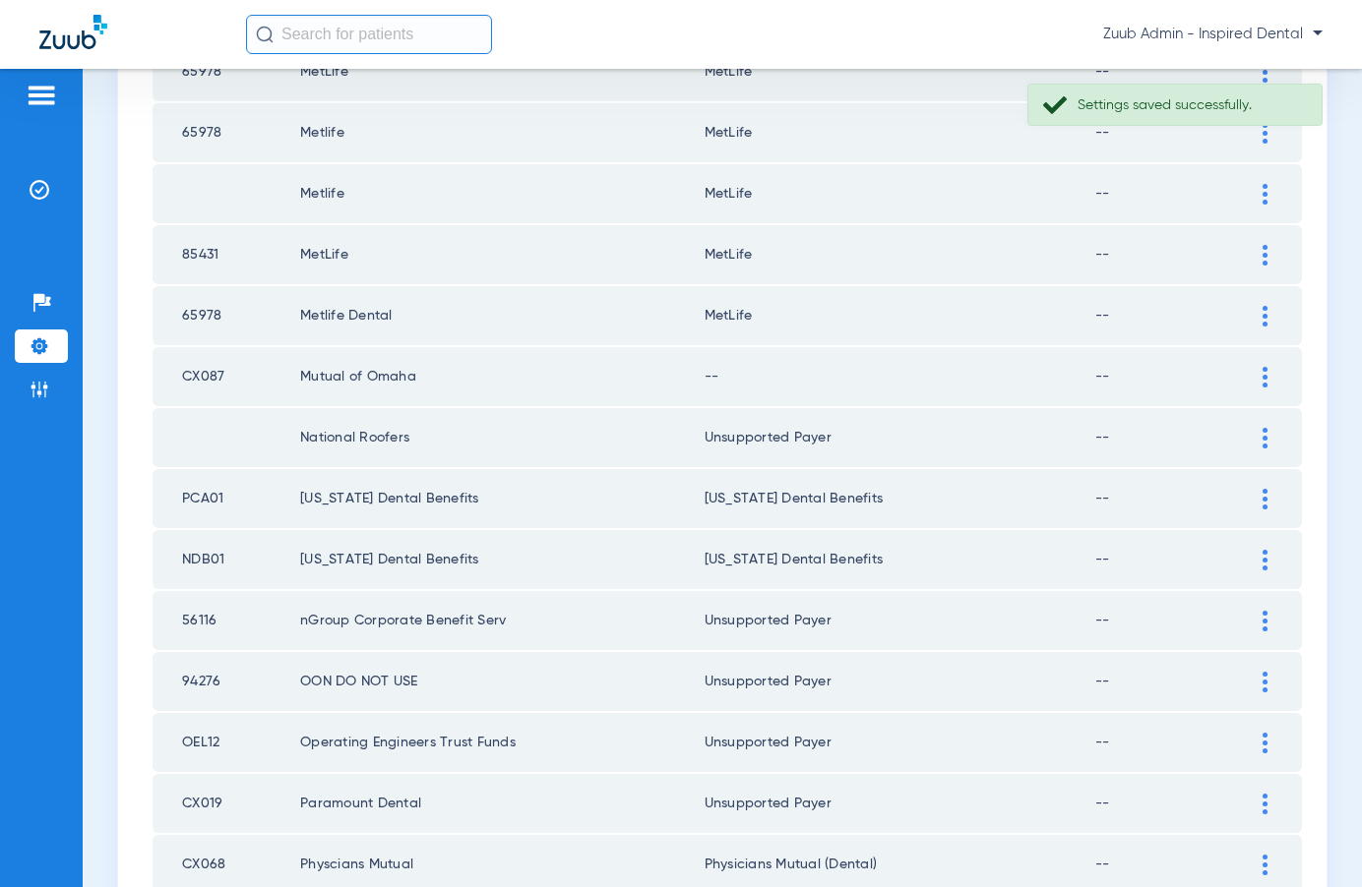
click at [1262, 367] on img at bounding box center [1264, 377] width 5 height 21
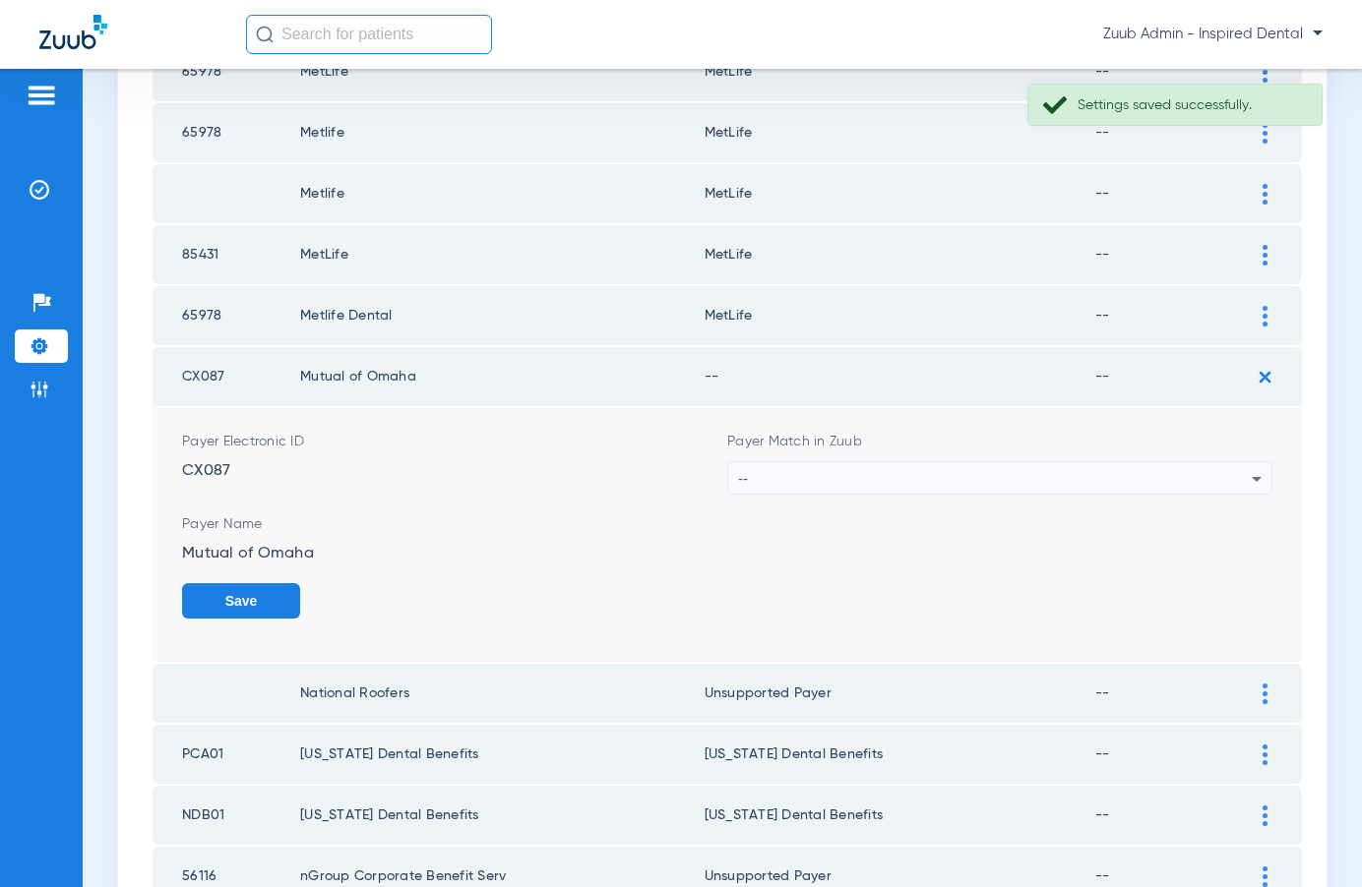
click at [866, 475] on div "--" at bounding box center [995, 478] width 514 height 33
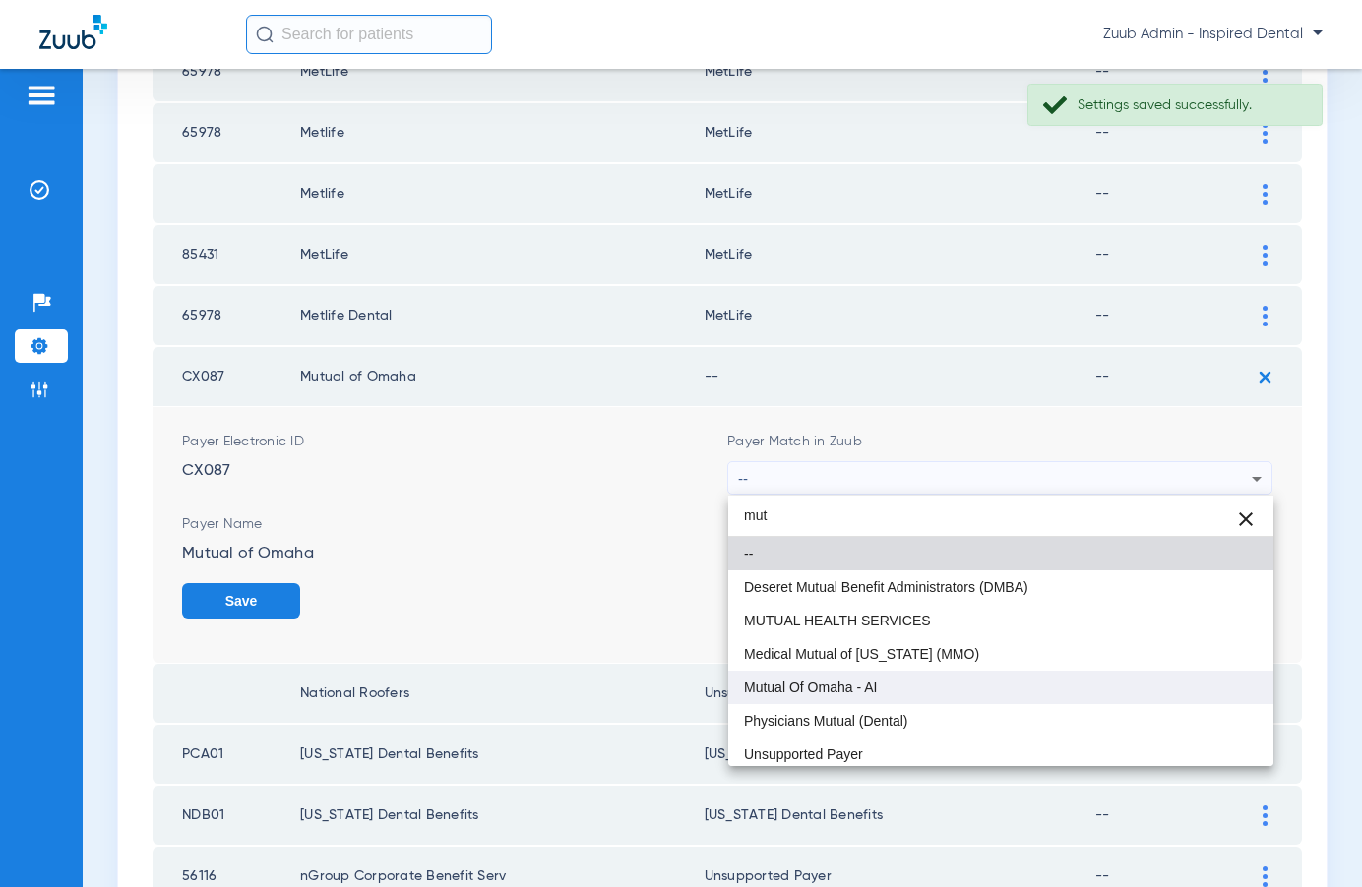
type input "mut"
drag, startPoint x: 803, startPoint y: 681, endPoint x: 849, endPoint y: 684, distance: 46.3
click at [805, 681] on span "Mutual Of Omaha - AI" at bounding box center [810, 688] width 133 height 14
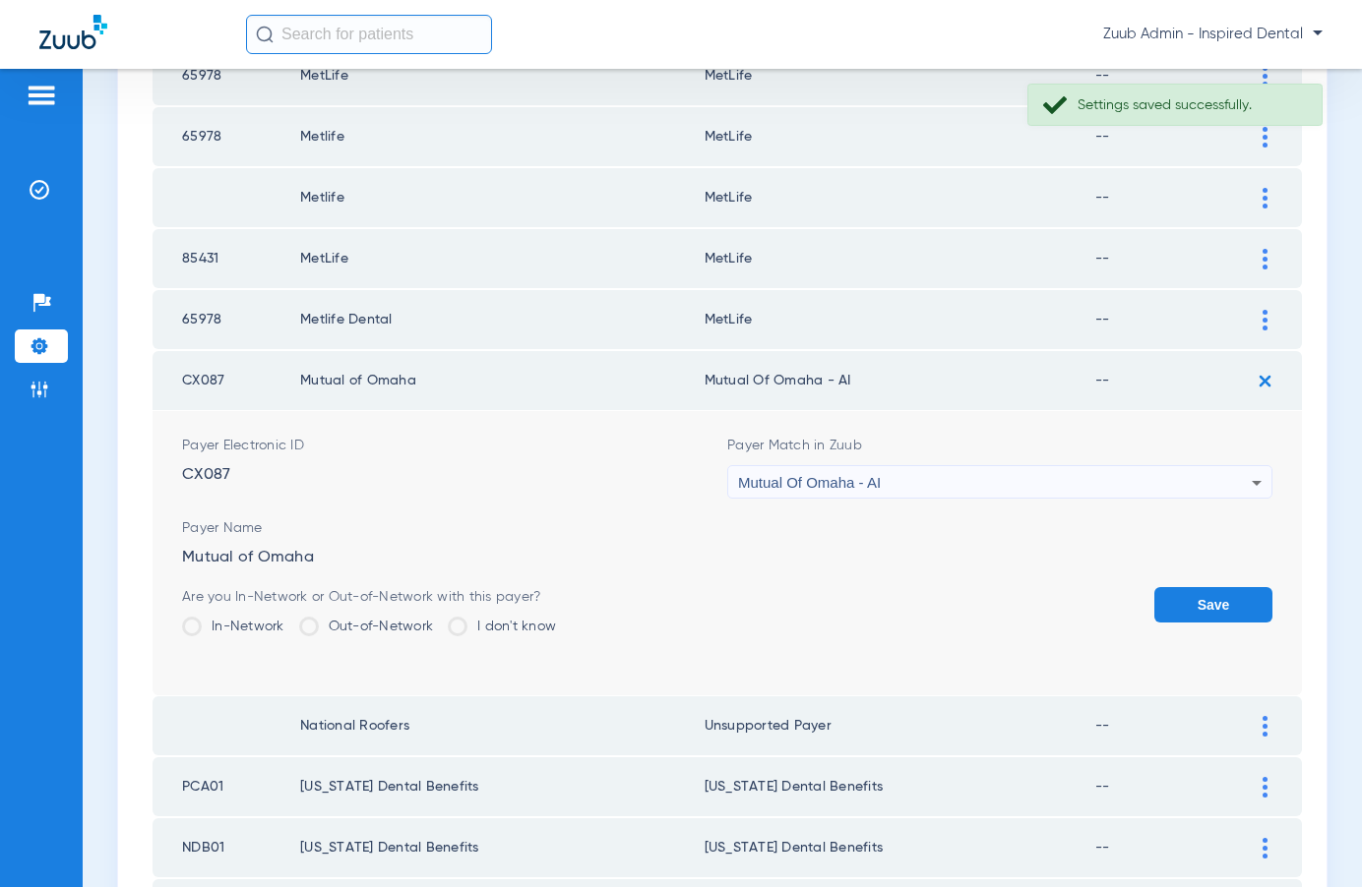
click at [1222, 577] on form "Payer Electronic ID CX087 Payer Match in Zuub Mutual Of Omaha - AI Payer Name M…" at bounding box center [727, 553] width 1090 height 284
click at [1214, 594] on button "Save" at bounding box center [1213, 602] width 118 height 35
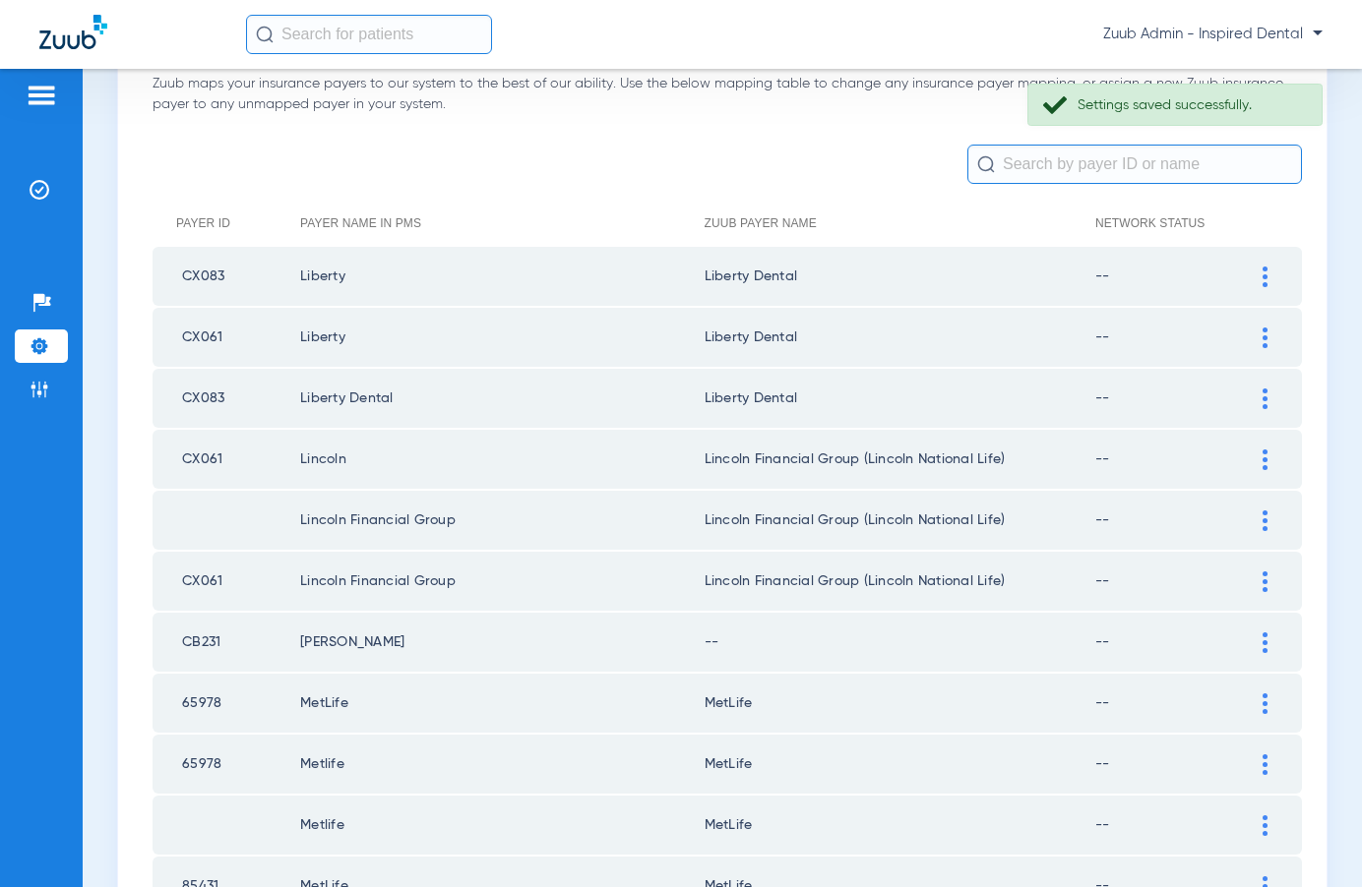
scroll to position [130, 0]
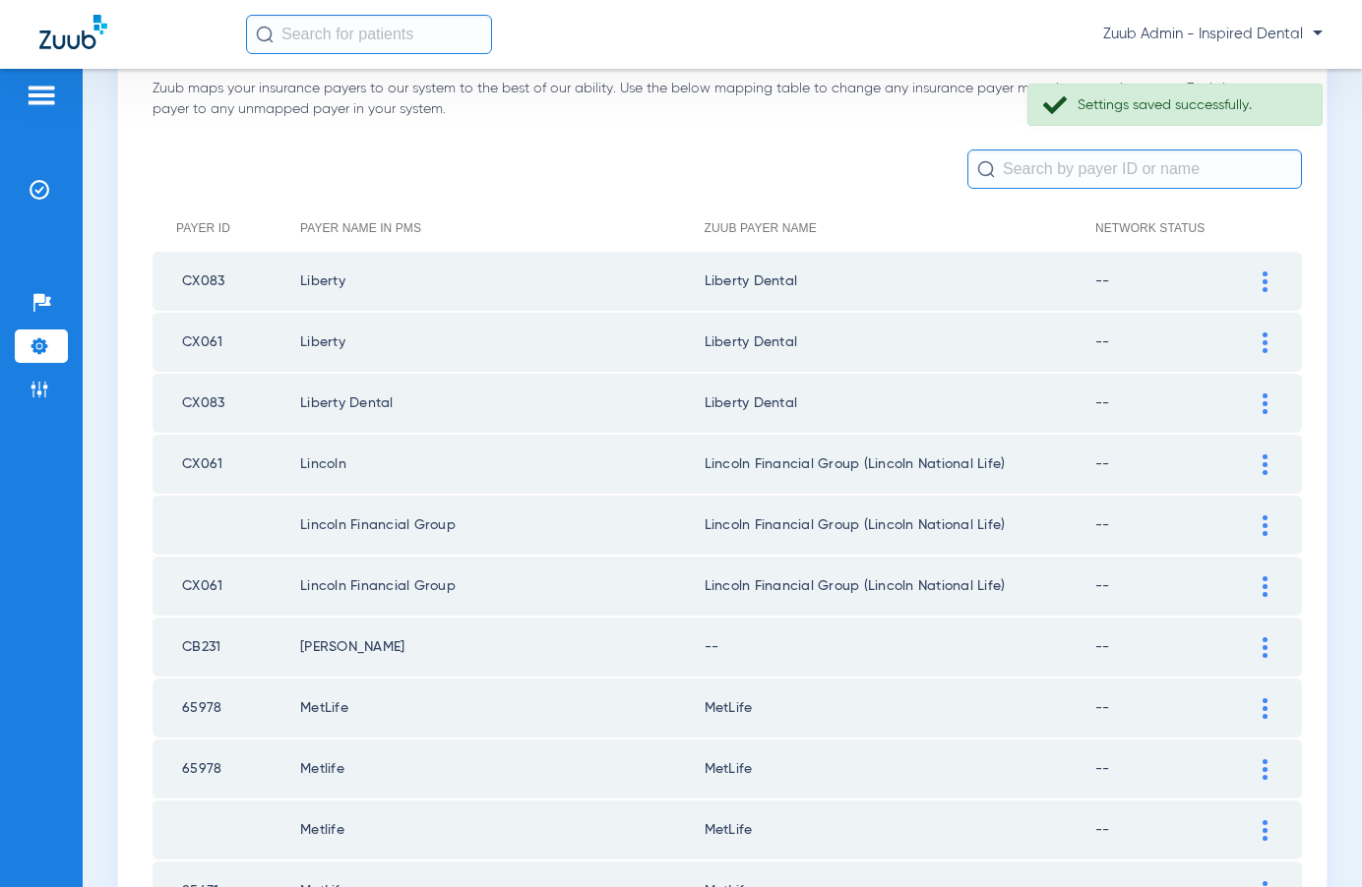
click at [1262, 642] on img at bounding box center [1264, 648] width 5 height 21
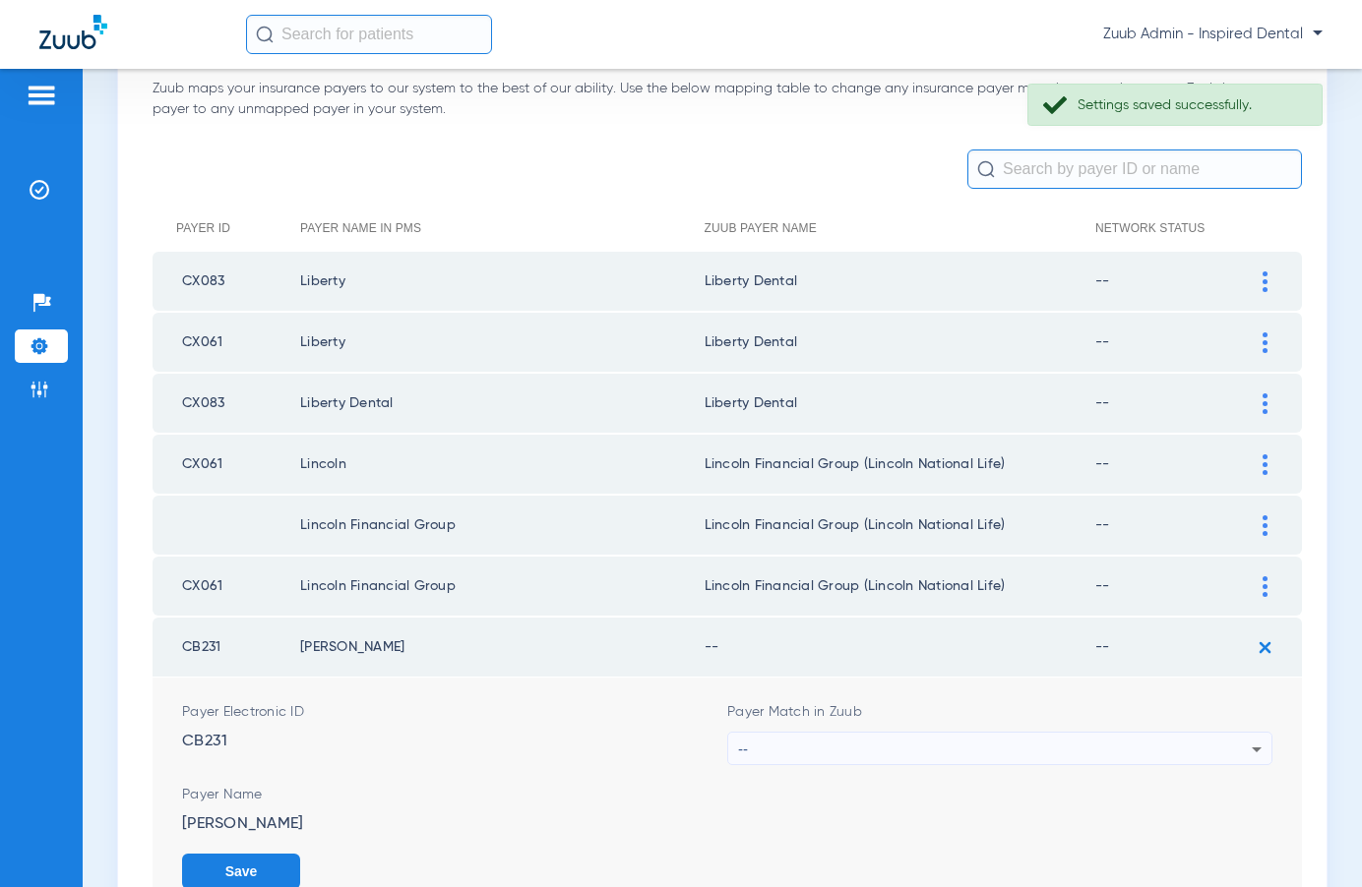
click at [1069, 754] on div "--" at bounding box center [995, 749] width 514 height 33
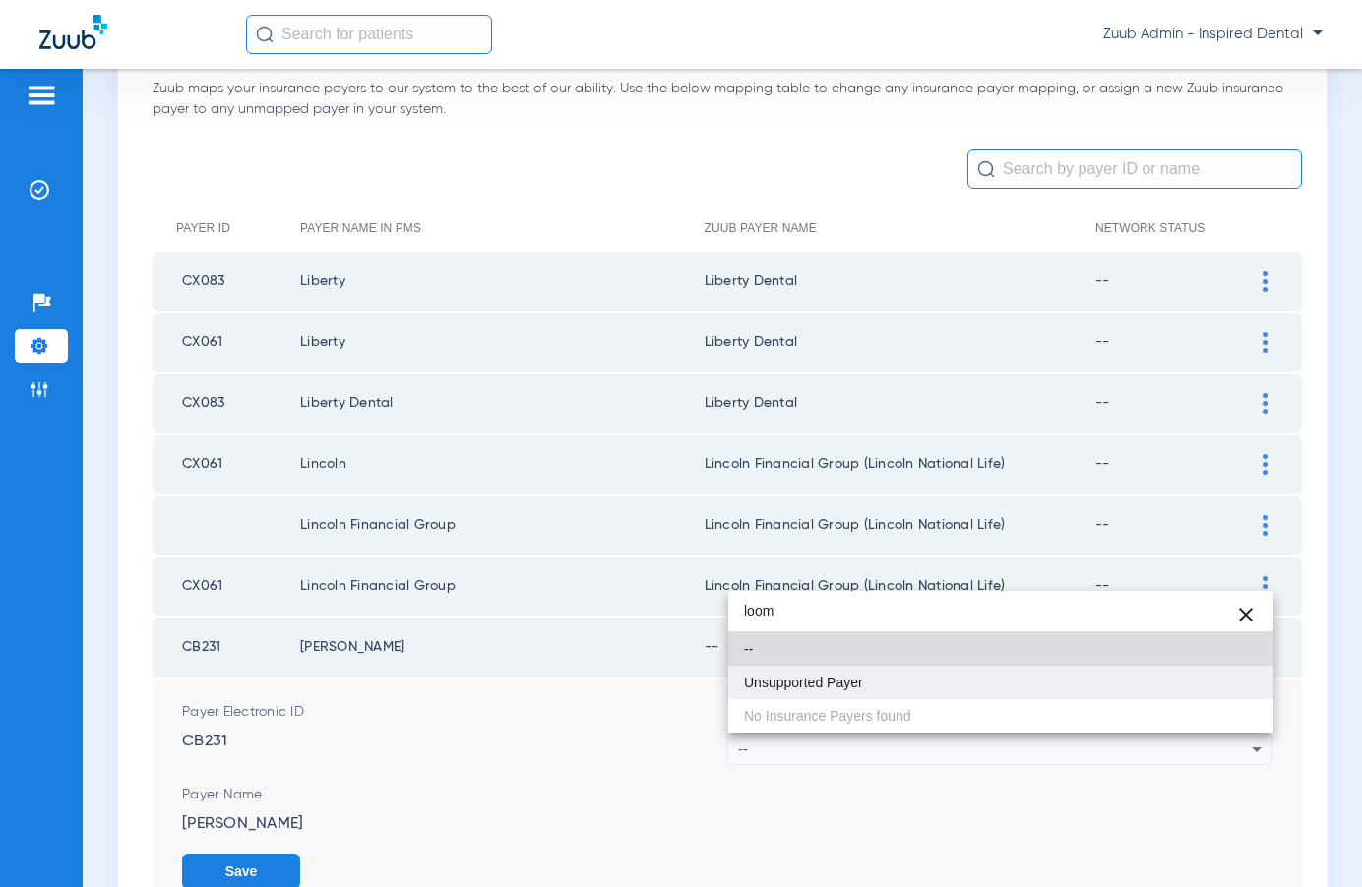
type input "loom"
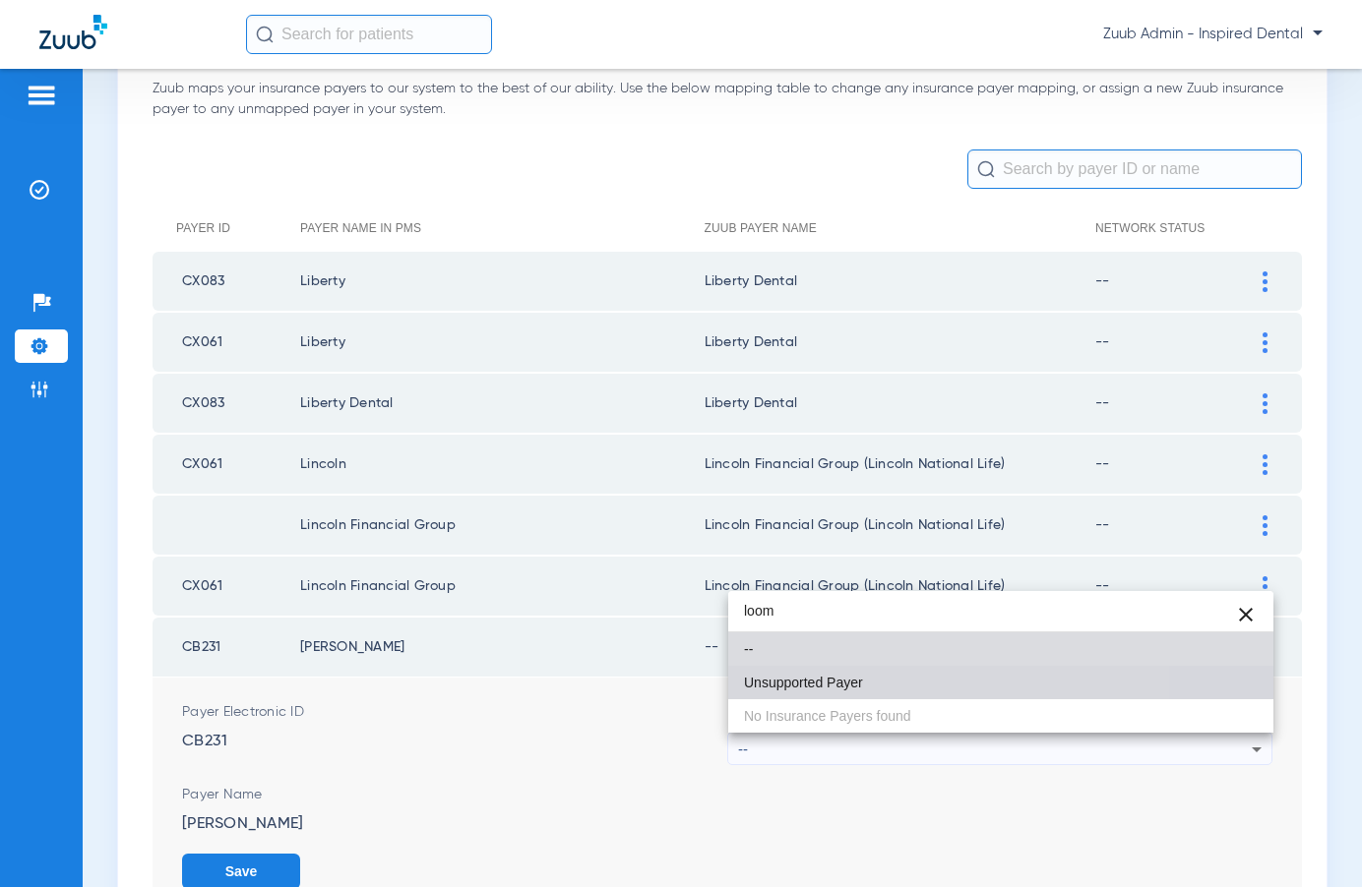
click at [846, 676] on span "Unsupported Payer" at bounding box center [803, 683] width 119 height 14
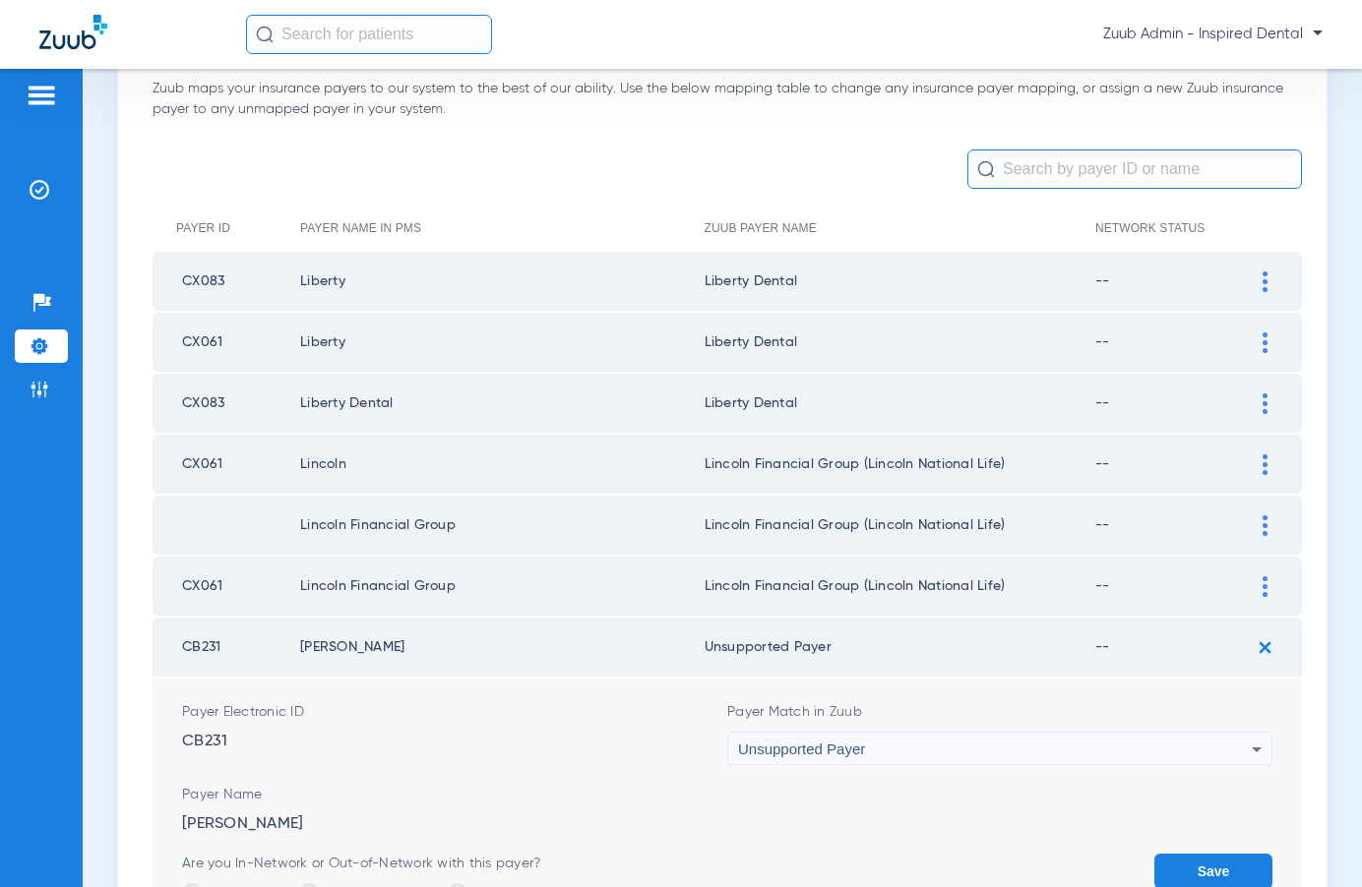
drag, startPoint x: 1199, startPoint y: 867, endPoint x: 1152, endPoint y: 753, distance: 123.5
click at [1199, 867] on button "Save" at bounding box center [1213, 871] width 118 height 35
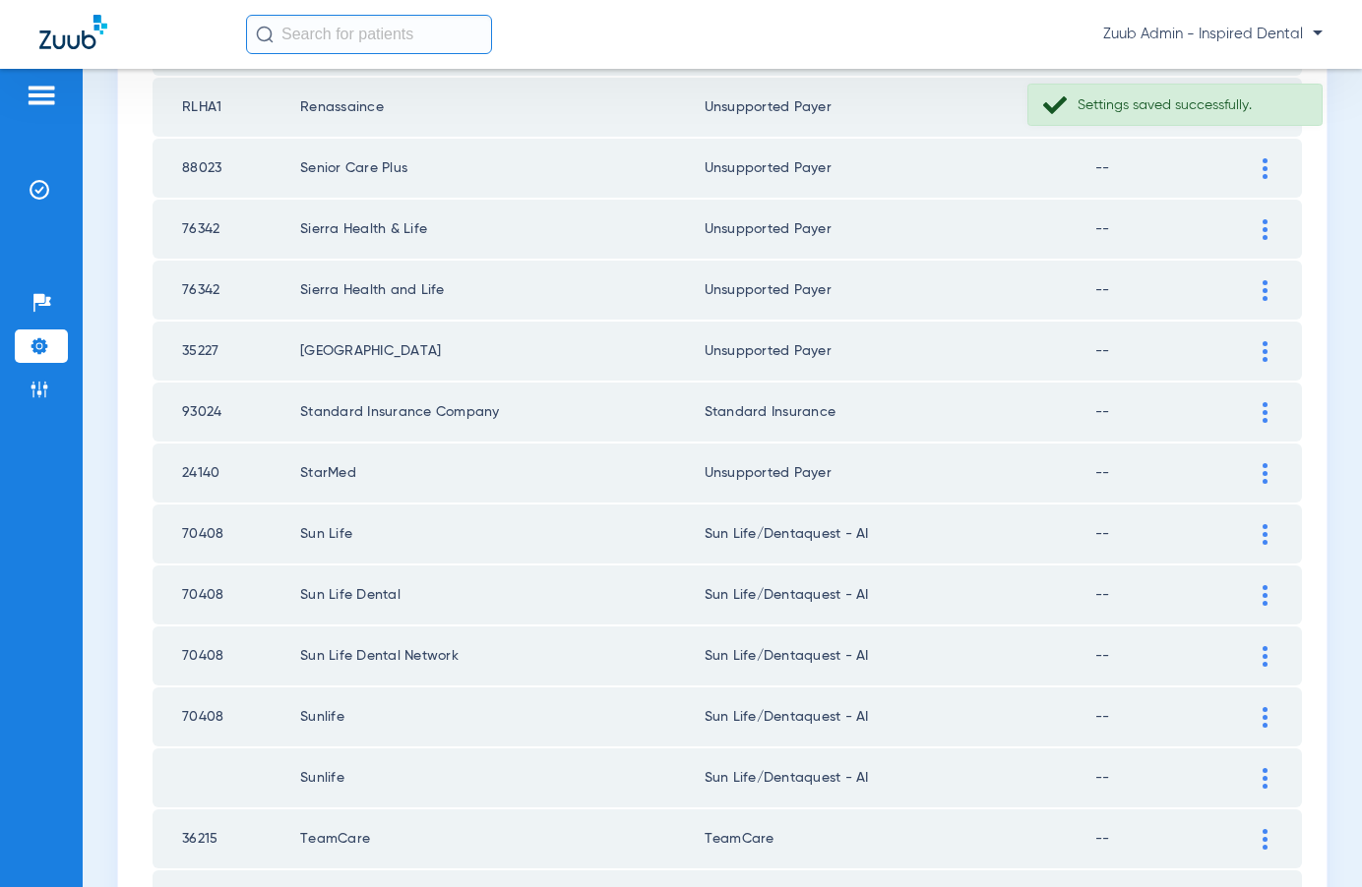
scroll to position [2689, 0]
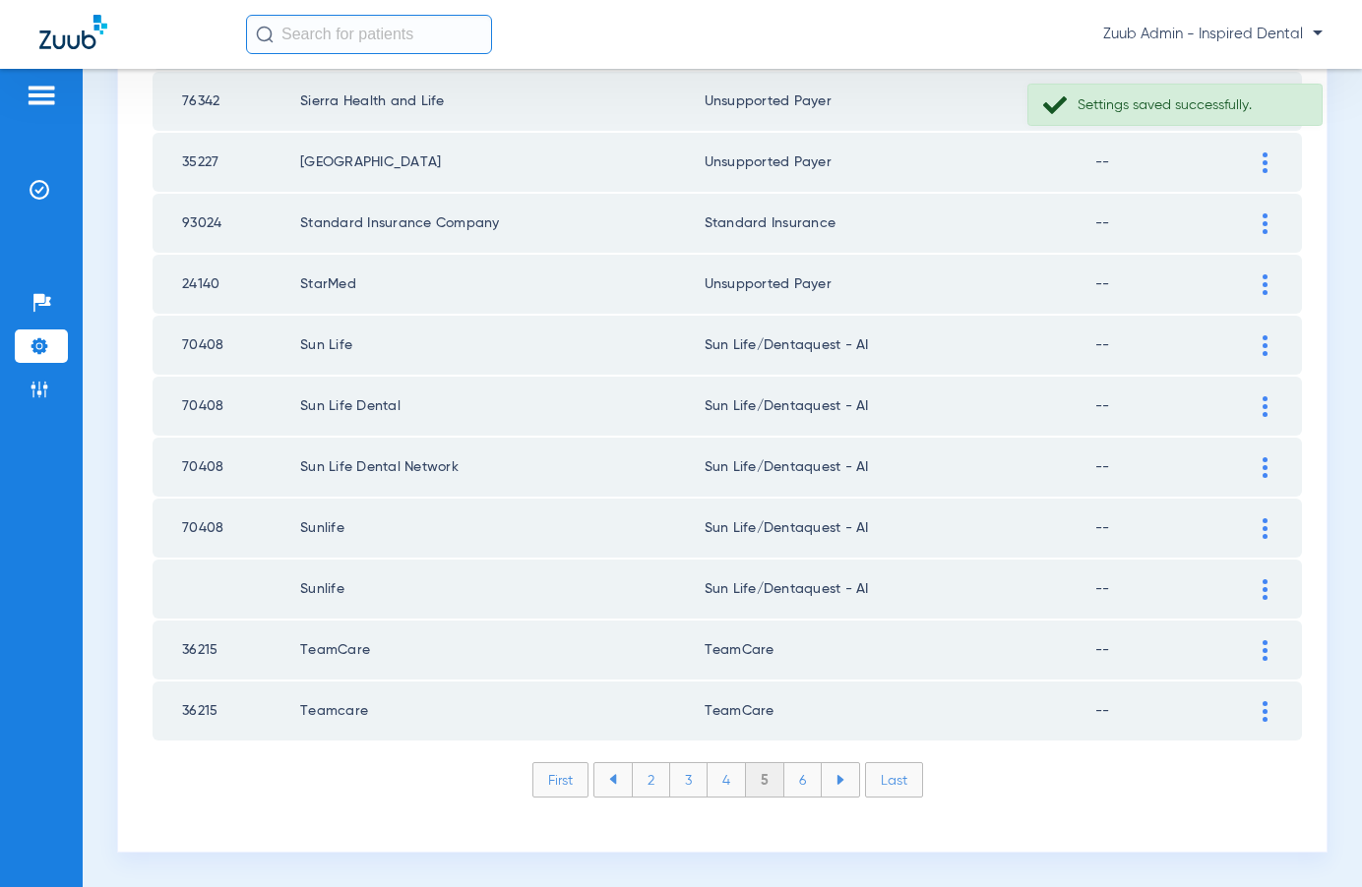
click at [726, 775] on li "4" at bounding box center [726, 779] width 38 height 33
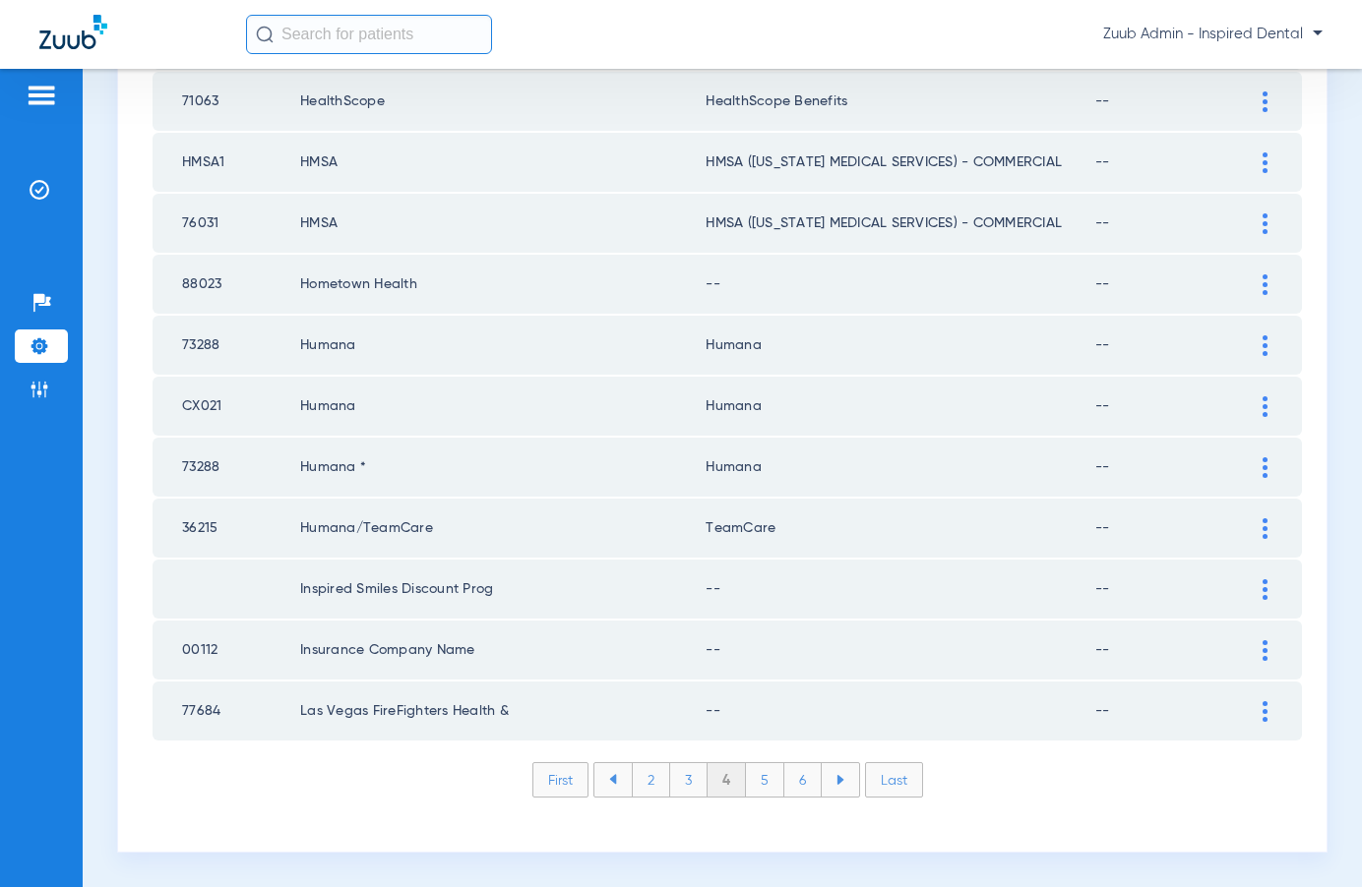
drag, startPoint x: 1267, startPoint y: 709, endPoint x: 1187, endPoint y: 705, distance: 79.8
click at [1264, 709] on div at bounding box center [1264, 711] width 34 height 21
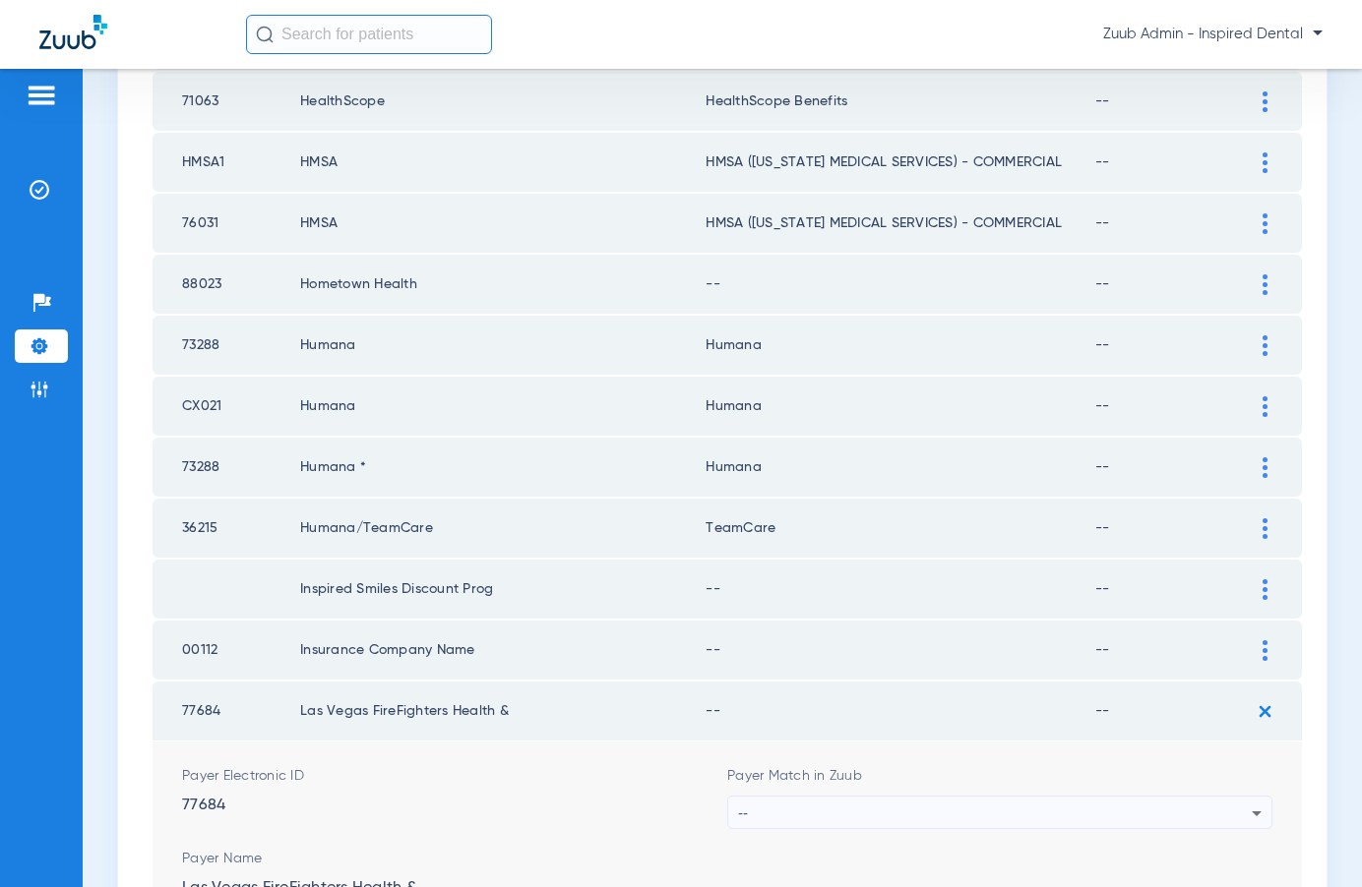
click at [1067, 814] on div "--" at bounding box center [995, 813] width 514 height 33
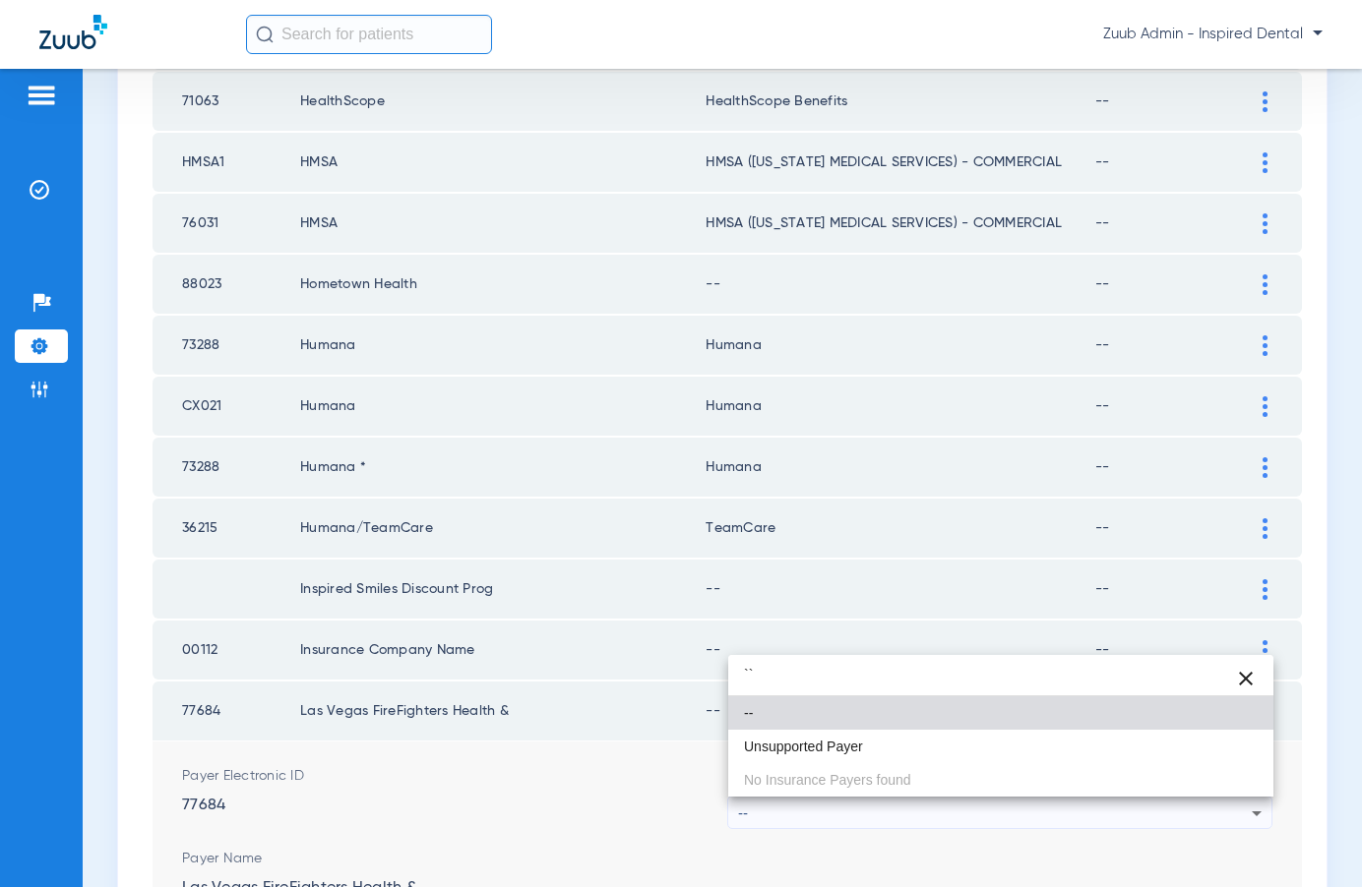
type input "``"
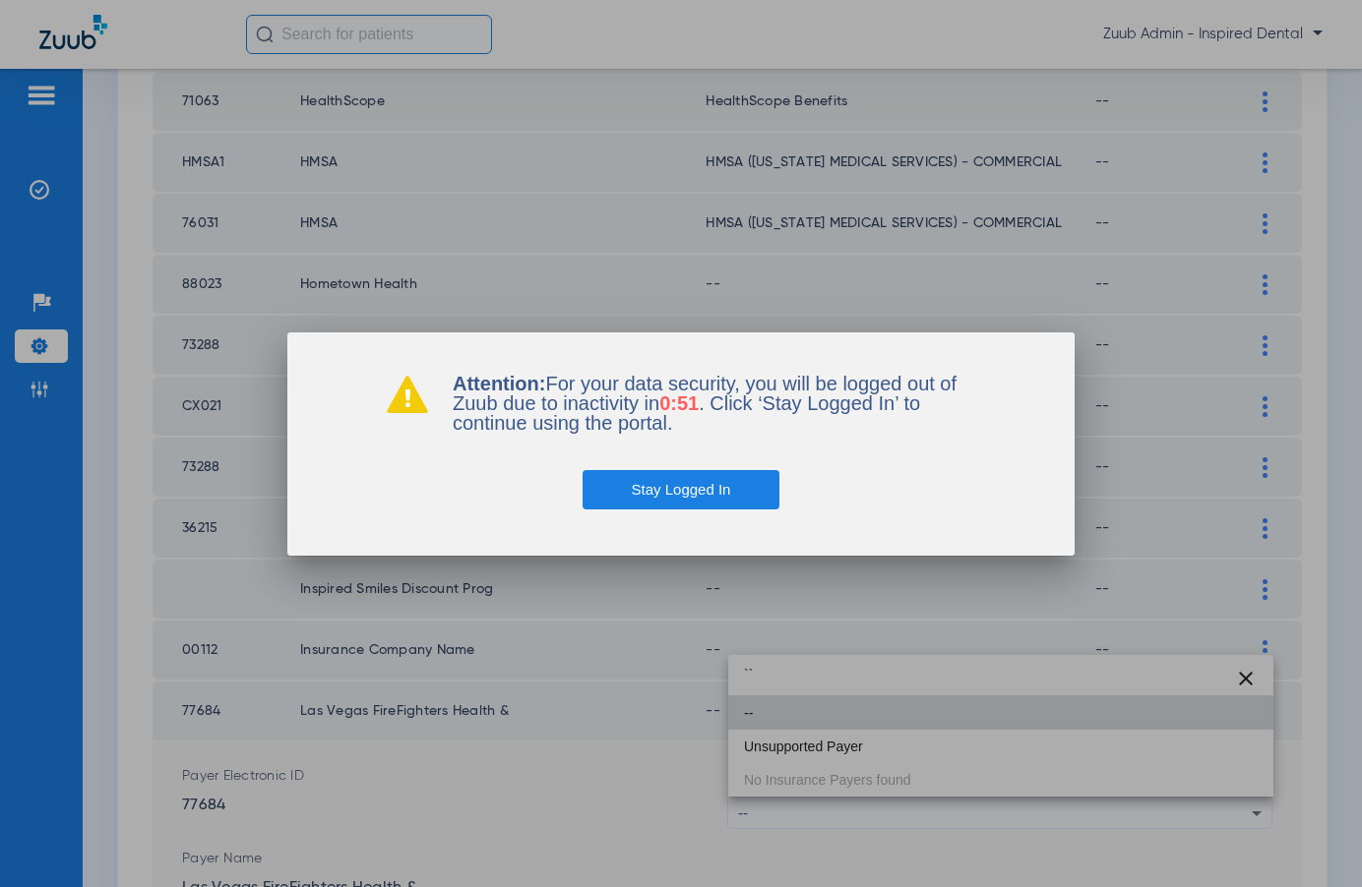
click at [1016, 222] on div at bounding box center [681, 443] width 1362 height 887
click at [1297, 12] on div at bounding box center [681, 443] width 1362 height 887
drag, startPoint x: 701, startPoint y: 493, endPoint x: 825, endPoint y: 348, distance: 190.5
click at [701, 493] on button "Stay Logged In" at bounding box center [681, 489] width 198 height 39
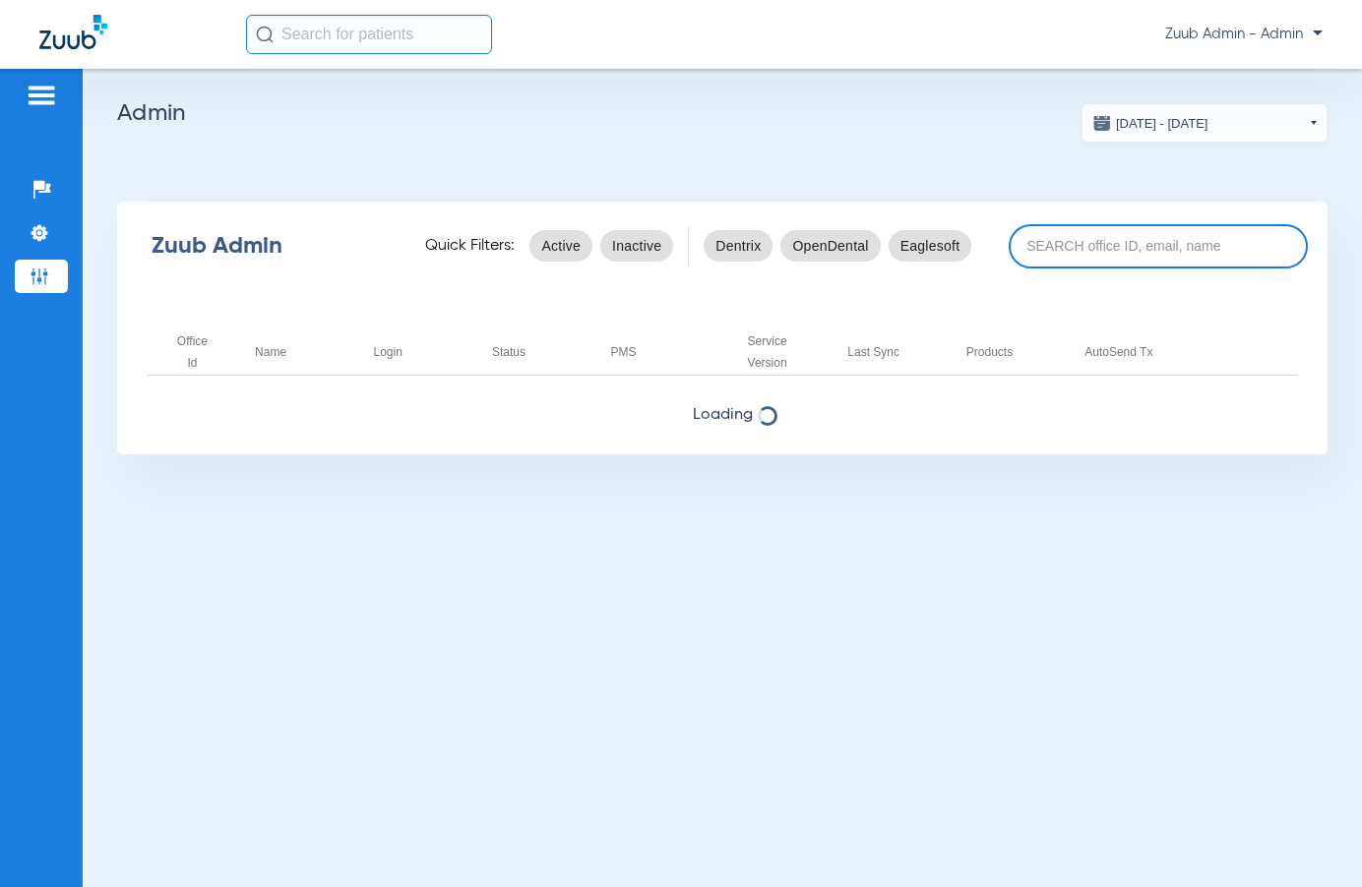
click at [1087, 243] on input at bounding box center [1157, 246] width 299 height 44
paste input "17006896"
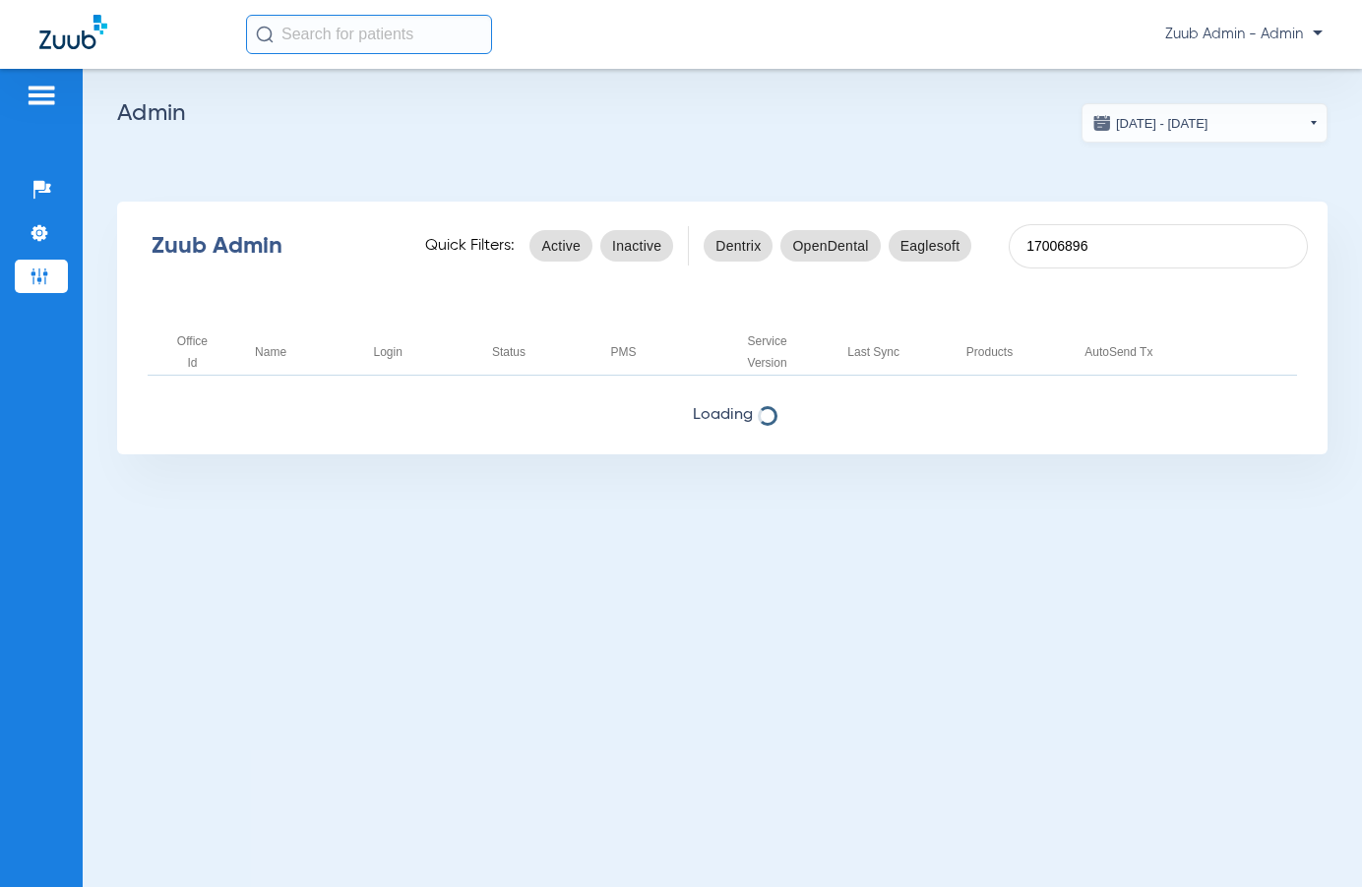
type input "17006896"
